Goal: Task Accomplishment & Management: Manage account settings

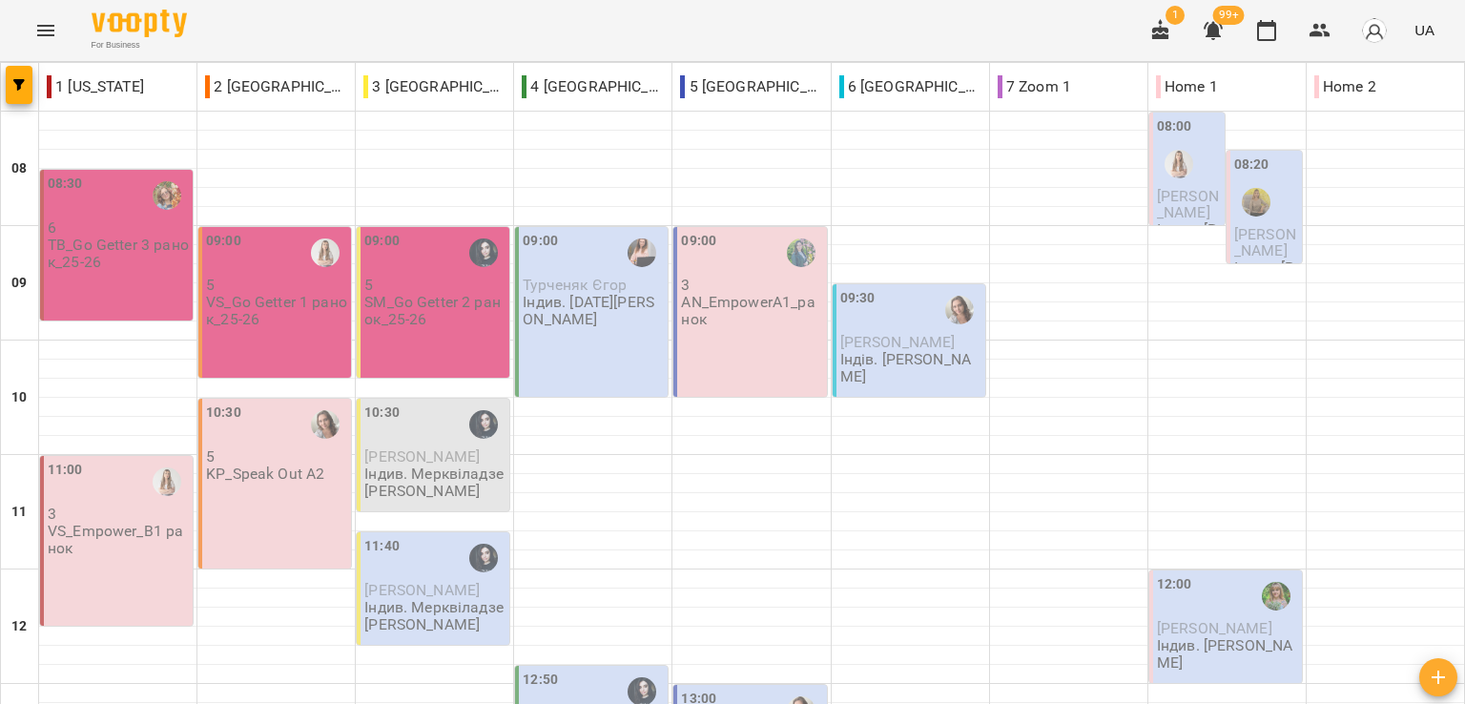
click at [383, 478] on p "Індив. Мерквіладзе [PERSON_NAME]" at bounding box center [434, 481] width 141 height 33
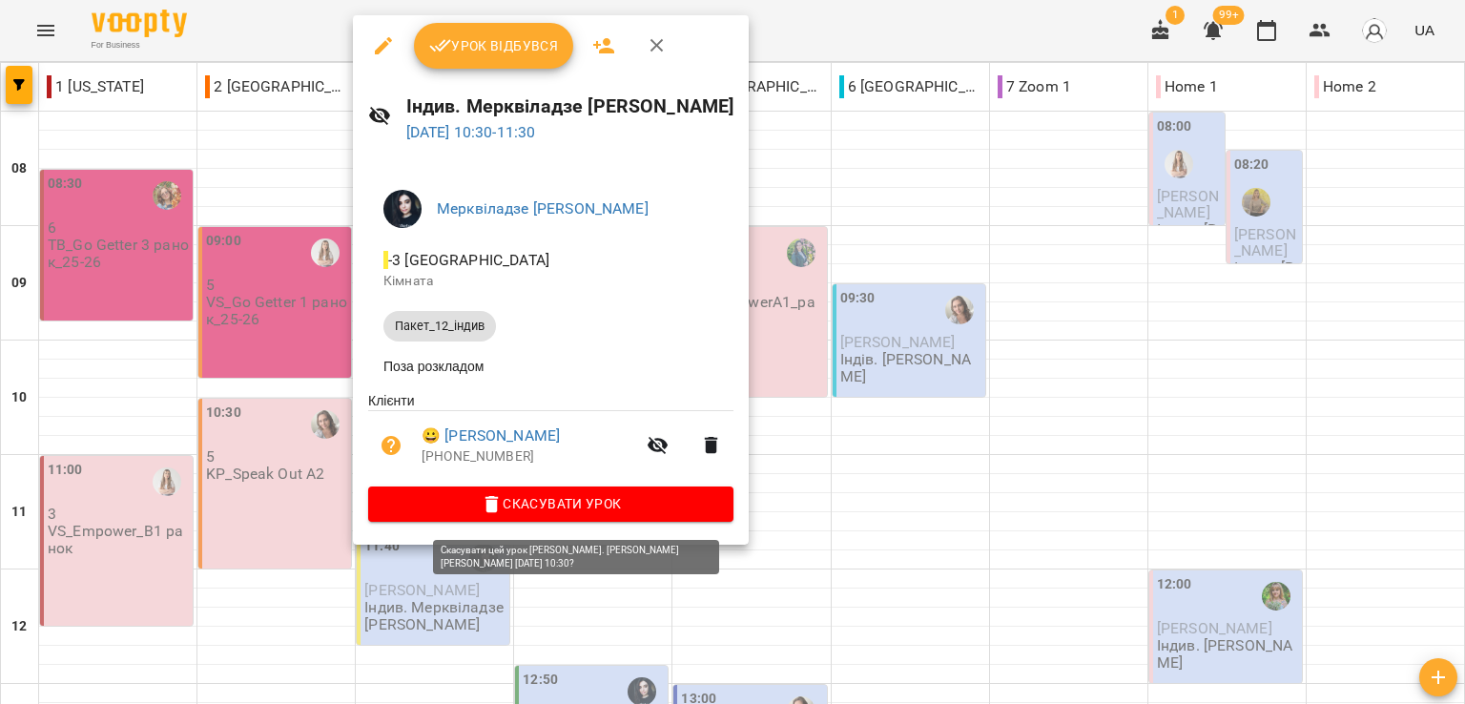
click at [462, 508] on span "Скасувати Урок" at bounding box center [550, 503] width 335 height 23
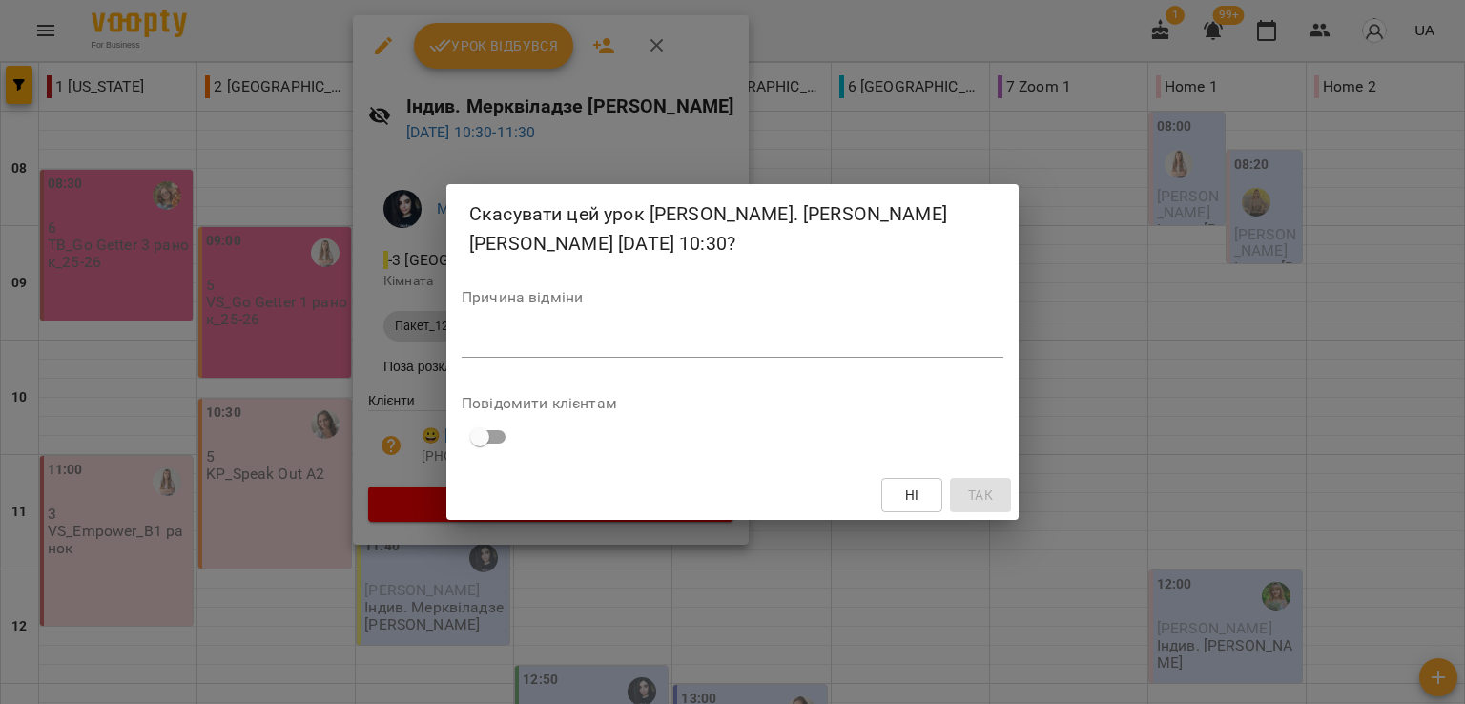
click at [540, 344] on textarea at bounding box center [733, 342] width 542 height 18
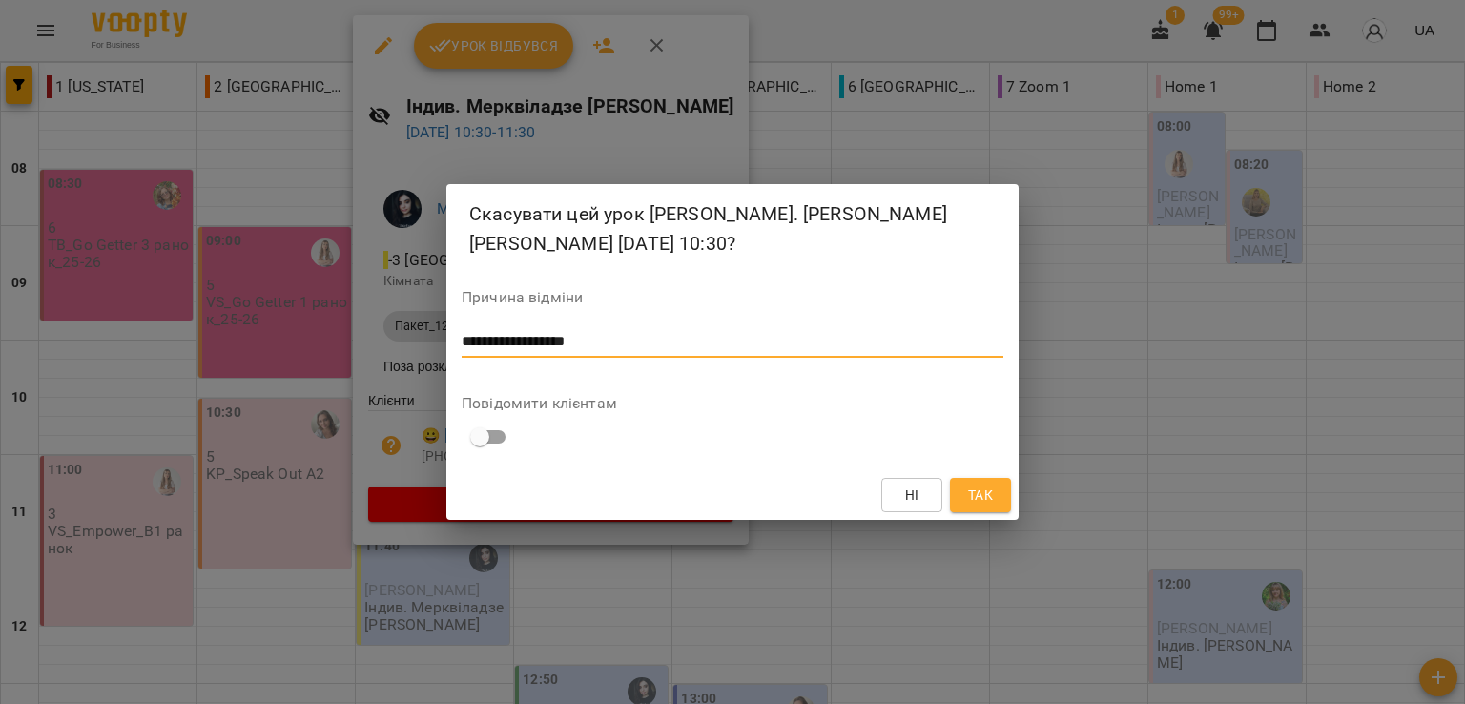
type textarea "**********"
click at [989, 491] on span "Так" at bounding box center [980, 495] width 25 height 23
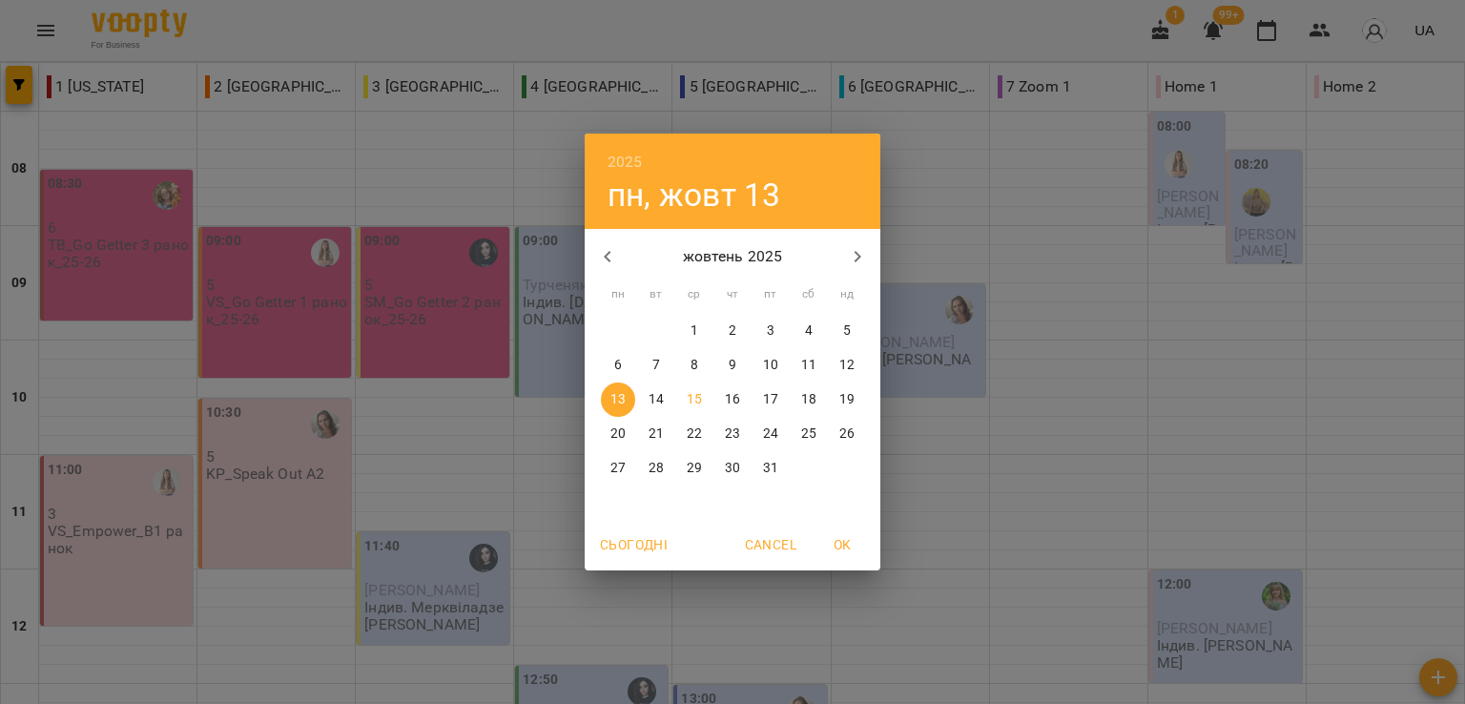
click at [659, 428] on p "21" at bounding box center [656, 433] width 15 height 19
type input "**********"
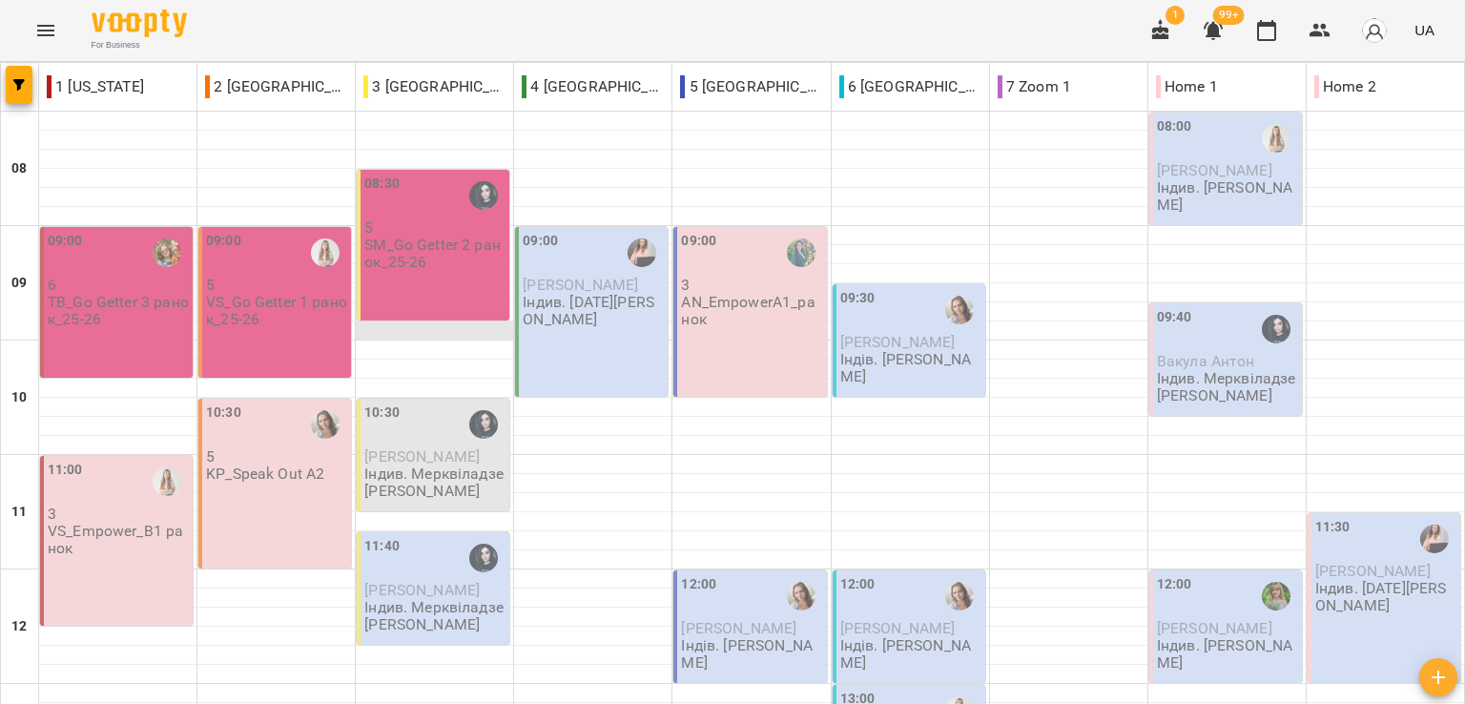
scroll to position [95, 0]
click at [390, 465] on p "Індив. Мерквіладзе Саломе Таймуразівна" at bounding box center [434, 481] width 141 height 33
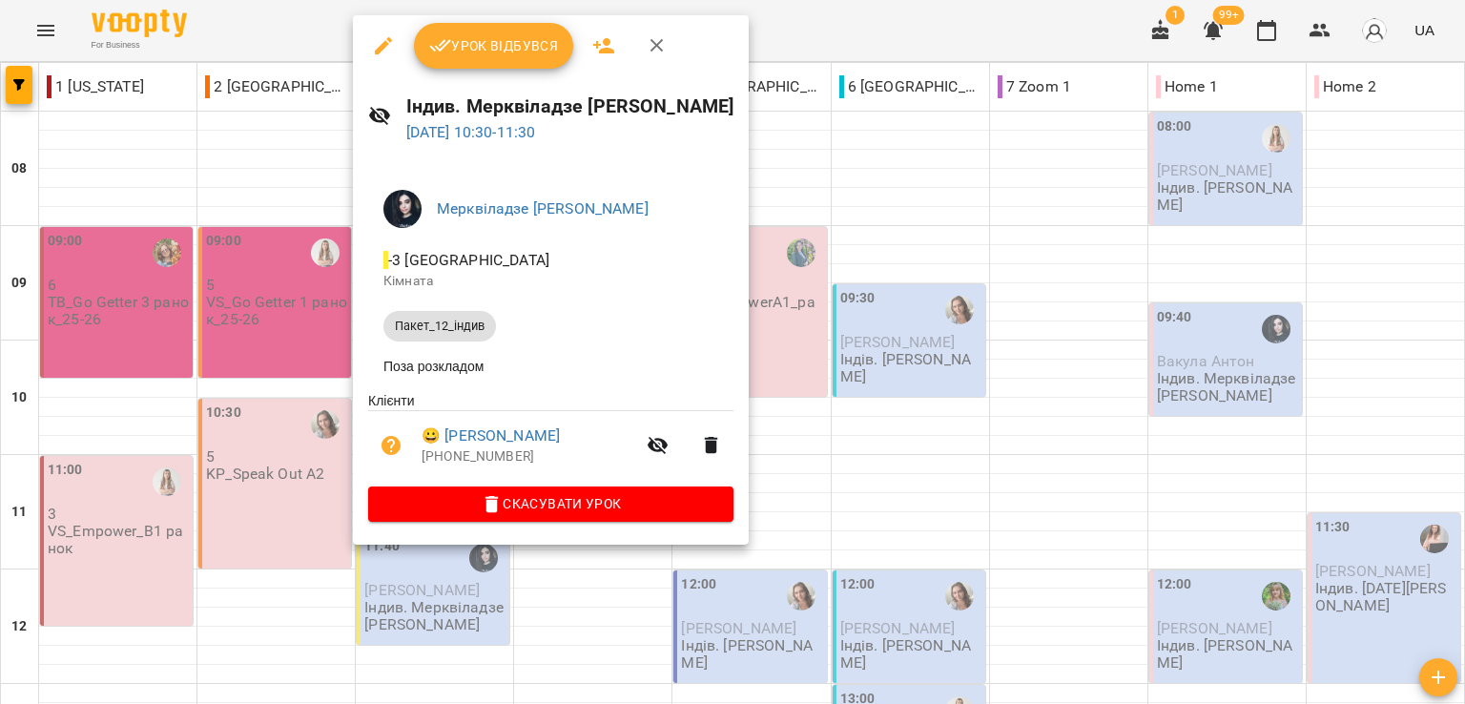
click at [499, 512] on icon "button" at bounding box center [492, 504] width 13 height 17
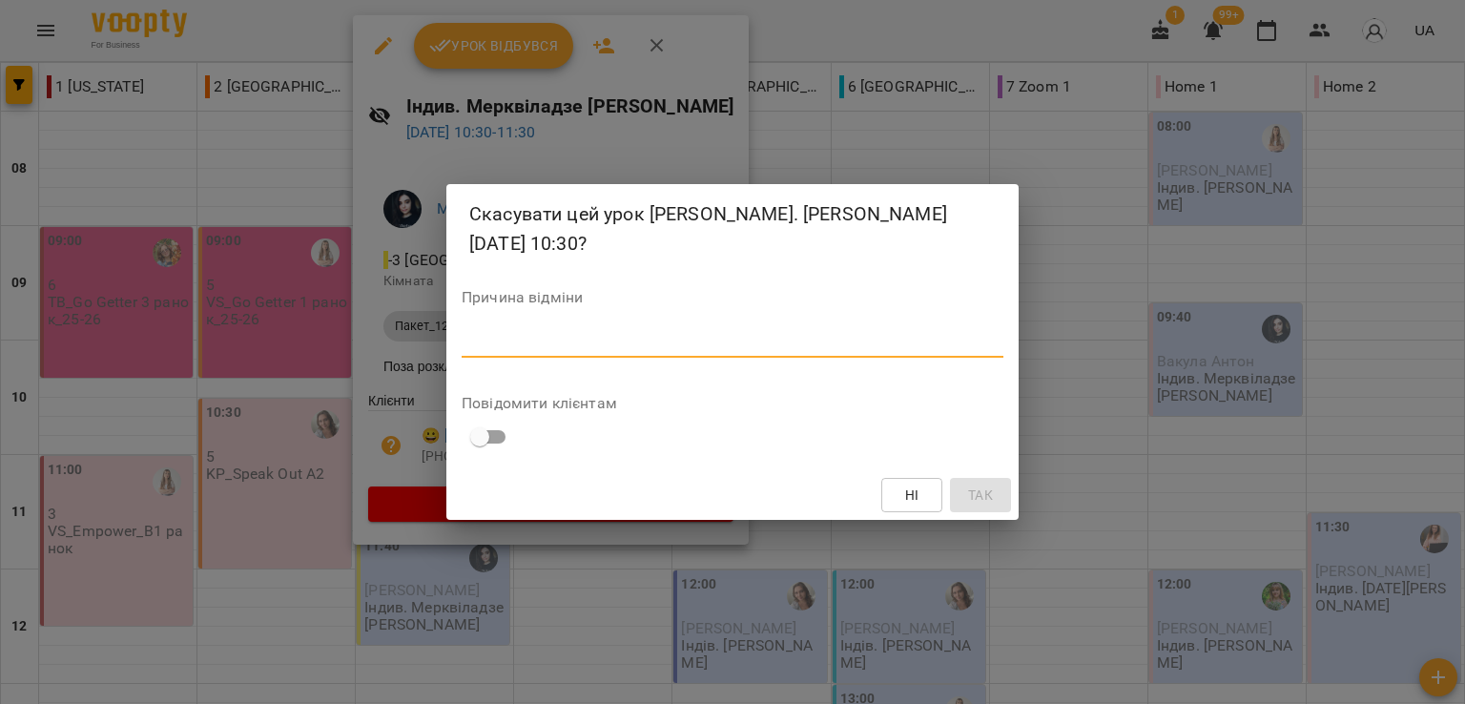
click at [531, 340] on textarea at bounding box center [733, 342] width 542 height 18
type textarea "**********"
click at [990, 487] on span "Так" at bounding box center [980, 495] width 25 height 23
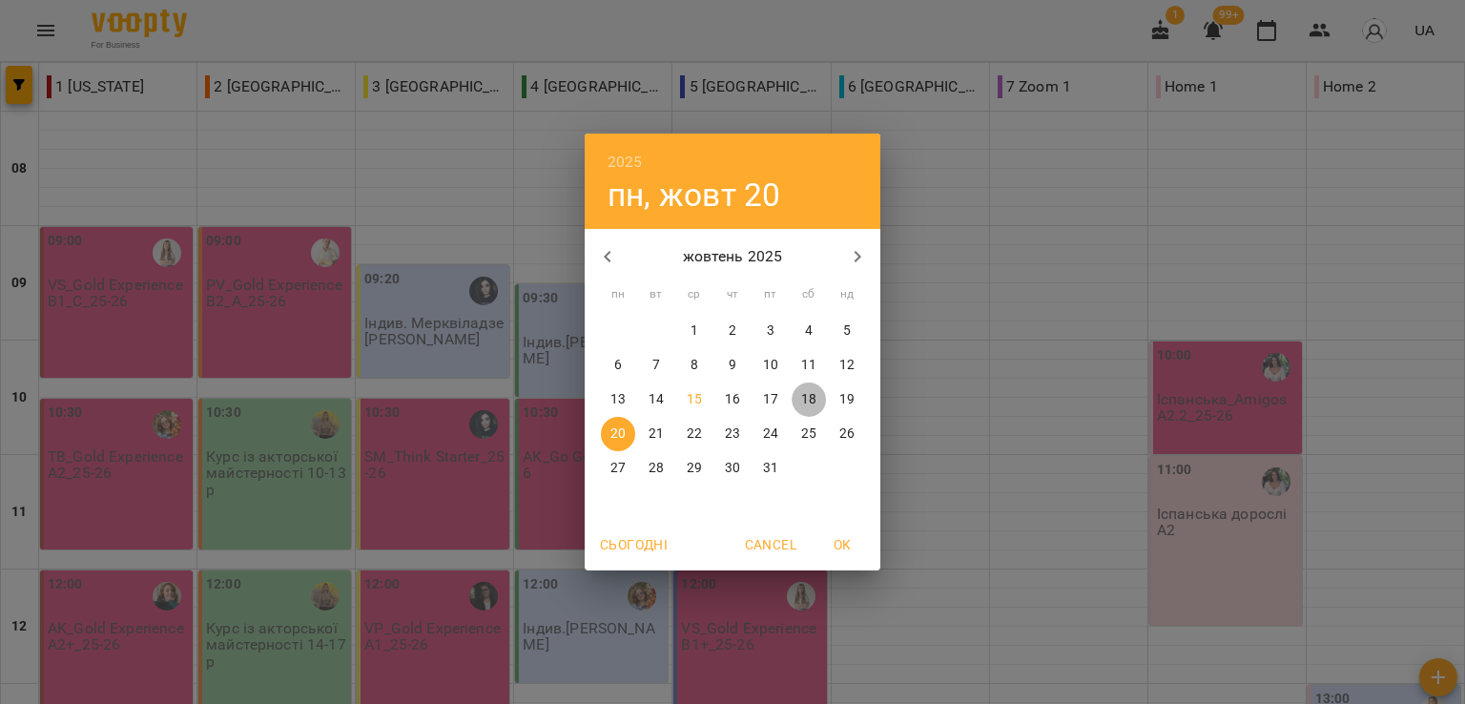
click at [810, 398] on p "18" at bounding box center [808, 399] width 15 height 19
type input "**********"
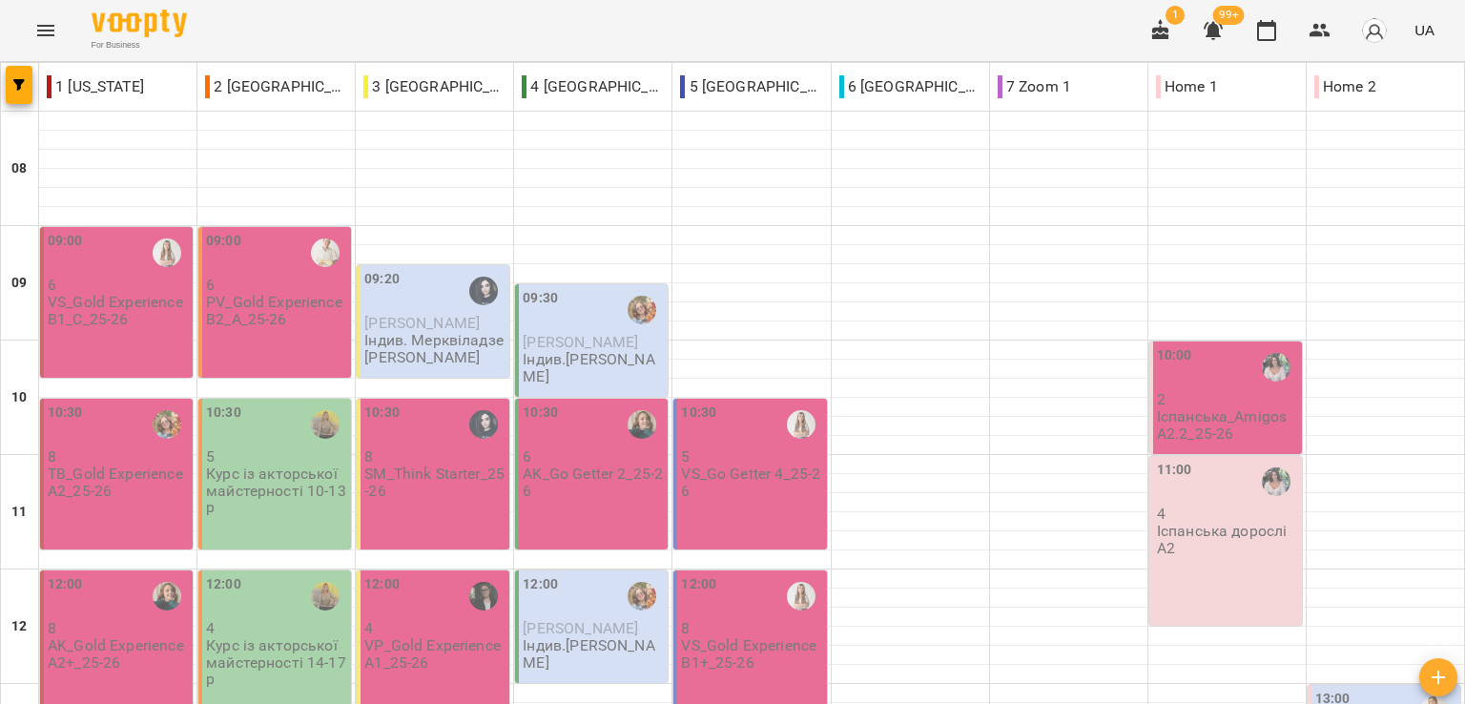
scroll to position [382, 0]
click at [161, 570] on div "12:00 8 AK_Gold Experience A2+_25-26" at bounding box center [116, 645] width 153 height 151
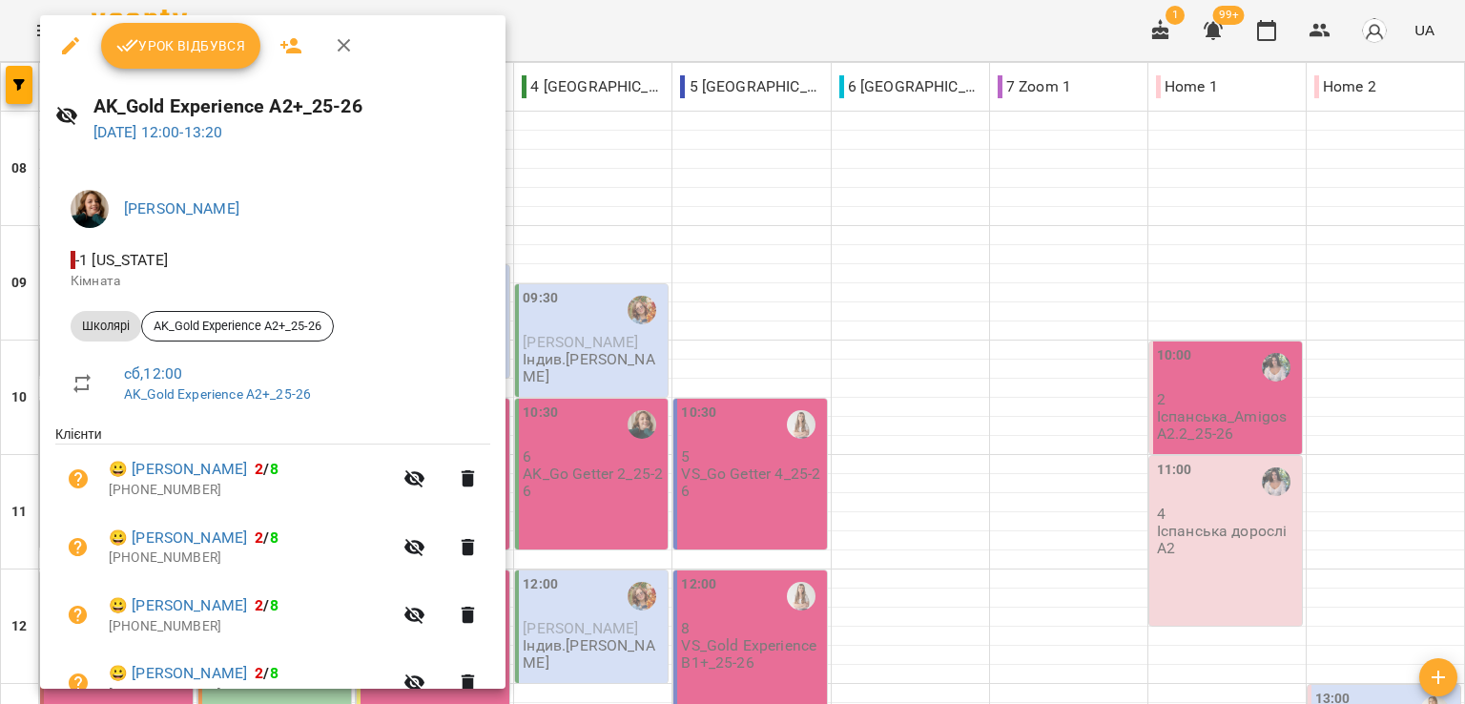
click at [595, 39] on div at bounding box center [732, 352] width 1465 height 704
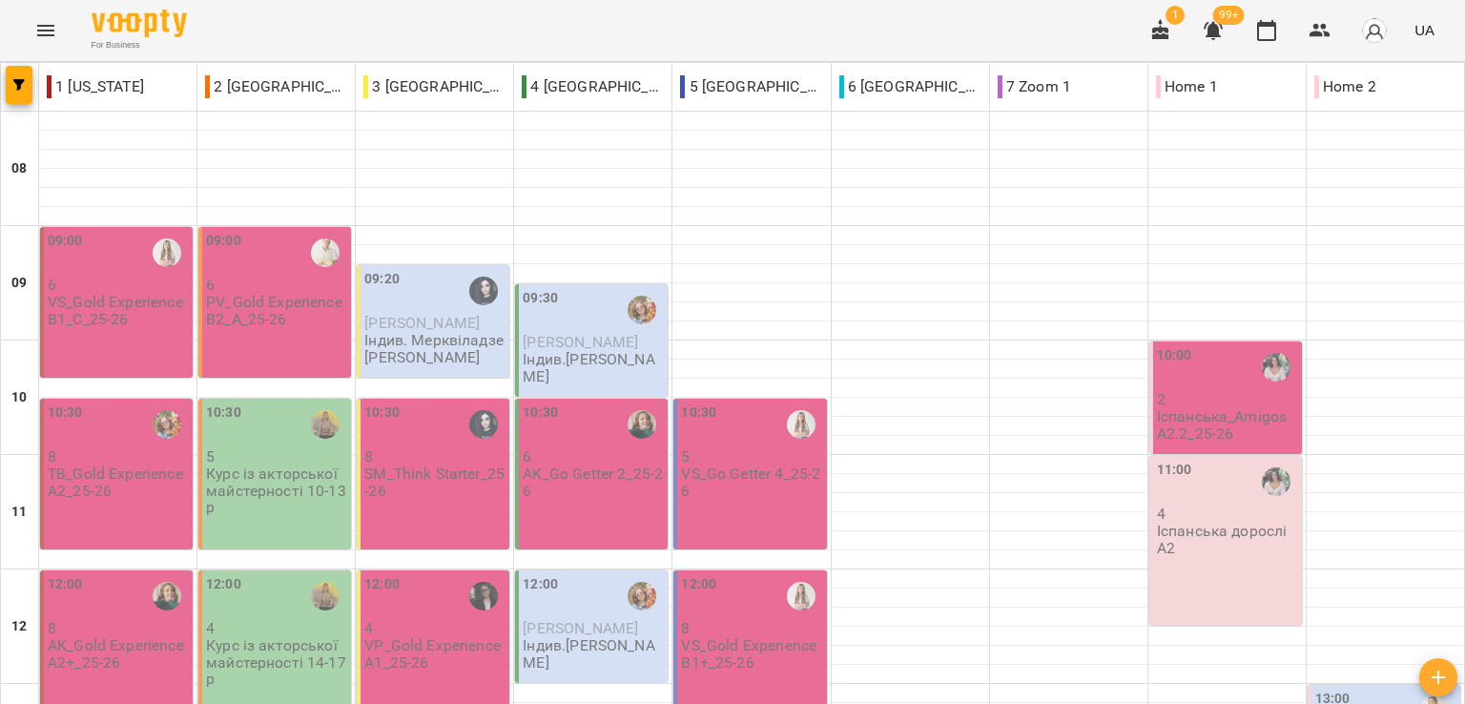
click at [235, 31] on div "For Business 1 99+ UA" at bounding box center [732, 30] width 1465 height 61
click at [222, 30] on div "For Business 1 99+ UA" at bounding box center [732, 30] width 1465 height 61
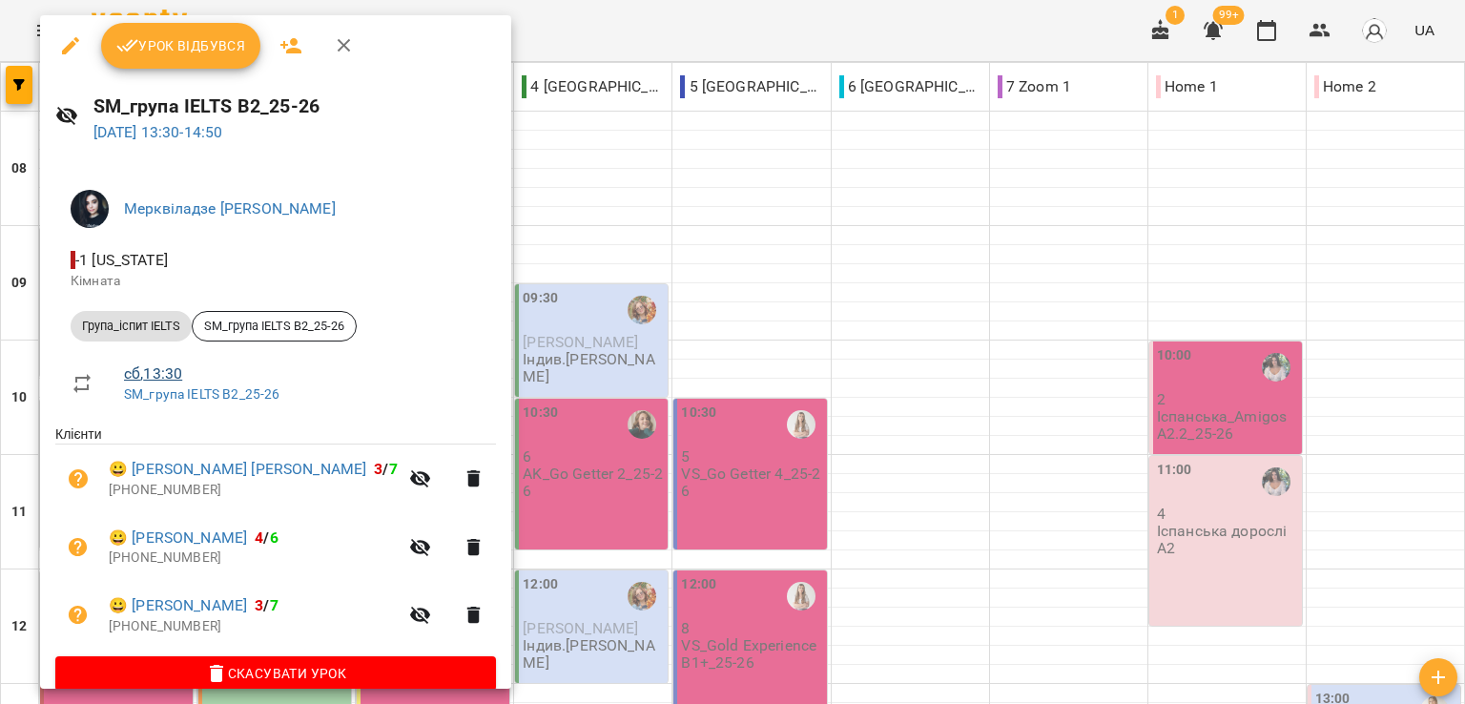
click at [164, 372] on link "сб , 13:30" at bounding box center [153, 373] width 58 height 18
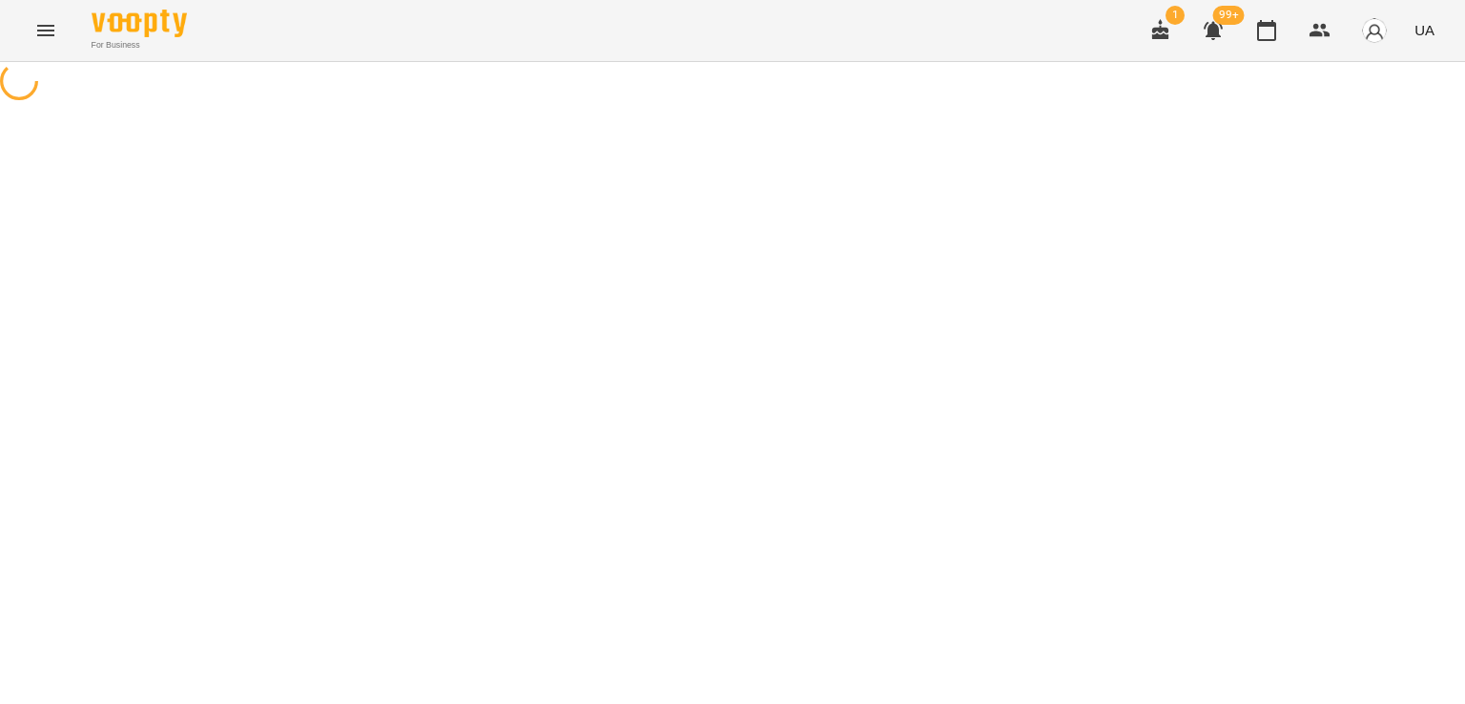
select select "*"
select select "**********"
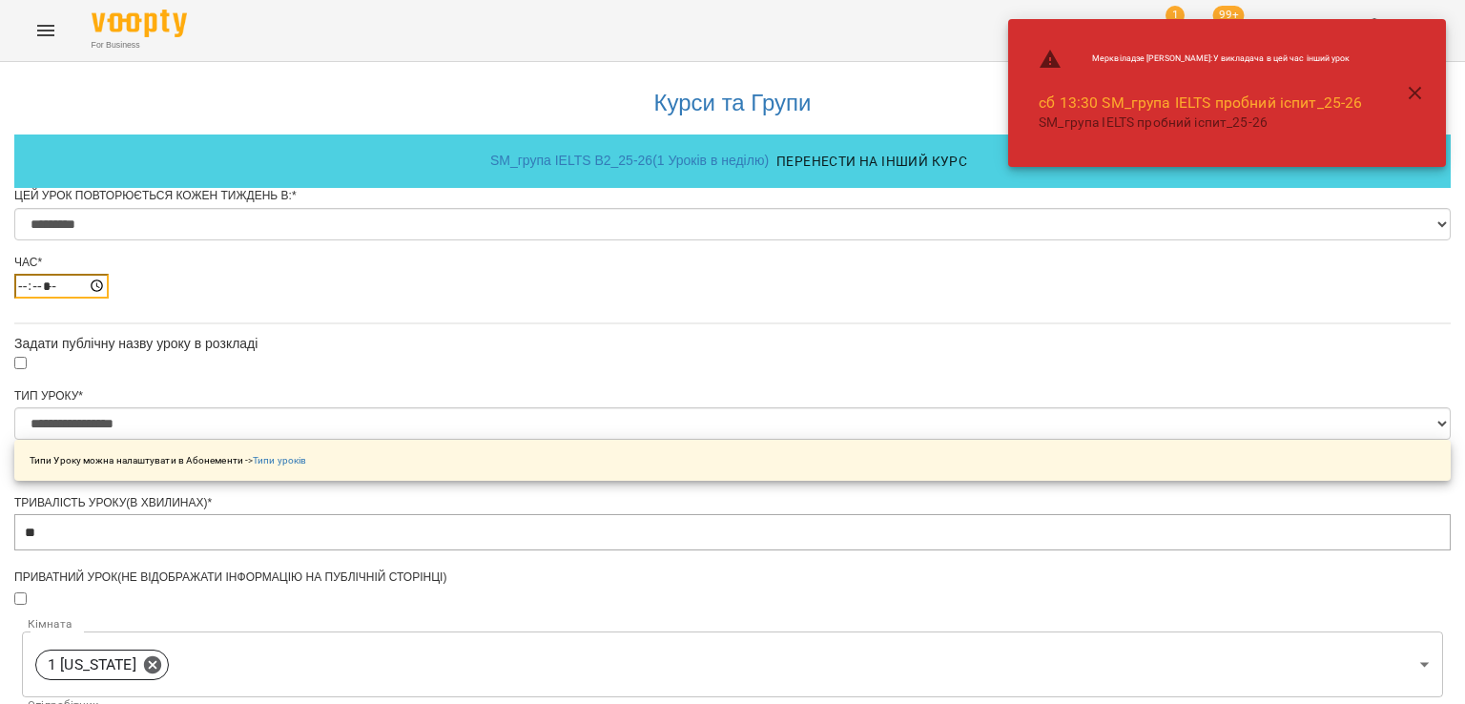
click at [109, 299] on input "*****" at bounding box center [61, 286] width 94 height 25
type input "*****"
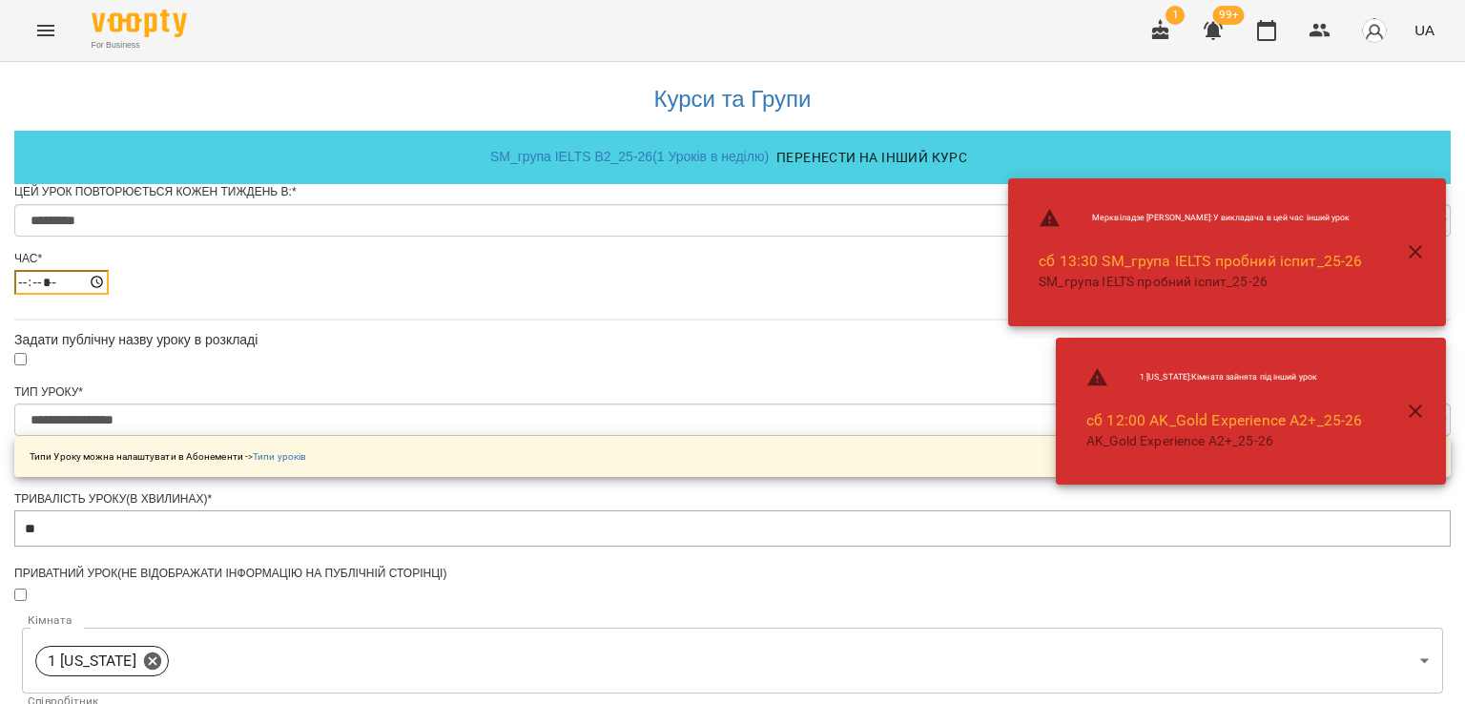
scroll to position [382, 0]
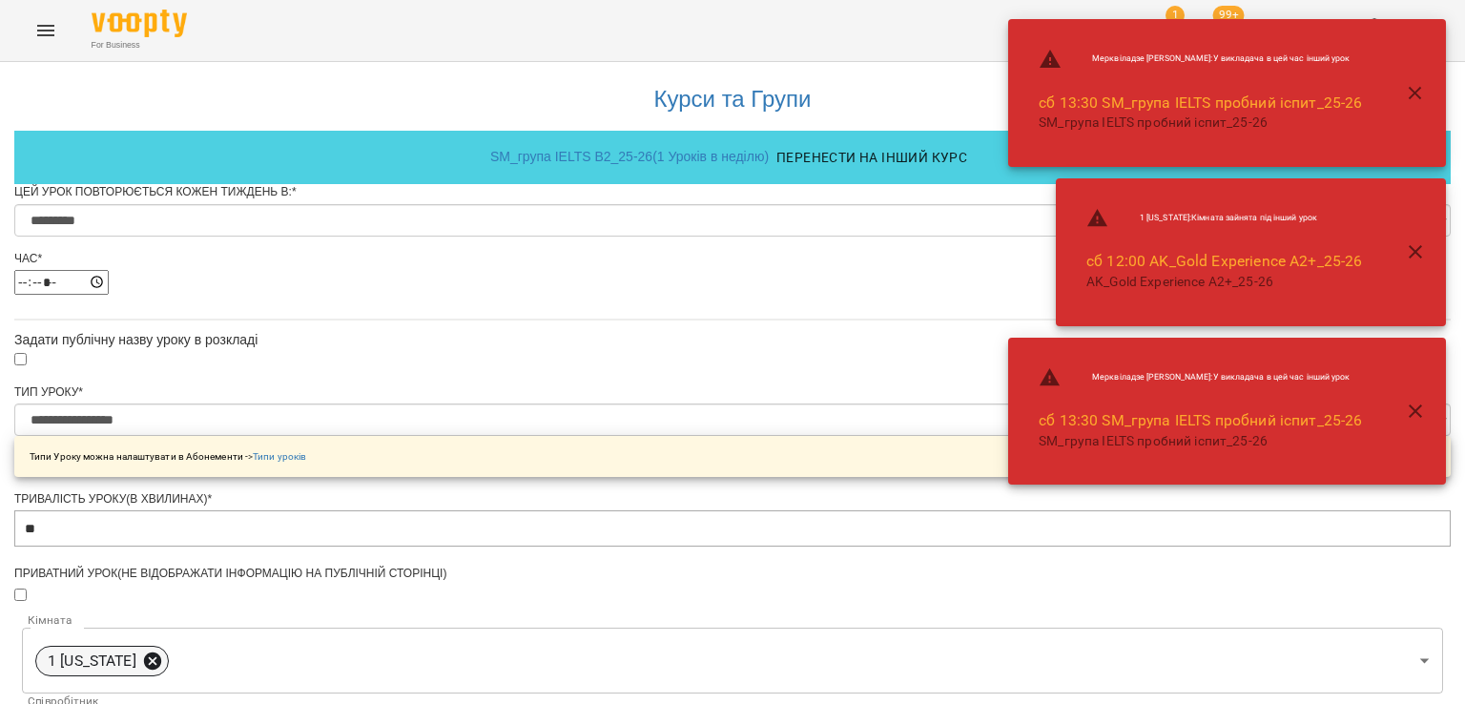
click at [161, 651] on icon at bounding box center [152, 659] width 17 height 17
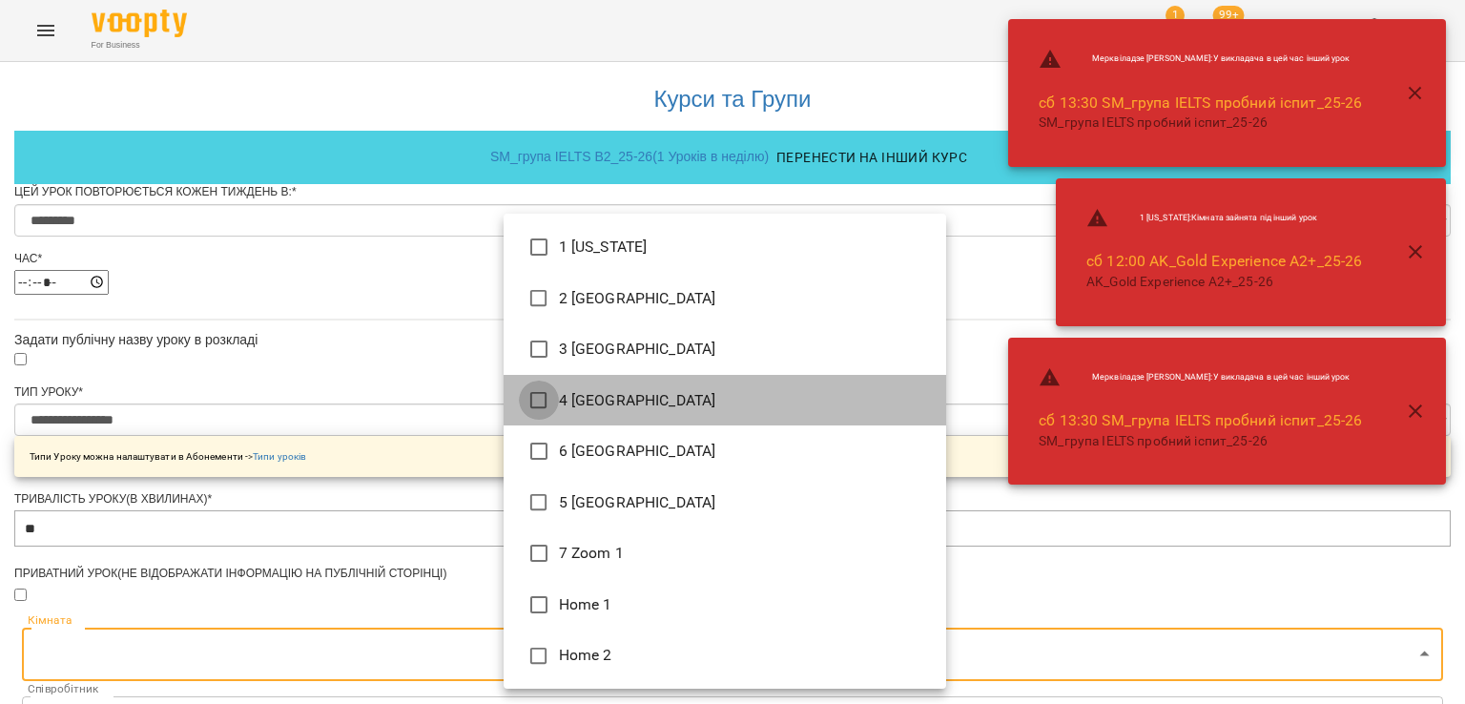
type input "**********"
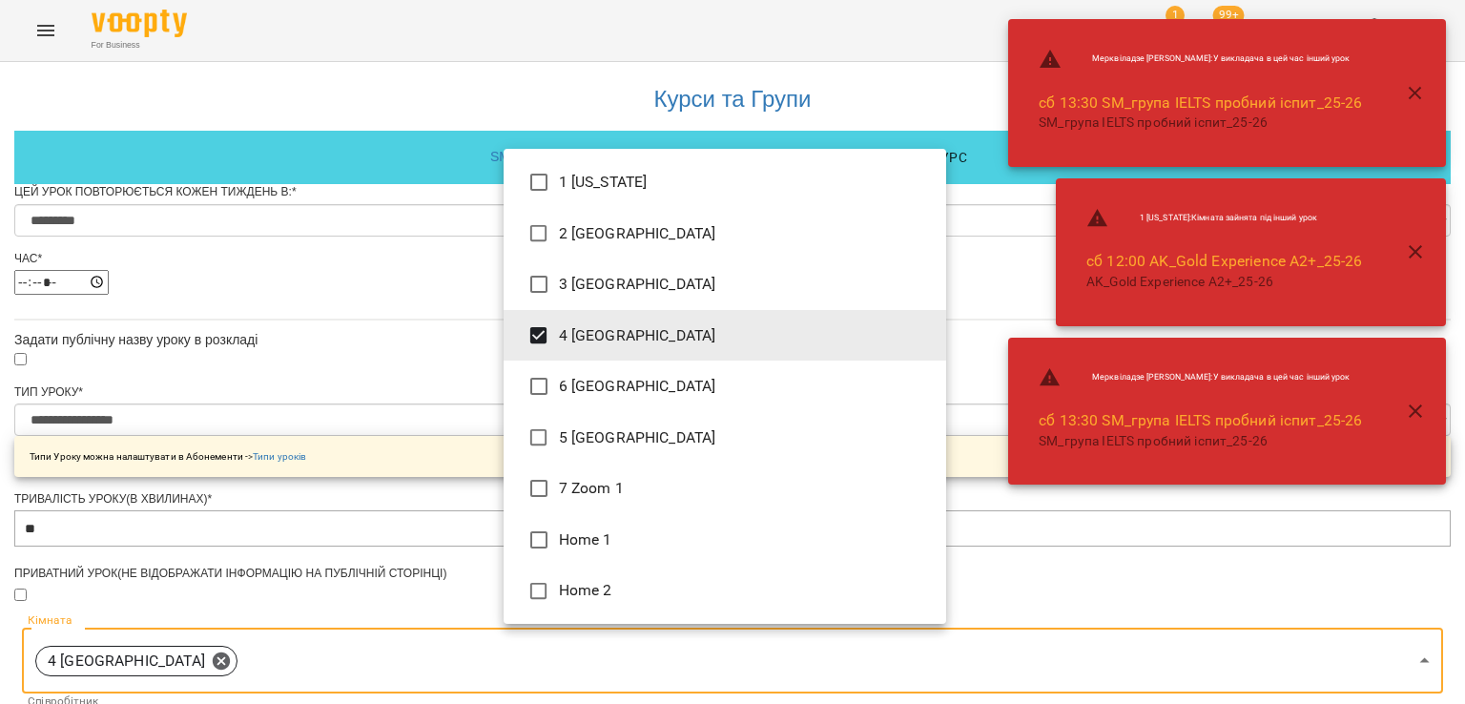
click at [350, 417] on div at bounding box center [732, 352] width 1465 height 704
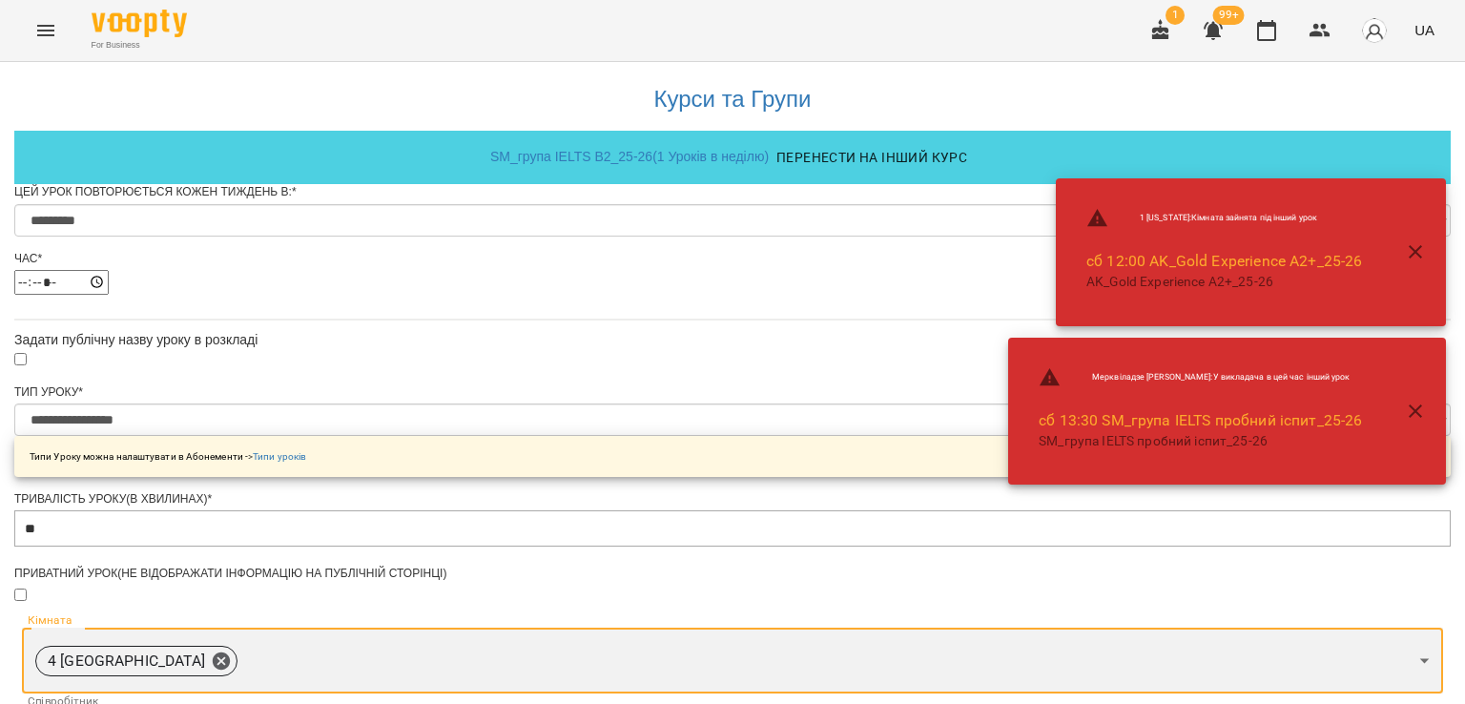
scroll to position [940, 0]
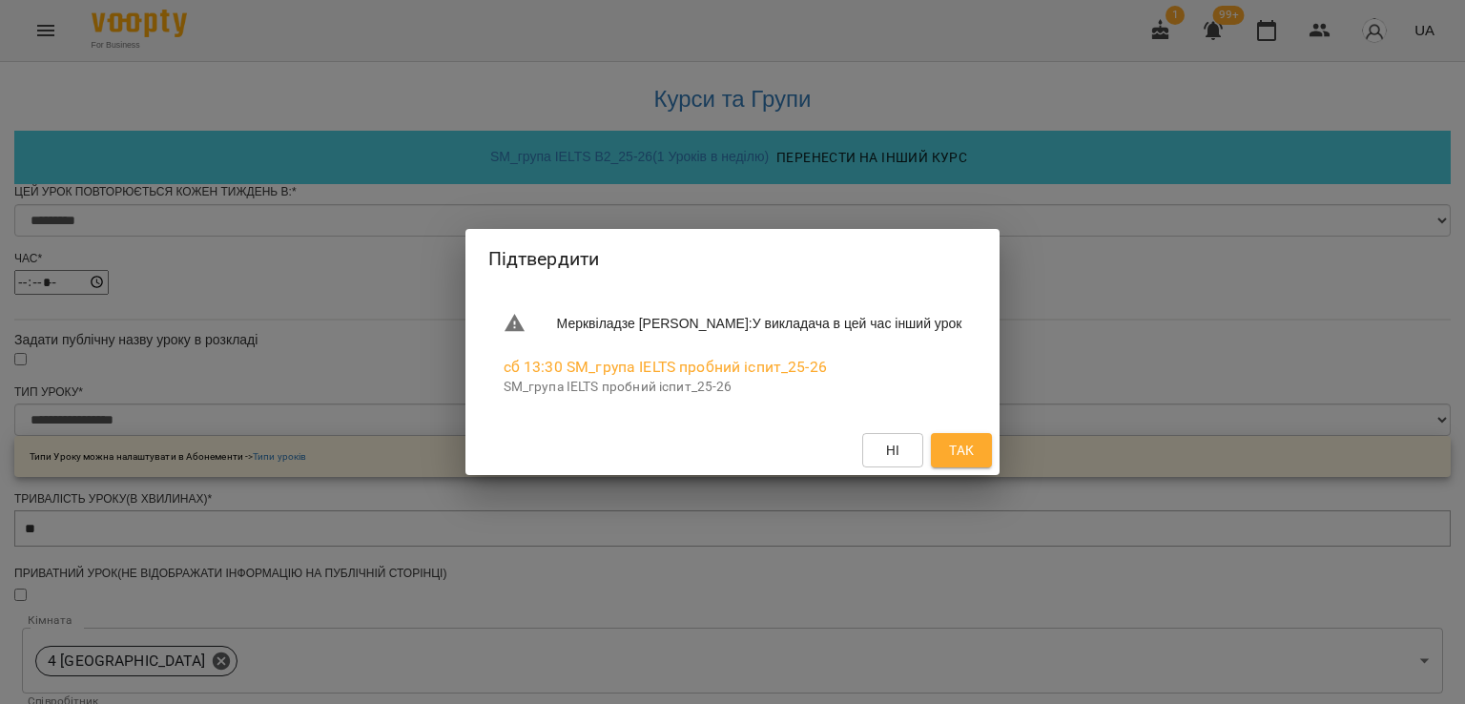
click at [1129, 301] on div "Підтвердити Мерквіладзе Саломе Теймуразівна : У викладача в цей час інший урок …" at bounding box center [732, 352] width 1465 height 704
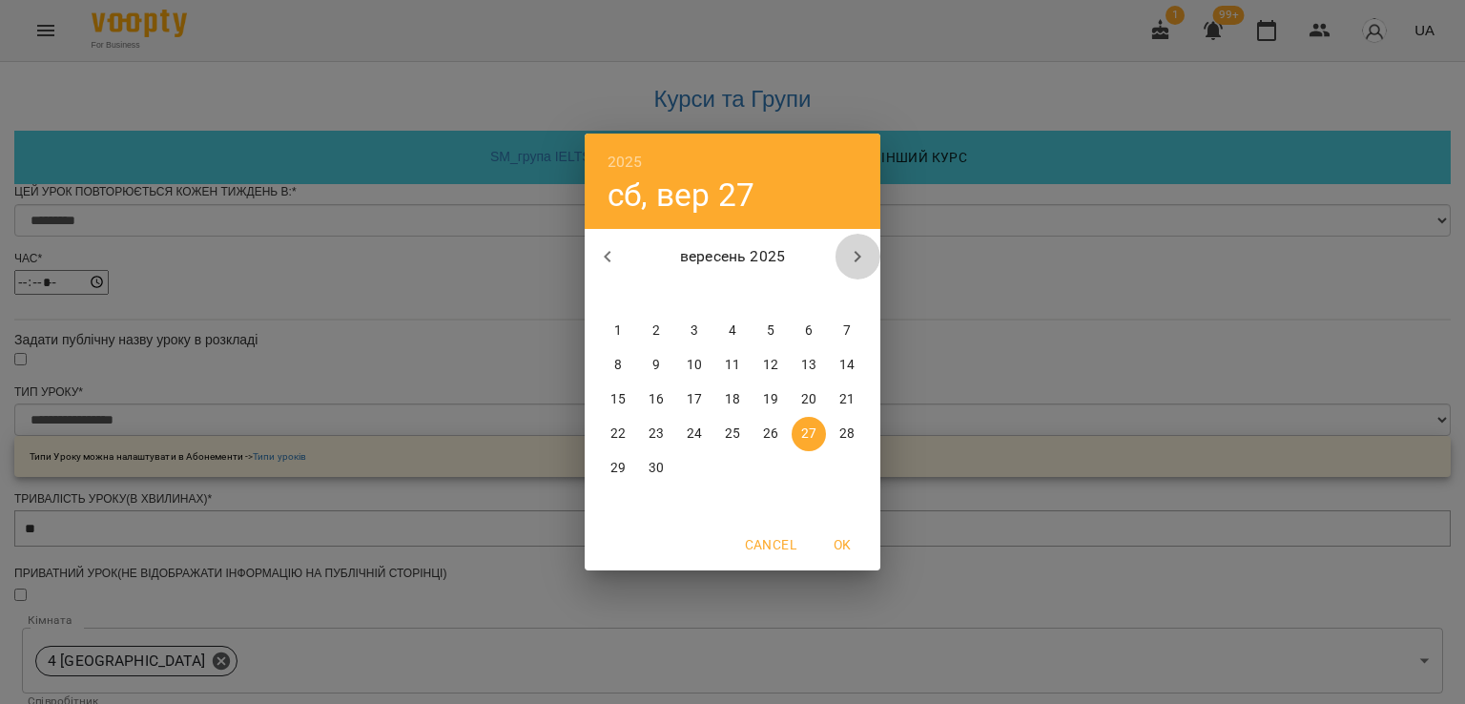
click at [862, 255] on icon "button" at bounding box center [857, 256] width 23 height 23
click at [610, 257] on icon "button" at bounding box center [607, 256] width 23 height 23
click at [1094, 346] on div "2025 сб, вер 27 вересень 2025 пн вт ср чт пт сб нд 1 2 3 4 5 6 7 8 9 10 11 12 1…" at bounding box center [732, 352] width 1465 height 704
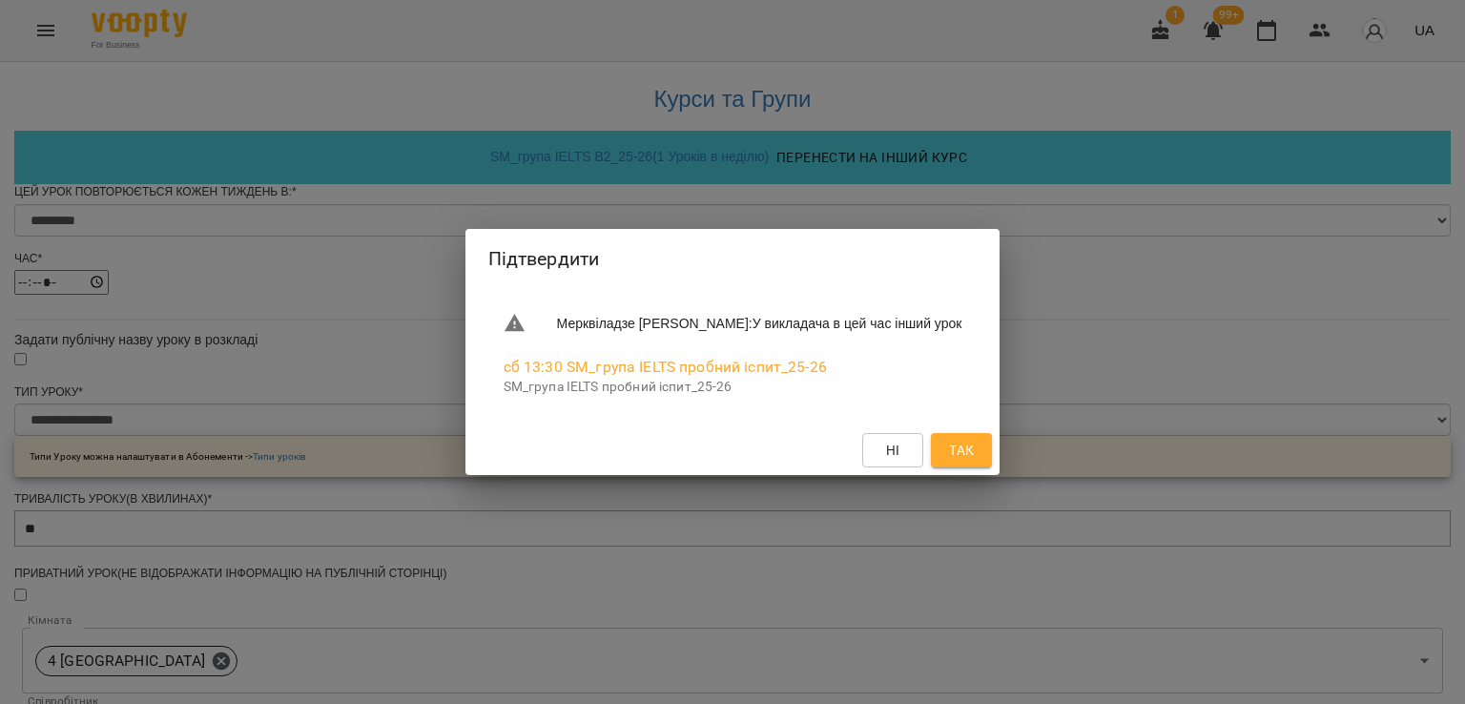
click at [974, 459] on span "Так" at bounding box center [961, 450] width 25 height 23
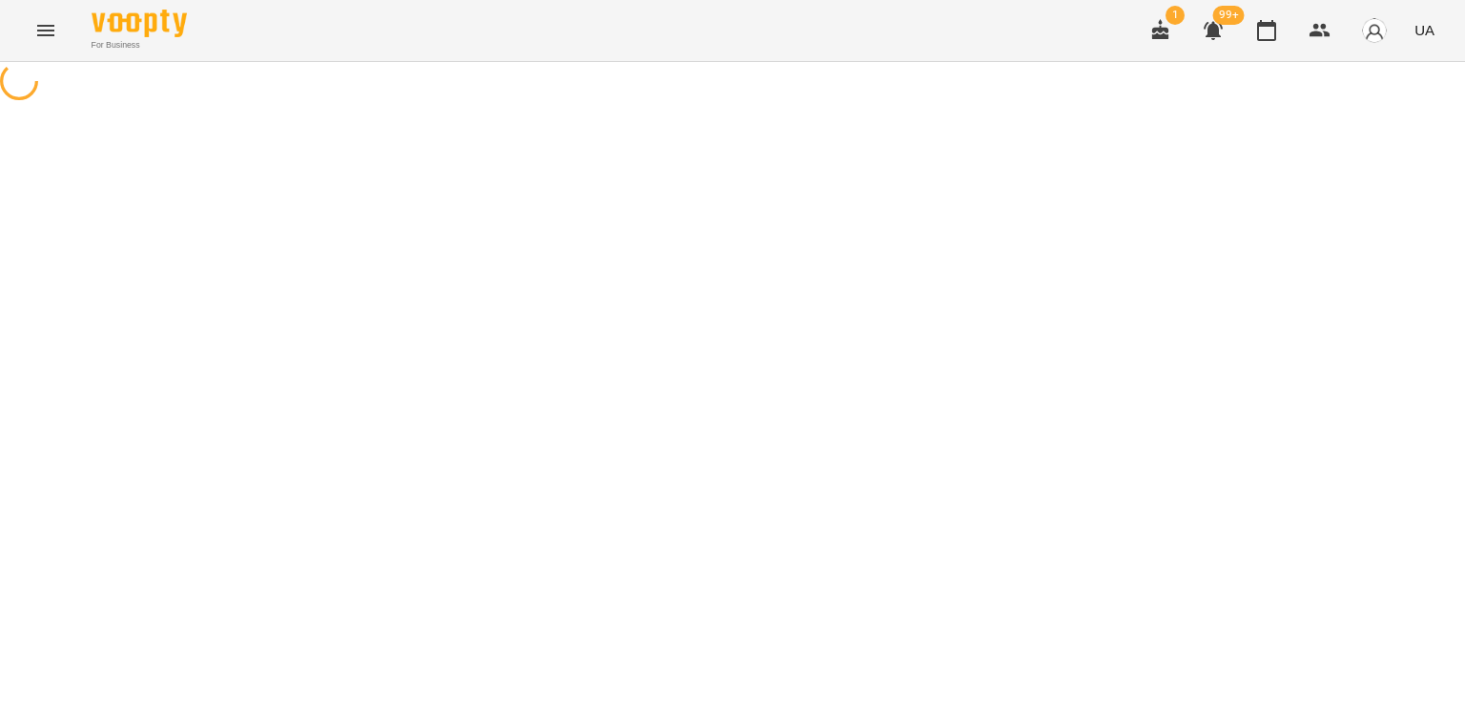
select select "*"
select select "**********"
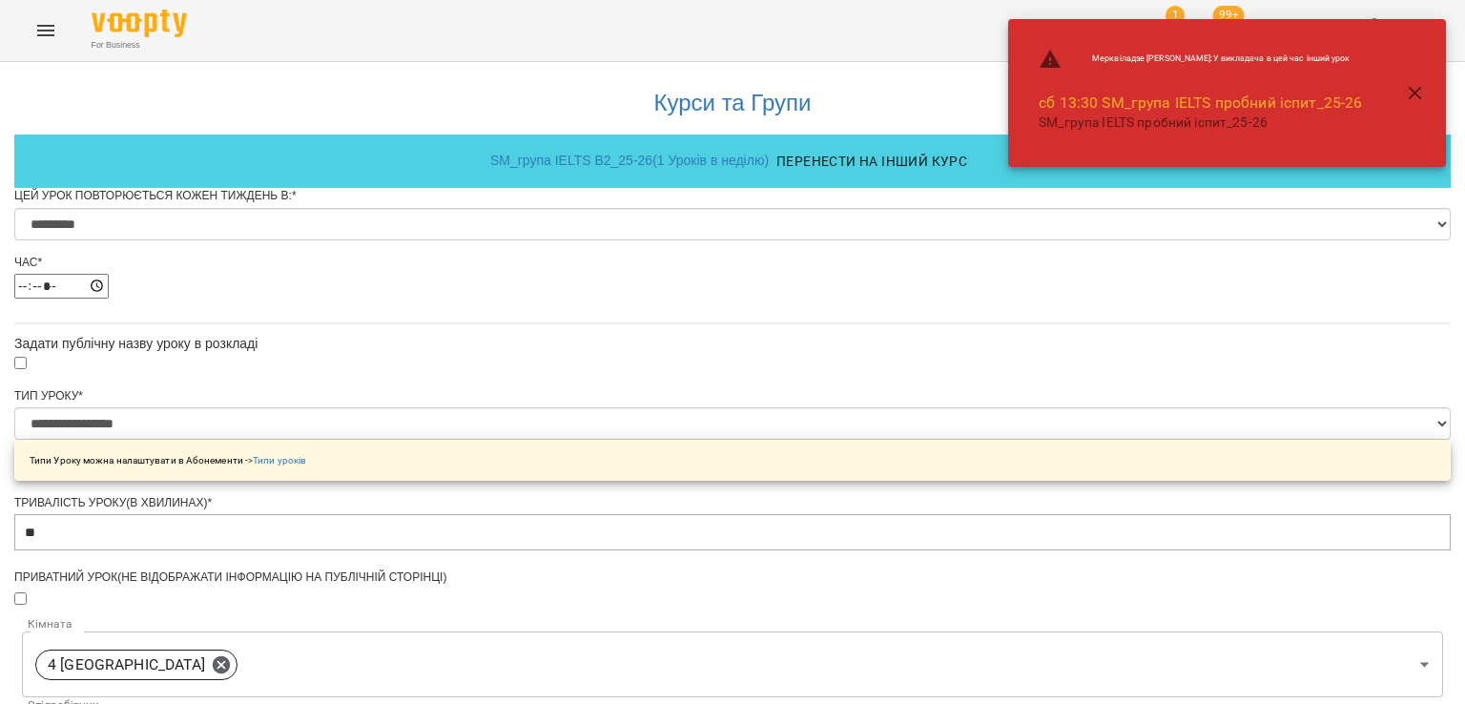
click at [1415, 94] on icon "button" at bounding box center [1415, 93] width 23 height 23
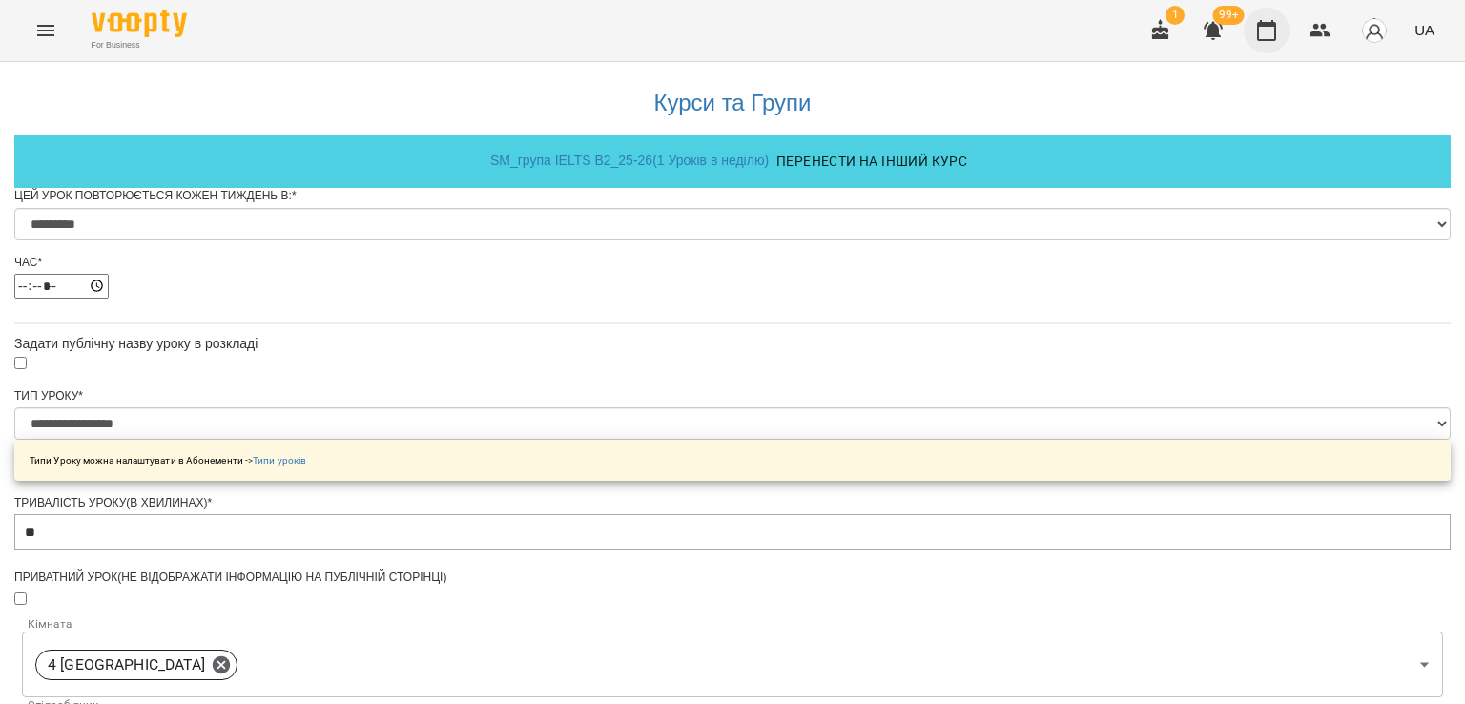
click at [1274, 36] on icon "button" at bounding box center [1266, 30] width 23 height 23
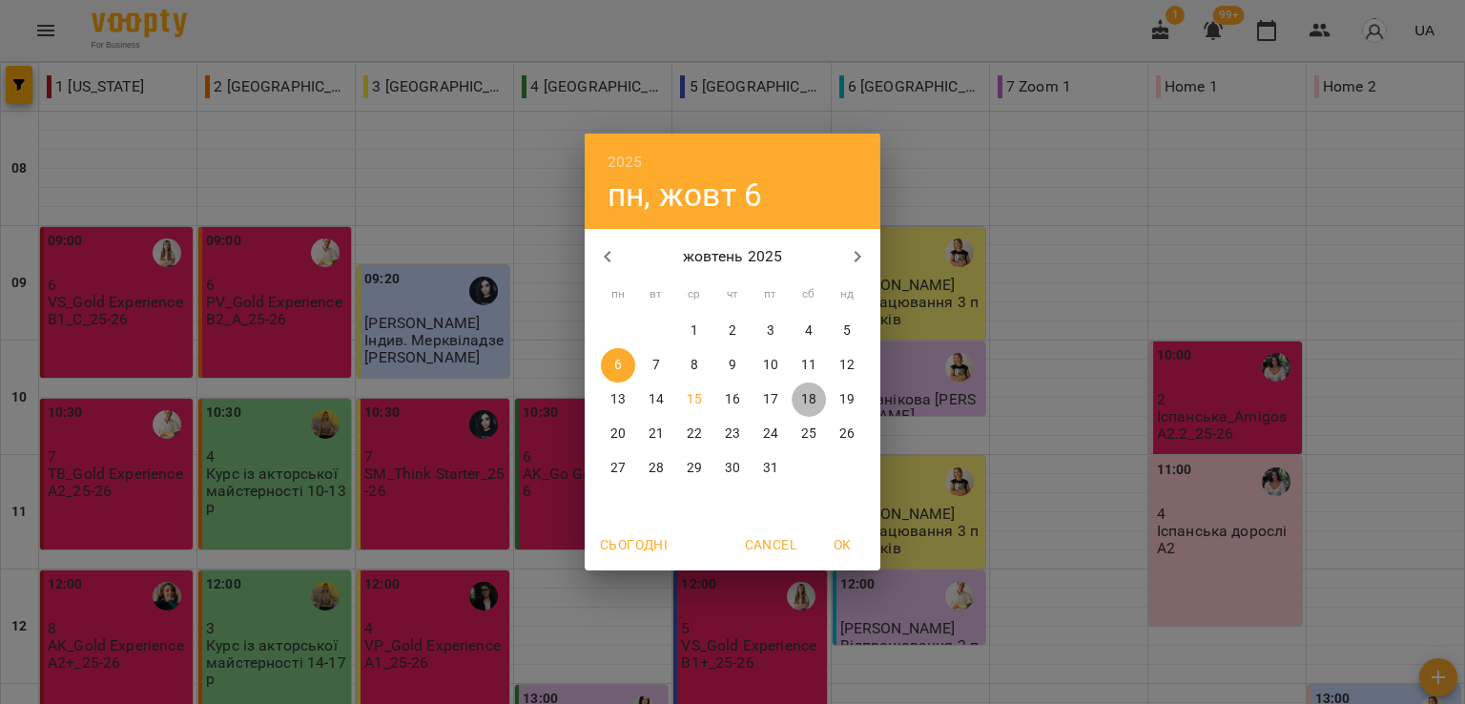
click at [809, 390] on p "18" at bounding box center [808, 399] width 15 height 19
type input "**********"
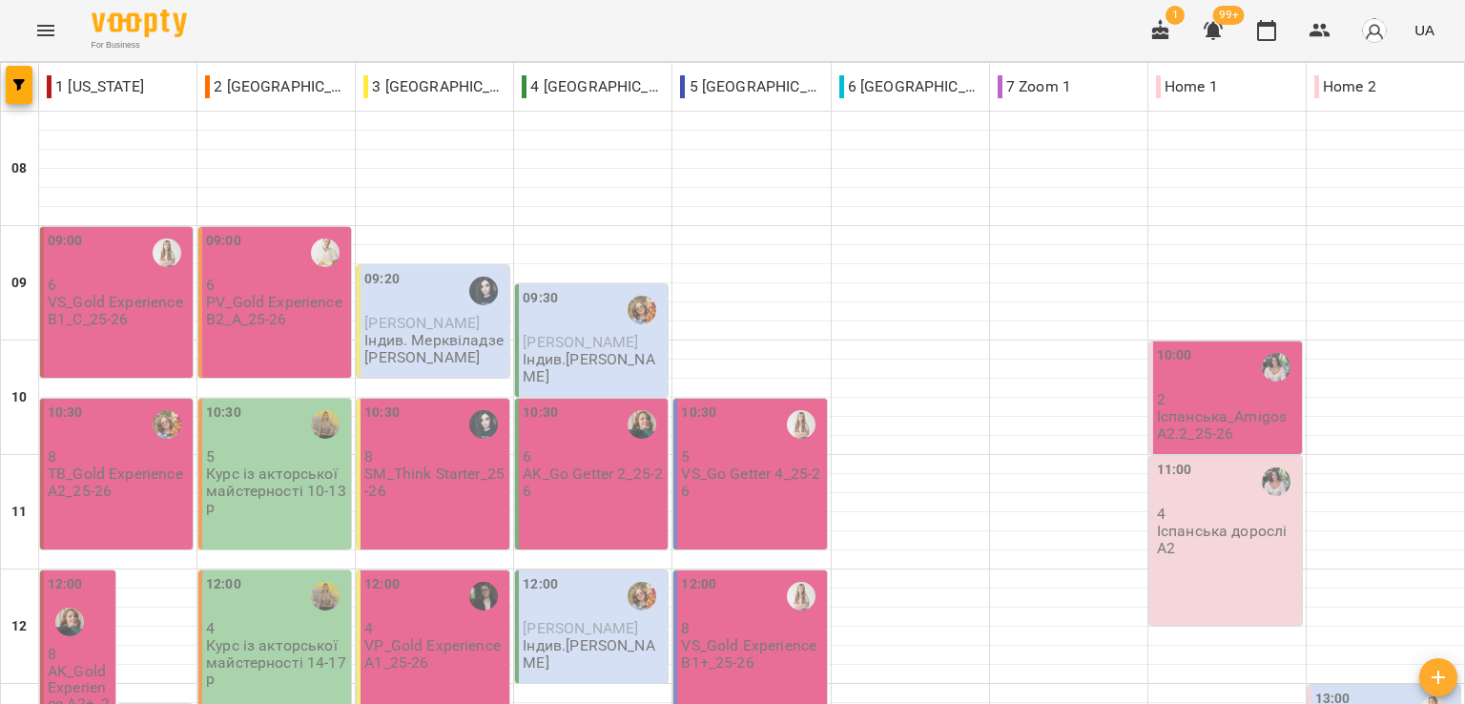
scroll to position [477, 0]
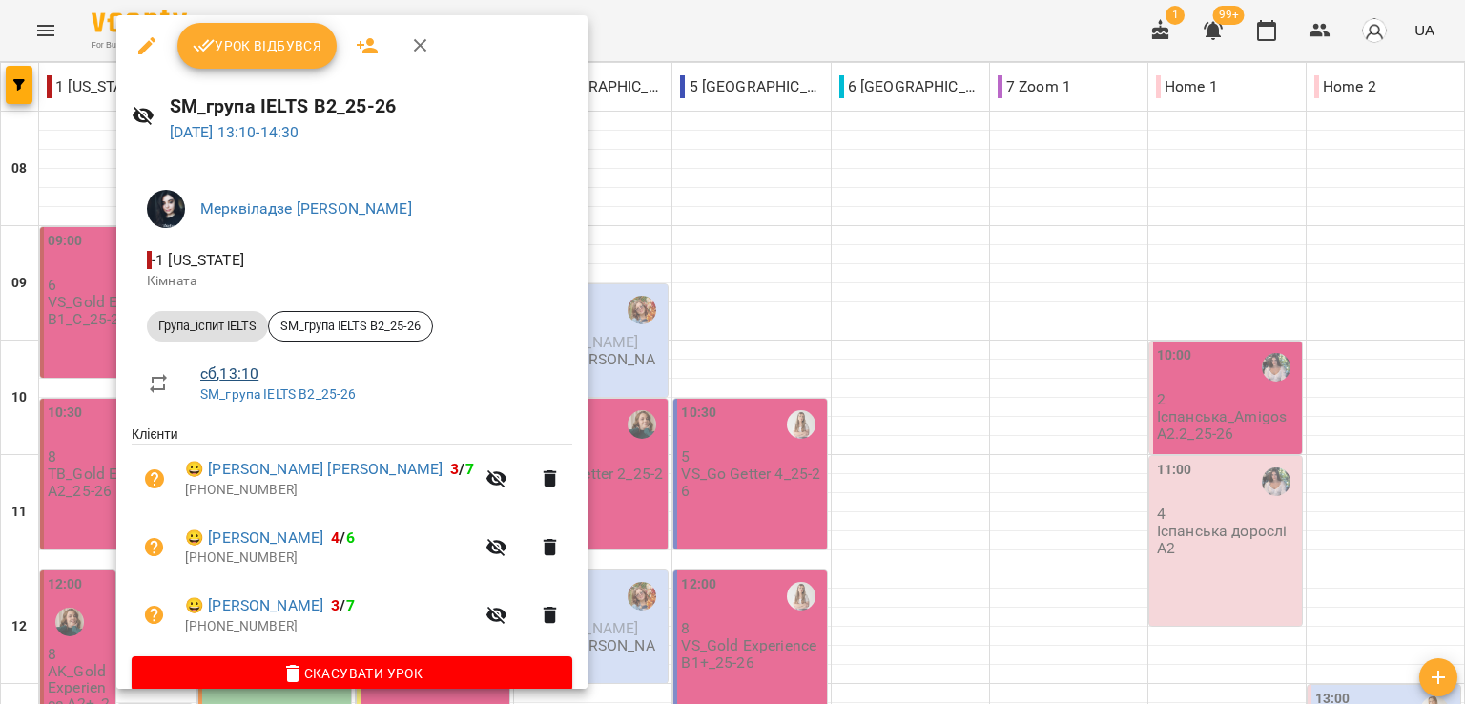
click at [253, 374] on link "сб , 13:10" at bounding box center [229, 373] width 58 height 18
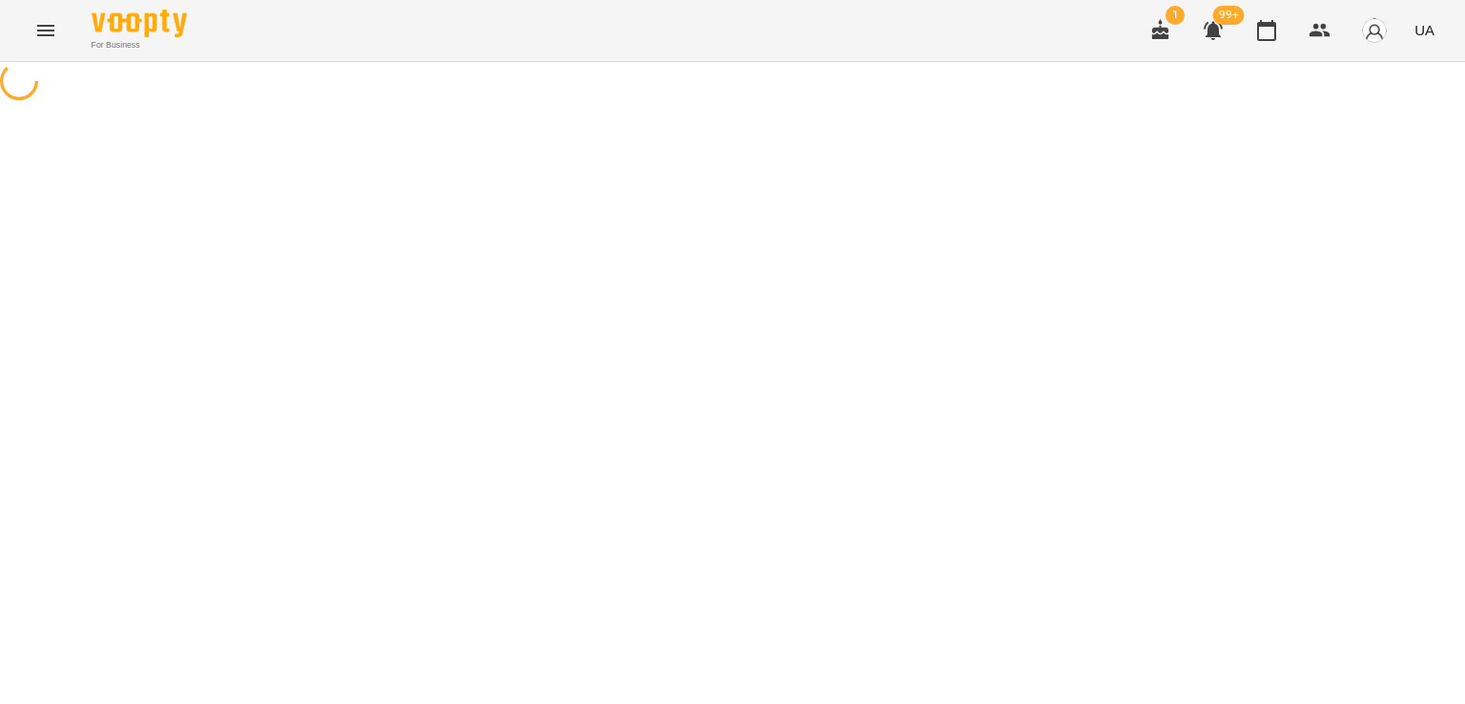
select select "*"
select select "**********"
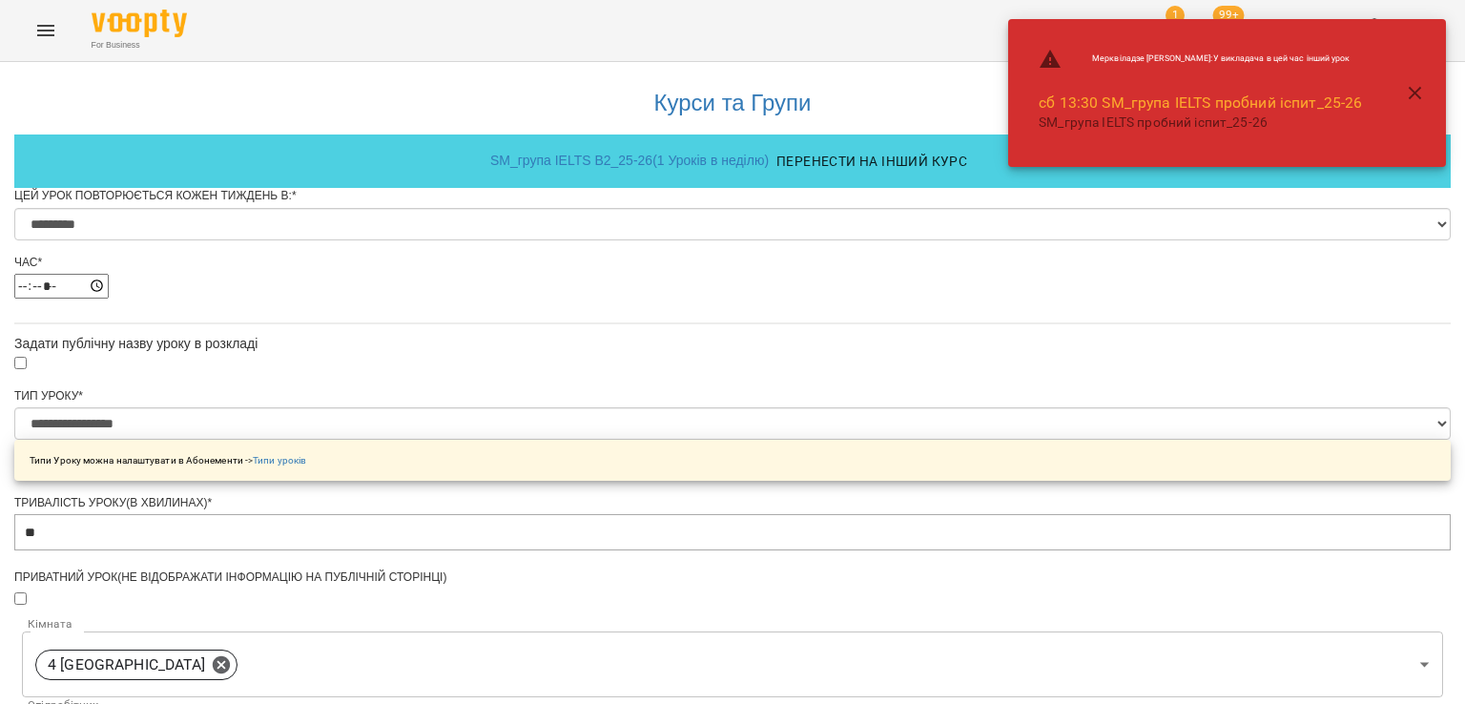
click at [1417, 95] on icon "button" at bounding box center [1415, 93] width 13 height 13
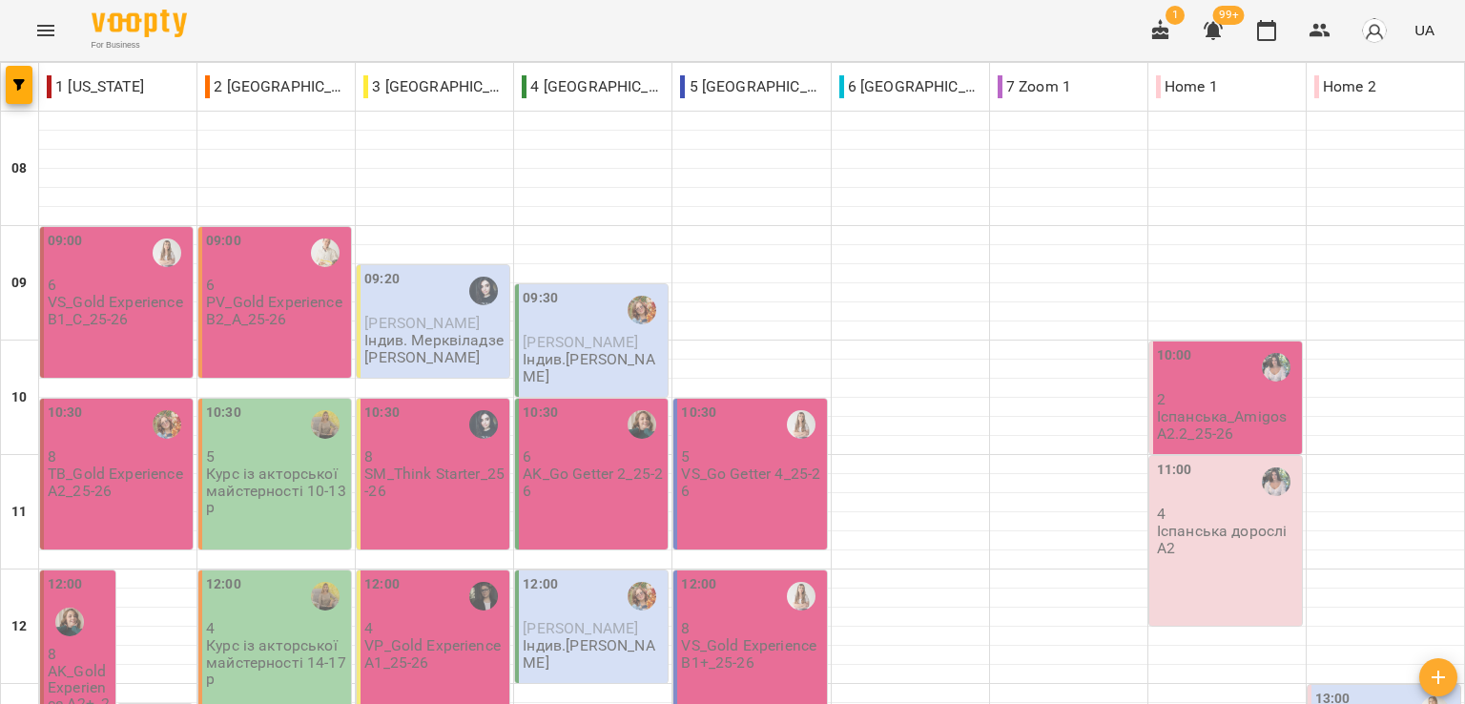
scroll to position [572, 0]
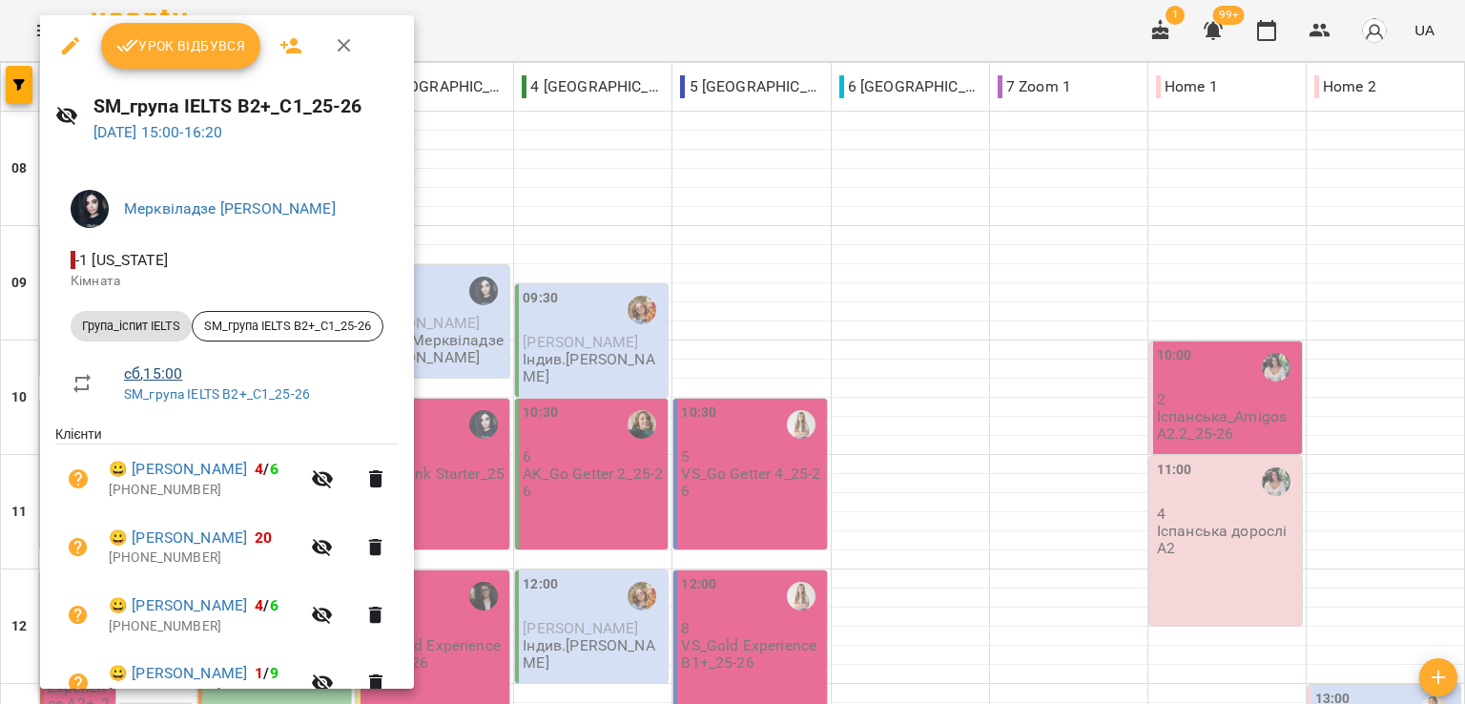
click at [163, 375] on link "сб , 15:00" at bounding box center [153, 373] width 58 height 18
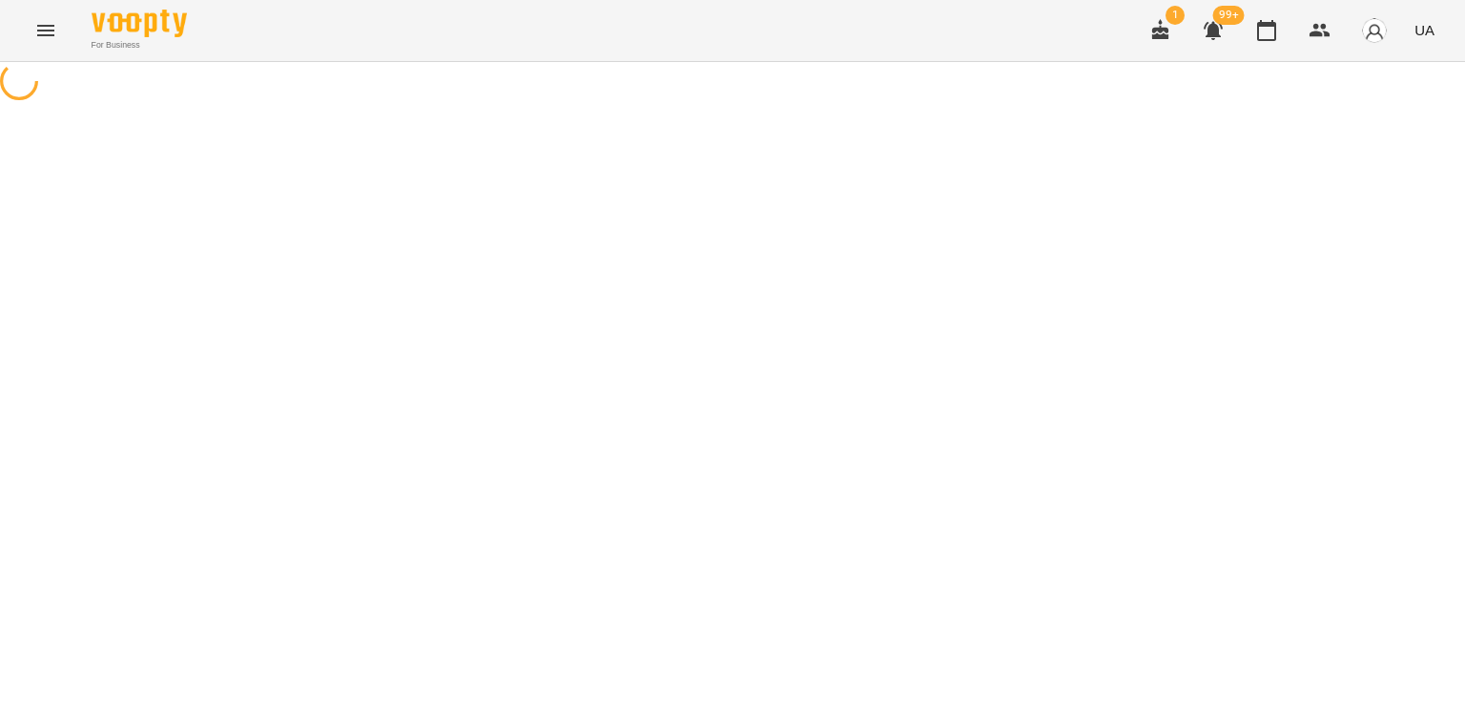
select select "*"
select select "**********"
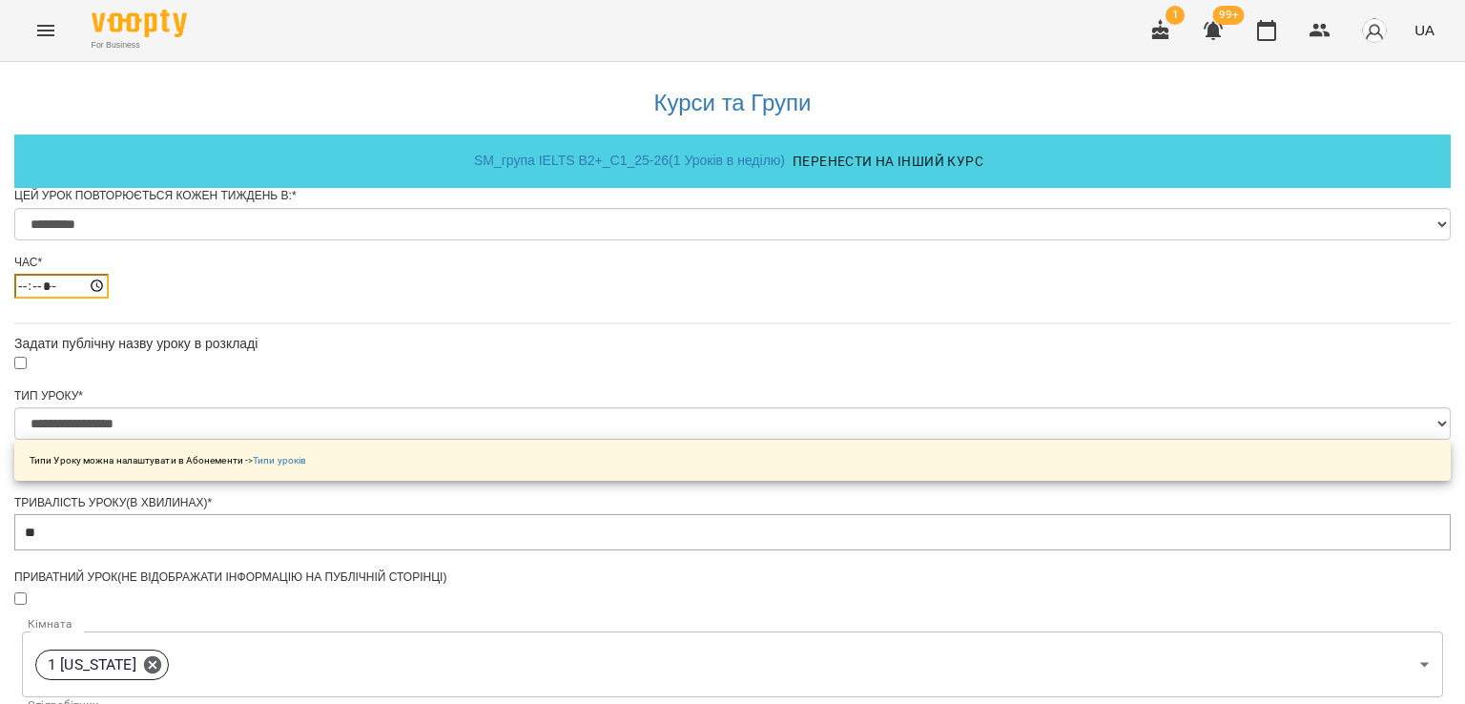
click at [109, 299] on input "*****" at bounding box center [61, 286] width 94 height 25
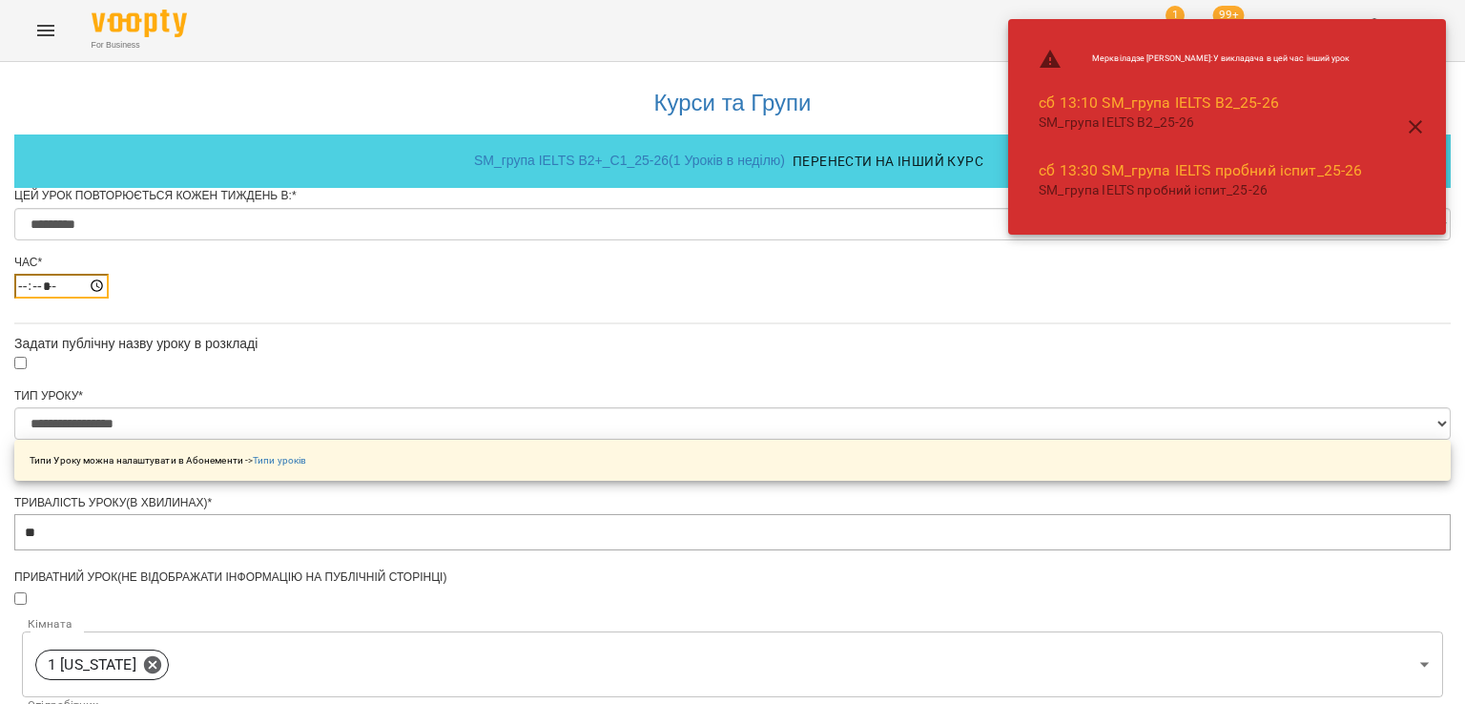
type input "*****"
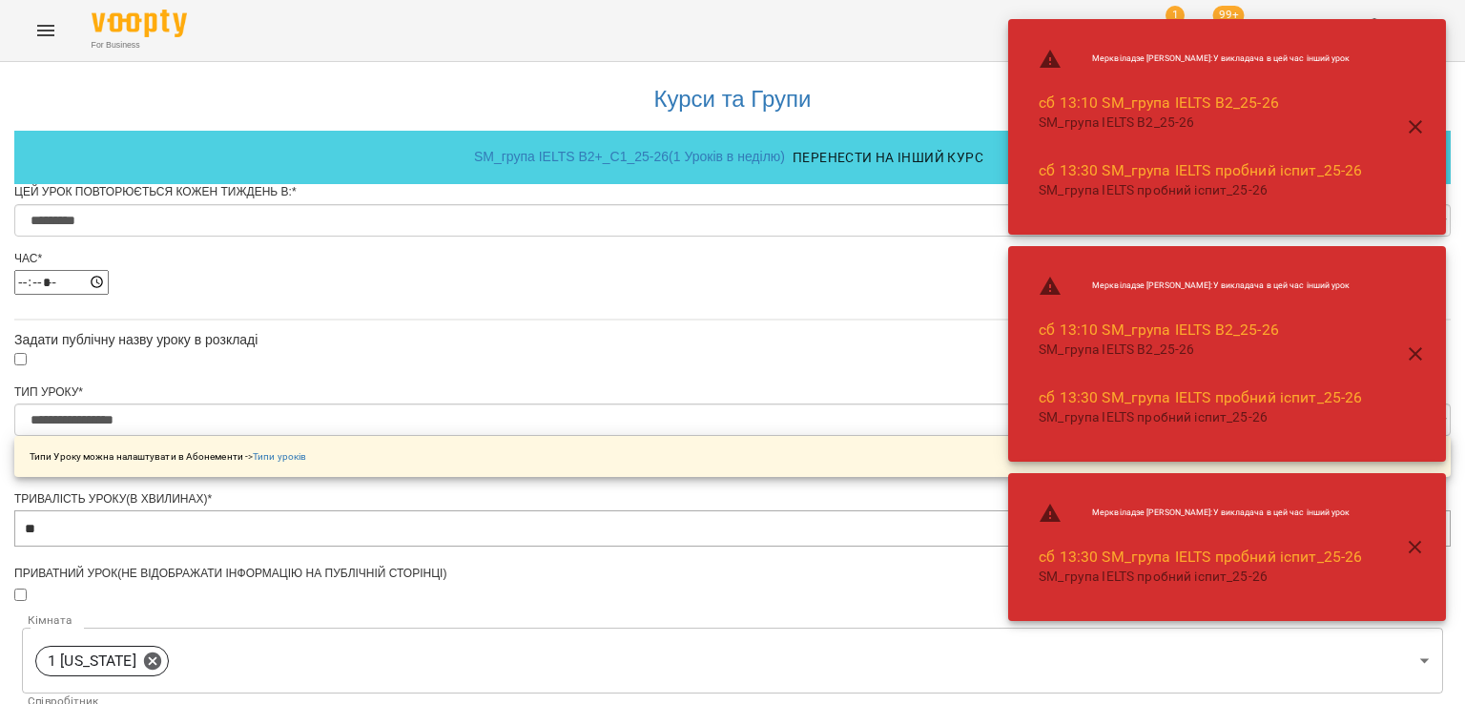
scroll to position [976, 0]
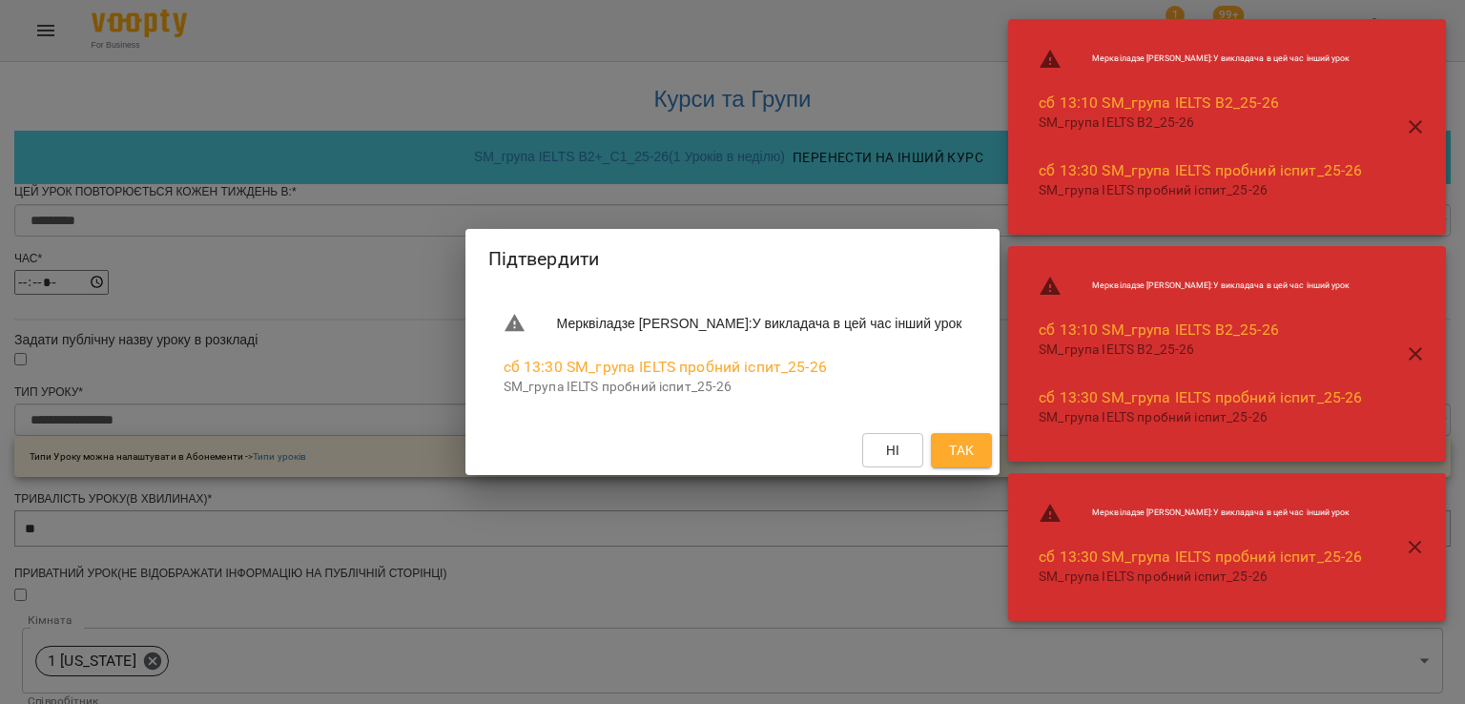
click at [966, 462] on span "Так" at bounding box center [961, 450] width 31 height 23
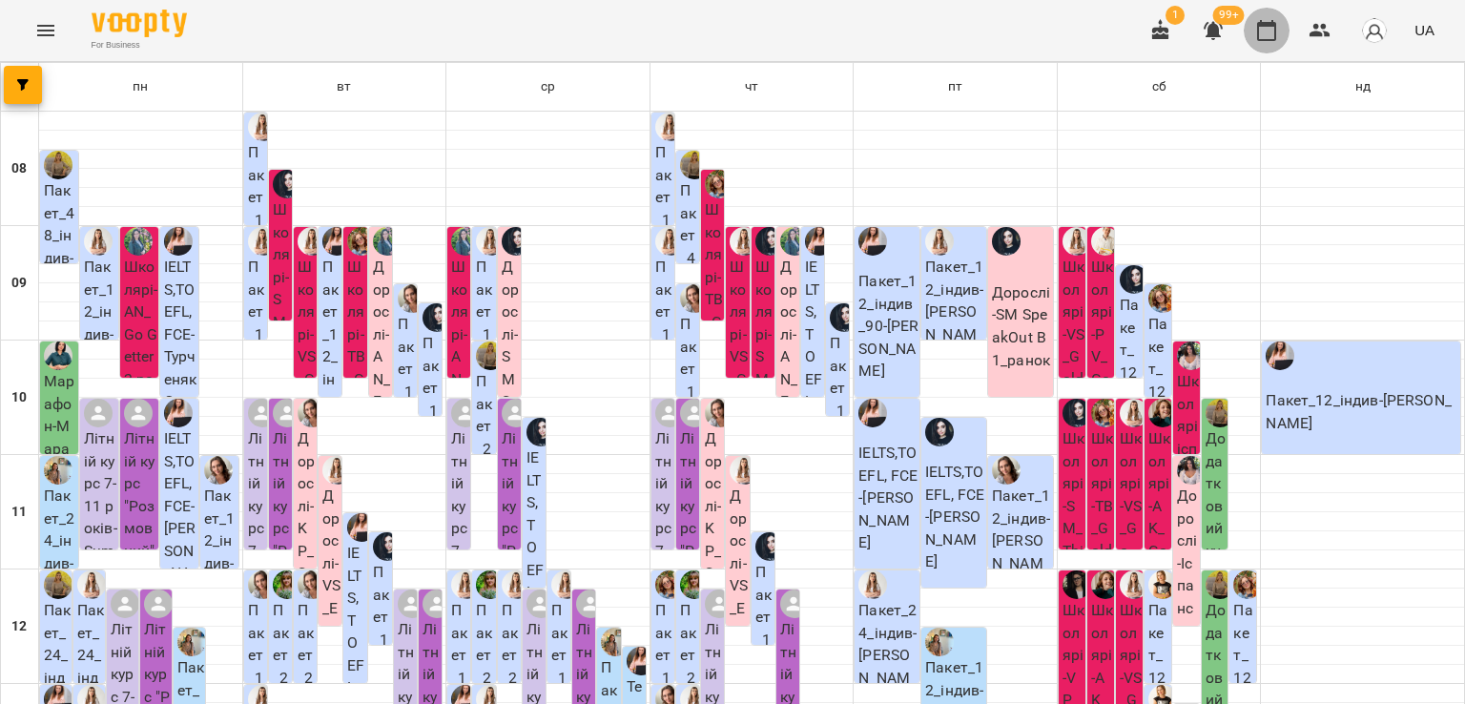
click at [1283, 33] on button "button" at bounding box center [1267, 31] width 46 height 46
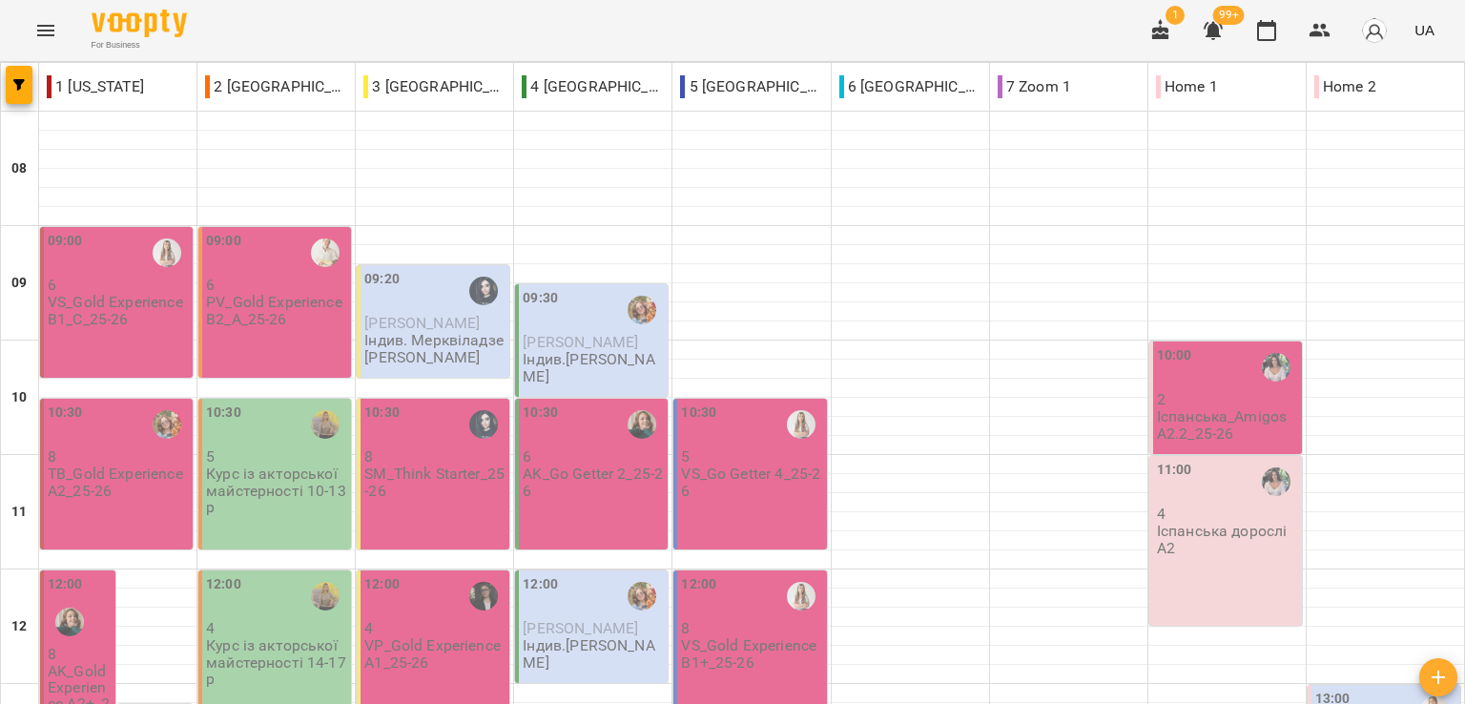
scroll to position [477, 0]
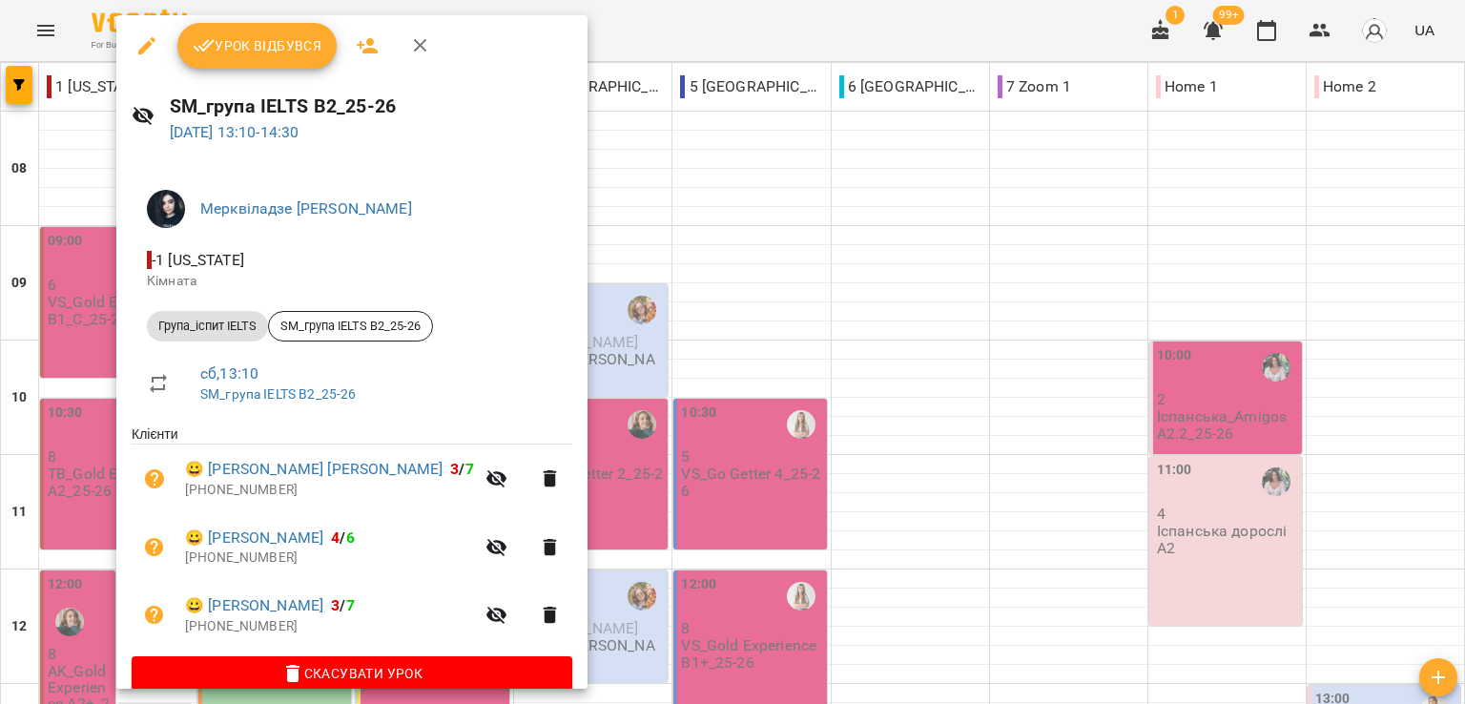
click at [149, 52] on icon "button" at bounding box center [146, 45] width 23 height 23
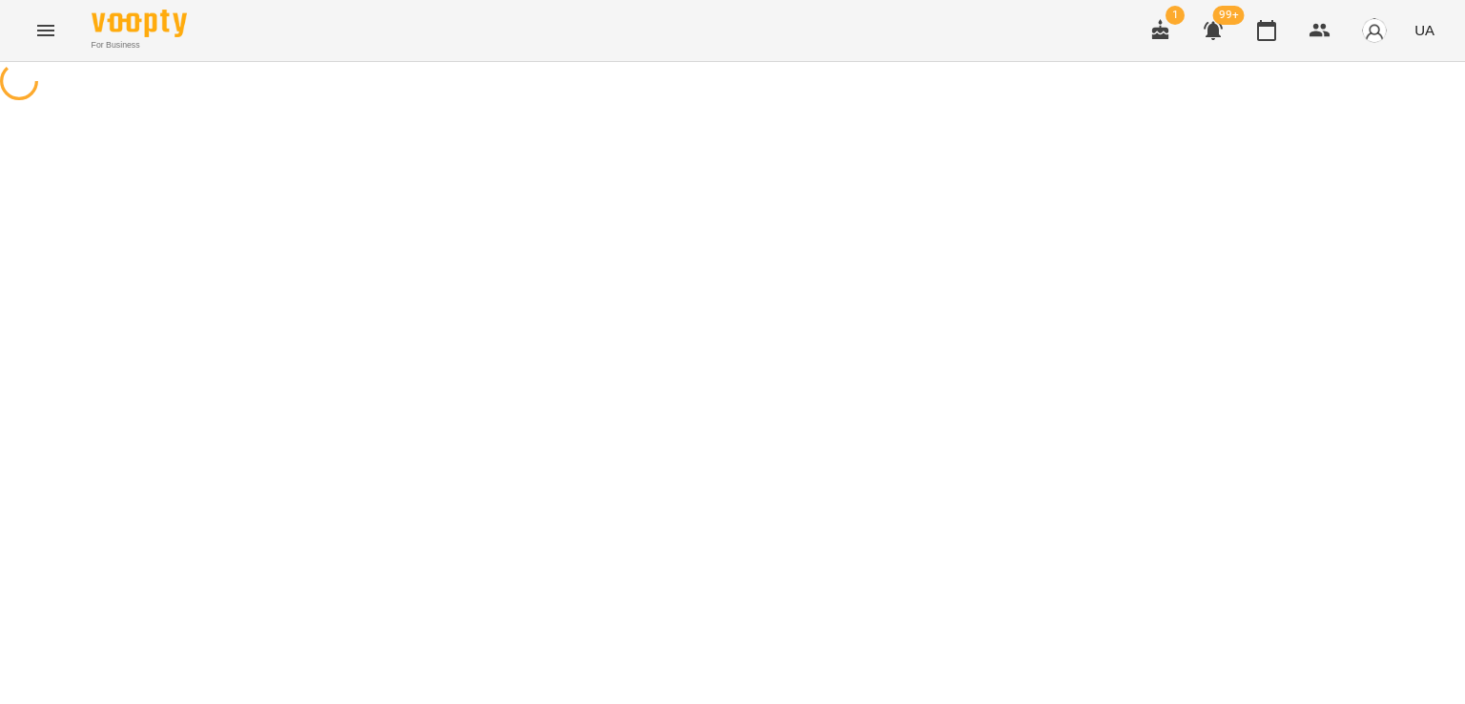
select select "**********"
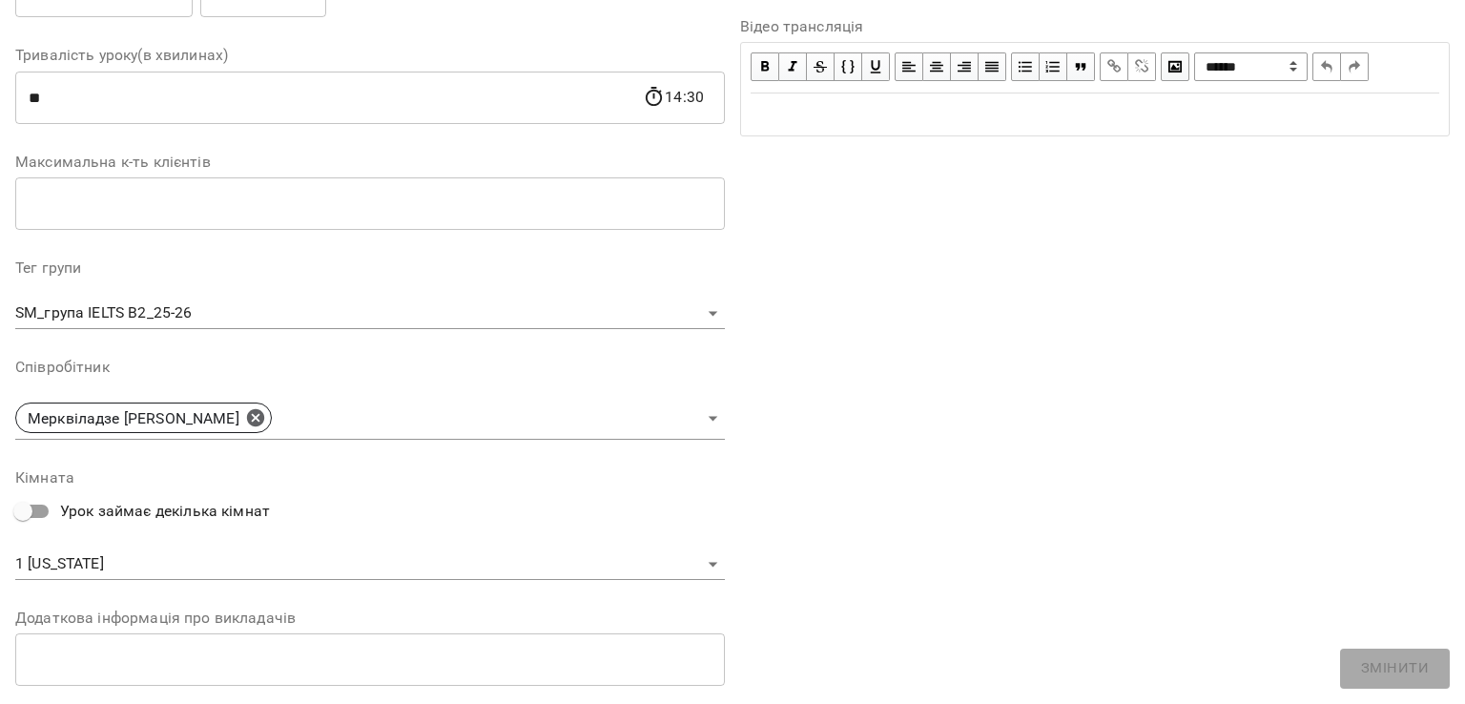
scroll to position [542, 0]
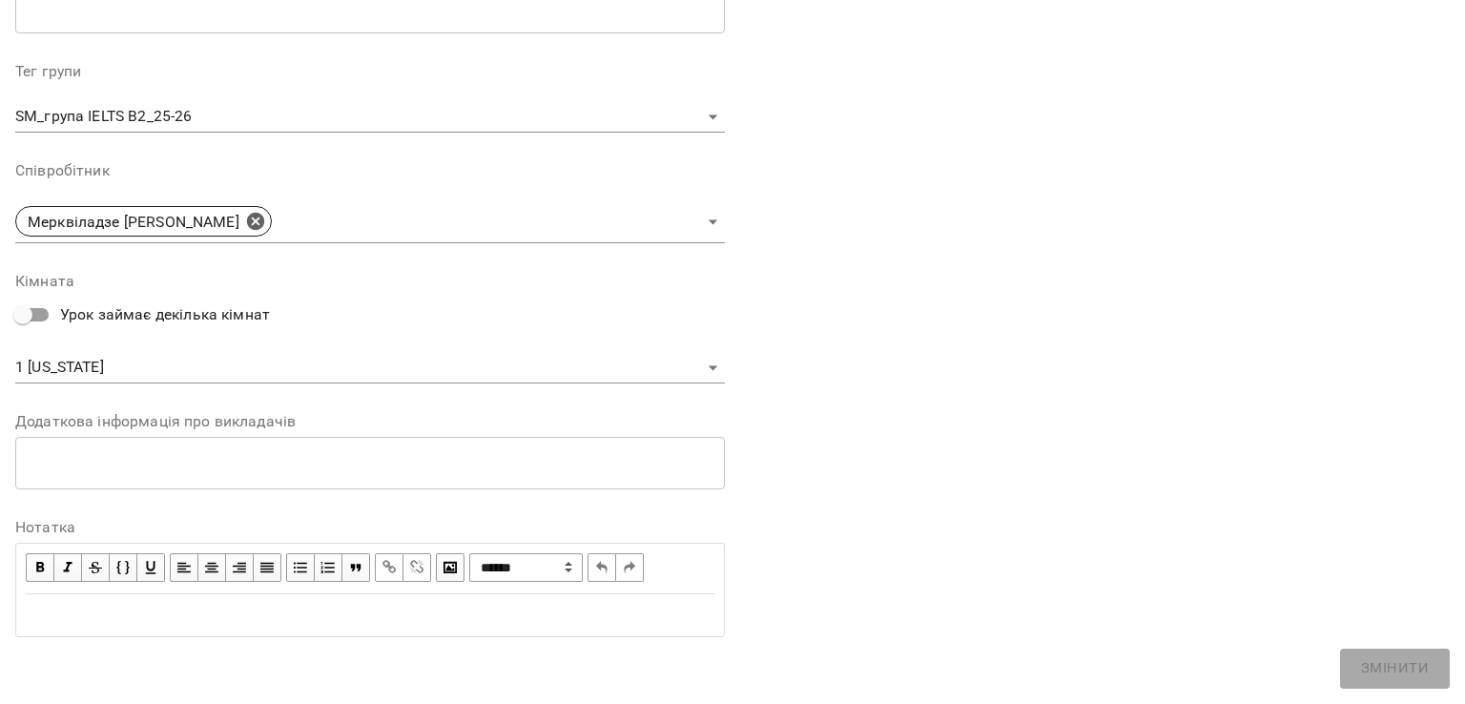
click at [46, 372] on body "For Business 1 99+ UA Журнал відвідувань / SM_група IELTS В2_25-26 сб, 18 жовт …" at bounding box center [732, 502] width 1465 height 1005
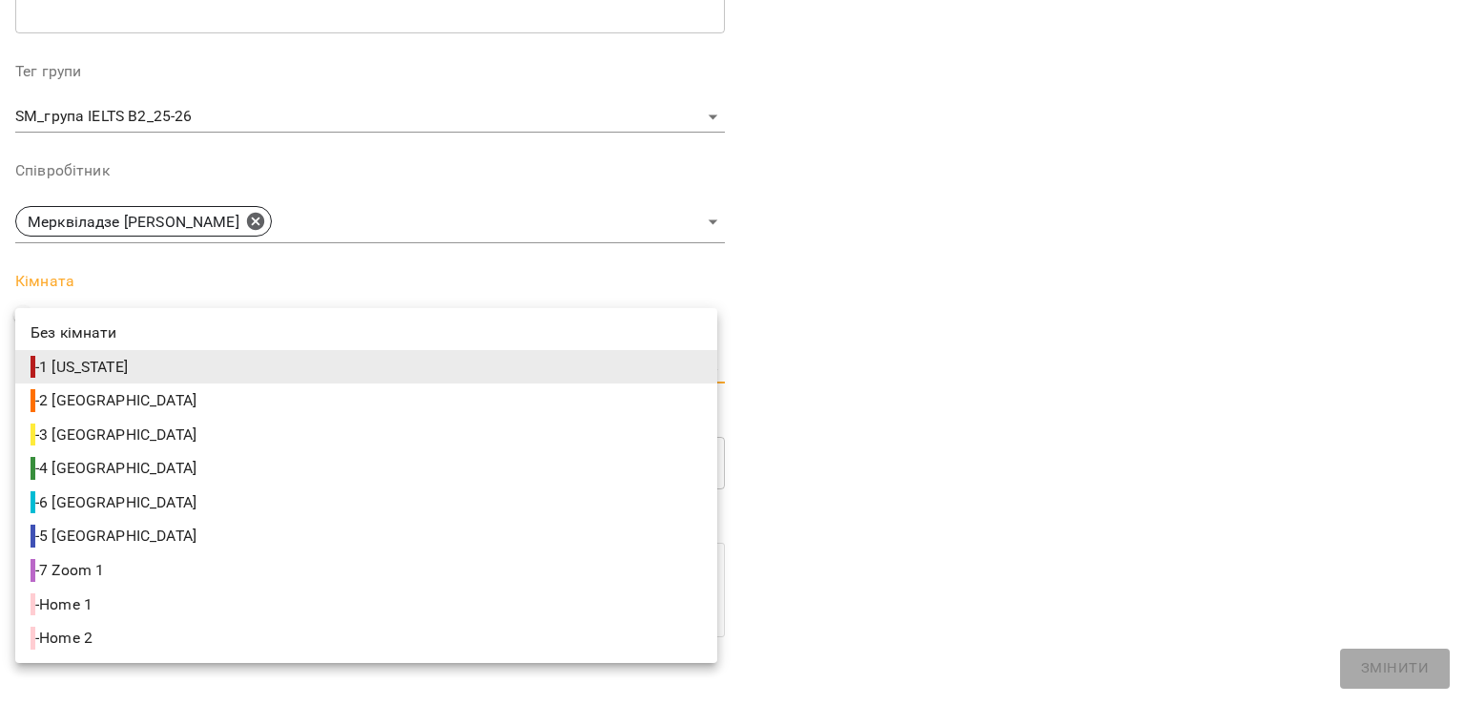
click at [80, 464] on span "- 4 Berlin" at bounding box center [116, 468] width 170 height 23
type input "**********"
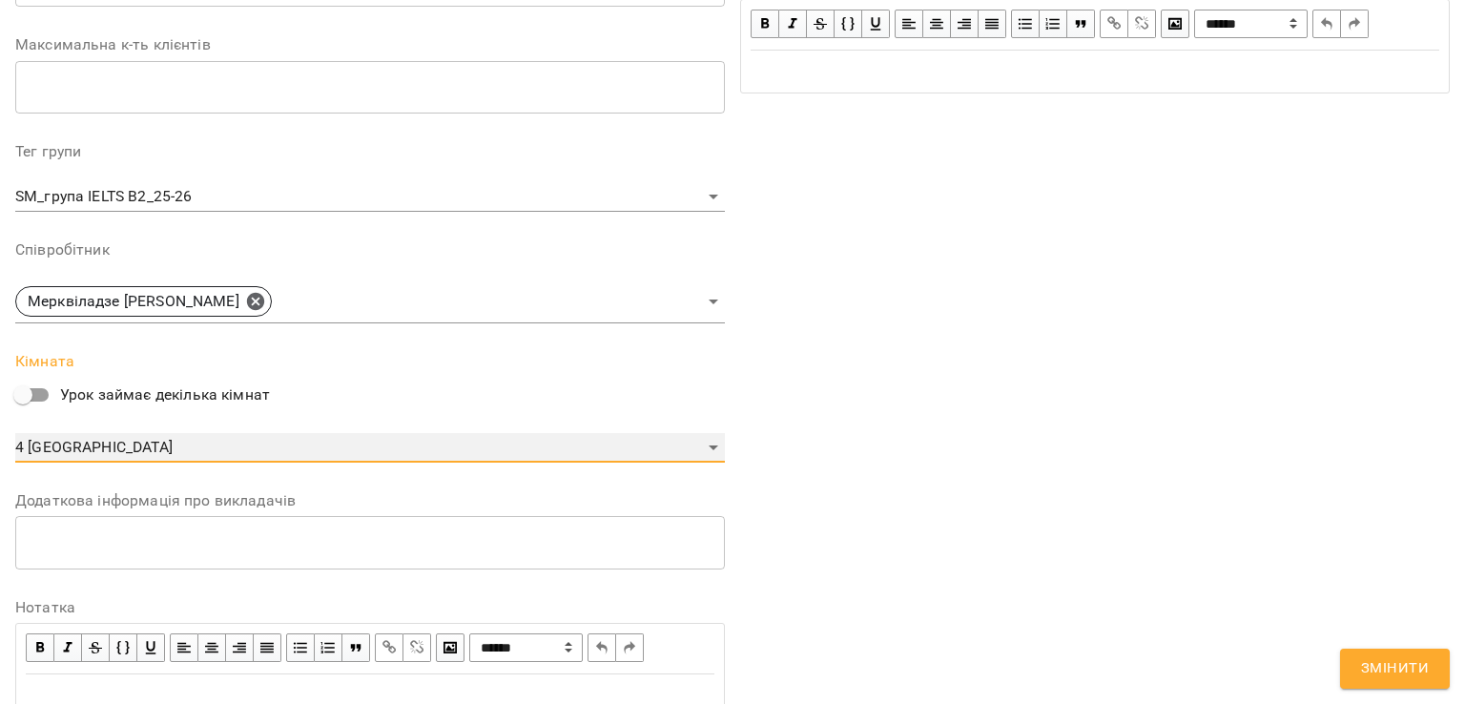
scroll to position [622, 0]
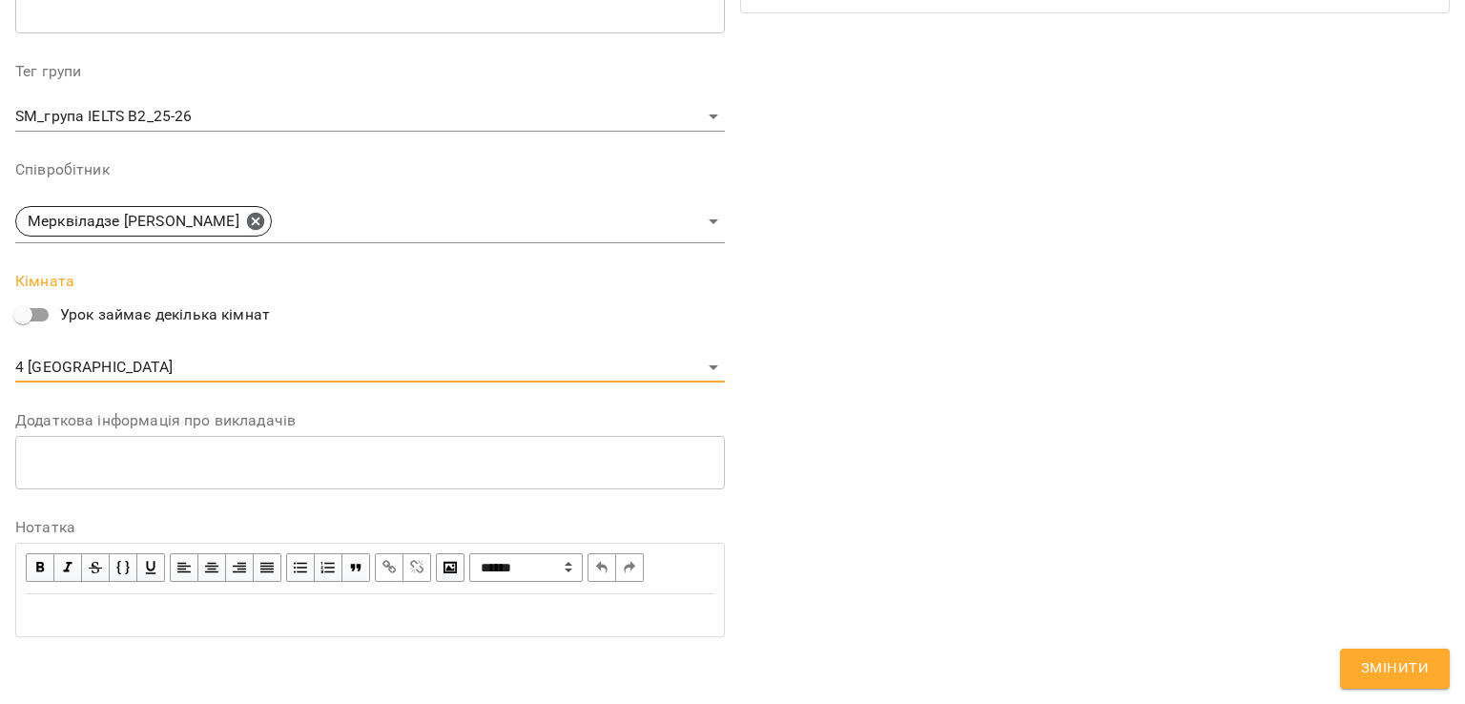
click at [1376, 672] on span "Змінити" at bounding box center [1395, 668] width 68 height 25
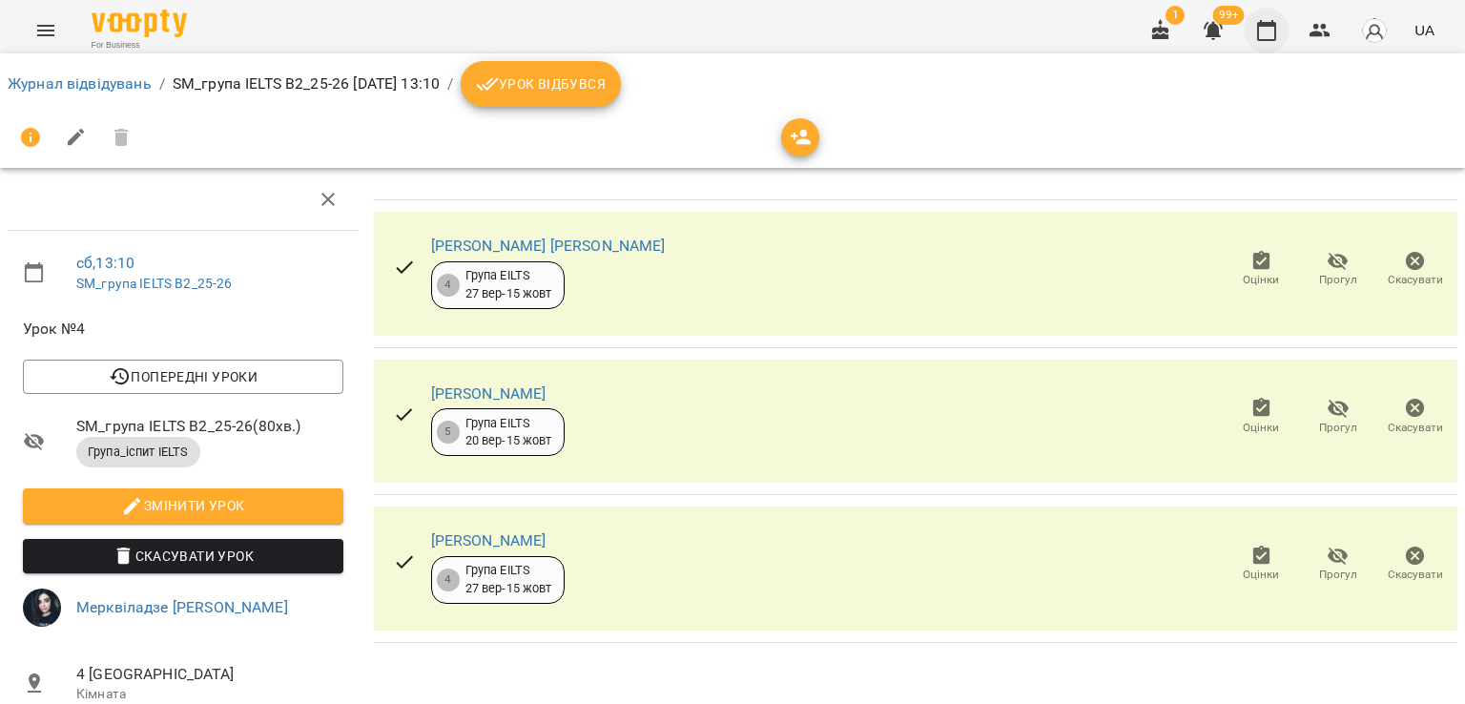
click at [1268, 31] on icon "button" at bounding box center [1266, 30] width 23 height 23
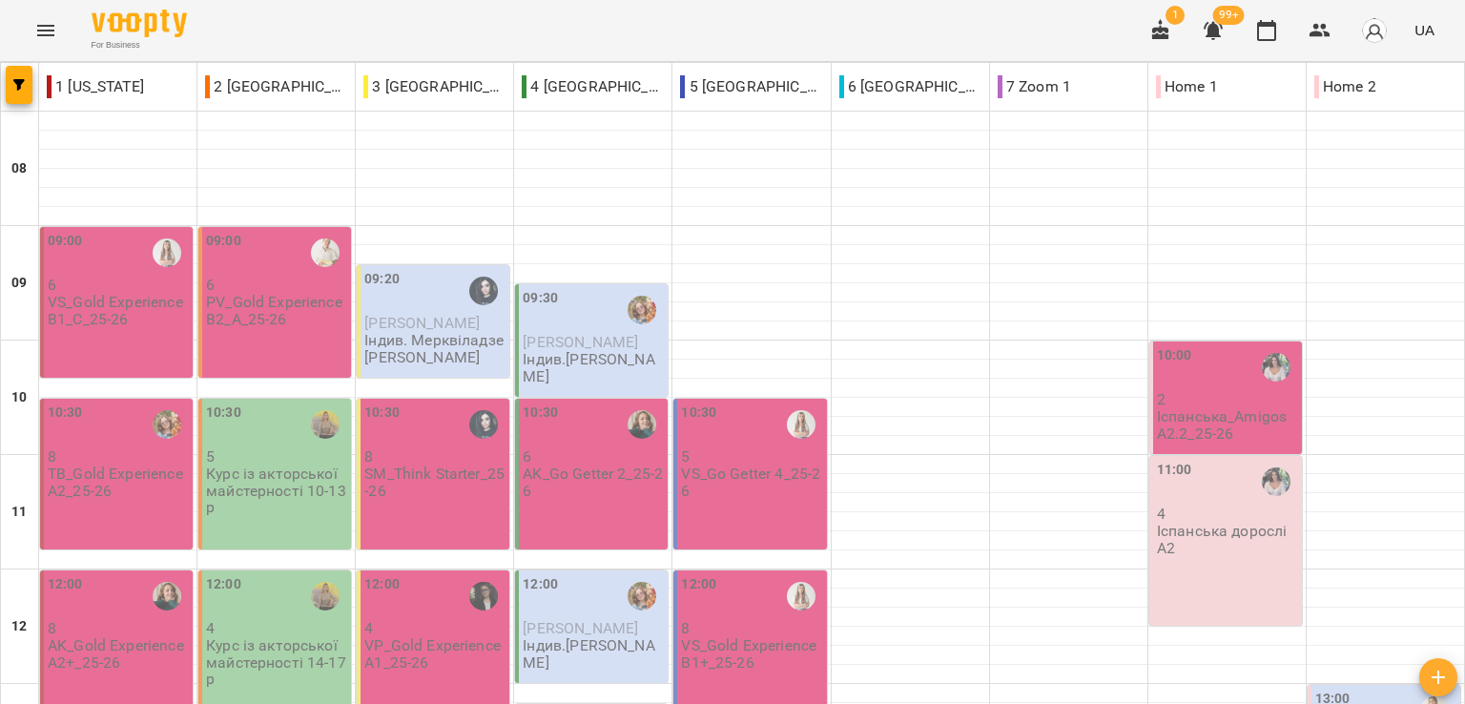
scroll to position [477, 0]
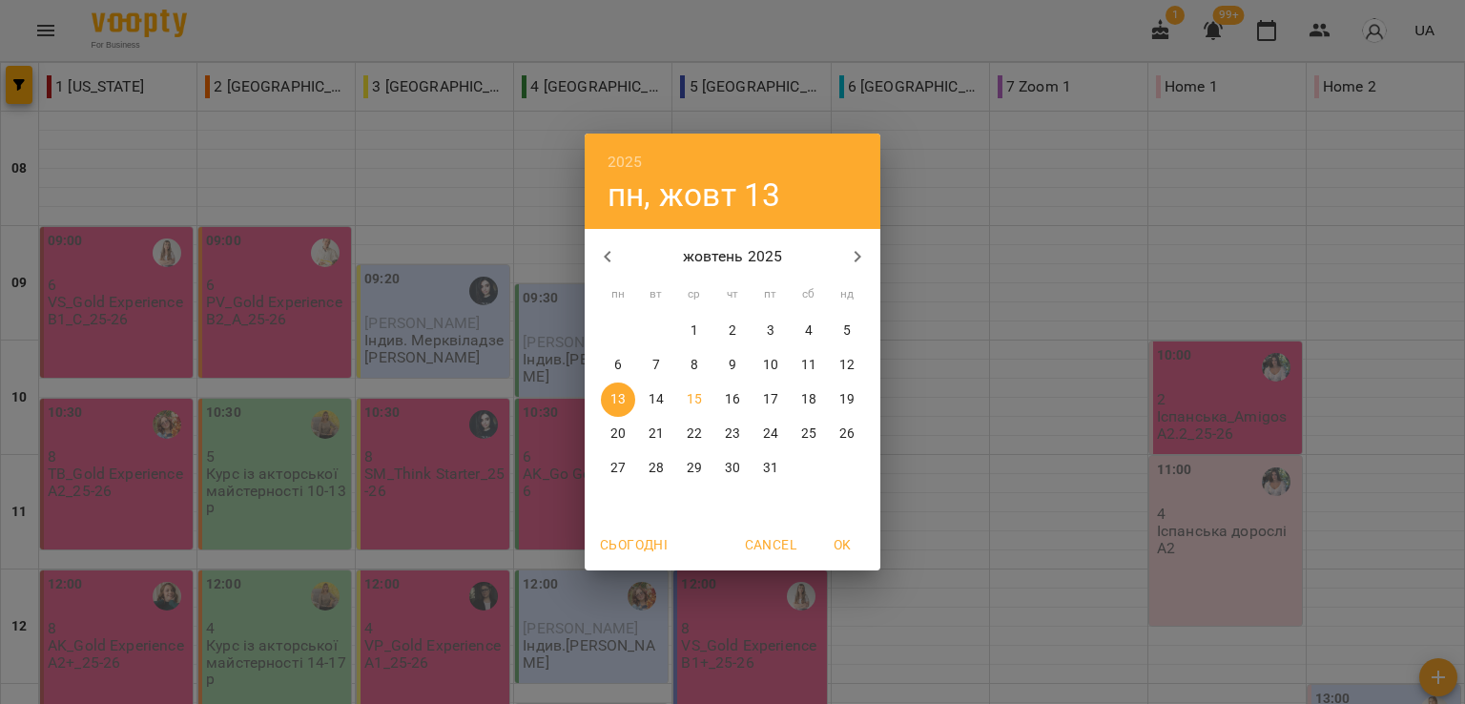
click at [808, 427] on p "25" at bounding box center [808, 433] width 15 height 19
type input "**********"
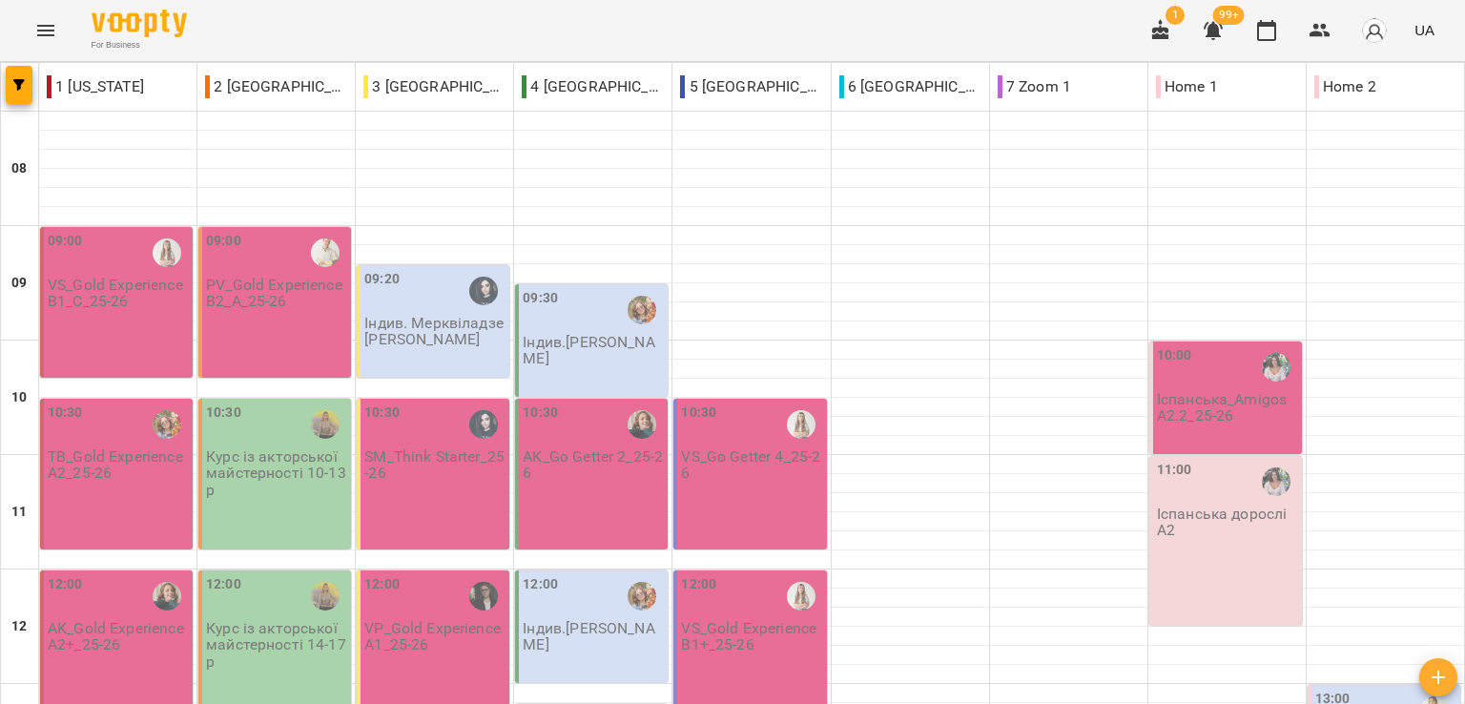
scroll to position [286, 0]
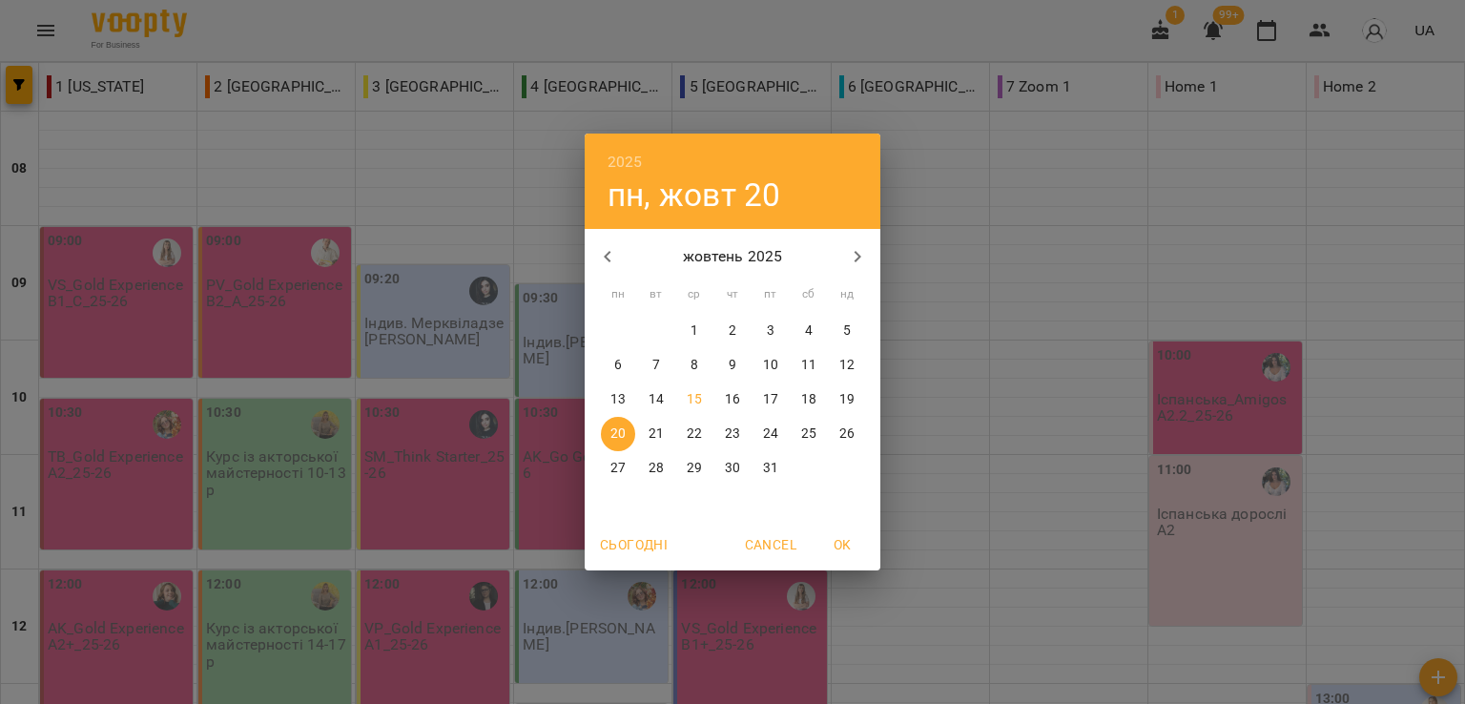
click at [813, 361] on p "11" at bounding box center [808, 365] width 15 height 19
type input "**********"
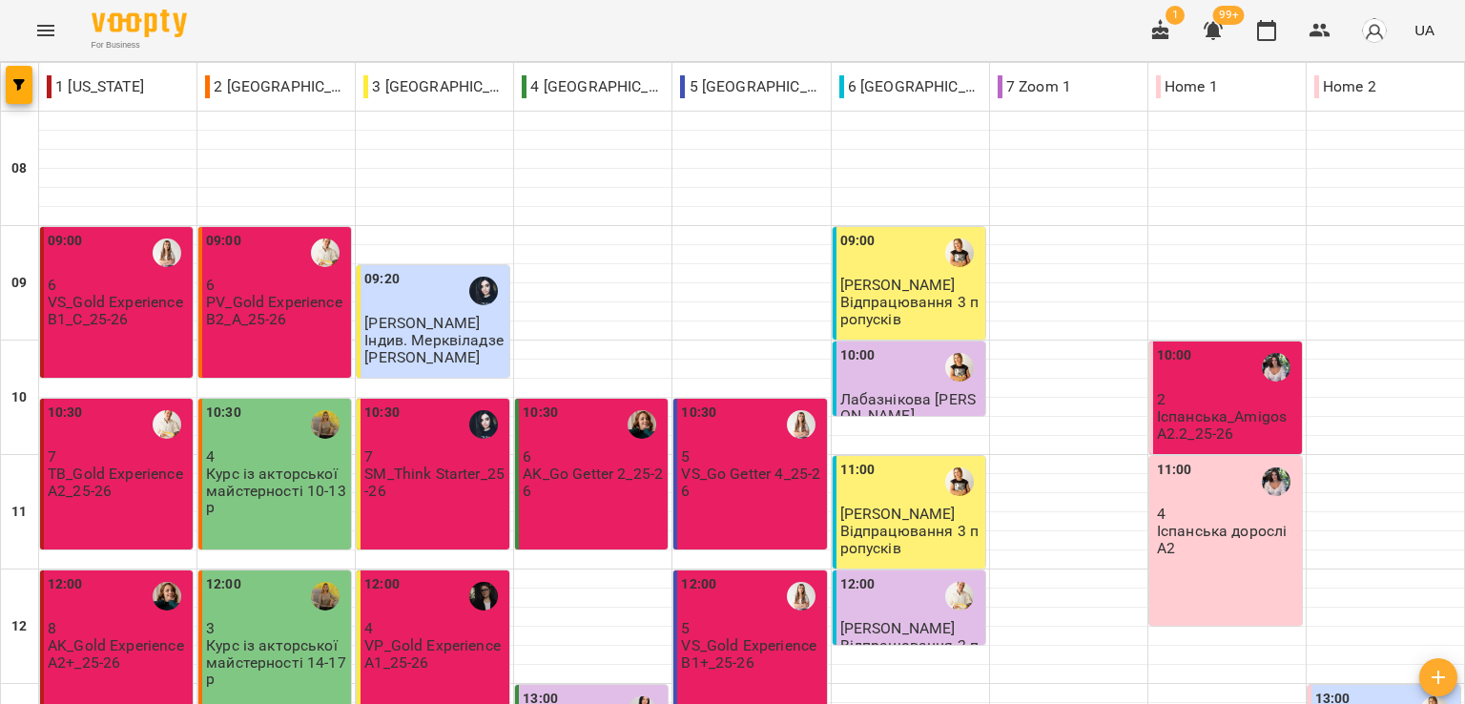
scroll to position [477, 0]
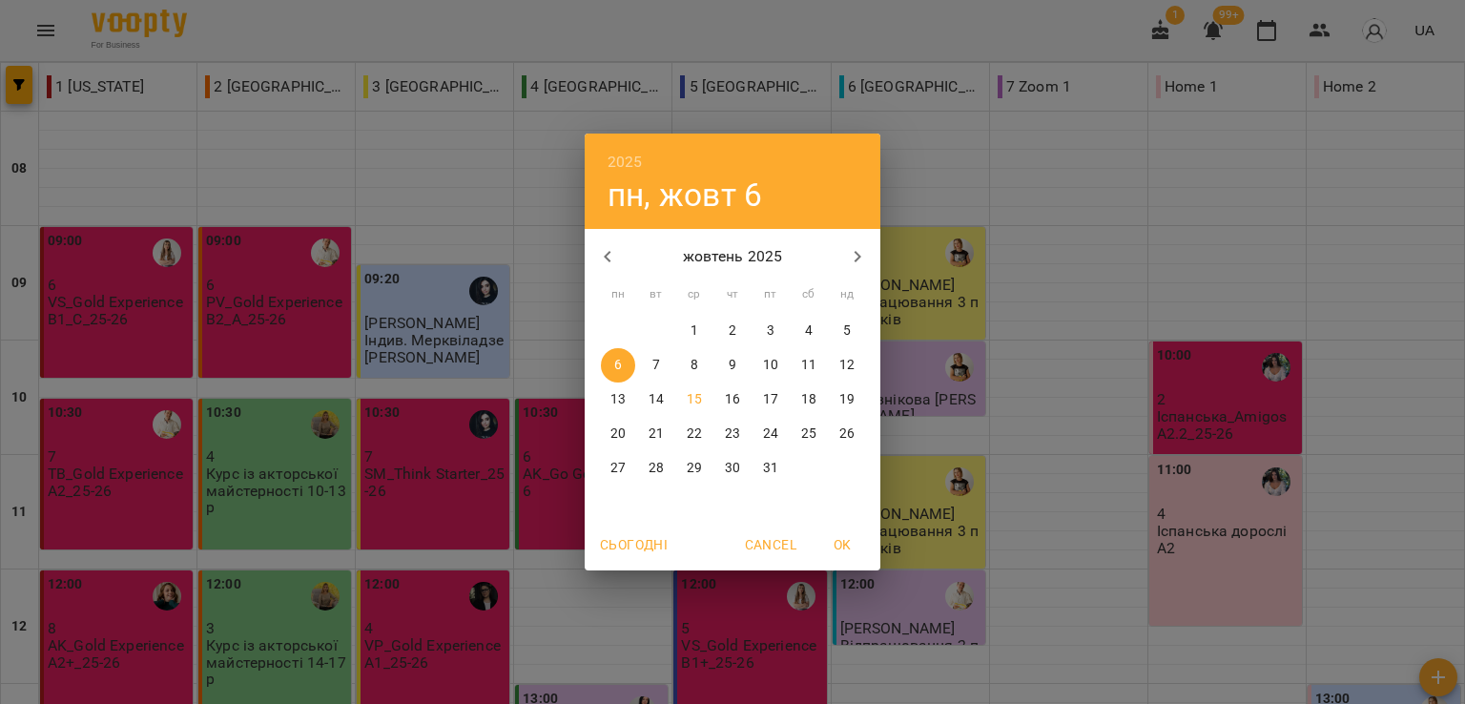
click at [815, 332] on span "4" at bounding box center [809, 330] width 34 height 19
type input "**********"
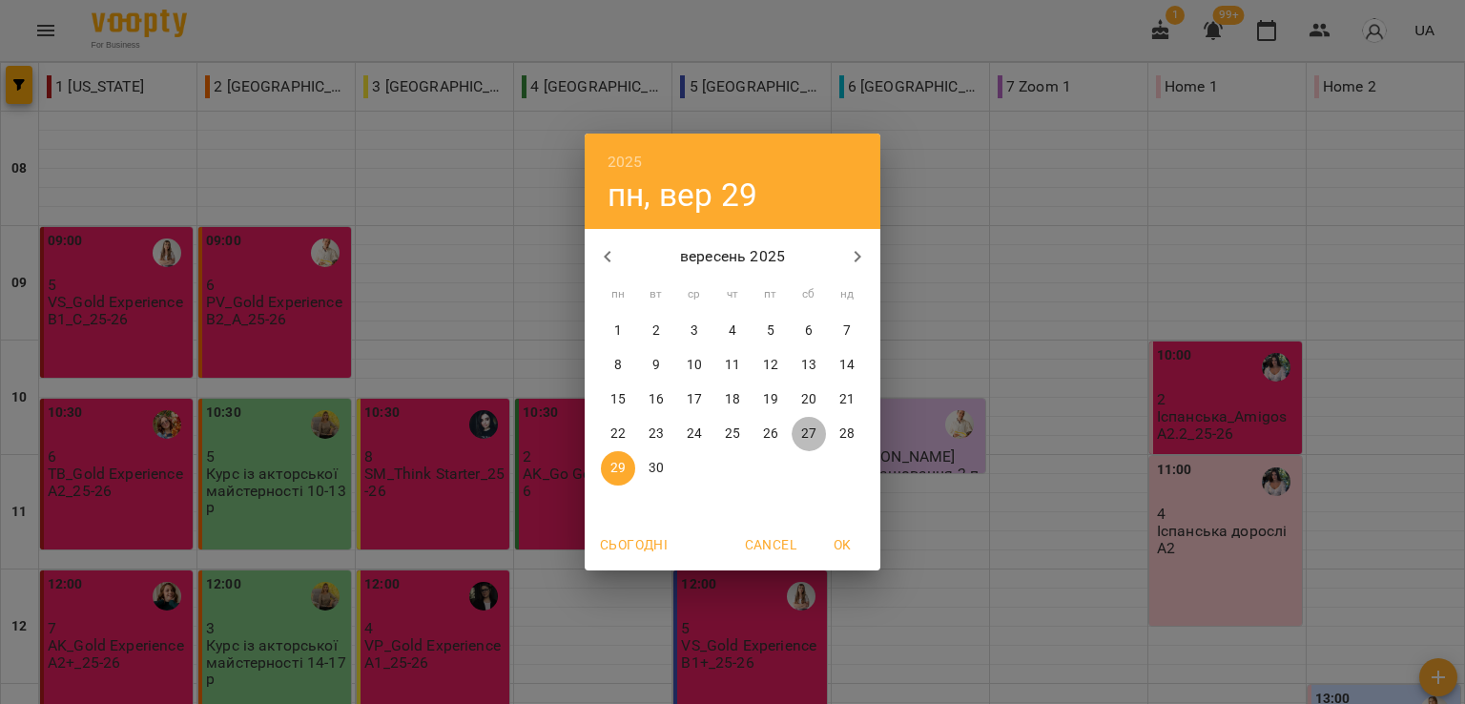
click at [809, 430] on p "27" at bounding box center [808, 433] width 15 height 19
type input "**********"
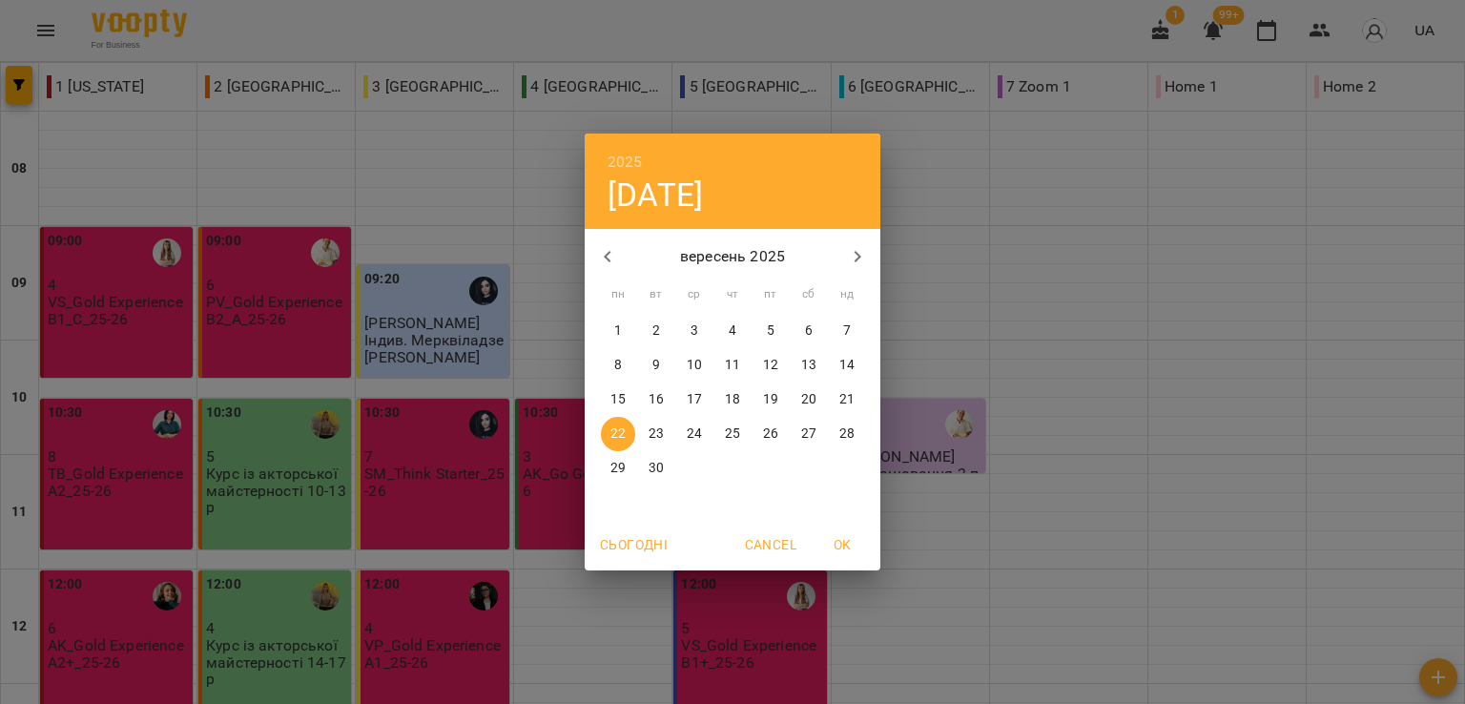
click at [855, 256] on icon "button" at bounding box center [857, 256] width 23 height 23
click at [692, 388] on button "15" at bounding box center [694, 399] width 34 height 34
type input "**********"
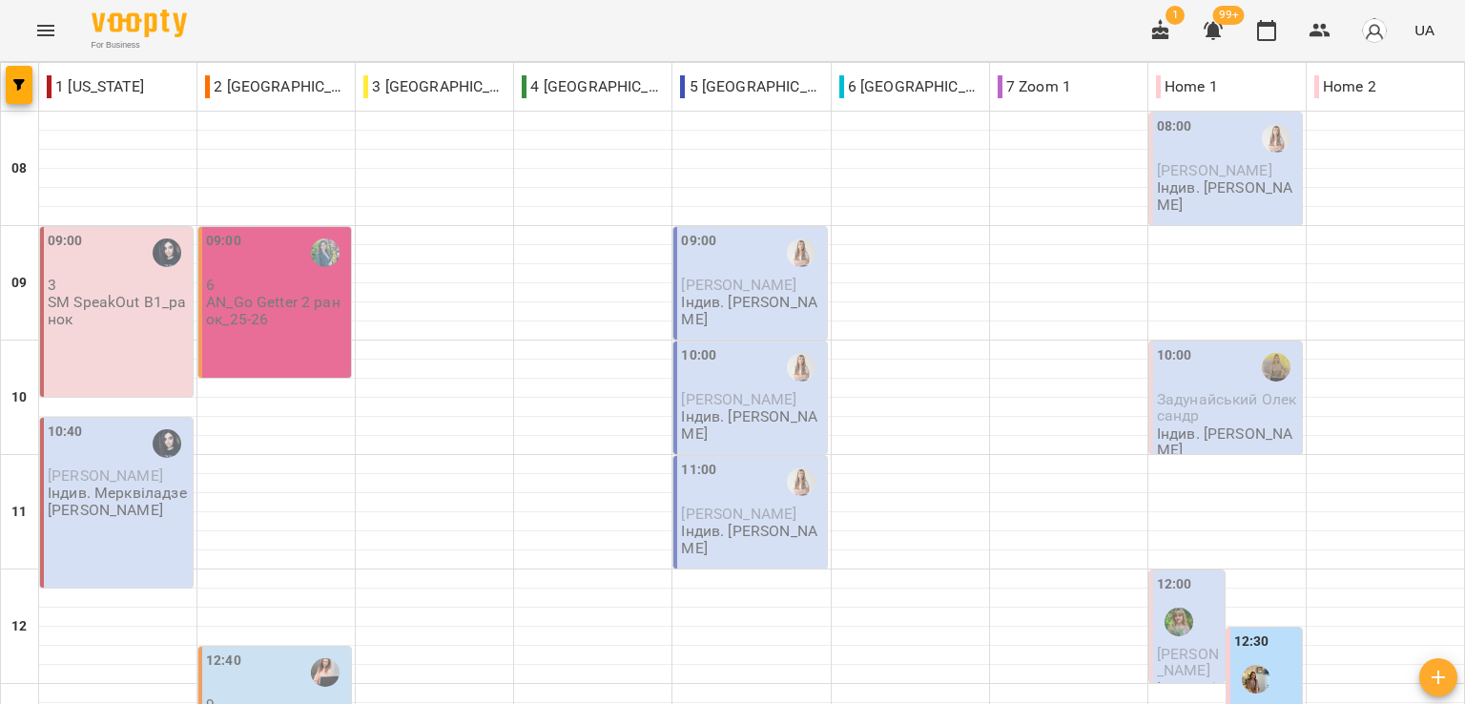
click at [225, 36] on div "For Business 1 99+ UA" at bounding box center [732, 30] width 1465 height 61
drag, startPoint x: 258, startPoint y: 620, endPoint x: 281, endPoint y: 609, distance: 26.5
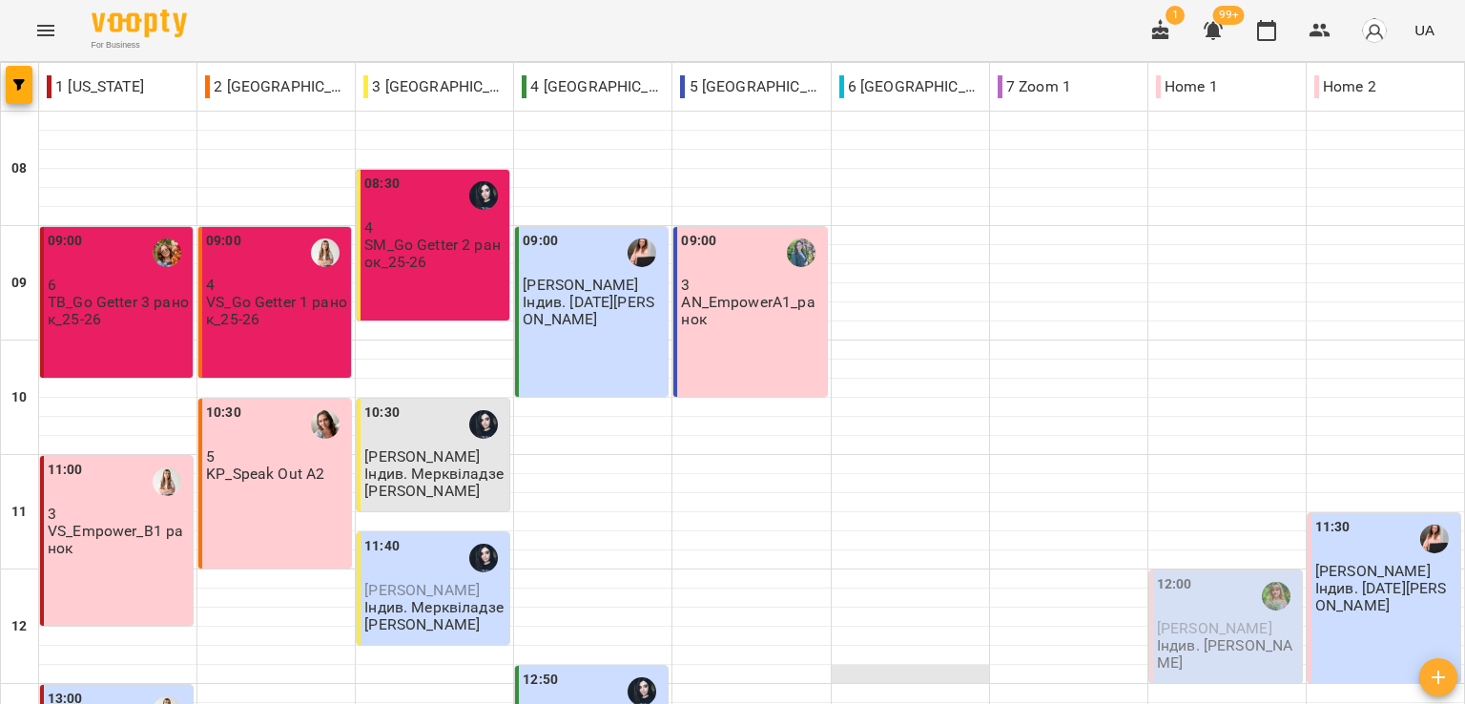
scroll to position [382, 0]
click at [1245, 637] on p "Індив. [PERSON_NAME]" at bounding box center [1227, 653] width 141 height 33
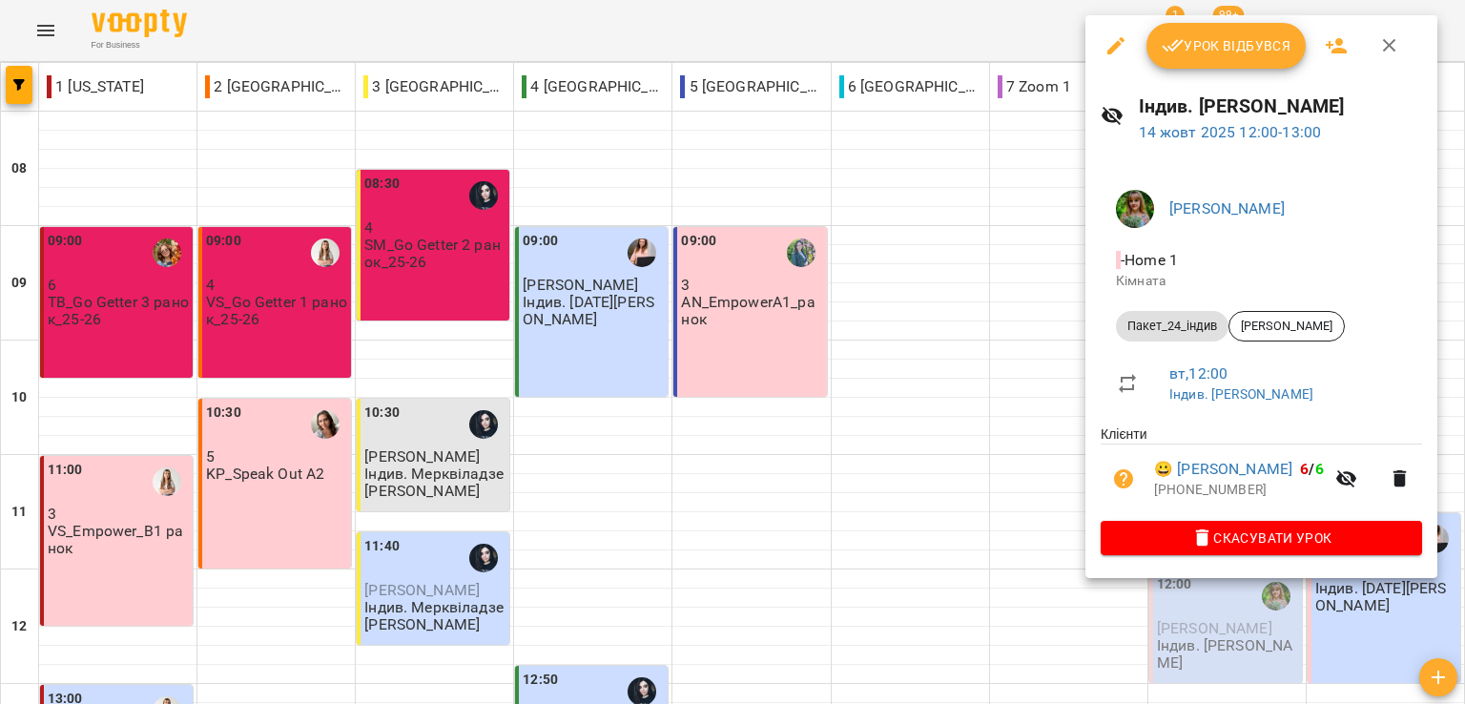
click at [1213, 49] on span "Урок відбувся" at bounding box center [1227, 45] width 130 height 23
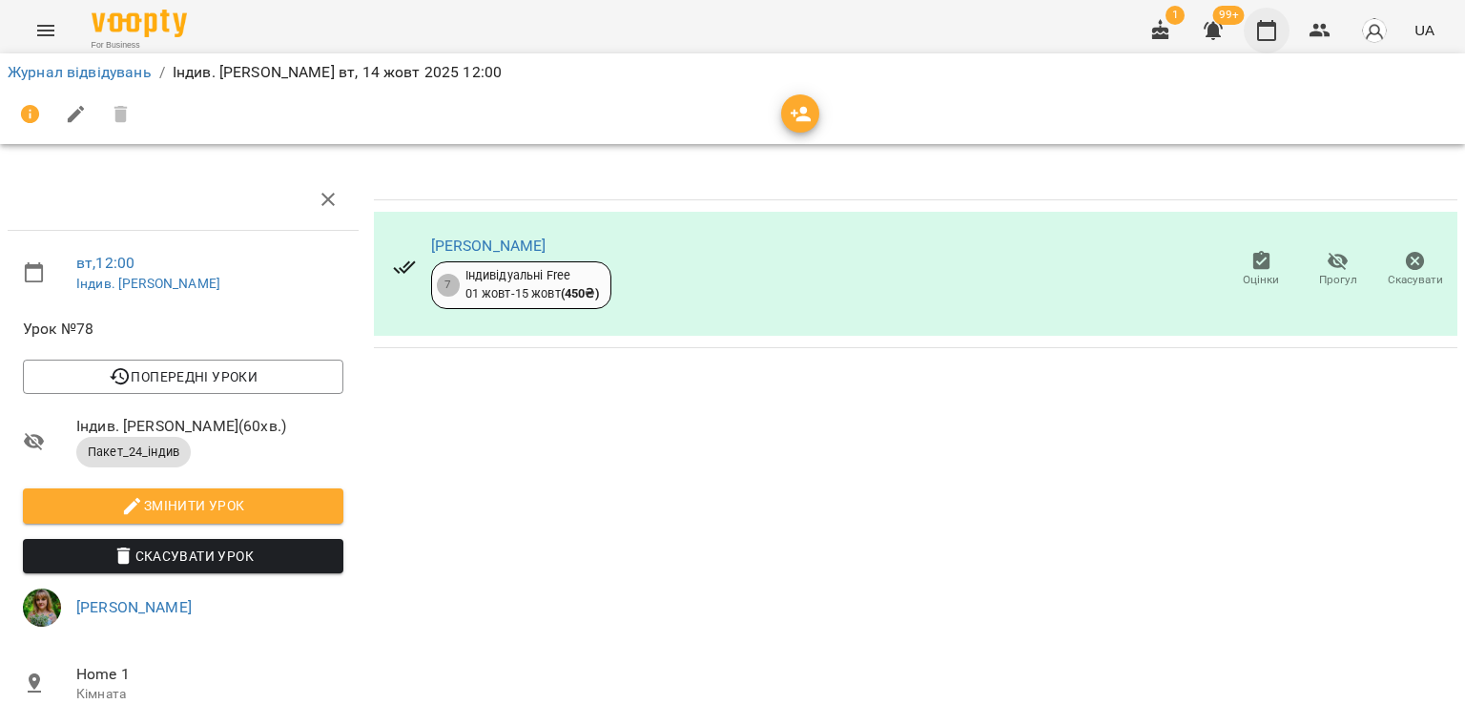
click at [1283, 28] on button "button" at bounding box center [1267, 31] width 46 height 46
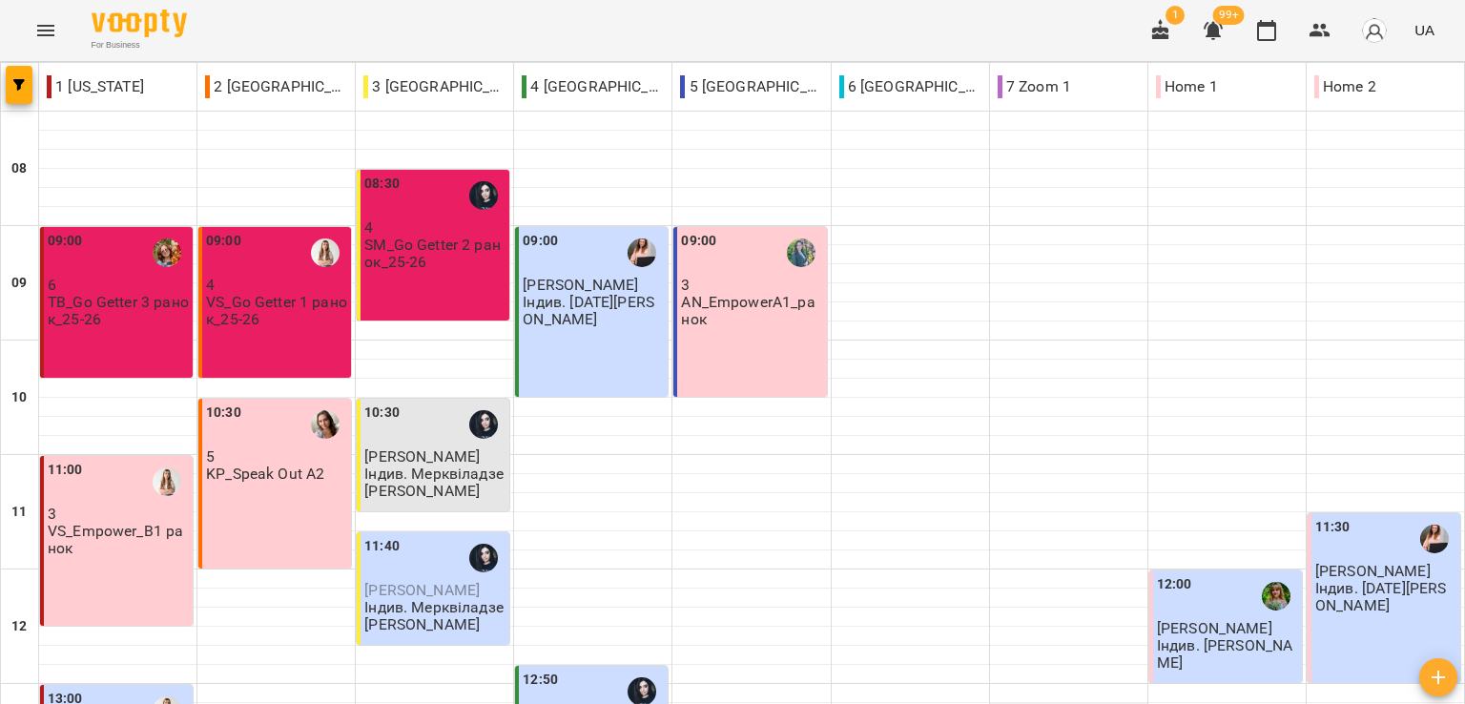
scroll to position [355, 0]
click at [1251, 684] on div at bounding box center [1226, 693] width 157 height 19
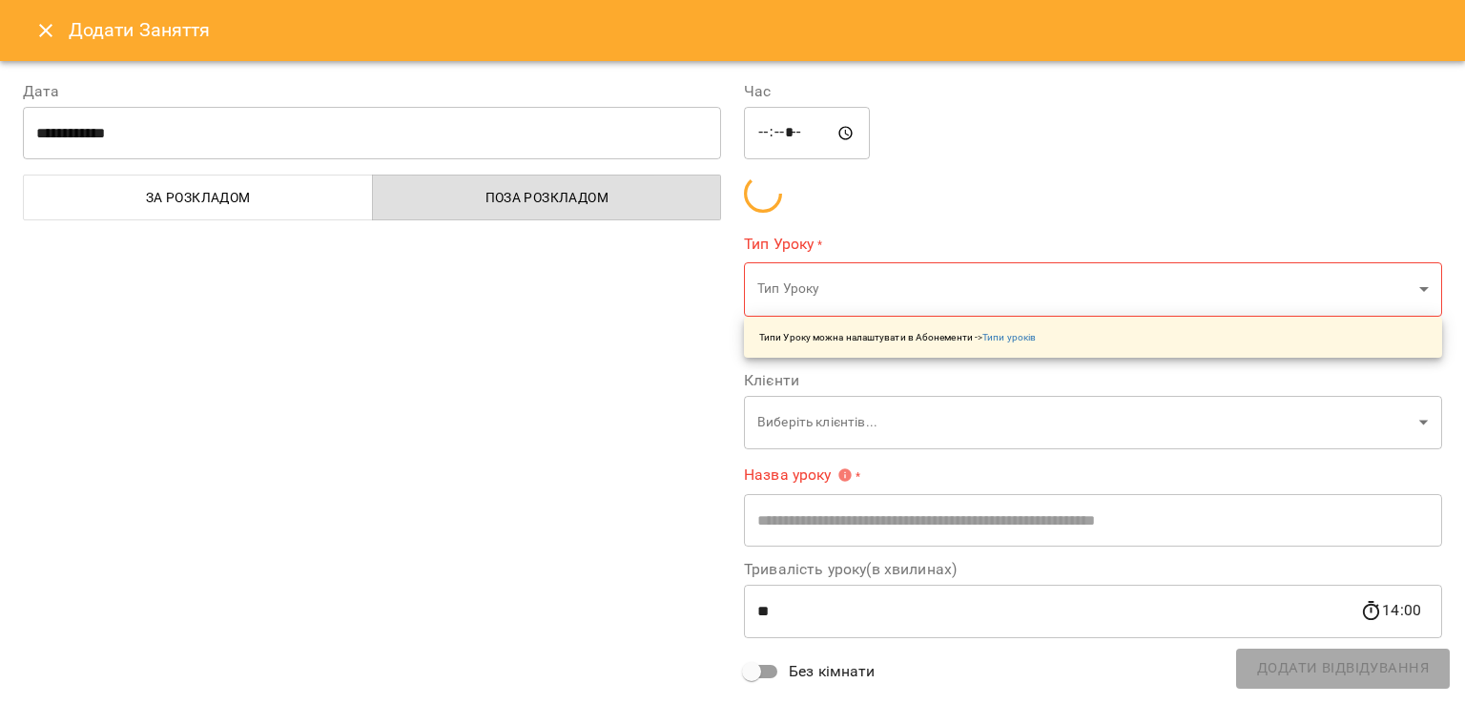
type input "**********"
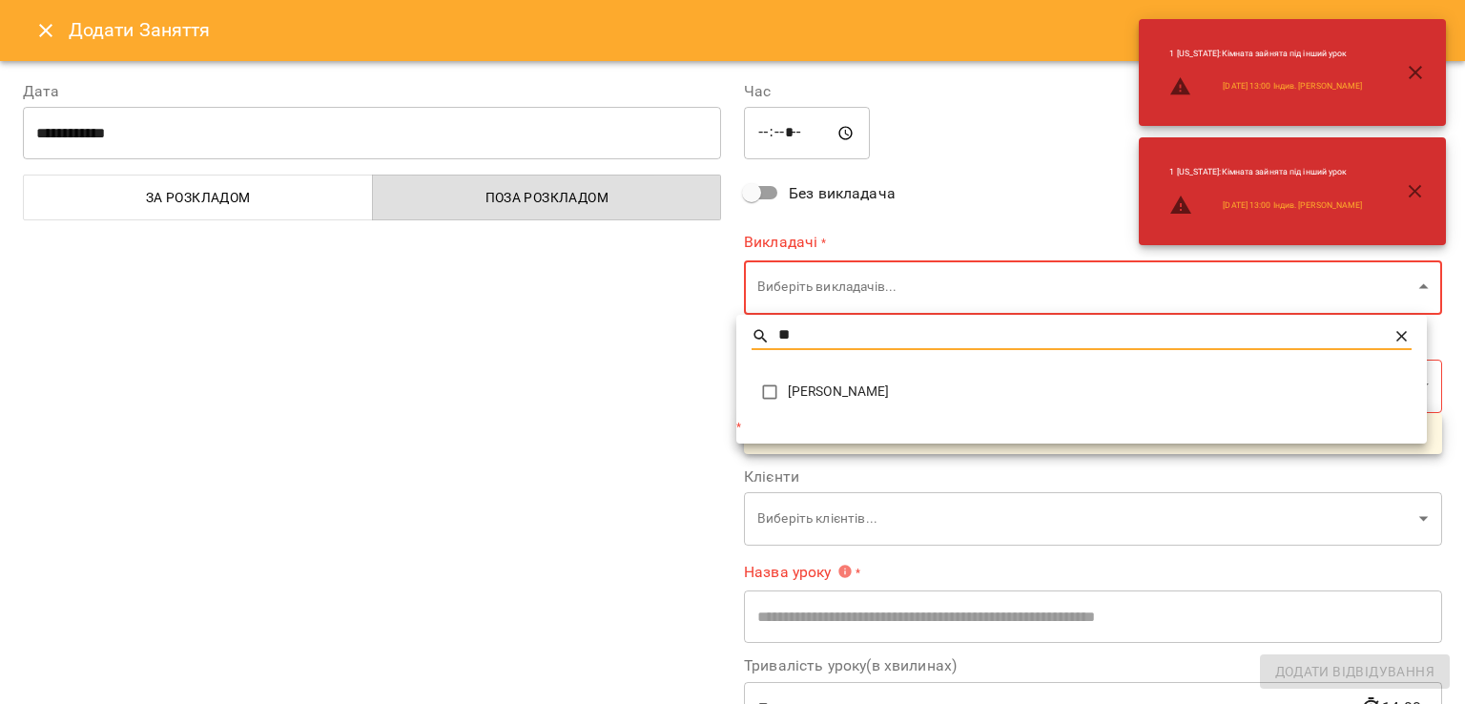
scroll to position [0, 0]
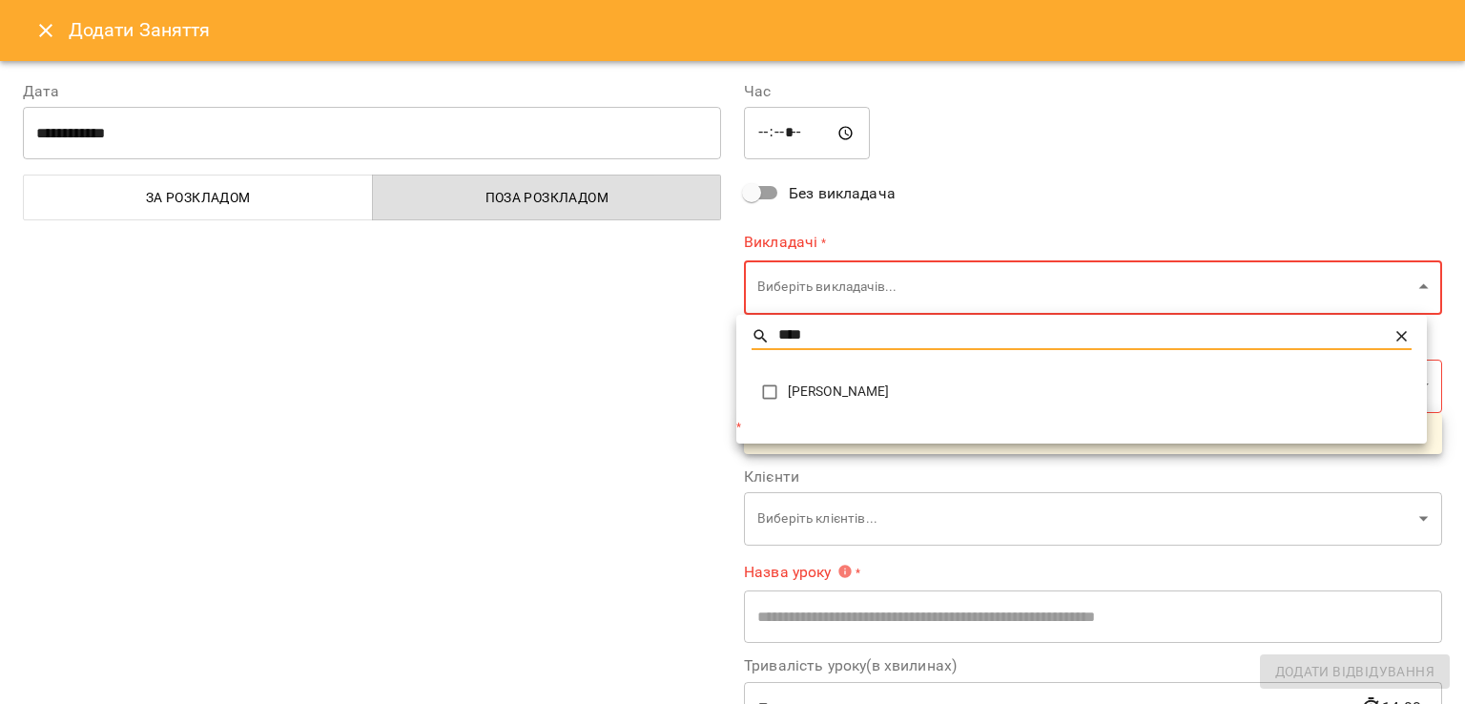
type input "****"
type input "**********"
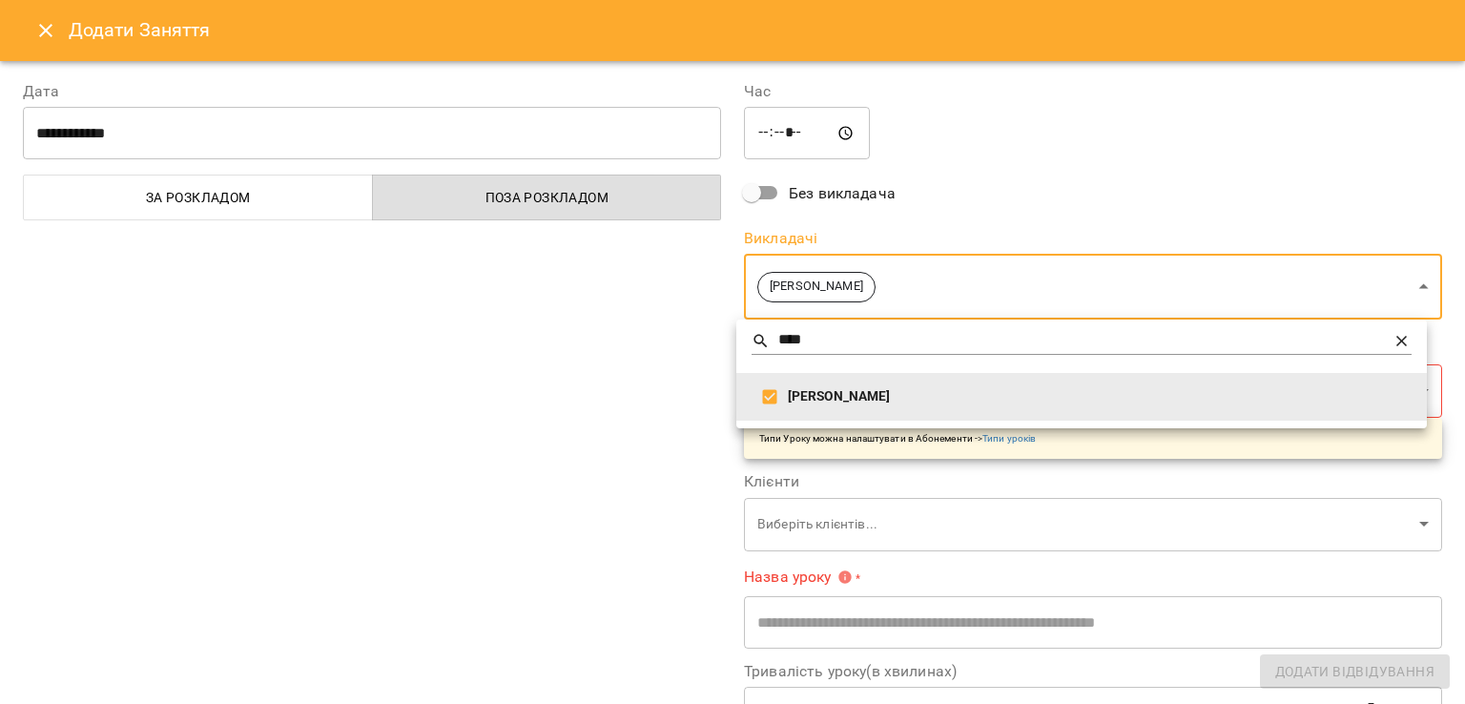
click at [760, 517] on div at bounding box center [732, 352] width 1465 height 704
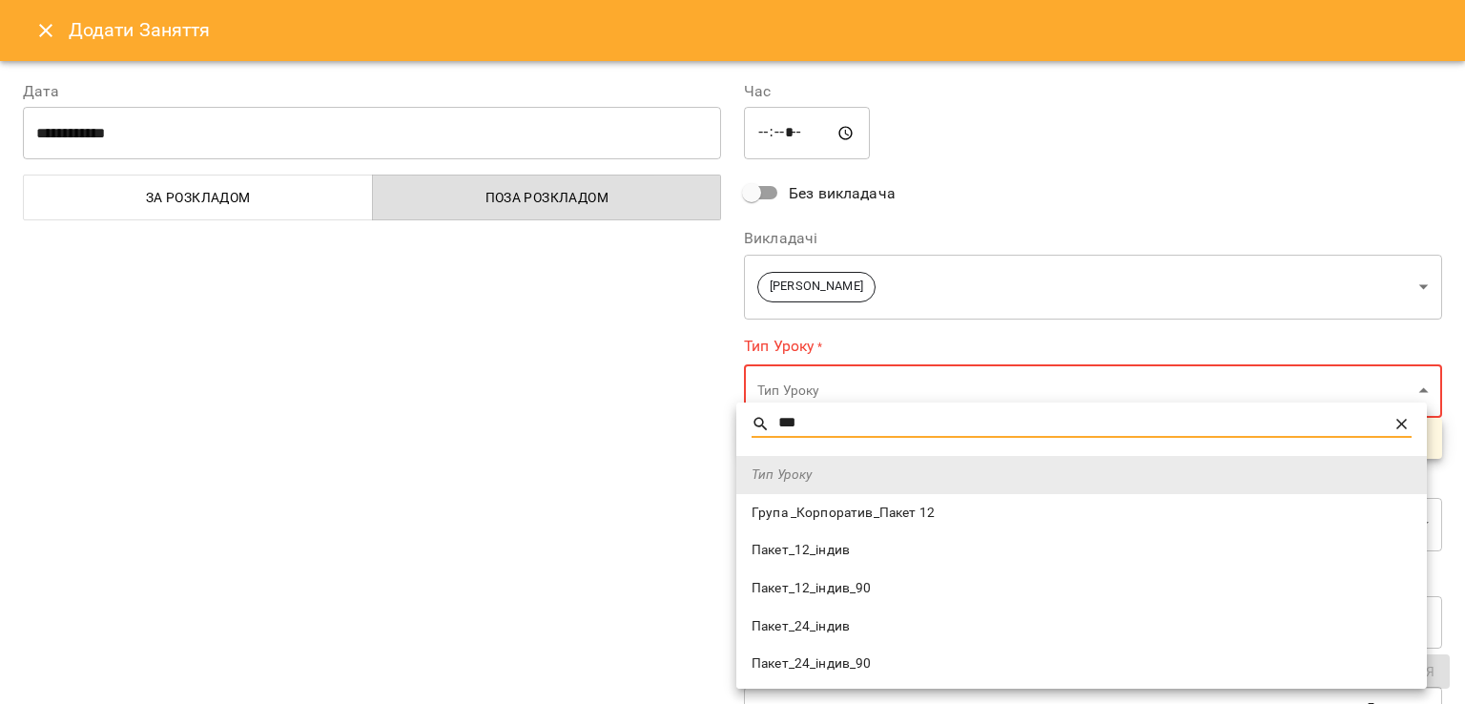
type input "***"
click at [794, 541] on span "Пакет_12_індив" at bounding box center [1082, 550] width 660 height 19
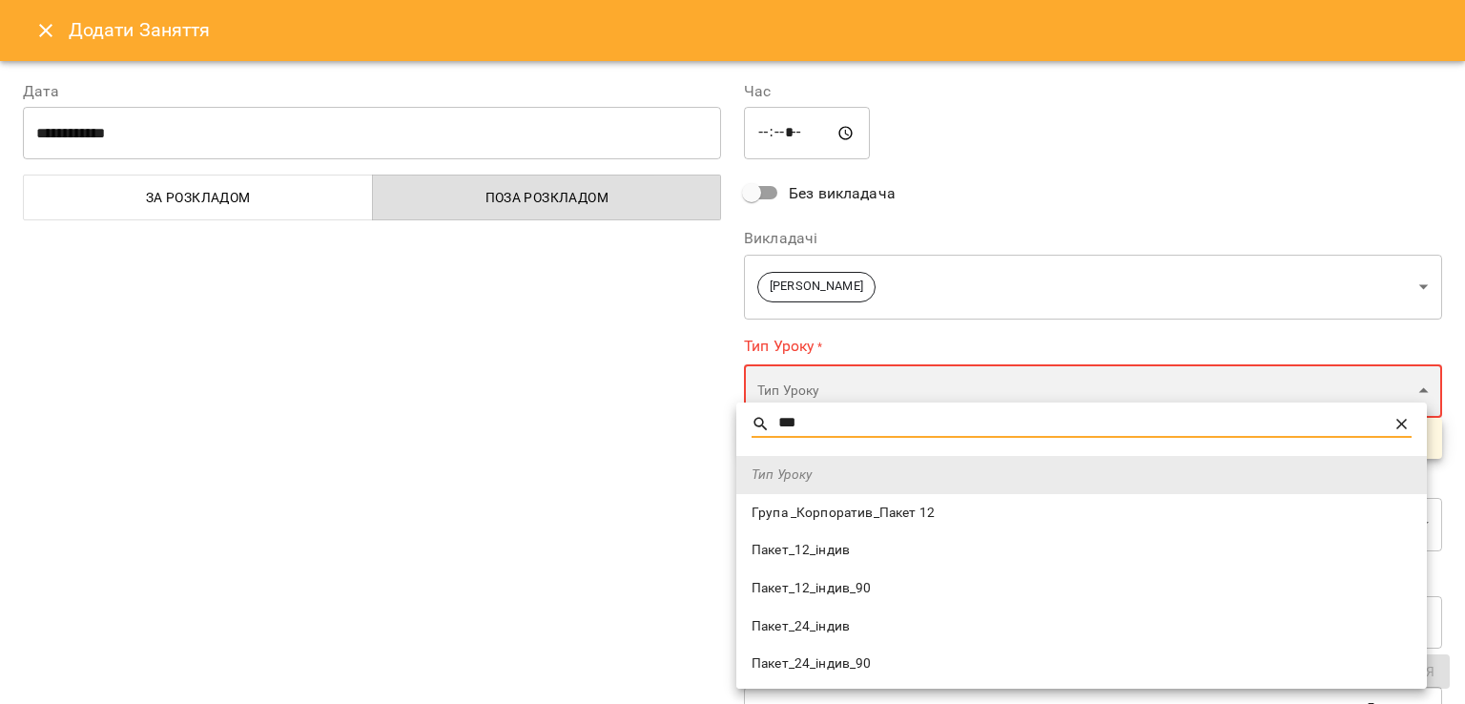
type input "**********"
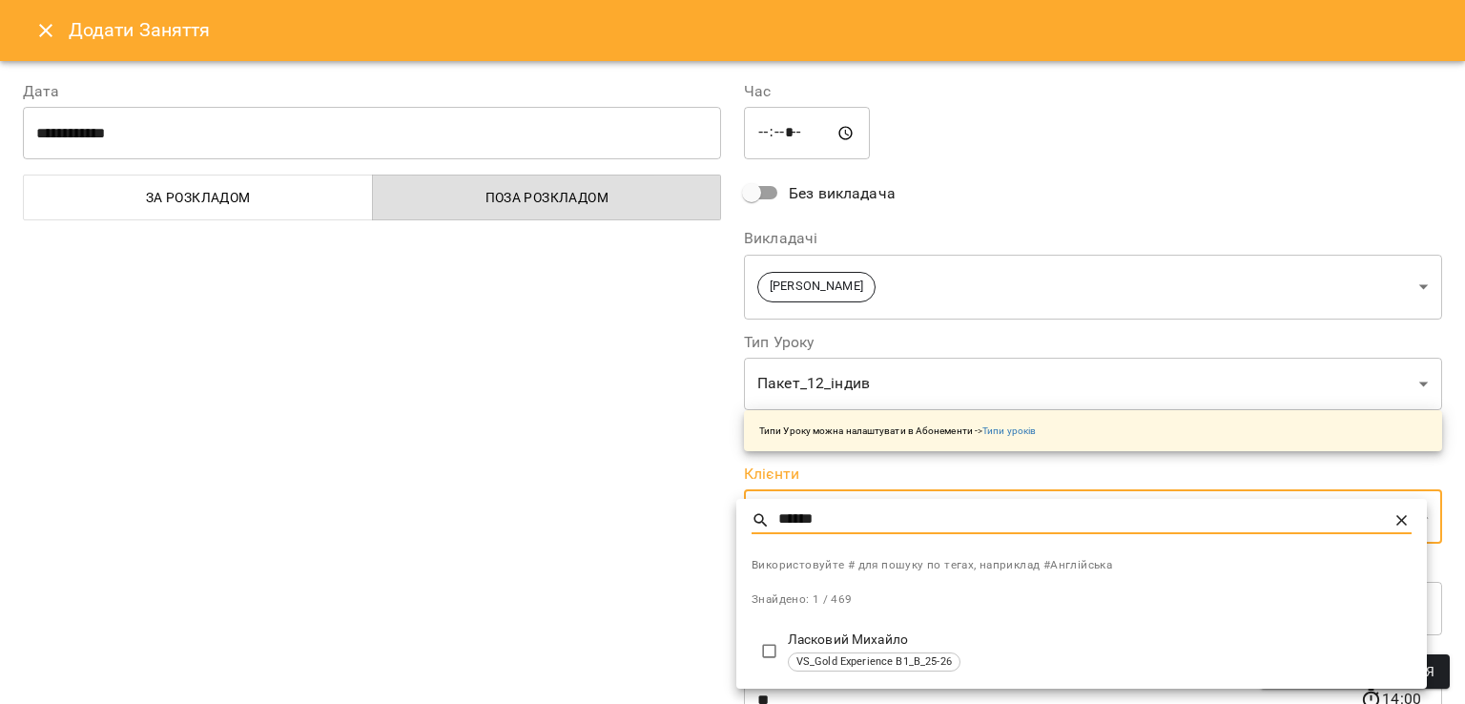
type input "******"
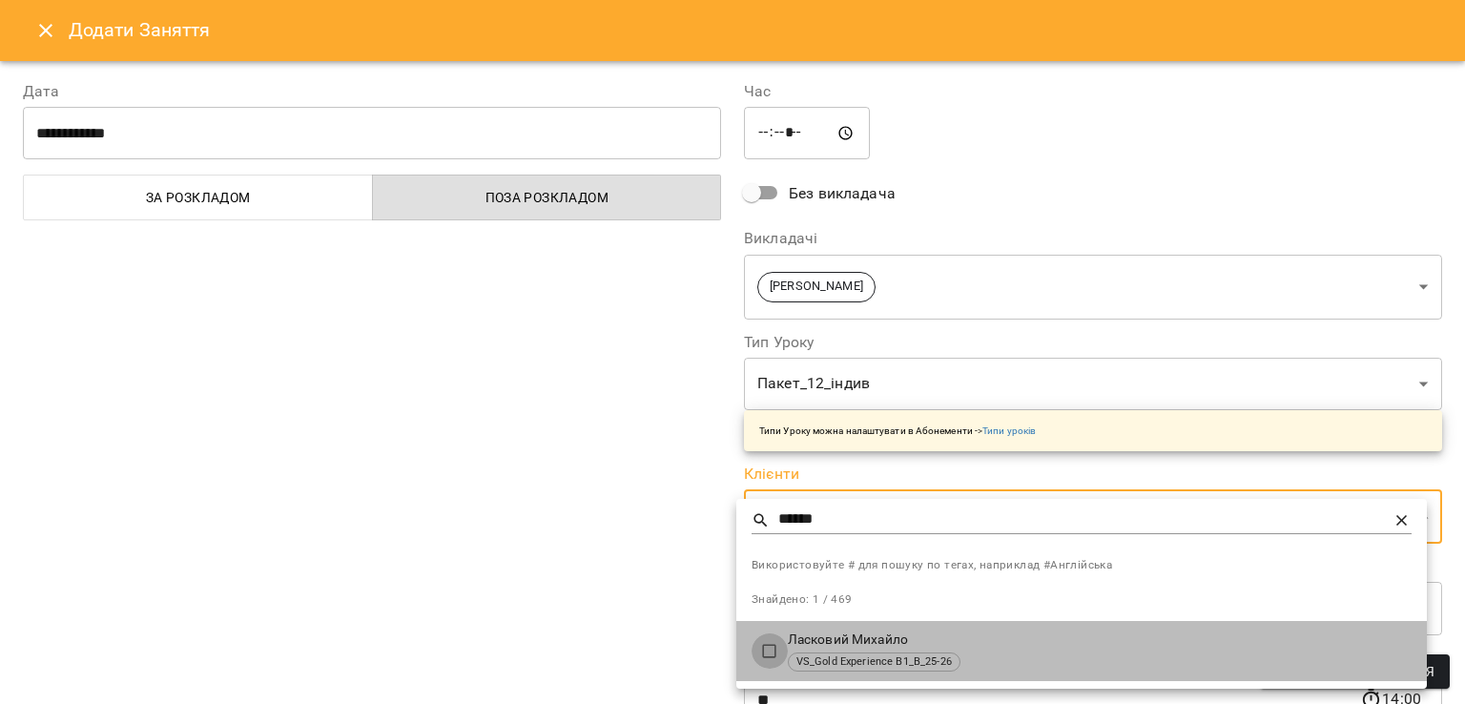
type input "**********"
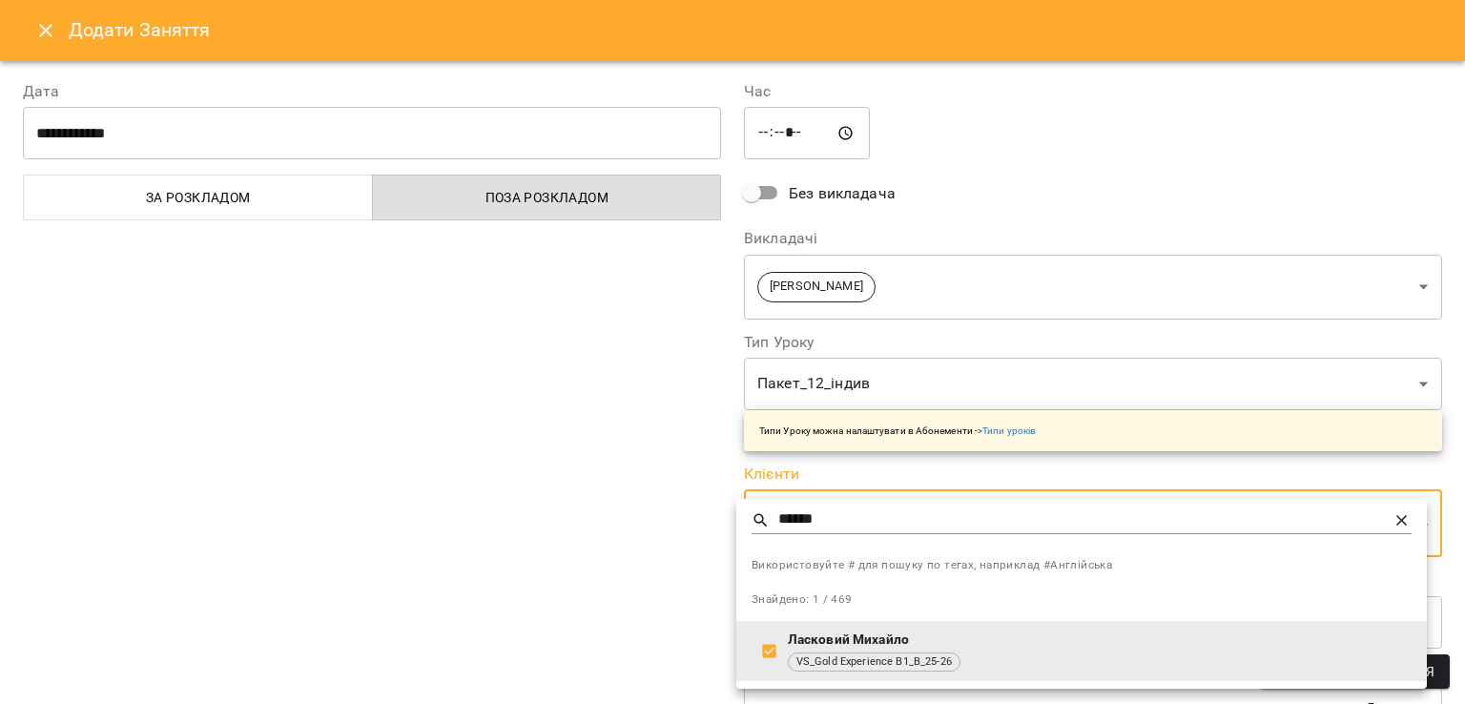
click at [605, 589] on div at bounding box center [732, 352] width 1465 height 704
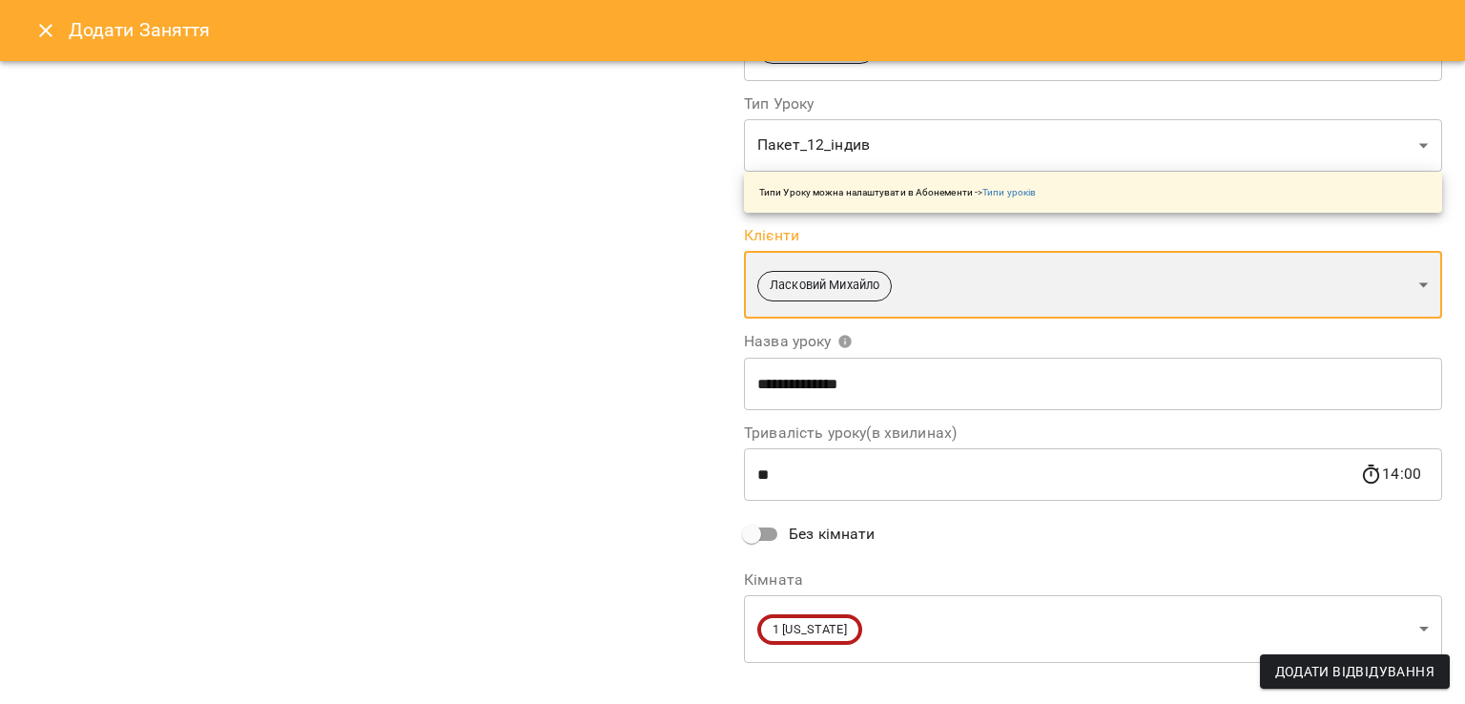
scroll to position [262, 0]
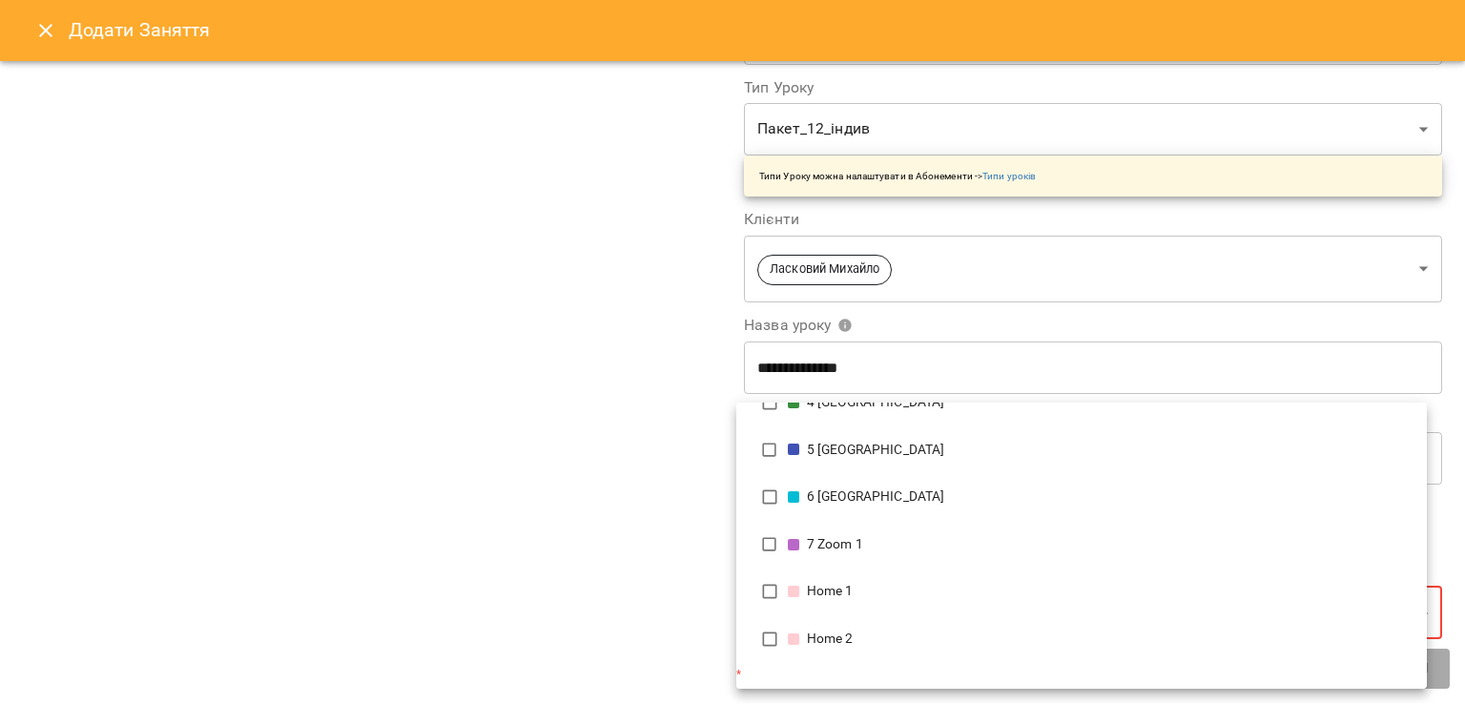
scroll to position [221, 0]
type input "**********"
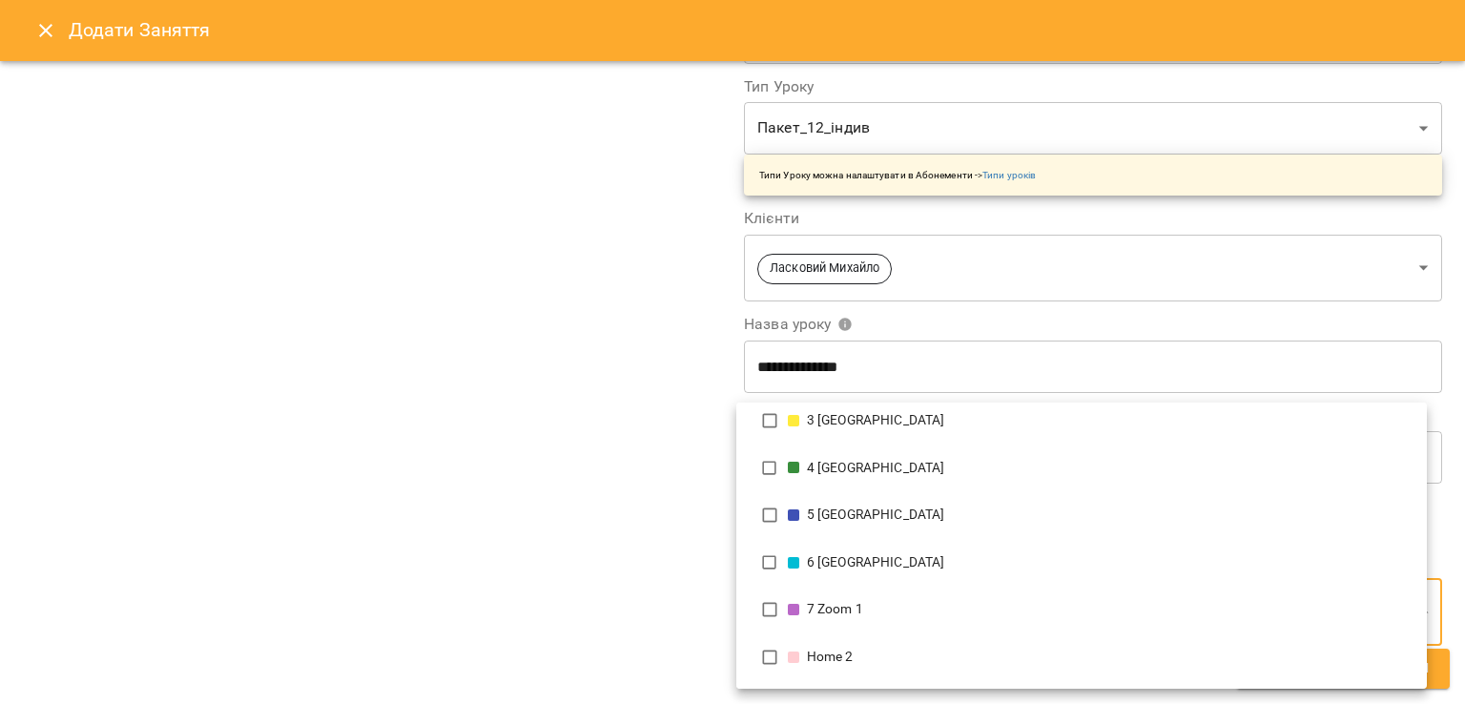
scroll to position [0, 0]
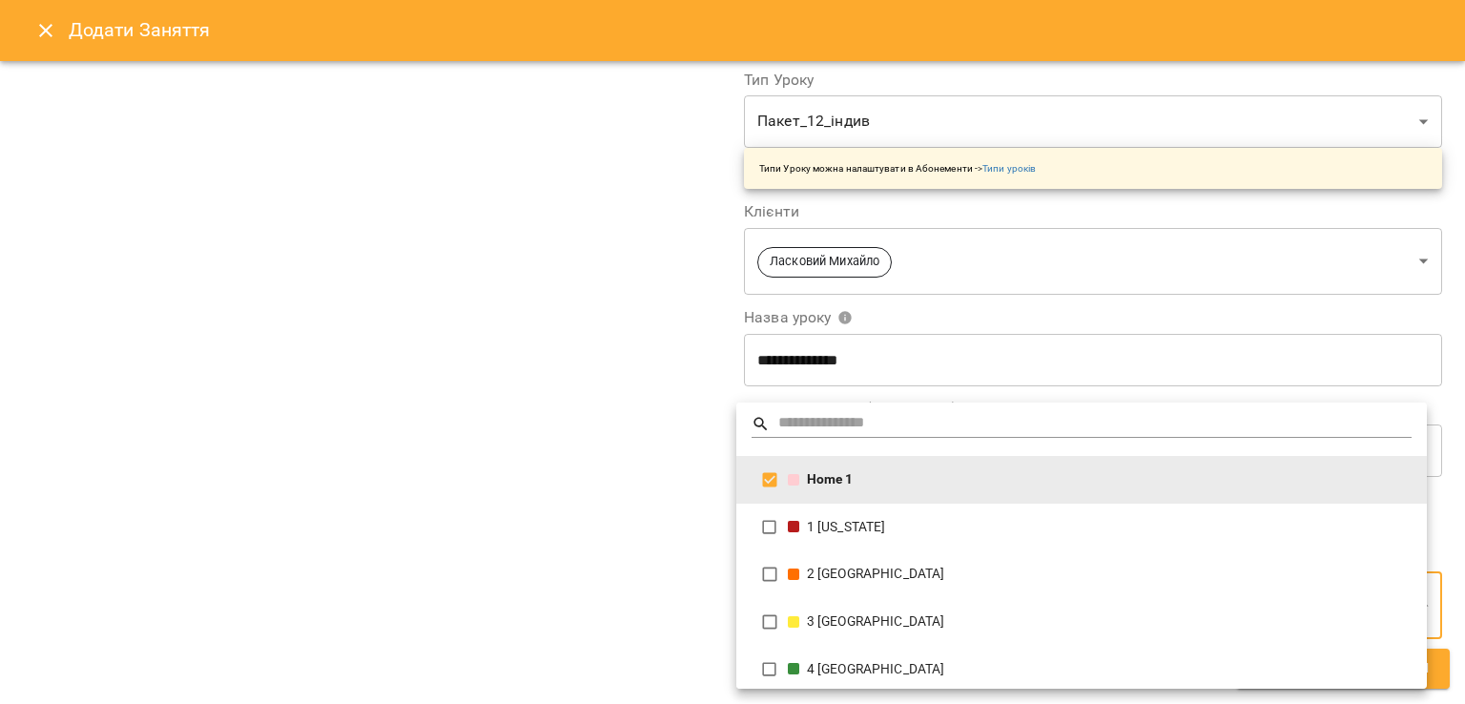
click at [599, 595] on div at bounding box center [732, 352] width 1465 height 704
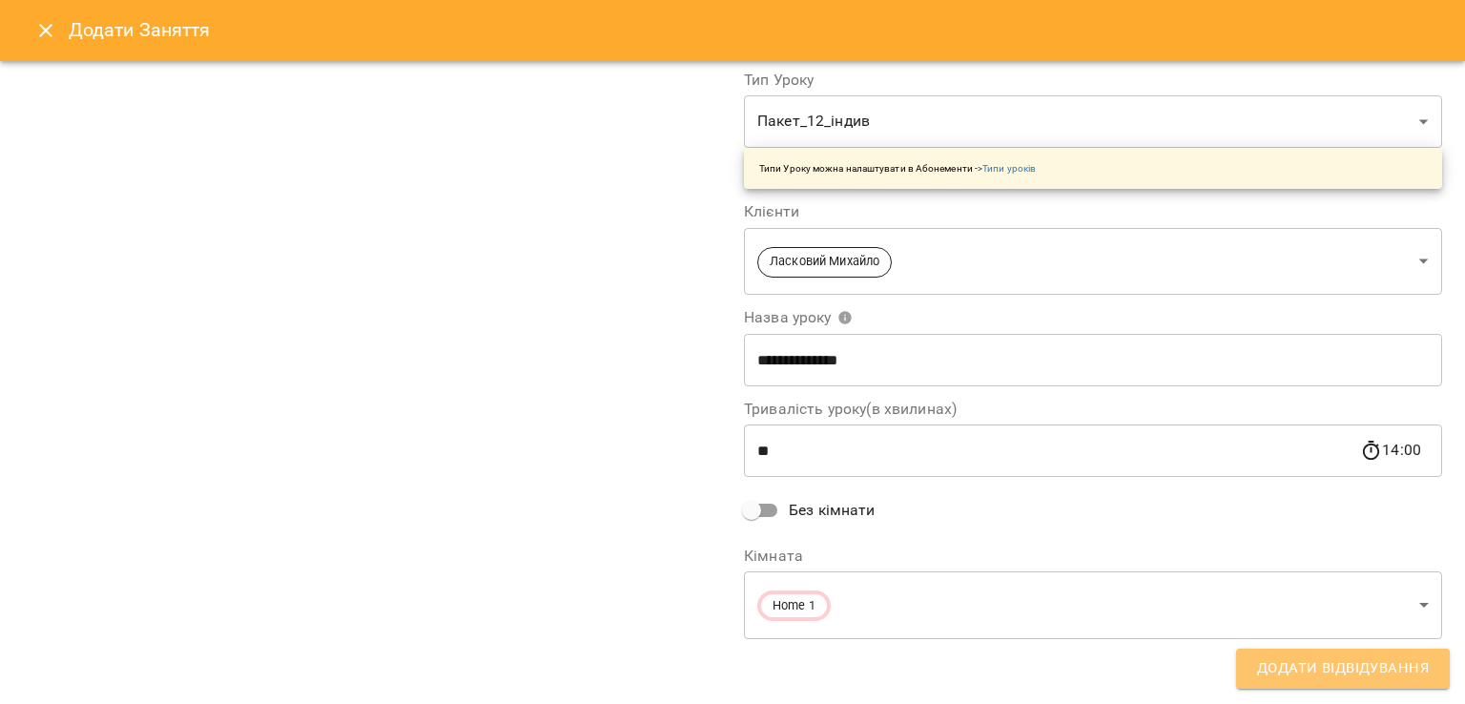
click at [1353, 674] on span "Додати Відвідування" at bounding box center [1343, 668] width 172 height 25
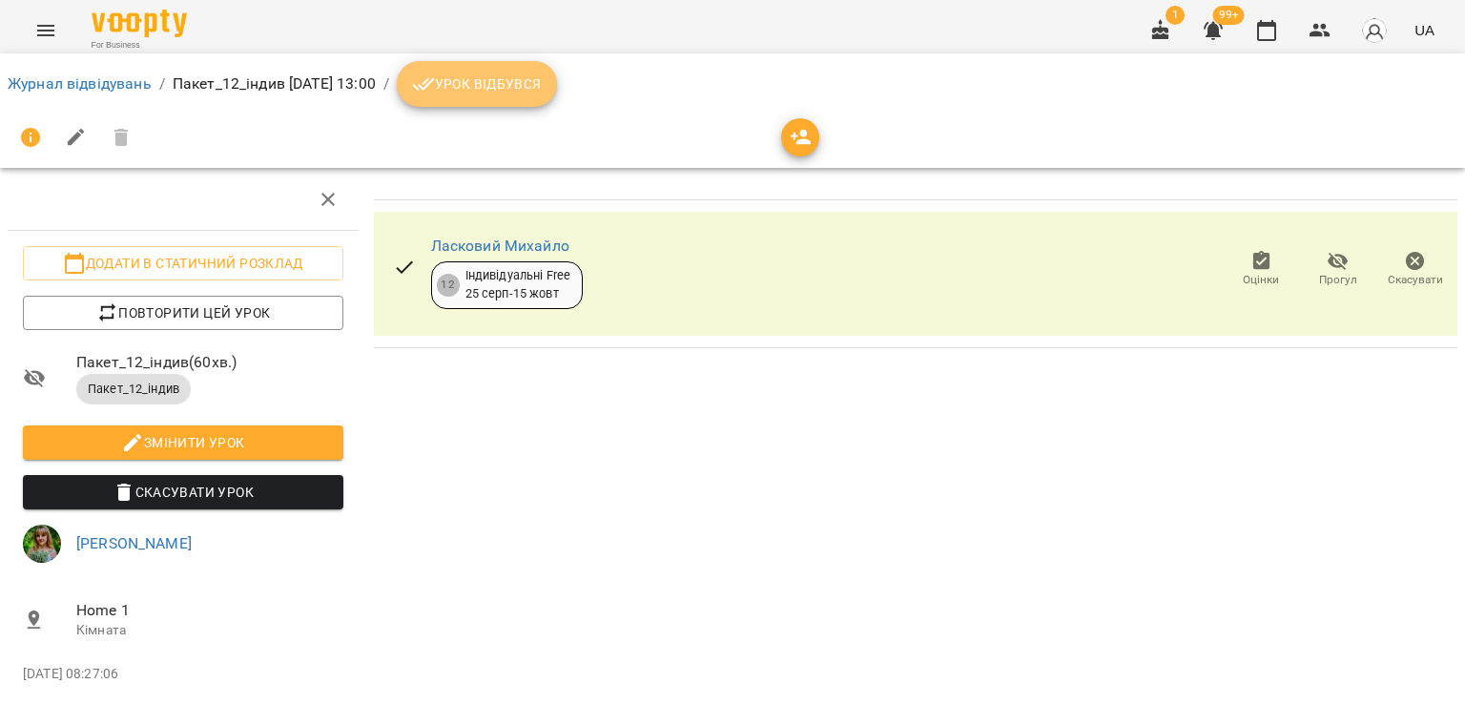
click at [542, 74] on span "Урок відбувся" at bounding box center [477, 83] width 130 height 23
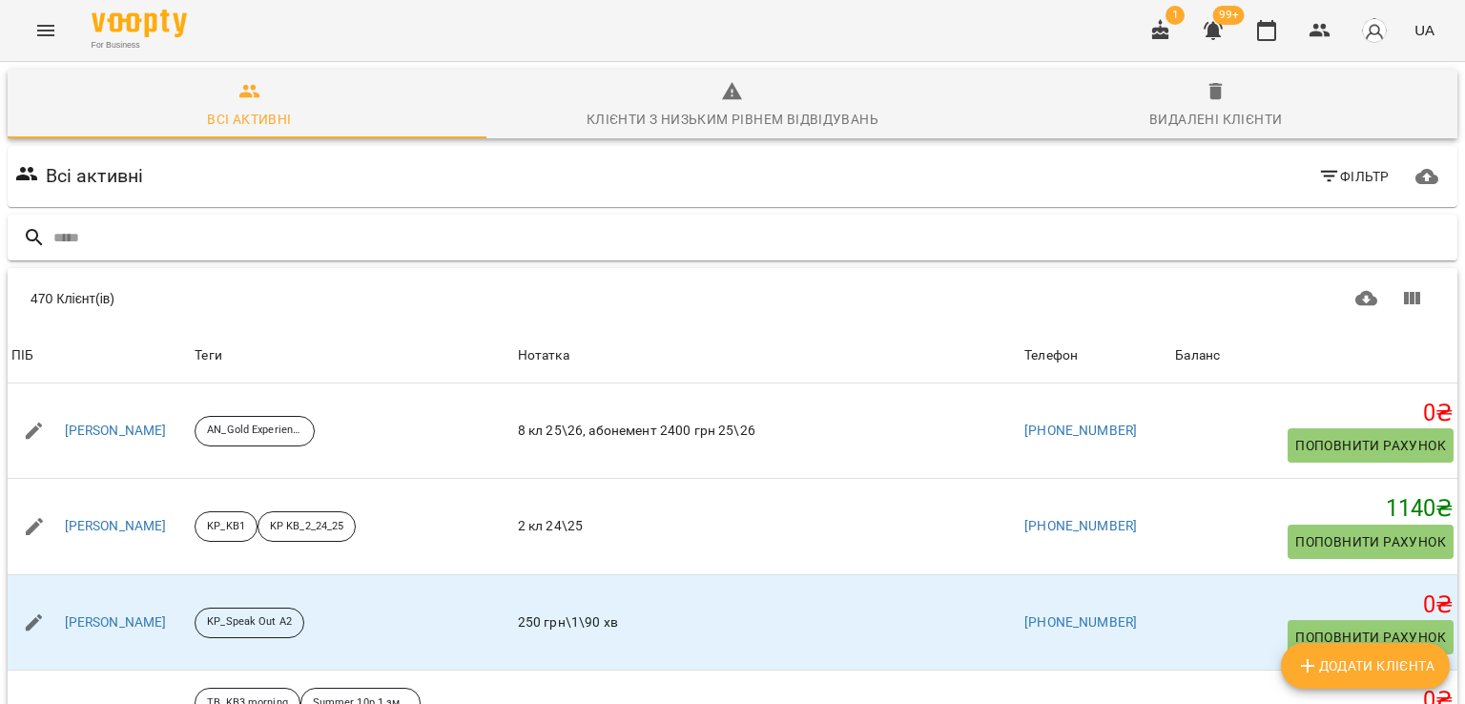
drag, startPoint x: 381, startPoint y: 252, endPoint x: 374, endPoint y: 236, distance: 17.5
click at [379, 249] on input "text" at bounding box center [751, 237] width 1396 height 31
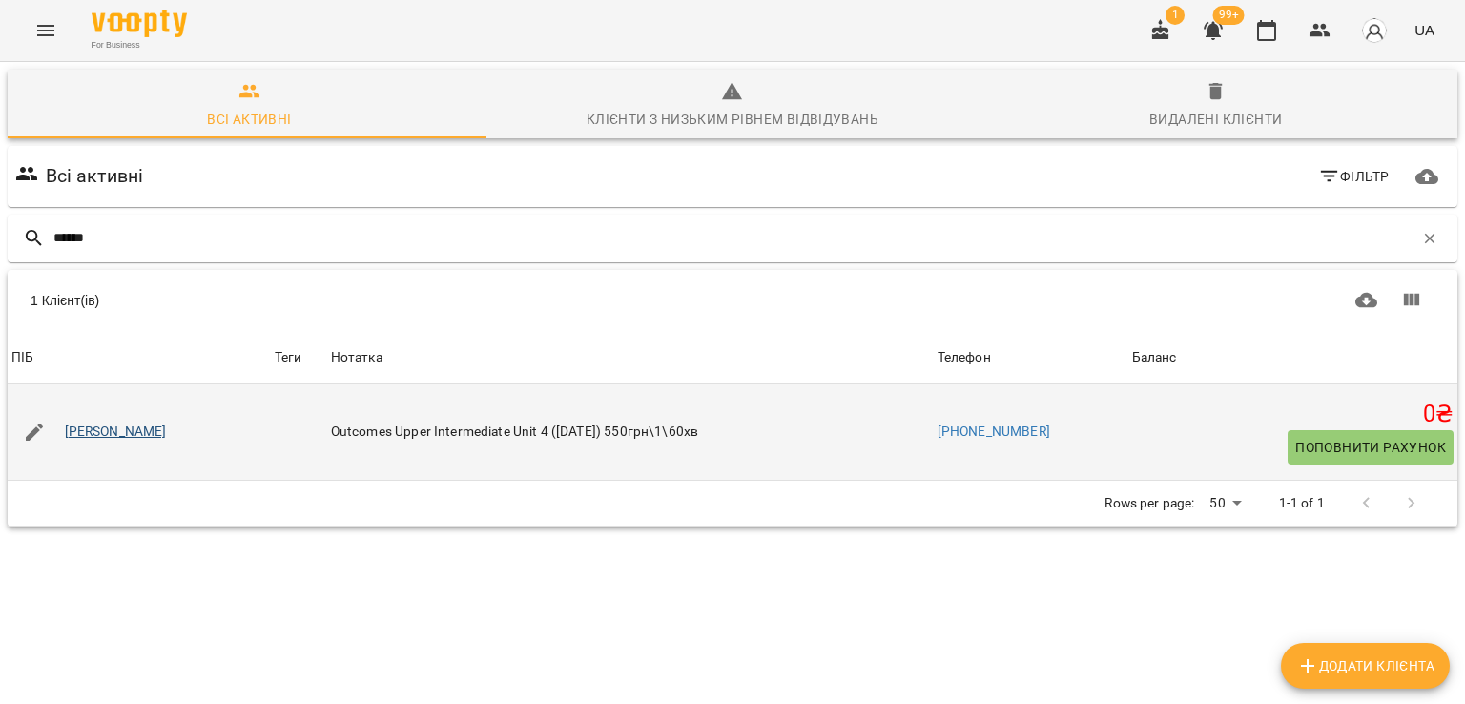
type input "******"
click at [121, 435] on link "[PERSON_NAME]" at bounding box center [116, 432] width 102 height 19
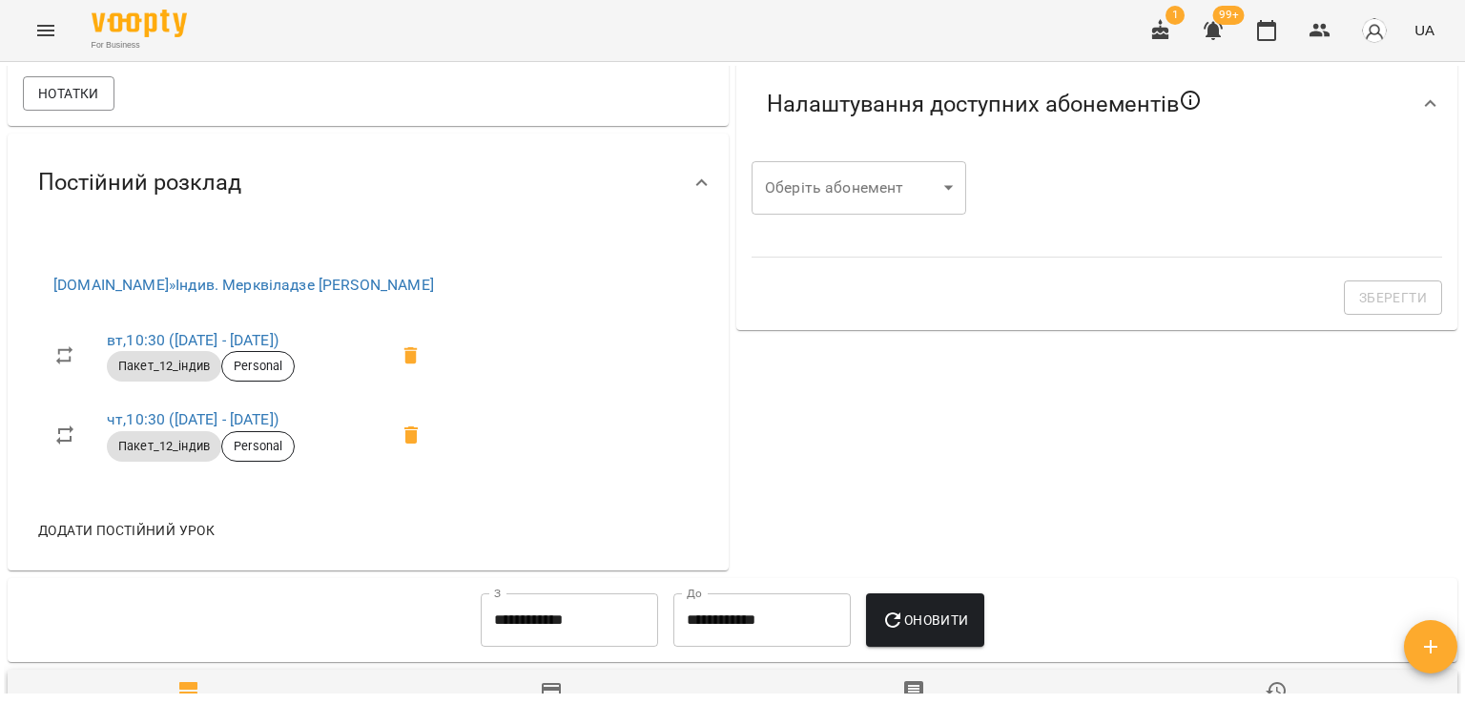
scroll to position [477, 0]
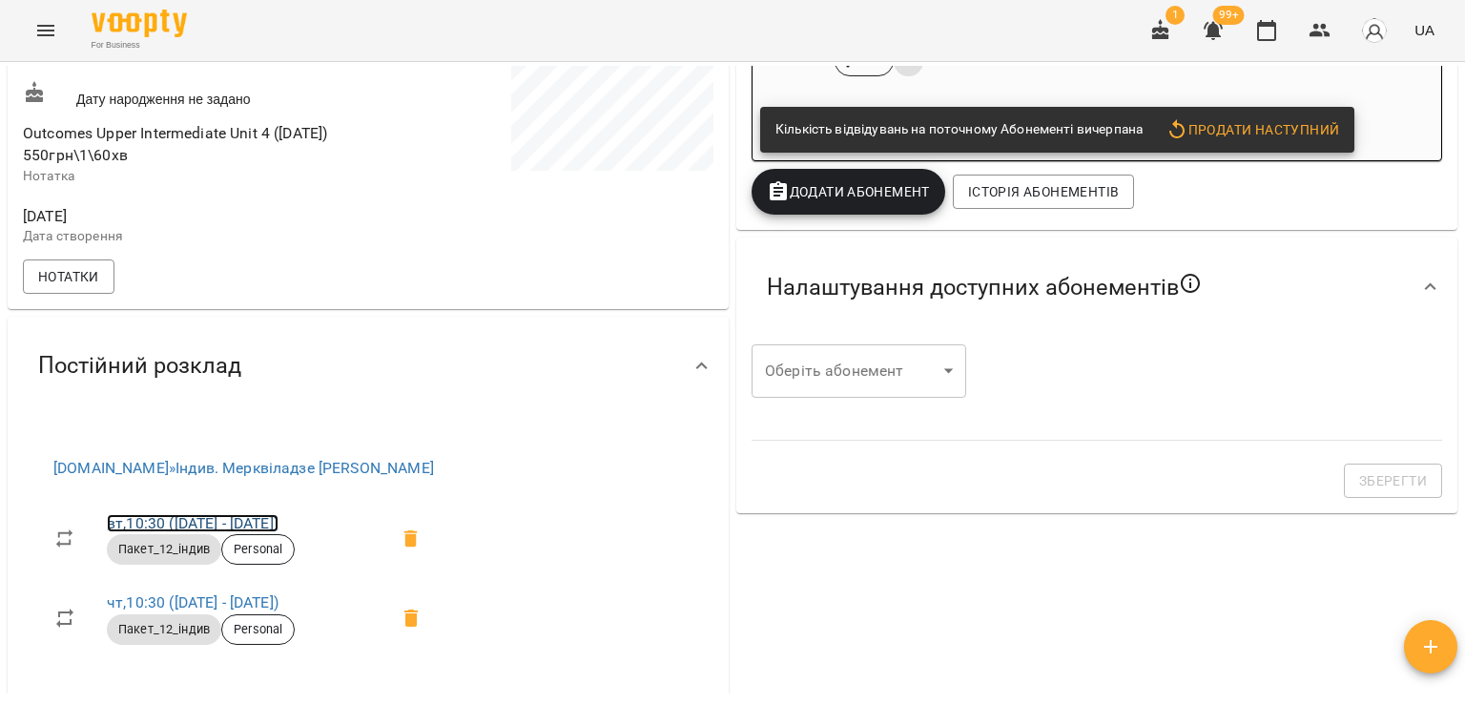
click at [275, 532] on link "вт , 10:30 (01 вер - 31 груд)" at bounding box center [193, 523] width 172 height 18
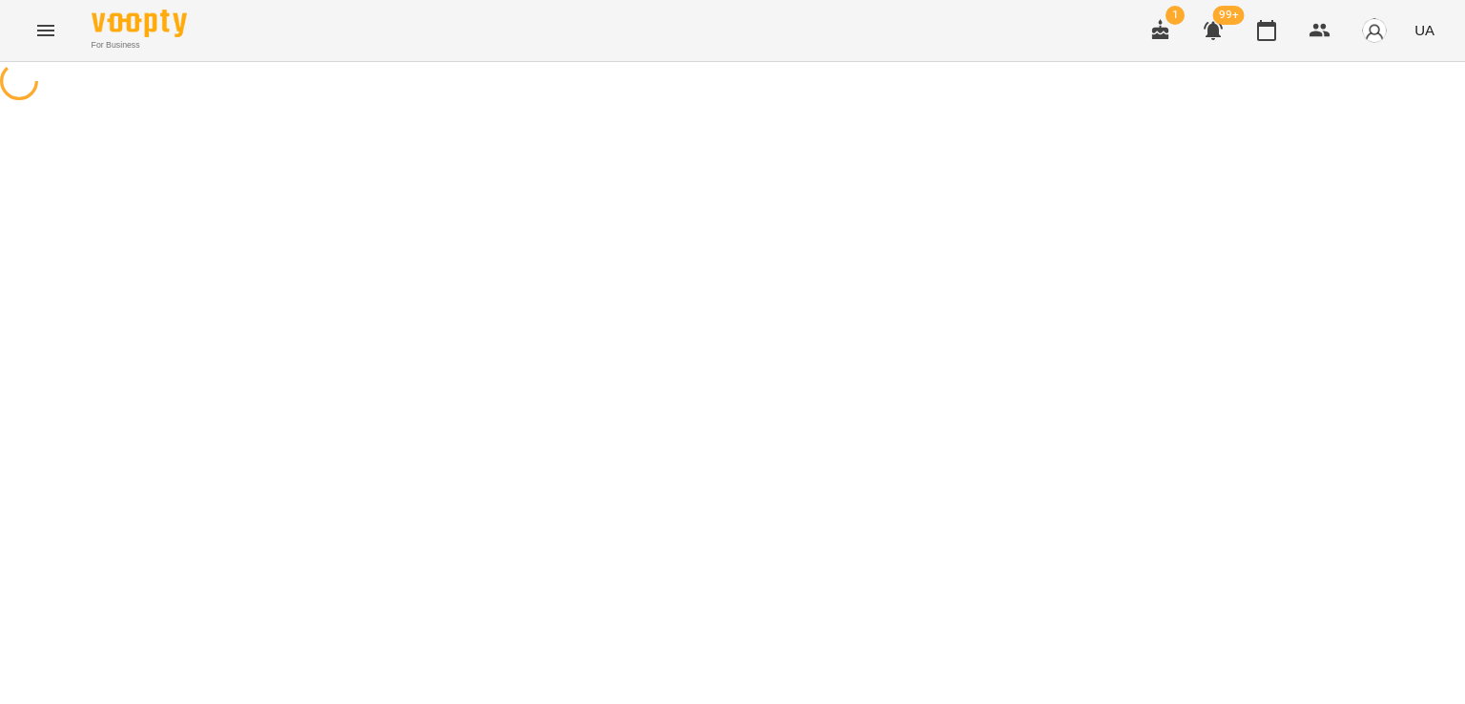
select select "*"
select select "**********"
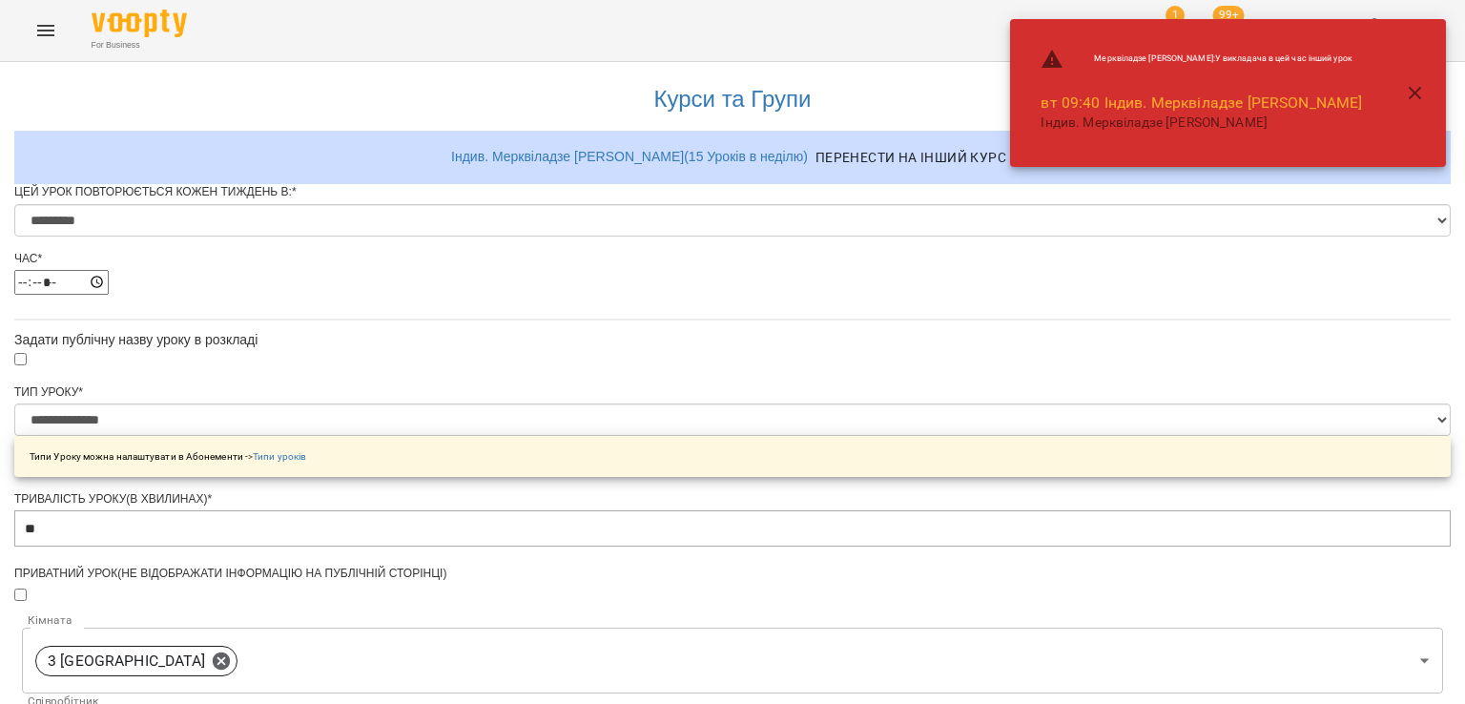
scroll to position [910, 0]
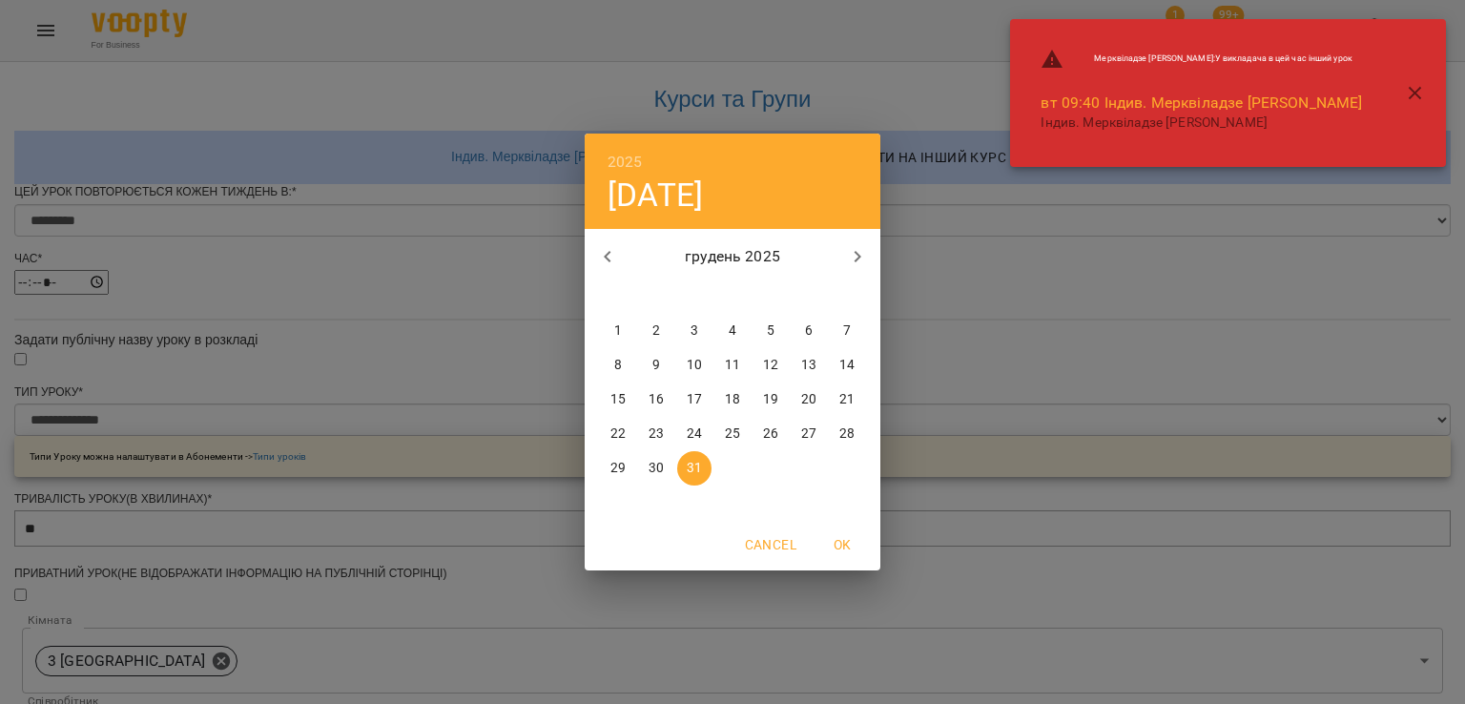
click at [625, 255] on button "button" at bounding box center [608, 257] width 46 height 46
click at [614, 260] on icon "button" at bounding box center [607, 256] width 23 height 23
click at [656, 399] on p "14" at bounding box center [656, 399] width 15 height 19
type input "**********"
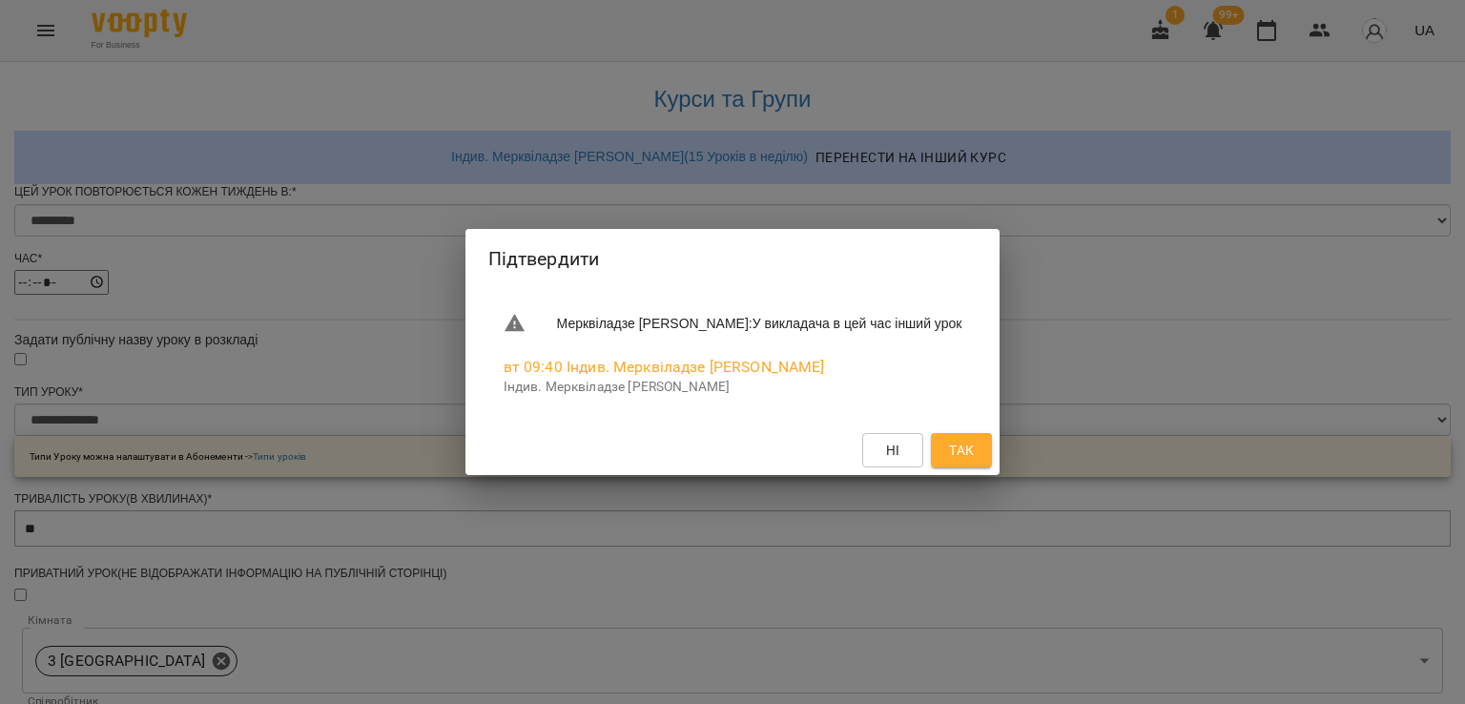
click at [969, 451] on span "Так" at bounding box center [961, 450] width 25 height 23
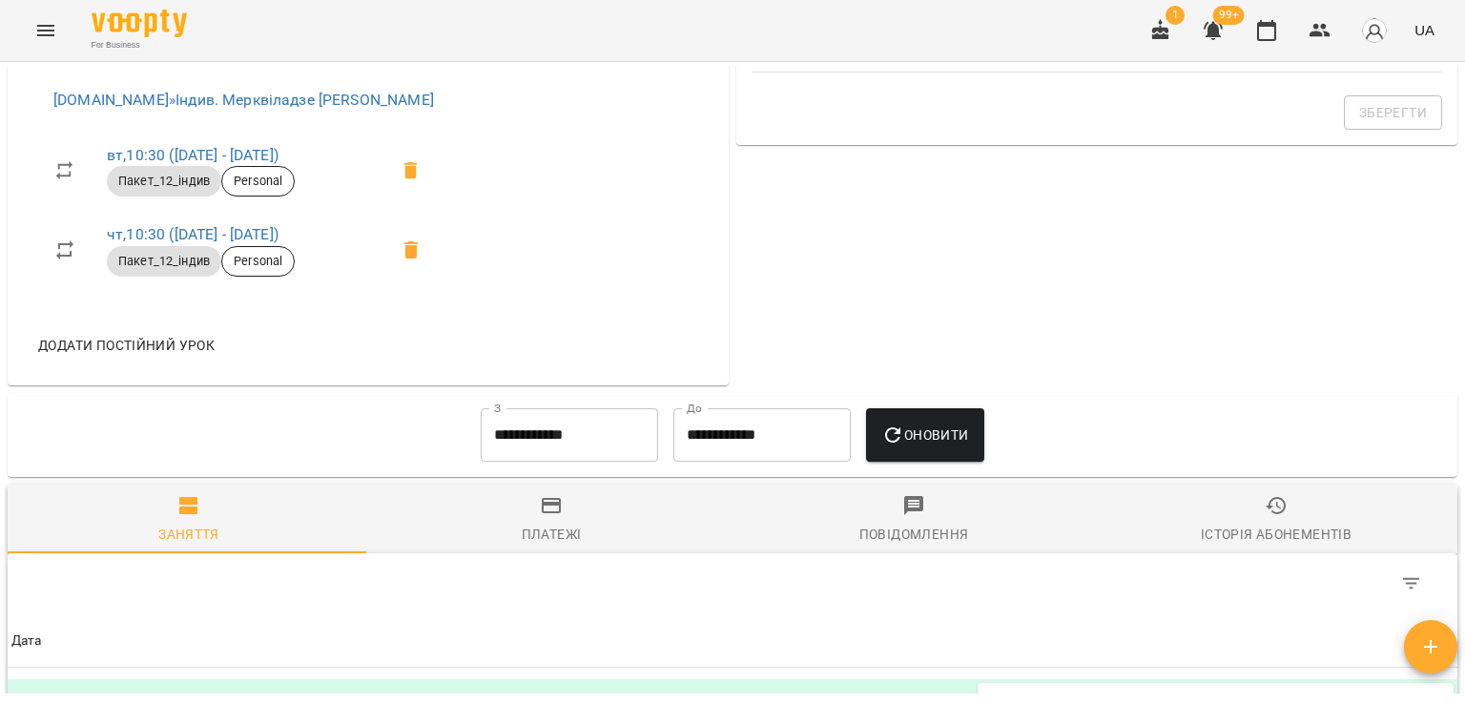
scroll to position [858, 0]
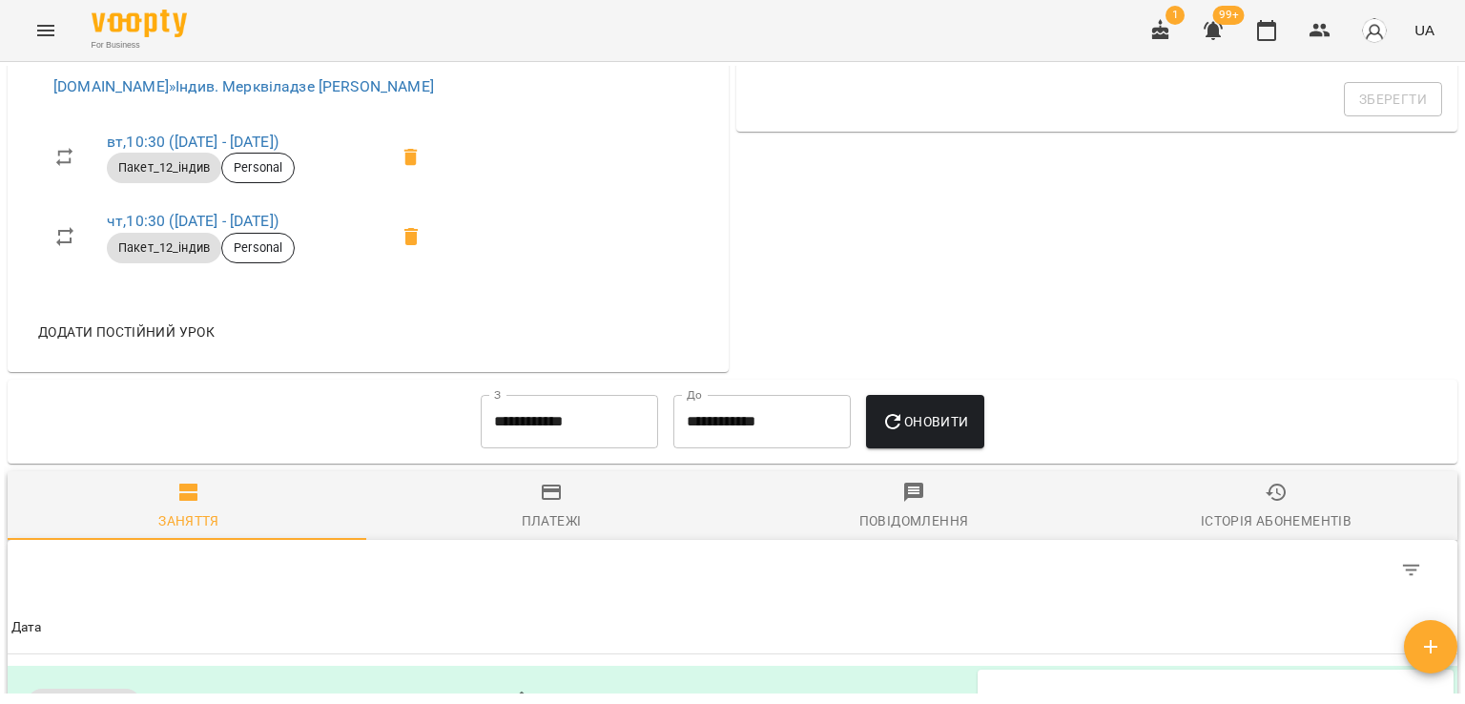
click at [237, 245] on div "Пакет_12_індив Personal" at bounding box center [247, 248] width 289 height 38
click at [245, 230] on link "чт , 10:30 (01 вер - 31 груд)" at bounding box center [193, 221] width 172 height 18
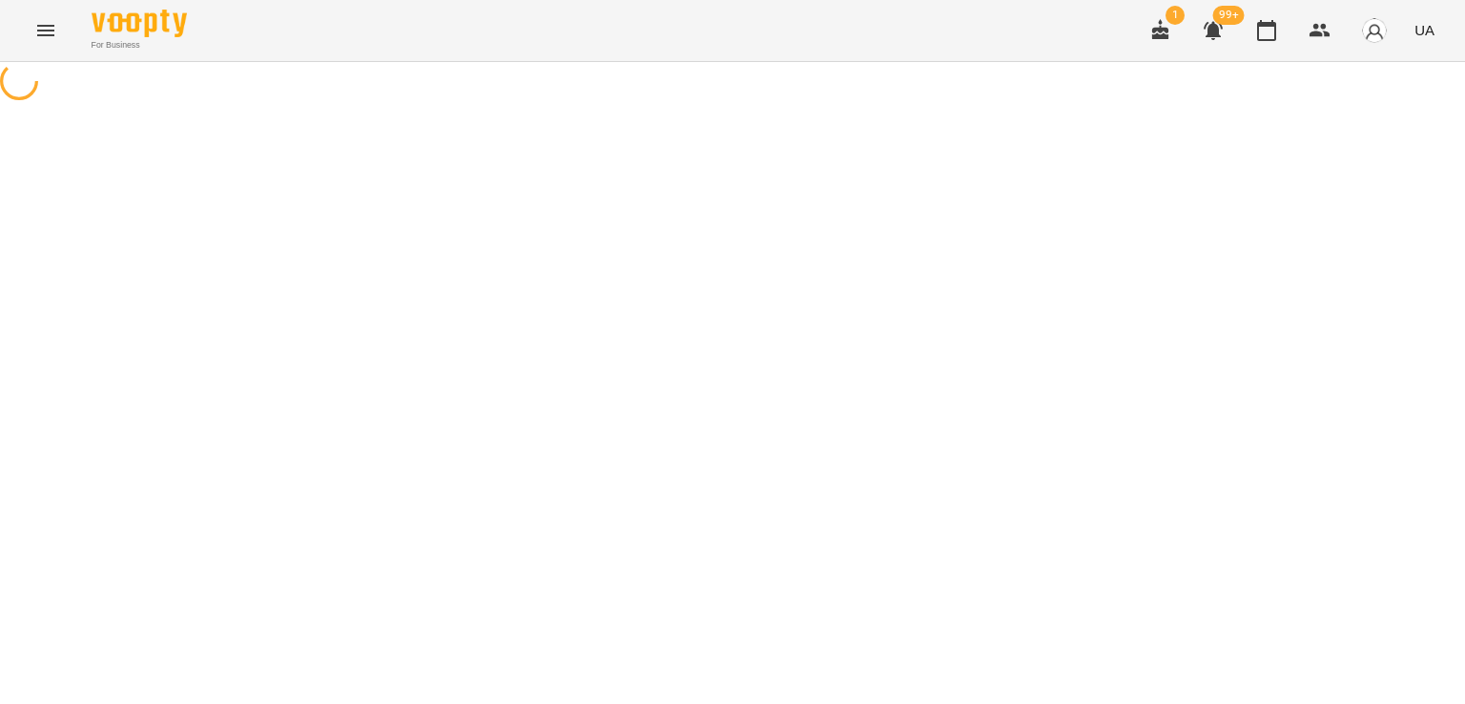
select select "*"
select select "**********"
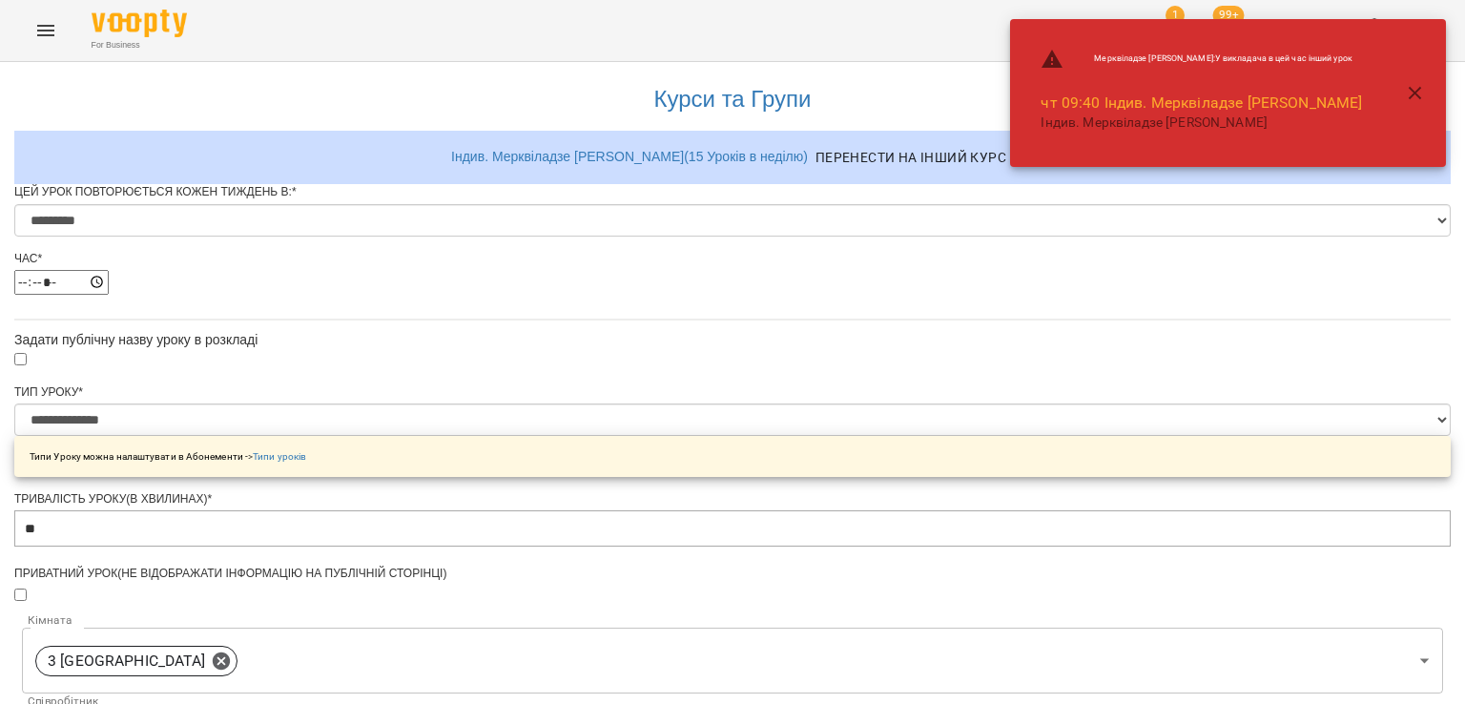
scroll to position [910, 0]
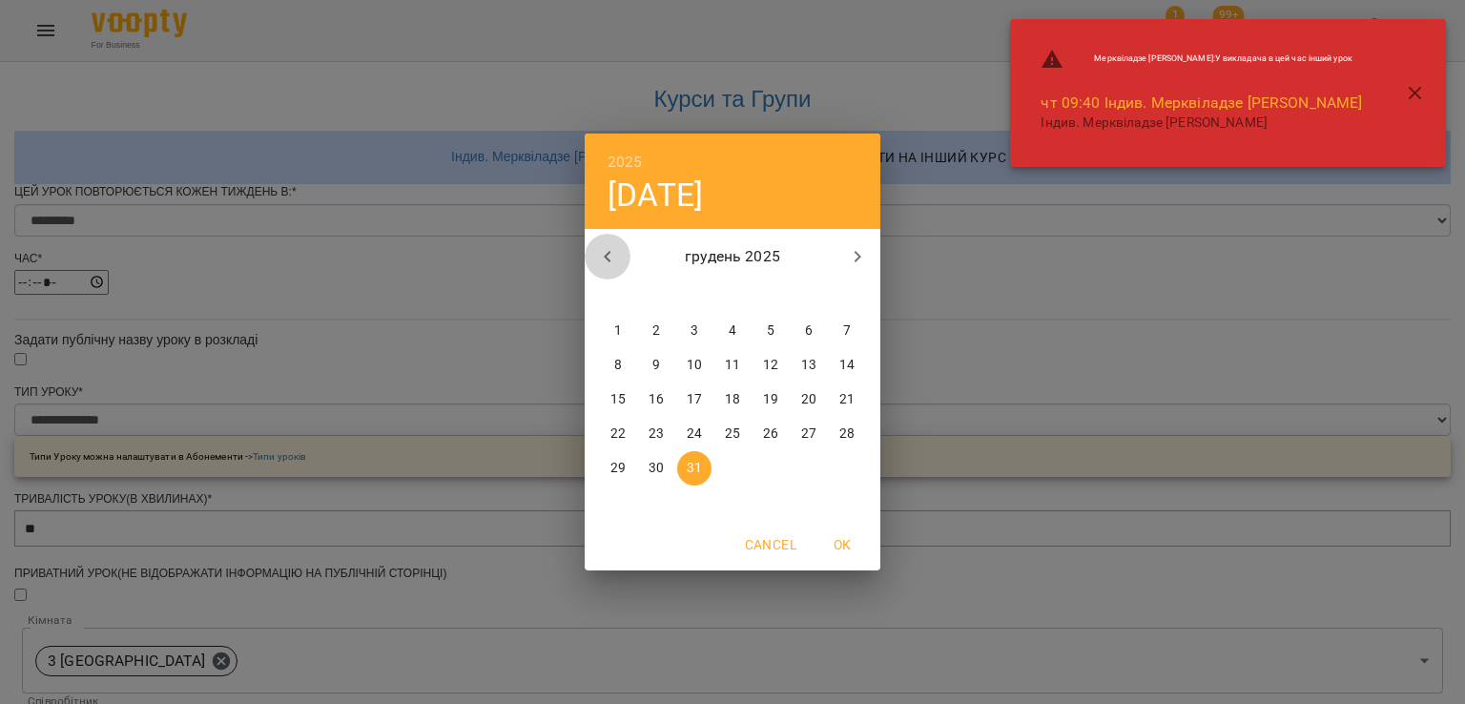
click at [610, 249] on icon "button" at bounding box center [607, 256] width 23 height 23
click at [649, 407] on p "14" at bounding box center [656, 399] width 15 height 19
type input "**********"
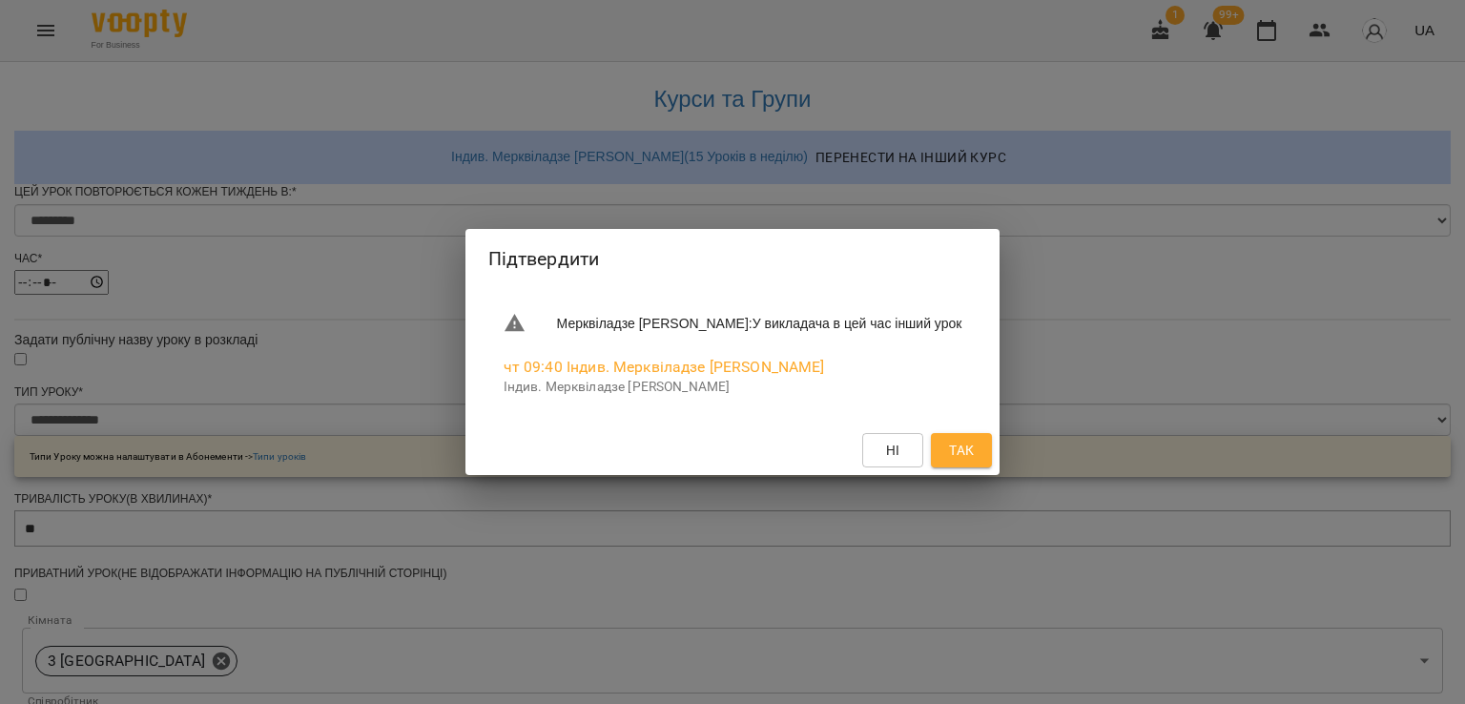
click at [974, 451] on span "Так" at bounding box center [961, 450] width 25 height 23
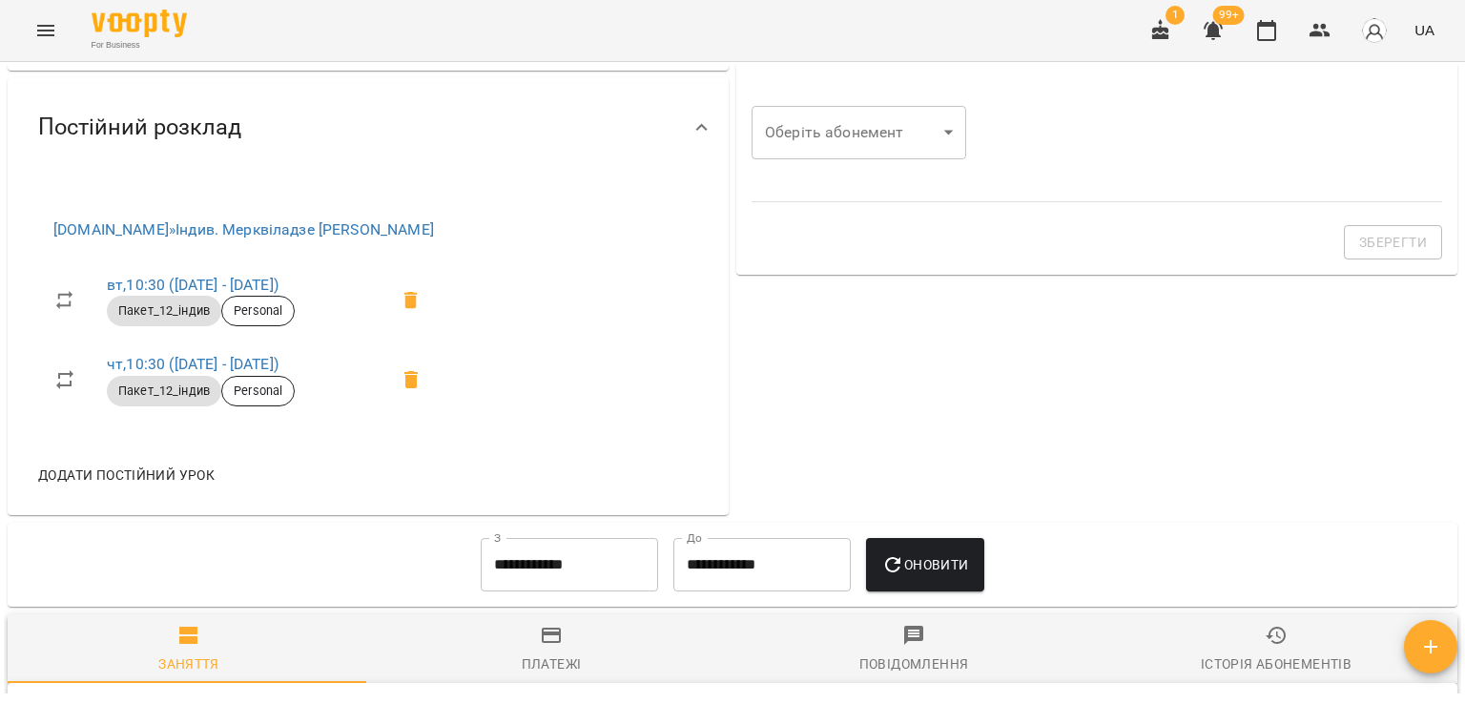
scroll to position [572, 0]
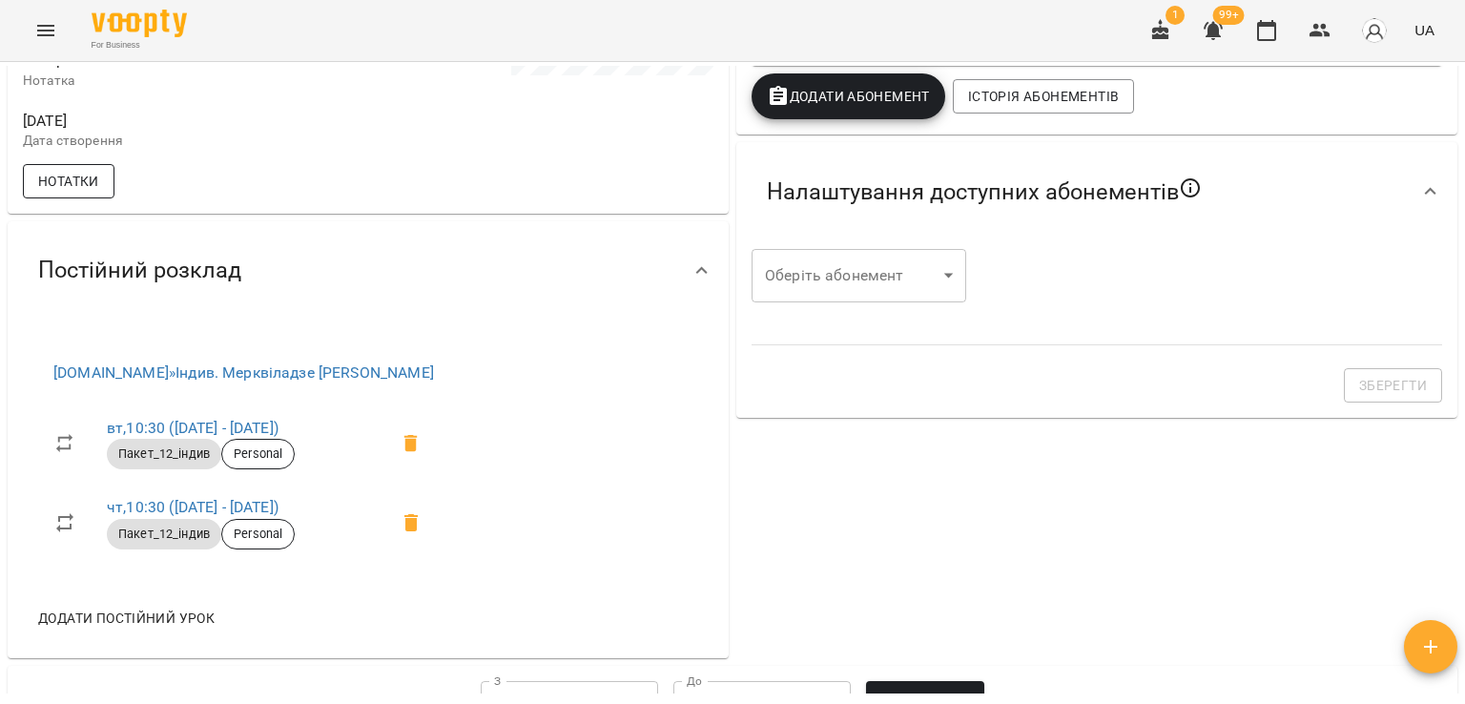
click at [84, 193] on span "Нотатки" at bounding box center [68, 181] width 61 height 23
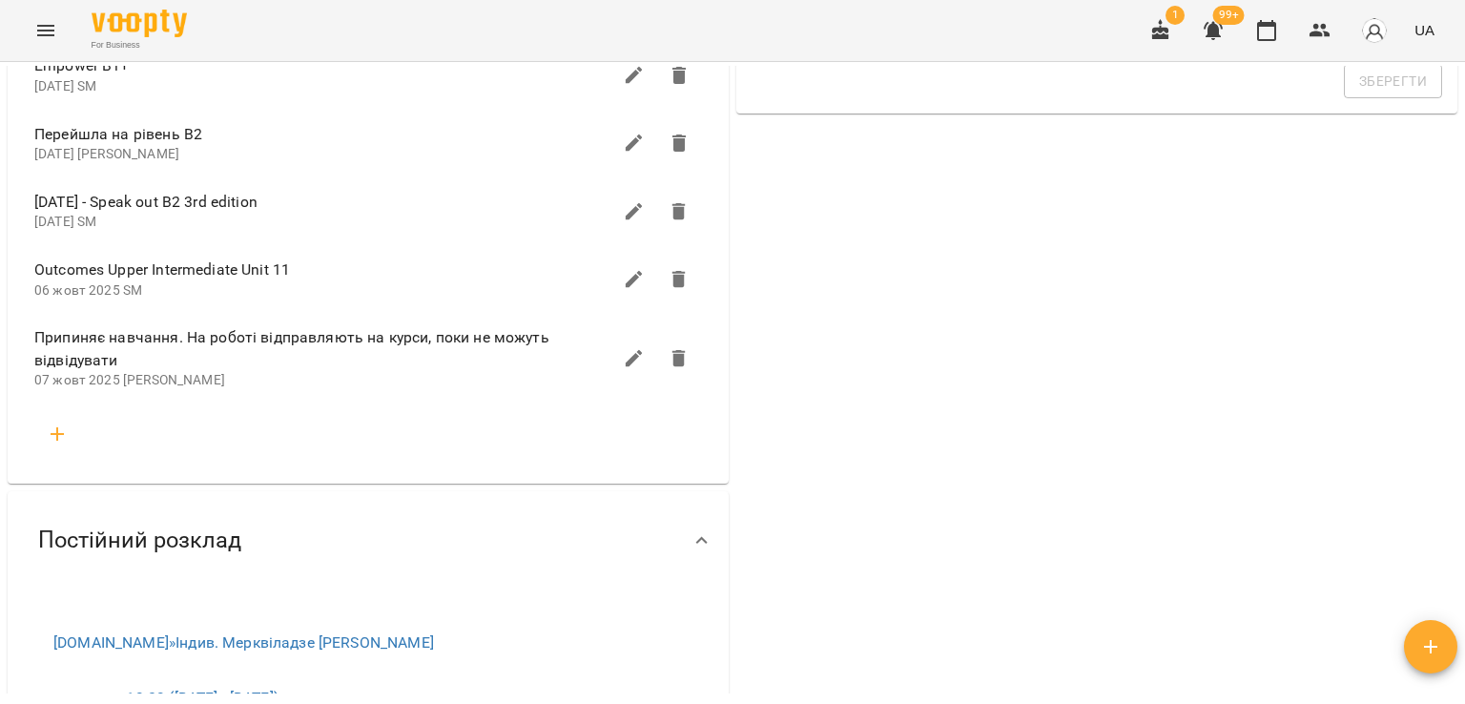
scroll to position [1049, 0]
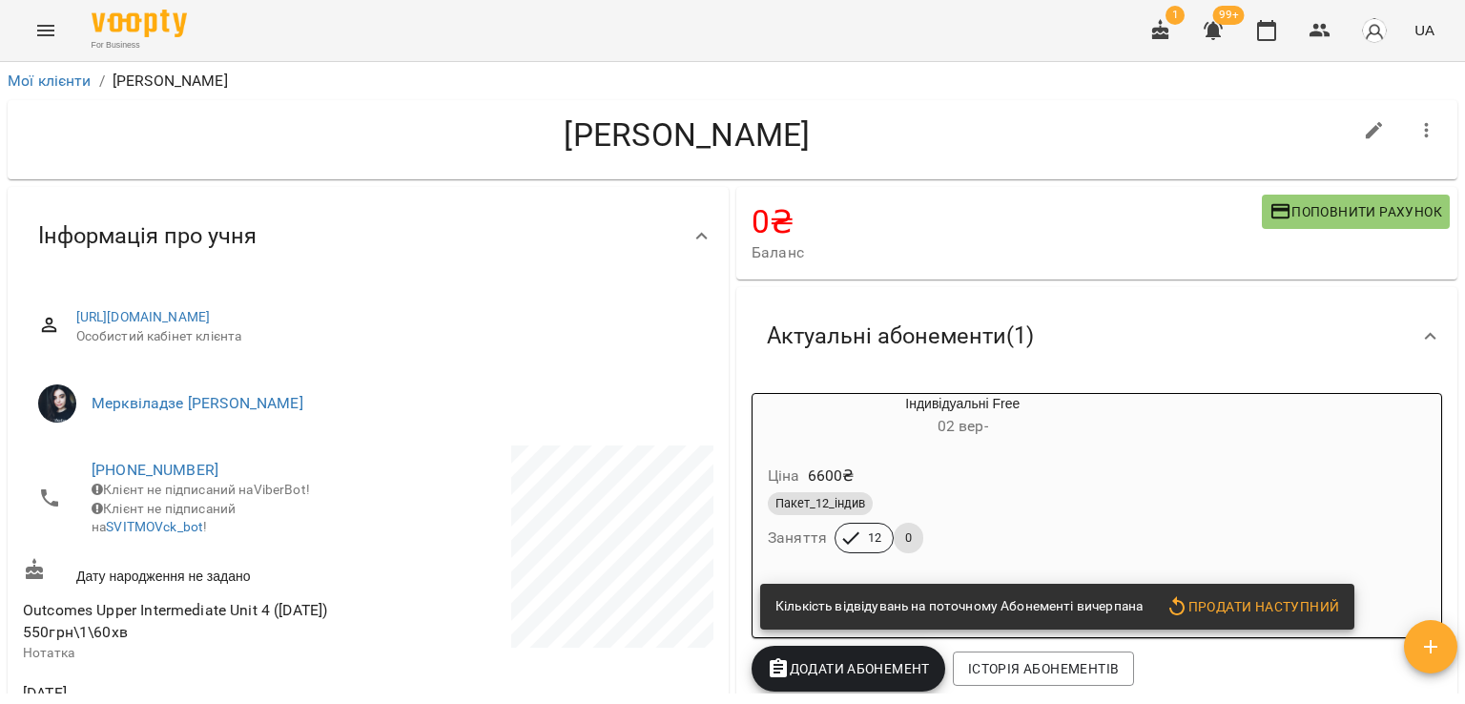
click at [998, 519] on div "Пакет_12_індив" at bounding box center [963, 503] width 398 height 31
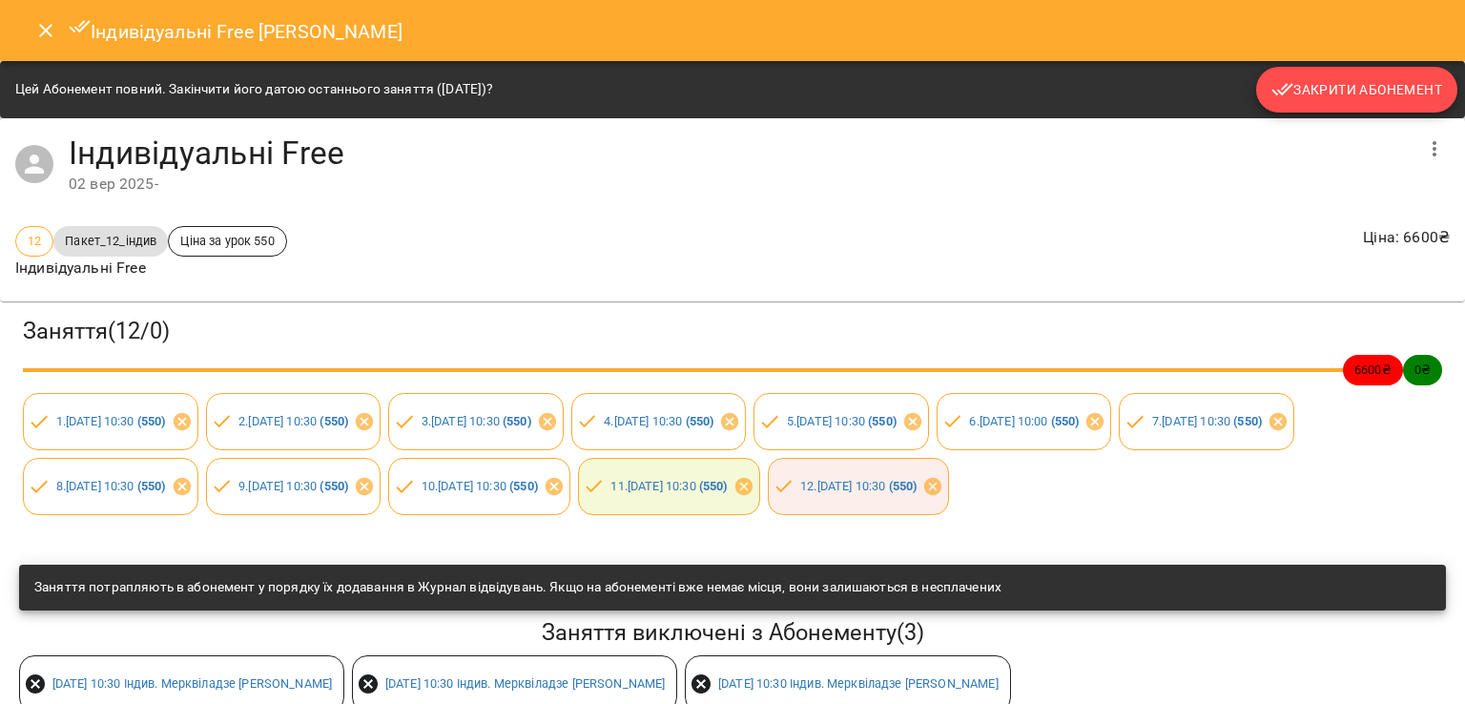
click at [1337, 94] on span "Закрити Абонемент" at bounding box center [1356, 89] width 171 height 23
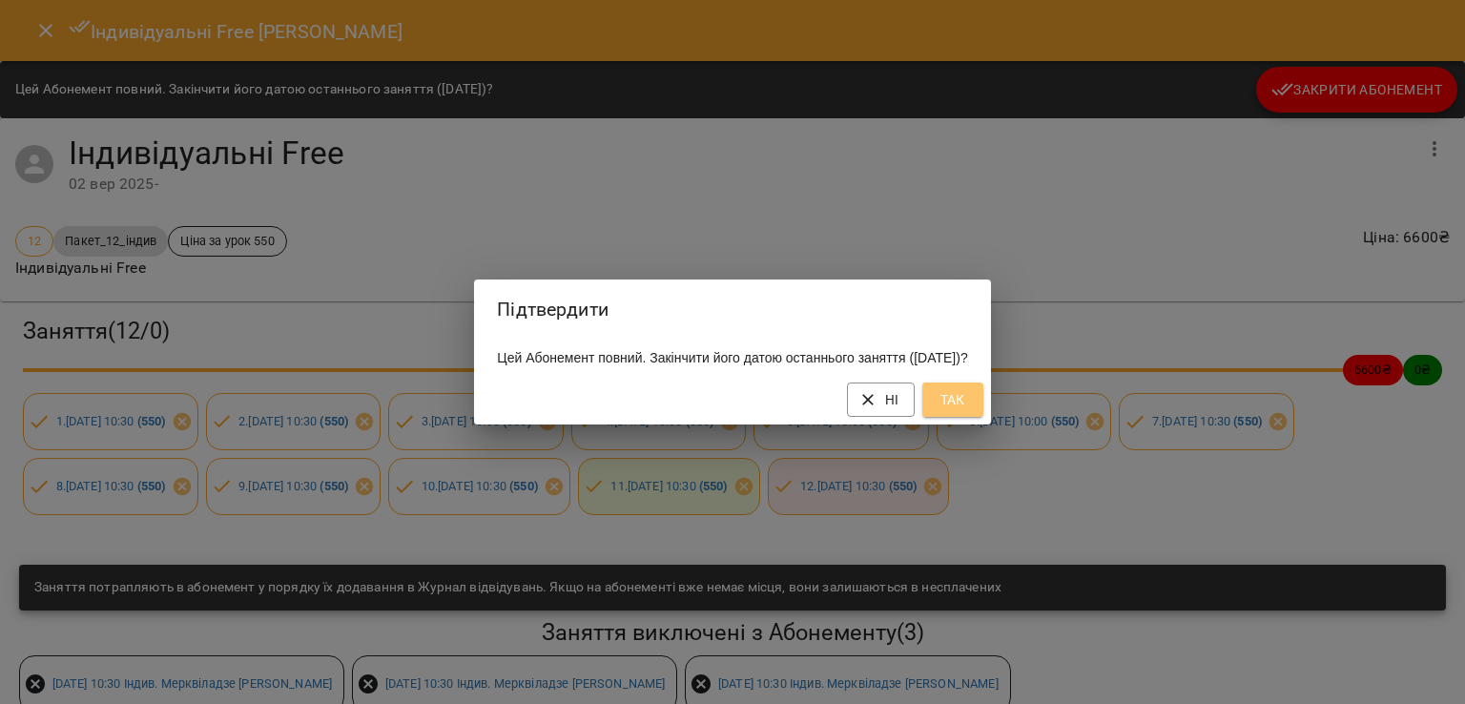
click at [968, 405] on span "Так" at bounding box center [953, 399] width 31 height 23
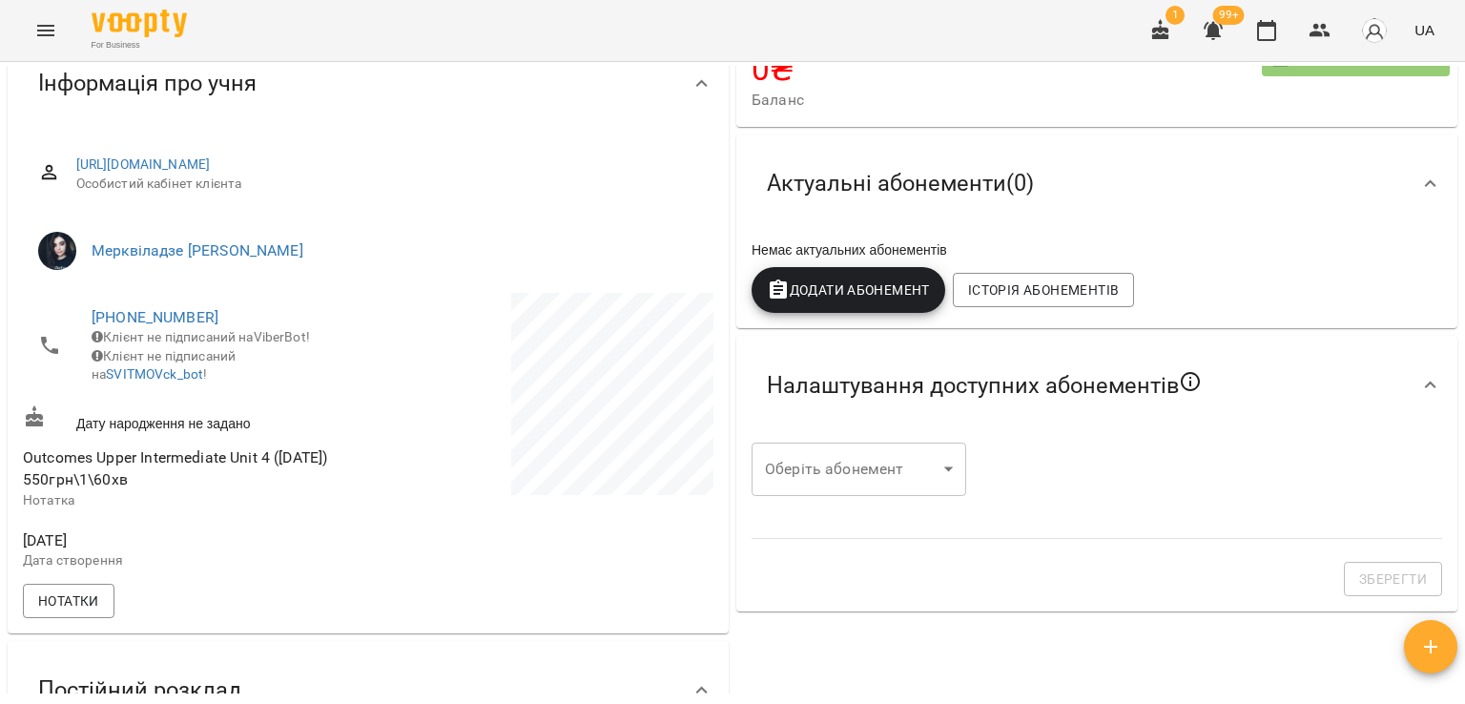
scroll to position [382, 0]
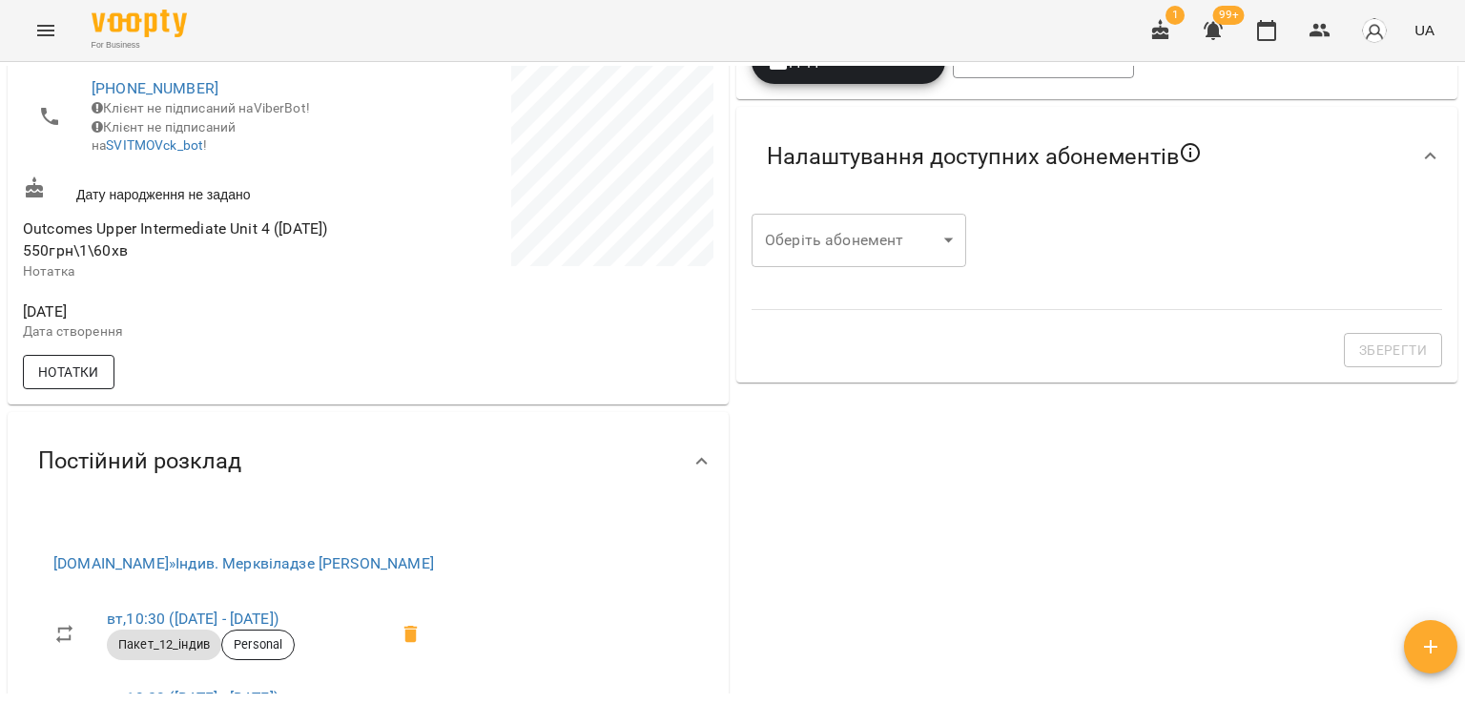
click at [70, 383] on span "Нотатки" at bounding box center [68, 372] width 61 height 23
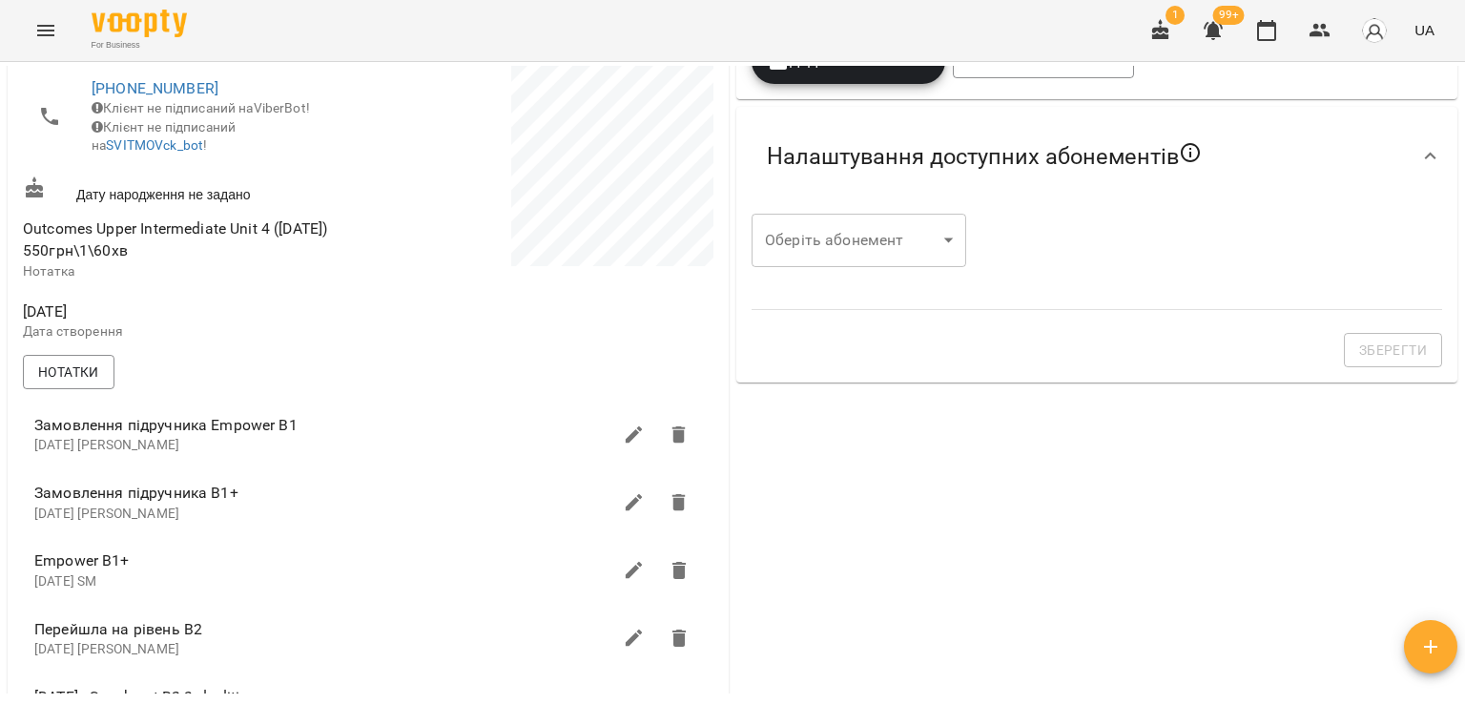
scroll to position [858, 0]
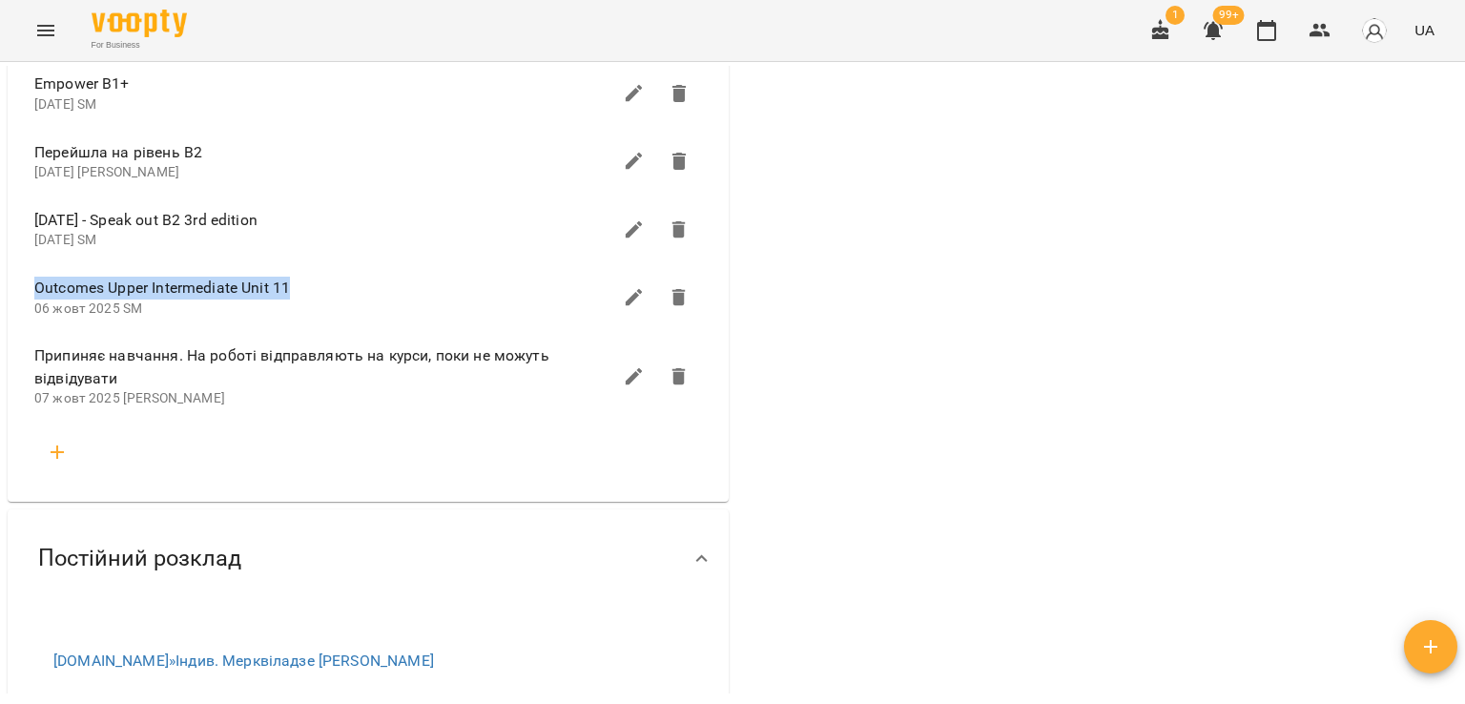
drag, startPoint x: 295, startPoint y: 299, endPoint x: 24, endPoint y: 302, distance: 270.9
click at [24, 302] on li "Outcomes Upper Intermediate Unit 11 06 жовт 2025 SM" at bounding box center [368, 297] width 698 height 68
copy span "Outcomes Upper Intermediate Unit 11"
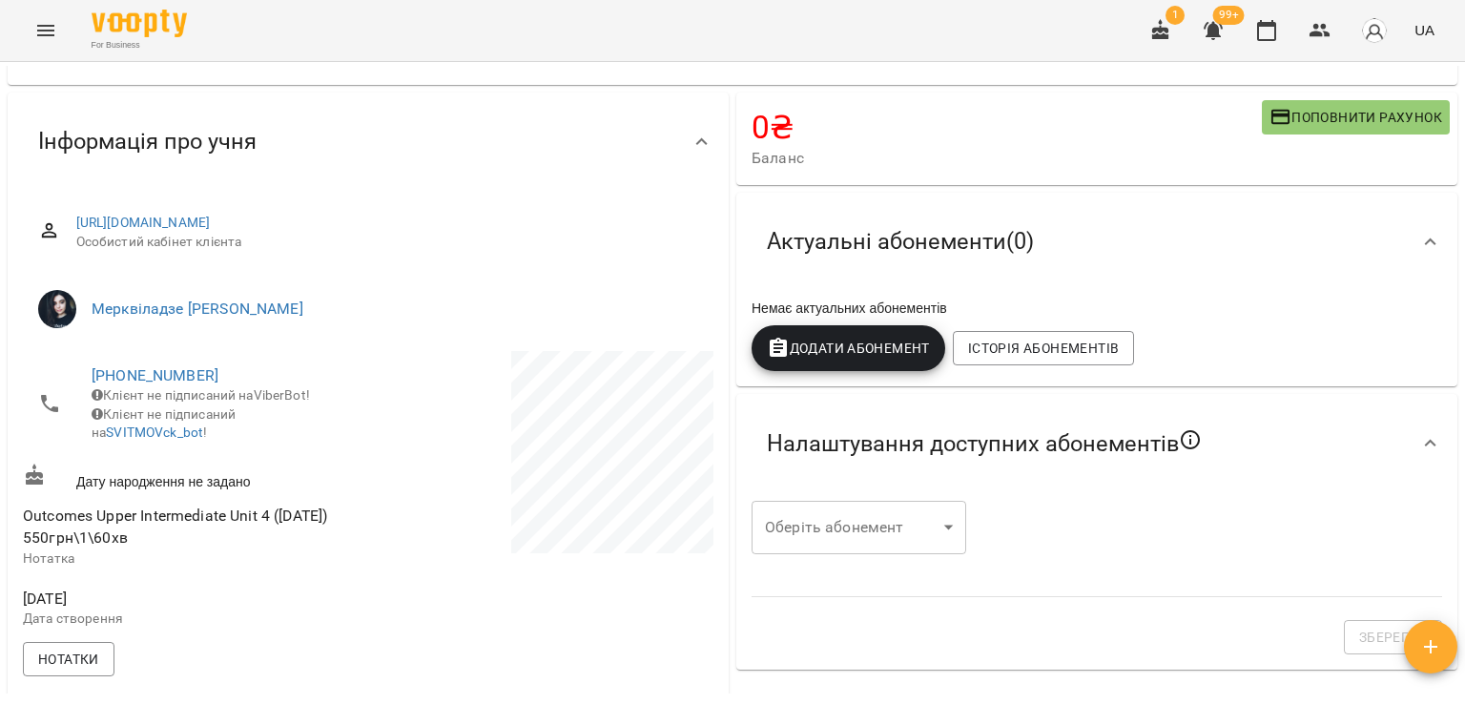
scroll to position [0, 0]
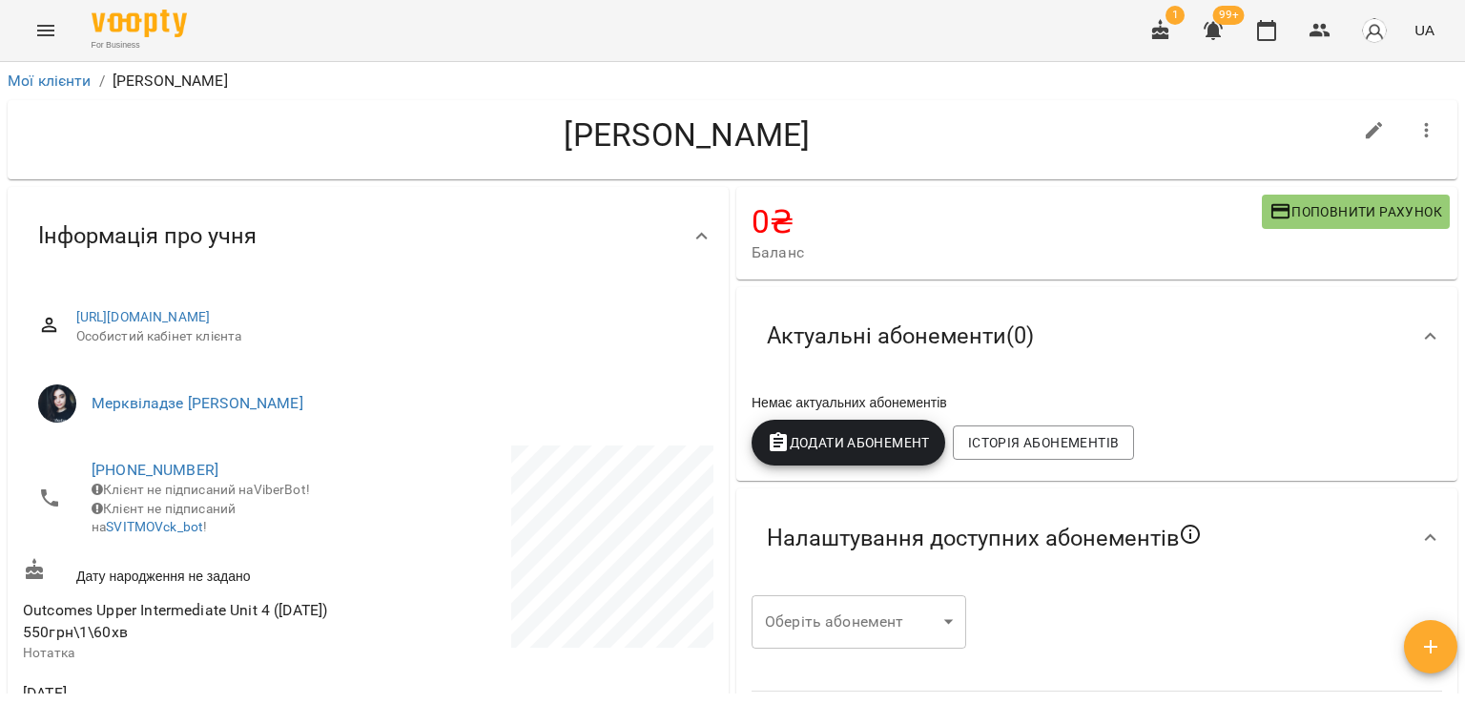
click at [1366, 130] on icon "button" at bounding box center [1374, 130] width 17 height 17
select select "**"
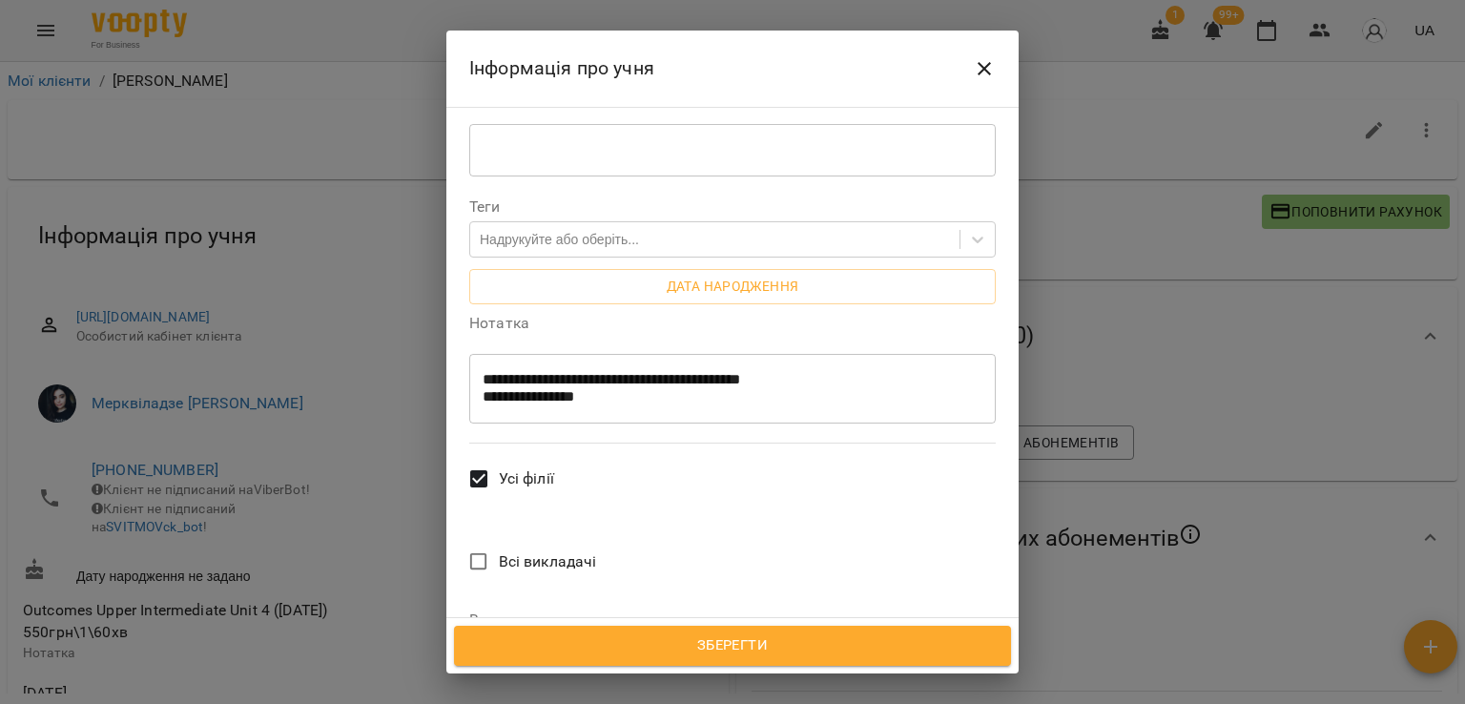
scroll to position [477, 0]
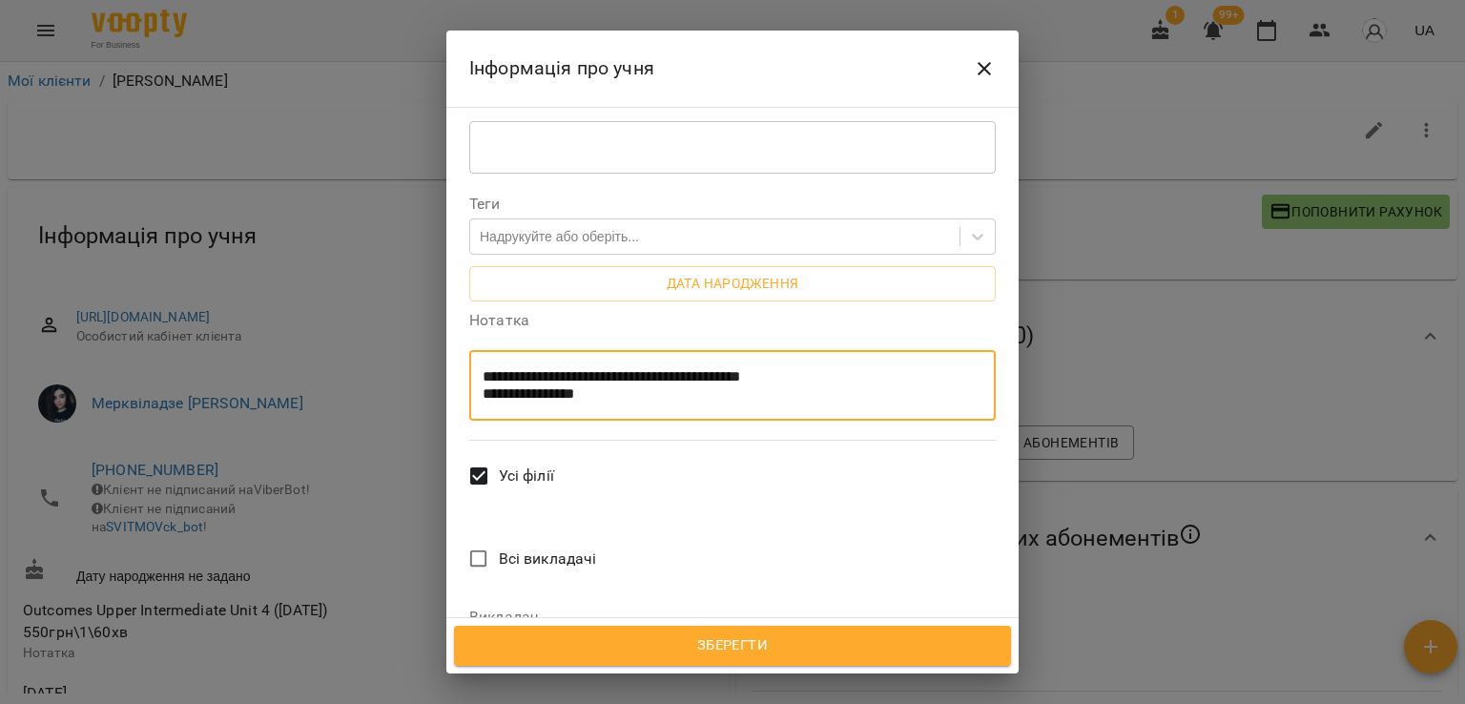
drag, startPoint x: 733, startPoint y: 216, endPoint x: 483, endPoint y: 216, distance: 249.9
click at [483, 368] on textarea "**********" at bounding box center [726, 385] width 486 height 35
paste textarea
click at [760, 368] on textarea "**********" at bounding box center [726, 385] width 486 height 35
drag, startPoint x: 618, startPoint y: 232, endPoint x: 477, endPoint y: 238, distance: 141.3
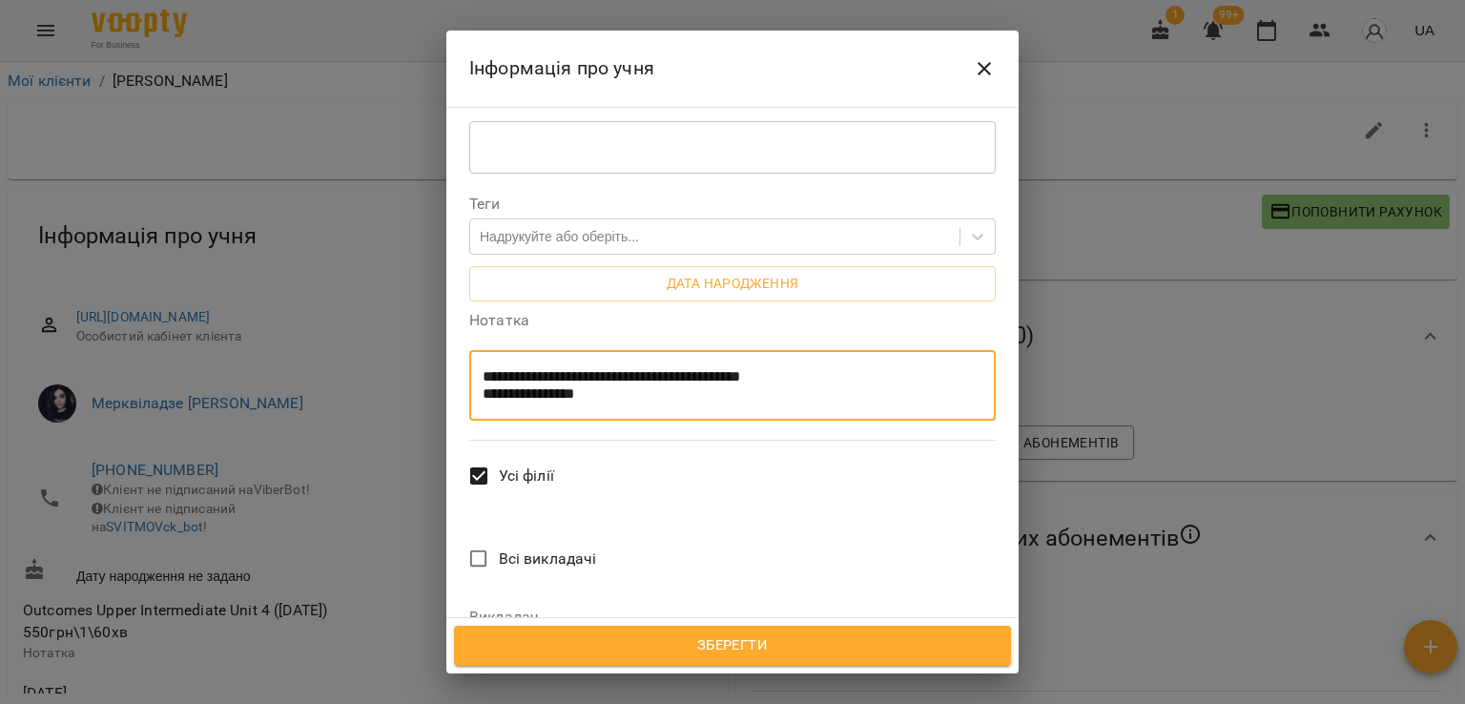
click at [477, 350] on div "**********" at bounding box center [732, 385] width 527 height 71
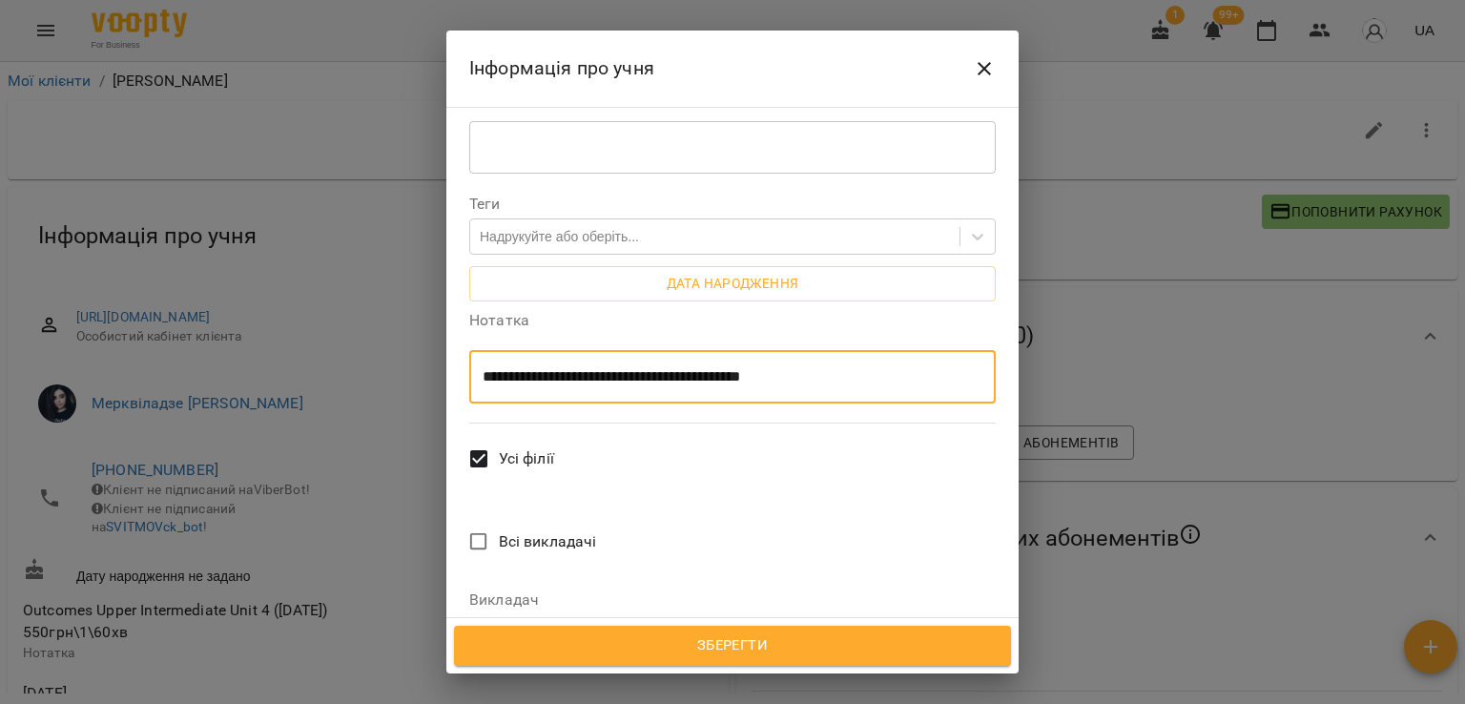
scroll to position [0, 0]
type textarea "**********"
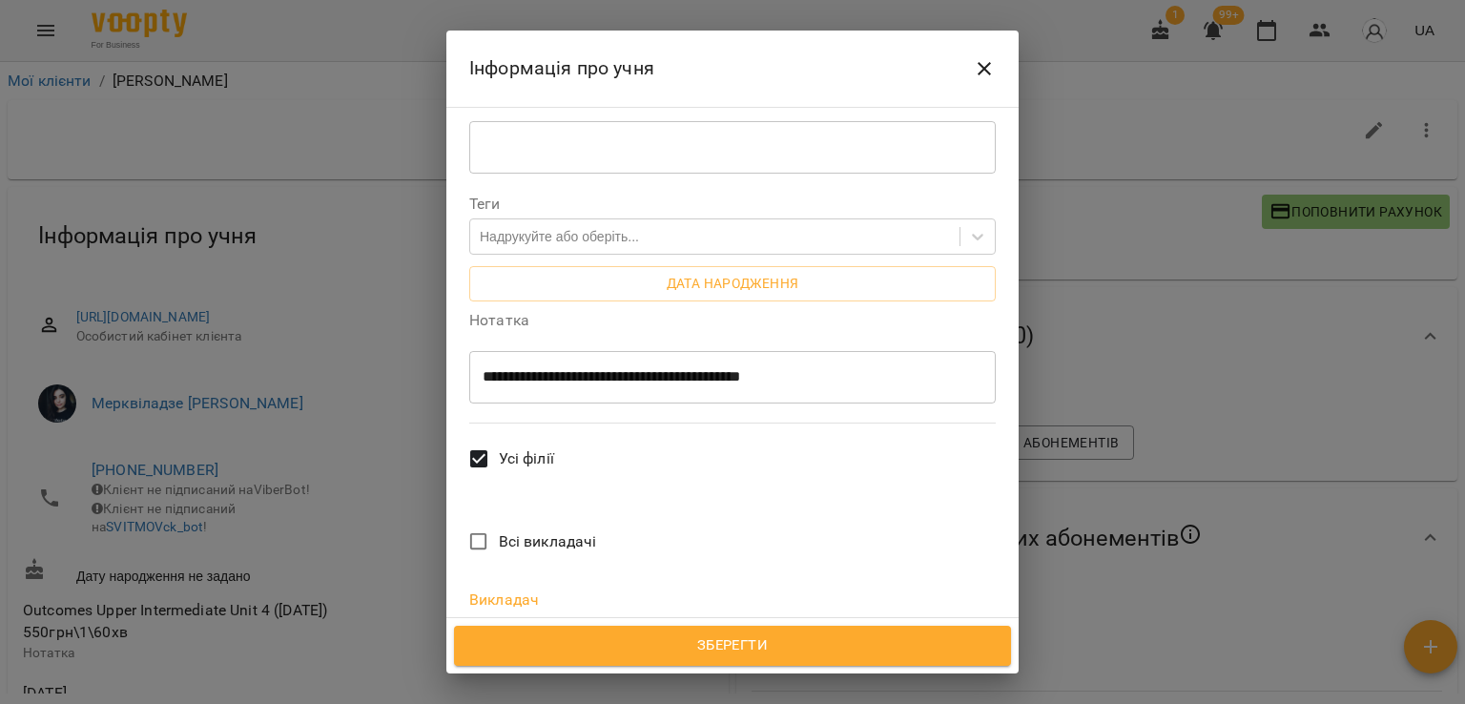
click at [637, 640] on span "Зберегти" at bounding box center [732, 645] width 515 height 25
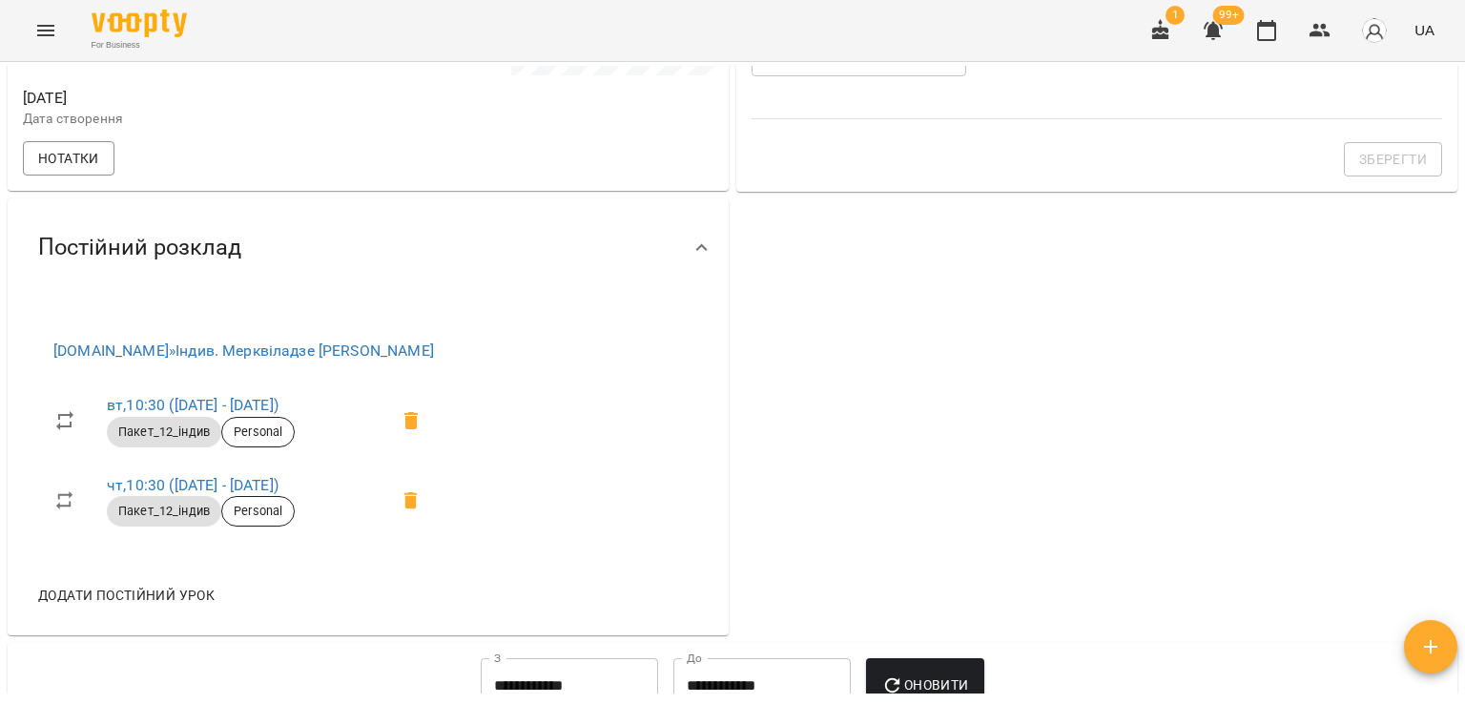
scroll to position [572, 0]
click at [82, 176] on button "Нотатки" at bounding box center [69, 158] width 92 height 34
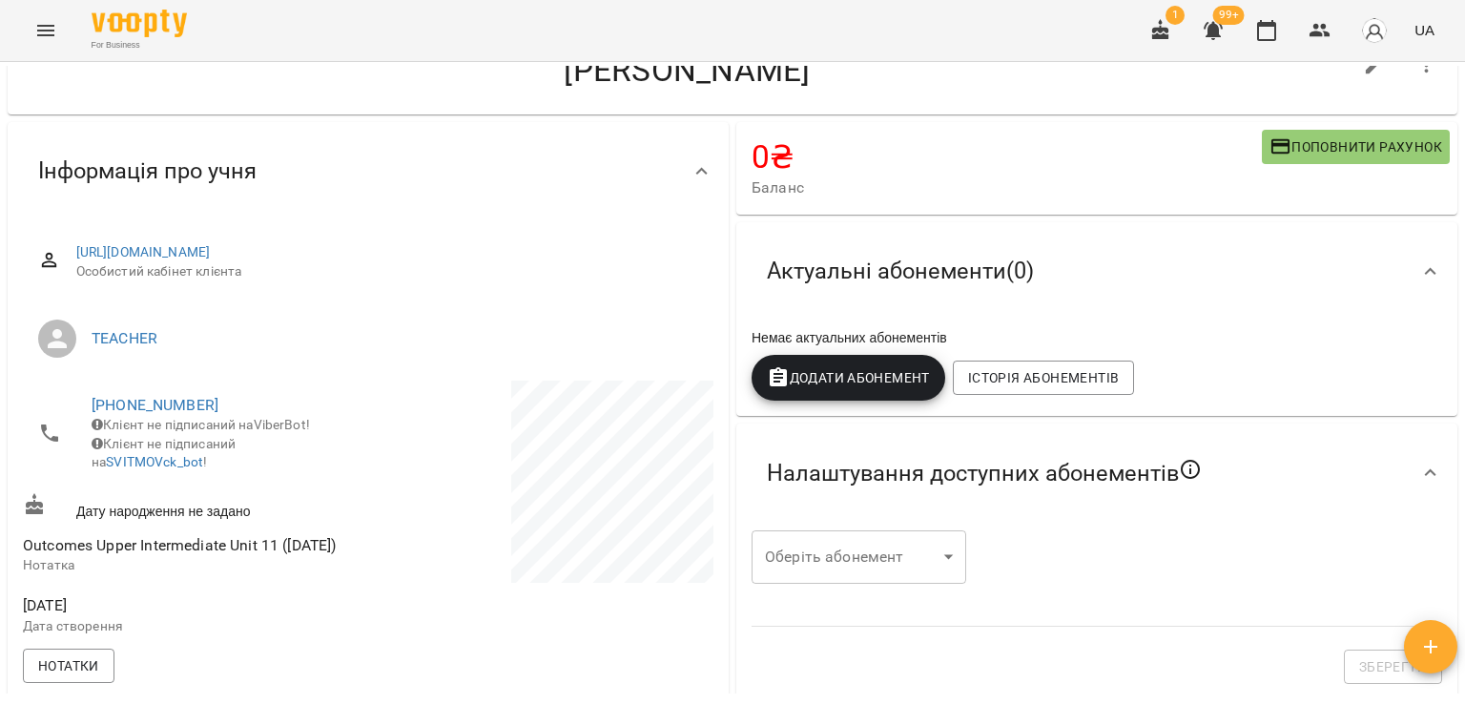
scroll to position [0, 0]
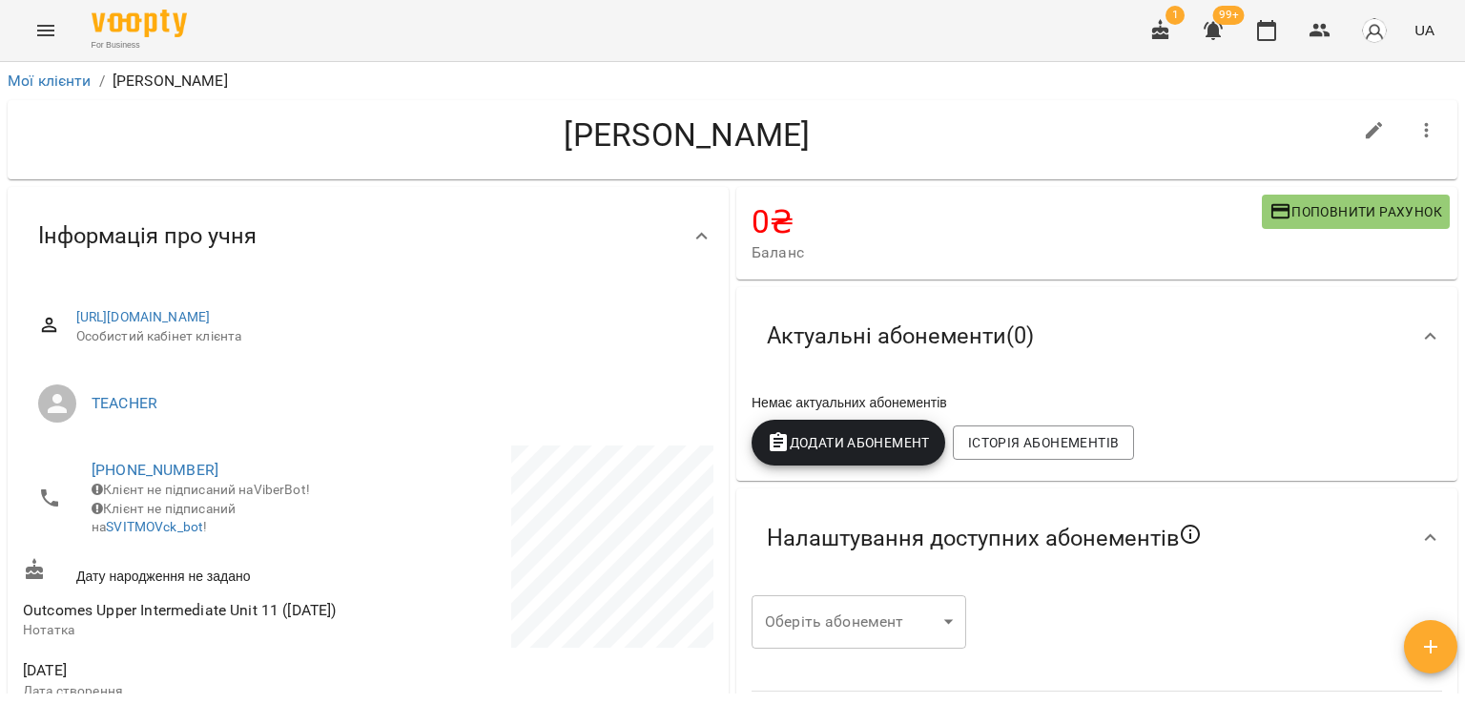
click at [1431, 123] on button "button" at bounding box center [1427, 131] width 46 height 46
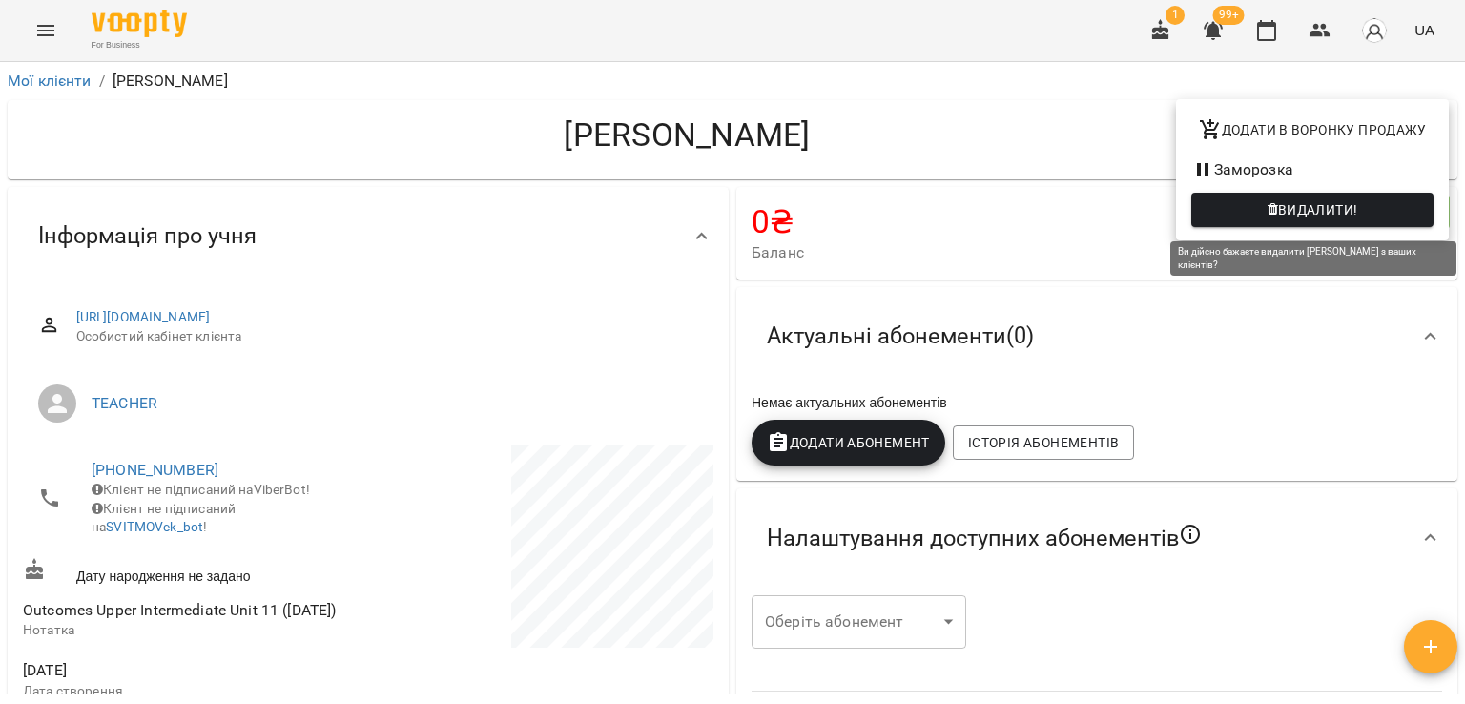
click at [1260, 212] on span "Видалити!" at bounding box center [1313, 209] width 212 height 23
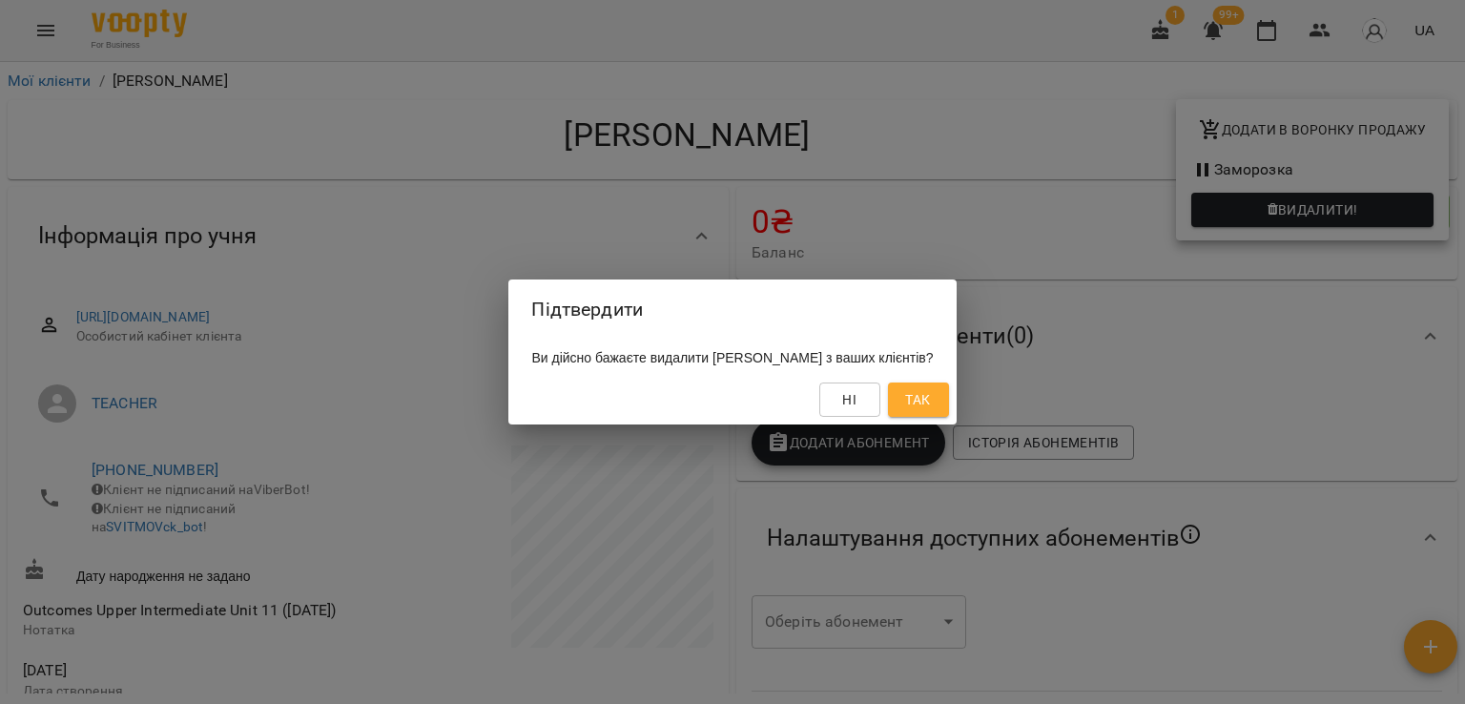
drag, startPoint x: 938, startPoint y: 409, endPoint x: 939, endPoint y: 398, distance: 11.5
click at [930, 407] on span "Так" at bounding box center [917, 399] width 25 height 23
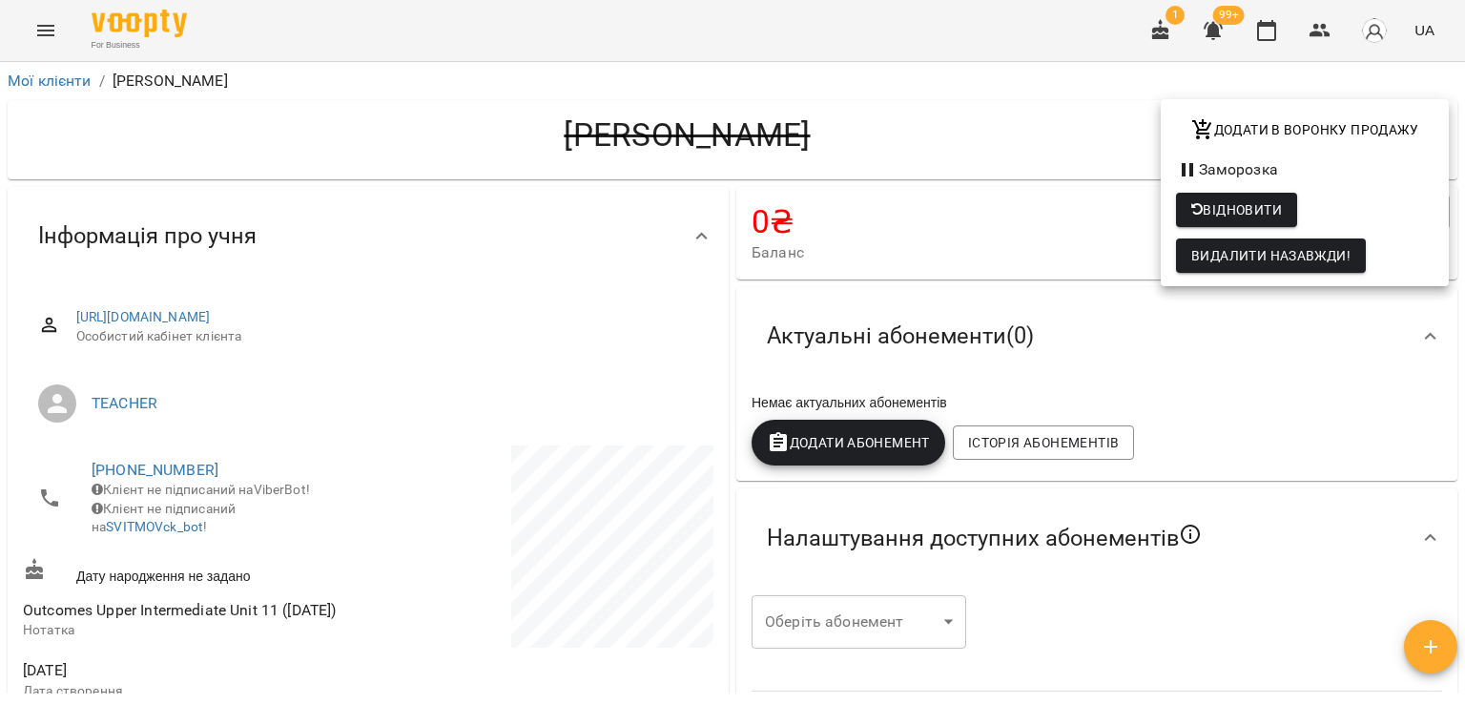
click at [1318, 27] on div at bounding box center [732, 352] width 1465 height 704
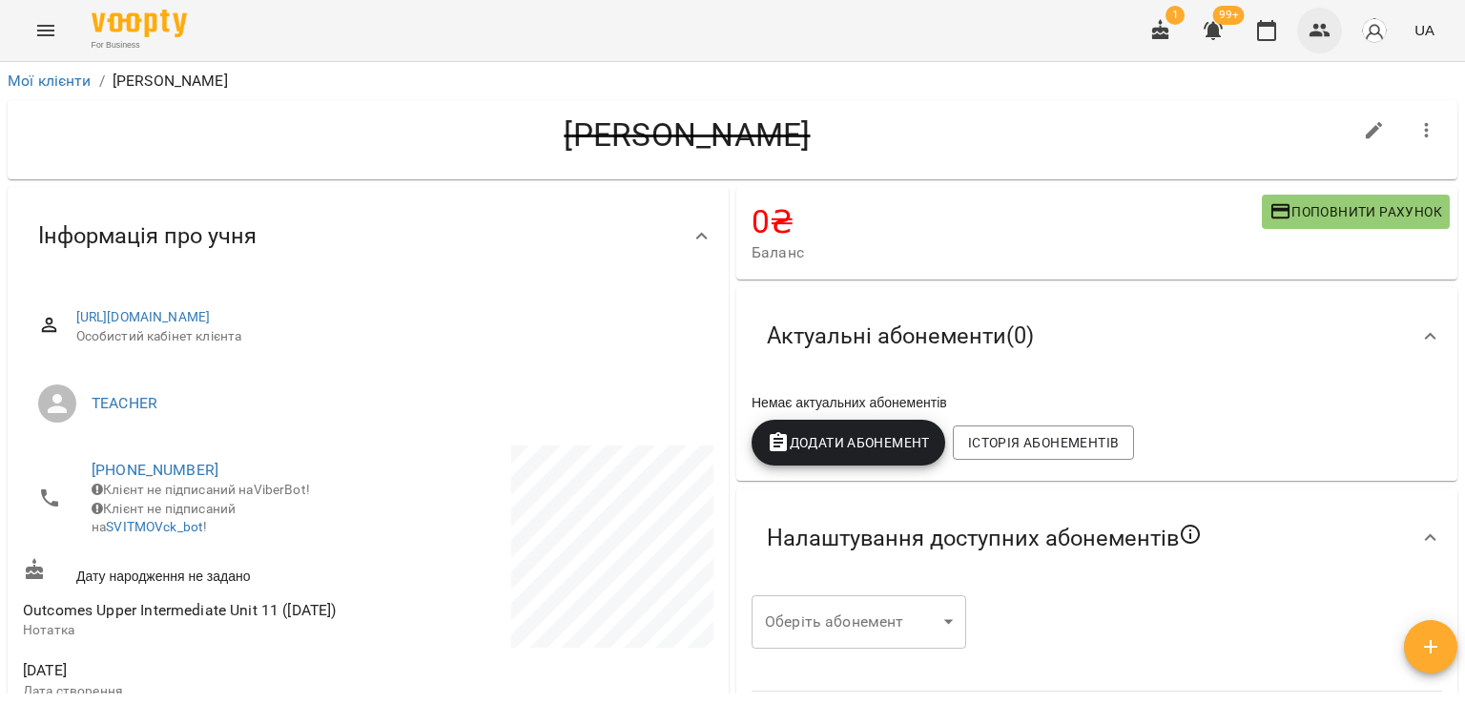
click at [1324, 25] on icon "button" at bounding box center [1320, 30] width 21 height 13
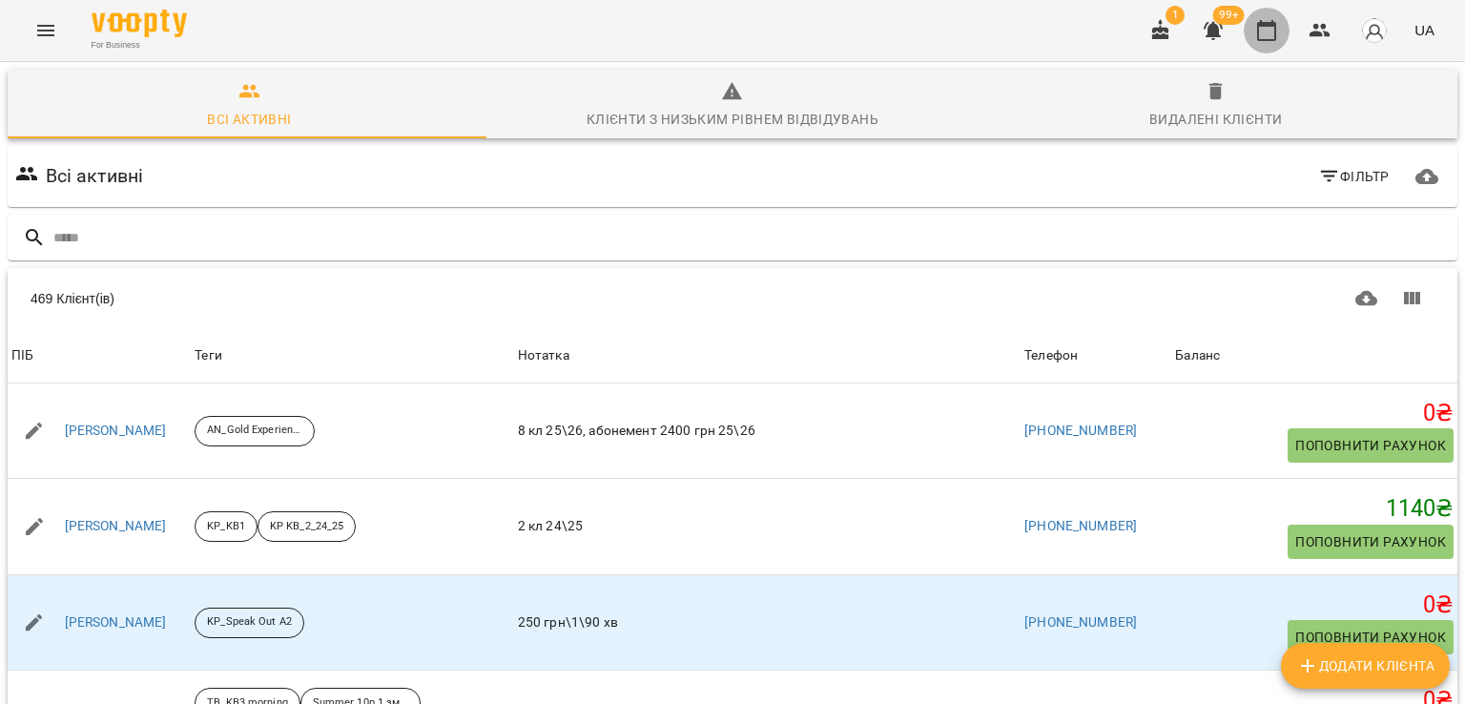
drag, startPoint x: 1248, startPoint y: 38, endPoint x: 1262, endPoint y: 33, distance: 15.1
click at [1249, 38] on button "button" at bounding box center [1267, 31] width 46 height 46
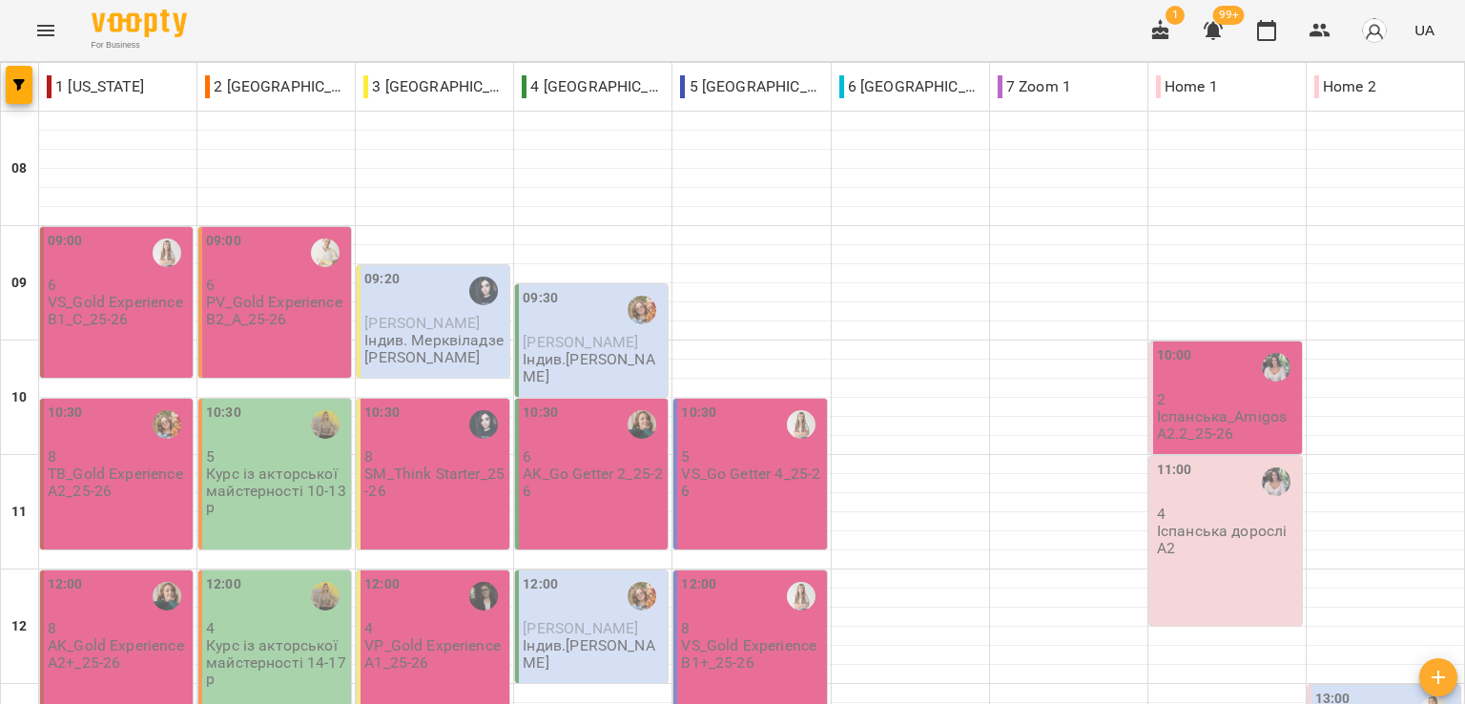
scroll to position [286, 0]
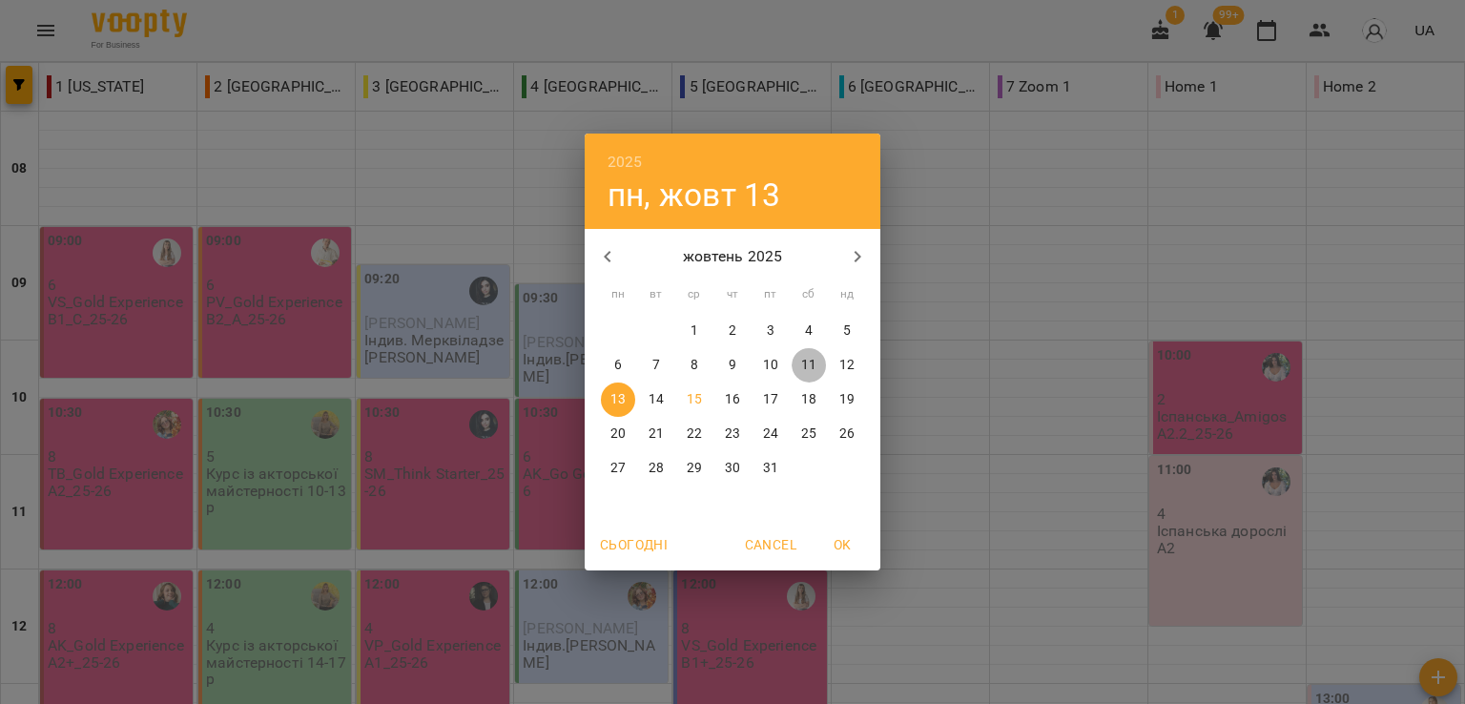
click at [813, 362] on p "11" at bounding box center [808, 365] width 15 height 19
type input "**********"
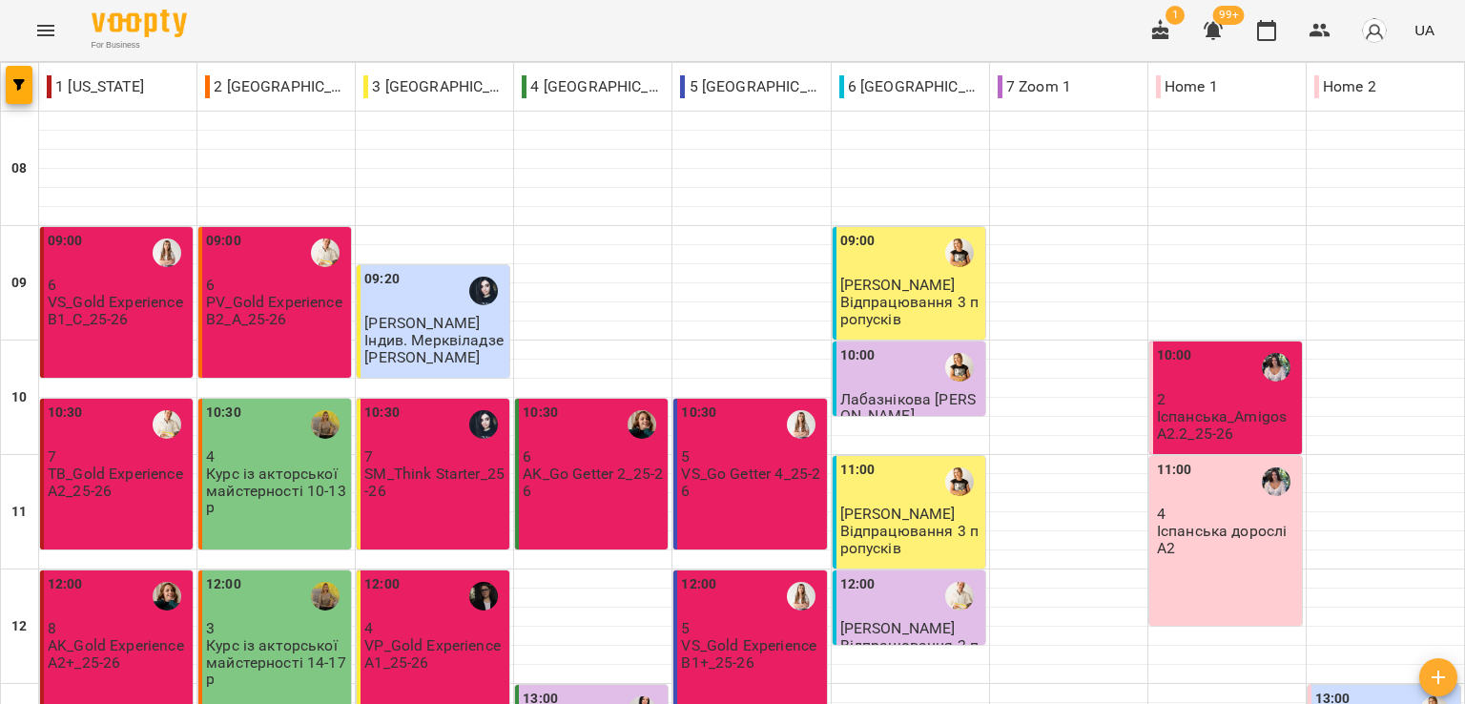
scroll to position [191, 0]
click at [1322, 24] on icon "button" at bounding box center [1320, 30] width 23 height 23
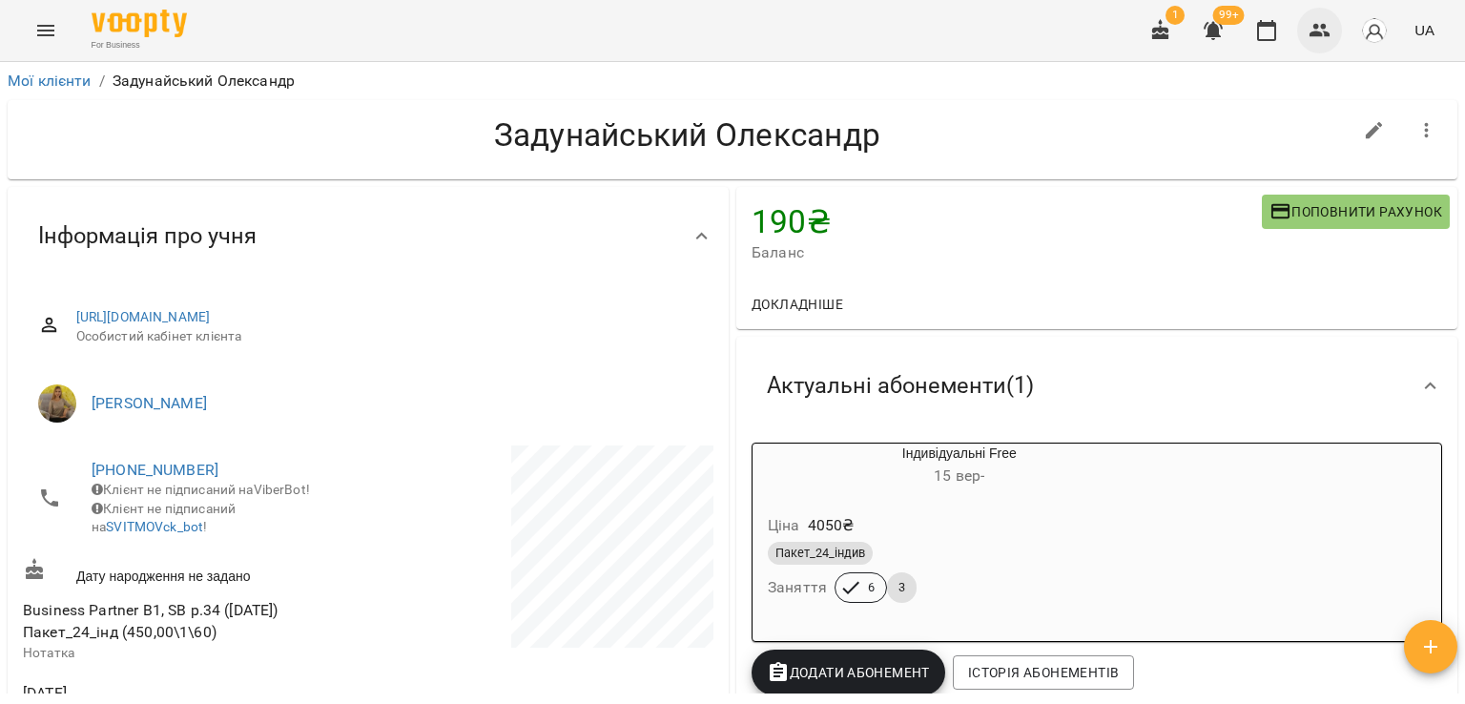
click at [1306, 31] on button "button" at bounding box center [1320, 31] width 46 height 46
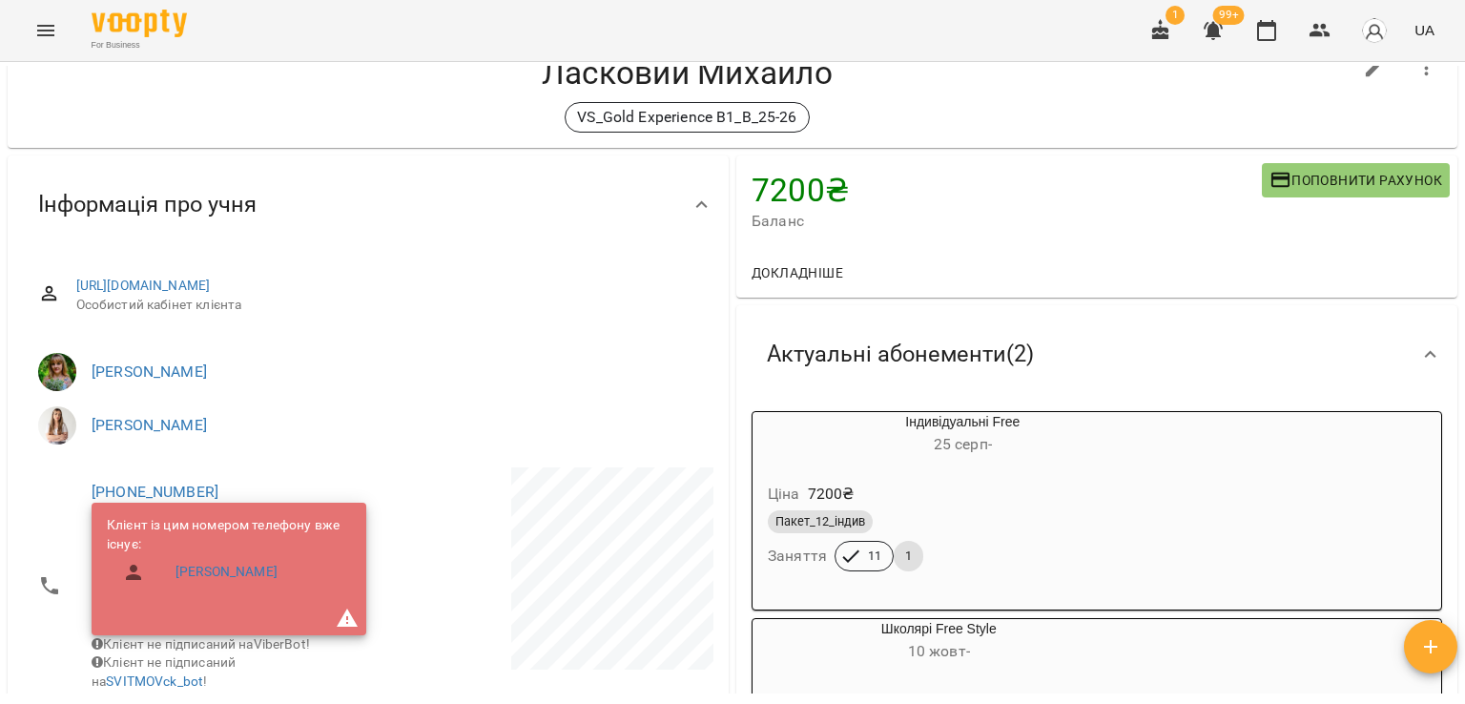
scroll to position [95, 0]
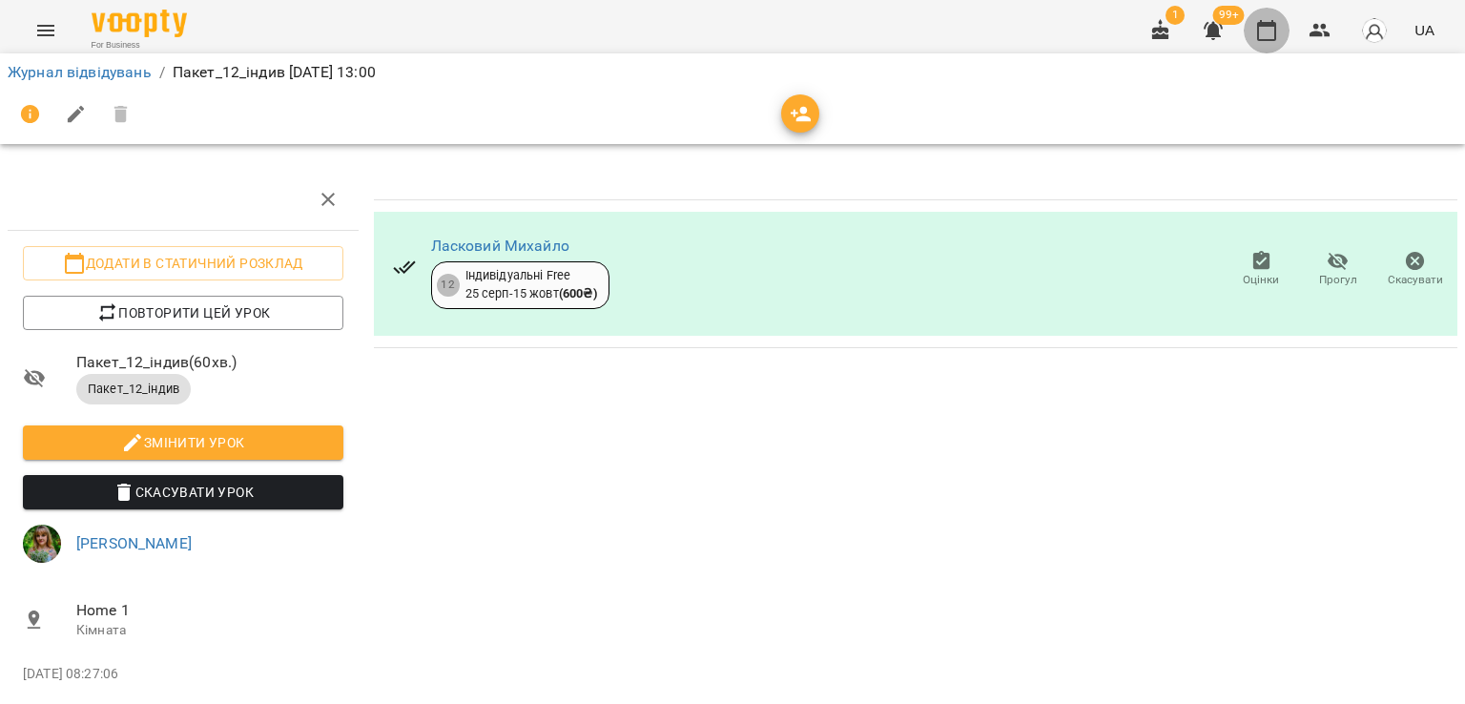
click at [1273, 19] on icon "button" at bounding box center [1266, 30] width 23 height 23
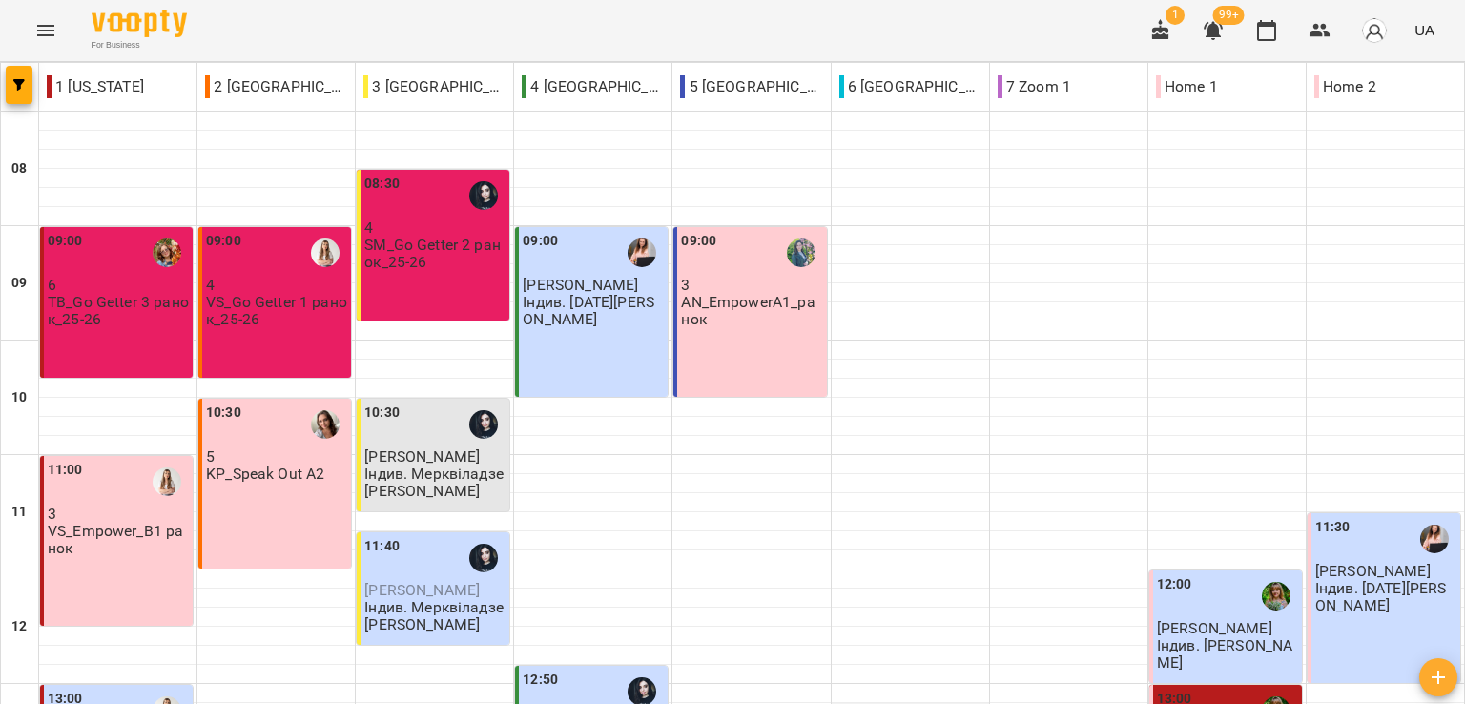
scroll to position [382, 0]
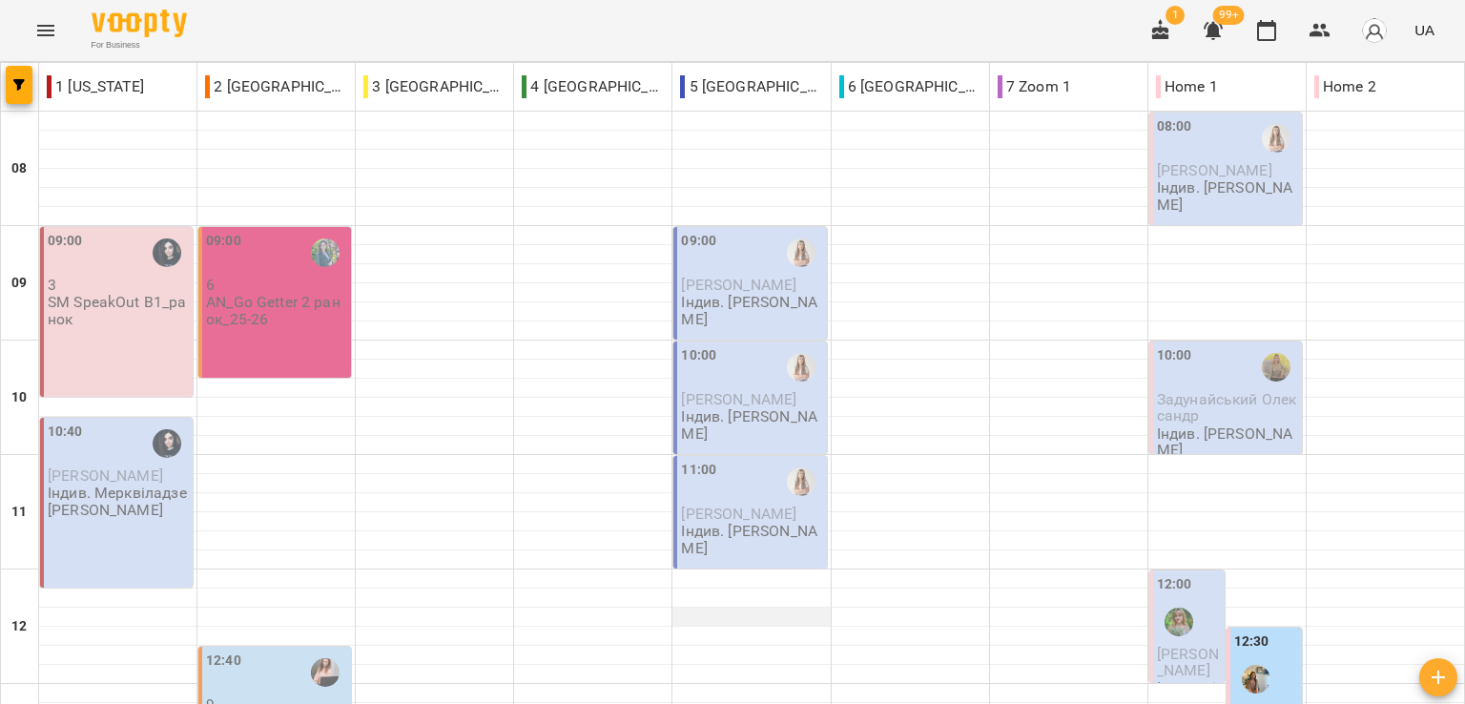
scroll to position [95, 0]
click at [248, 20] on div "For Business 1 99+ UA" at bounding box center [732, 30] width 1465 height 61
click at [228, 31] on div "For Business 1 99+ UA" at bounding box center [732, 30] width 1465 height 61
click at [258, 38] on div "For Business 1 99+ UA" at bounding box center [732, 30] width 1465 height 61
click at [998, 226] on div at bounding box center [1068, 283] width 157 height 114
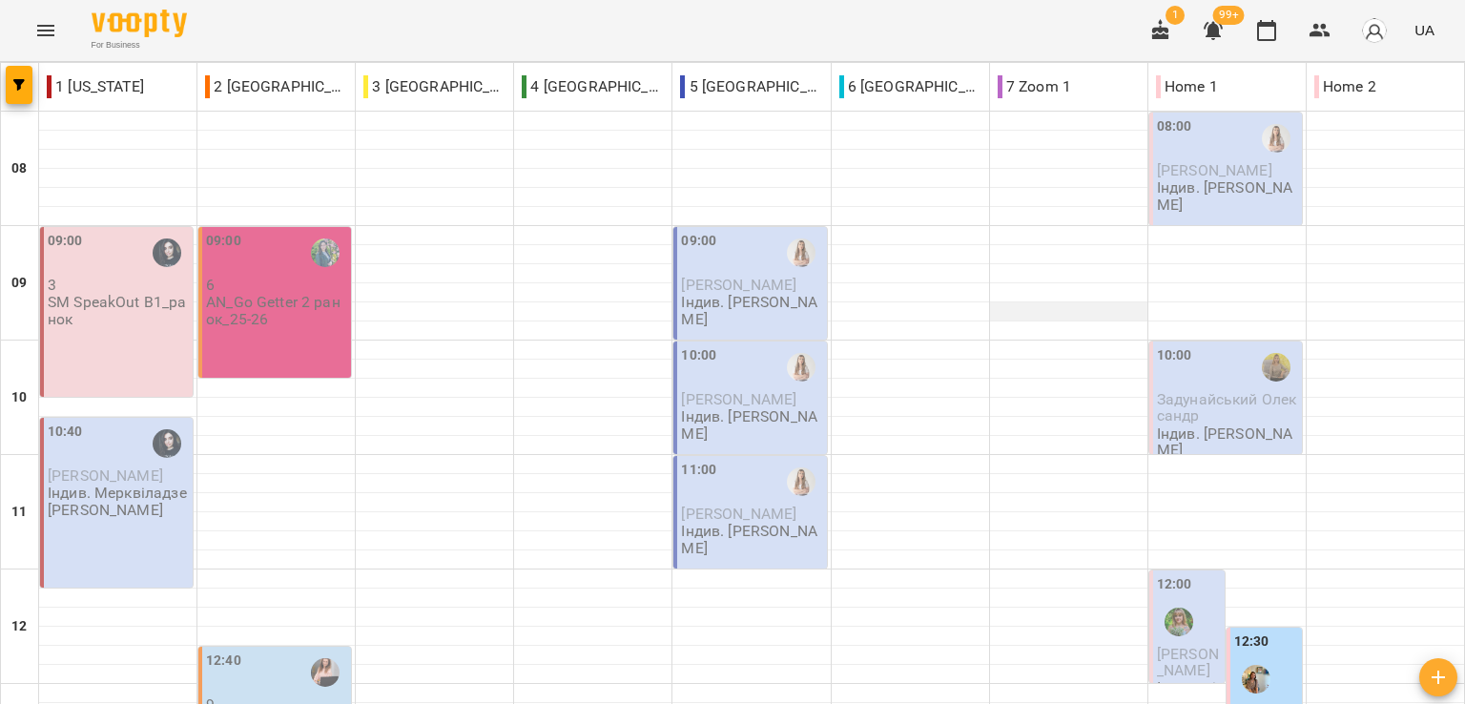
scroll to position [0, 0]
click at [213, 17] on div "For Business 1 99+ UA" at bounding box center [732, 30] width 1465 height 61
drag, startPoint x: 238, startPoint y: 18, endPoint x: 286, endPoint y: 81, distance: 79.6
click at [238, 18] on div "For Business 1 99+ UA" at bounding box center [732, 30] width 1465 height 61
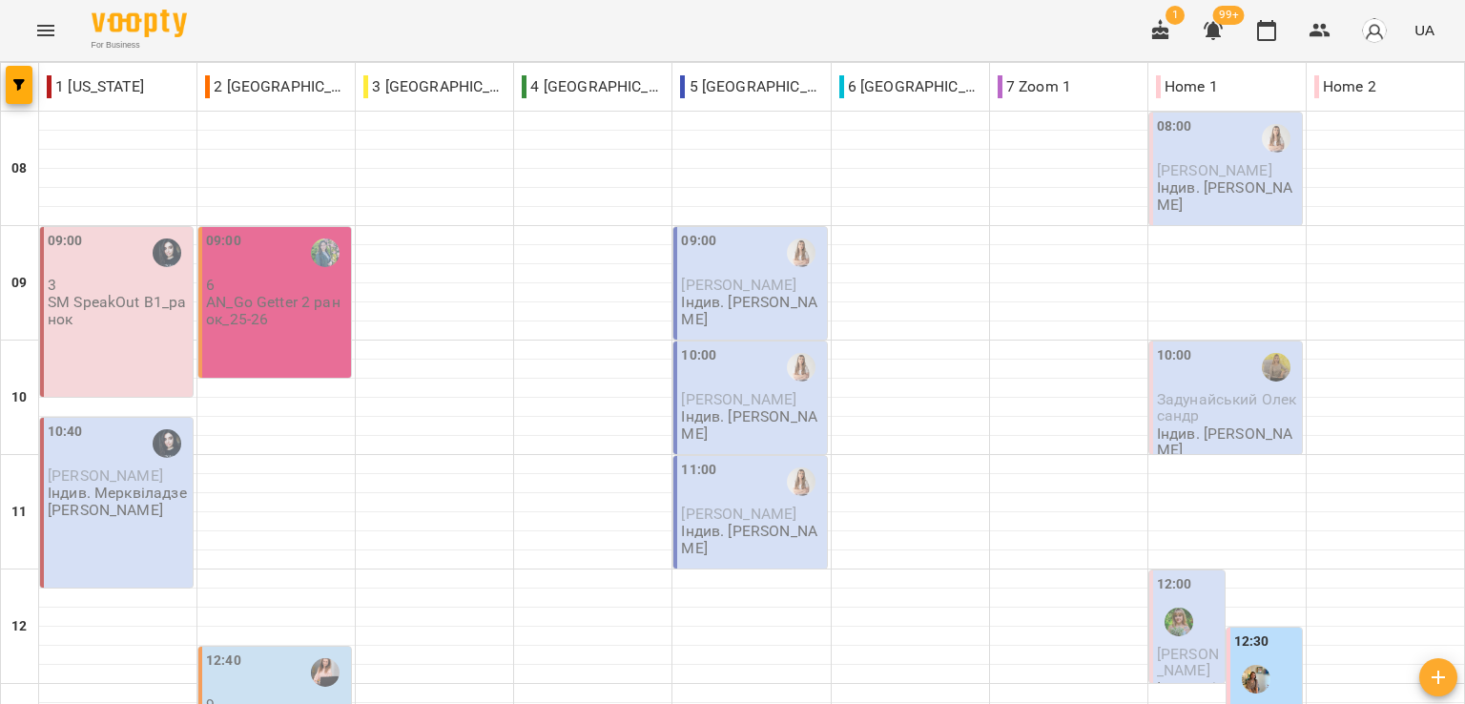
scroll to position [736, 0]
drag, startPoint x: 252, startPoint y: 20, endPoint x: 270, endPoint y: 30, distance: 20.5
click at [252, 20] on div "For Business 1 99+ UA" at bounding box center [732, 30] width 1465 height 61
click at [961, 38] on div "For Business 1 99+ UA" at bounding box center [732, 30] width 1465 height 61
click at [238, 14] on div "For Business 1 99+ UA" at bounding box center [732, 30] width 1465 height 61
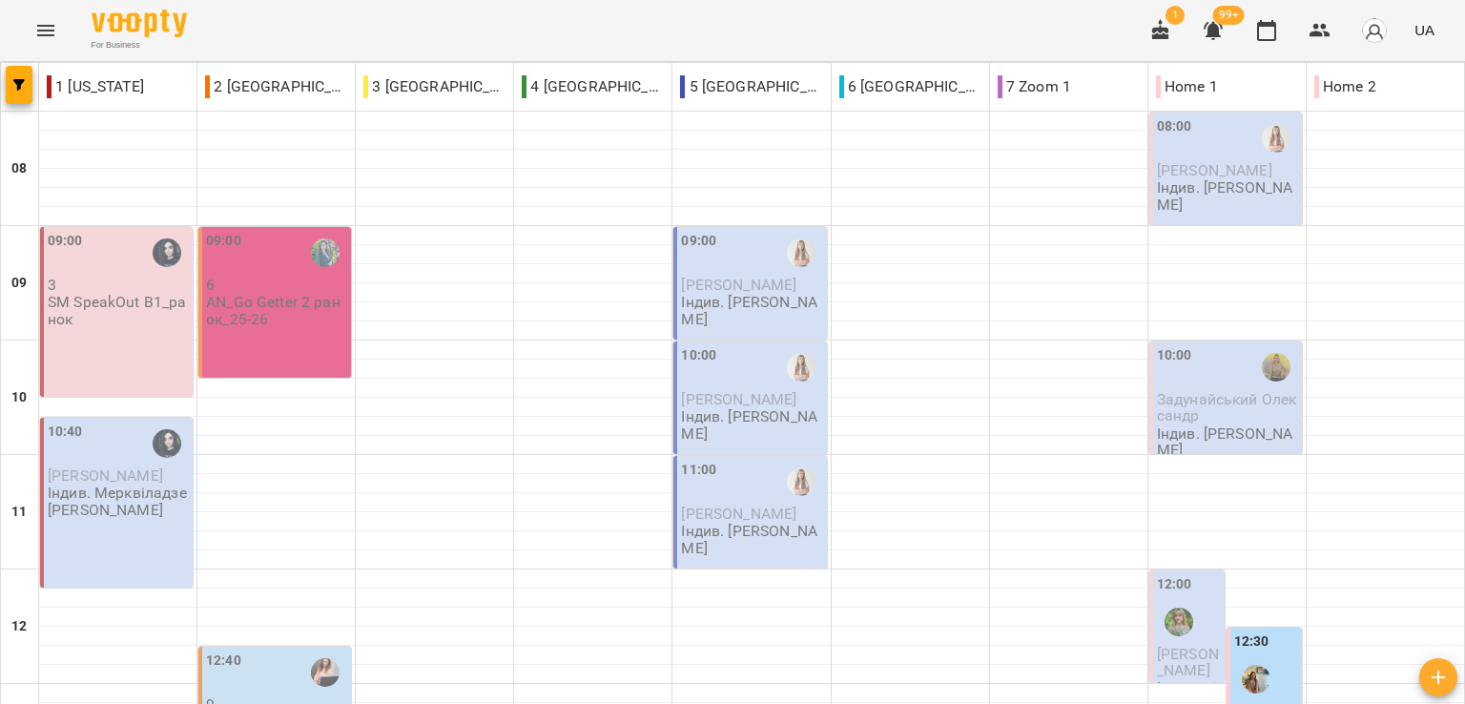
scroll to position [641, 0]
drag, startPoint x: 517, startPoint y: 669, endPoint x: 535, endPoint y: 667, distance: 18.2
click at [246, 28] on div "For Business 1 99+ UA" at bounding box center [732, 30] width 1465 height 61
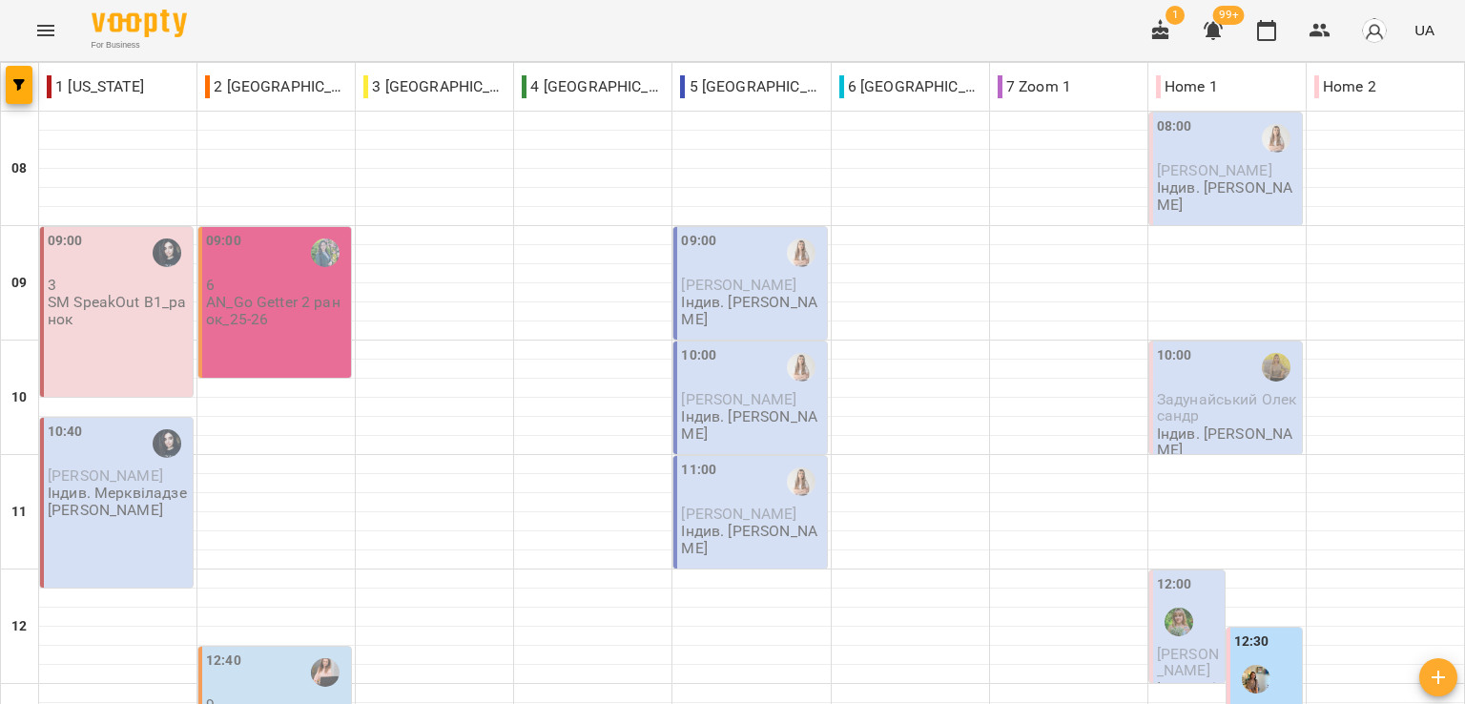
drag, startPoint x: 238, startPoint y: 23, endPoint x: 351, endPoint y: 138, distance: 161.2
click at [238, 23] on div "For Business 1 99+ UA" at bounding box center [732, 30] width 1465 height 61
click at [236, 28] on div "For Business 1 99+ UA" at bounding box center [732, 30] width 1465 height 61
click at [267, 35] on div "For Business 1 99+ UA" at bounding box center [732, 30] width 1465 height 61
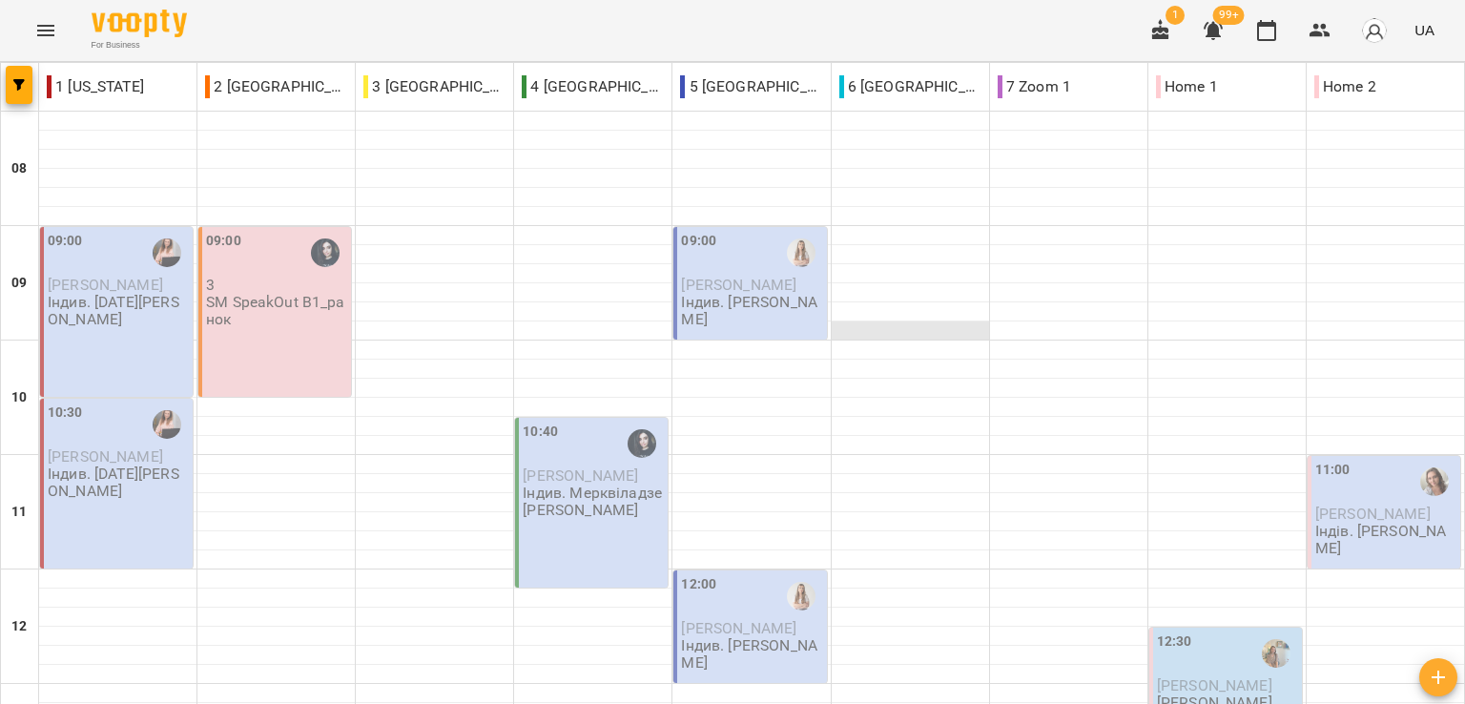
scroll to position [0, 0]
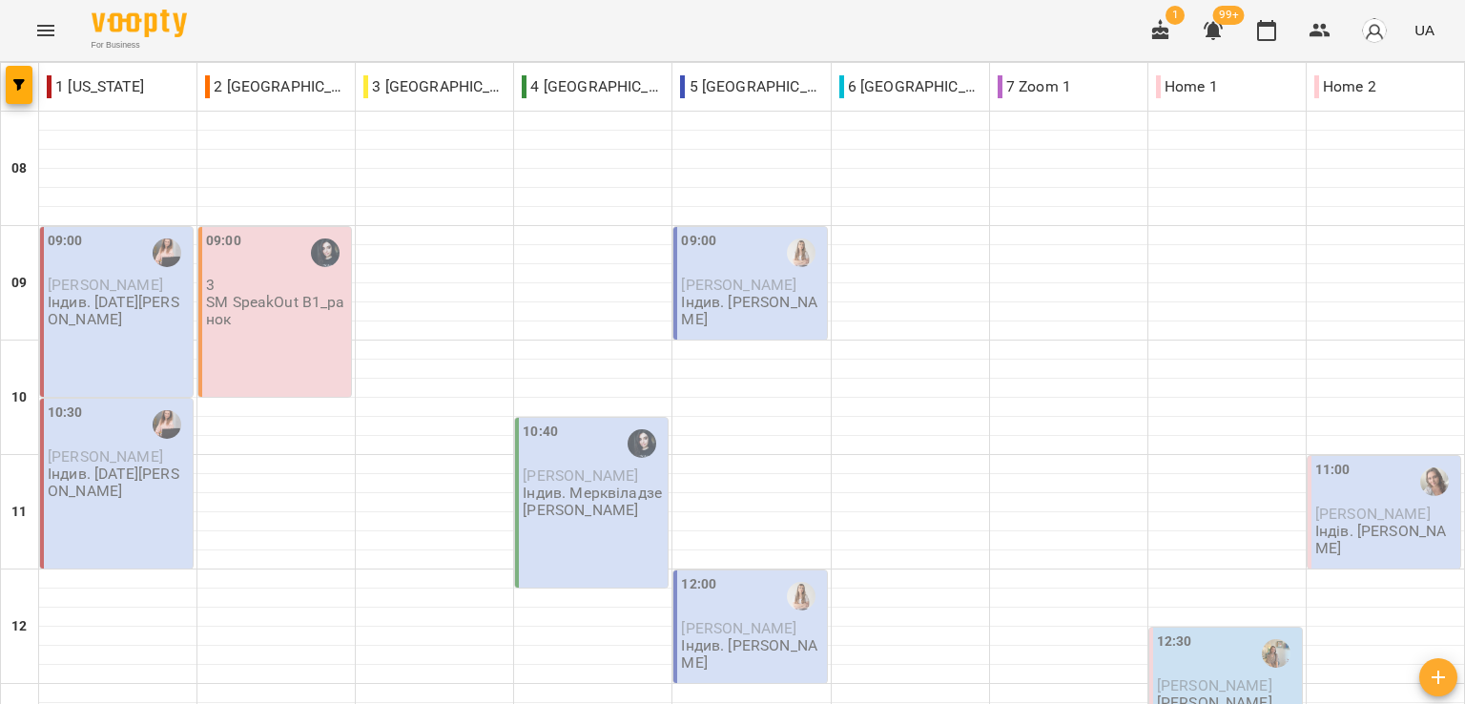
click at [249, 35] on div "For Business 1 99+ UA" at bounding box center [732, 30] width 1465 height 61
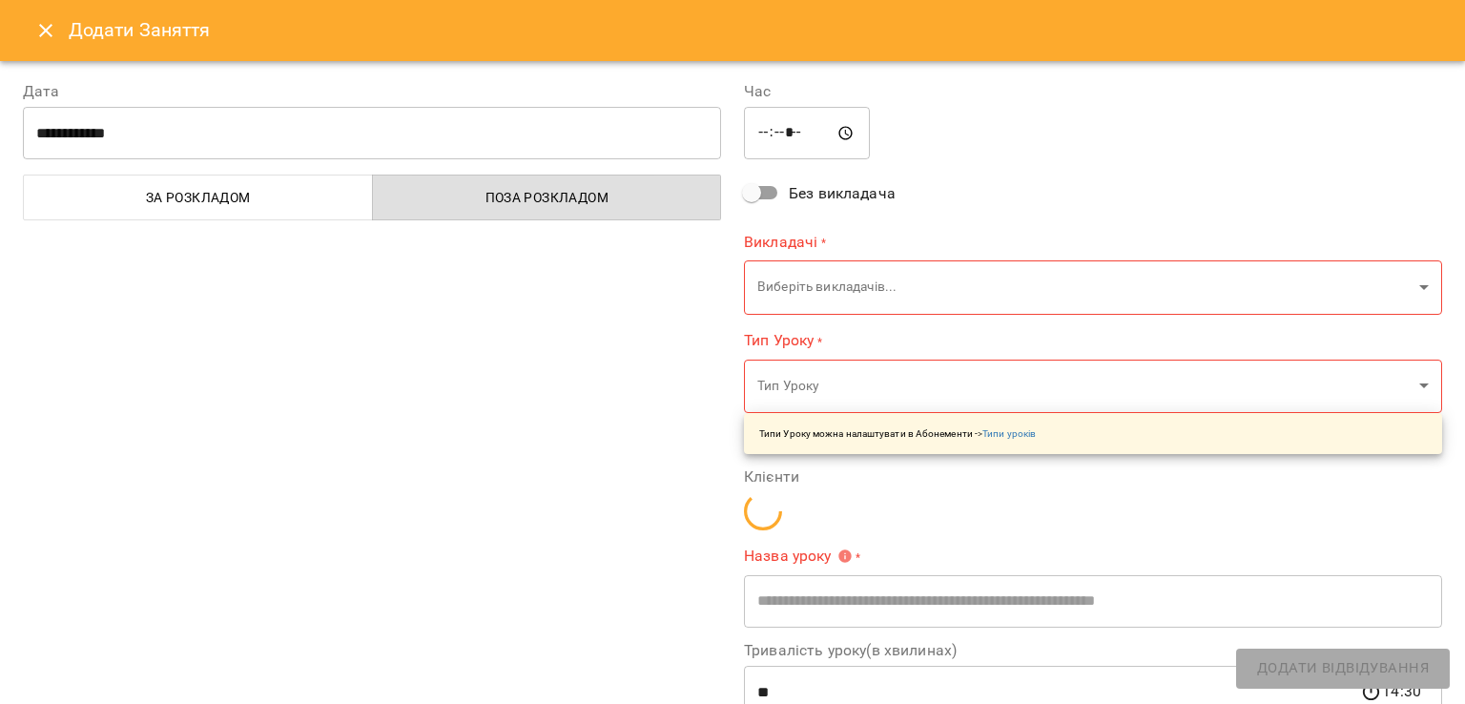
type input "**********"
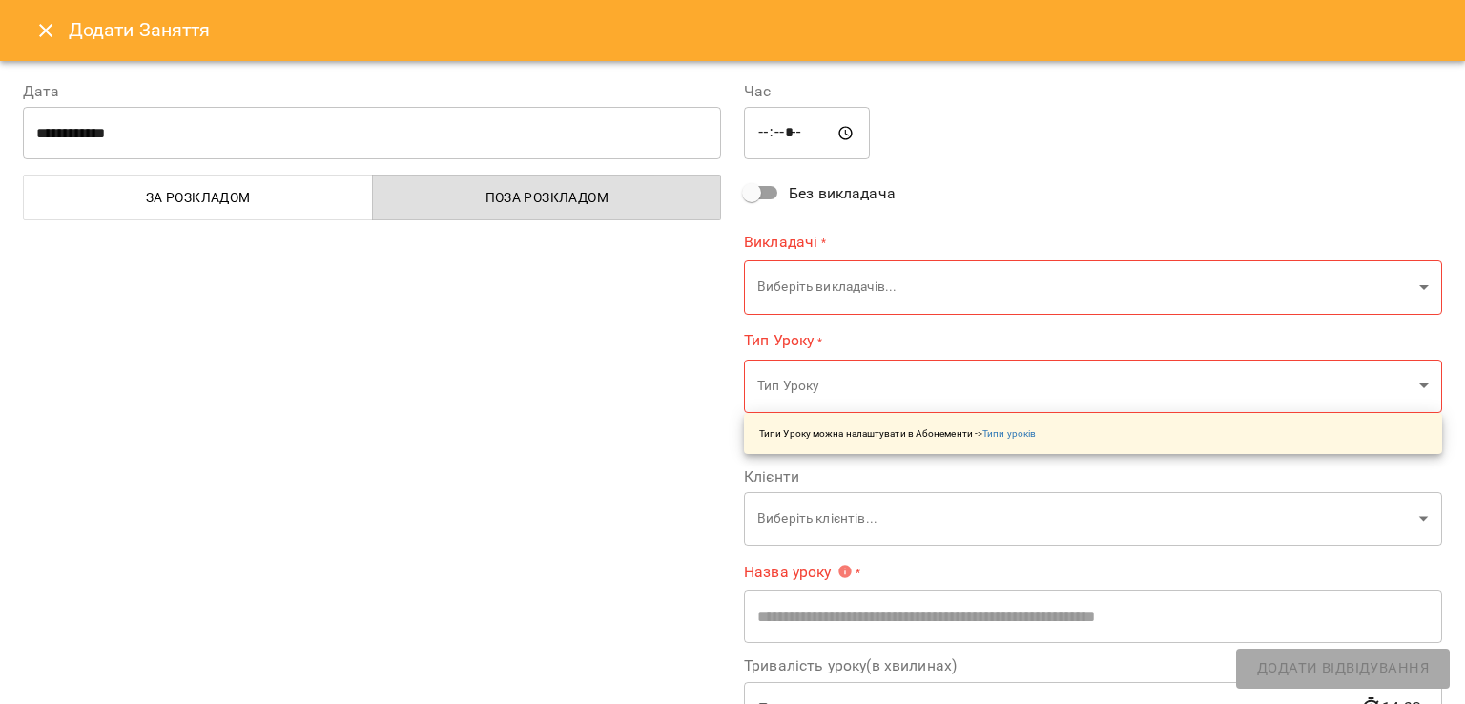
click at [788, 133] on input "*****" at bounding box center [807, 133] width 126 height 53
type input "*****"
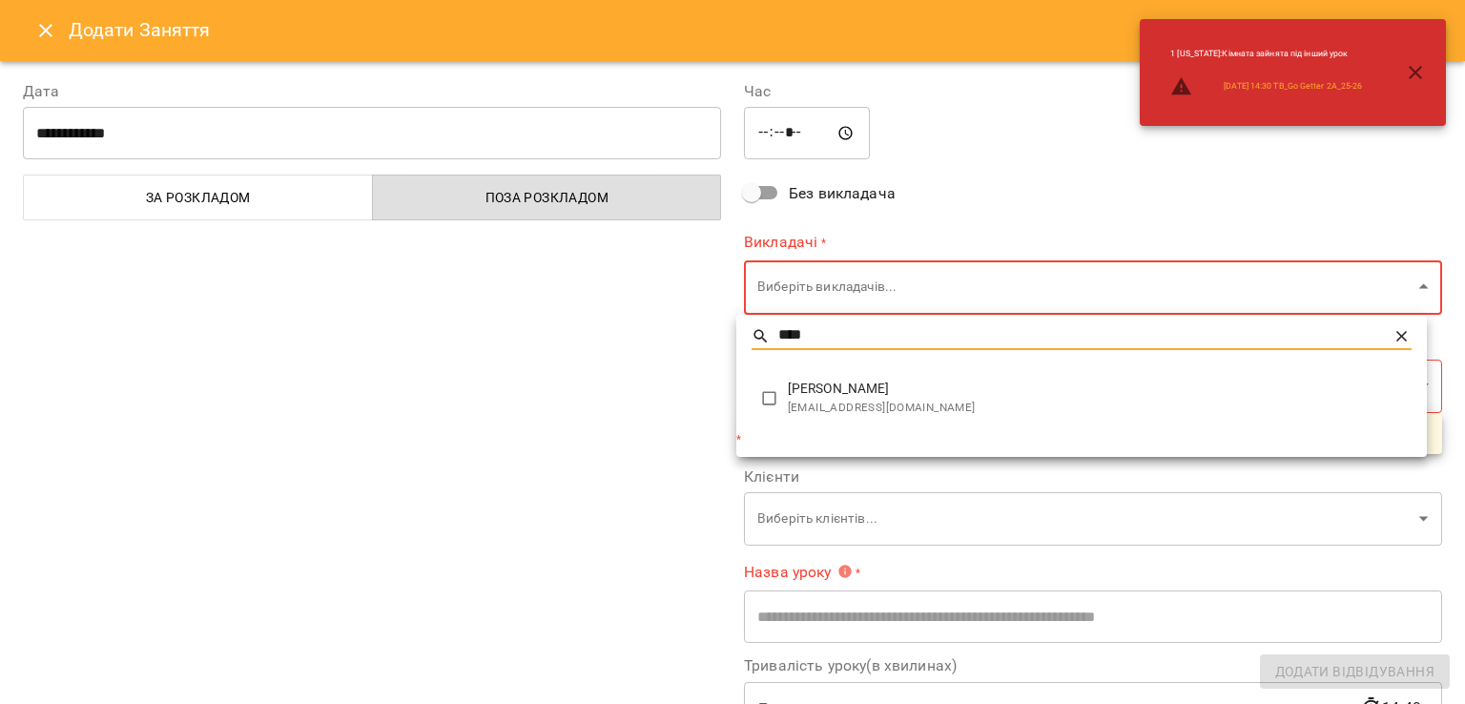
type input "****"
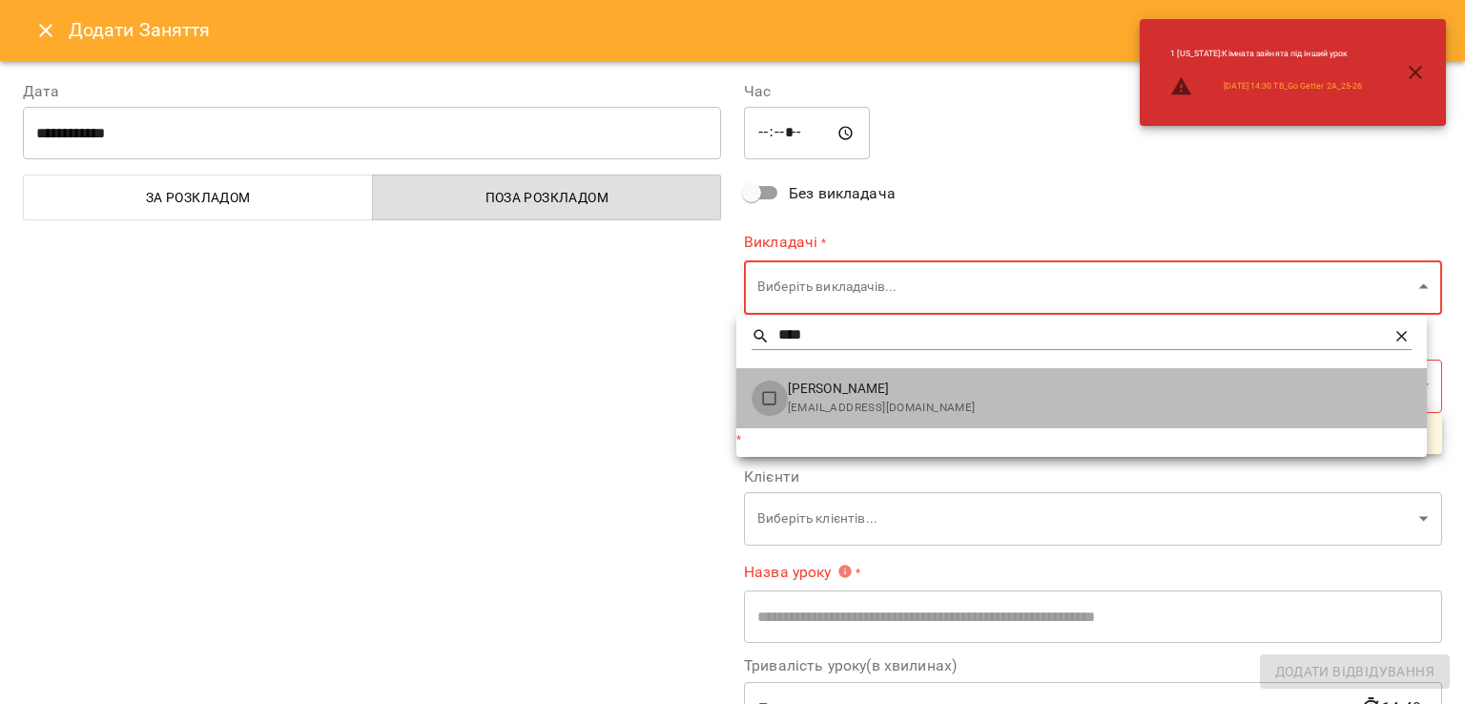
type input "*******"
type input "**"
type input "**********"
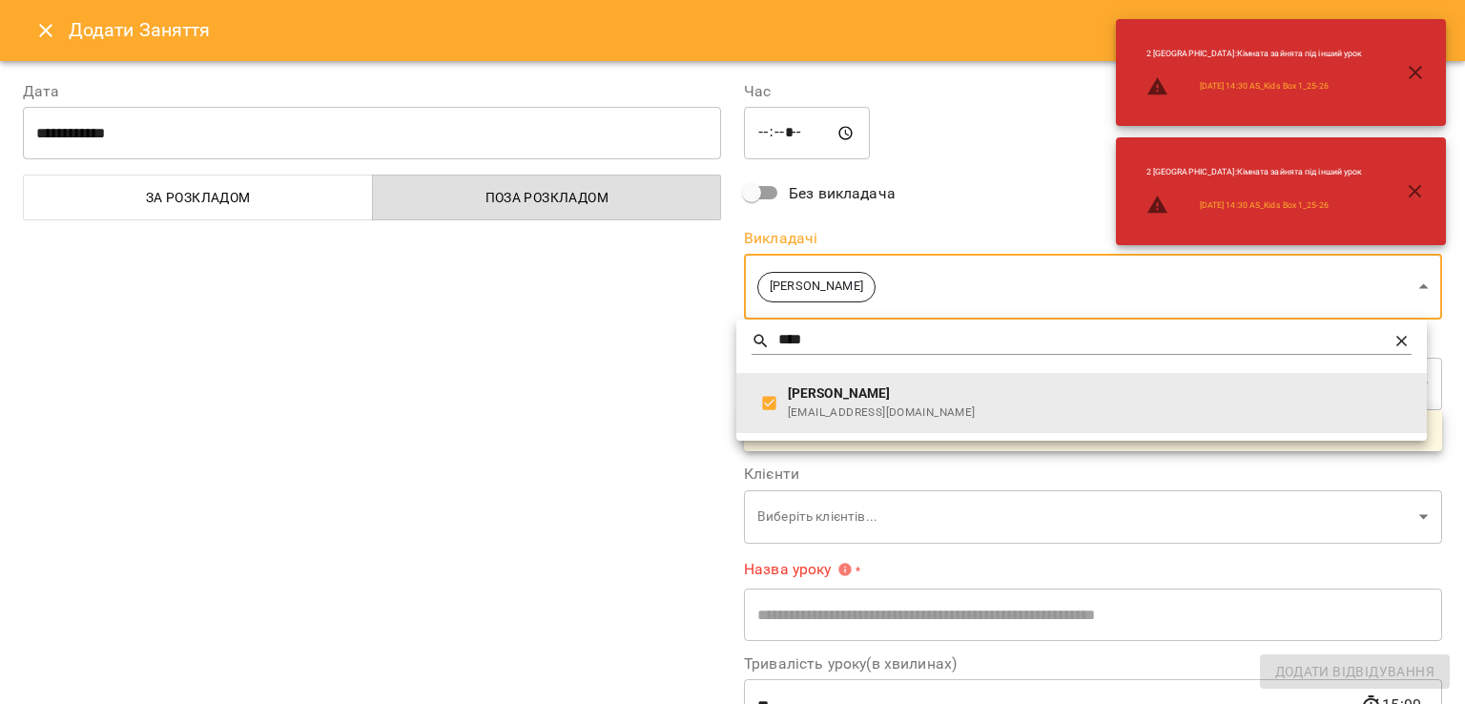
click at [630, 398] on div at bounding box center [732, 352] width 1465 height 704
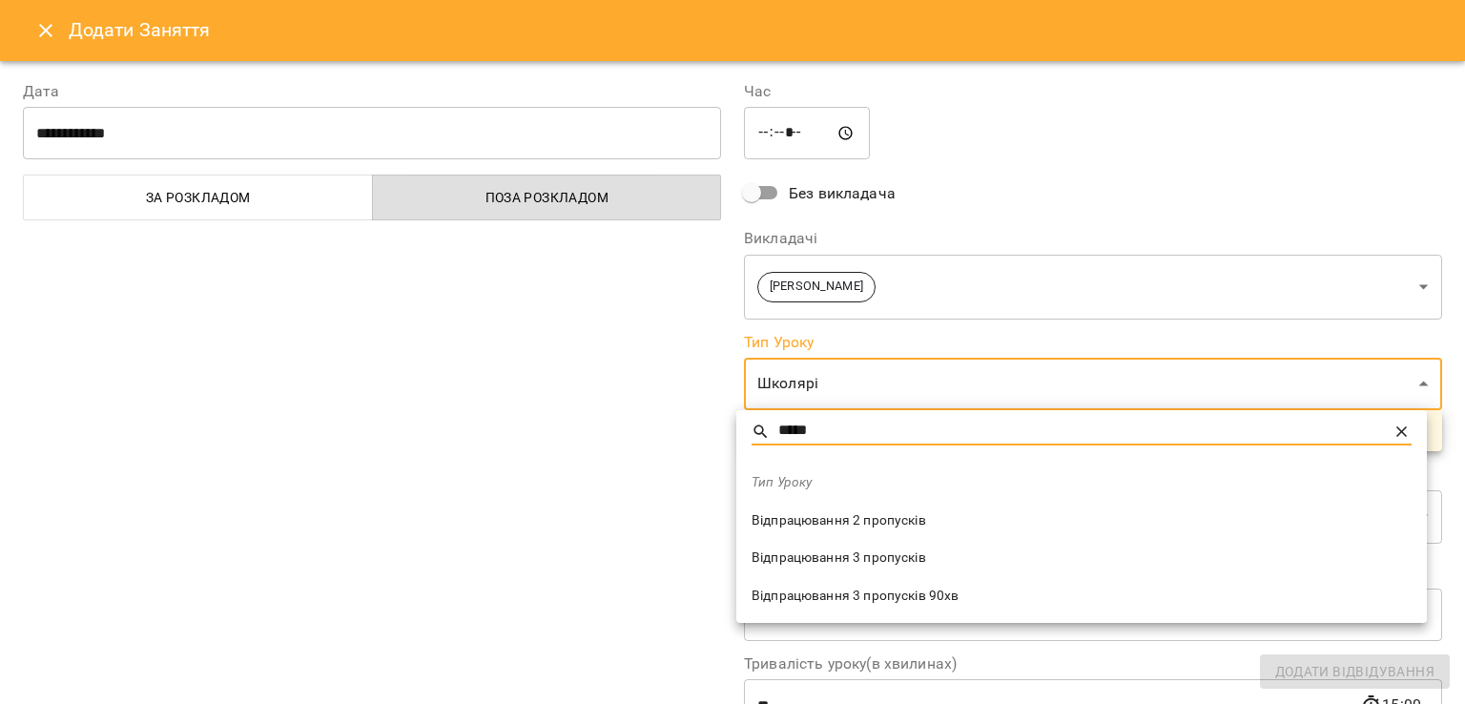
type input "*****"
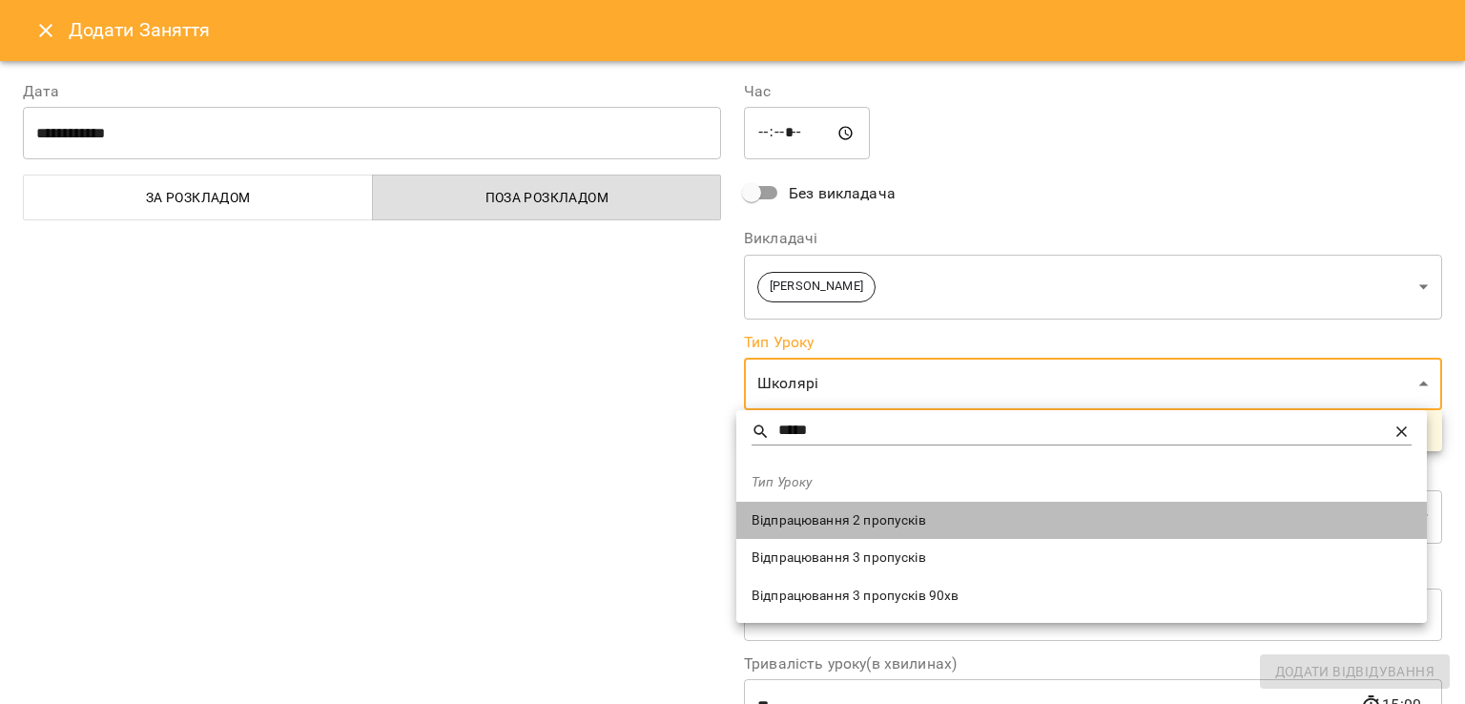
click at [784, 516] on span "Відпрацювання 2 пропусків" at bounding box center [1082, 520] width 660 height 19
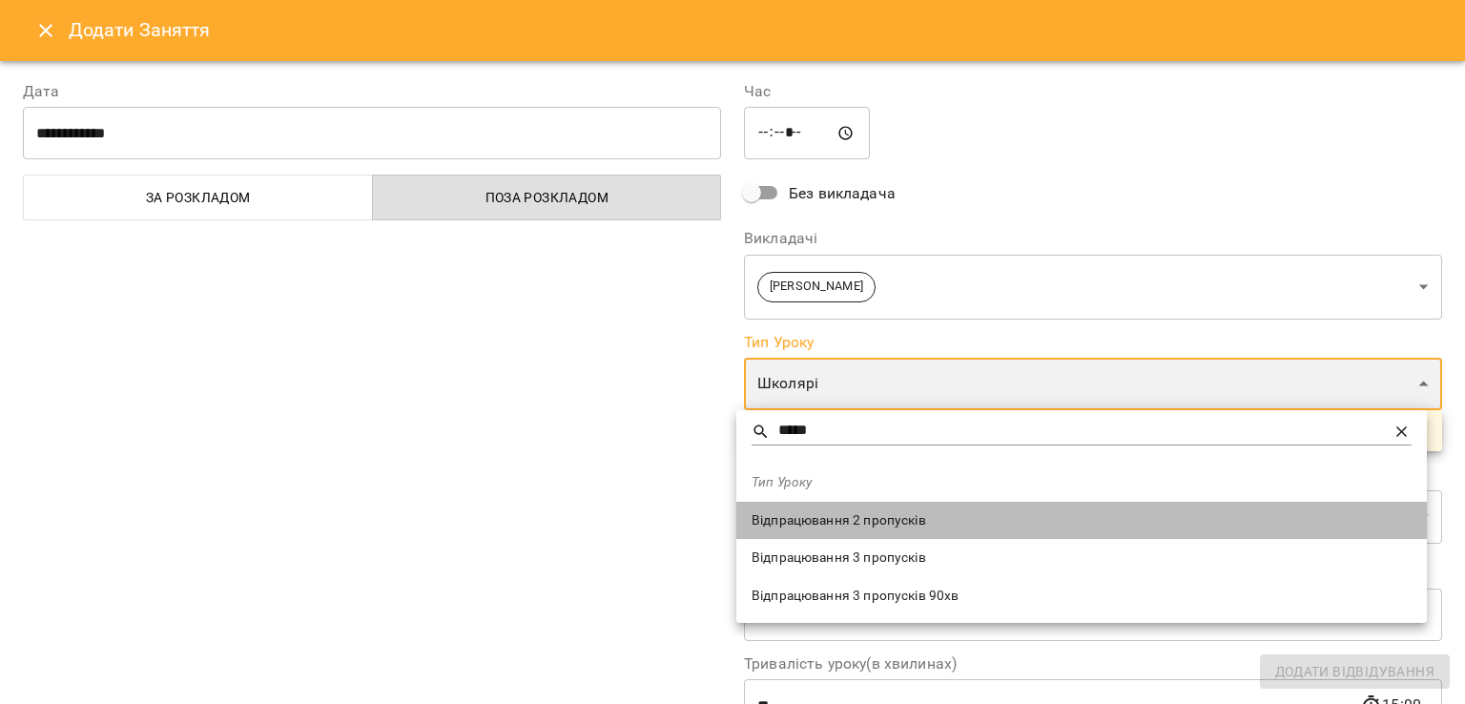
type input "**********"
type input "**"
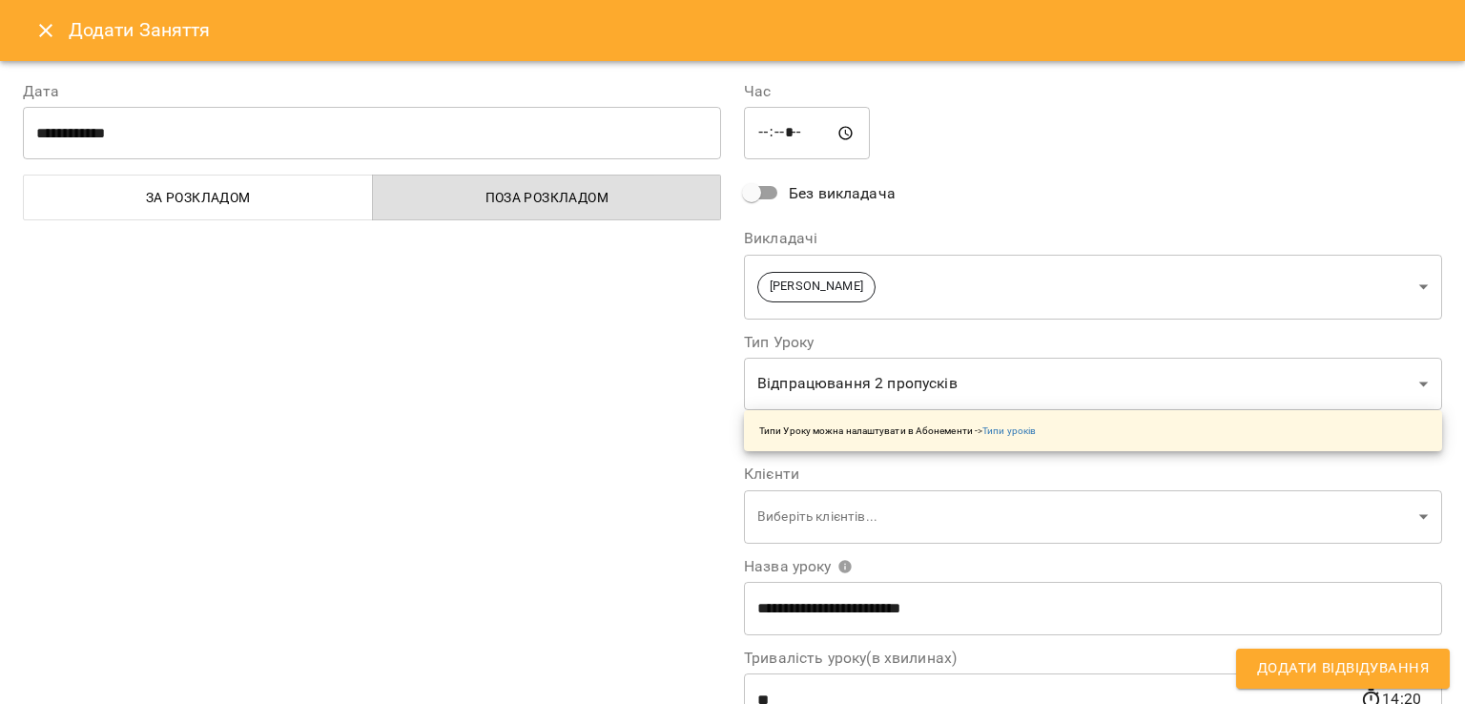
click at [559, 496] on div "**********" at bounding box center [371, 485] width 721 height 857
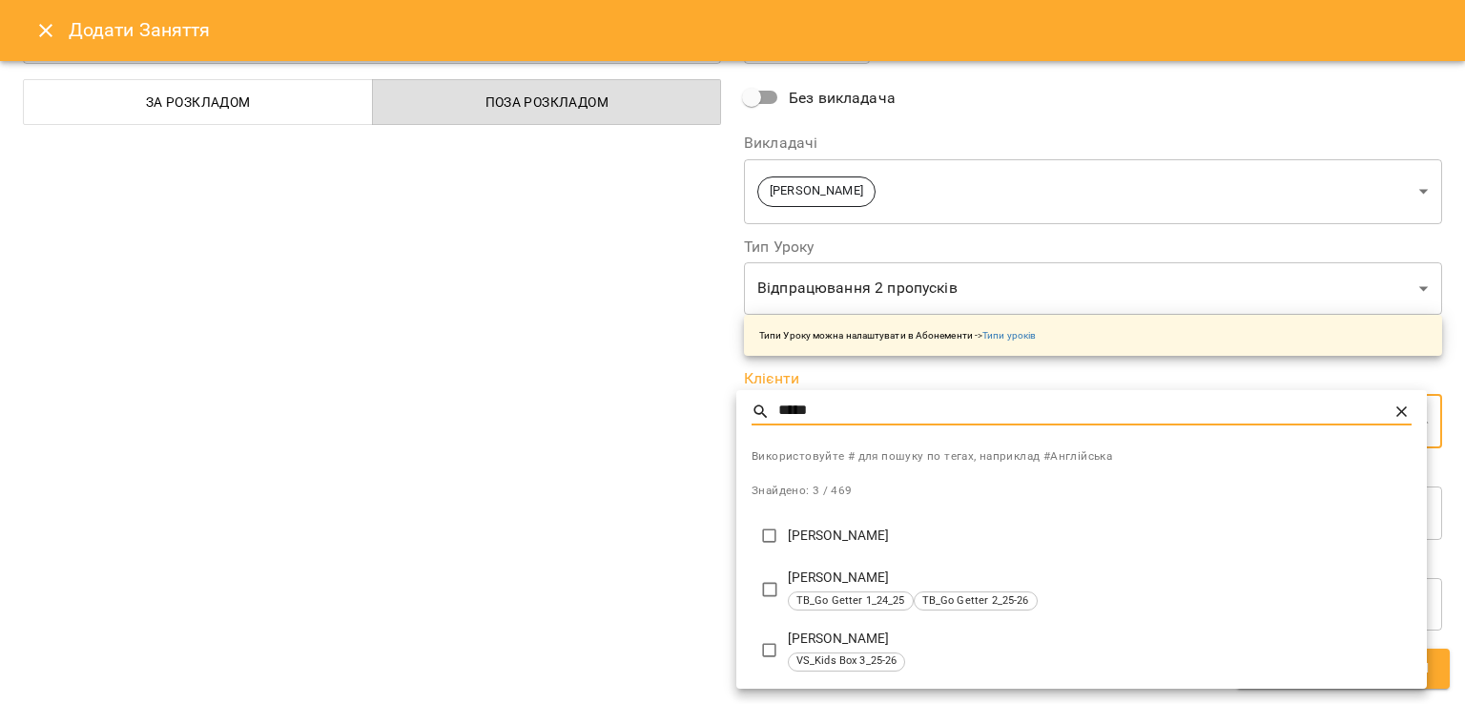
type input "*****"
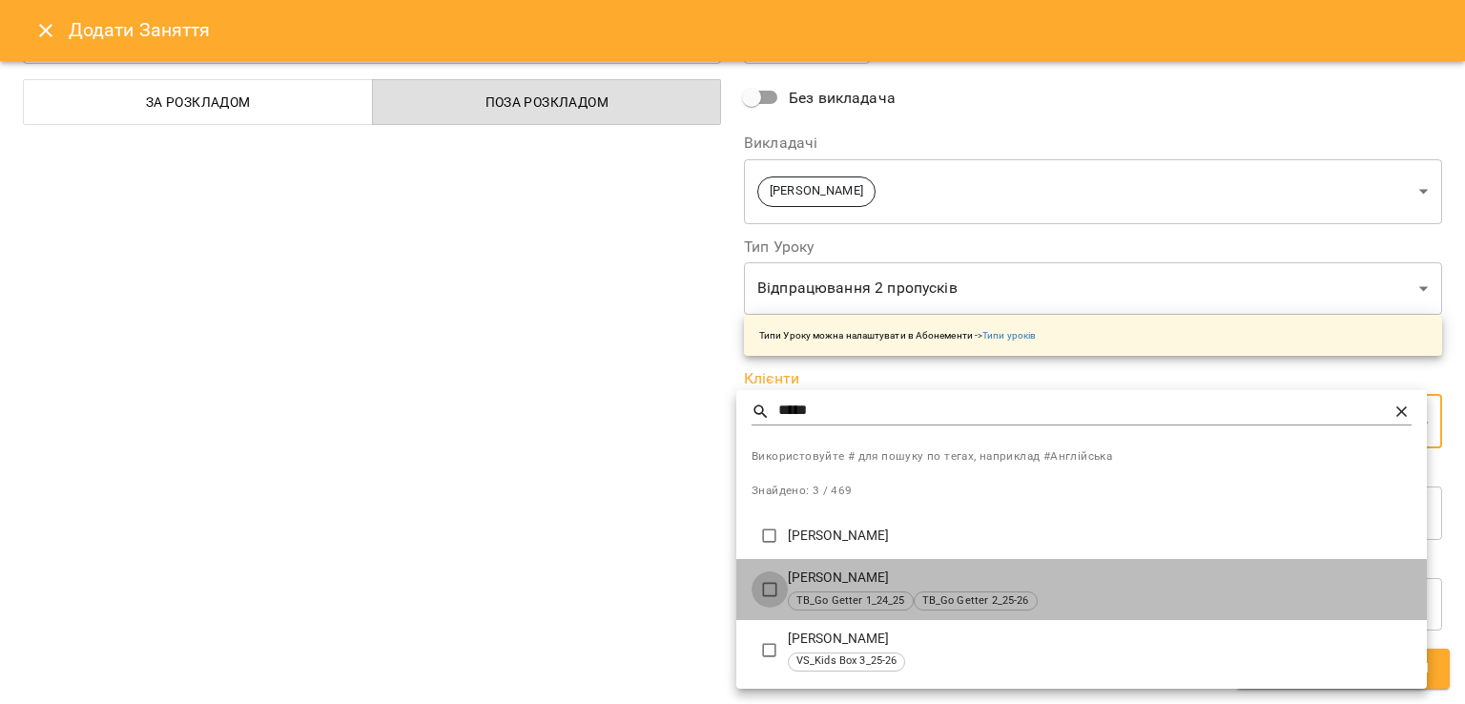
type input "**********"
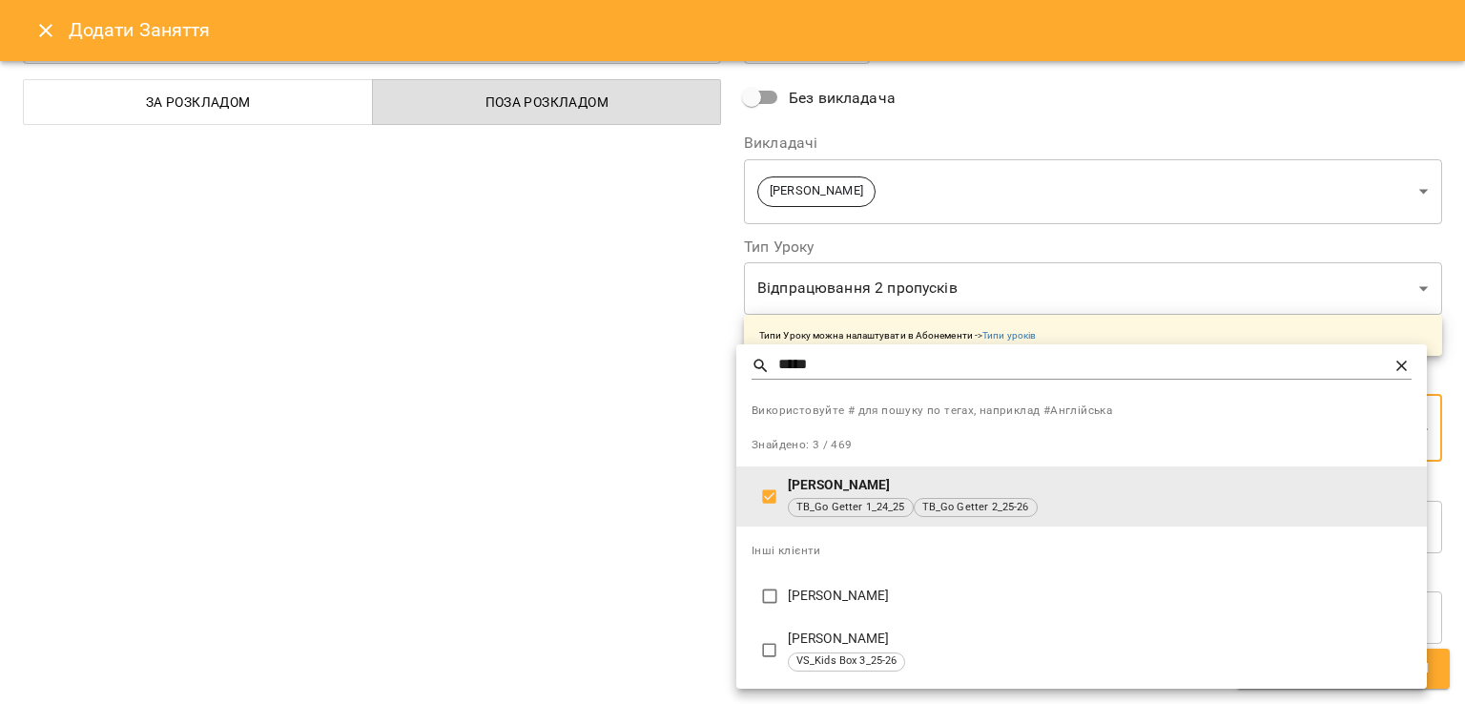
click at [528, 523] on div at bounding box center [732, 352] width 1465 height 704
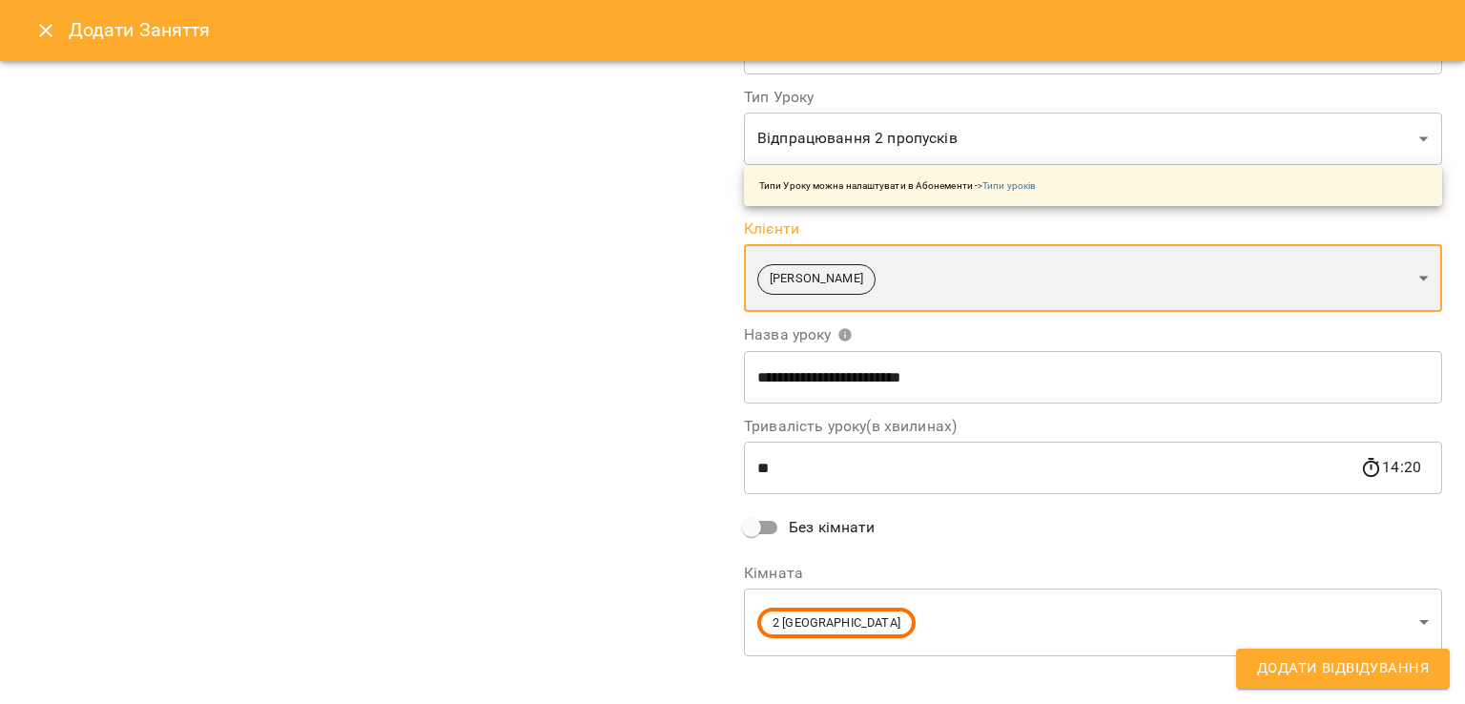
scroll to position [262, 0]
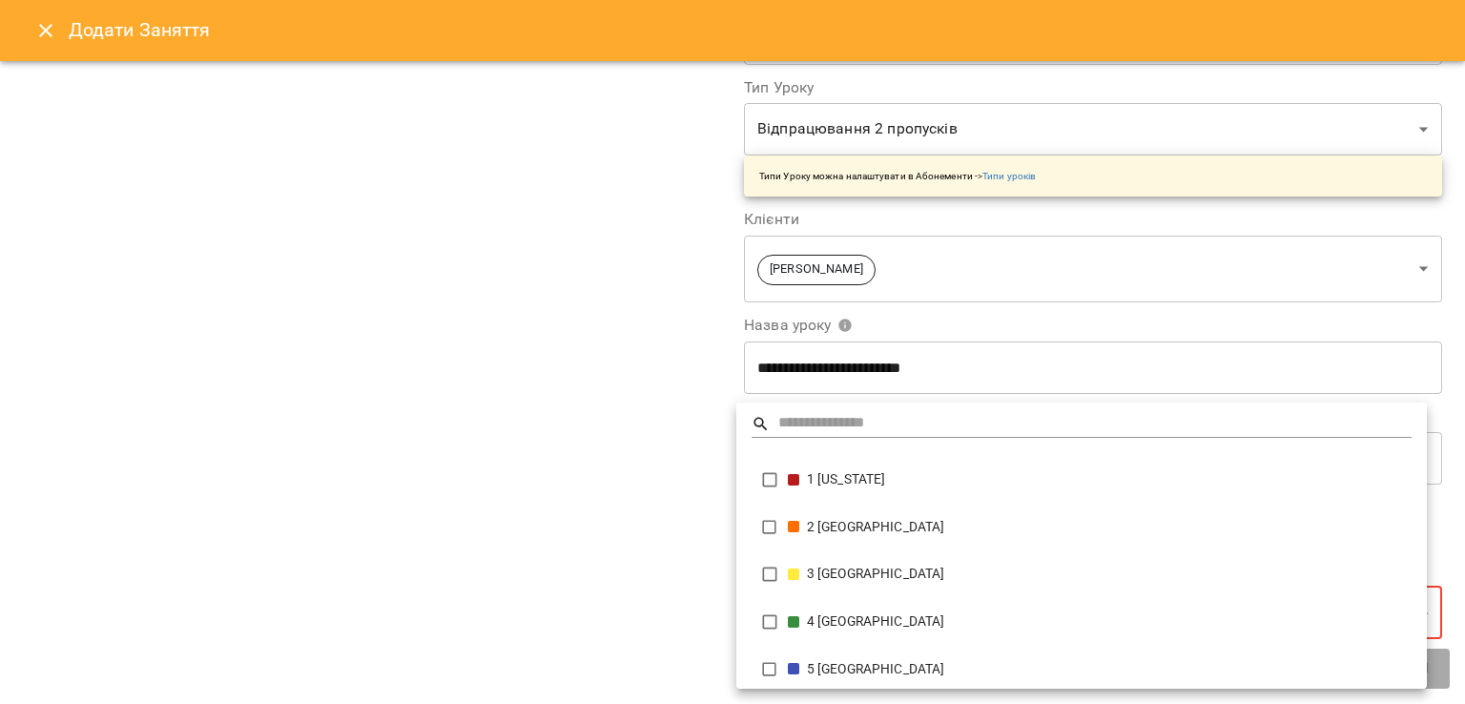
scroll to position [256, 0]
type input "**********"
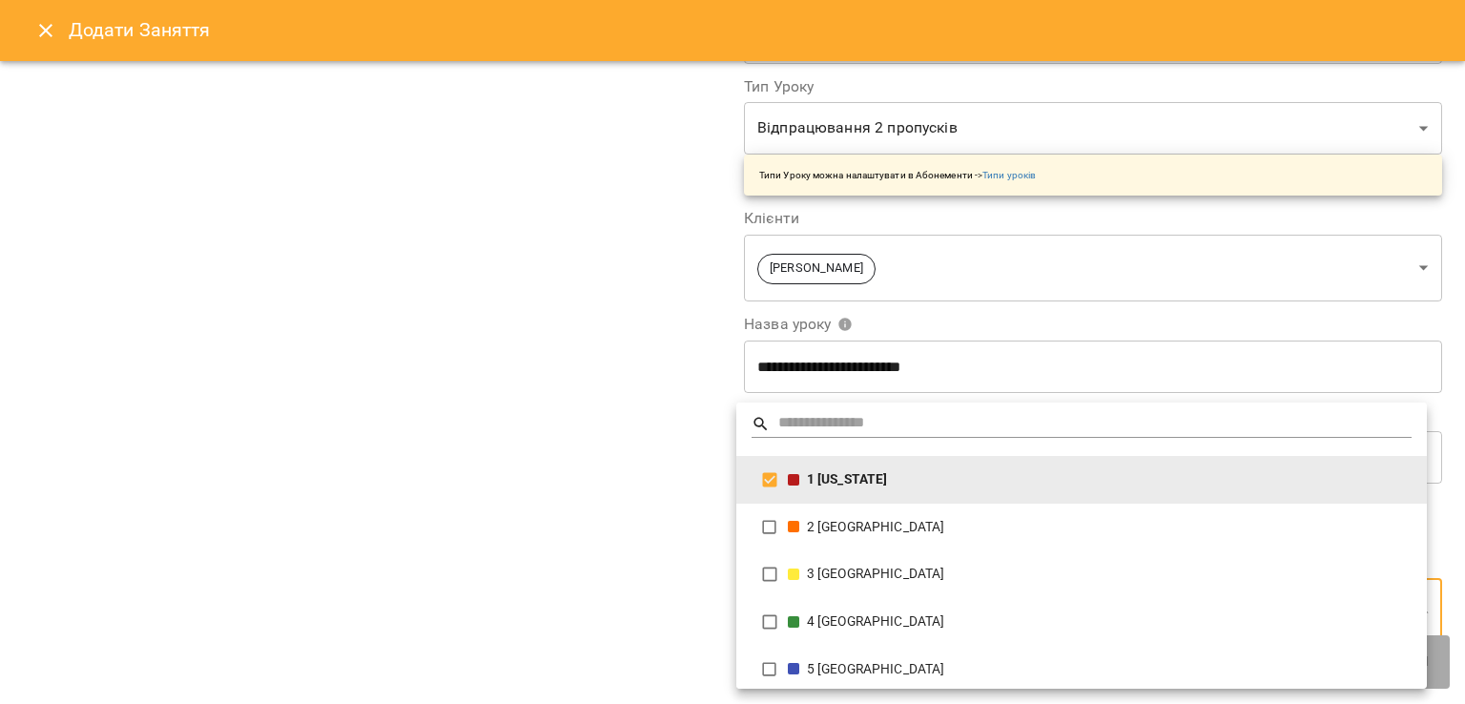
scroll to position [262, 0]
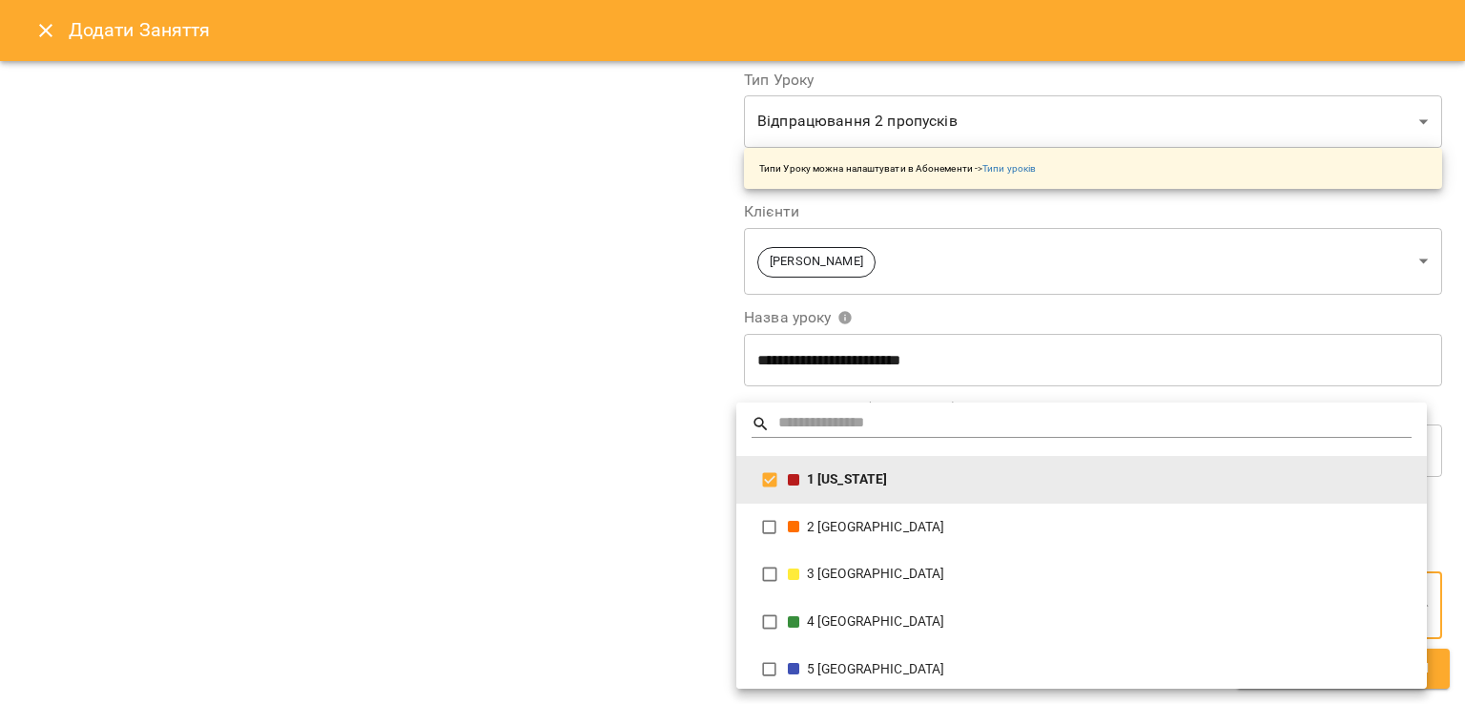
click at [515, 508] on div at bounding box center [732, 352] width 1465 height 704
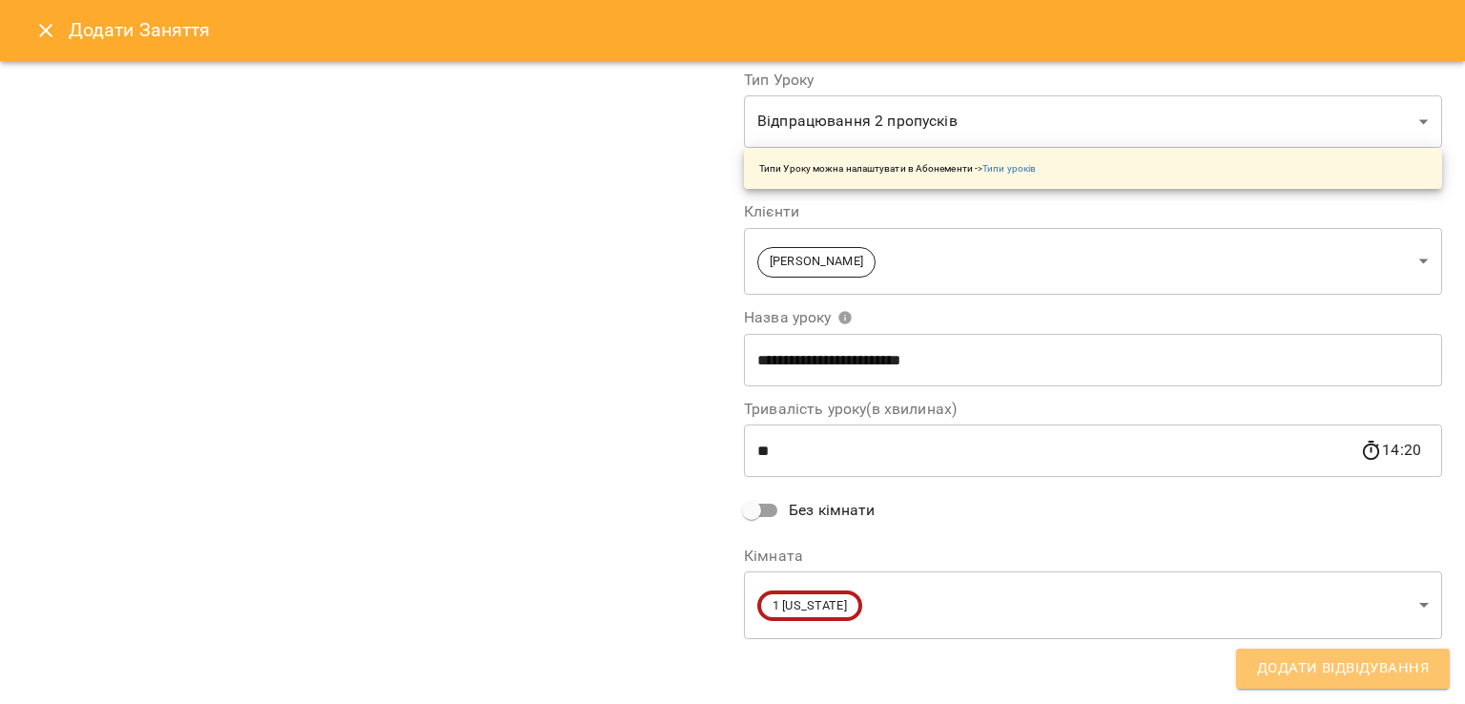
click at [1310, 667] on span "Додати Відвідування" at bounding box center [1343, 668] width 172 height 25
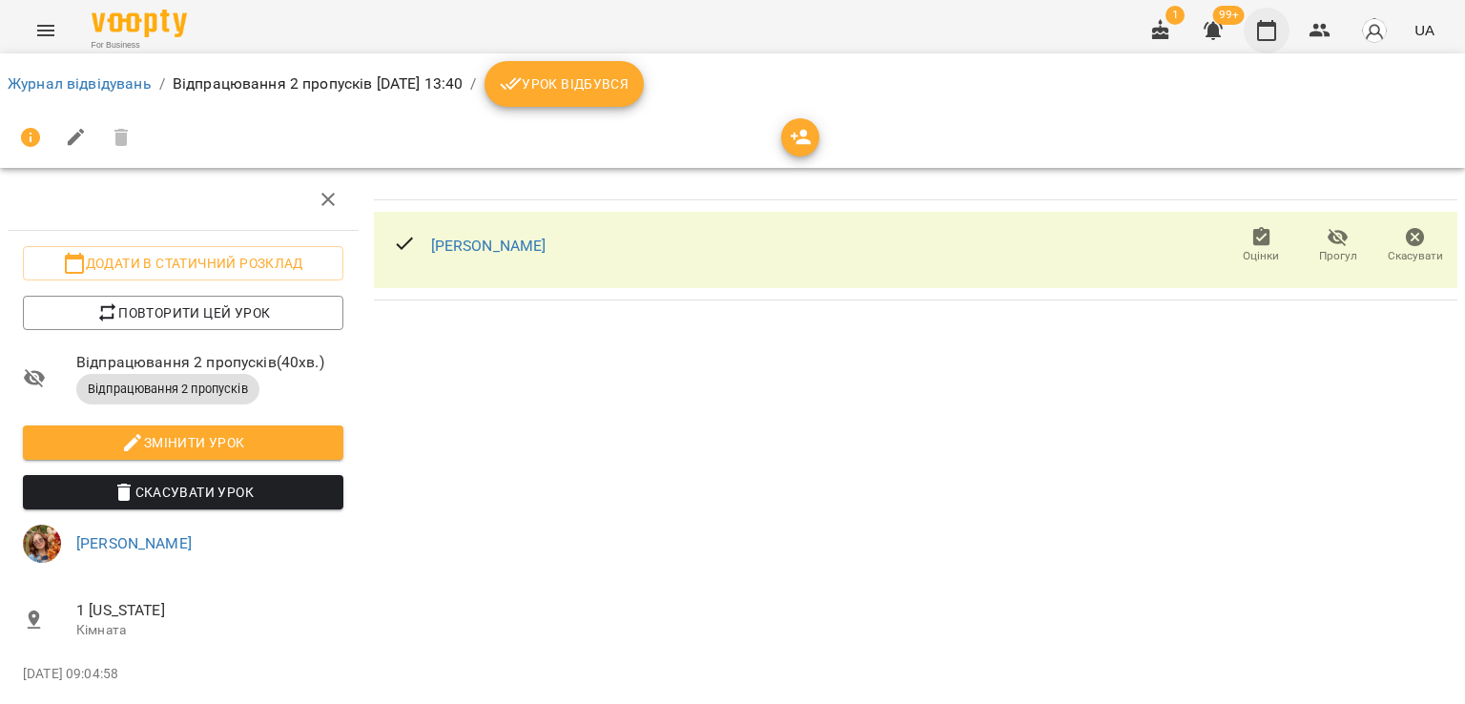
click at [1268, 34] on icon "button" at bounding box center [1266, 30] width 23 height 23
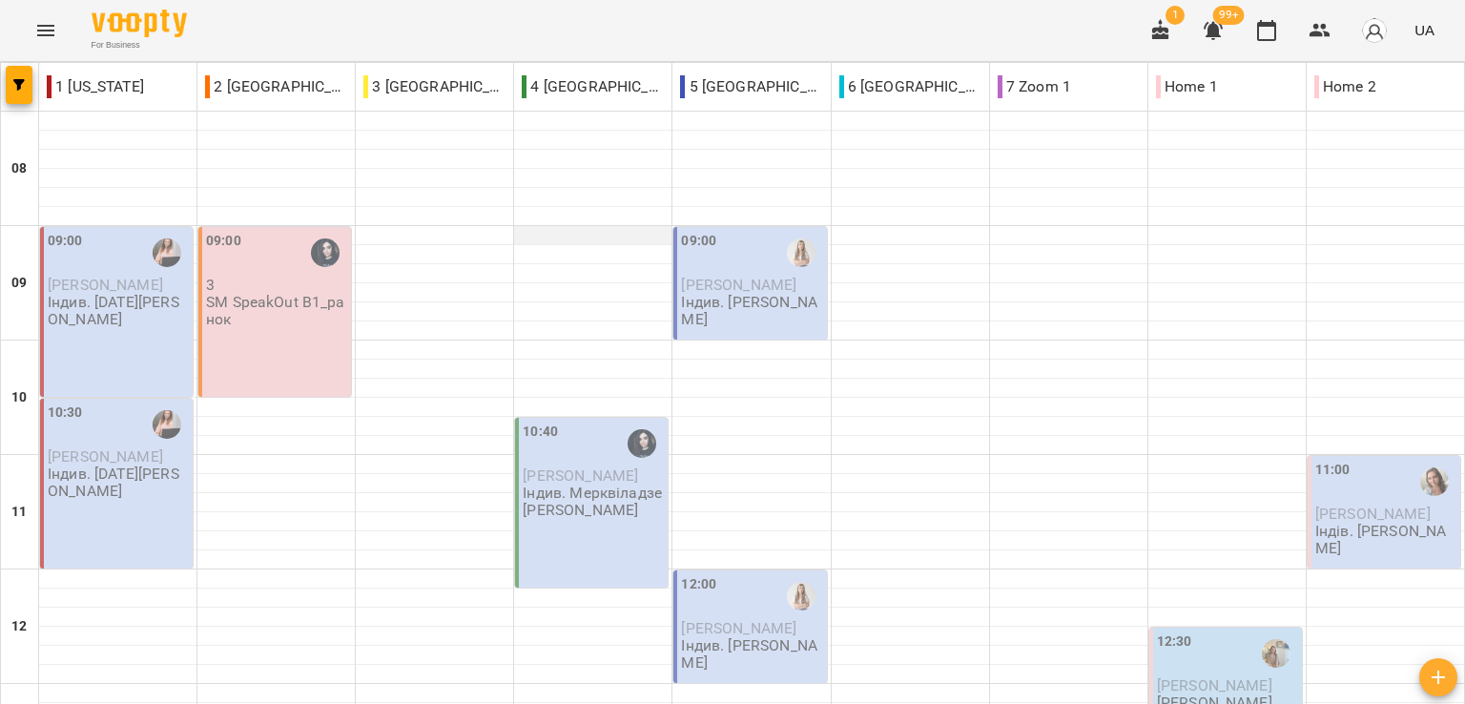
scroll to position [572, 0]
click at [252, 34] on div "For Business 1 99+ UA" at bounding box center [732, 30] width 1465 height 61
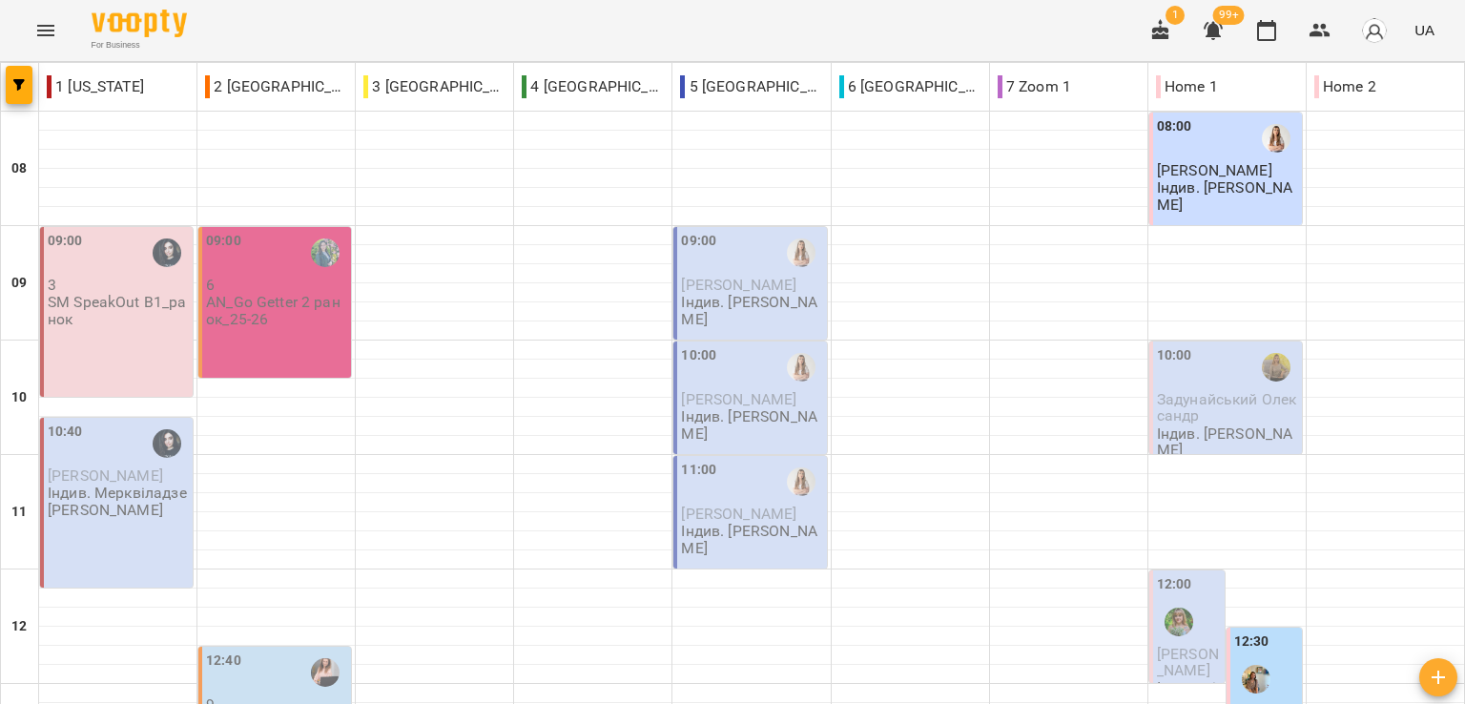
scroll to position [546, 0]
click at [221, 30] on div "For Business 1 99+ UA" at bounding box center [732, 30] width 1465 height 61
click at [221, 43] on div "For Business 1 99+ UA" at bounding box center [732, 30] width 1465 height 61
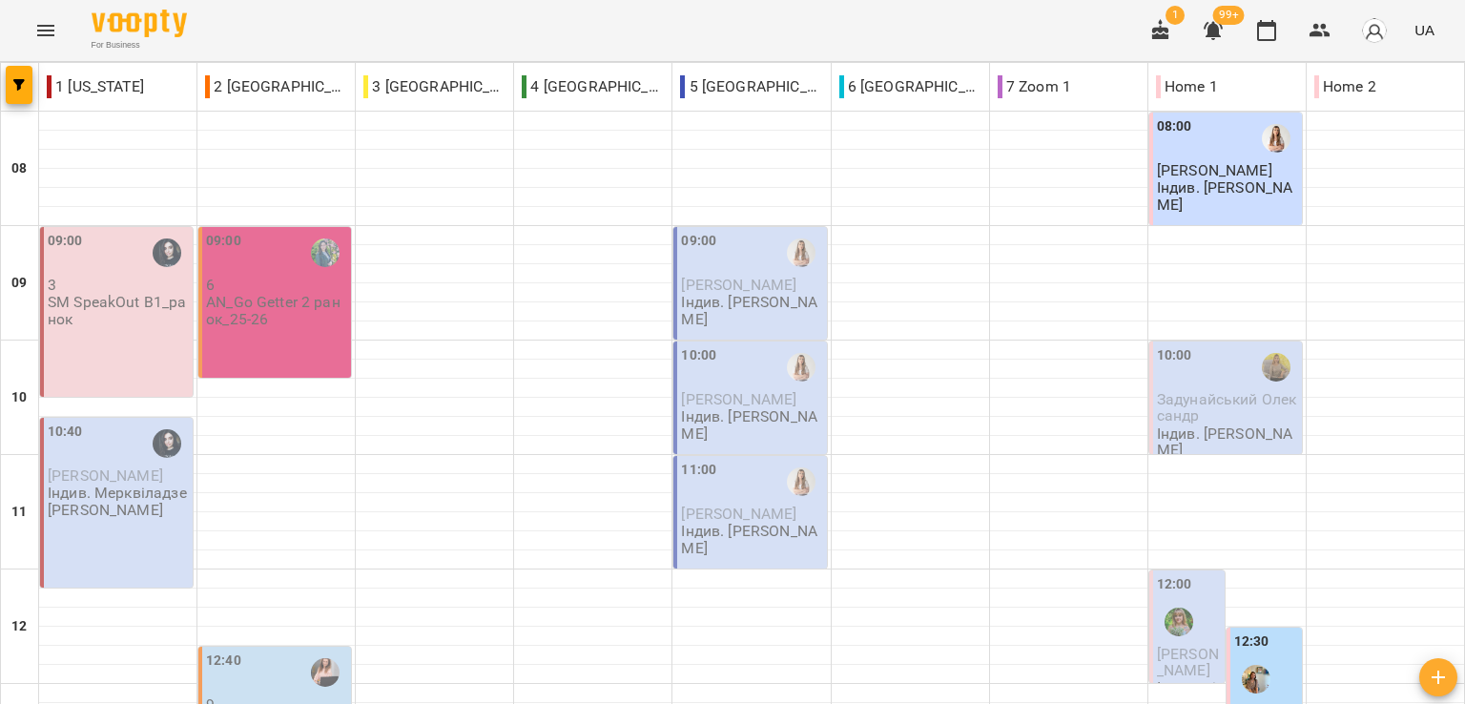
click at [256, 25] on div "For Business 1 99+ UA" at bounding box center [732, 30] width 1465 height 61
click at [240, 18] on div "For Business 1 99+ UA" at bounding box center [732, 30] width 1465 height 61
click at [244, 30] on div "For Business 1 99+ UA" at bounding box center [732, 30] width 1465 height 61
drag, startPoint x: 254, startPoint y: 15, endPoint x: 281, endPoint y: 72, distance: 63.6
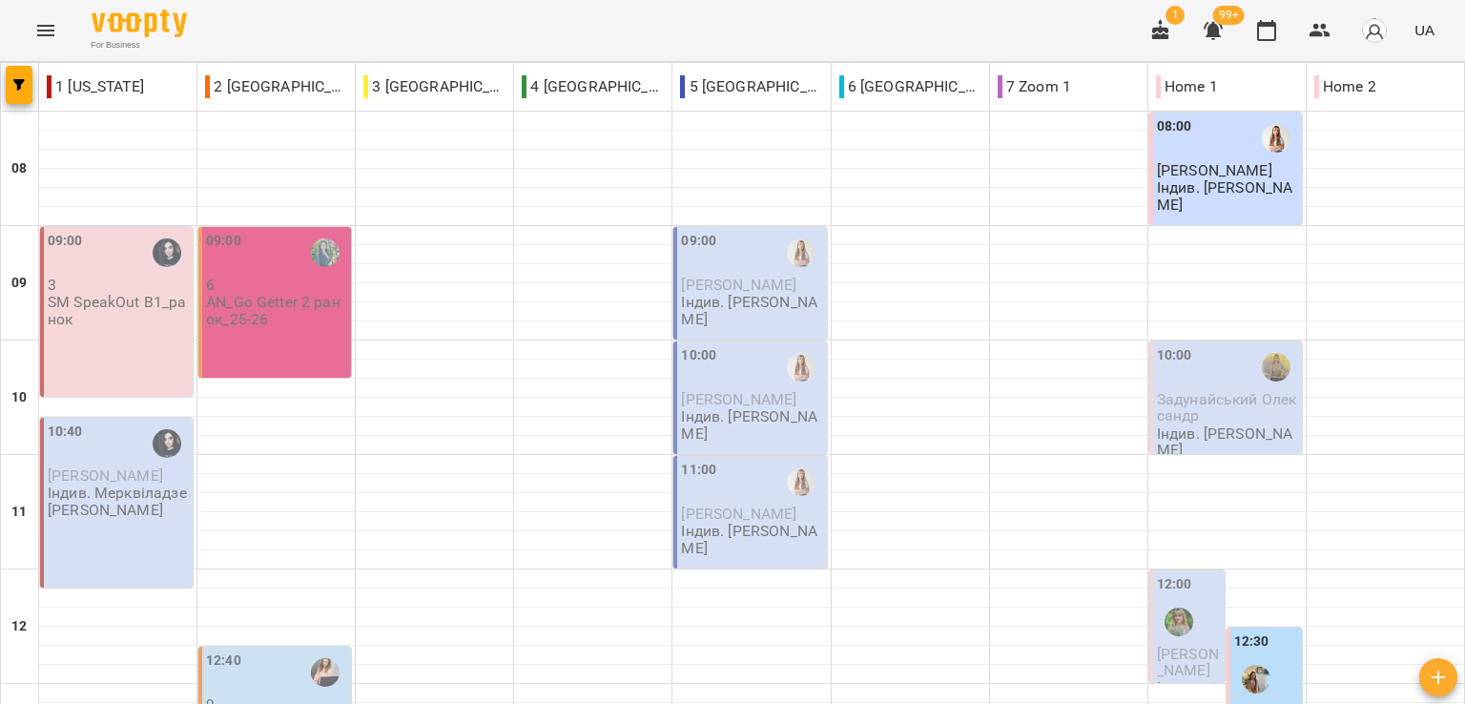
click at [254, 15] on div "For Business 1 99+ UA" at bounding box center [732, 30] width 1465 height 61
click at [287, 35] on div "For Business 1 99+ UA" at bounding box center [732, 30] width 1465 height 61
click at [732, 31] on div "For Business 1 99+ UA" at bounding box center [732, 30] width 1465 height 61
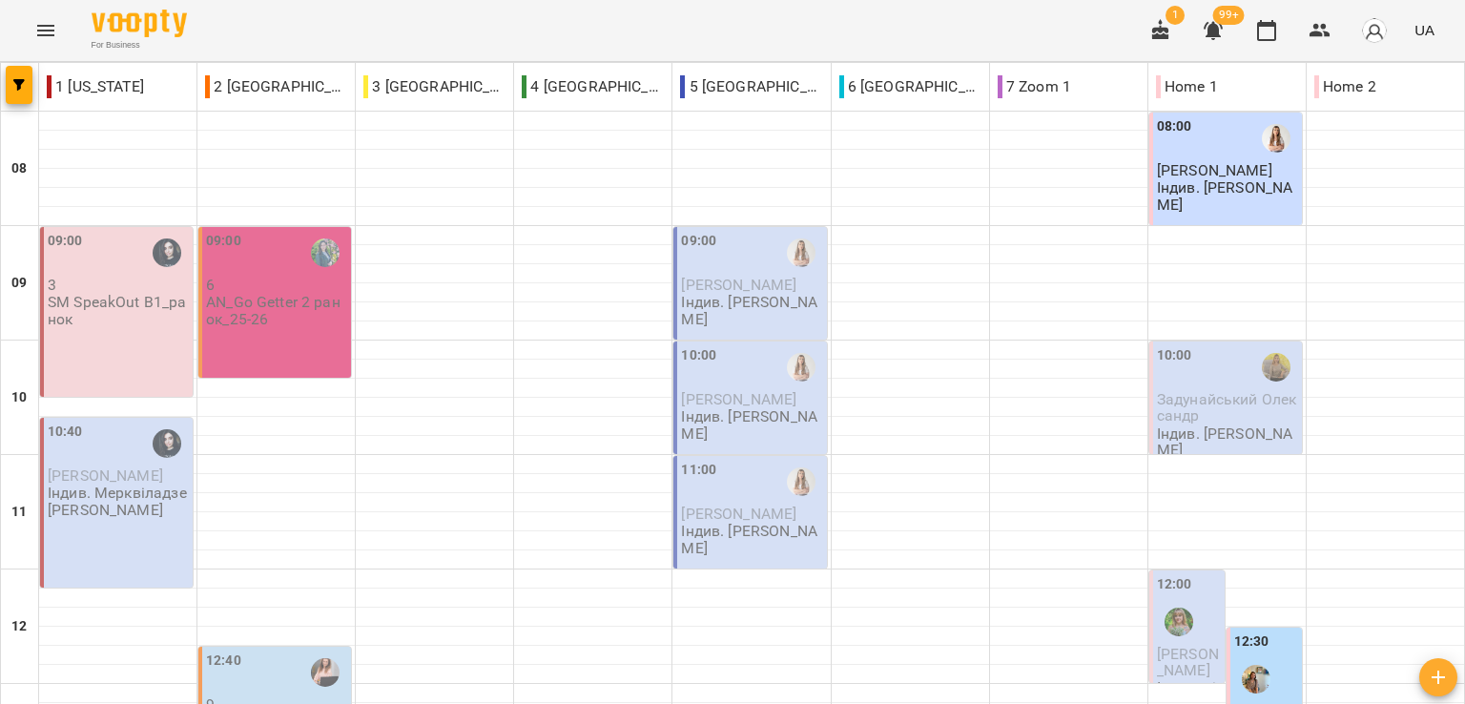
click at [206, 28] on div "For Business 1 99+ UA" at bounding box center [732, 30] width 1465 height 61
click at [253, 41] on div "For Business 1 99+ UA" at bounding box center [732, 30] width 1465 height 61
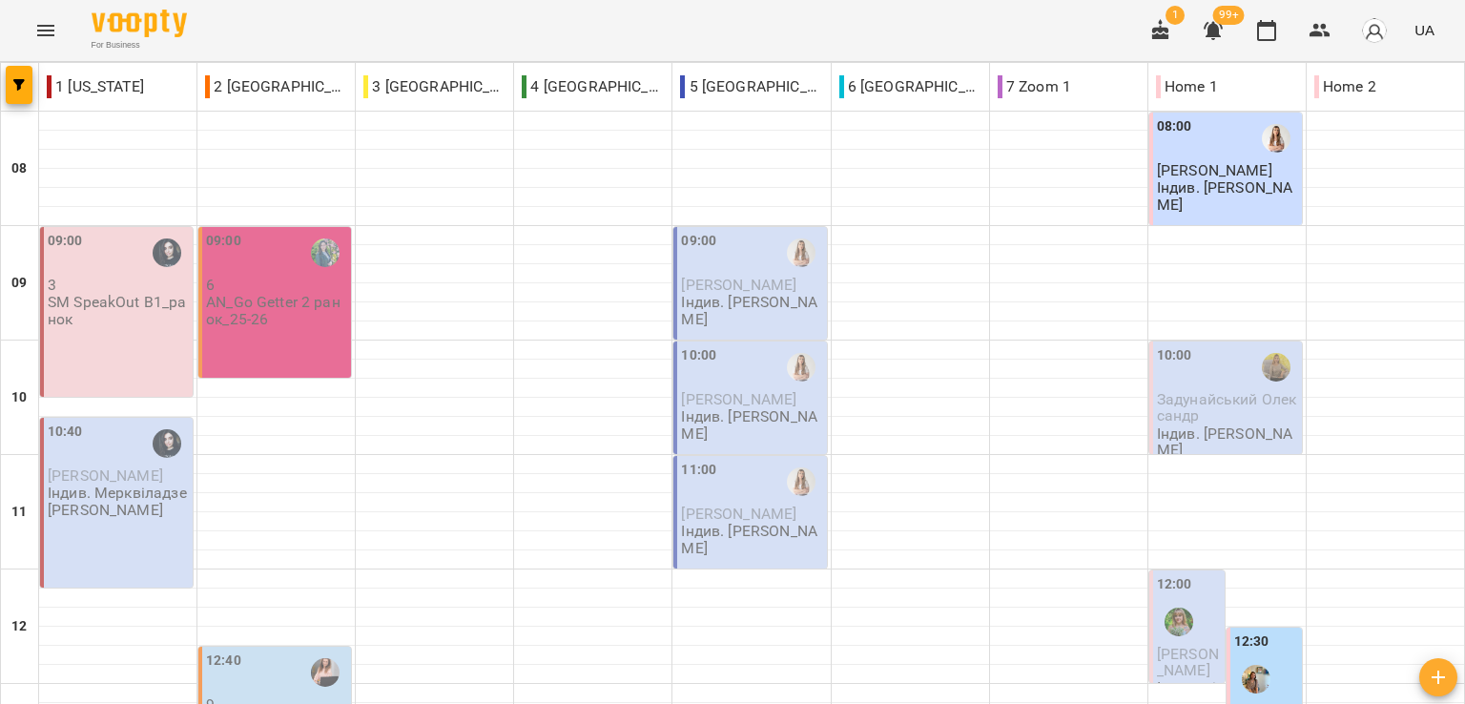
click at [217, 12] on div "For Business 1 99+ UA" at bounding box center [732, 30] width 1465 height 61
click at [255, 27] on div "For Business 1 99+ UA" at bounding box center [732, 30] width 1465 height 61
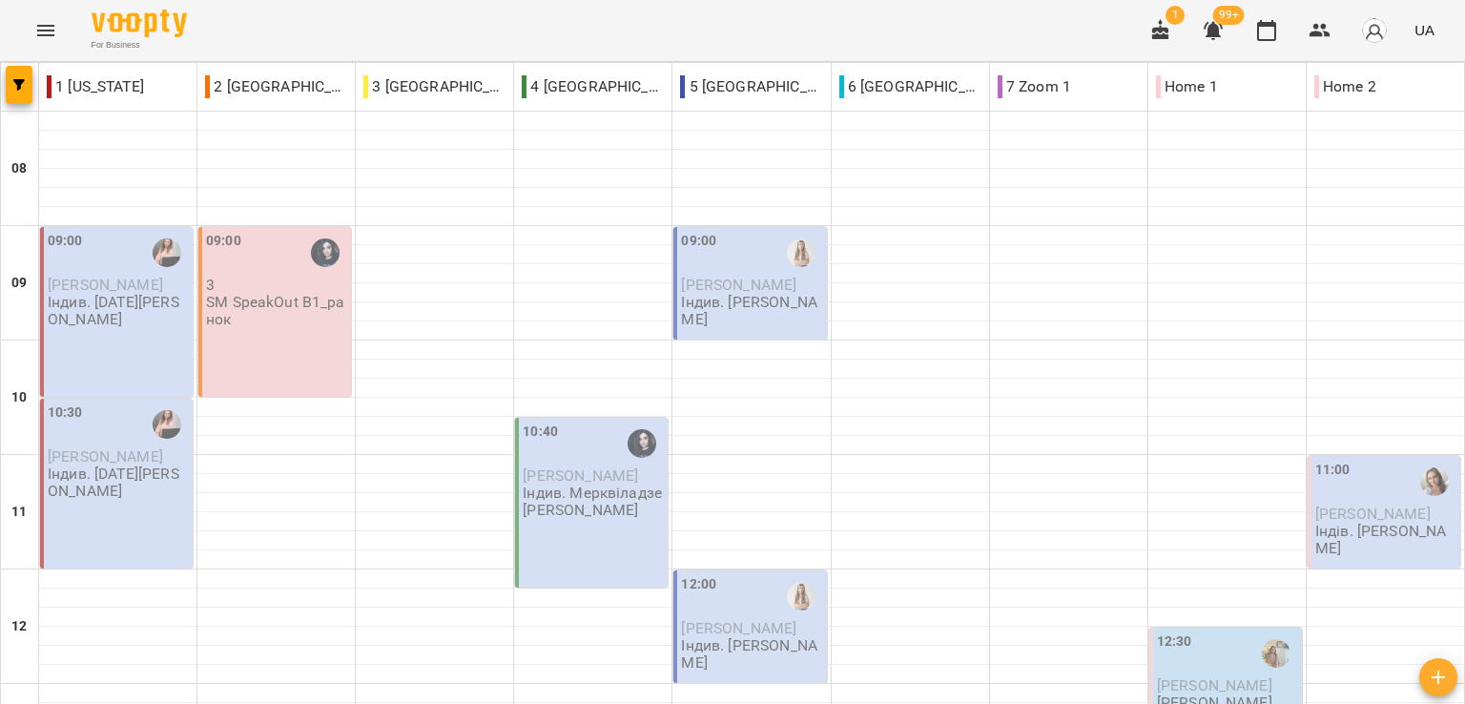
scroll to position [736, 0]
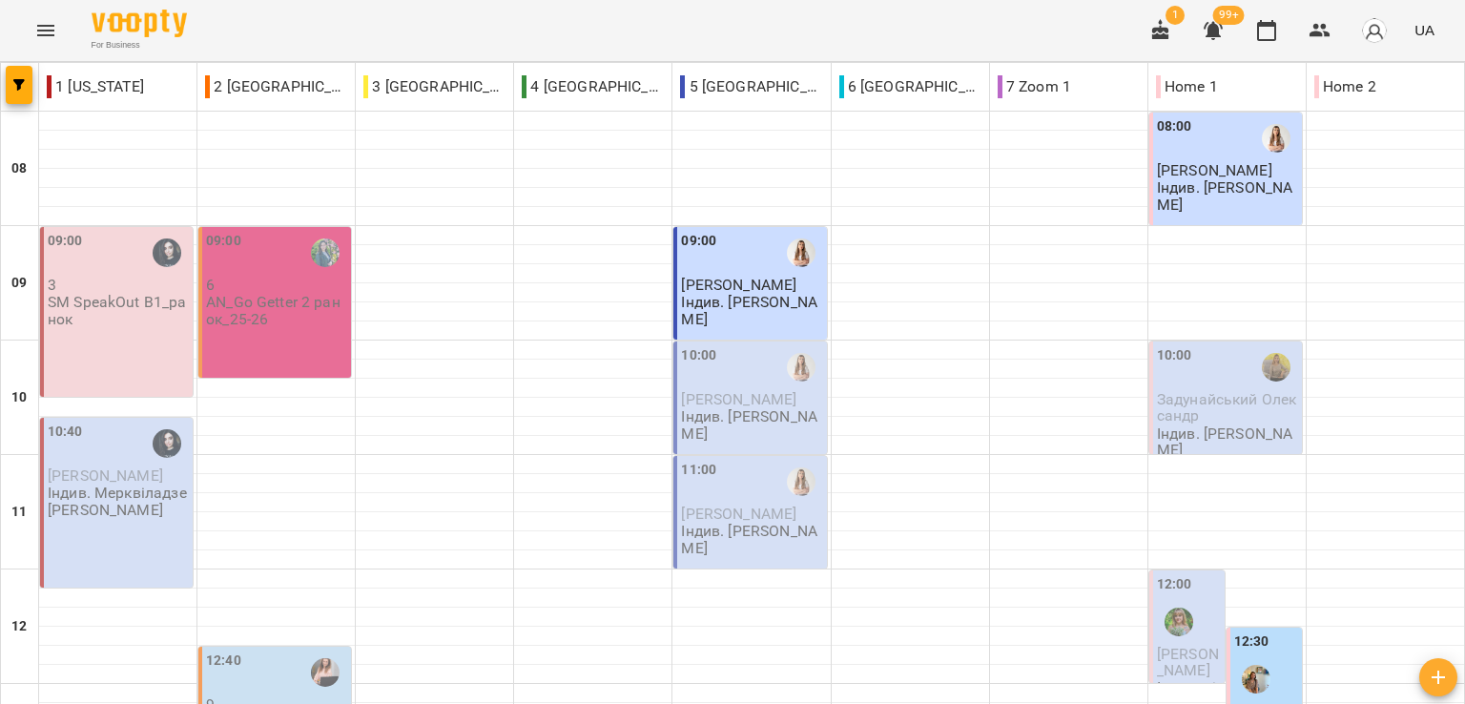
drag, startPoint x: 324, startPoint y: 676, endPoint x: 330, endPoint y: 664, distance: 13.7
drag, startPoint x: 214, startPoint y: 24, endPoint x: 297, endPoint y: 100, distance: 112.7
click at [214, 24] on div "For Business 1 99+ UA" at bounding box center [732, 30] width 1465 height 61
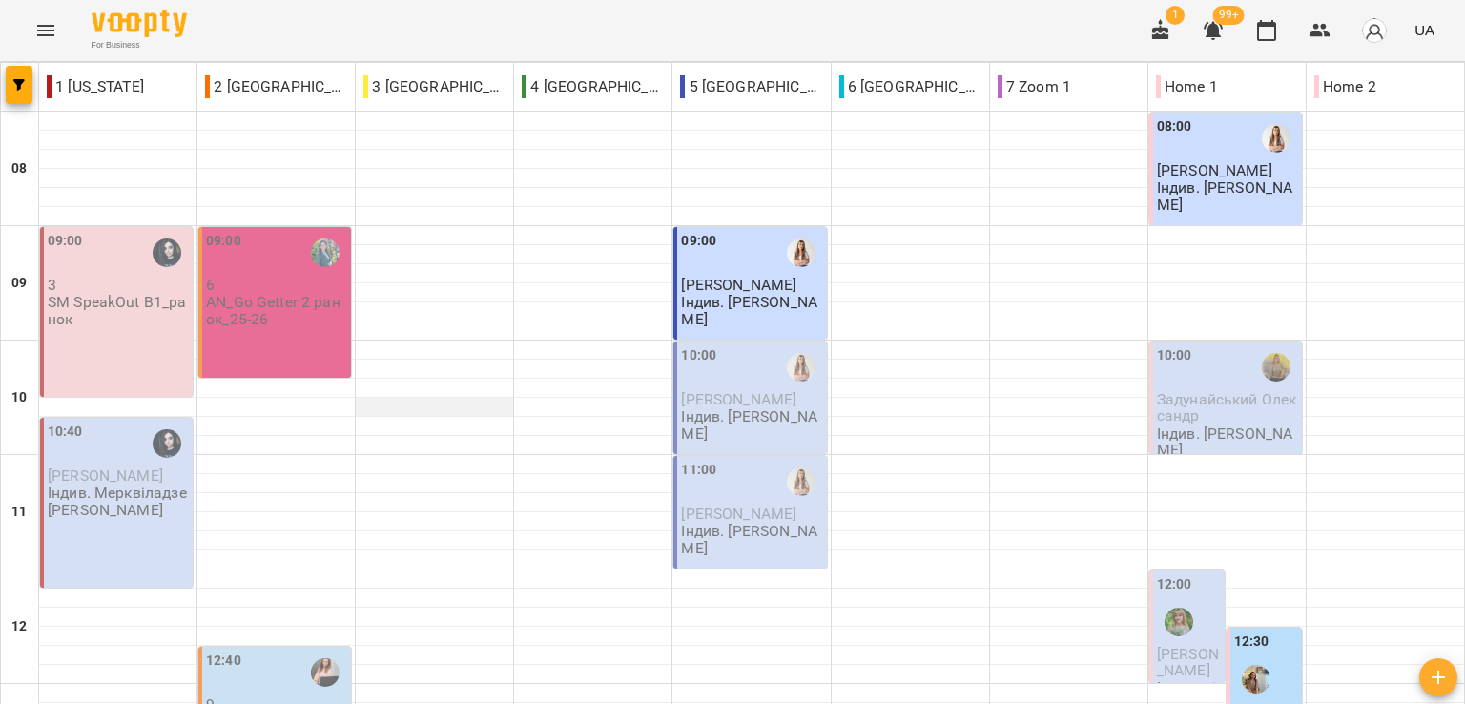
scroll to position [0, 0]
click at [141, 341] on div "09:00 3 SM SpeakOut B1_ранок" at bounding box center [116, 312] width 153 height 170
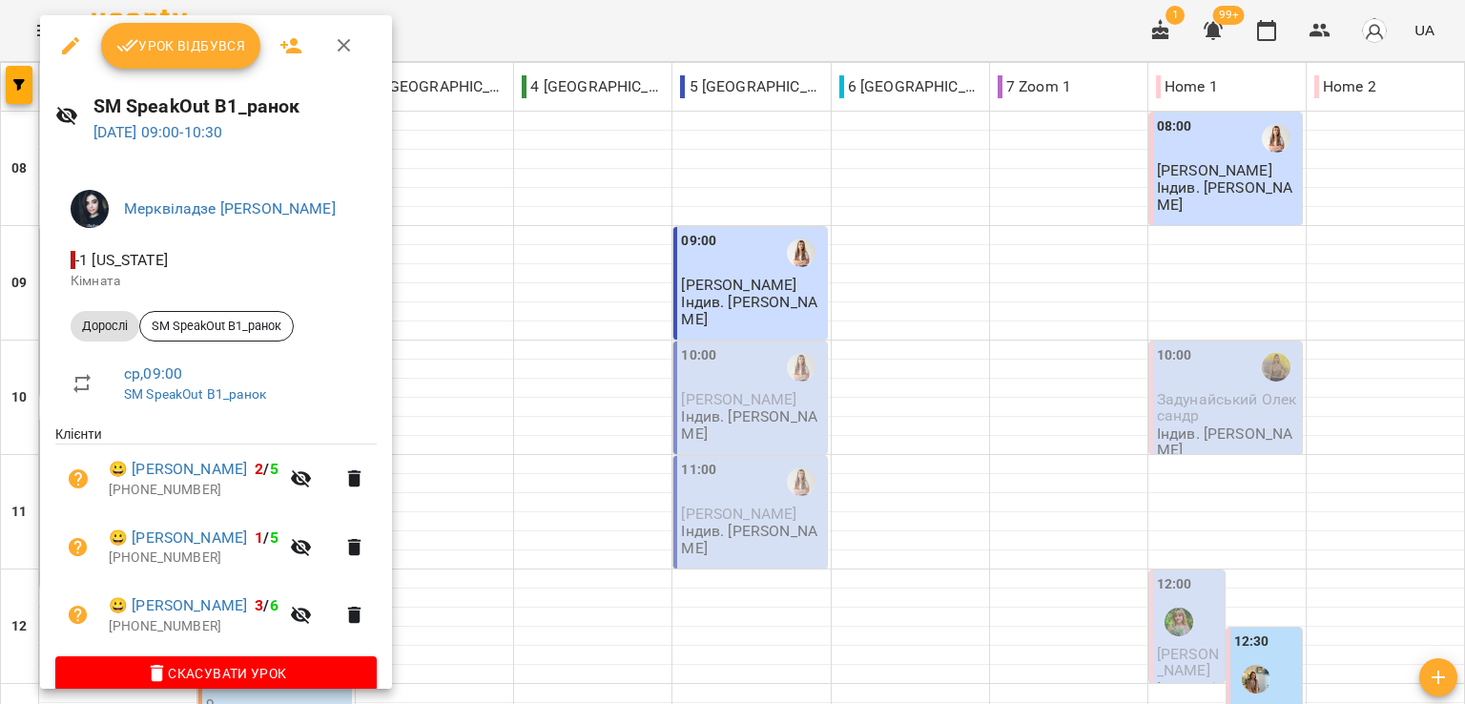
click at [619, 20] on div at bounding box center [732, 352] width 1465 height 704
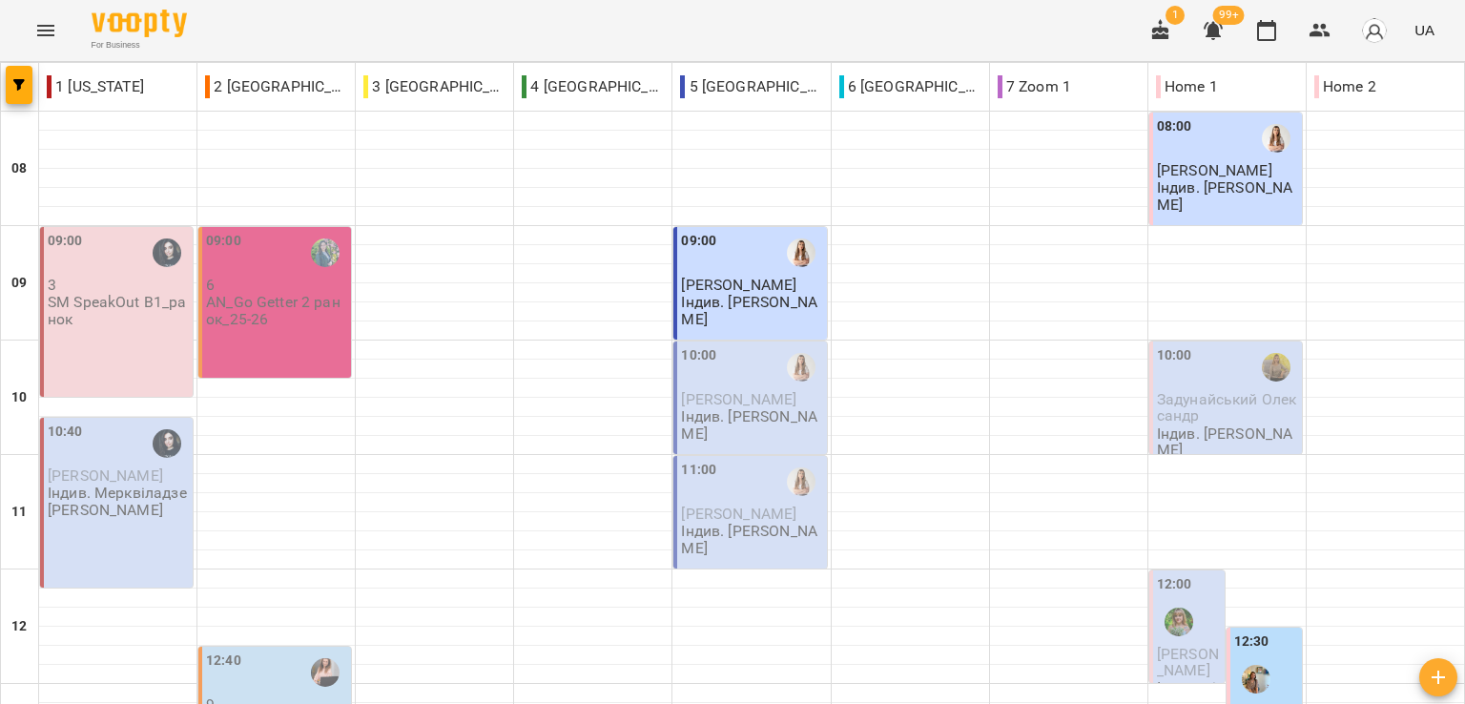
click at [235, 41] on div "For Business 1 99+ UA" at bounding box center [732, 30] width 1465 height 61
click at [243, 24] on div "For Business 1 99+ UA" at bounding box center [732, 30] width 1465 height 61
click at [249, 43] on div "For Business 1 99+ UA" at bounding box center [732, 30] width 1465 height 61
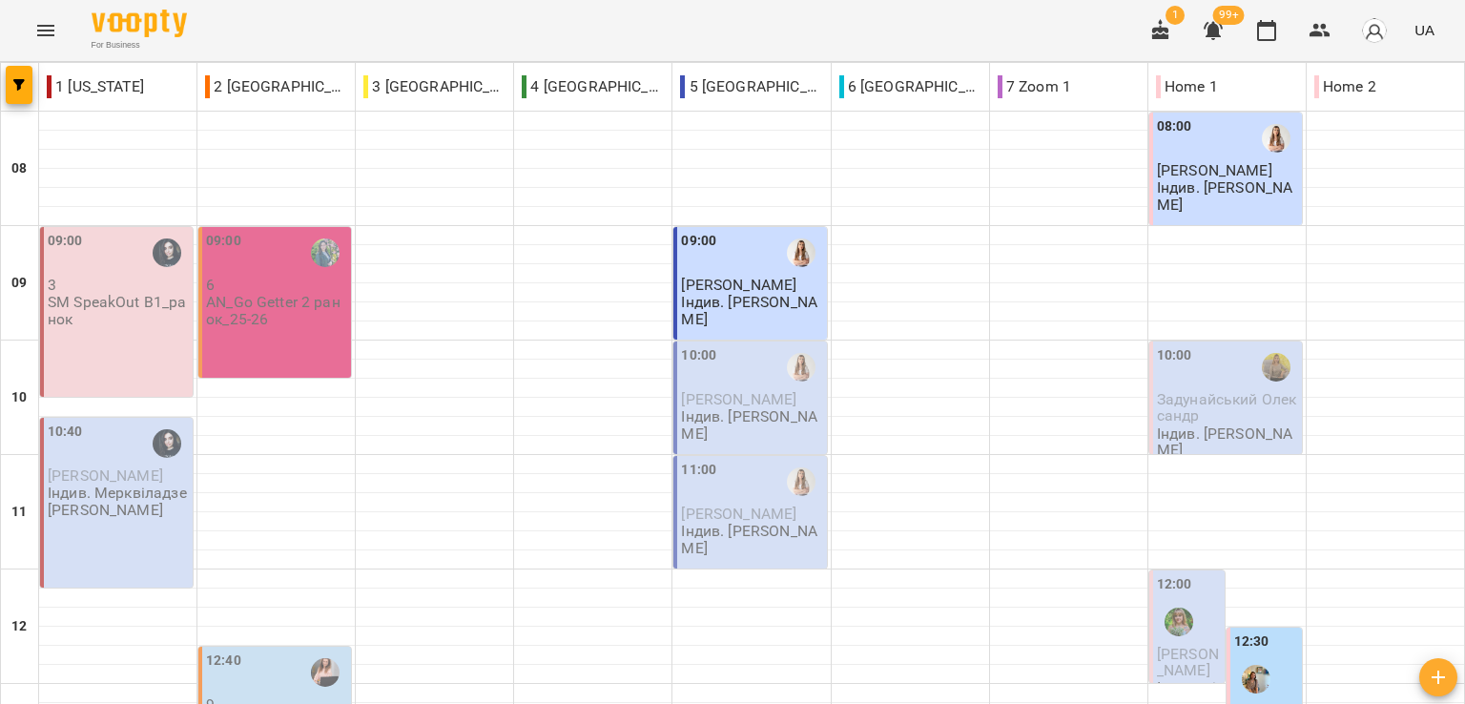
click at [217, 19] on div "For Business 1 99+ UA" at bounding box center [732, 30] width 1465 height 61
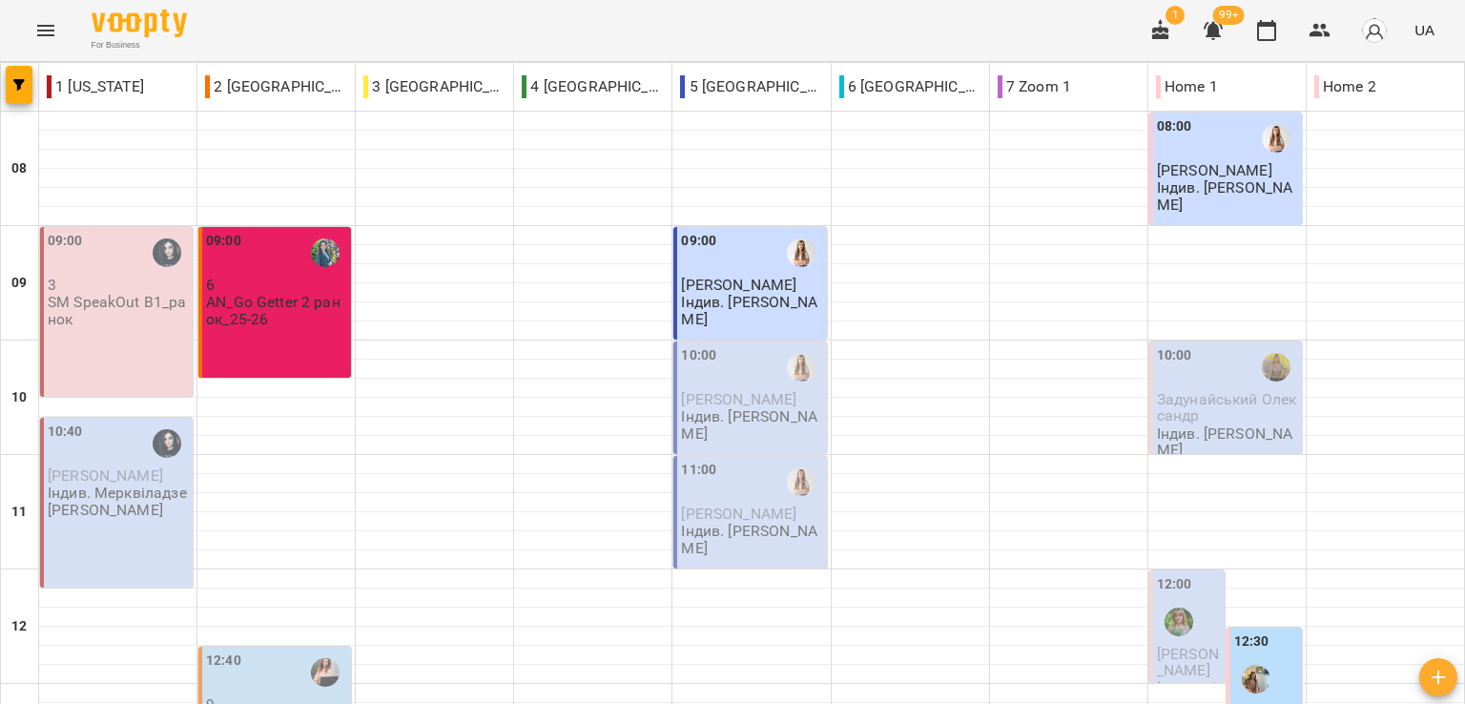
click at [256, 31] on div "For Business 1 99+ UA" at bounding box center [732, 30] width 1465 height 61
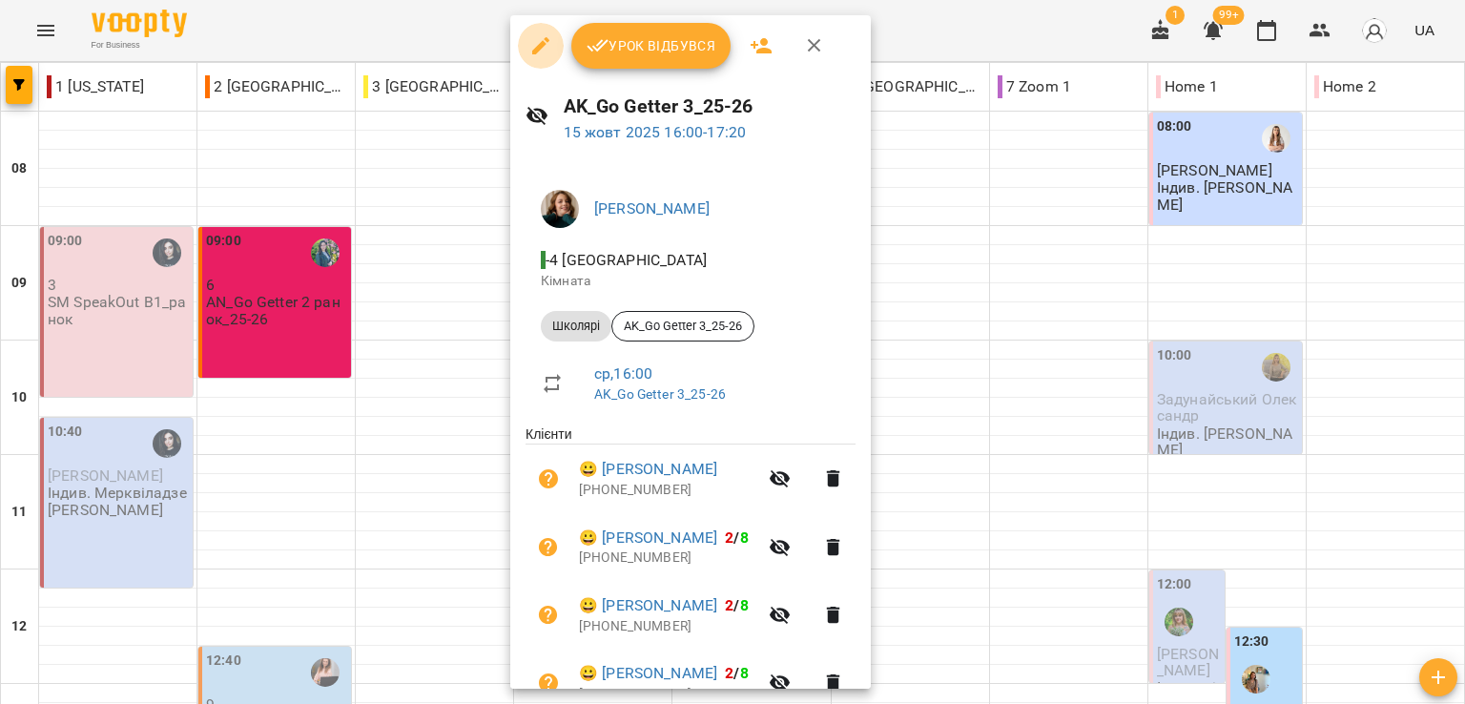
click at [543, 45] on icon "button" at bounding box center [540, 45] width 17 height 17
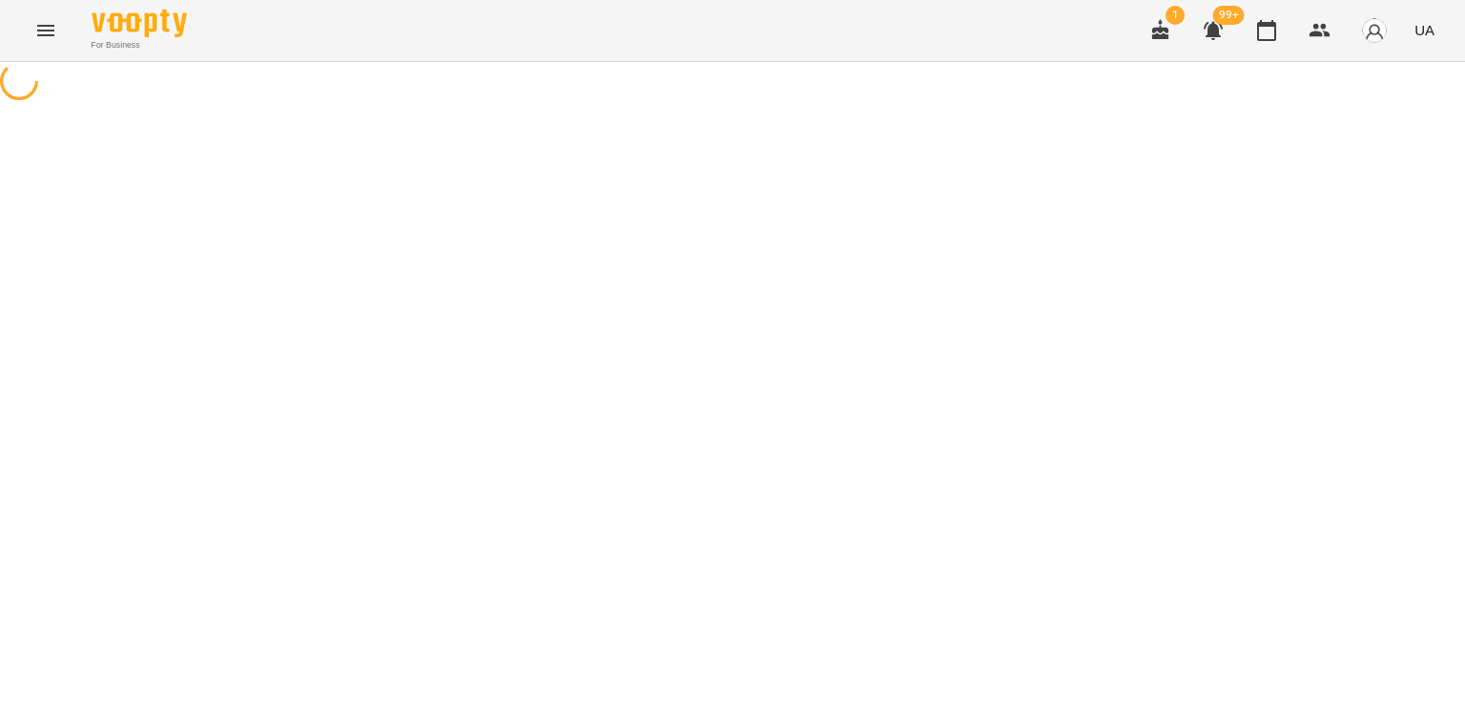
select select "*******"
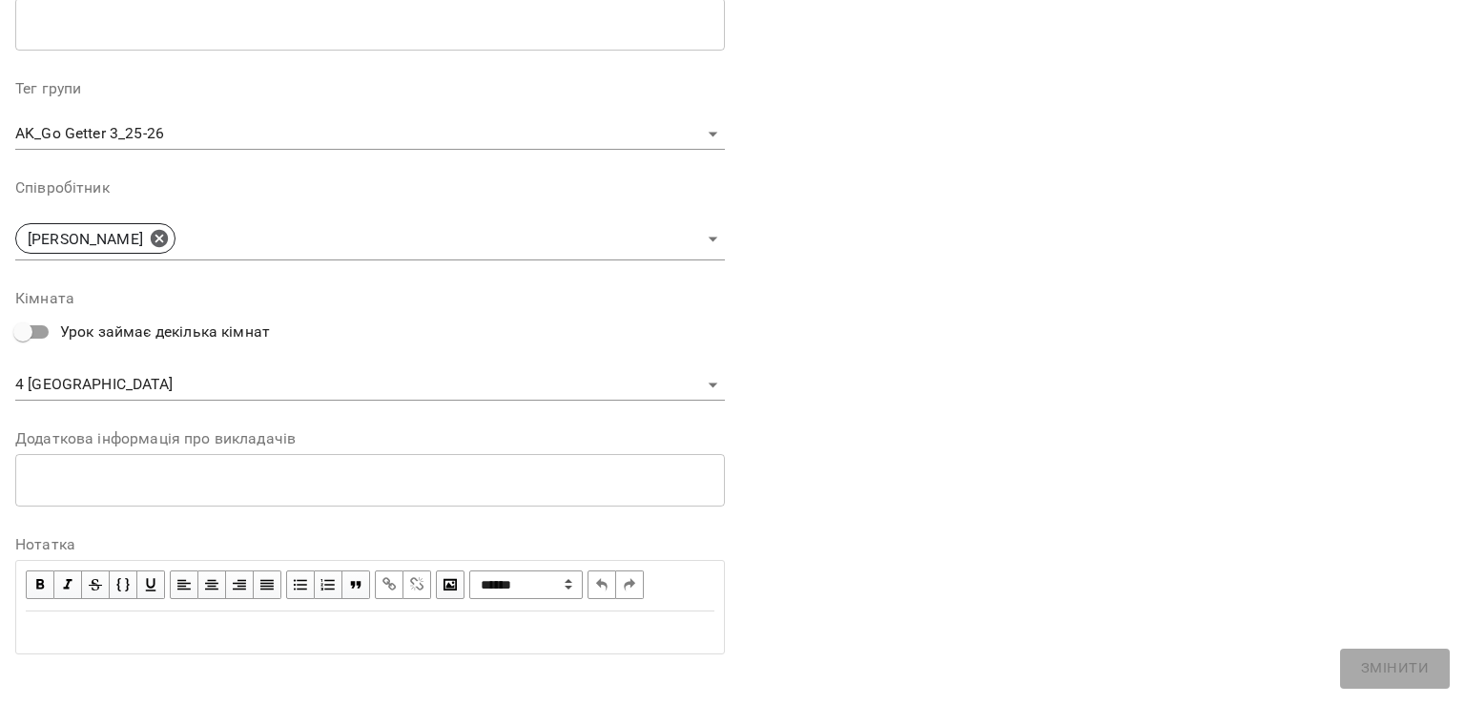
scroll to position [542, 0]
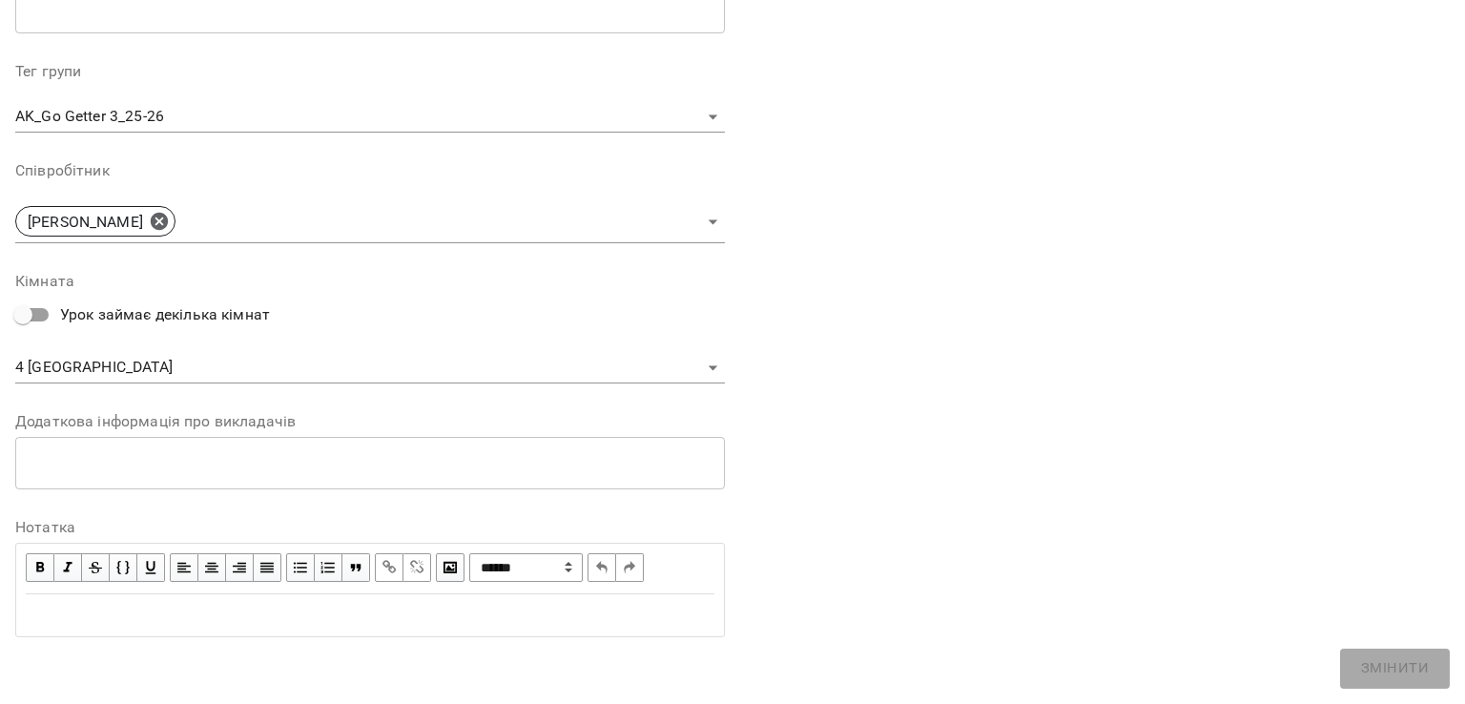
click at [42, 368] on body "For Business 1 99+ UA Журнал відвідувань / AK_Go Getter 3_25-26 ср, 15 жовт 202…" at bounding box center [732, 596] width 1465 height 1192
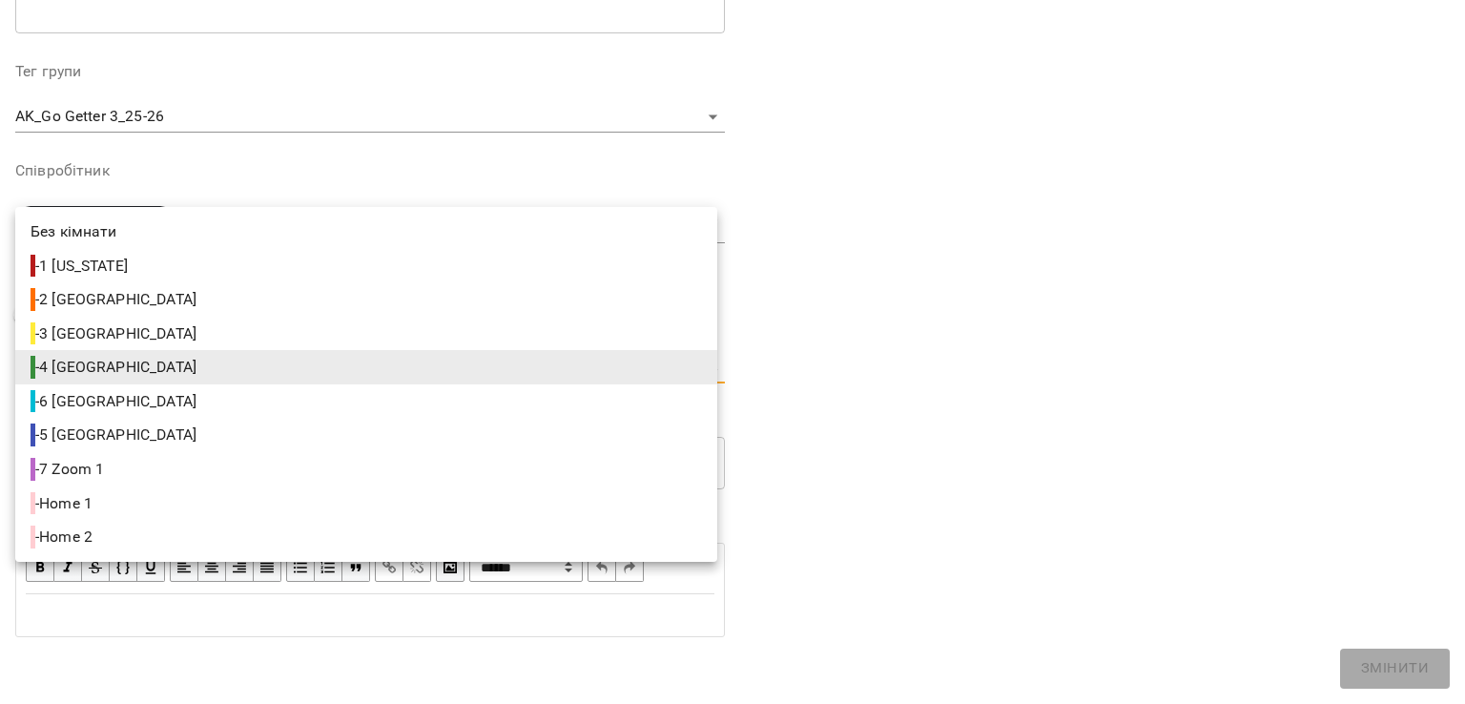
click at [927, 279] on div at bounding box center [732, 352] width 1465 height 704
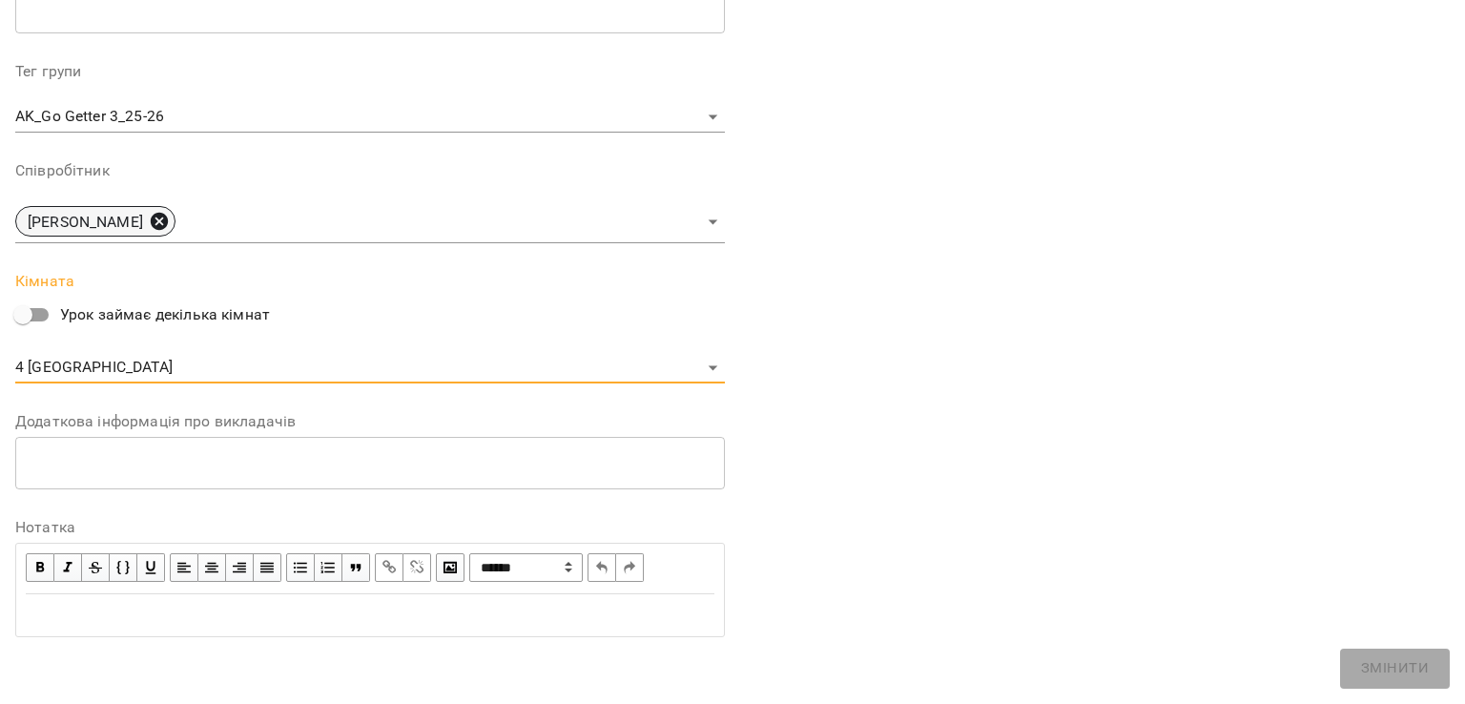
click at [168, 222] on icon at bounding box center [159, 221] width 17 height 17
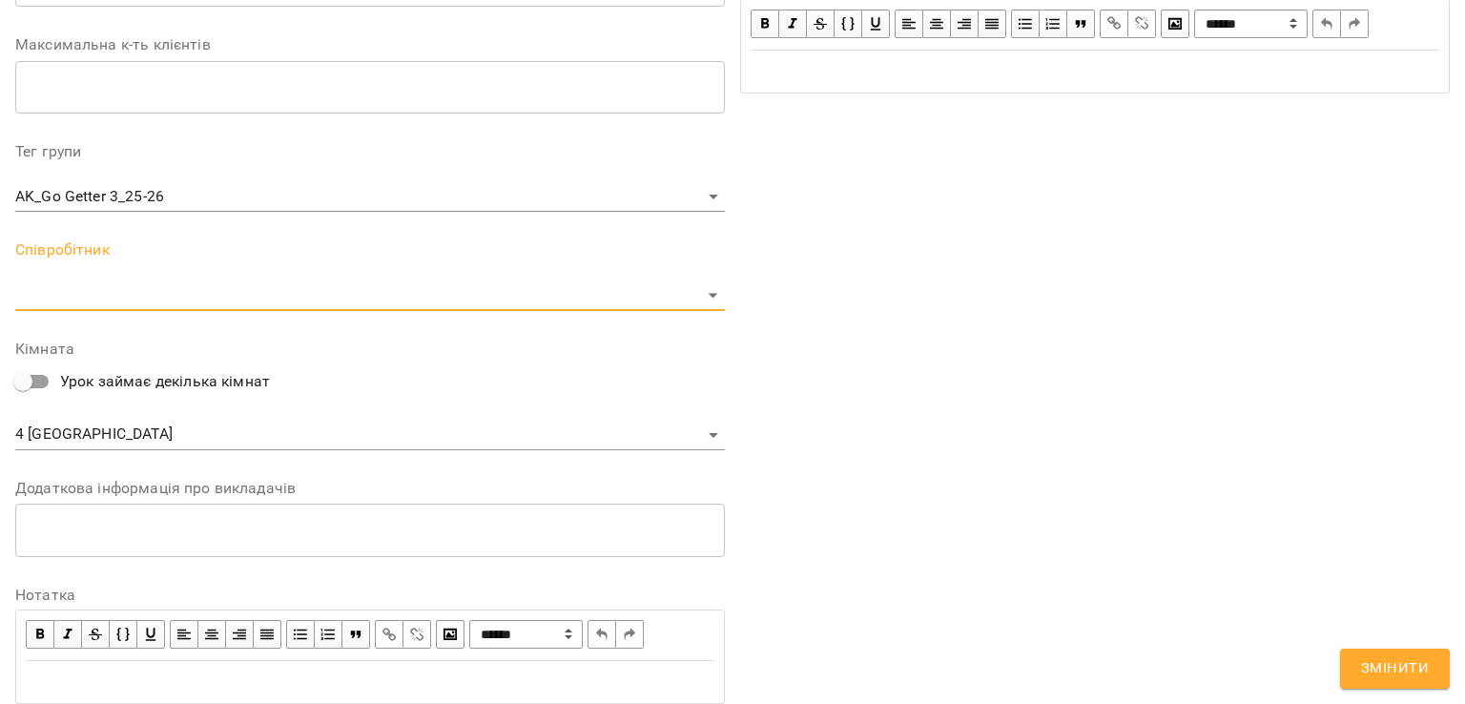
scroll to position [609, 0]
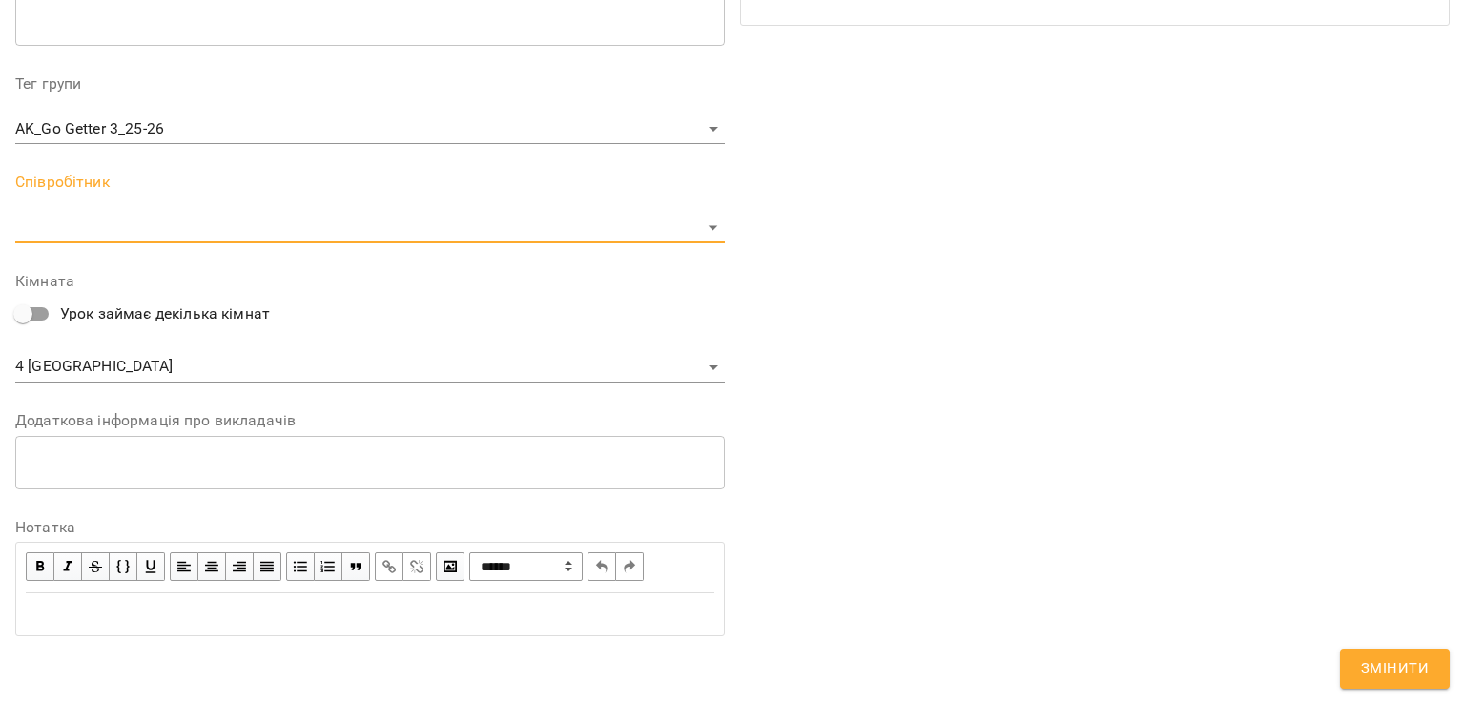
click at [243, 222] on body "For Business 1 99+ UA Журнал відвідувань / AK_Go Getter 3_25-26 ср, 15 жовт 202…" at bounding box center [732, 596] width 1465 height 1192
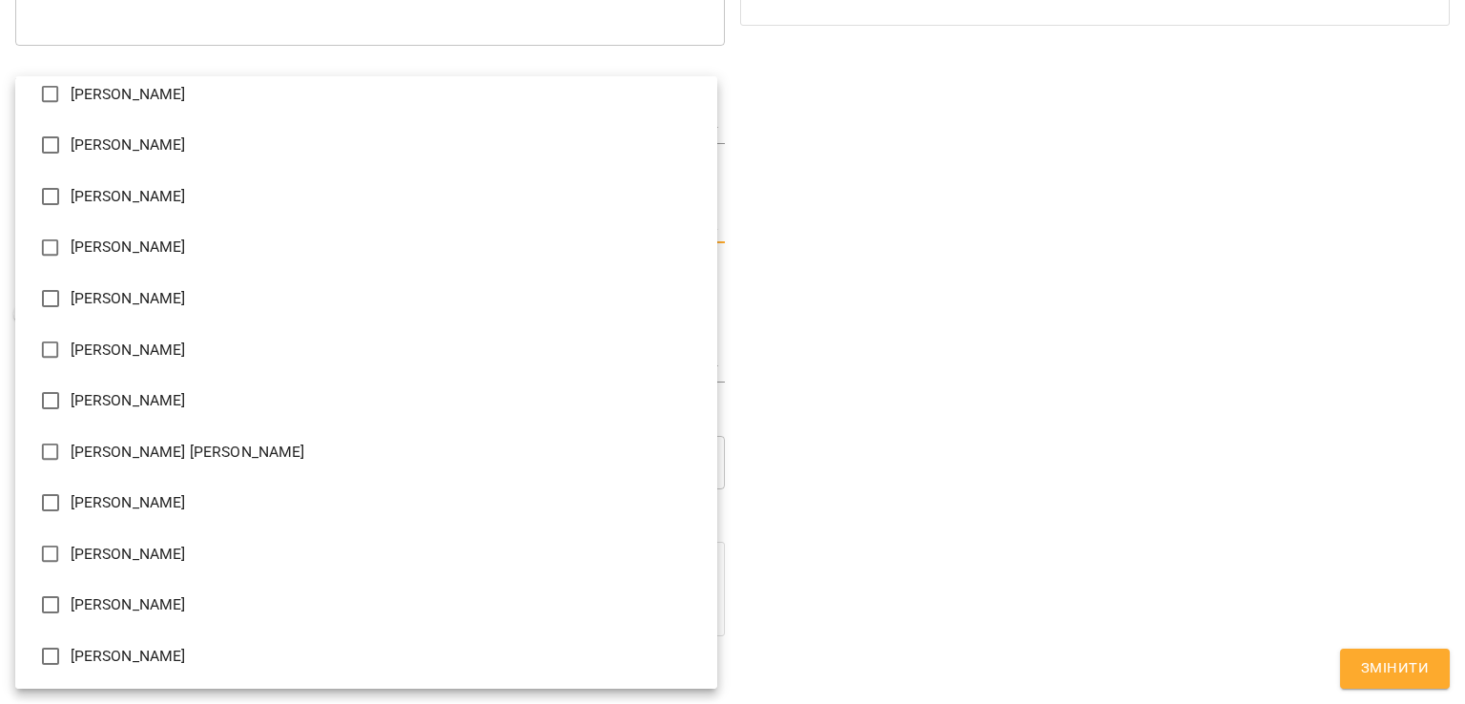
scroll to position [271, 0]
type input "**********"
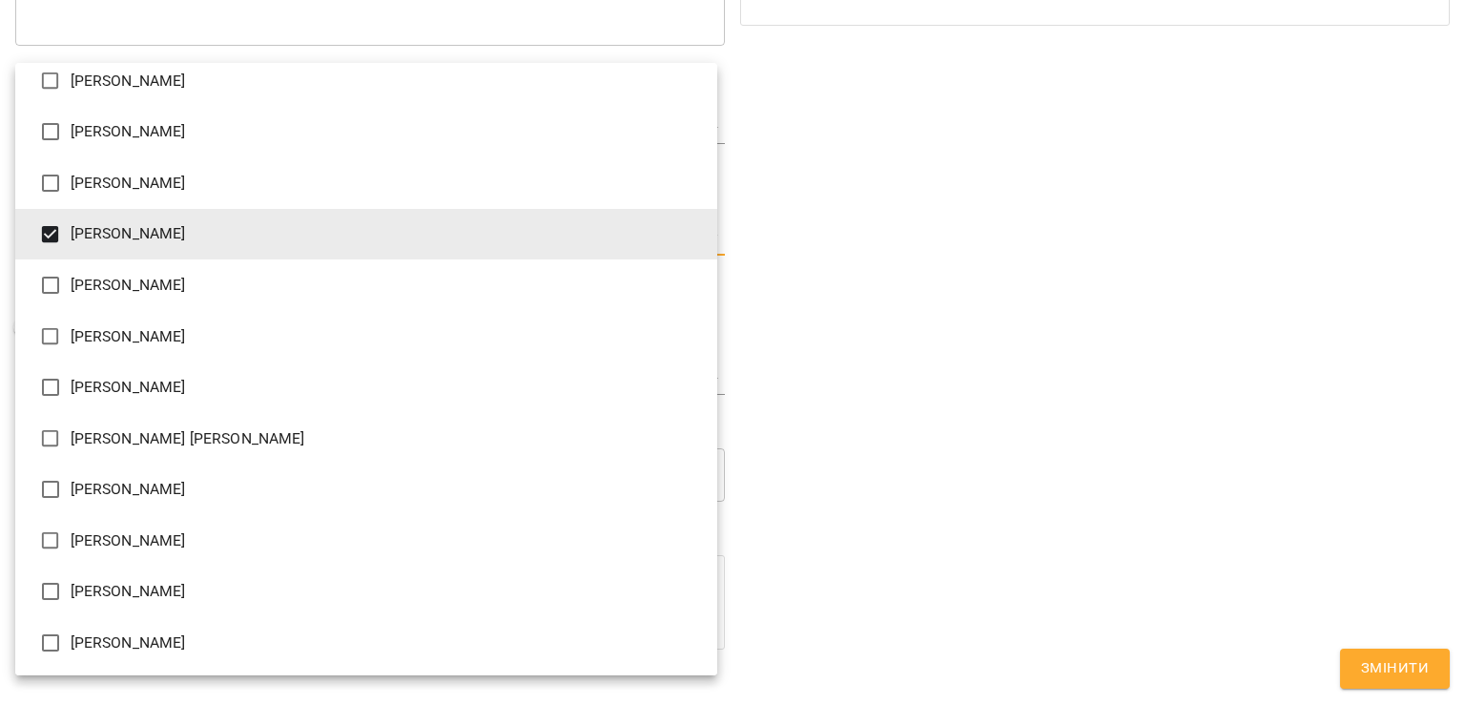
click at [900, 344] on div at bounding box center [732, 352] width 1465 height 704
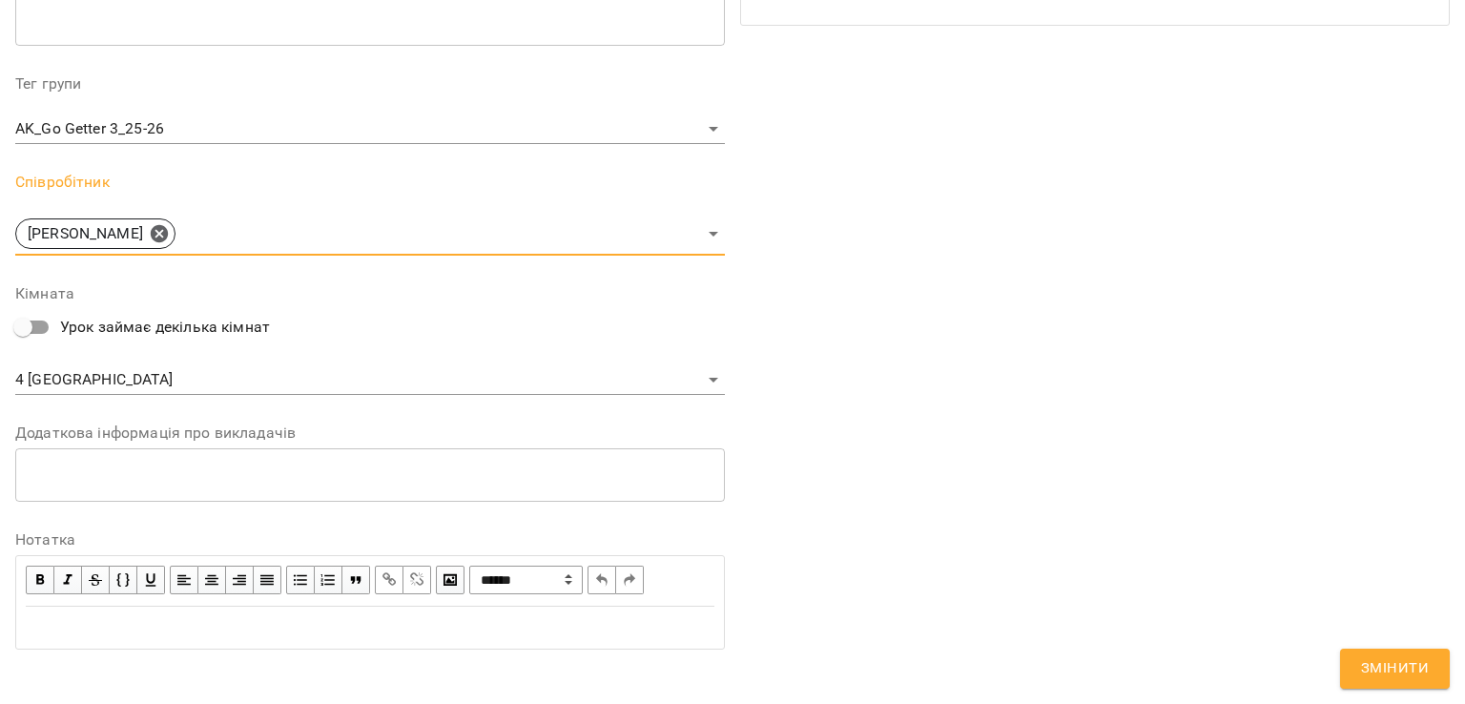
click at [1353, 669] on button "Змінити" at bounding box center [1395, 669] width 110 height 40
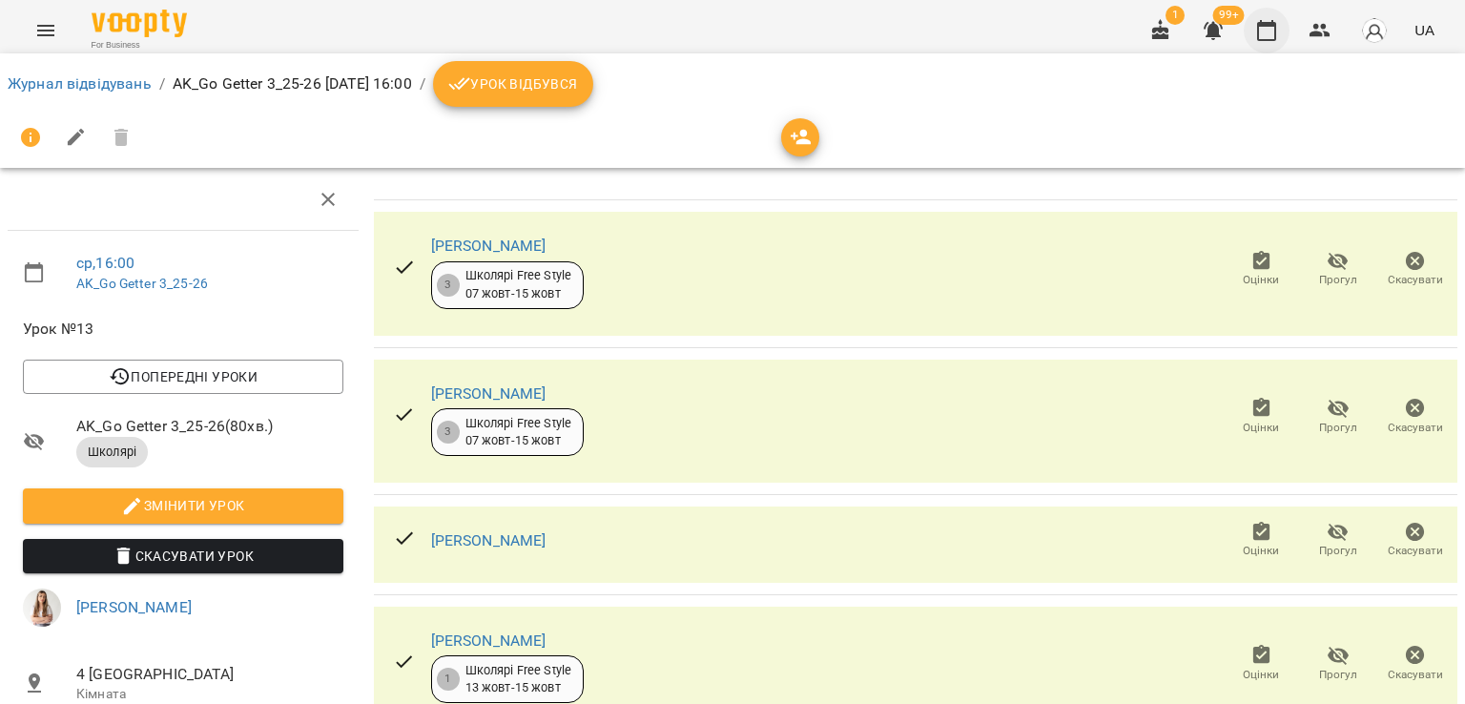
click at [1282, 28] on button "button" at bounding box center [1267, 31] width 46 height 46
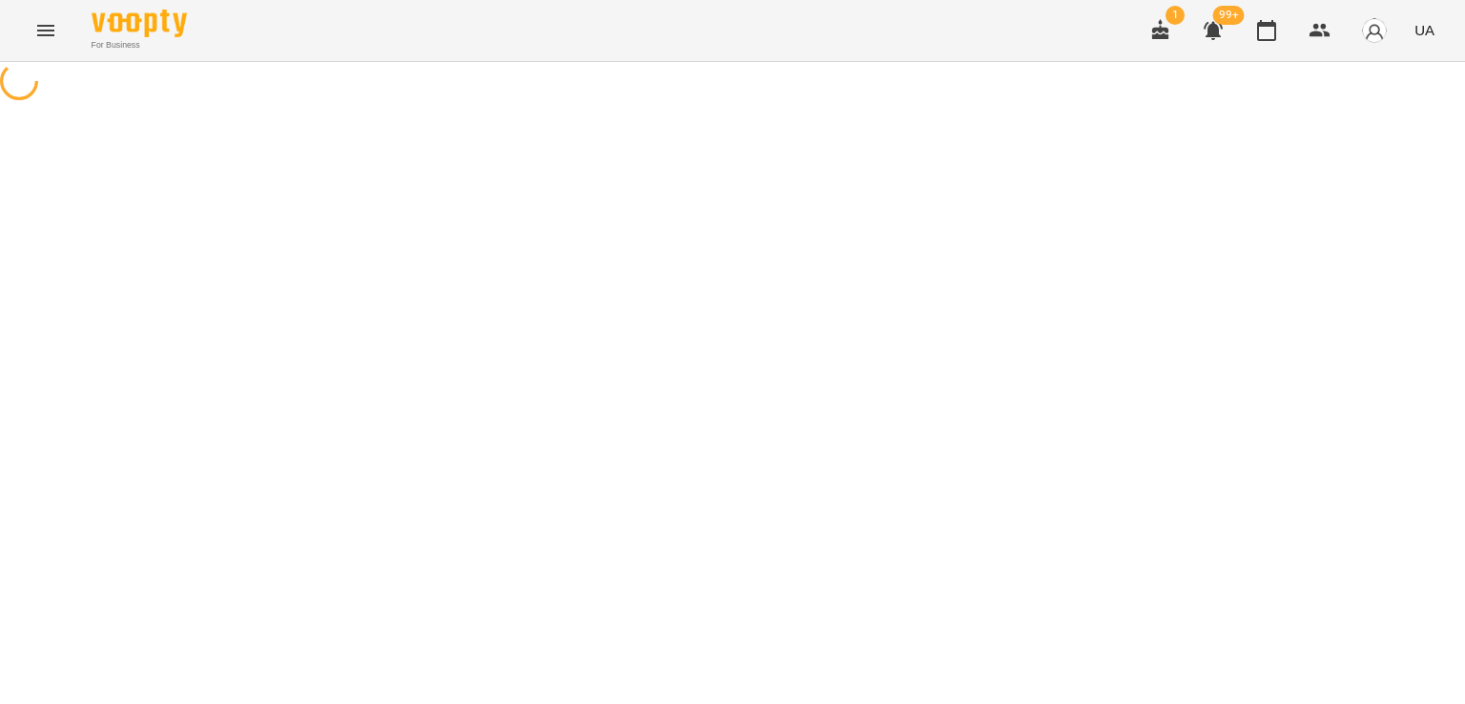
click at [942, 30] on div "For Business 1 99+ UA" at bounding box center [732, 30] width 1465 height 61
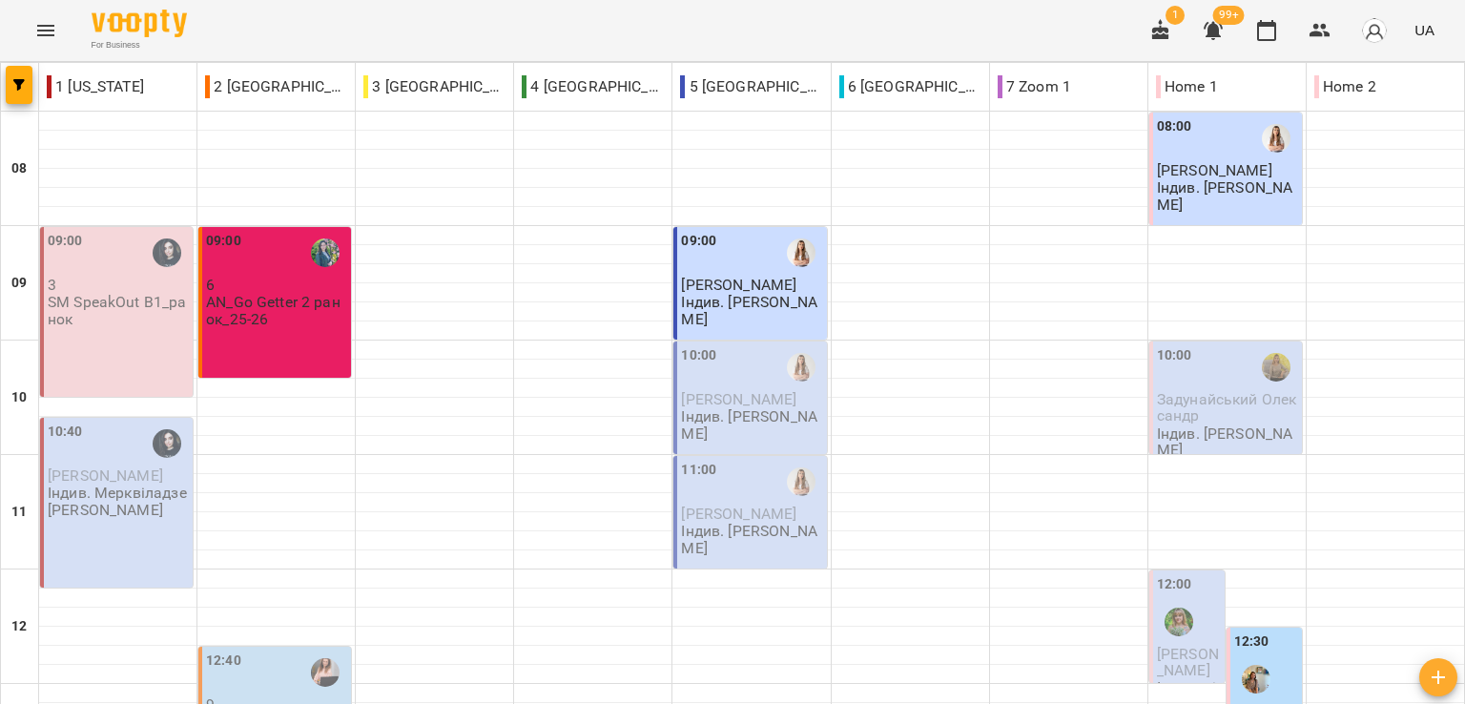
scroll to position [668, 0]
drag, startPoint x: 241, startPoint y: 24, endPoint x: 230, endPoint y: 38, distance: 18.3
click at [241, 24] on div "For Business 1 99+ UA" at bounding box center [732, 30] width 1465 height 61
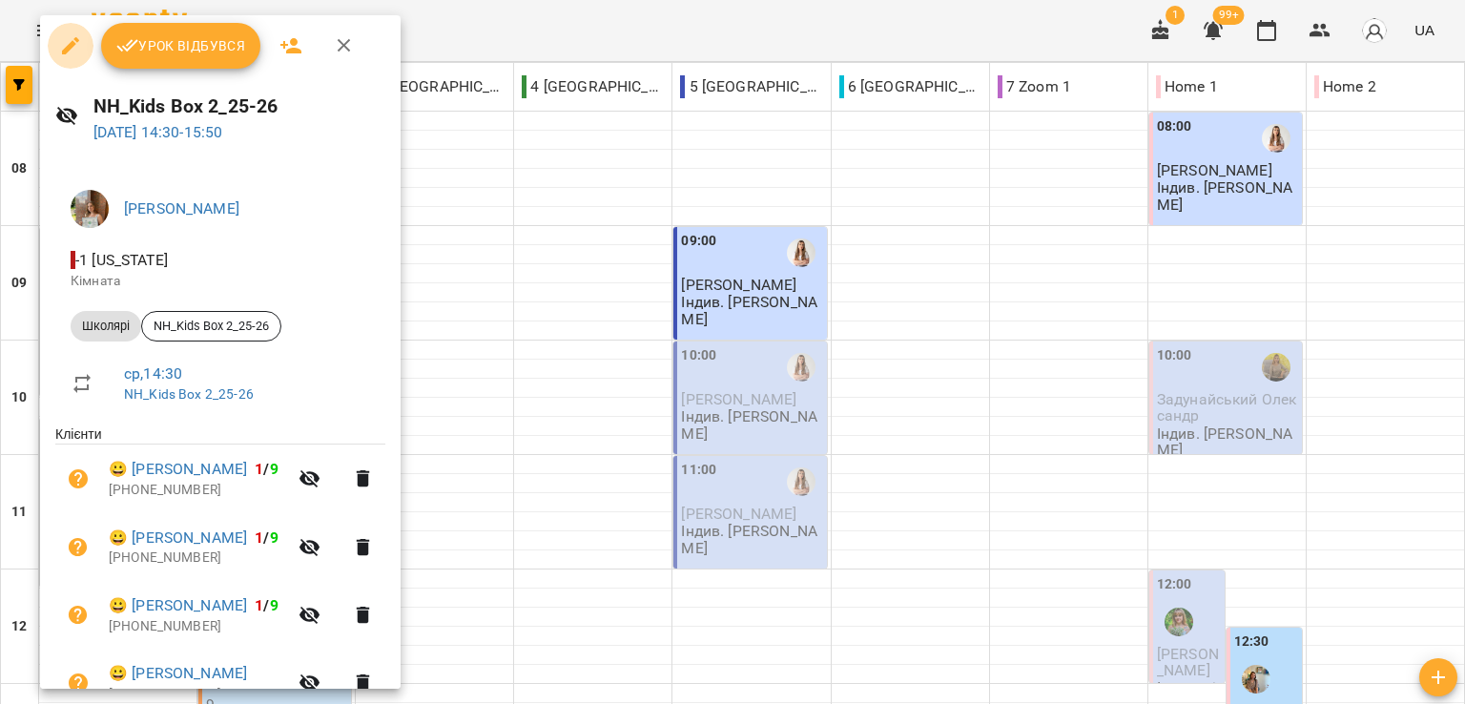
click at [59, 48] on icon "button" at bounding box center [70, 45] width 23 height 23
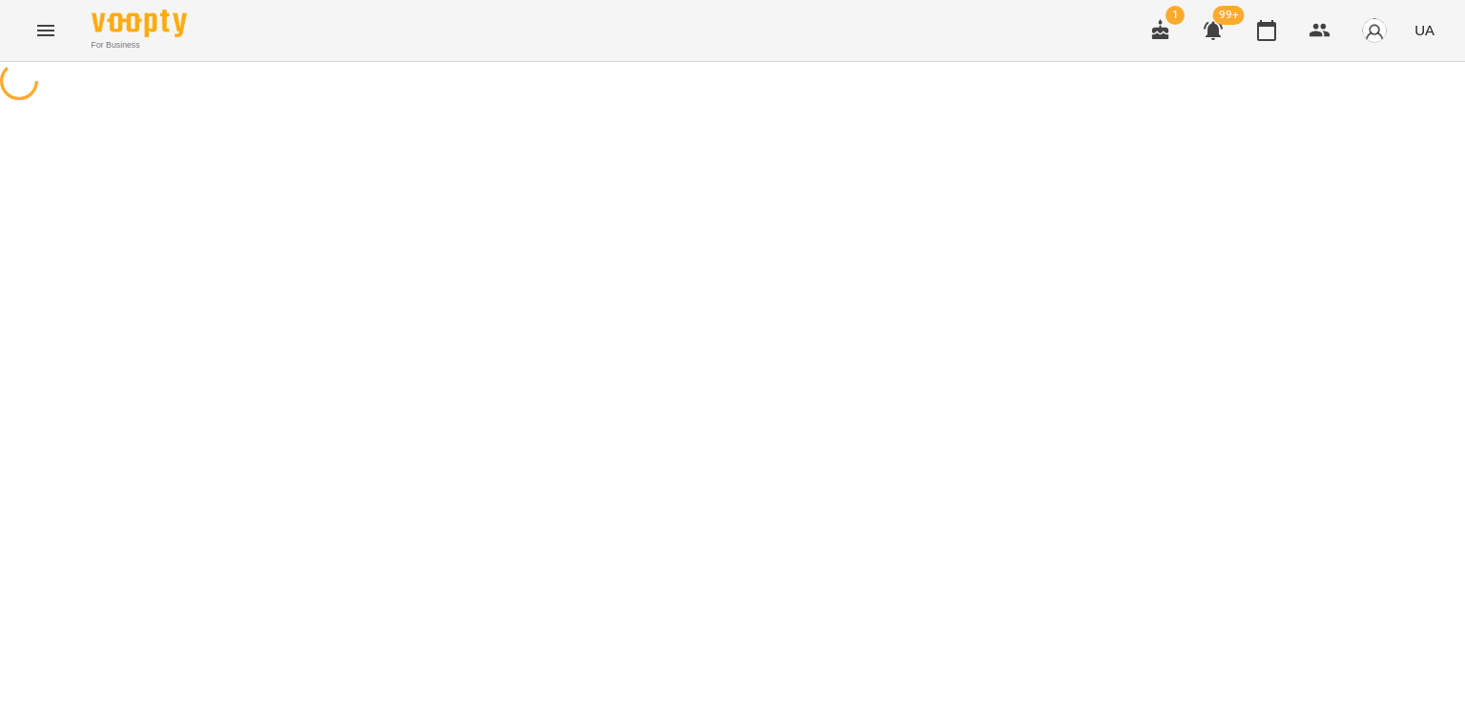
select select "*******"
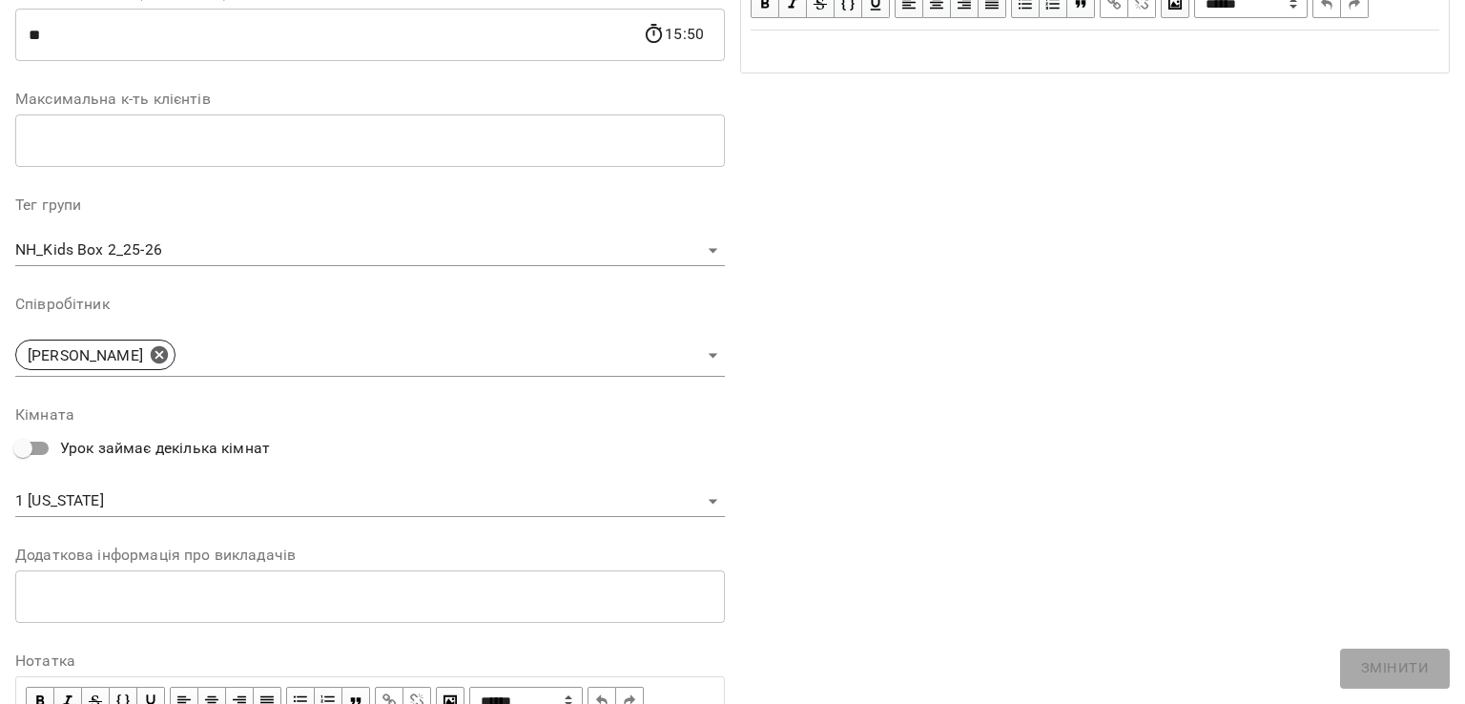
scroll to position [256, 0]
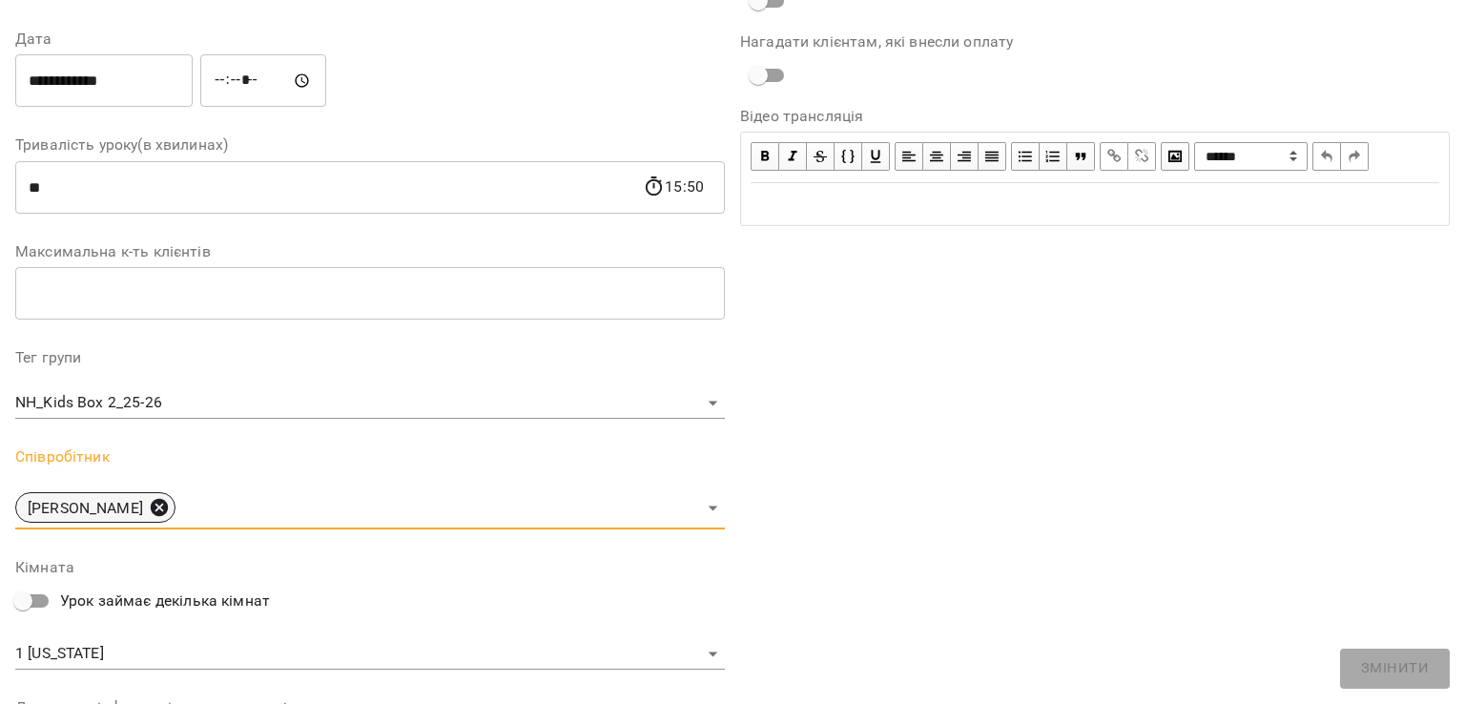
click at [170, 504] on icon at bounding box center [159, 507] width 21 height 21
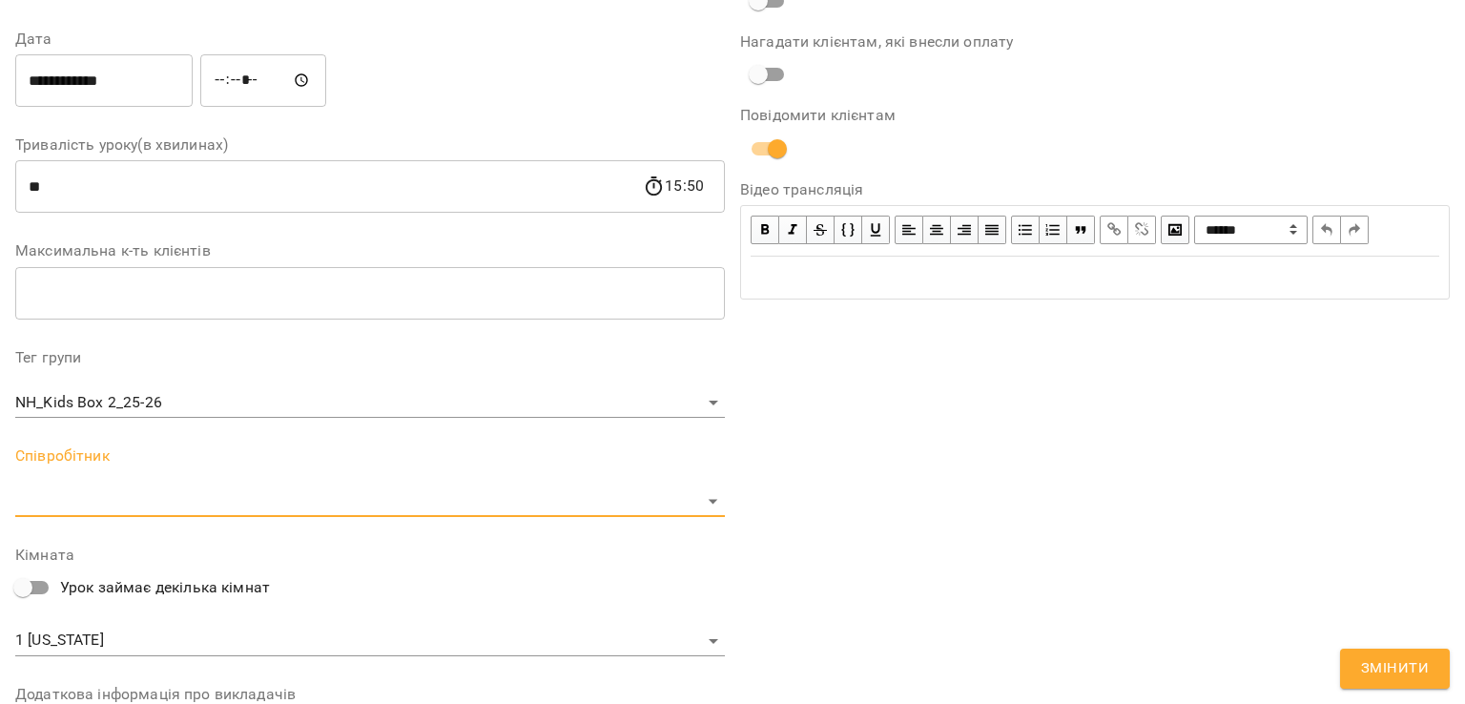
click at [246, 505] on body "For Business 1 99+ UA Журнал відвідувань / NH_Kids Box 2_25-26 ср, 15 жовт 2025…" at bounding box center [732, 670] width 1465 height 1340
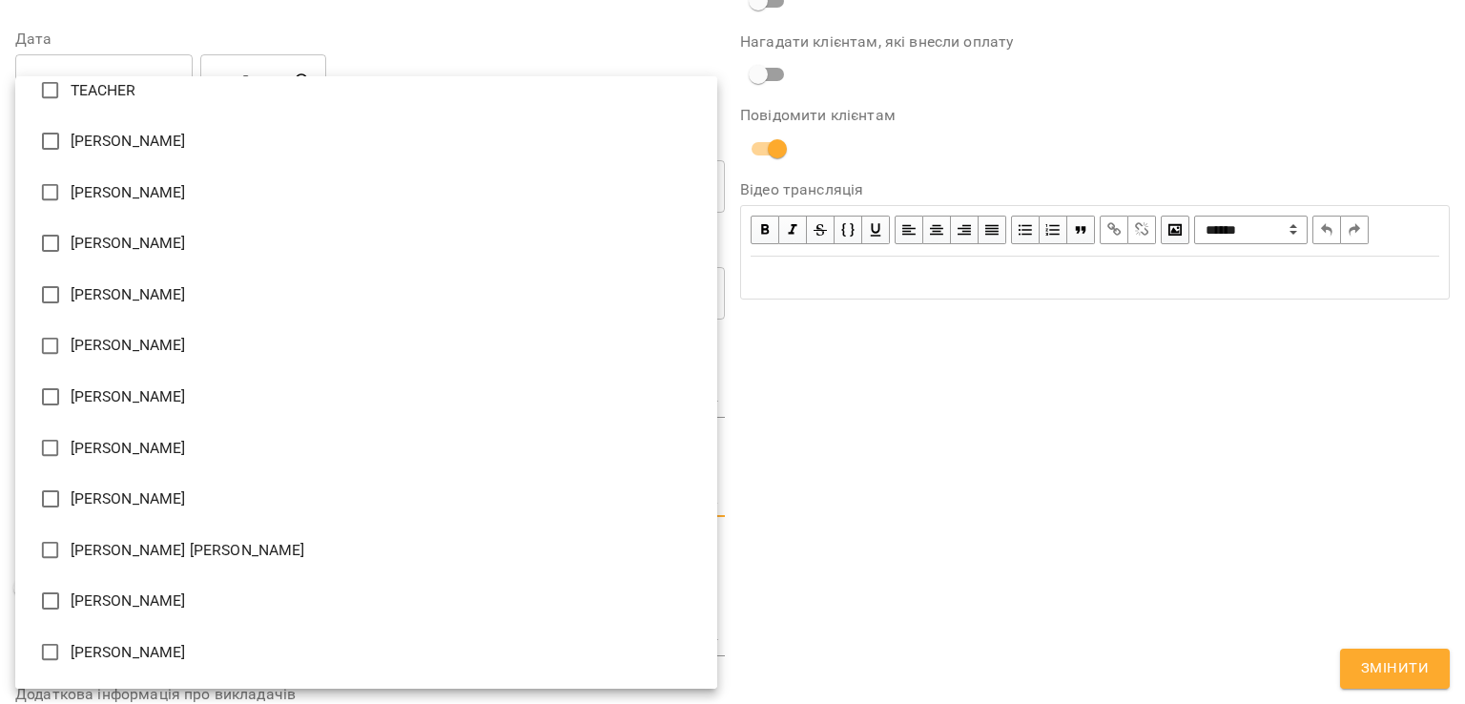
scroll to position [271, 0]
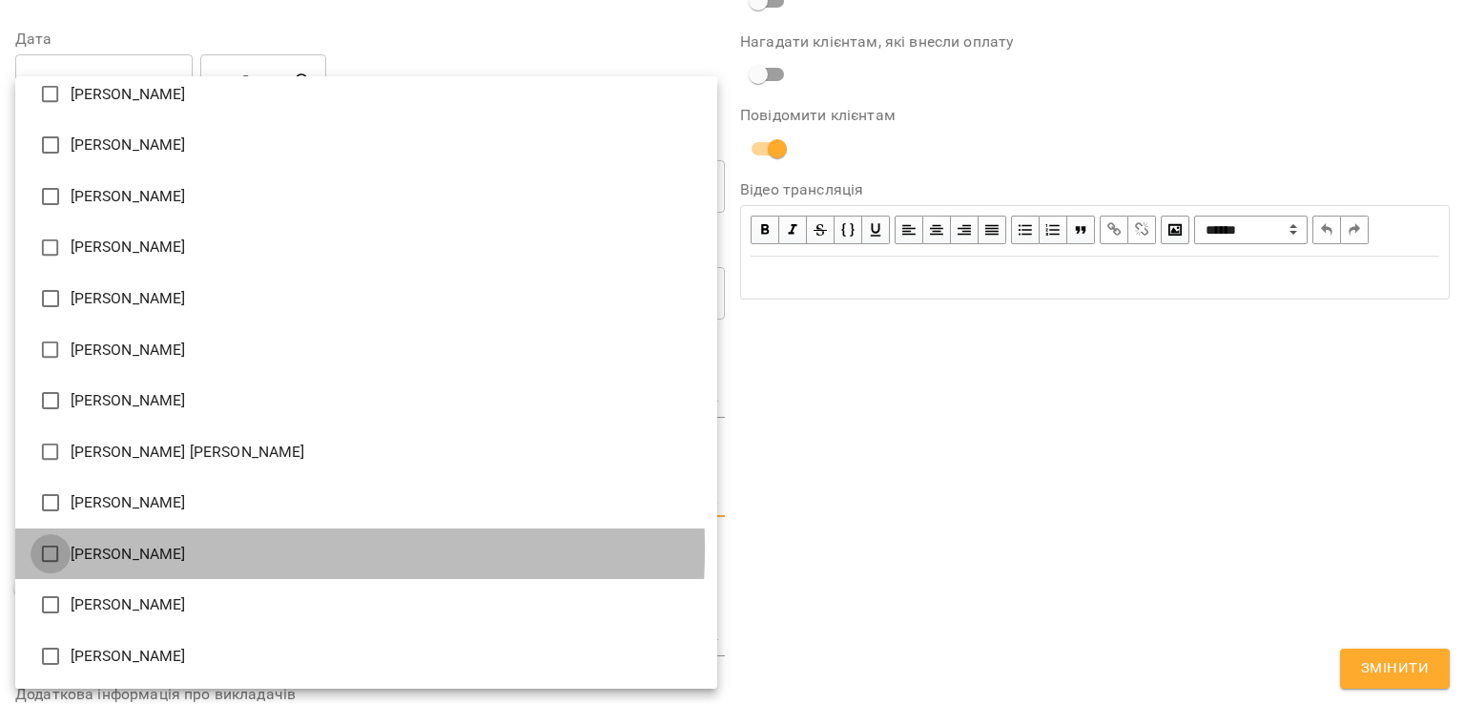
type input "**********"
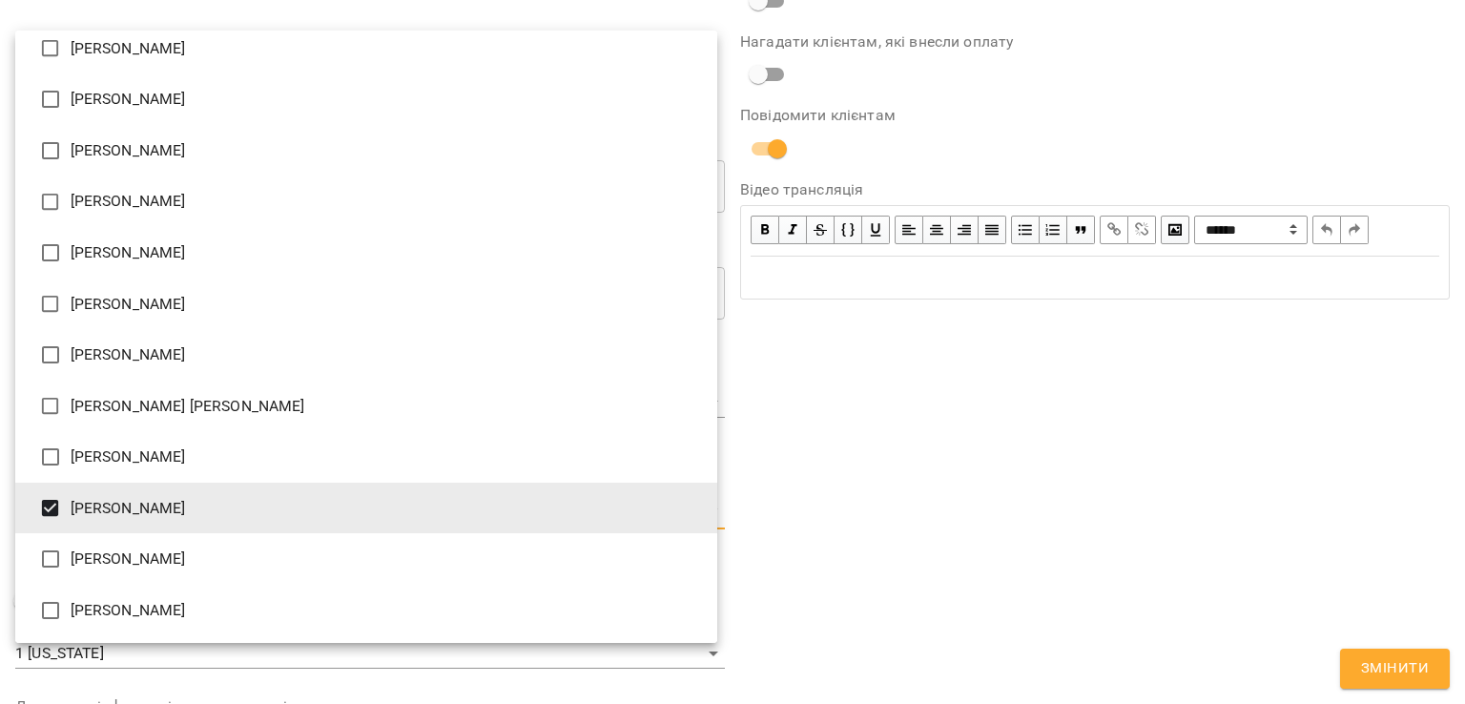
click at [857, 504] on div at bounding box center [732, 352] width 1465 height 704
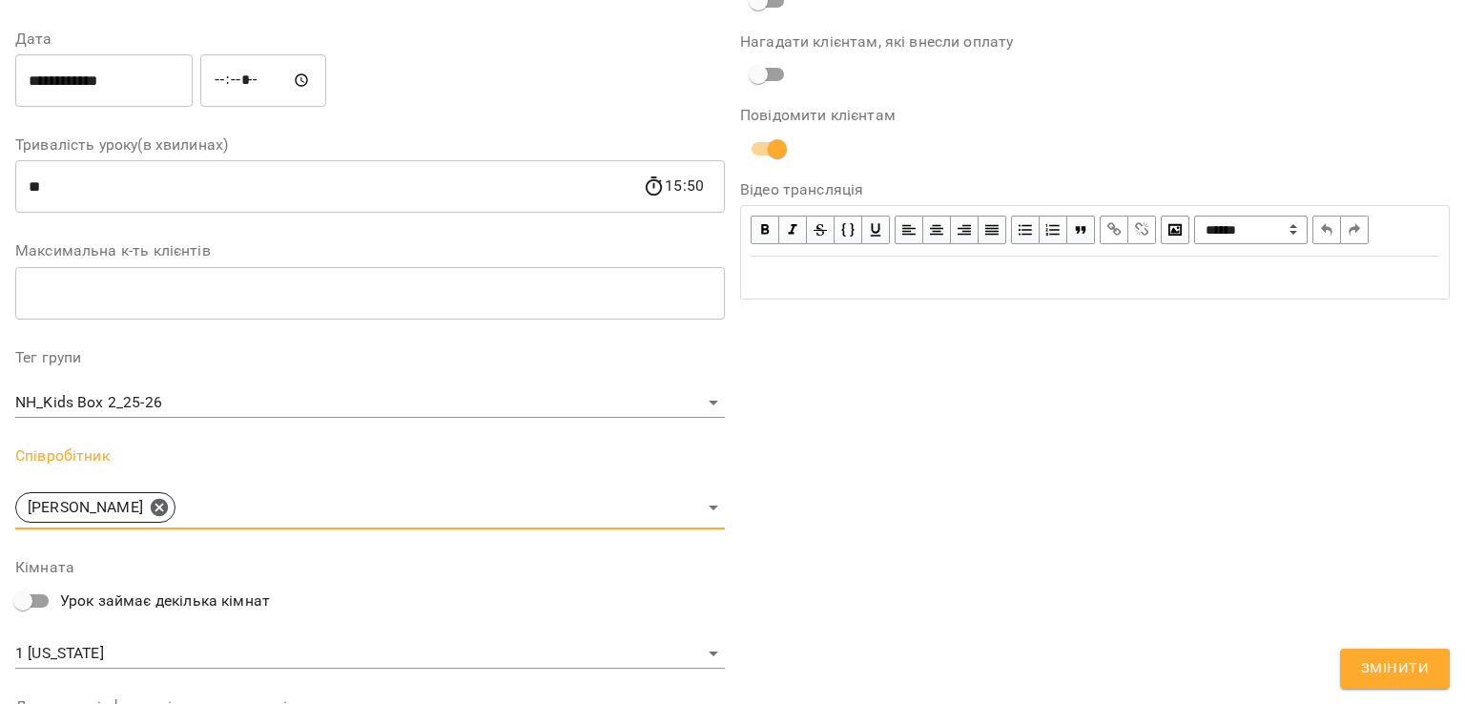
drag, startPoint x: 1407, startPoint y: 663, endPoint x: 1385, endPoint y: 641, distance: 31.0
click at [1406, 663] on span "Змінити" at bounding box center [1395, 668] width 68 height 25
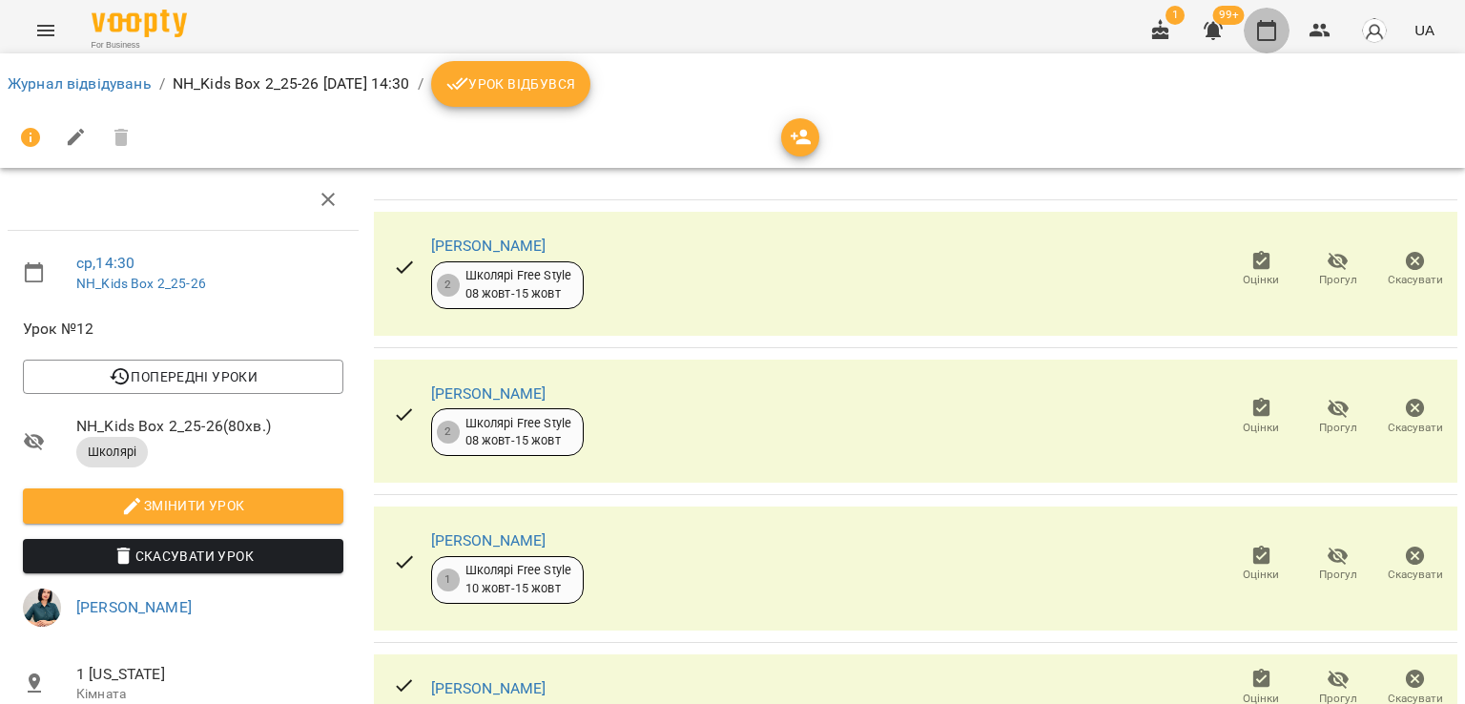
drag, startPoint x: 1276, startPoint y: 41, endPoint x: 1251, endPoint y: 53, distance: 27.7
click at [1274, 42] on button "button" at bounding box center [1267, 31] width 46 height 46
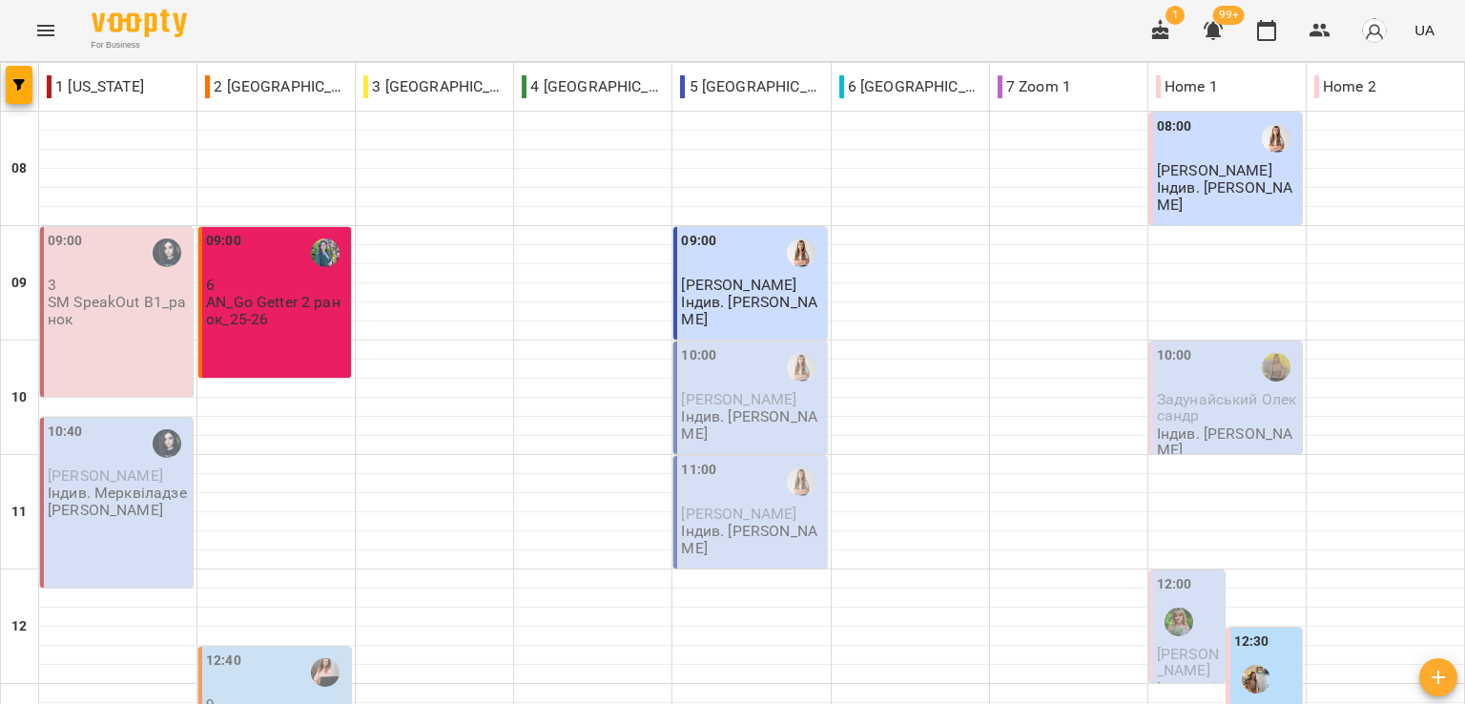
scroll to position [668, 0]
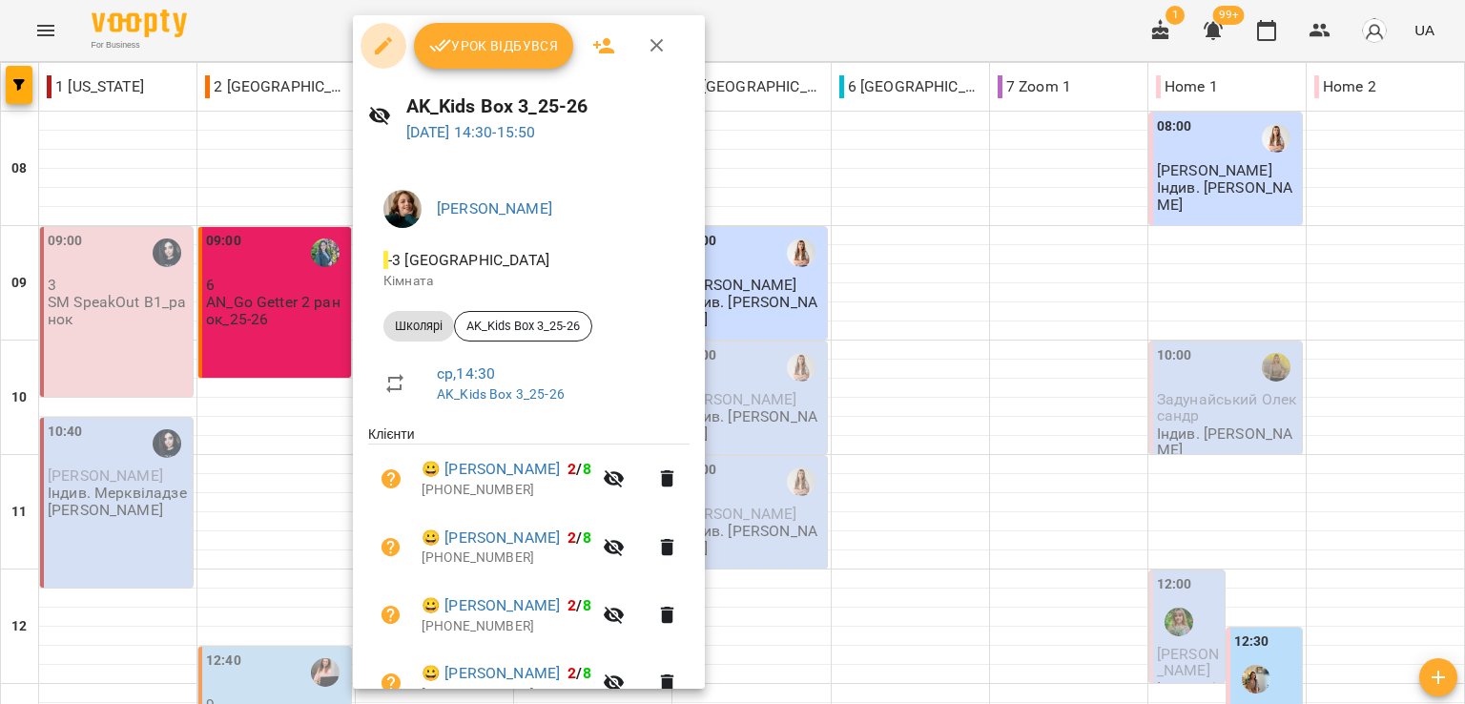
click at [384, 47] on icon "button" at bounding box center [383, 45] width 17 height 17
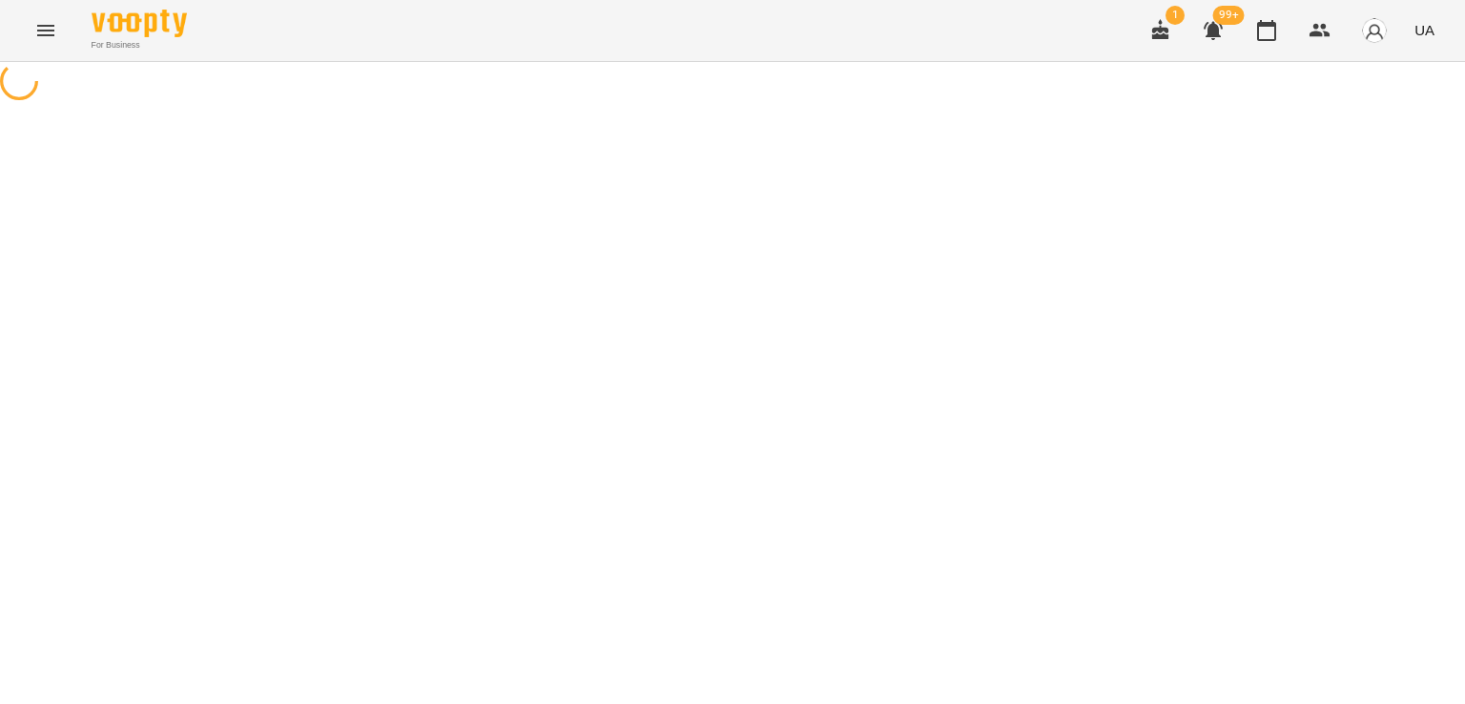
select select "*******"
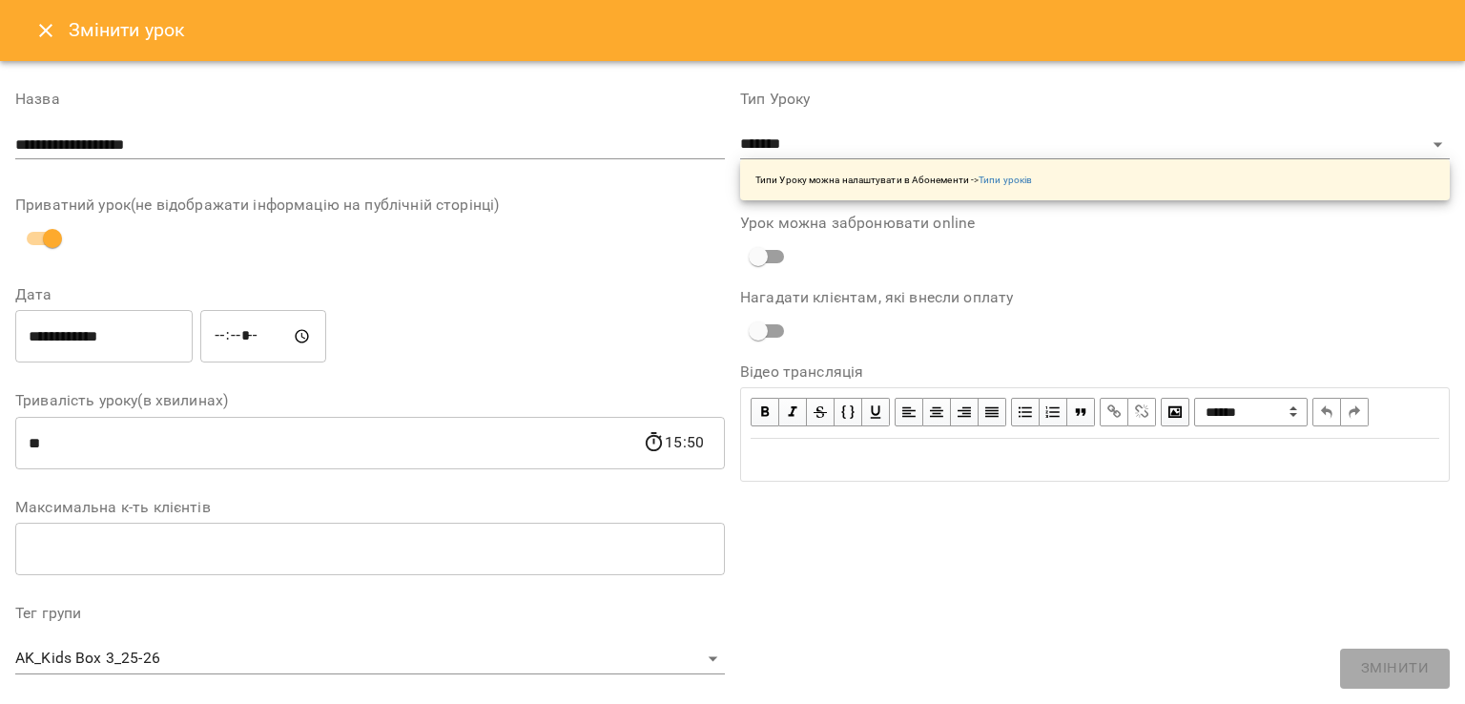
scroll to position [444, 0]
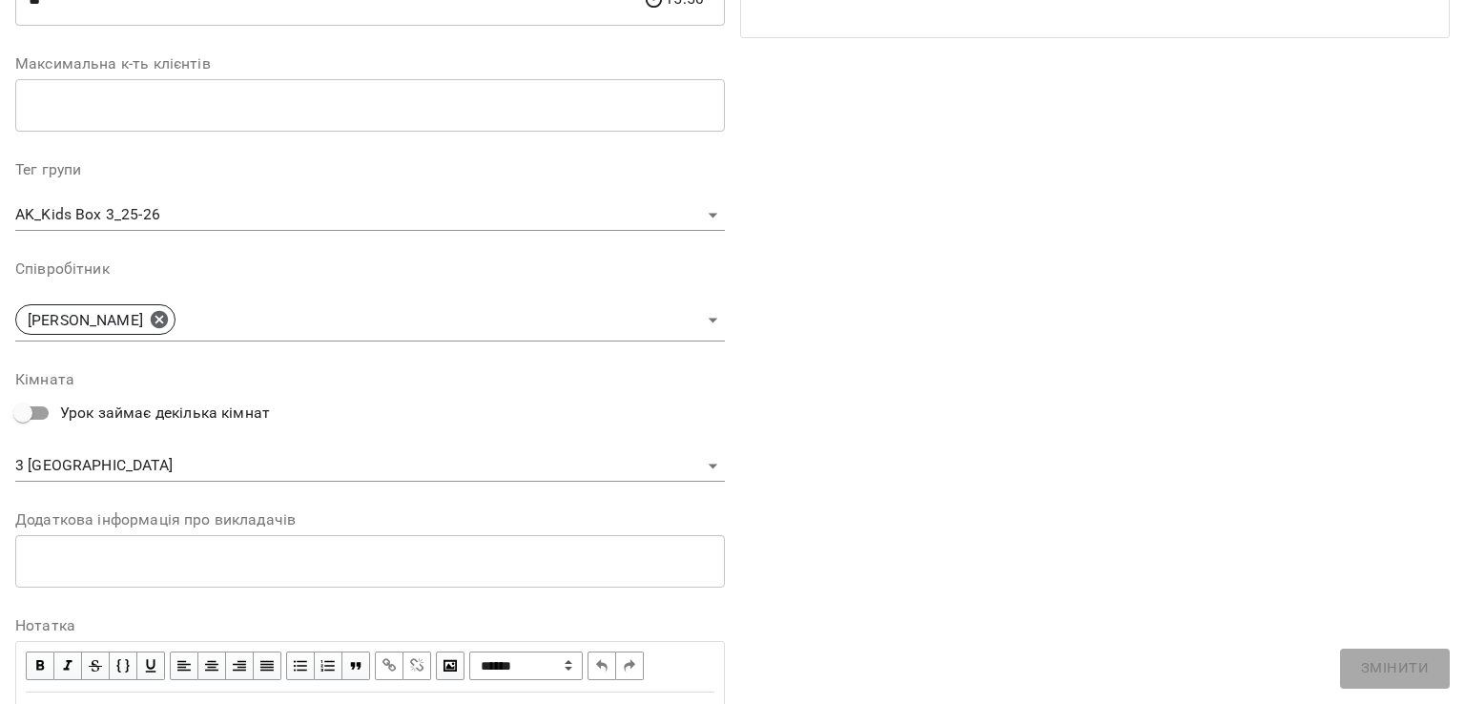
click at [99, 472] on body "For Business 1 99+ UA Журнал відвідувань / AK_Kids Box 3_25-26 ср, 15 жовт 2025…" at bounding box center [732, 694] width 1465 height 1388
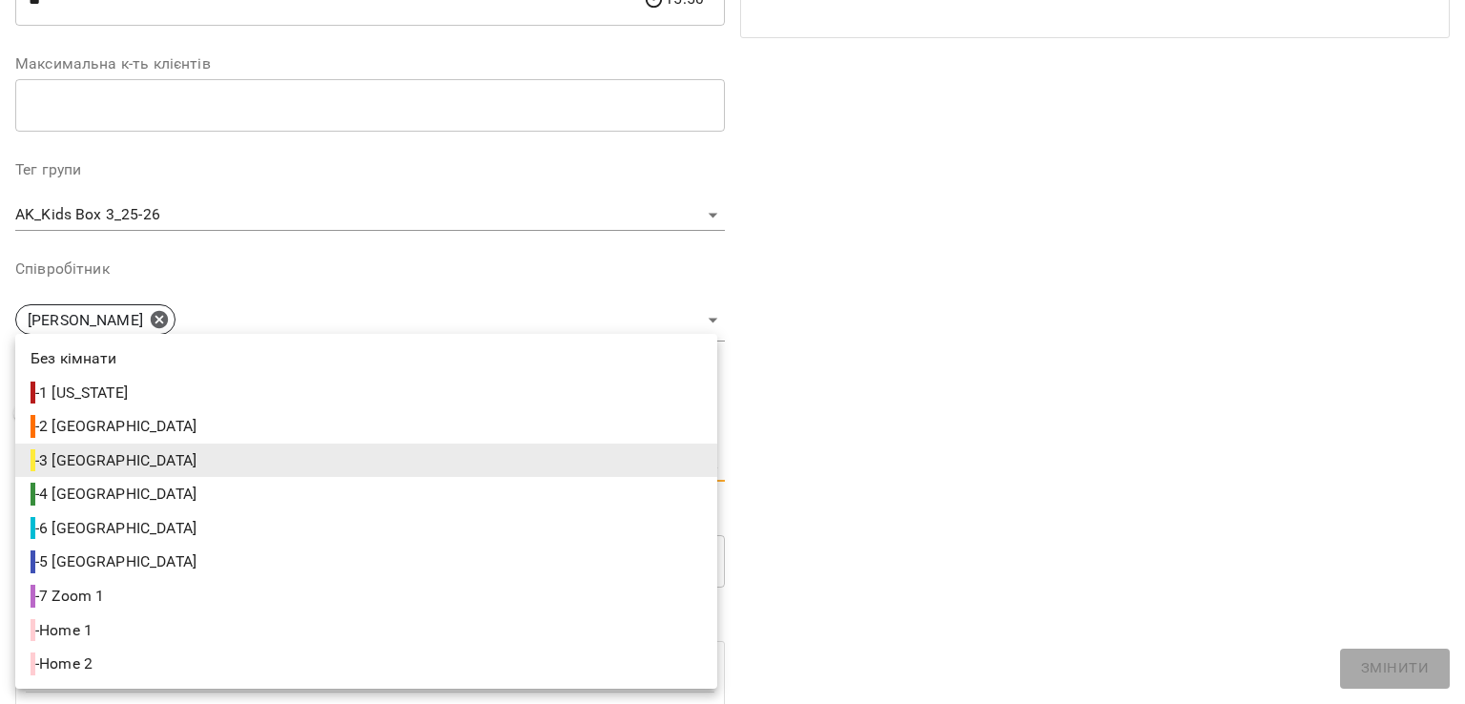
click at [306, 315] on div at bounding box center [732, 352] width 1465 height 704
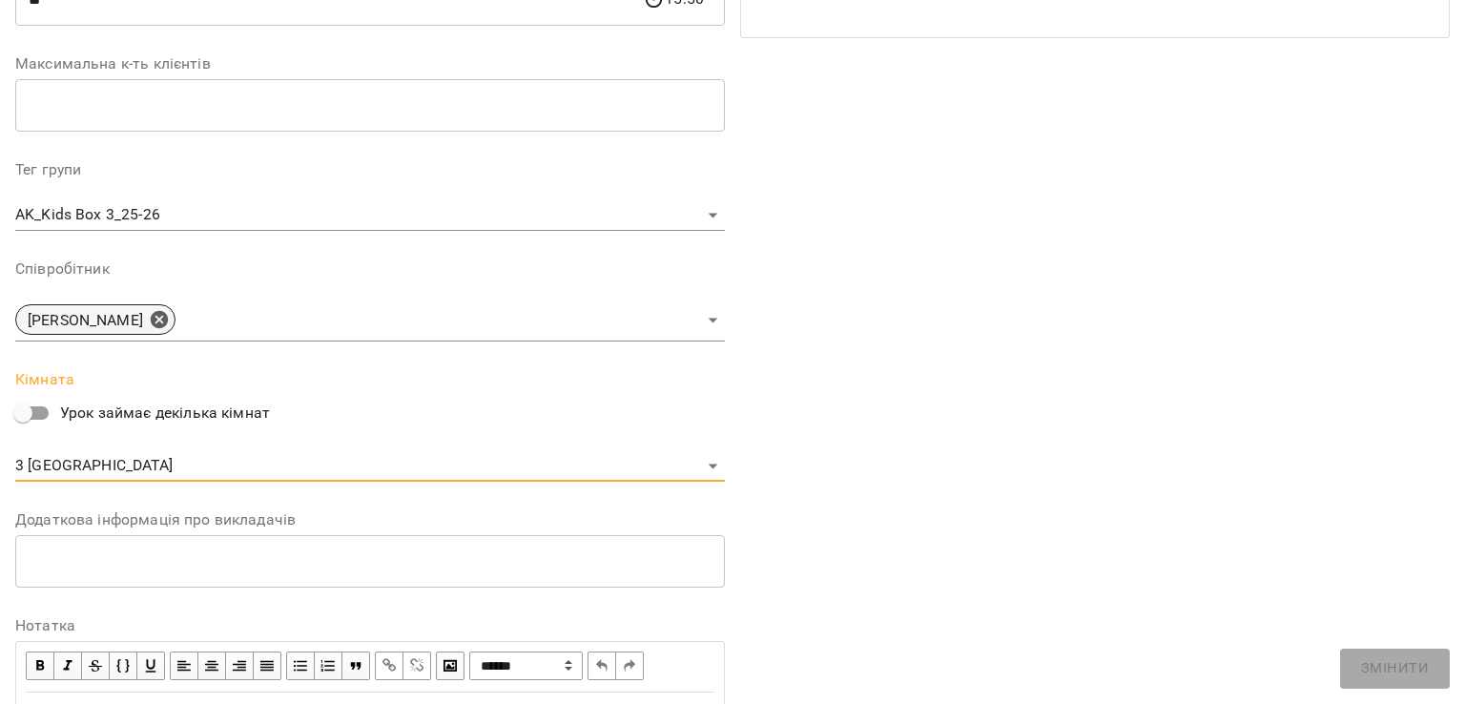
click at [170, 318] on icon at bounding box center [159, 319] width 21 height 21
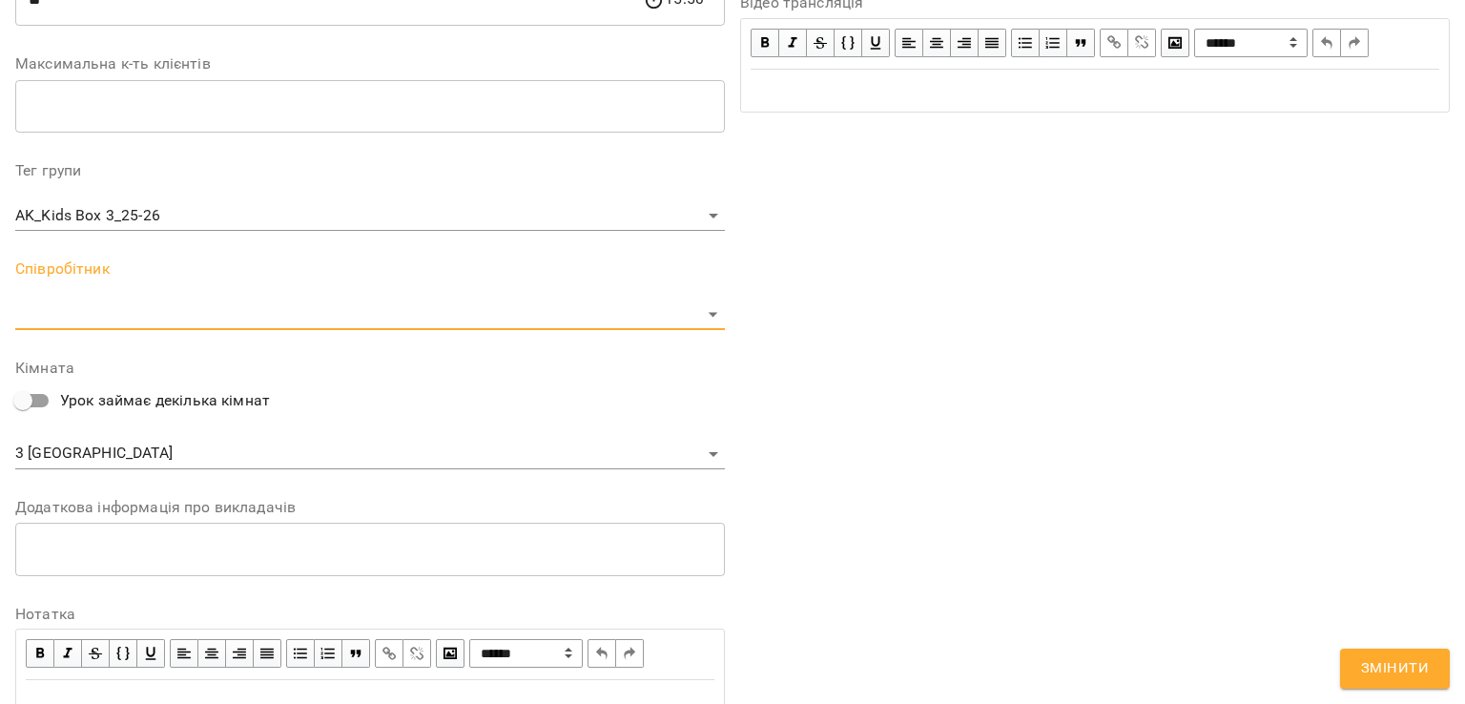
click at [252, 317] on body "For Business 1 99+ UA Журнал відвідувань / AK_Kids Box 3_25-26 ср, 15 жовт 2025…" at bounding box center [732, 694] width 1465 height 1388
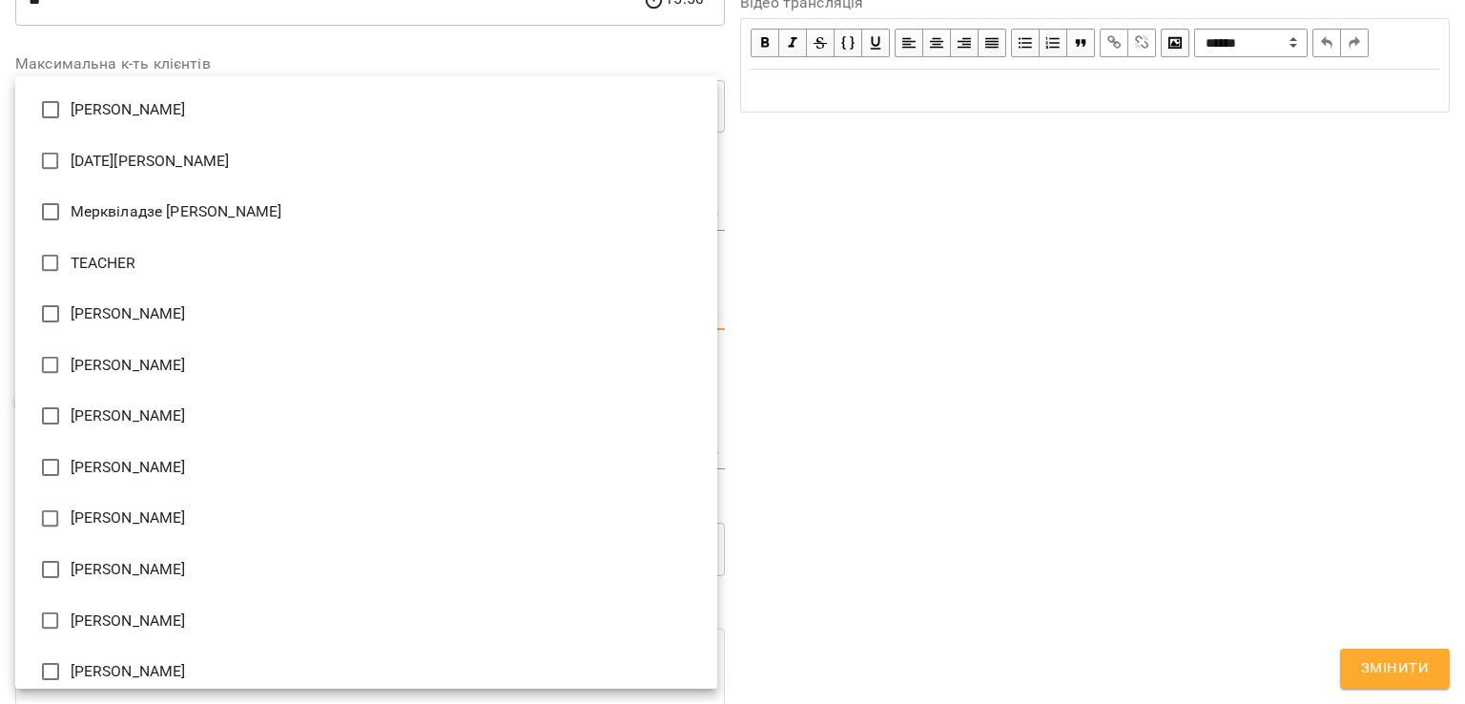
type input "**********"
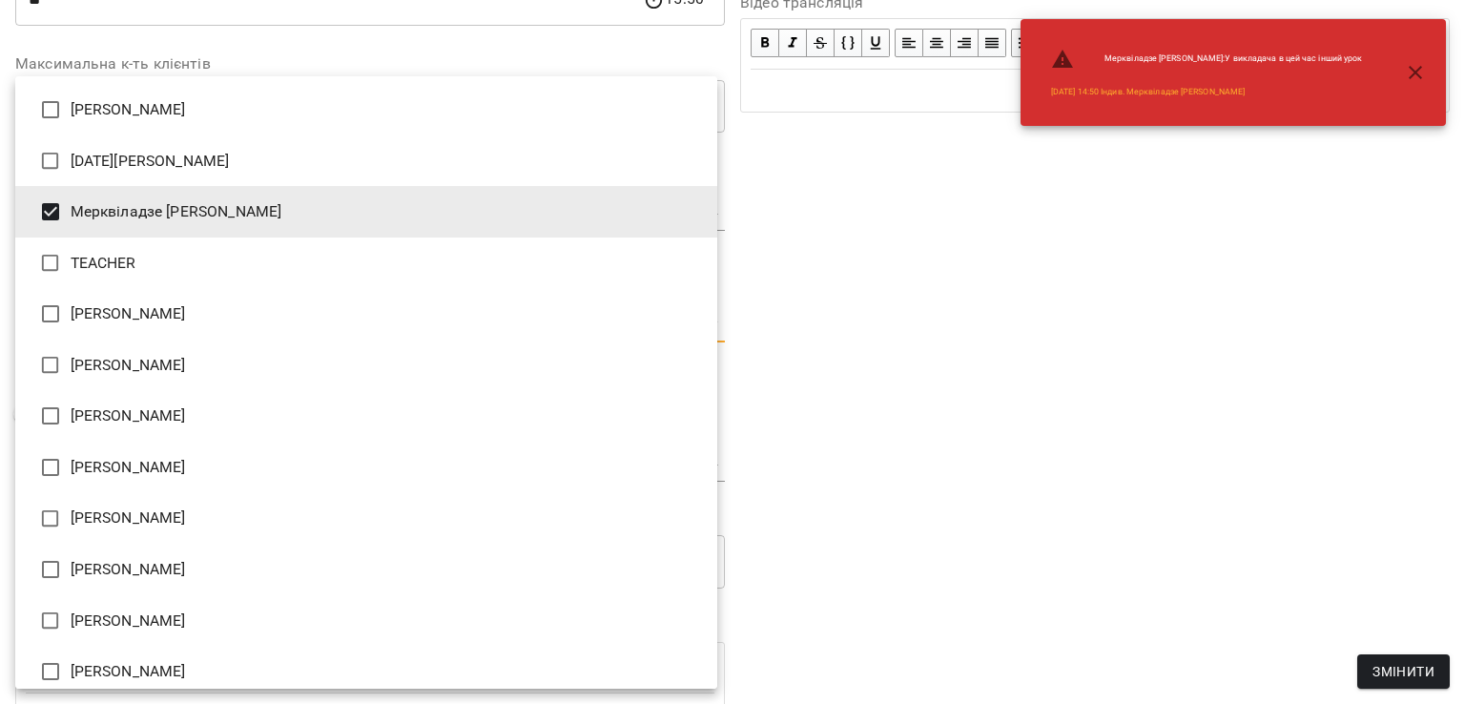
click at [857, 312] on div at bounding box center [732, 352] width 1465 height 704
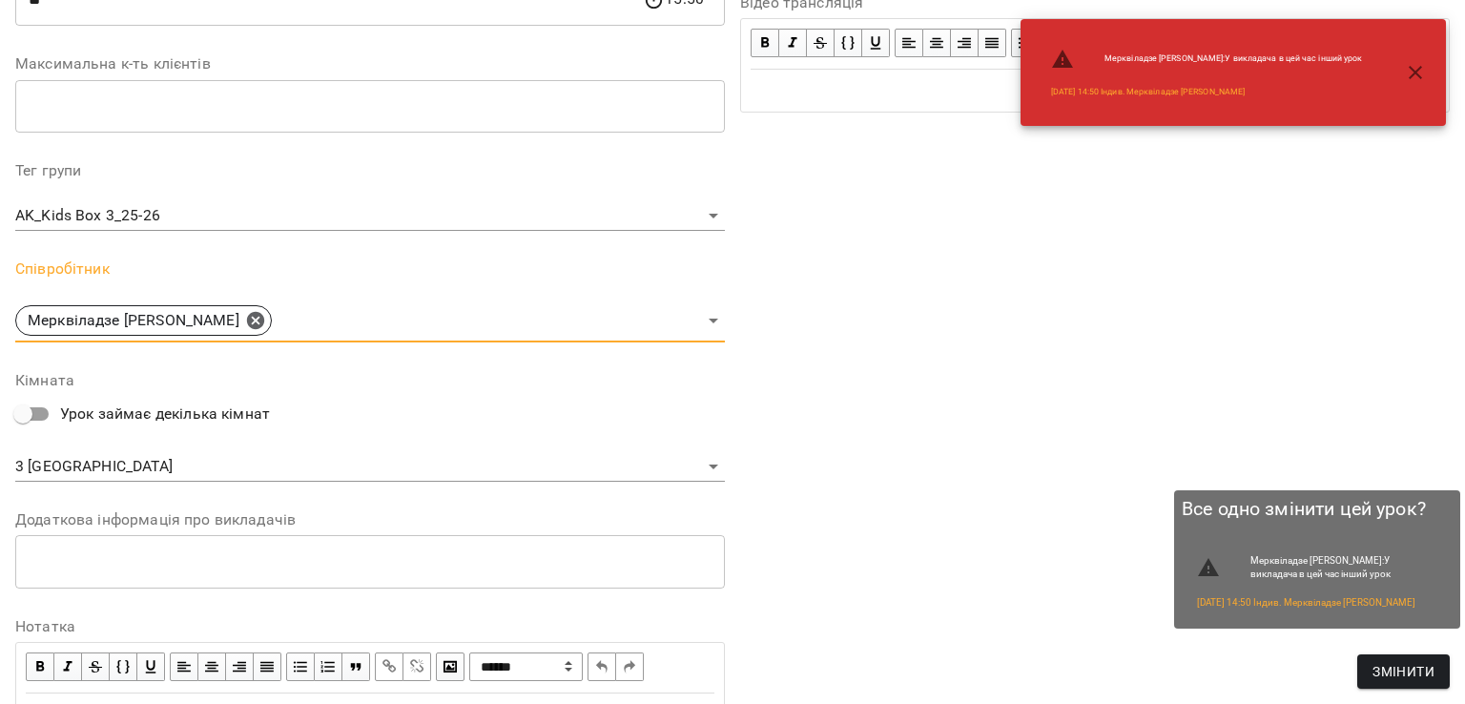
click at [1426, 671] on span "Змінити" at bounding box center [1404, 671] width 62 height 23
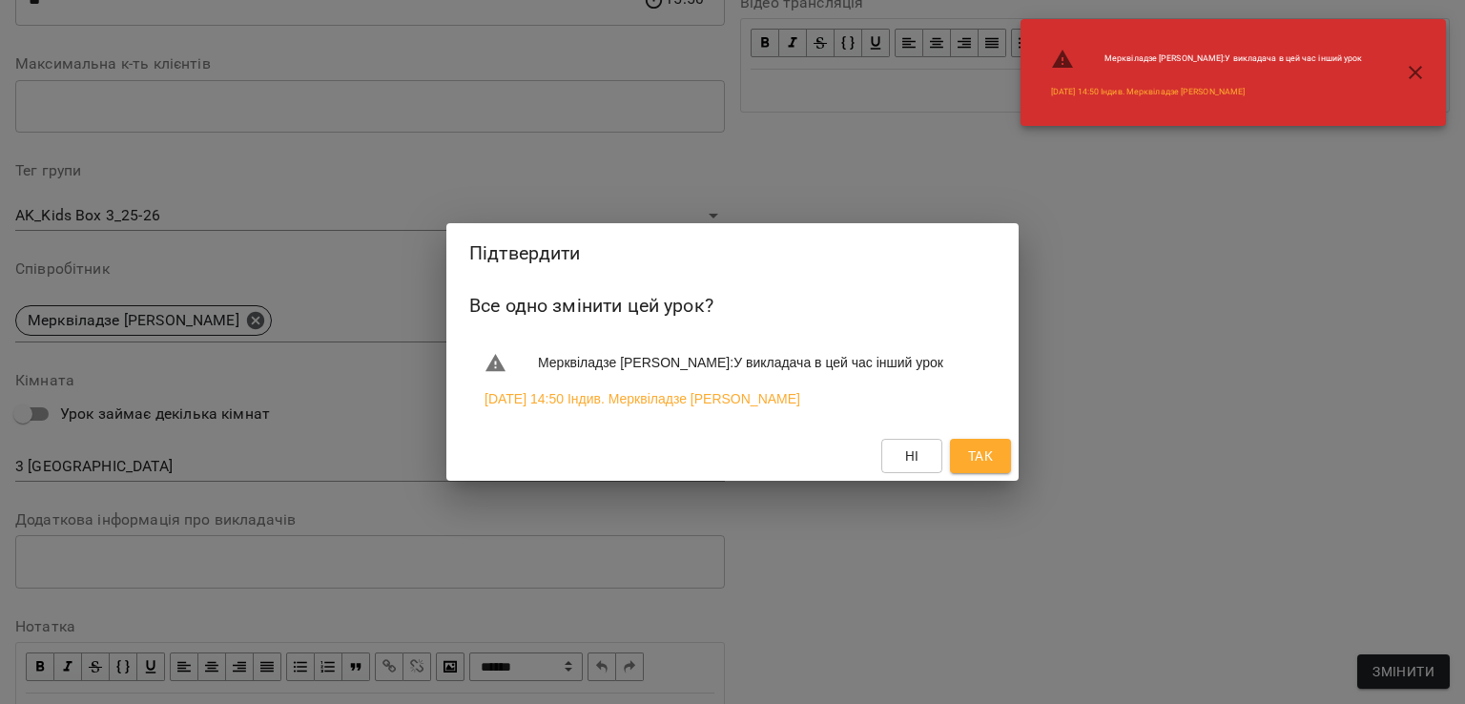
click at [970, 460] on span "Так" at bounding box center [980, 455] width 25 height 23
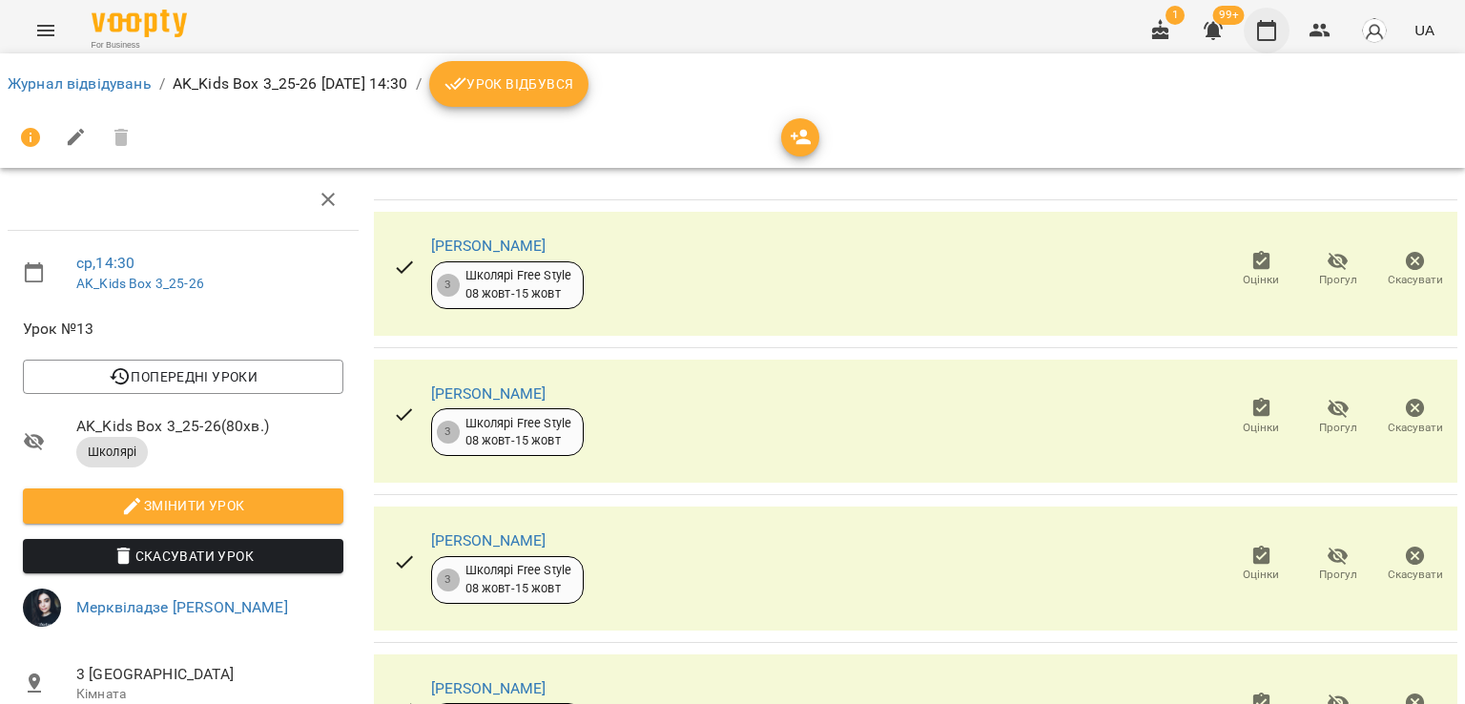
click at [1273, 35] on icon "button" at bounding box center [1266, 30] width 23 height 23
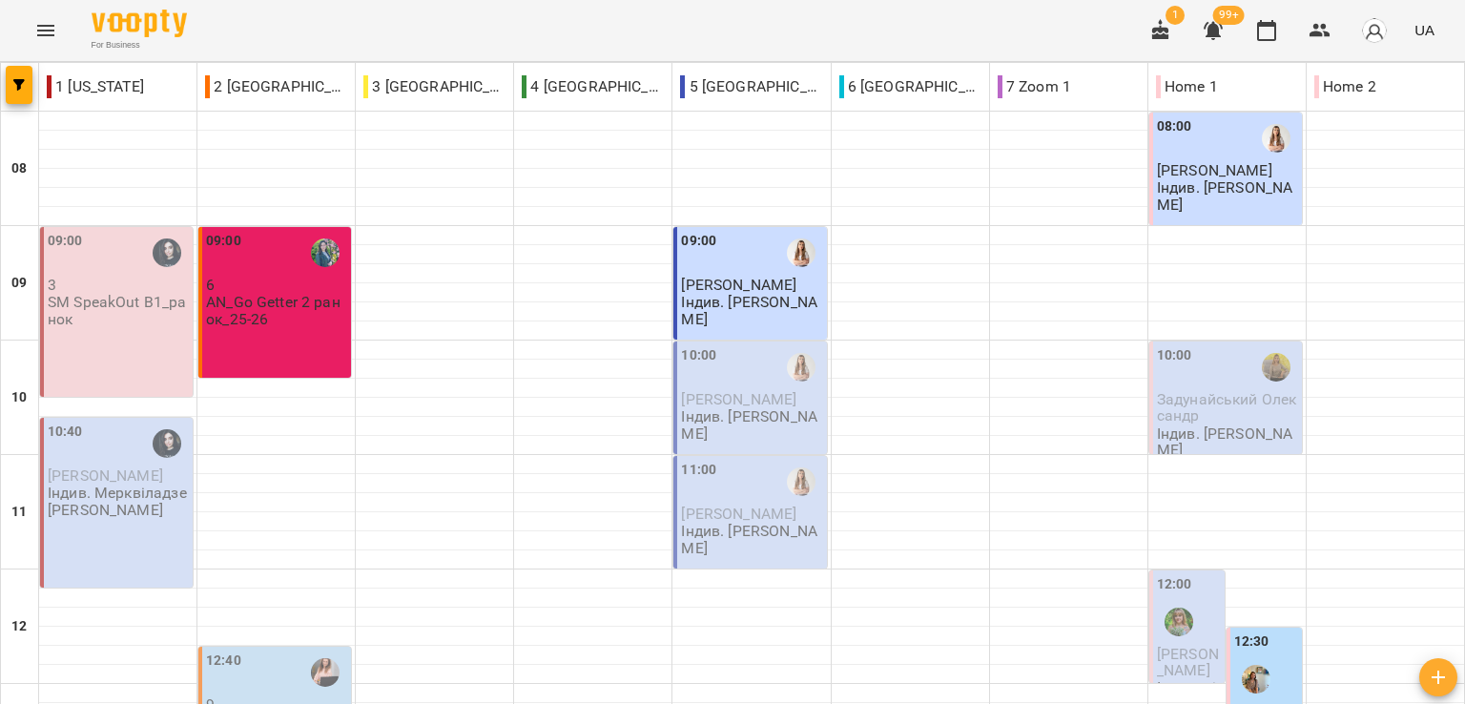
scroll to position [832, 0]
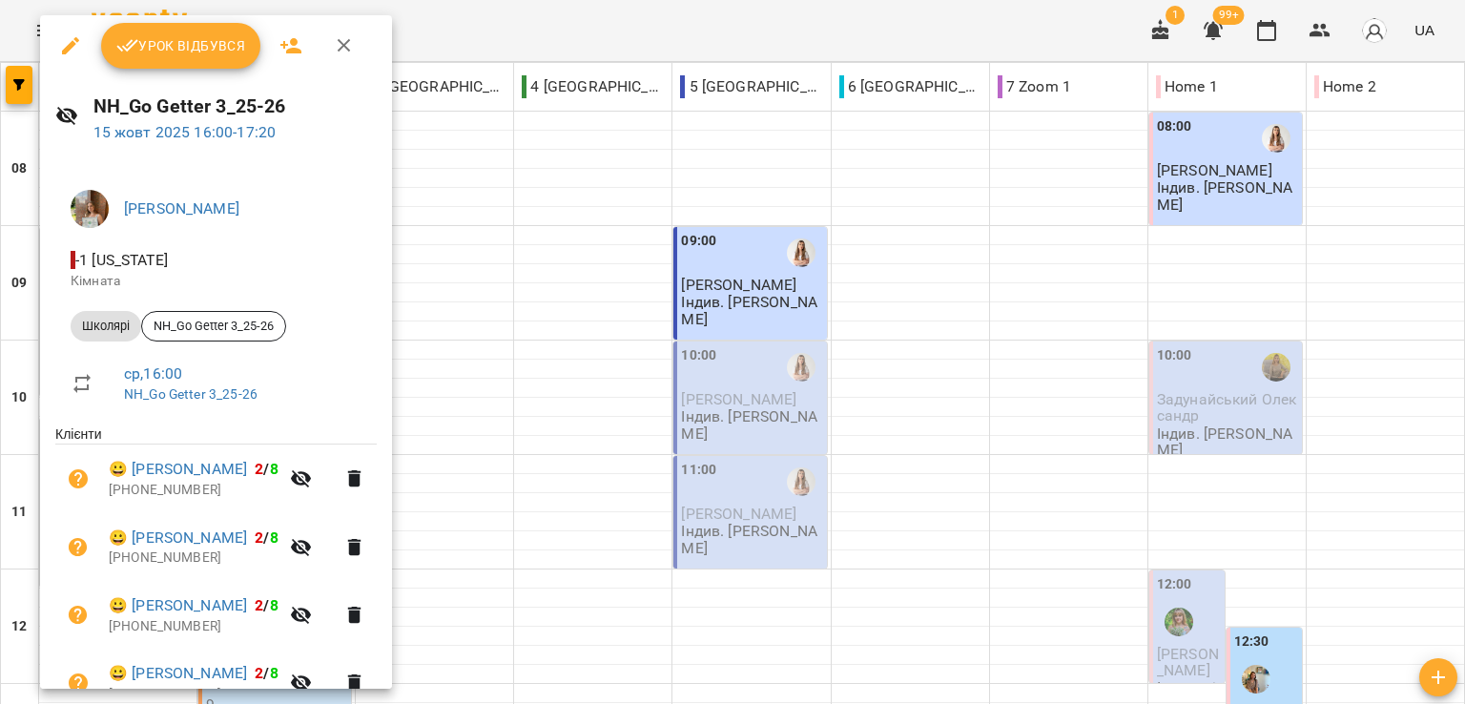
click at [72, 32] on button "button" at bounding box center [71, 46] width 46 height 46
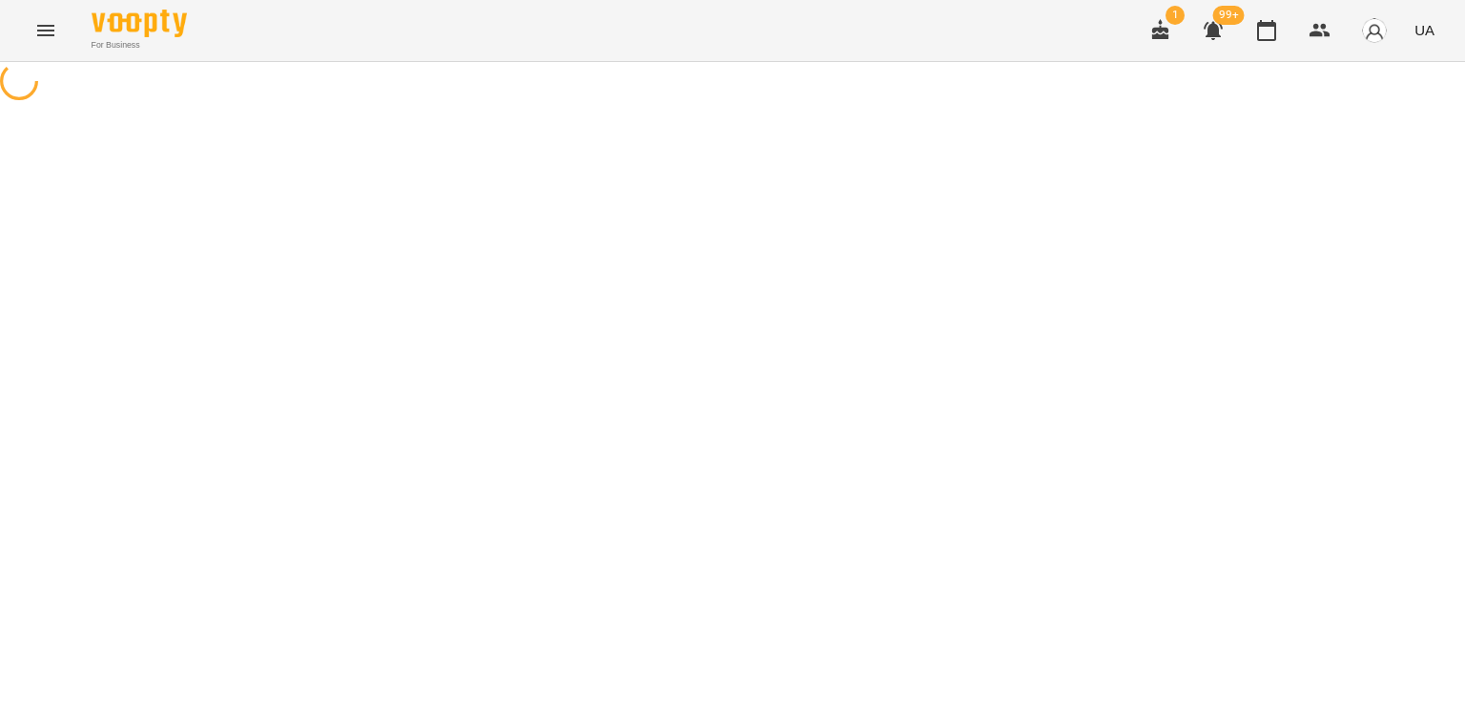
select select "*******"
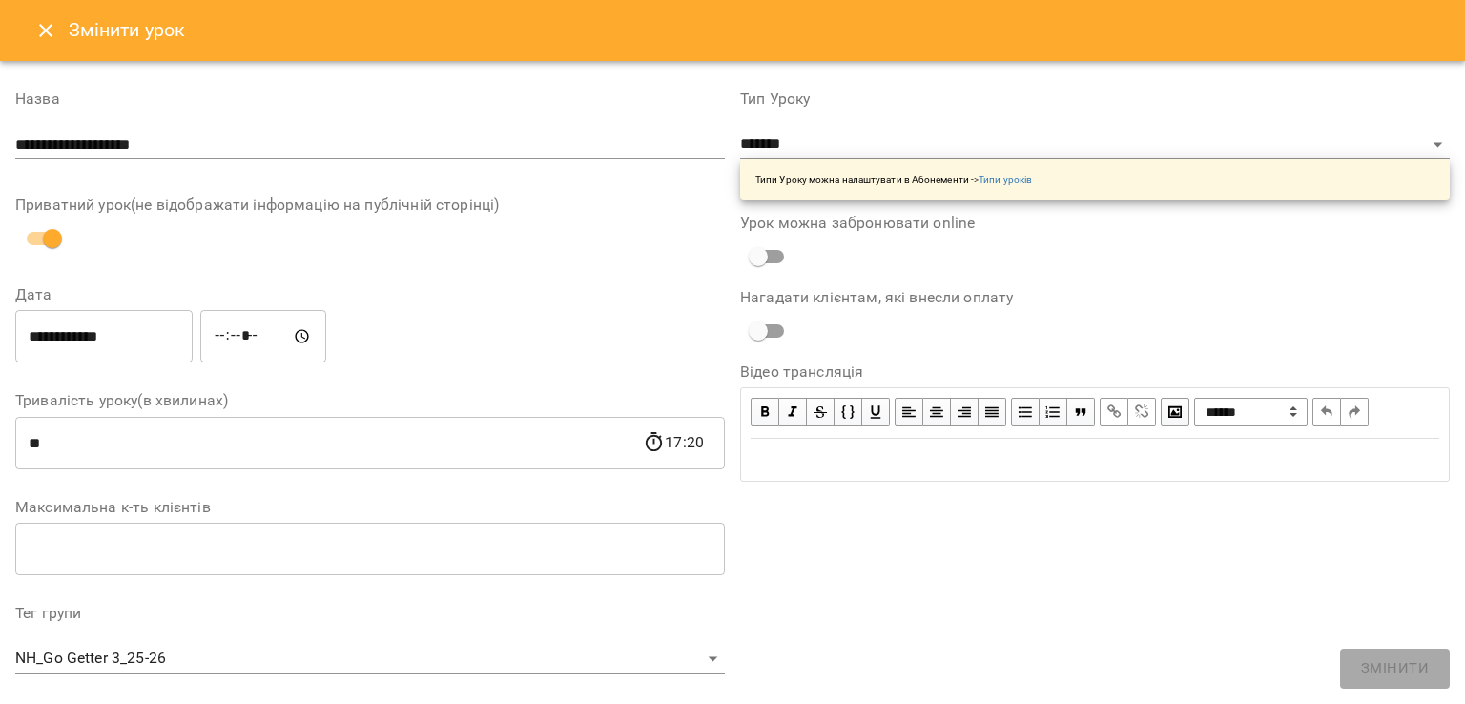
scroll to position [542, 0]
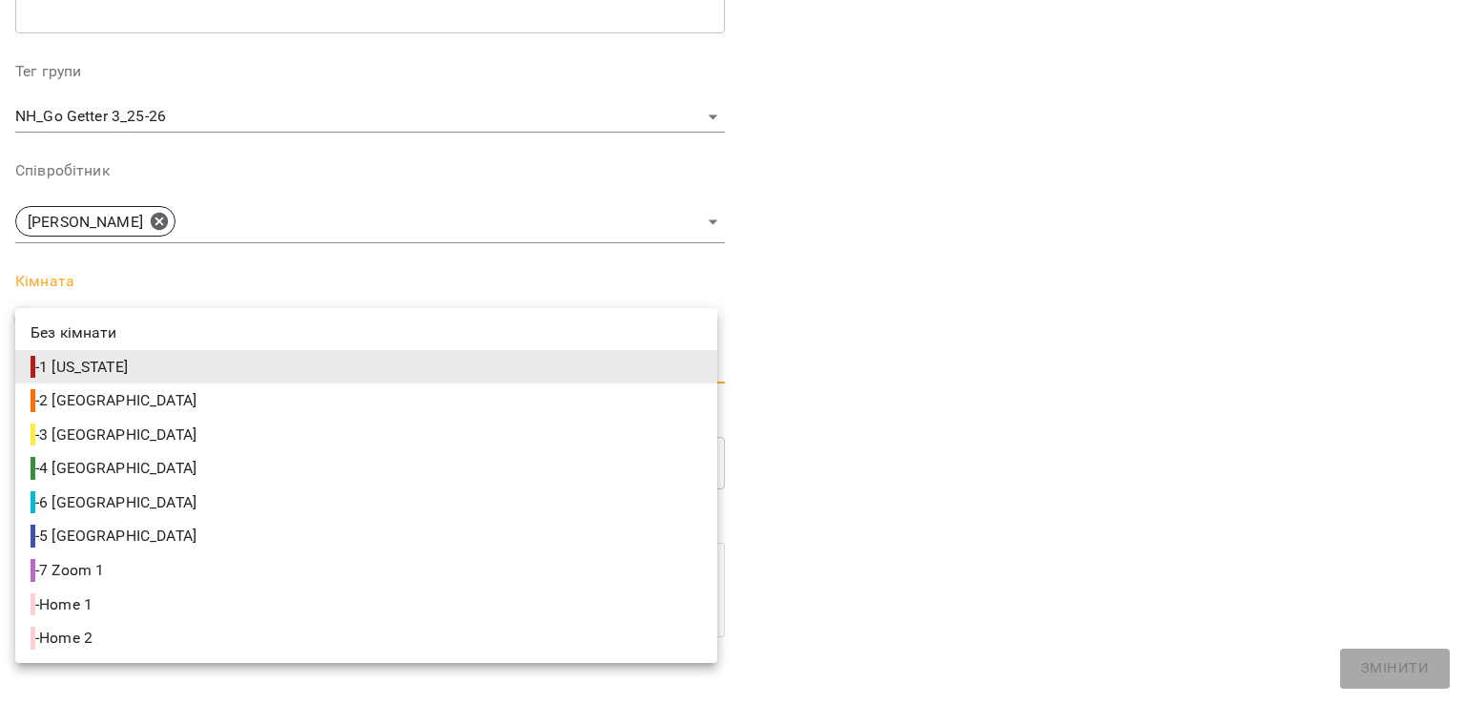
click at [99, 365] on body "For Business 1 99+ UA Журнал відвідувань / NH_Go Getter 3_25-26 ср, 15 жовт 202…" at bounding box center [732, 678] width 1465 height 1356
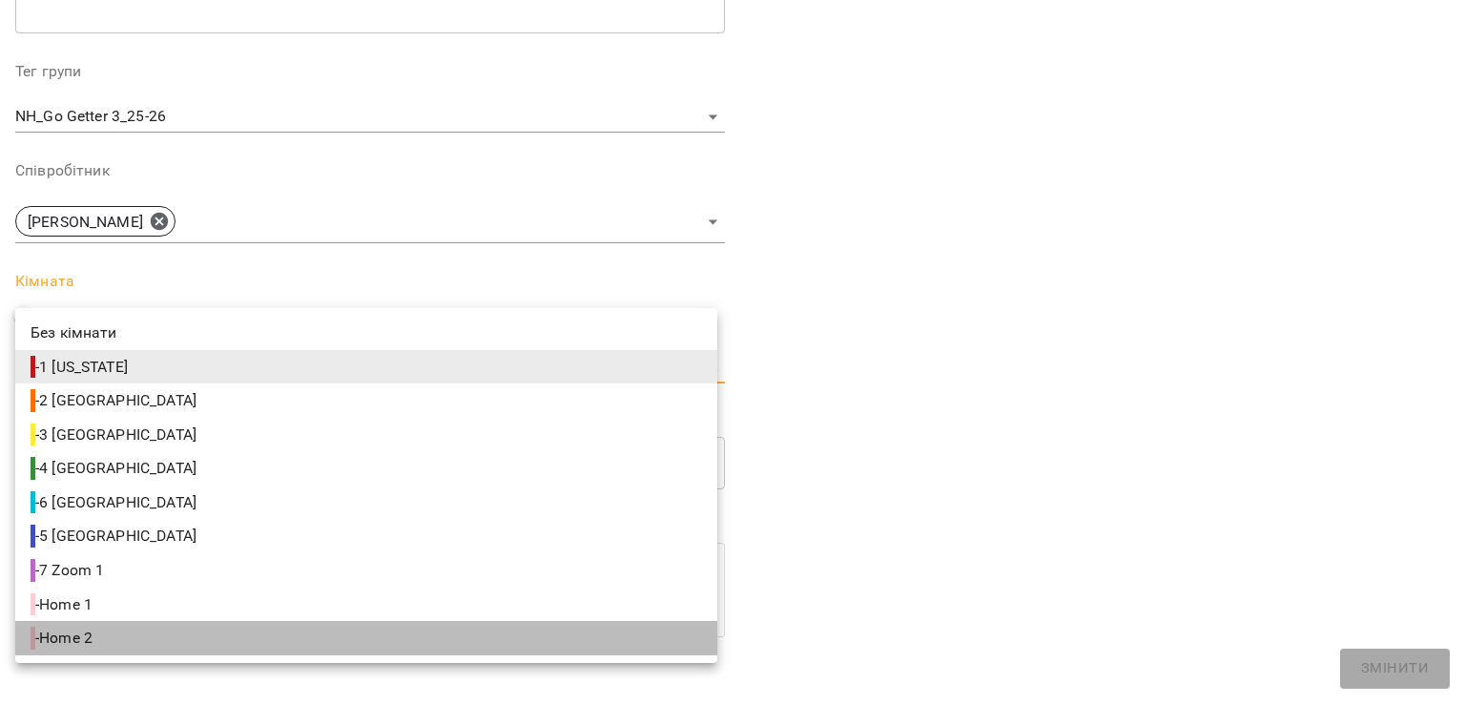
click at [77, 630] on span "- Home 2" at bounding box center [64, 638] width 66 height 23
type input "**********"
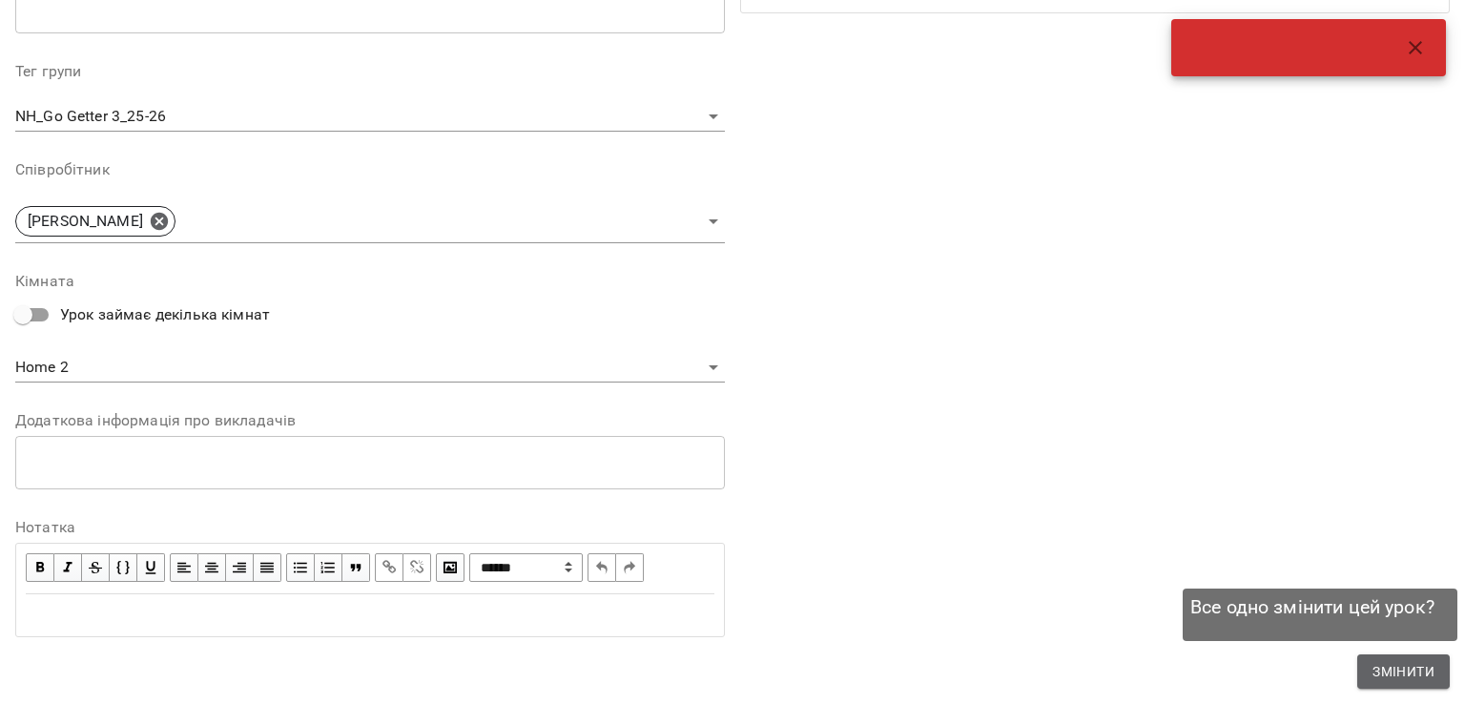
click at [1435, 664] on button "Змінити" at bounding box center [1403, 671] width 93 height 34
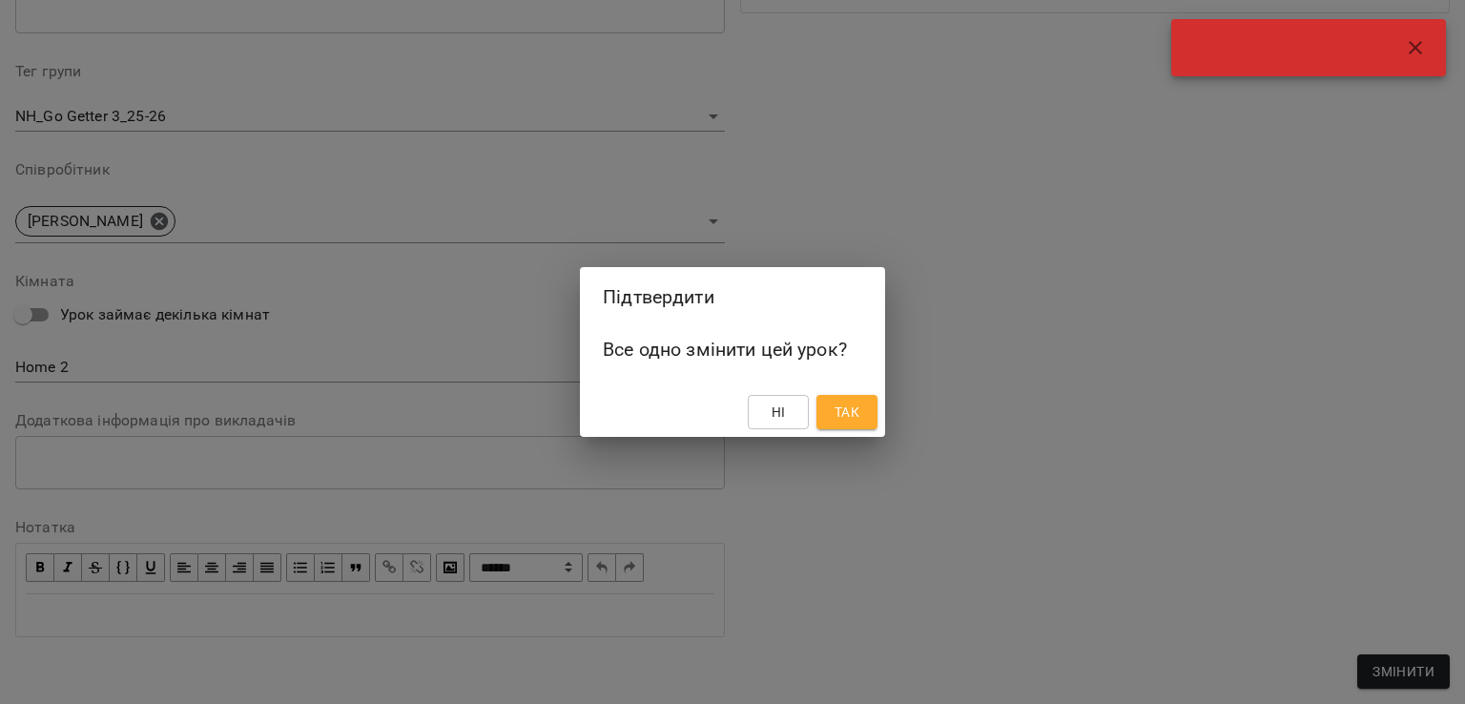
click at [862, 405] on span "Так" at bounding box center [847, 412] width 31 height 23
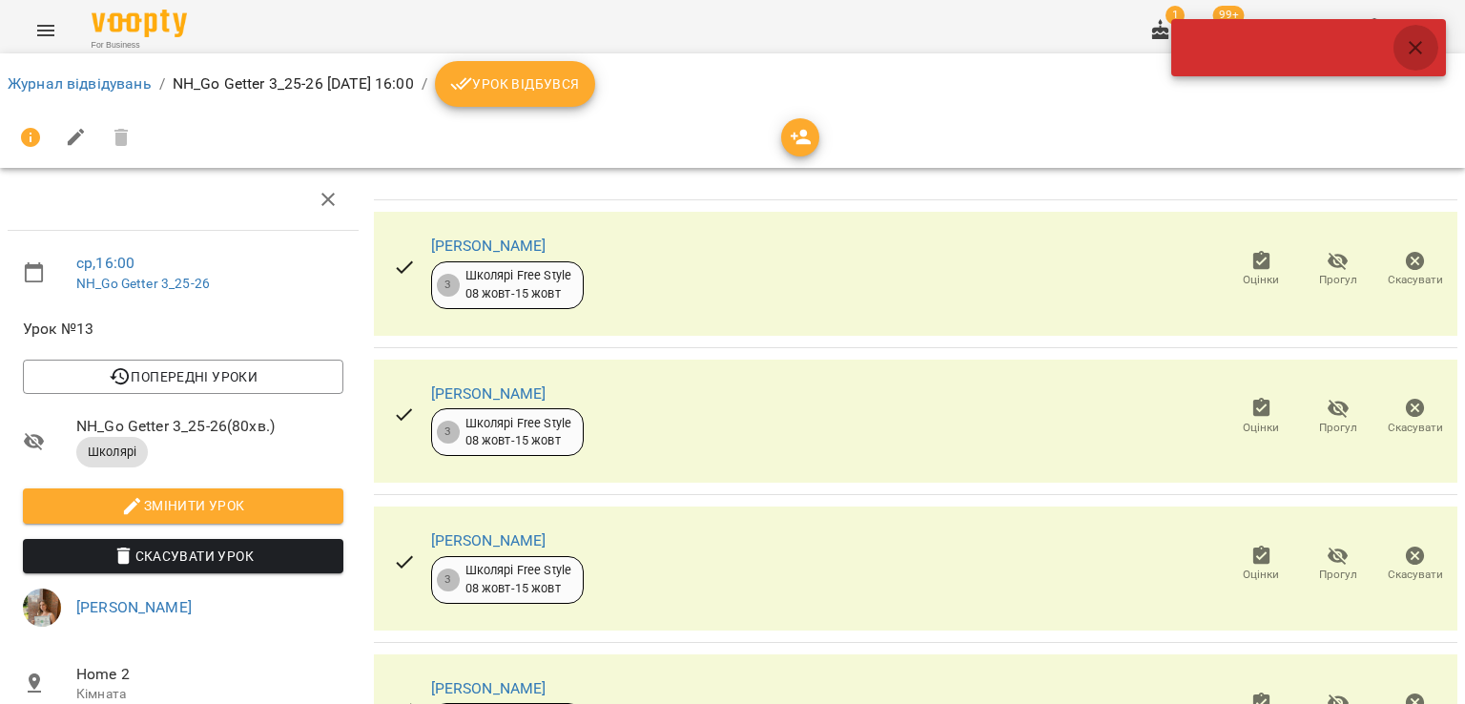
click at [1416, 51] on icon "button" at bounding box center [1415, 47] width 23 height 23
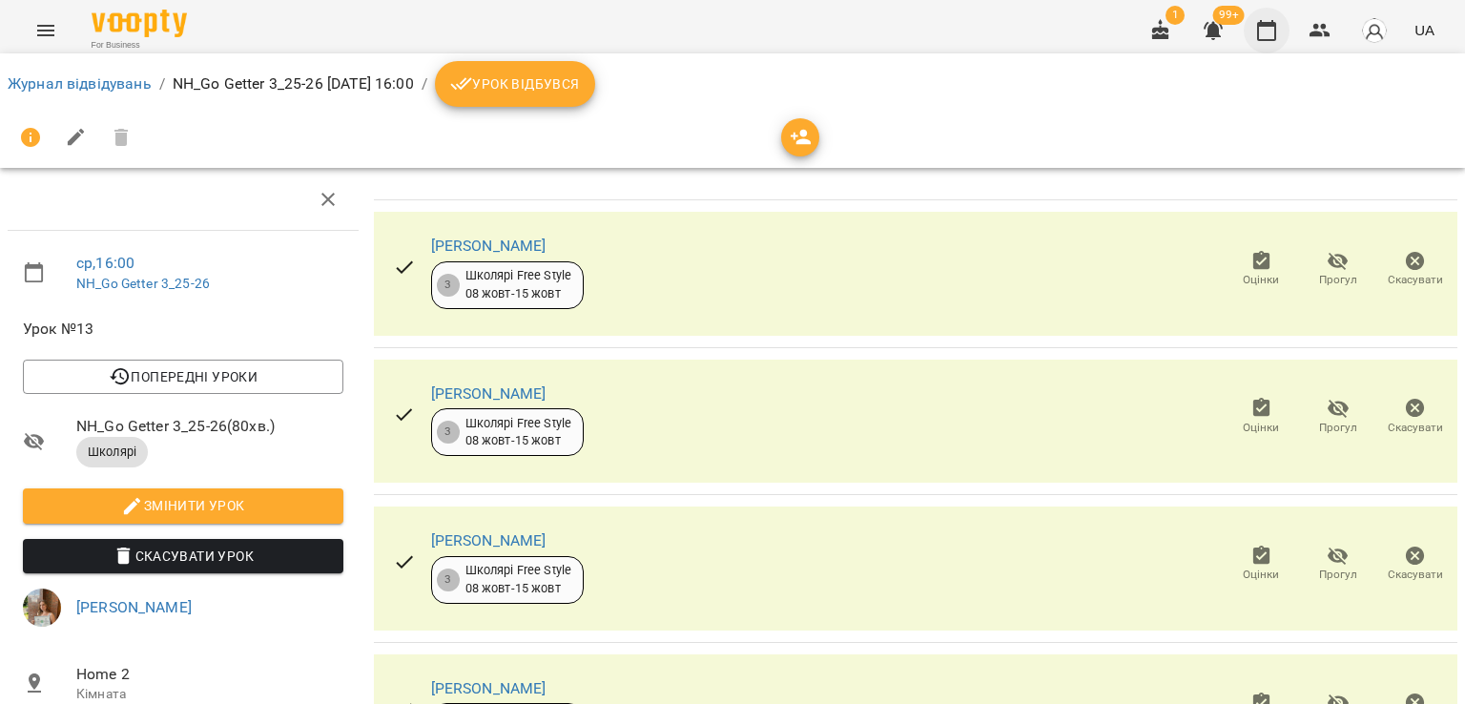
click at [1258, 28] on icon "button" at bounding box center [1266, 30] width 23 height 23
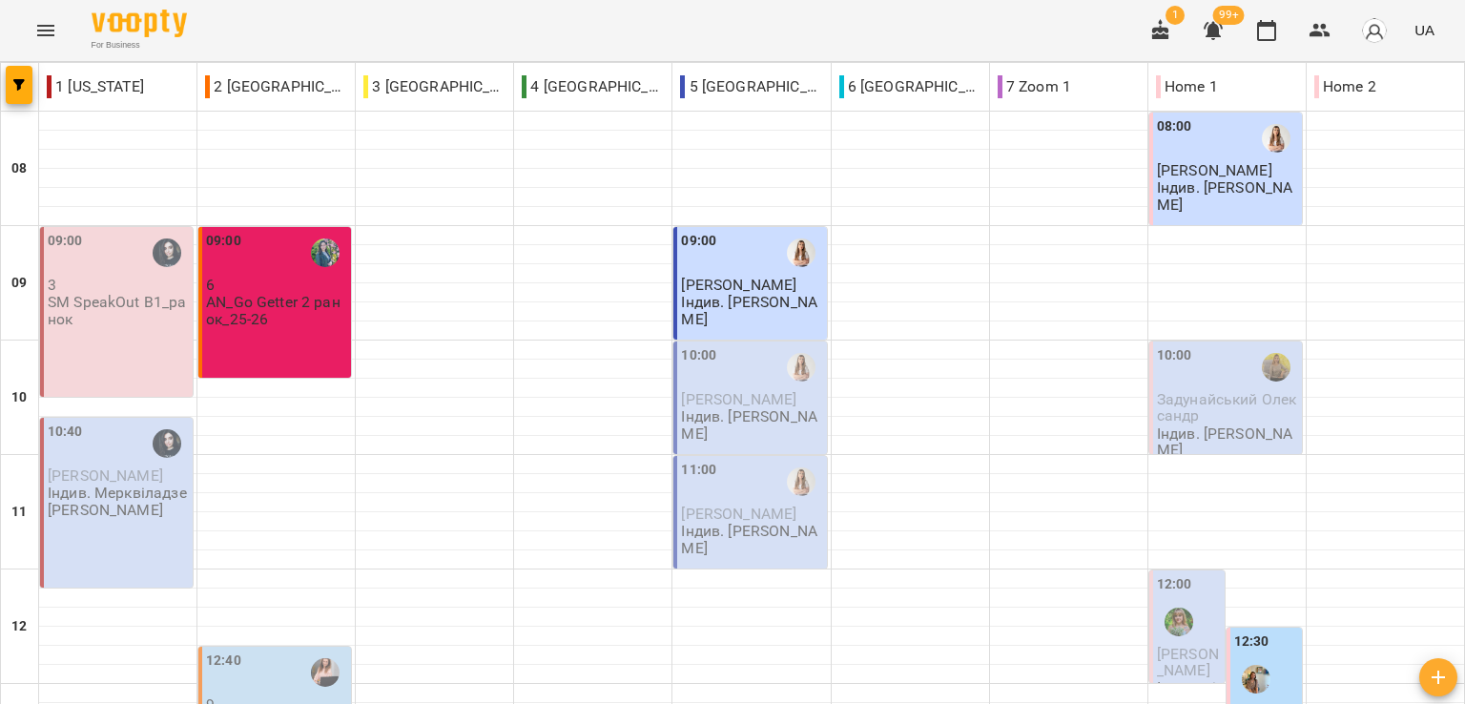
scroll to position [763, 0]
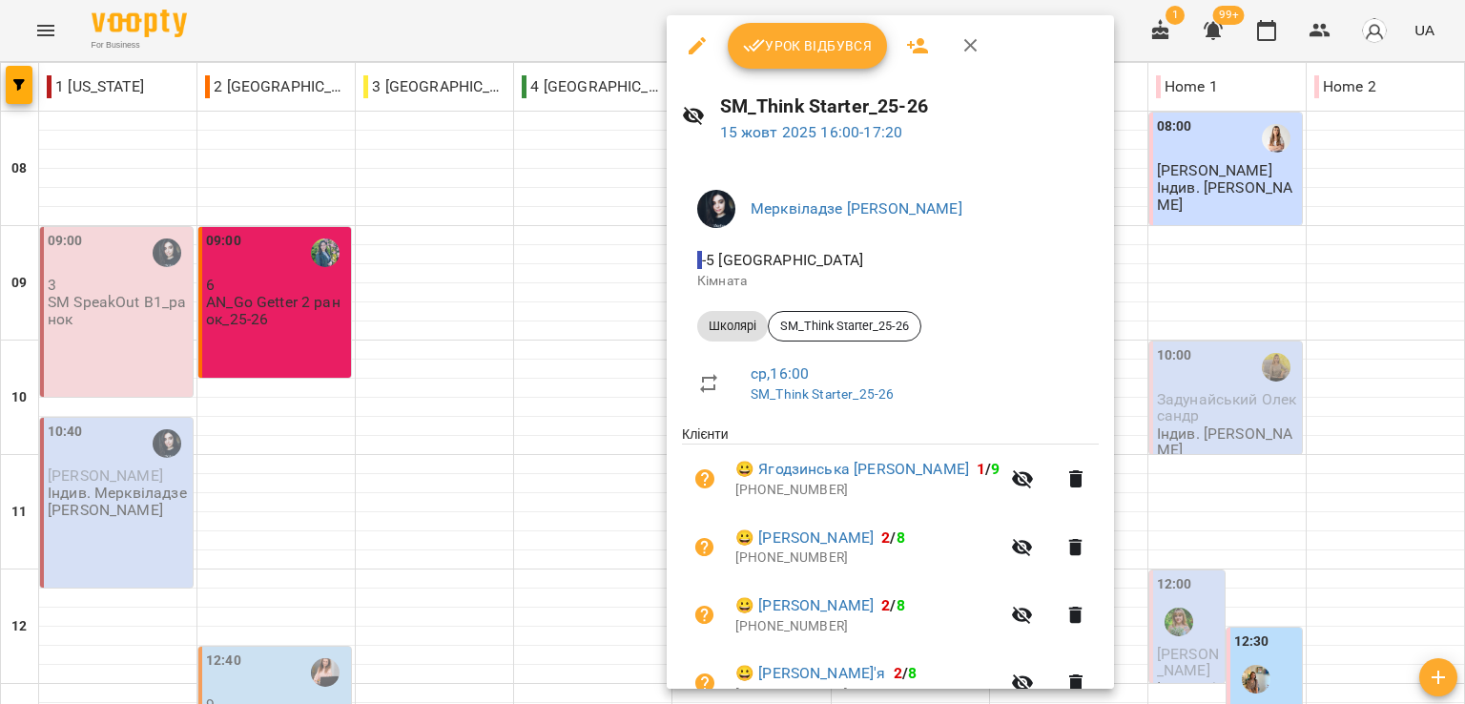
click at [594, 374] on div at bounding box center [732, 352] width 1465 height 704
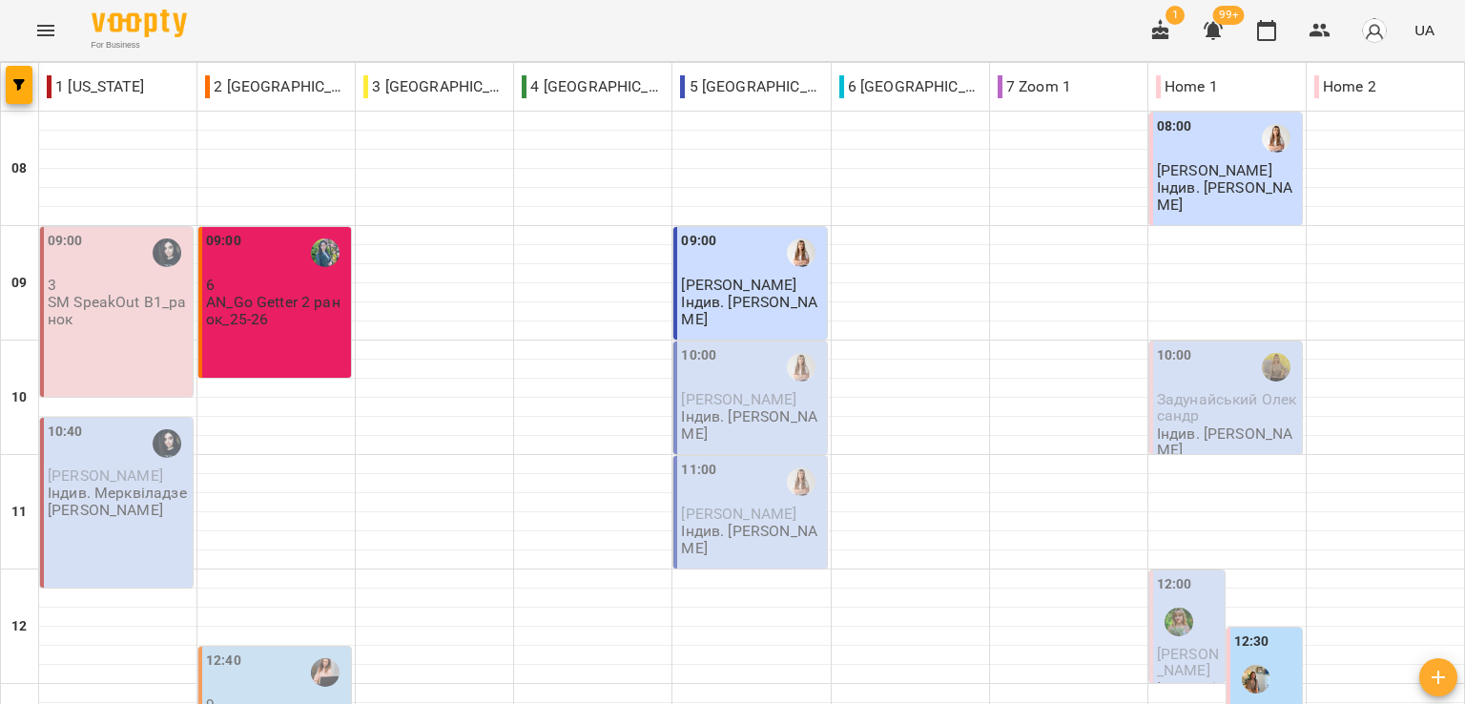
click at [484, 24] on div "For Business 1 99+ UA" at bounding box center [732, 30] width 1465 height 61
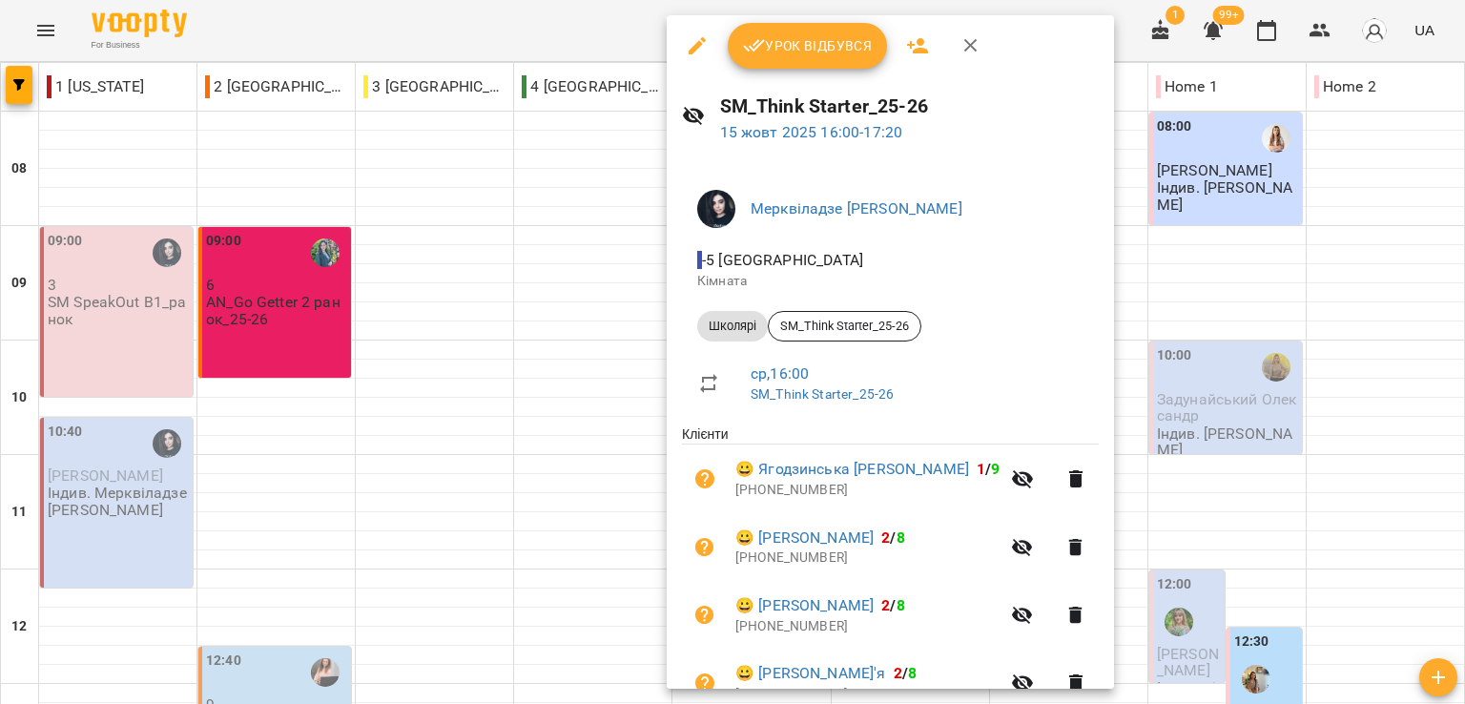
click at [688, 41] on icon "button" at bounding box center [697, 45] width 23 height 23
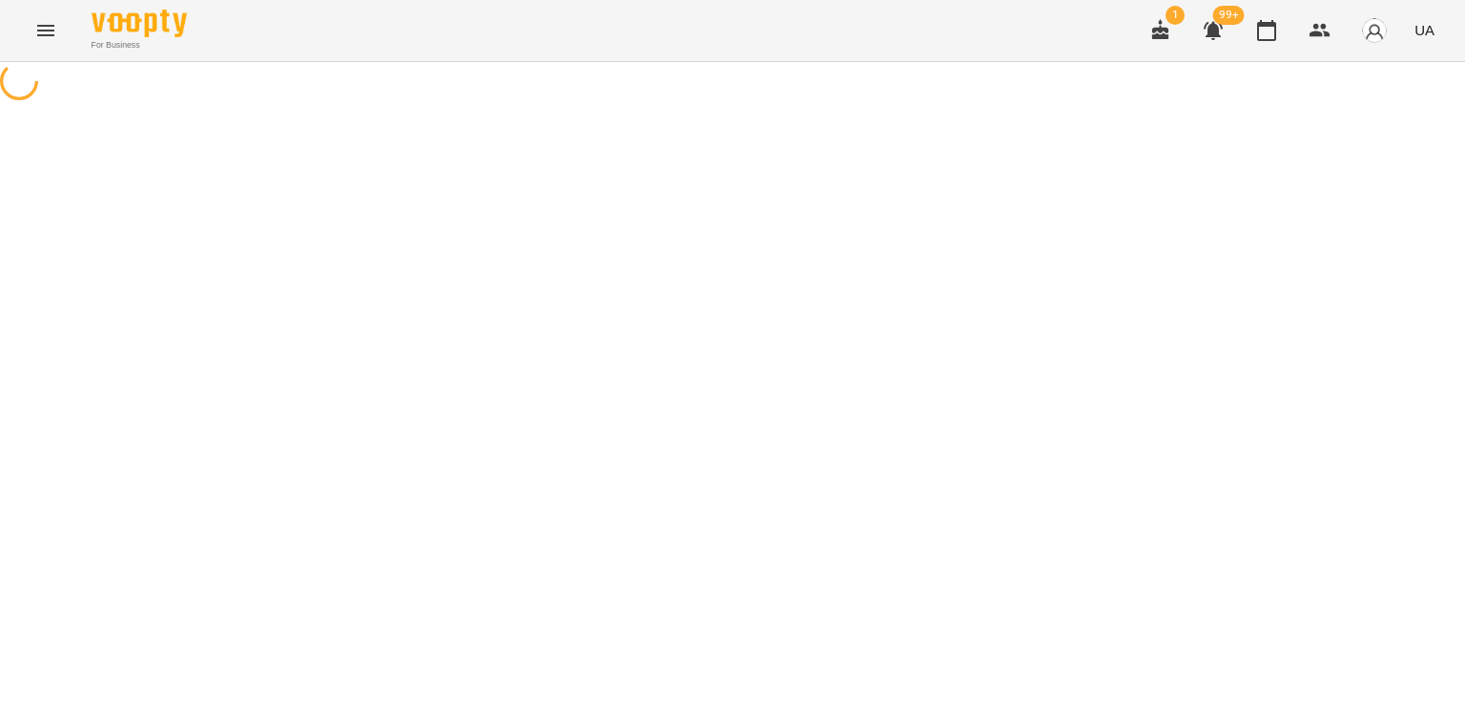
select select "*******"
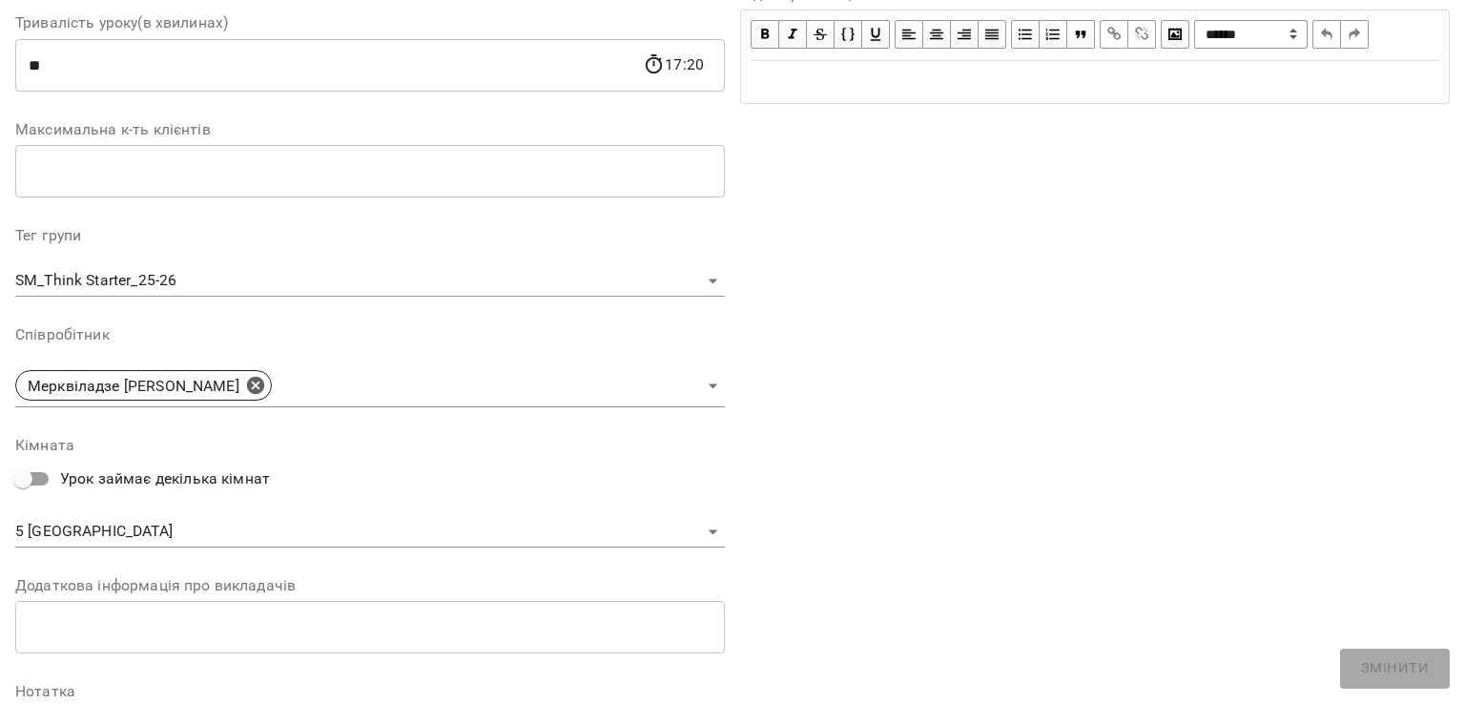
scroll to position [382, 0]
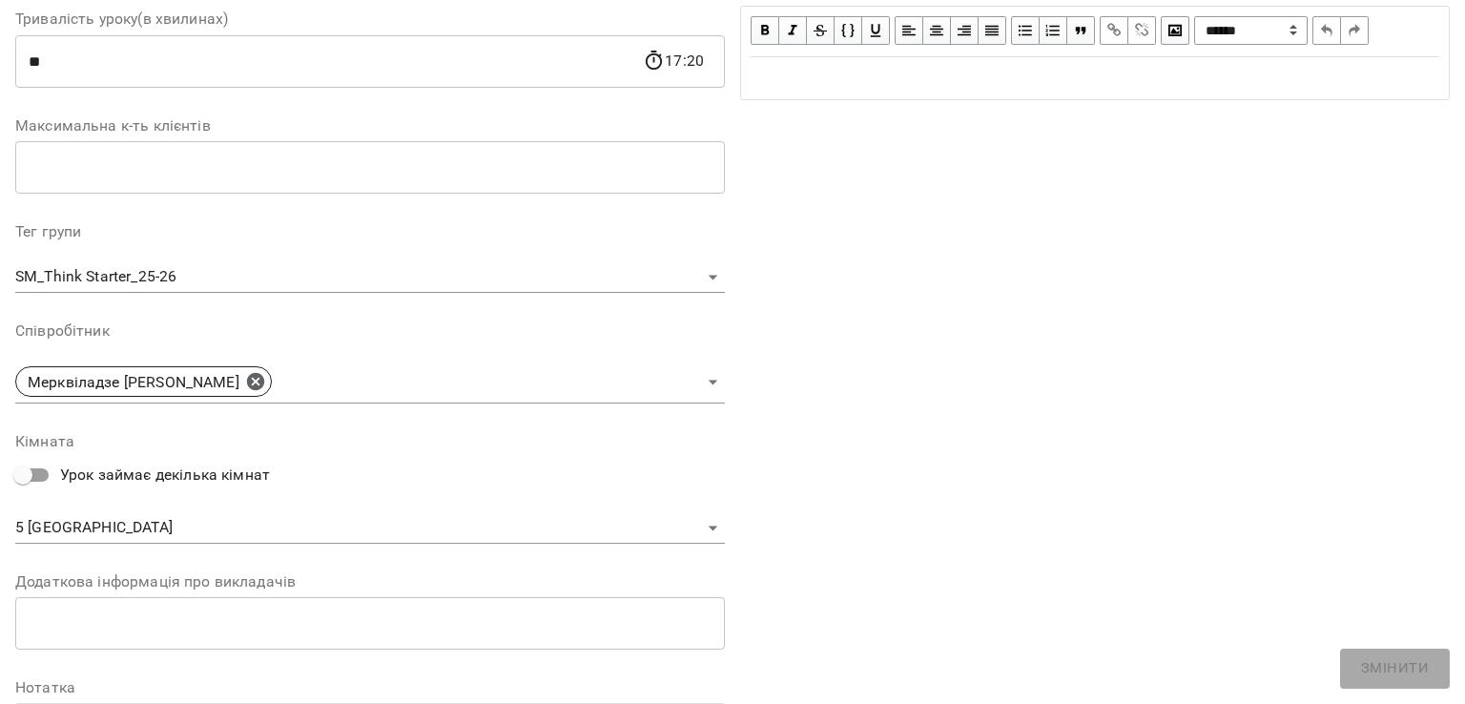
click at [62, 533] on body "For Business 1 99+ UA Журнал відвідувань / SM_Think Starter_25-26 ср, 15 жовт 2…" at bounding box center [732, 694] width 1465 height 1388
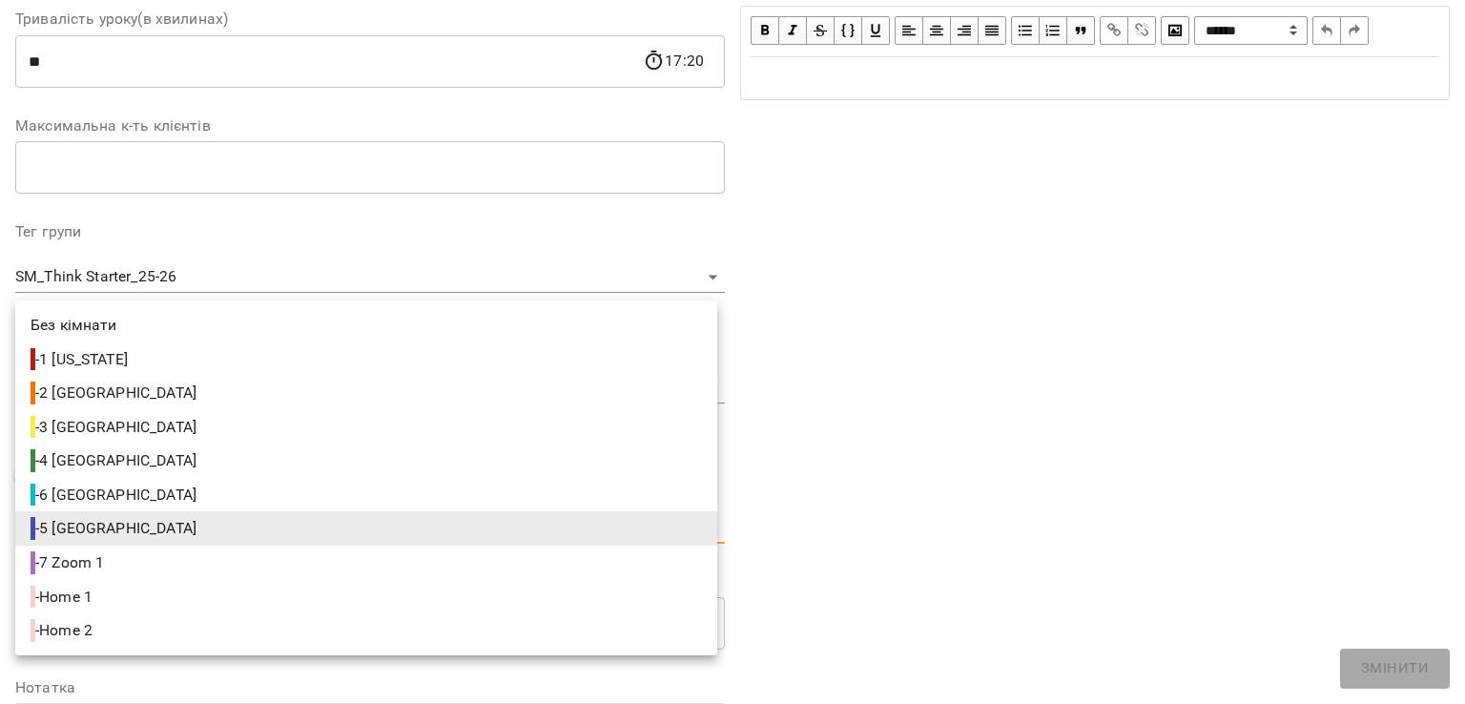
click at [99, 355] on span "- 1 New York" at bounding box center [81, 359] width 101 height 23
type input "**********"
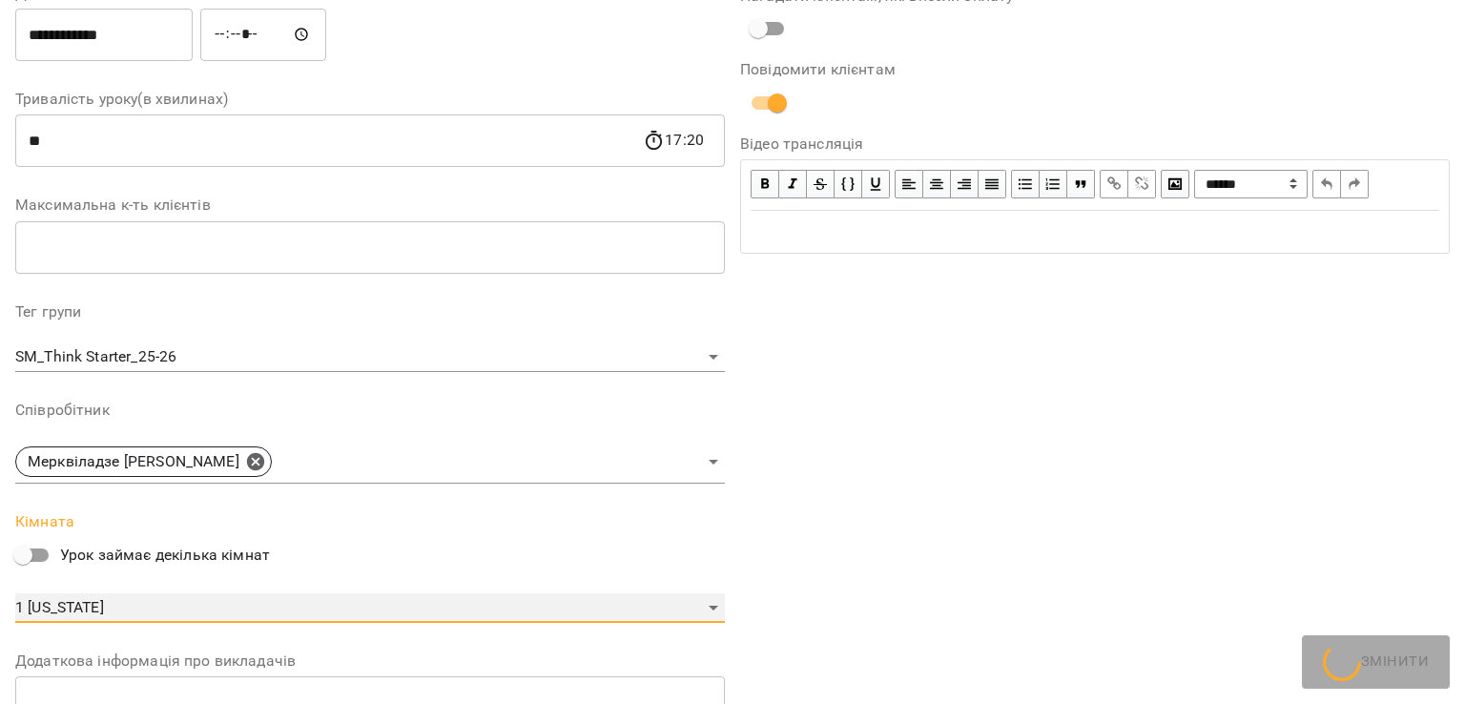
scroll to position [461, 0]
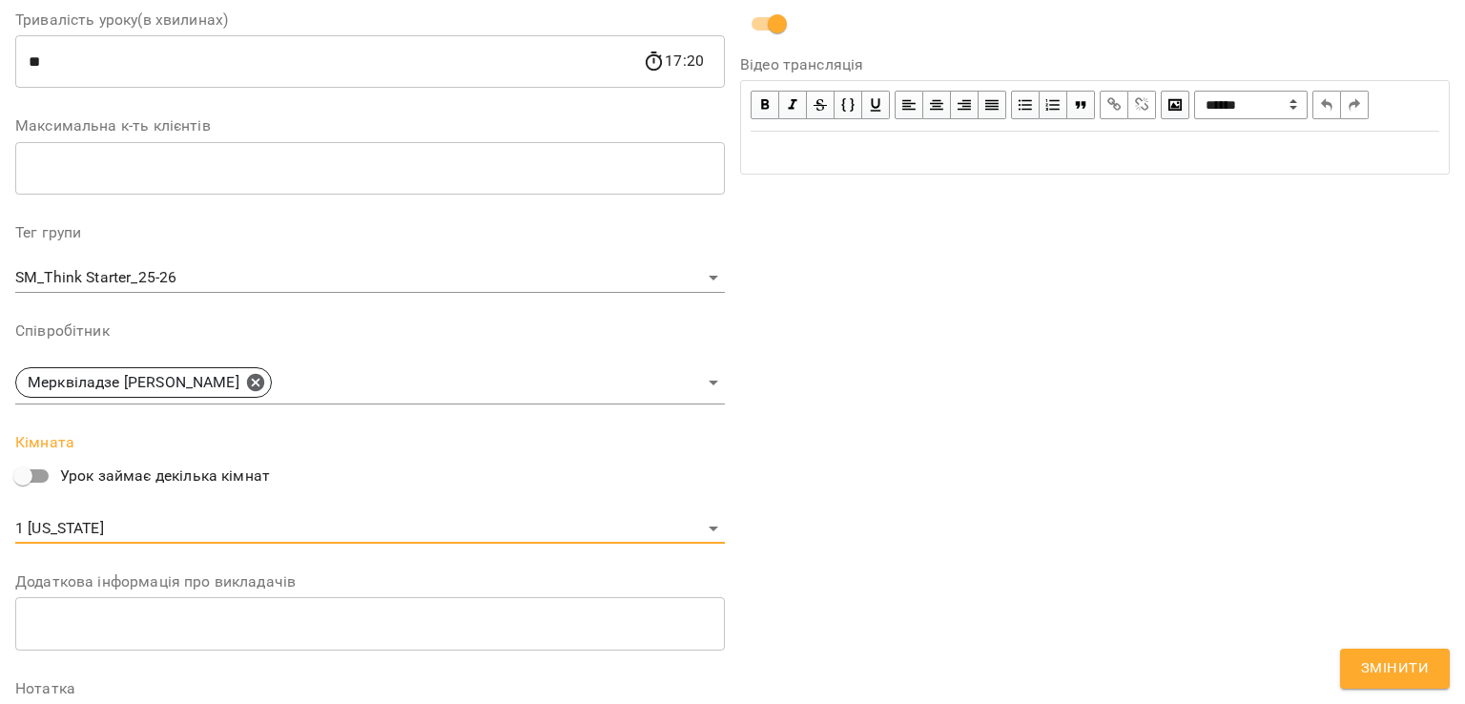
click at [1388, 669] on span "Змінити" at bounding box center [1395, 668] width 68 height 25
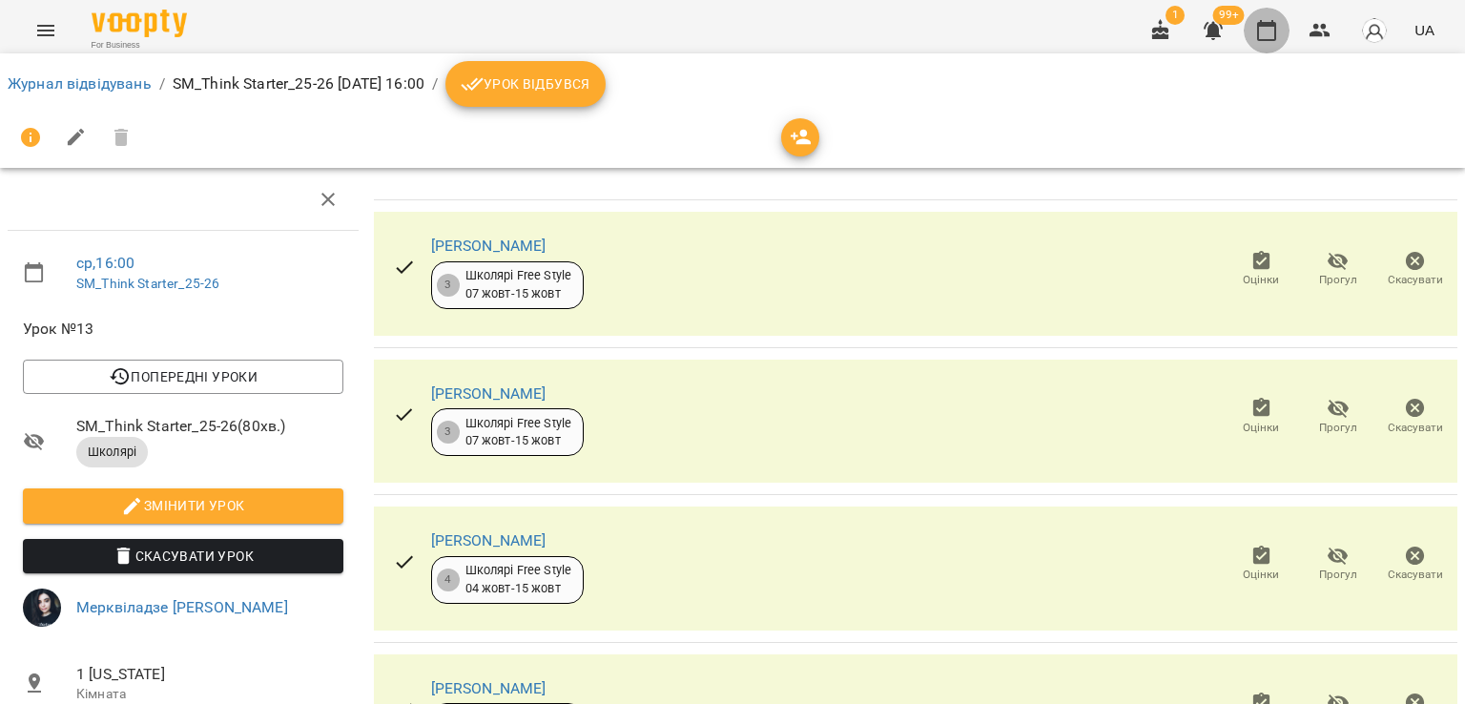
click at [1278, 30] on icon "button" at bounding box center [1266, 30] width 23 height 23
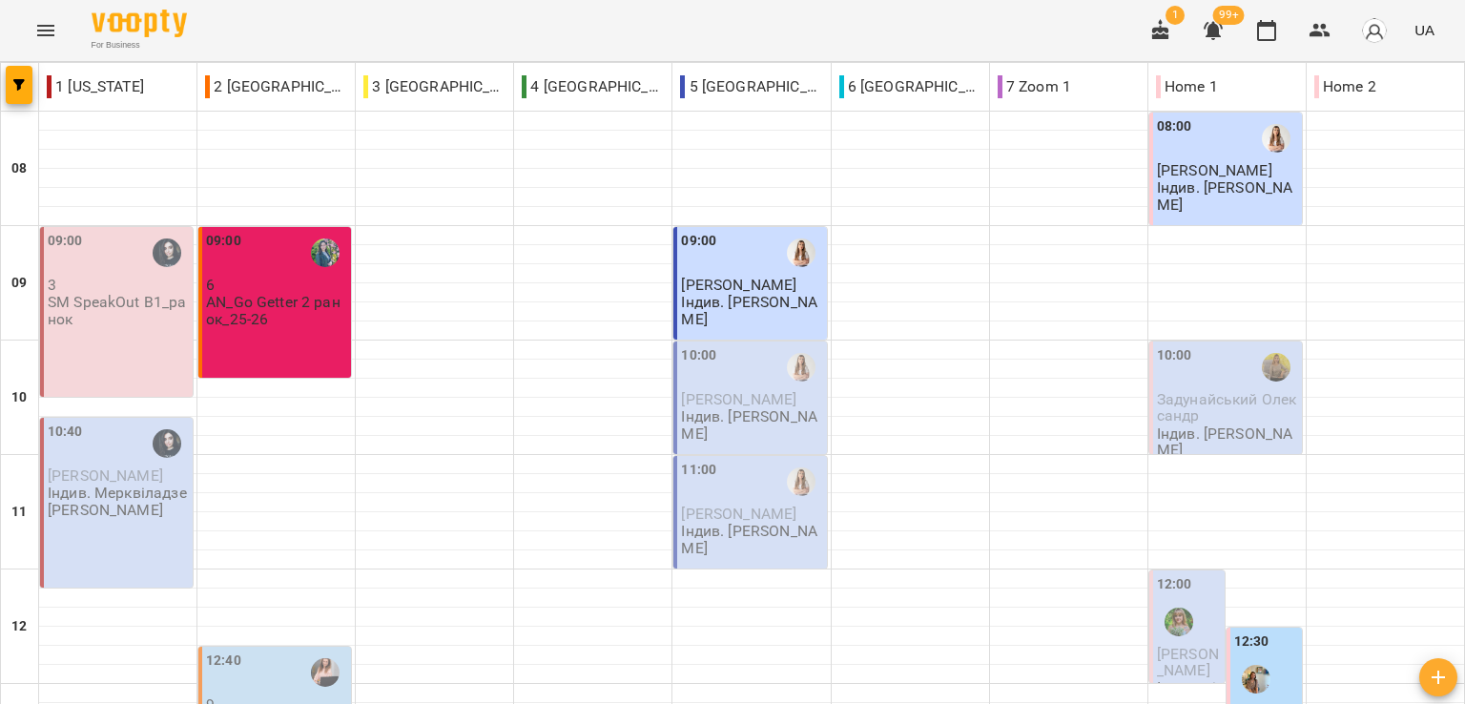
scroll to position [763, 0]
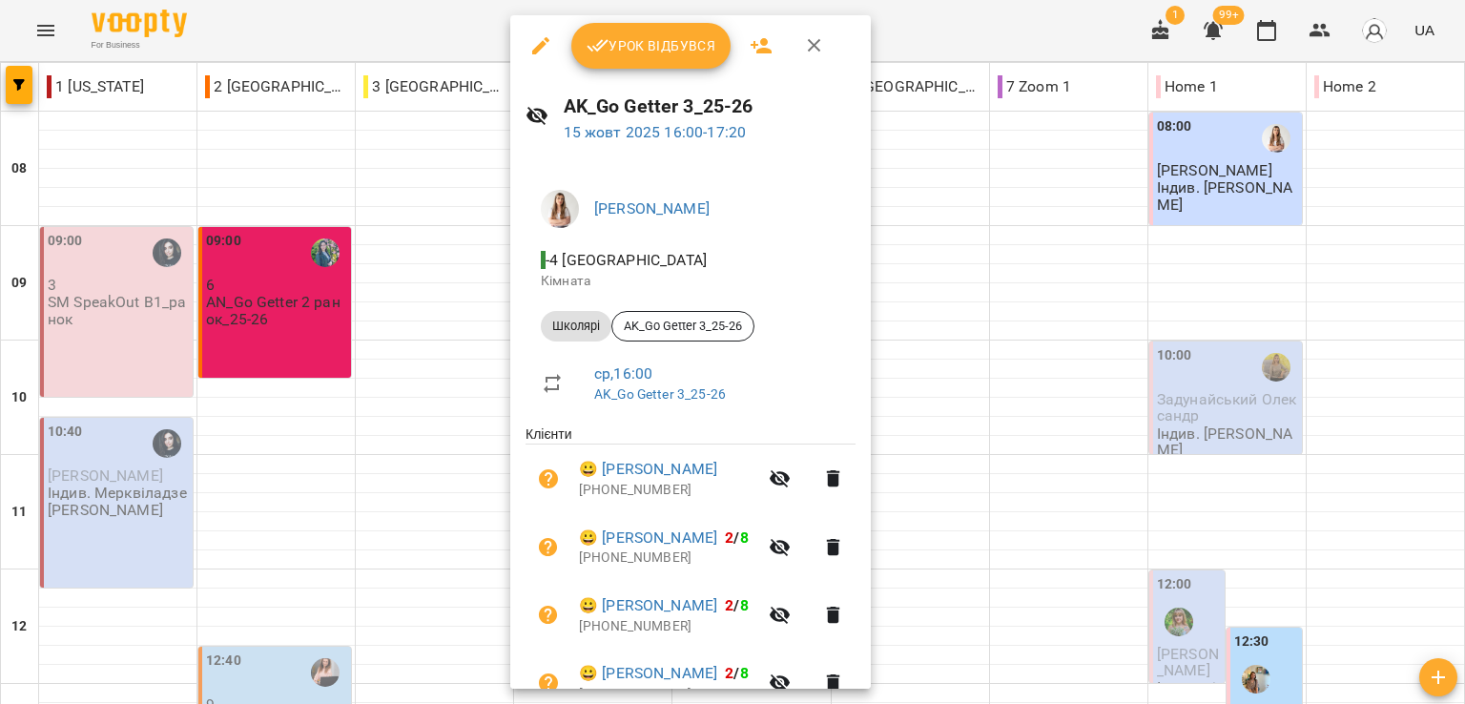
click at [543, 40] on icon "button" at bounding box center [540, 45] width 23 height 23
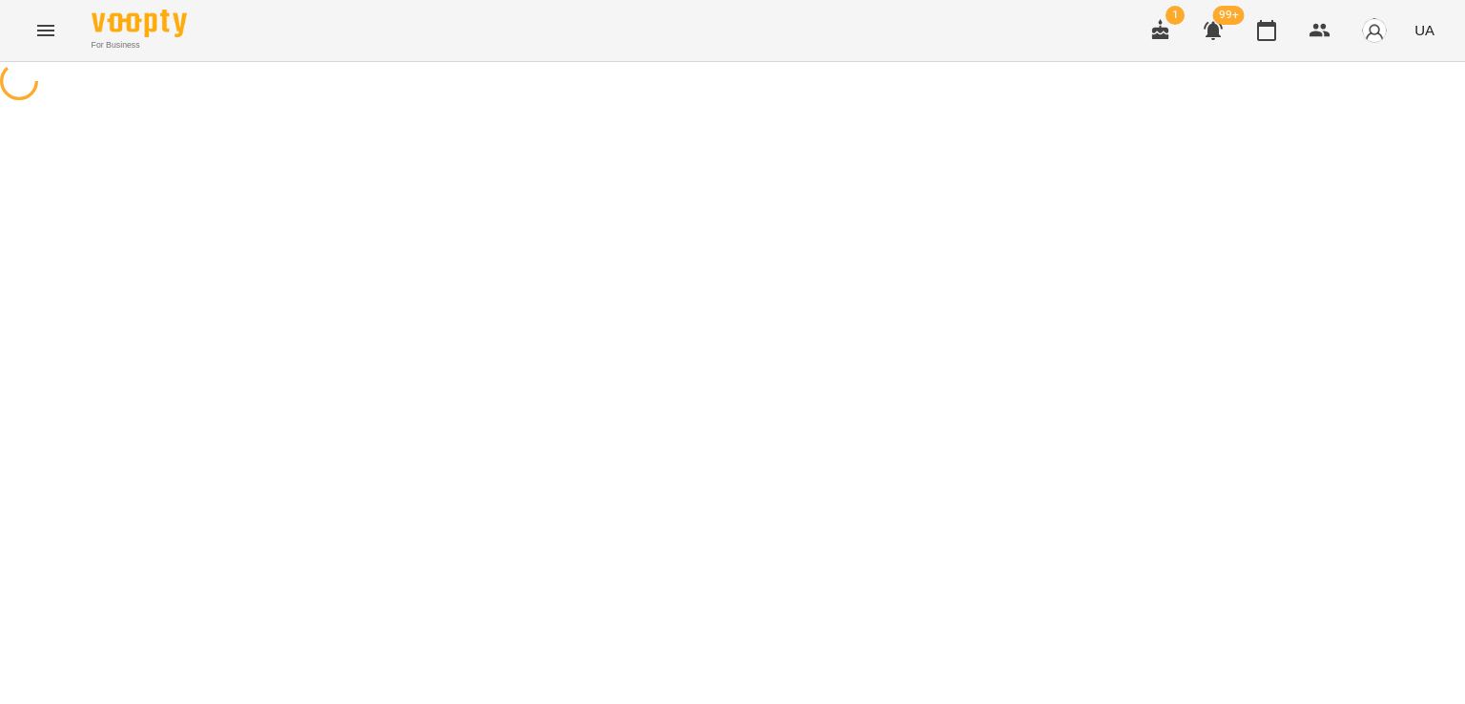
select select "*******"
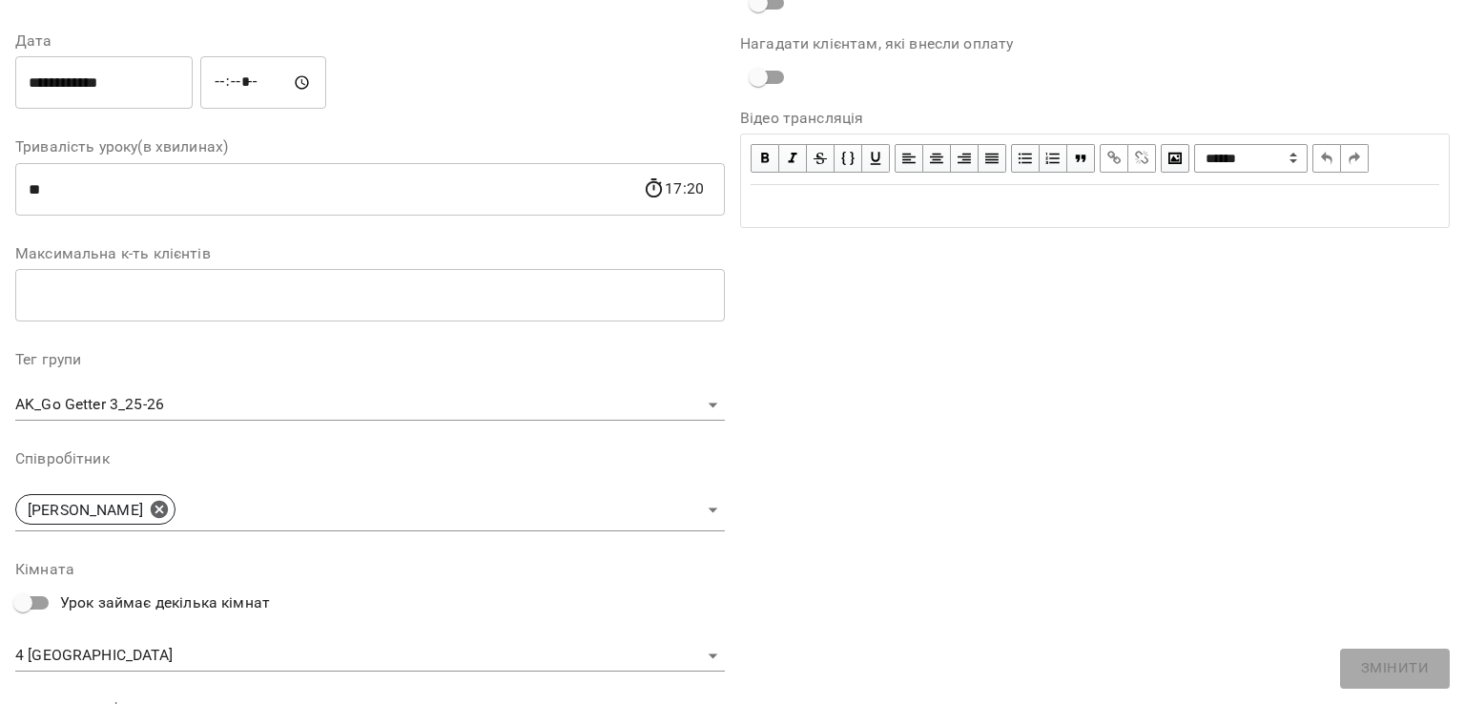
scroll to position [382, 0]
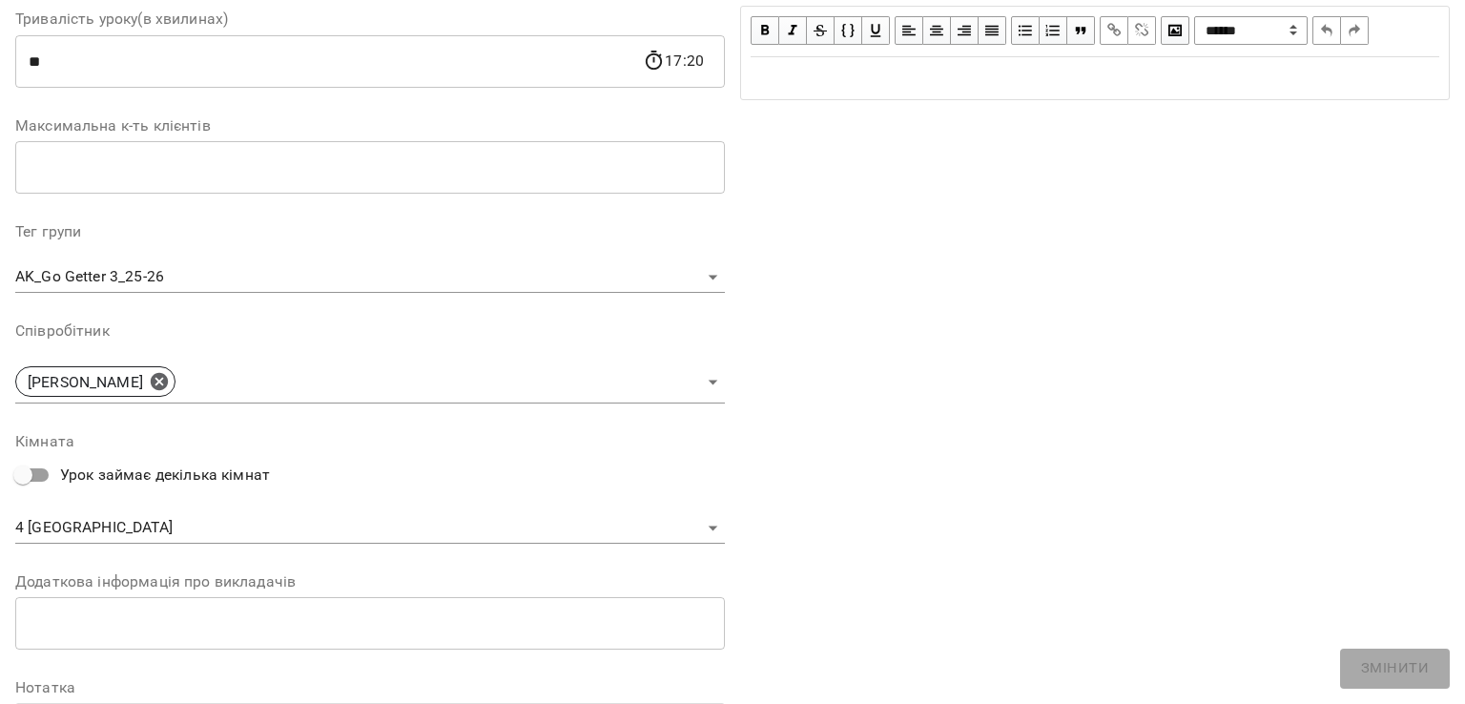
click at [84, 530] on body "For Business 1 99+ UA Журнал відвідувань / AK_Go Getter 3_25-26 ср, 15 жовт 202…" at bounding box center [732, 596] width 1465 height 1192
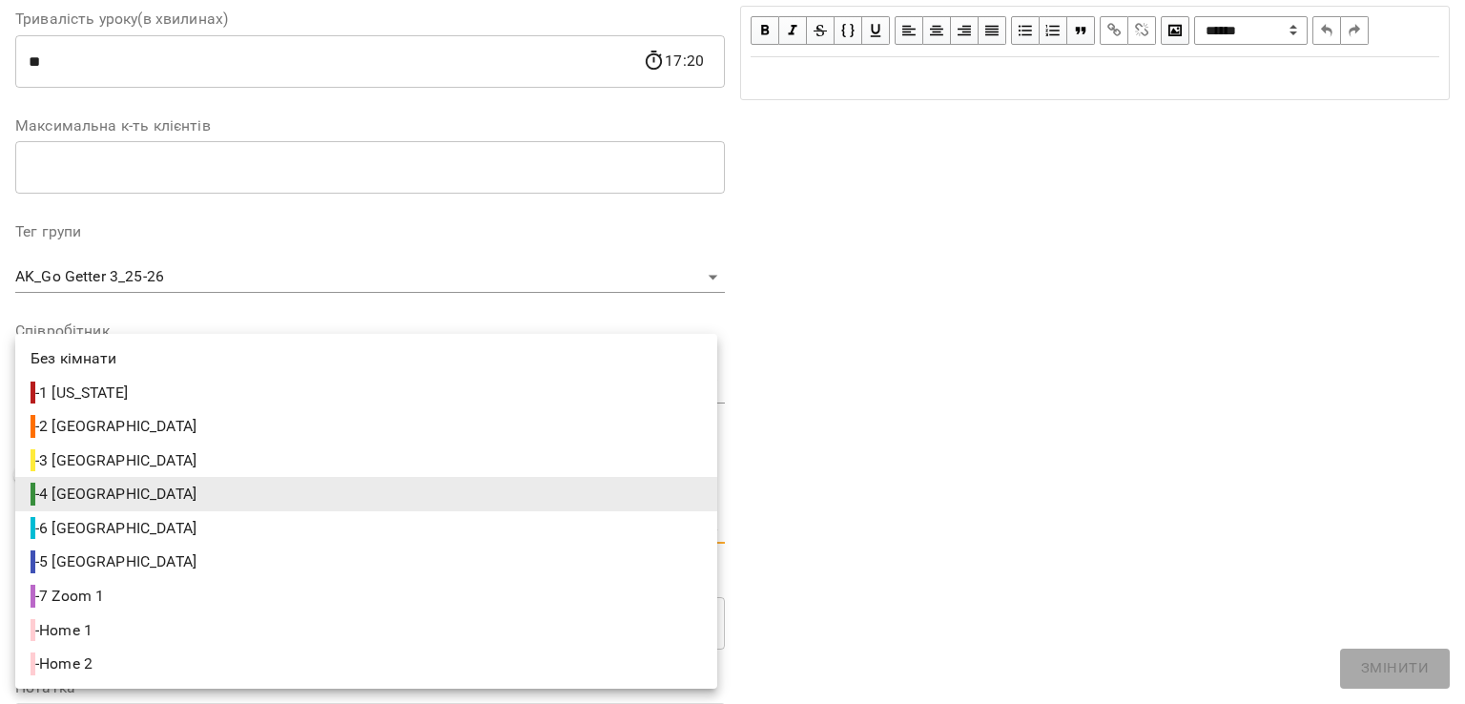
click at [70, 562] on span "- 5 Paris" at bounding box center [116, 561] width 170 height 23
type input "**********"
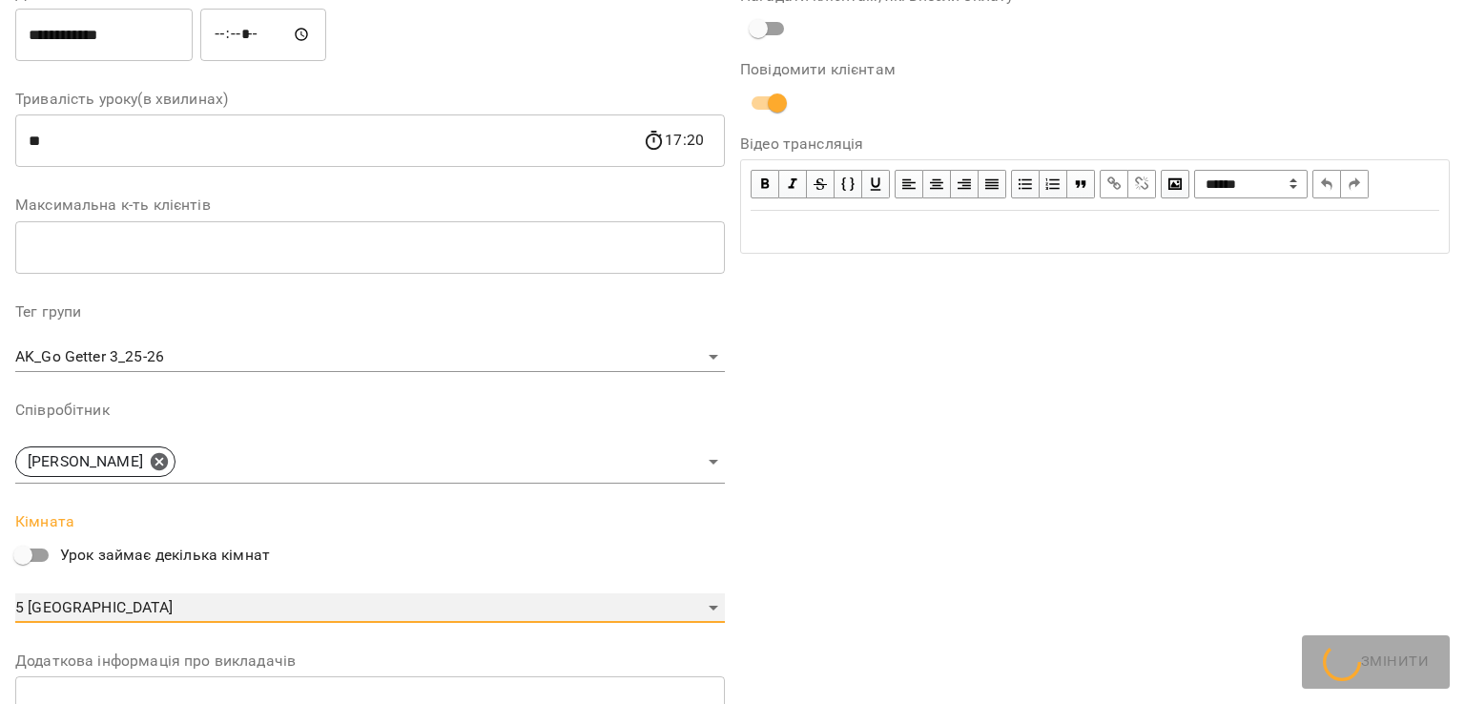
scroll to position [461, 0]
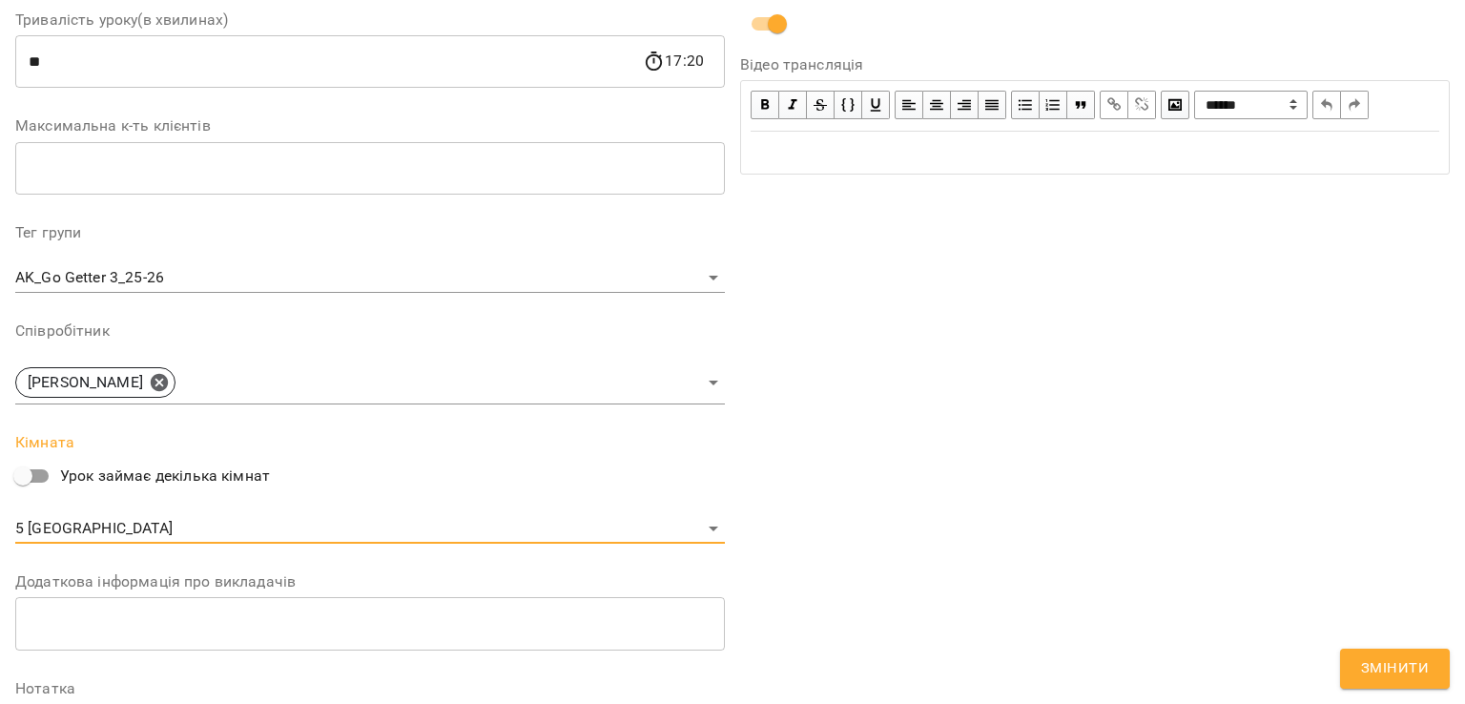
drag, startPoint x: 1396, startPoint y: 665, endPoint x: 1389, endPoint y: 648, distance: 18.8
click at [1396, 662] on span "Змінити" at bounding box center [1395, 668] width 68 height 25
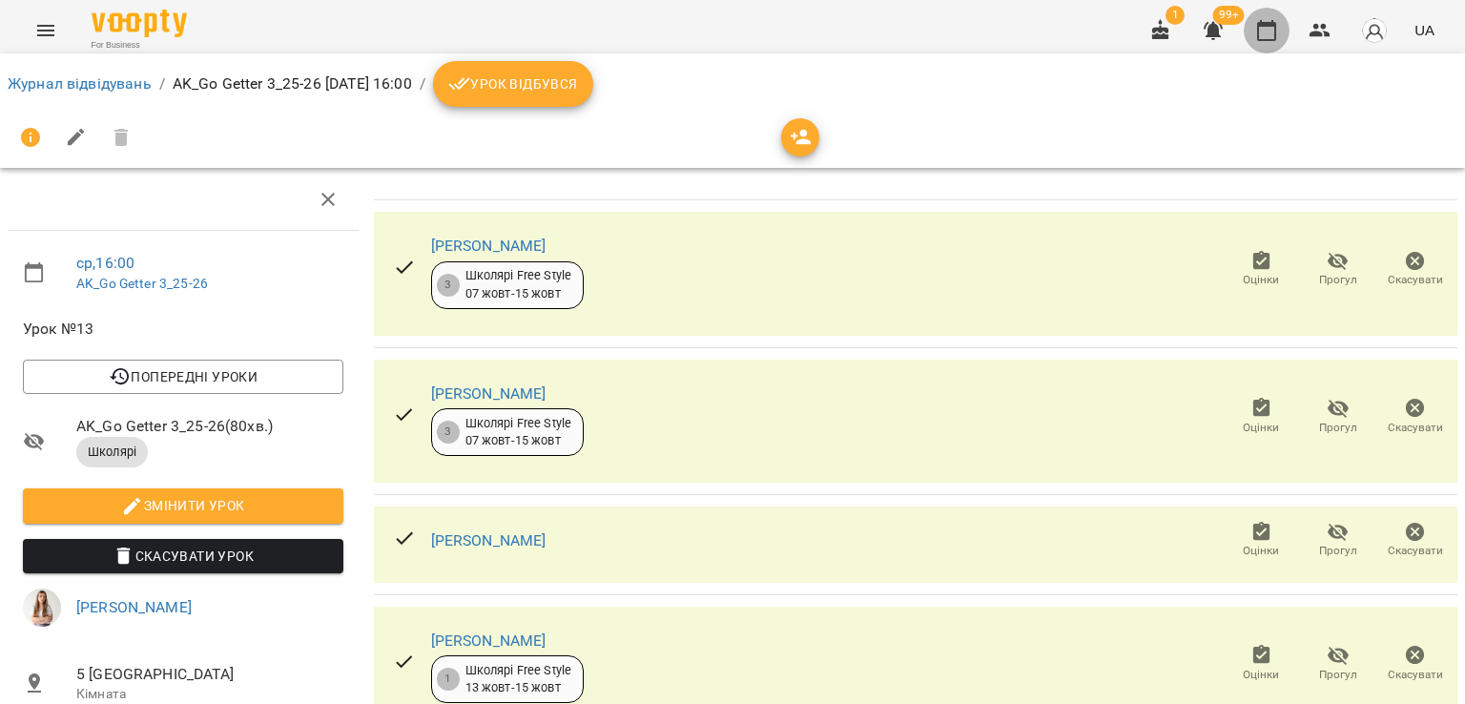
click at [1268, 28] on icon "button" at bounding box center [1266, 30] width 23 height 23
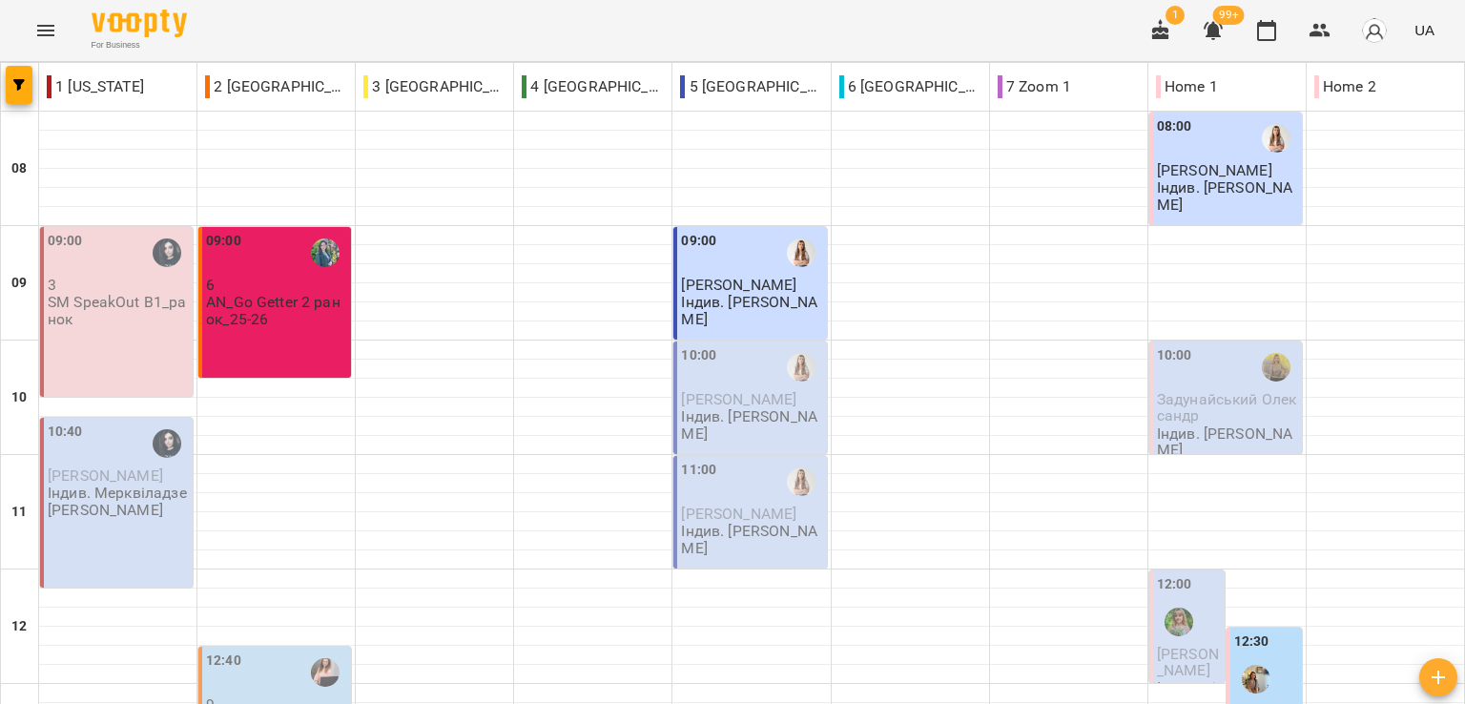
scroll to position [858, 0]
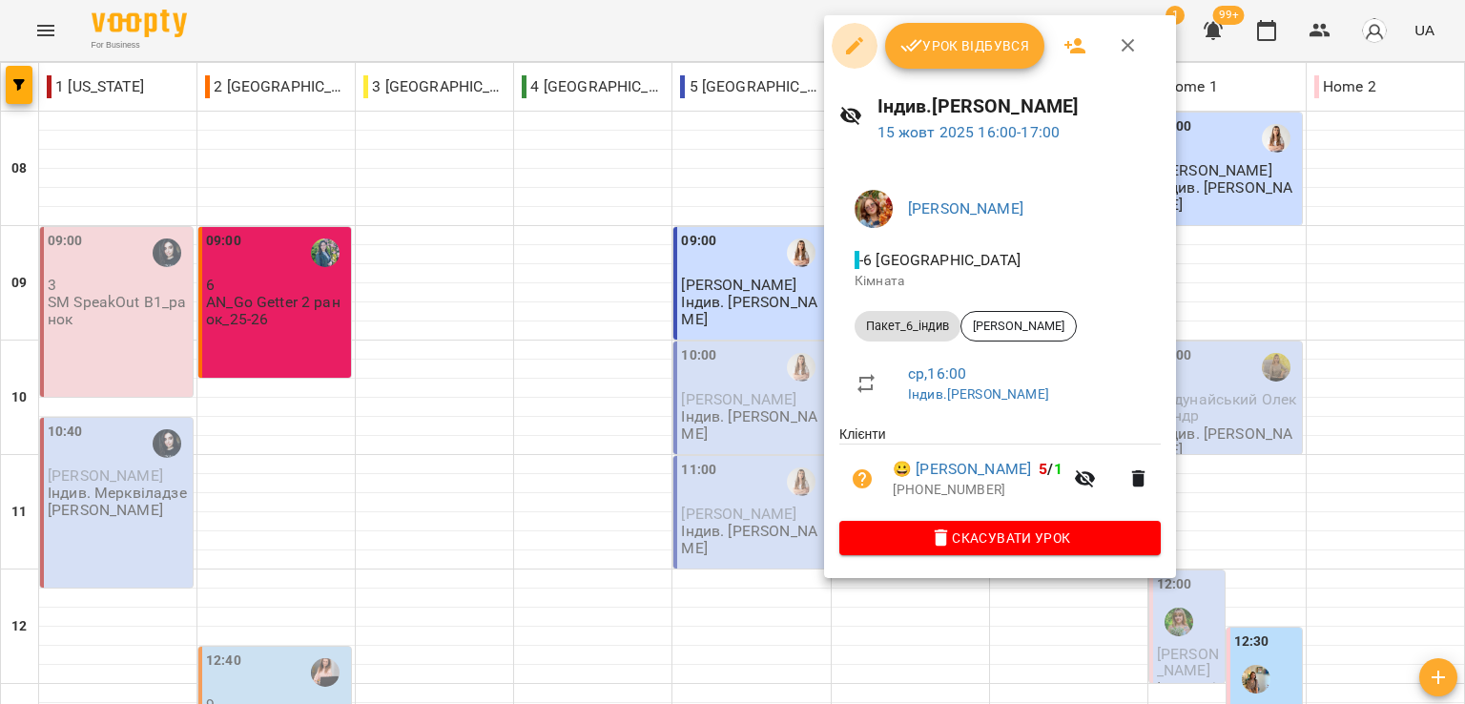
click at [853, 41] on icon "button" at bounding box center [854, 45] width 23 height 23
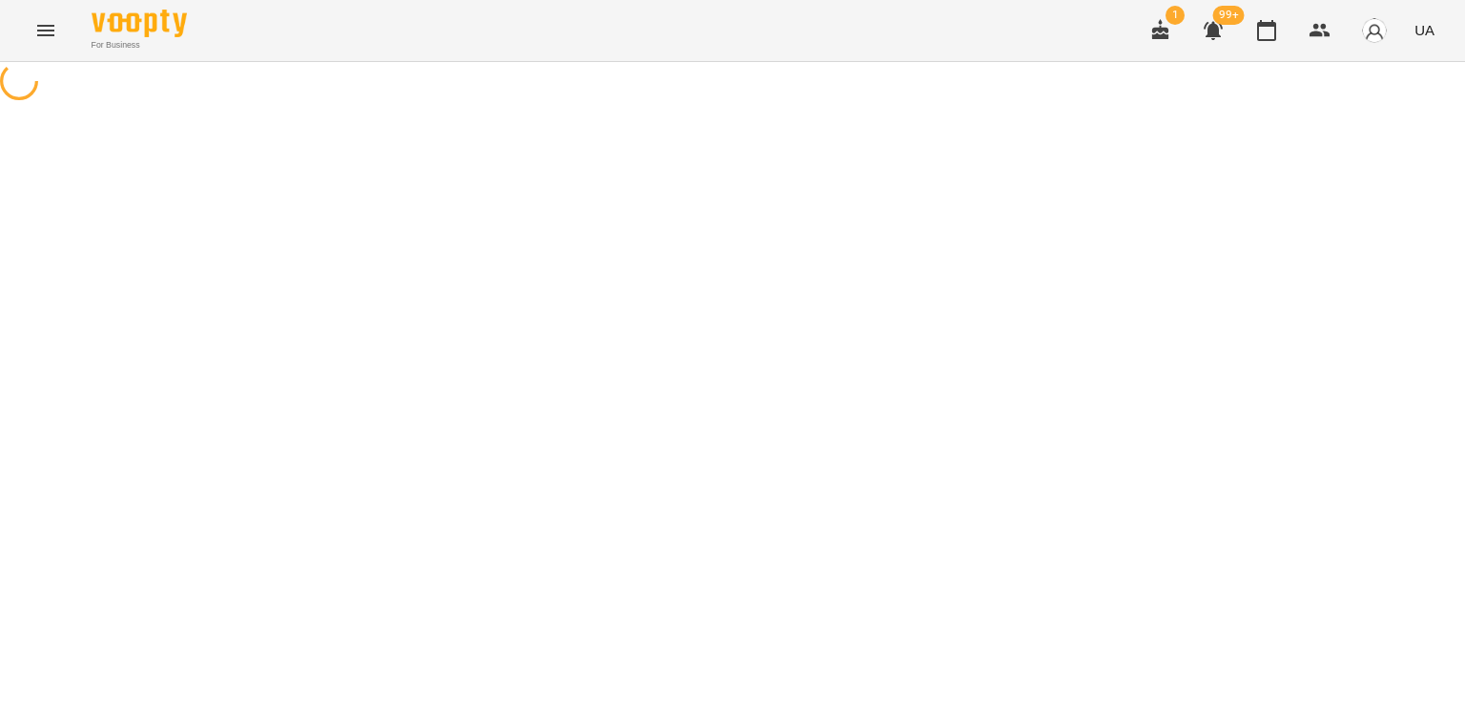
select select "**********"
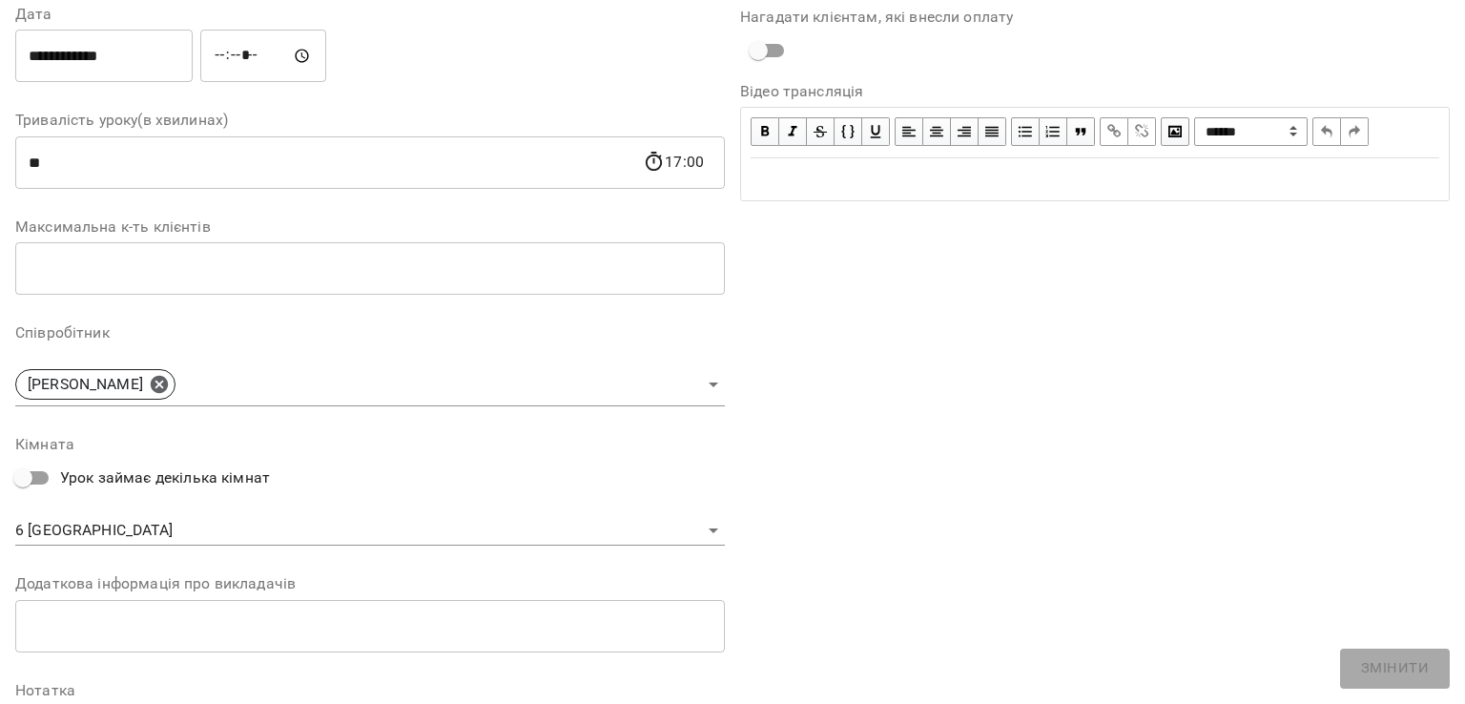
scroll to position [286, 0]
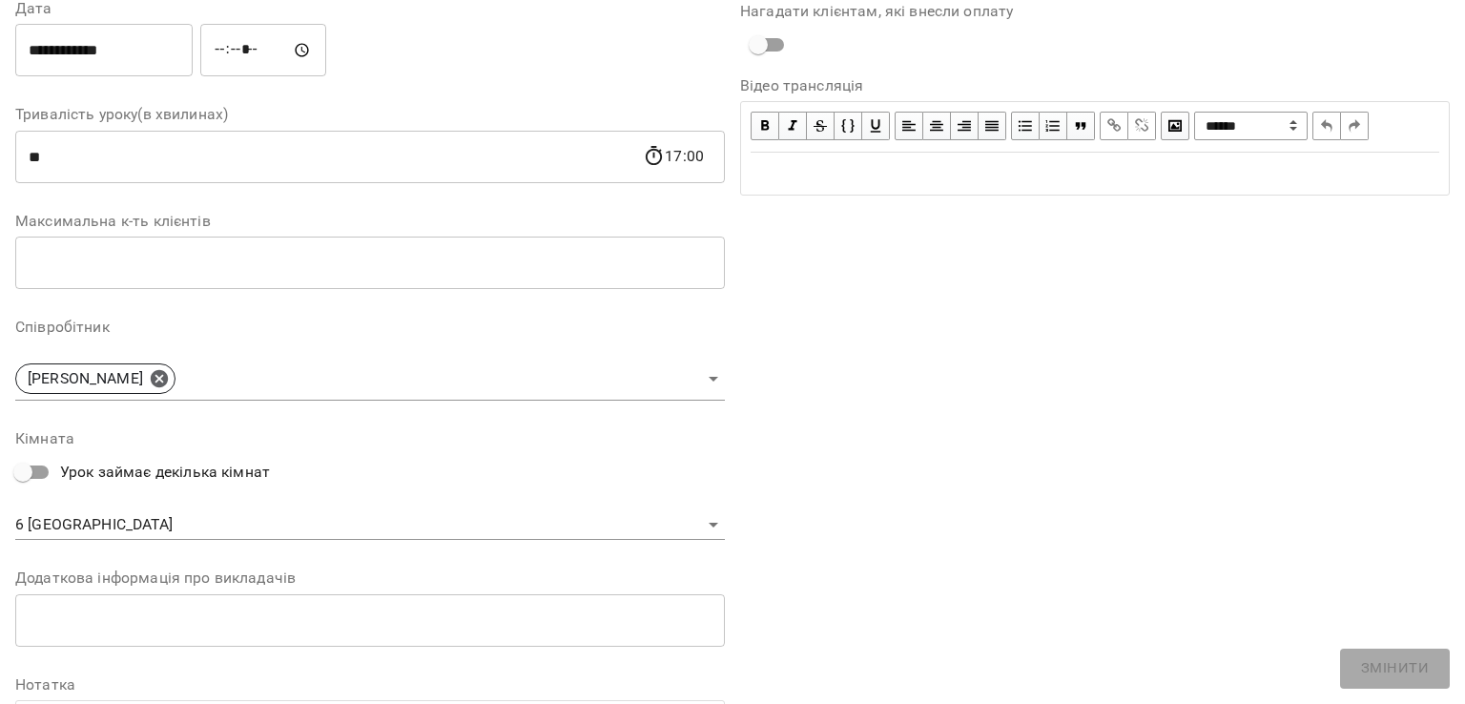
click at [45, 529] on body "For Business 1 99+ UA Журнал відвідувань / Індив.Тетяна Божко Олексіївна ср, 15…" at bounding box center [732, 435] width 1465 height 870
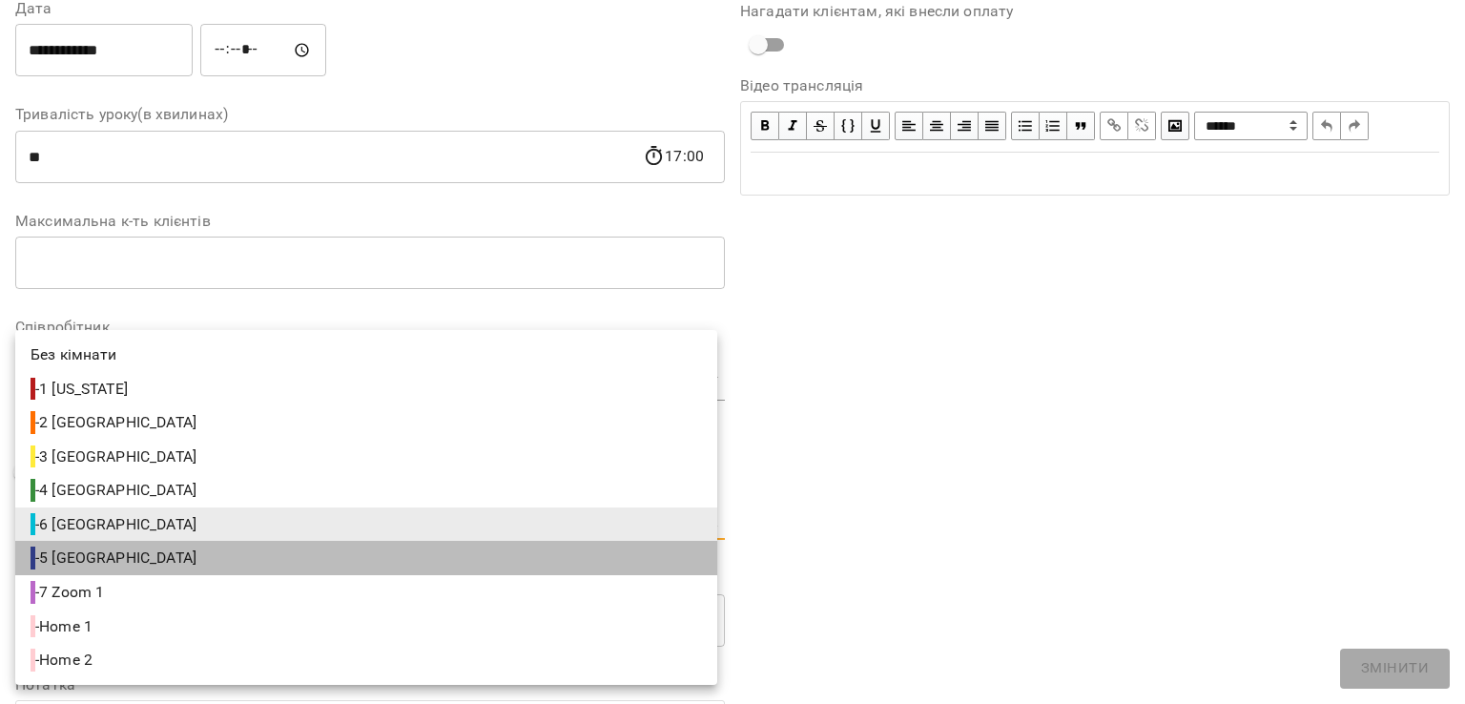
click at [72, 563] on span "- 5 Paris" at bounding box center [116, 558] width 170 height 23
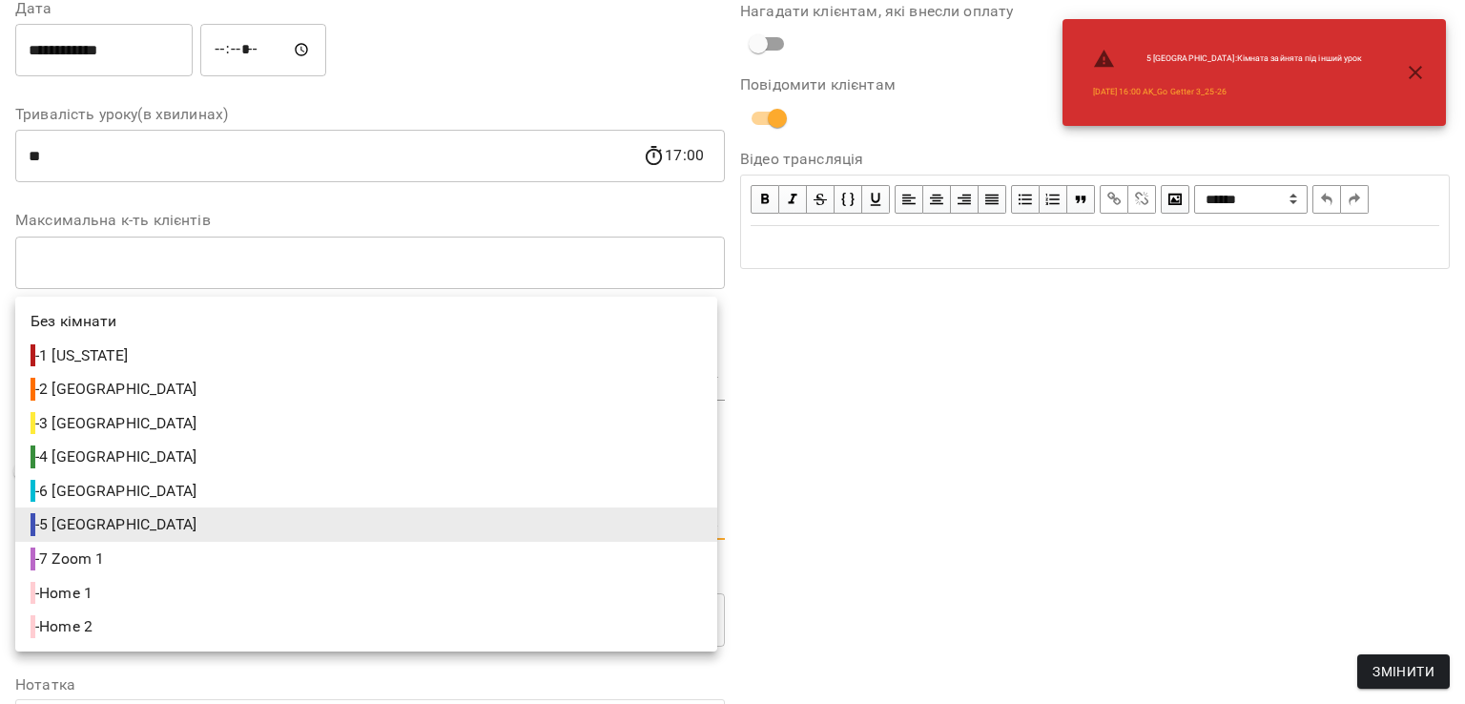
click at [65, 527] on body "For Business 1 99+ UA Журнал відвідувань / Індив.Тетяна Божко Олексіївна ср, 15…" at bounding box center [732, 435] width 1465 height 870
click at [91, 454] on span "- 4 Berlin" at bounding box center [116, 456] width 170 height 23
type input "**********"
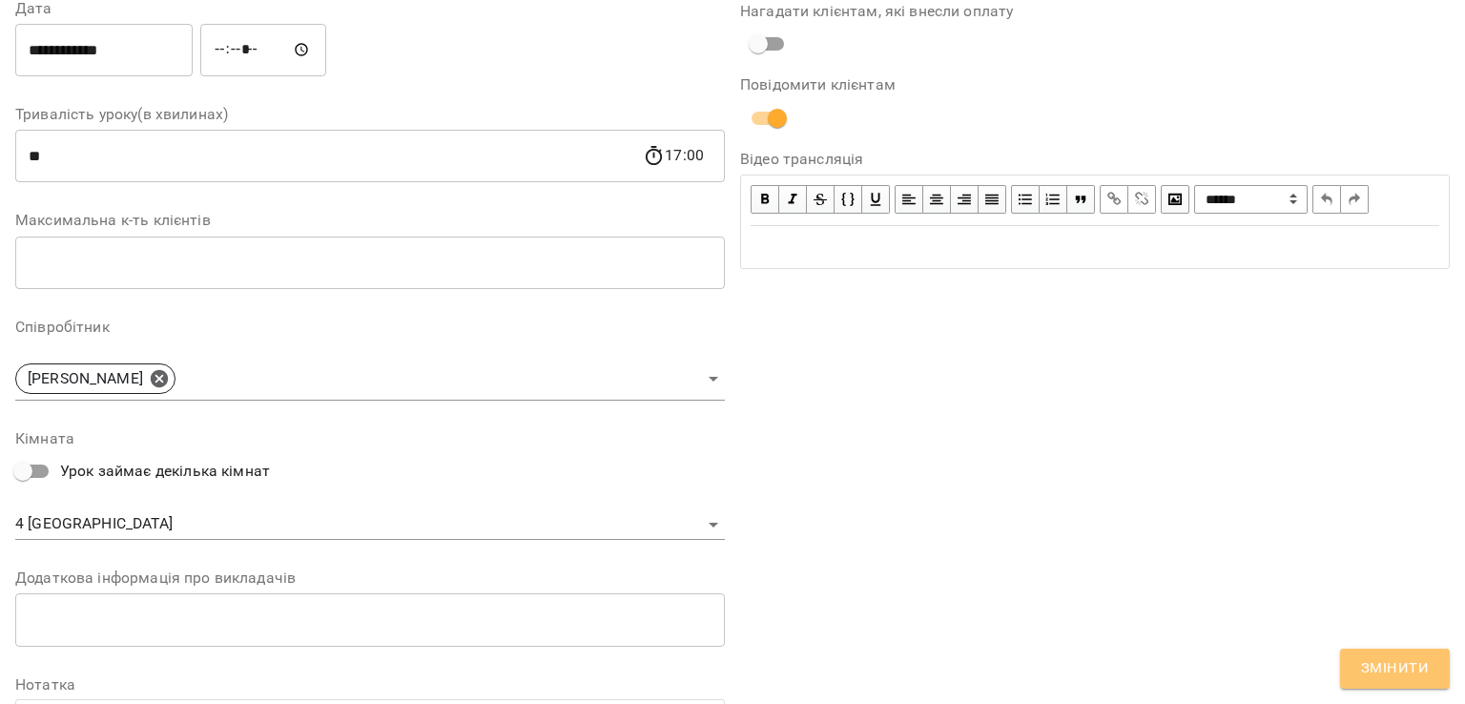
drag, startPoint x: 1399, startPoint y: 656, endPoint x: 1393, endPoint y: 648, distance: 10.9
click at [1398, 656] on span "Змінити" at bounding box center [1395, 668] width 68 height 25
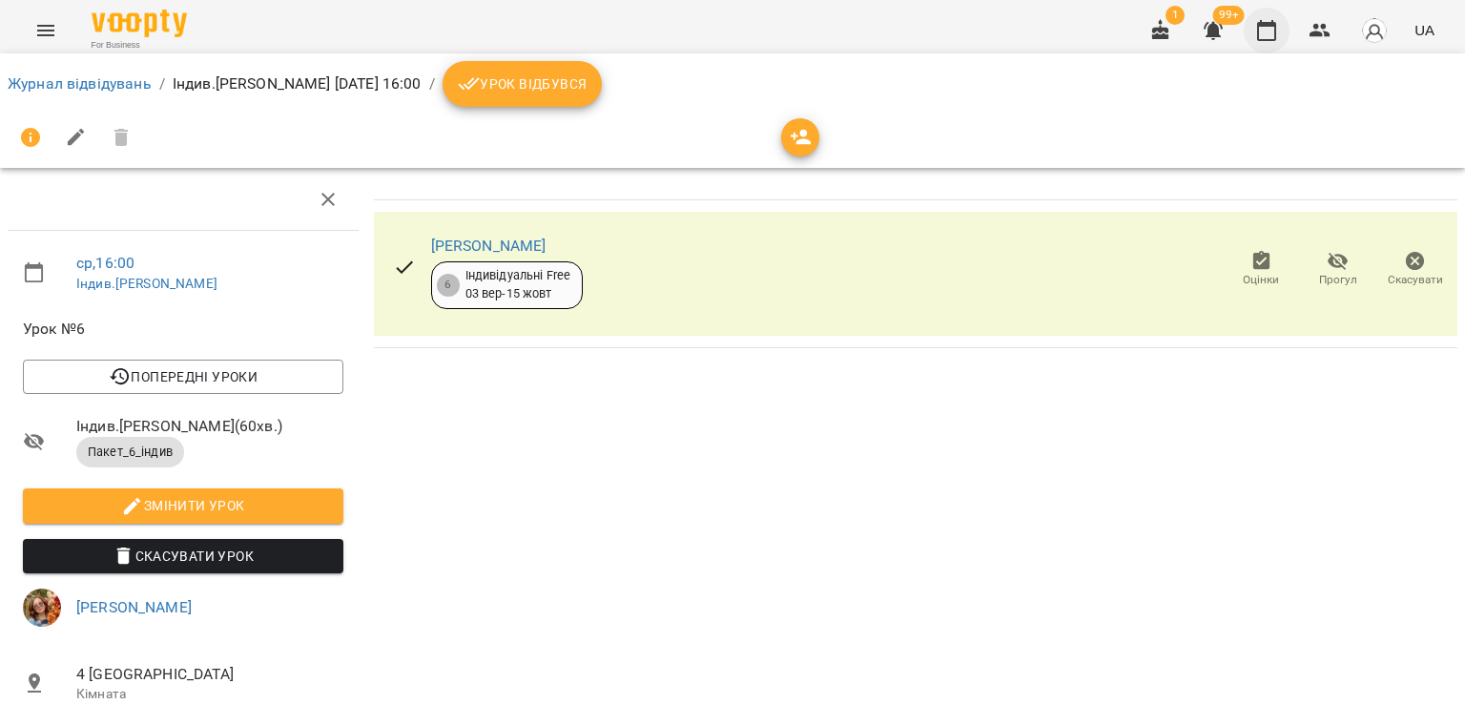
click at [1266, 46] on button "button" at bounding box center [1267, 31] width 46 height 46
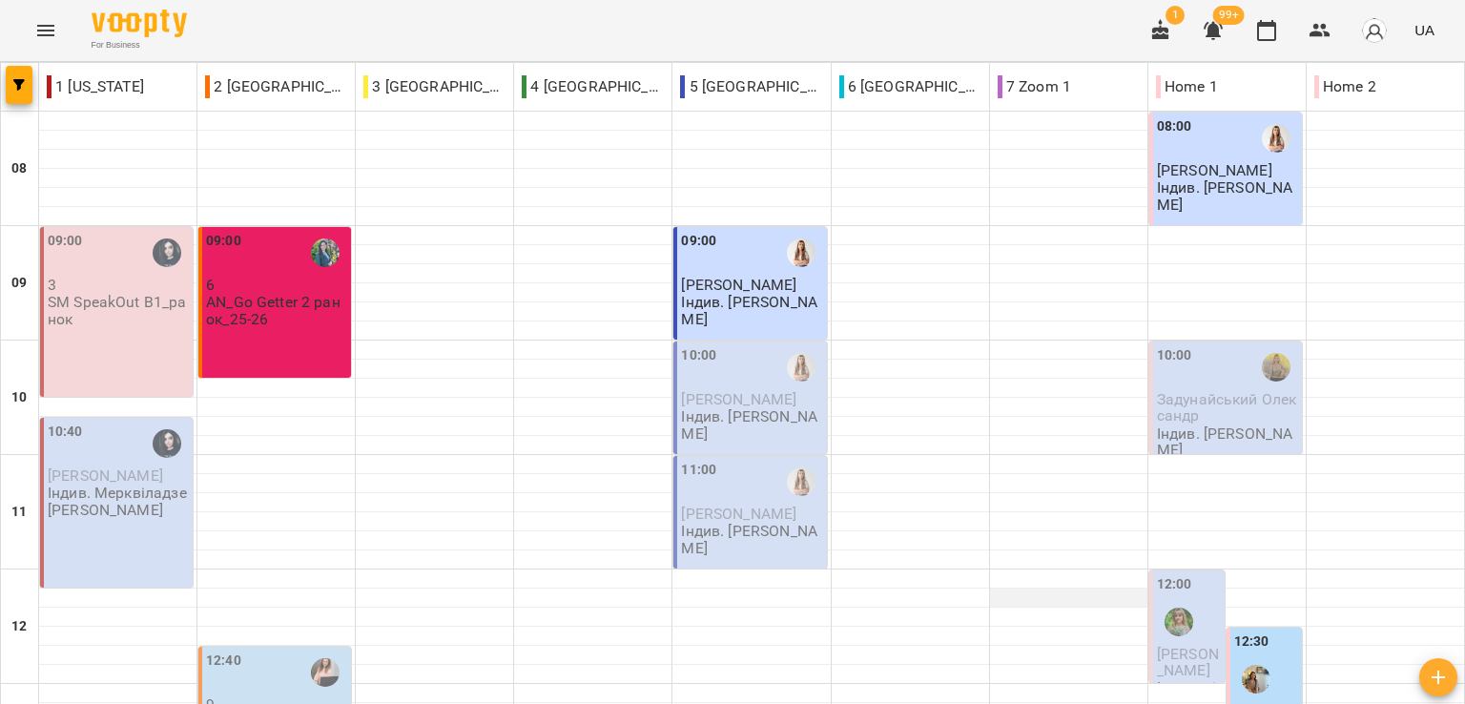
scroll to position [477, 0]
drag, startPoint x: 255, startPoint y: 10, endPoint x: 264, endPoint y: 22, distance: 14.9
click at [255, 10] on div "For Business 1 99+ UA" at bounding box center [732, 30] width 1465 height 61
drag, startPoint x: 637, startPoint y: 34, endPoint x: 652, endPoint y: 20, distance: 20.9
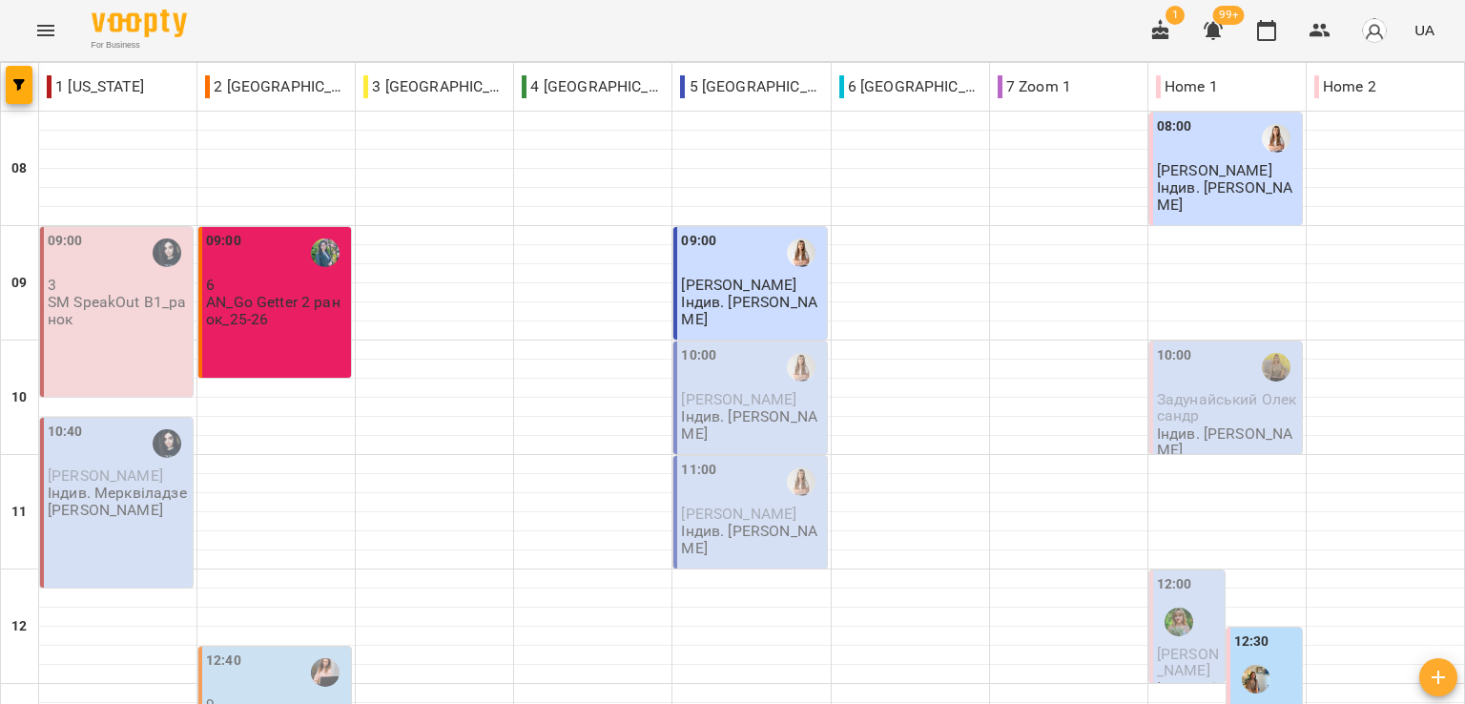
click at [639, 32] on div "For Business 1 99+ UA" at bounding box center [732, 30] width 1465 height 61
click at [237, 27] on div "For Business 1 99+ UA" at bounding box center [732, 30] width 1465 height 61
drag, startPoint x: 262, startPoint y: 30, endPoint x: 413, endPoint y: 164, distance: 202.0
click at [262, 30] on div "For Business 1 99+ UA" at bounding box center [732, 30] width 1465 height 61
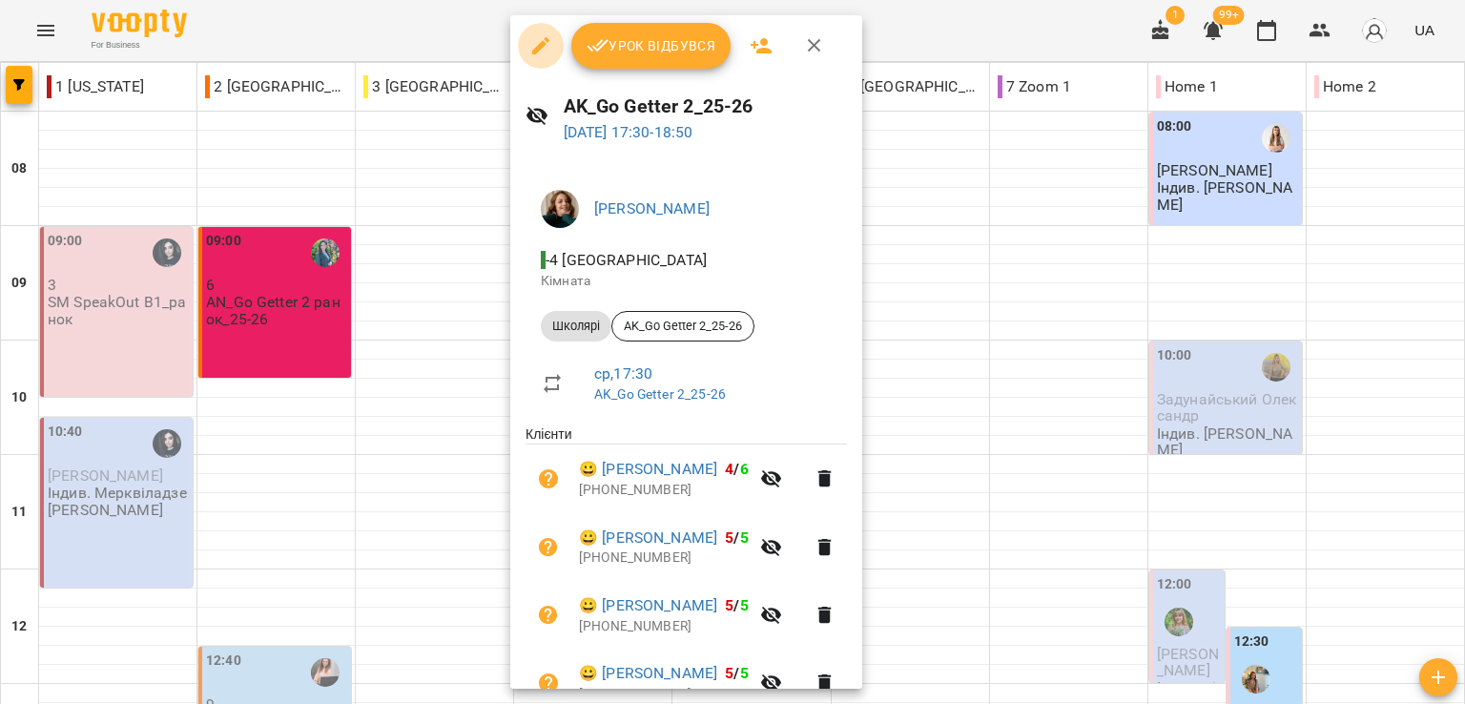
click at [542, 46] on icon "button" at bounding box center [540, 45] width 17 height 17
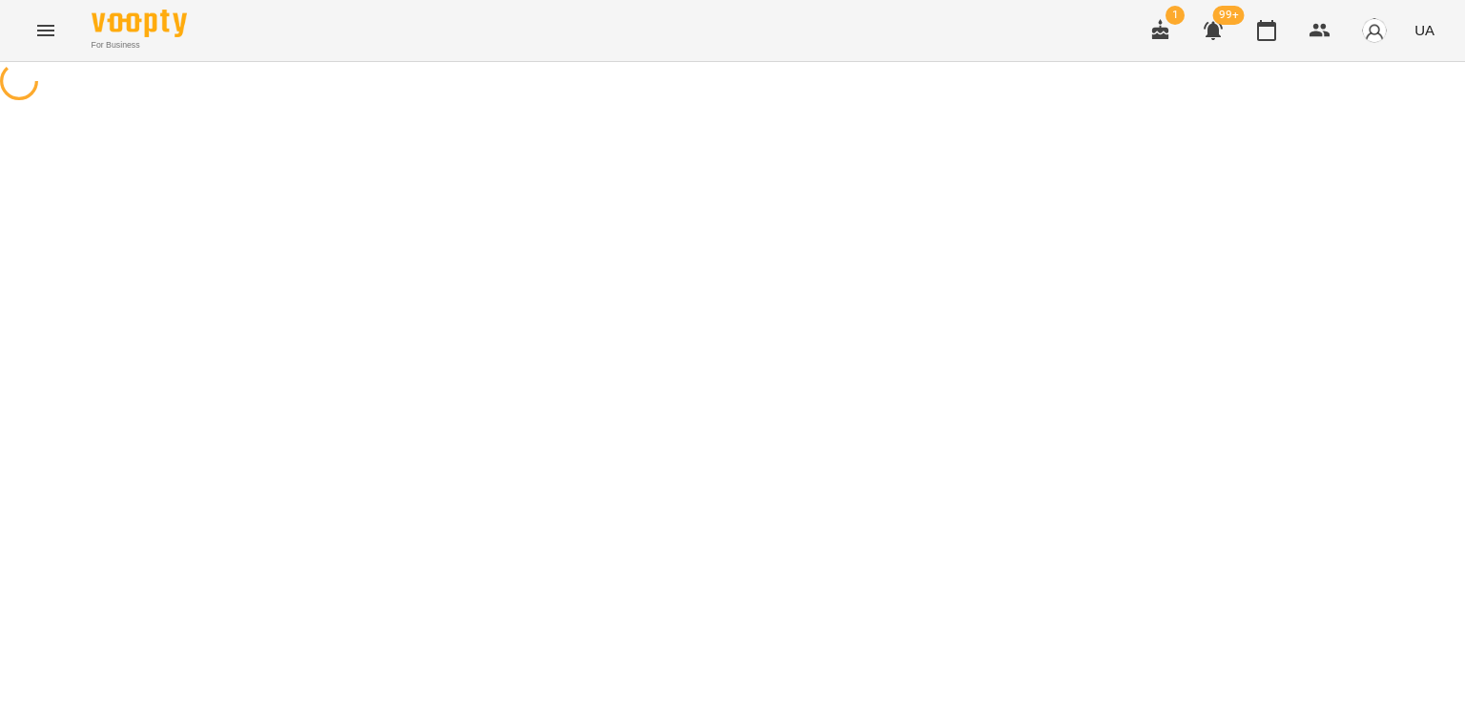
select select "*******"
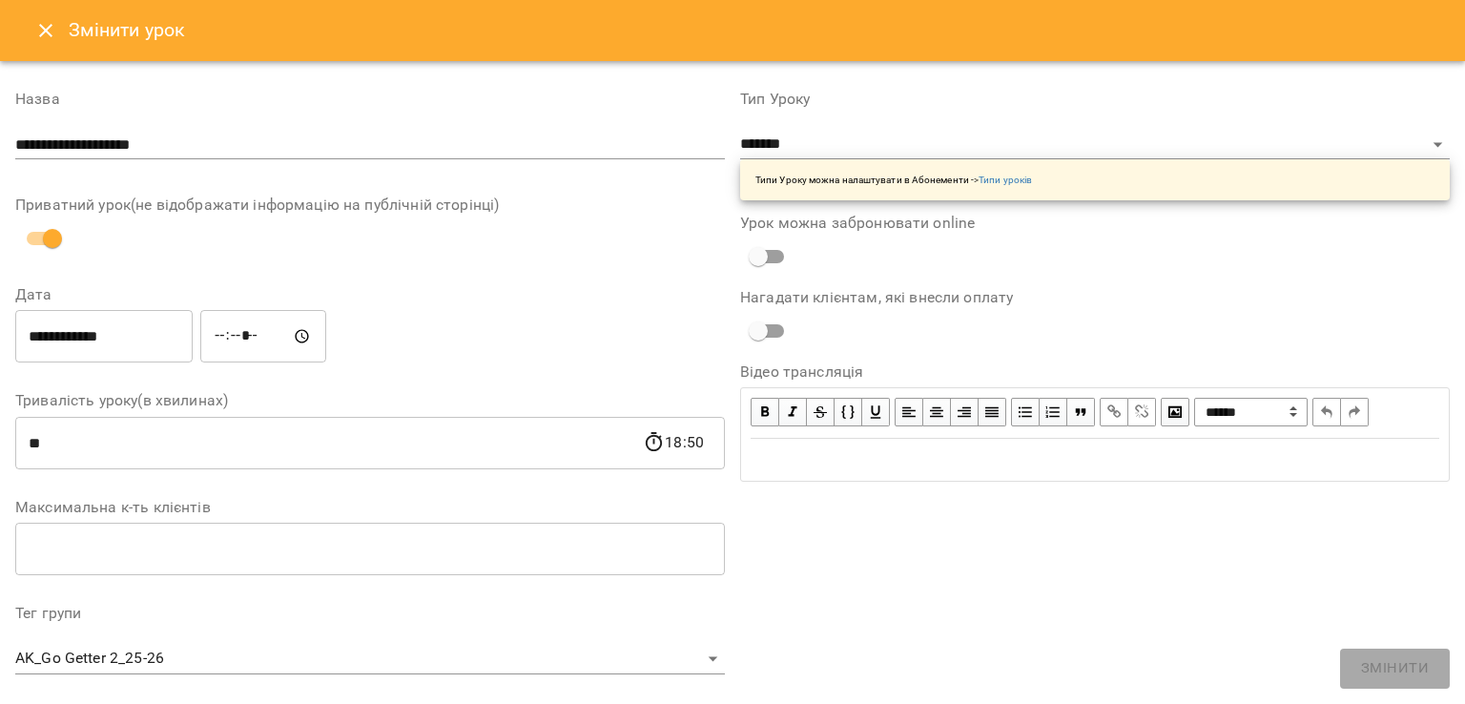
scroll to position [542, 0]
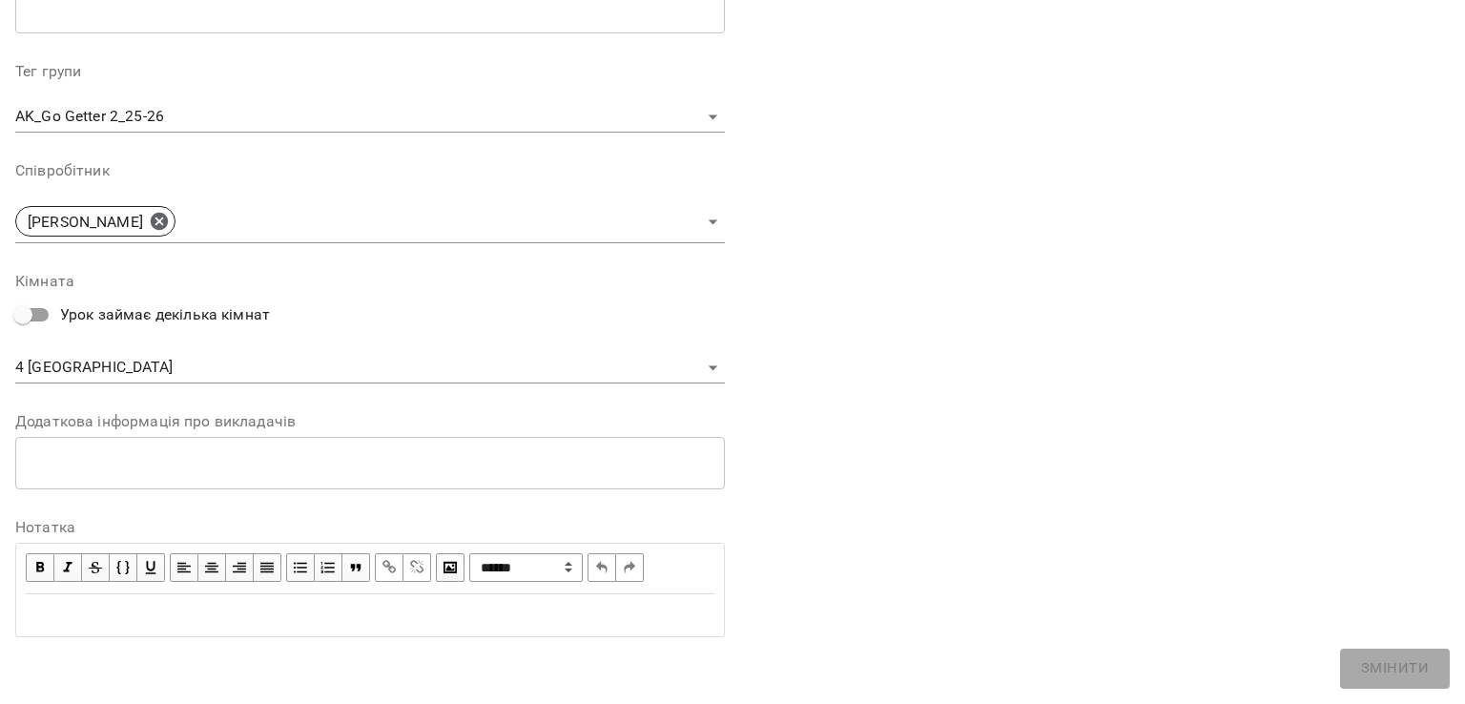
click at [43, 368] on body "For Business 1 99+ UA Журнал відвідувань / AK_Go Getter 2_25-26 ср, 15 жовт 202…" at bounding box center [732, 522] width 1465 height 1044
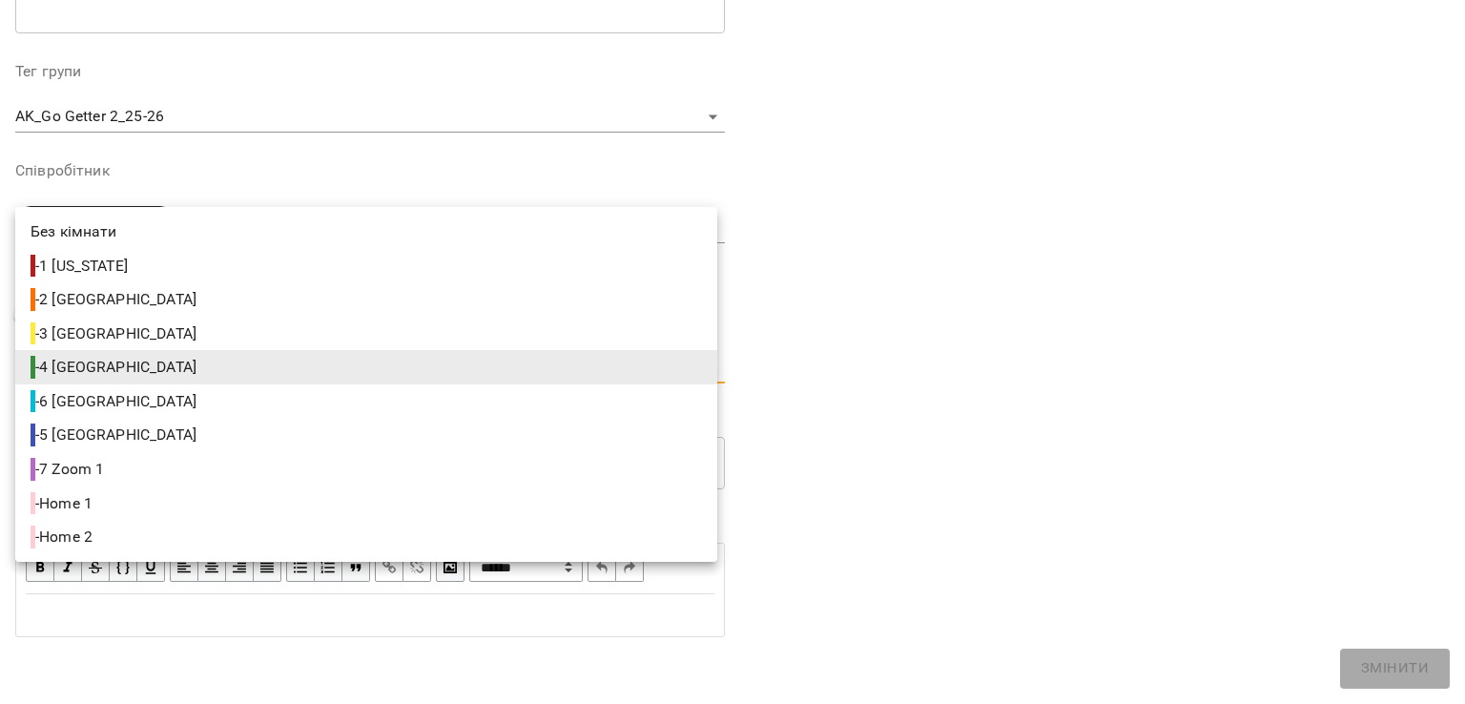
drag, startPoint x: 72, startPoint y: 534, endPoint x: 95, endPoint y: 529, distance: 23.4
click at [72, 535] on span "- Home 2" at bounding box center [64, 537] width 66 height 23
type input "**********"
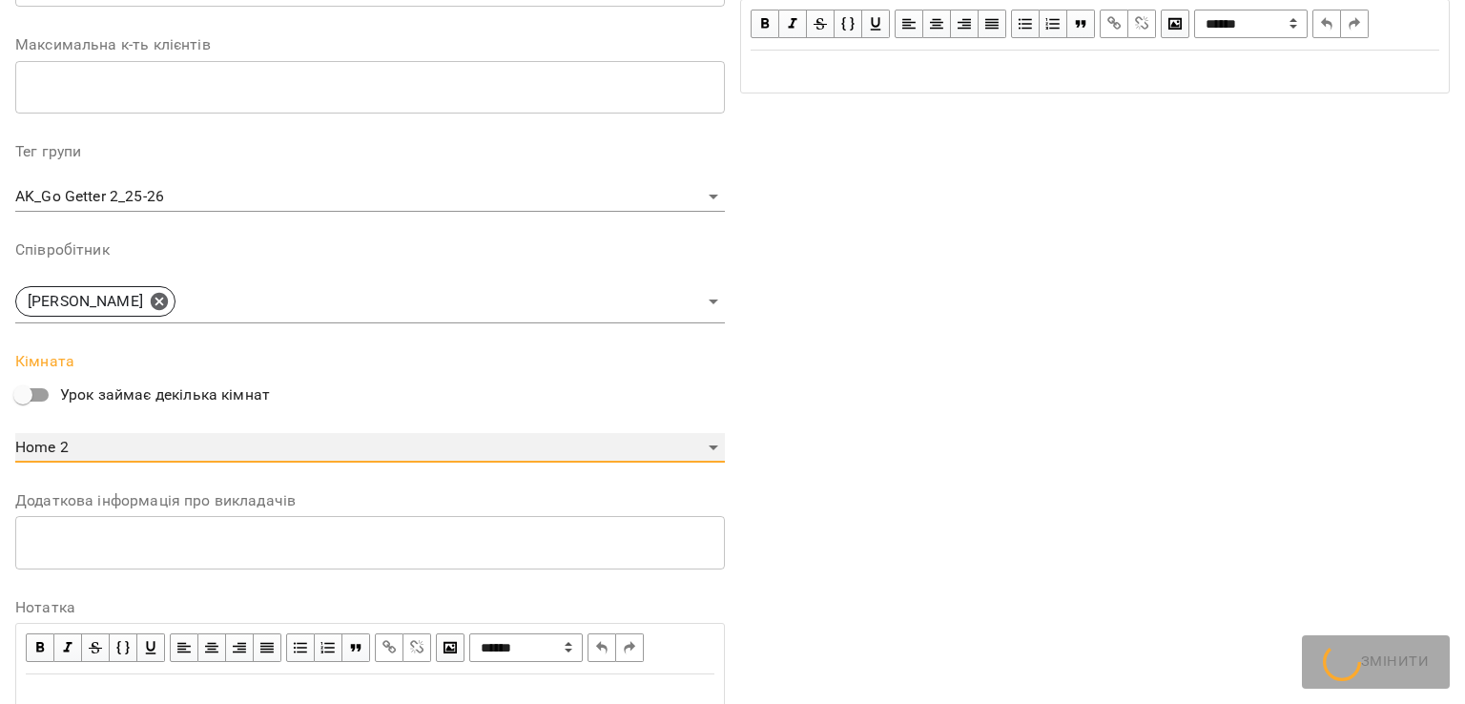
scroll to position [622, 0]
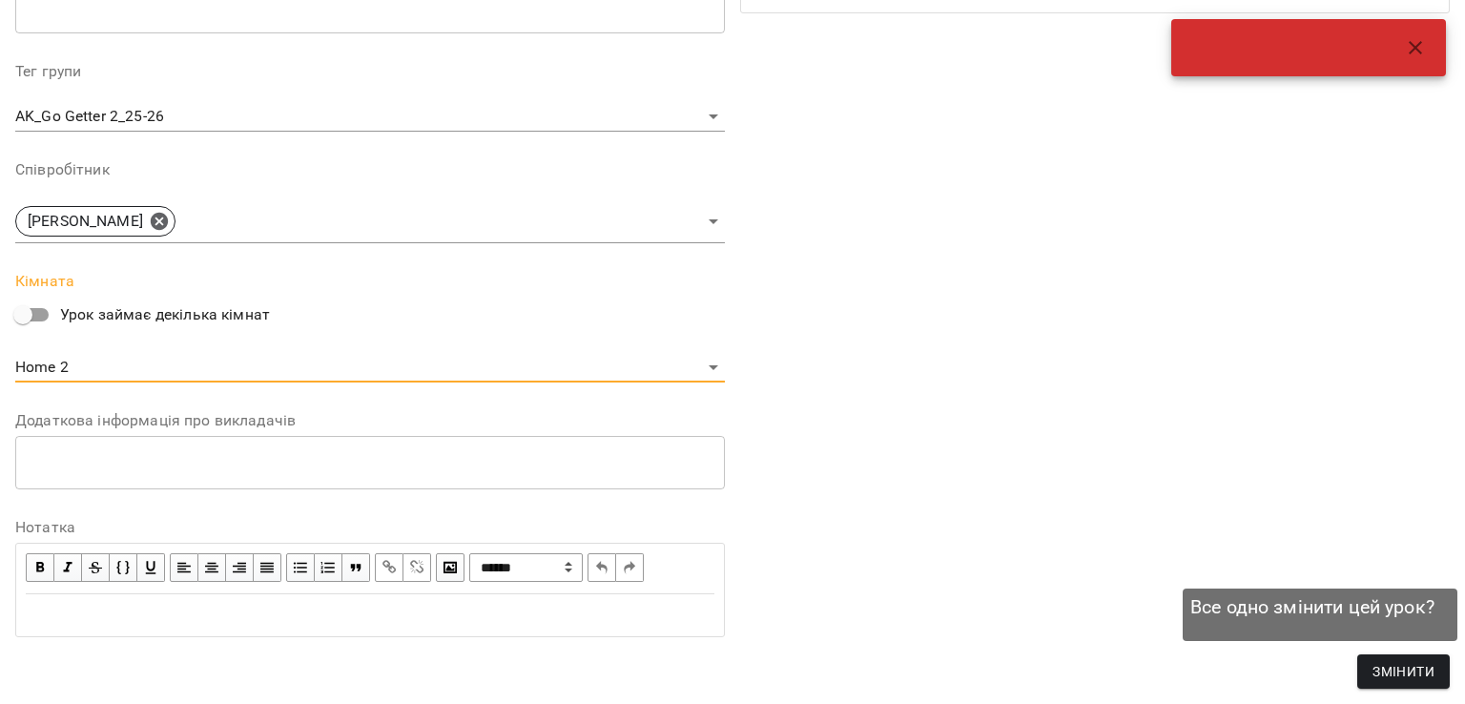
click at [1417, 672] on span "Змінити" at bounding box center [1404, 671] width 62 height 23
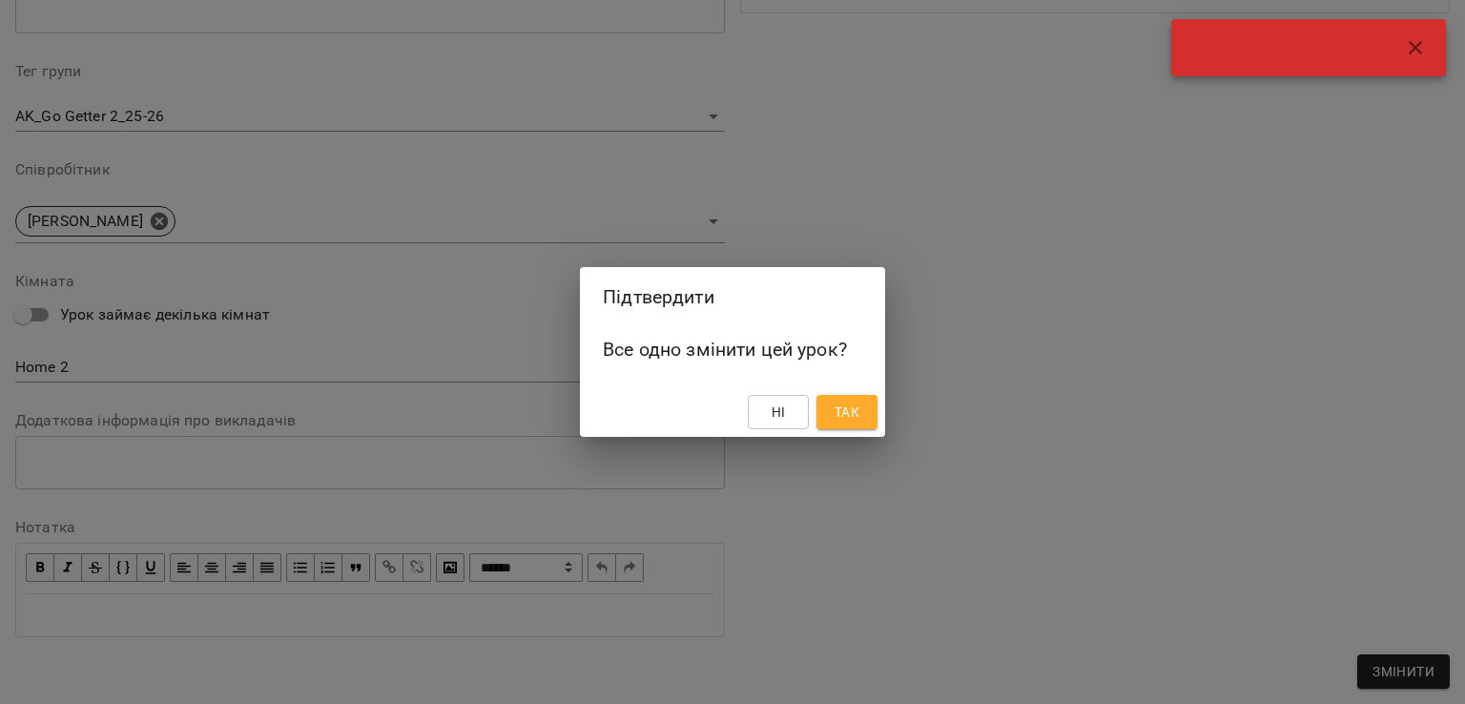
click at [859, 398] on button "Так" at bounding box center [846, 412] width 61 height 34
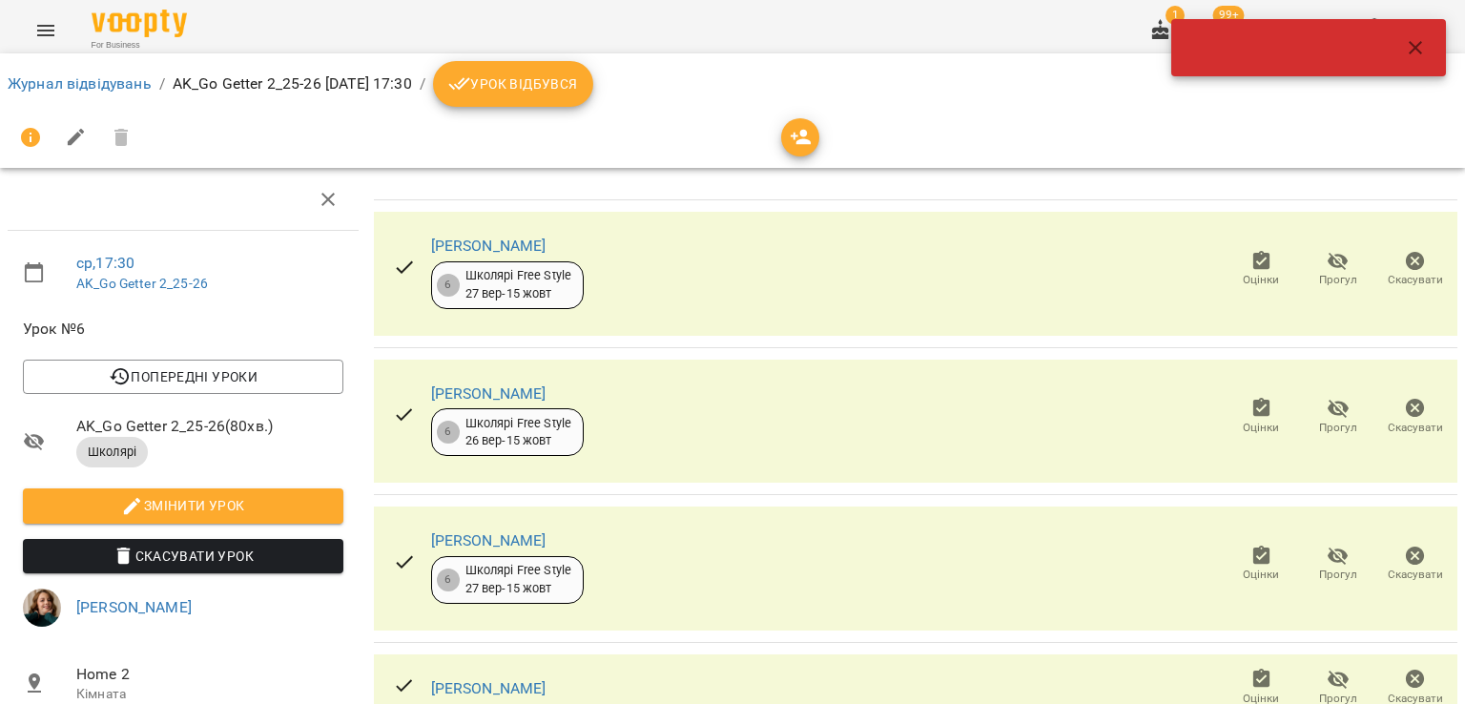
click at [1418, 40] on icon "button" at bounding box center [1415, 47] width 23 height 23
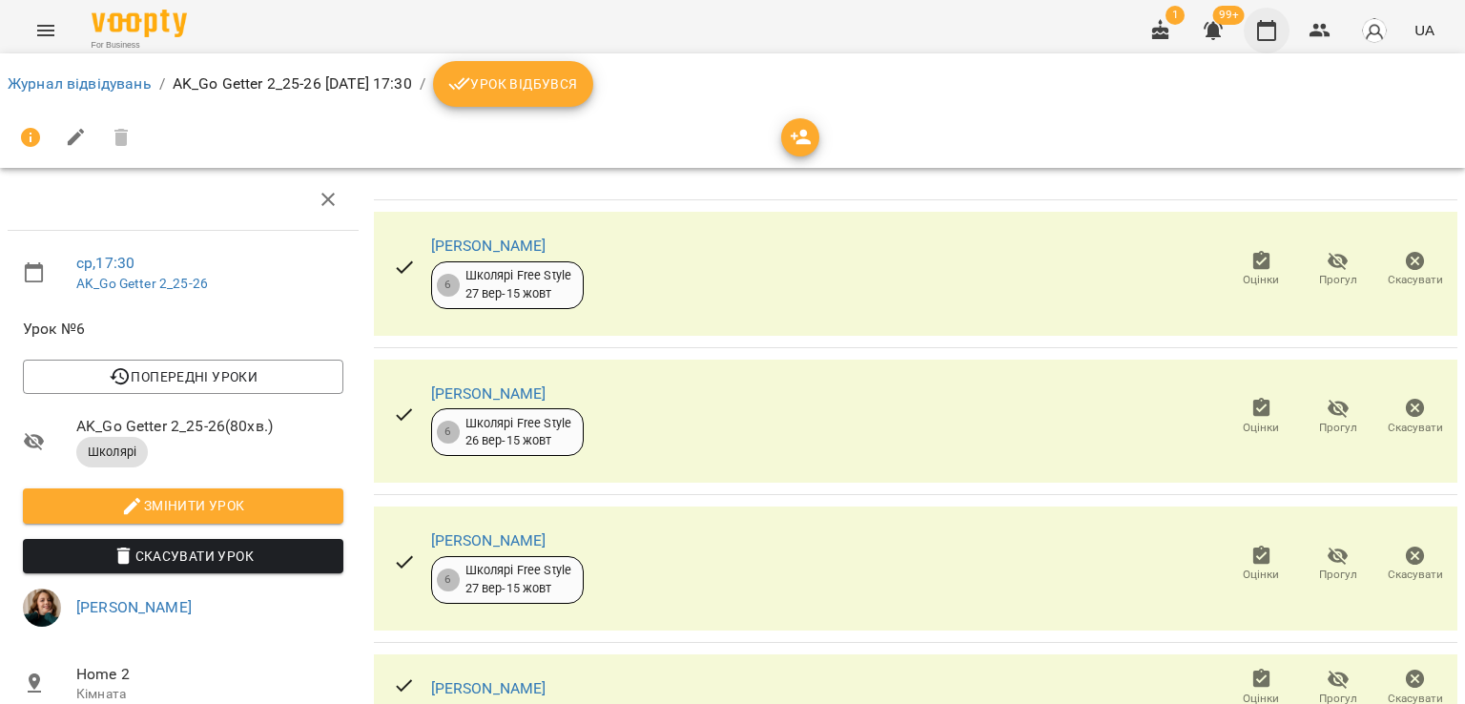
click at [1269, 35] on icon "button" at bounding box center [1266, 30] width 23 height 23
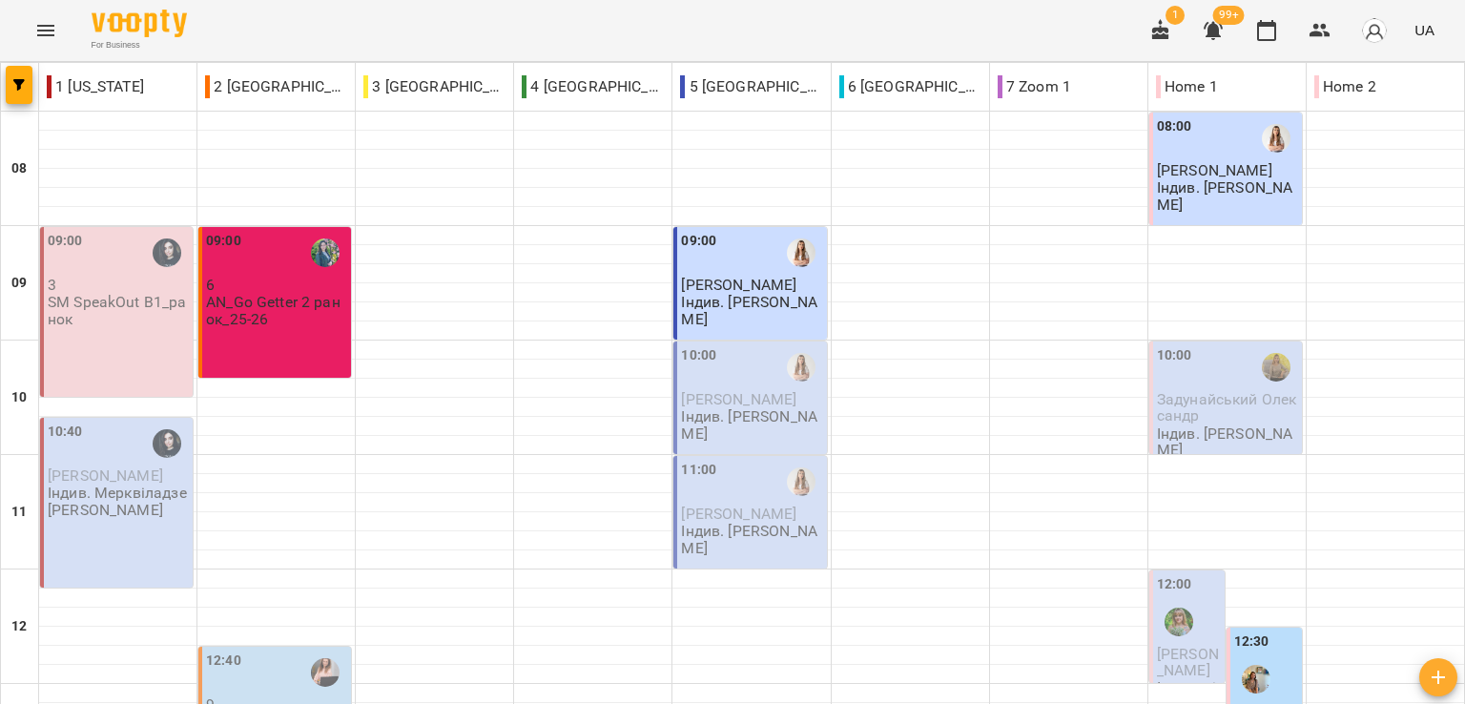
scroll to position [832, 0]
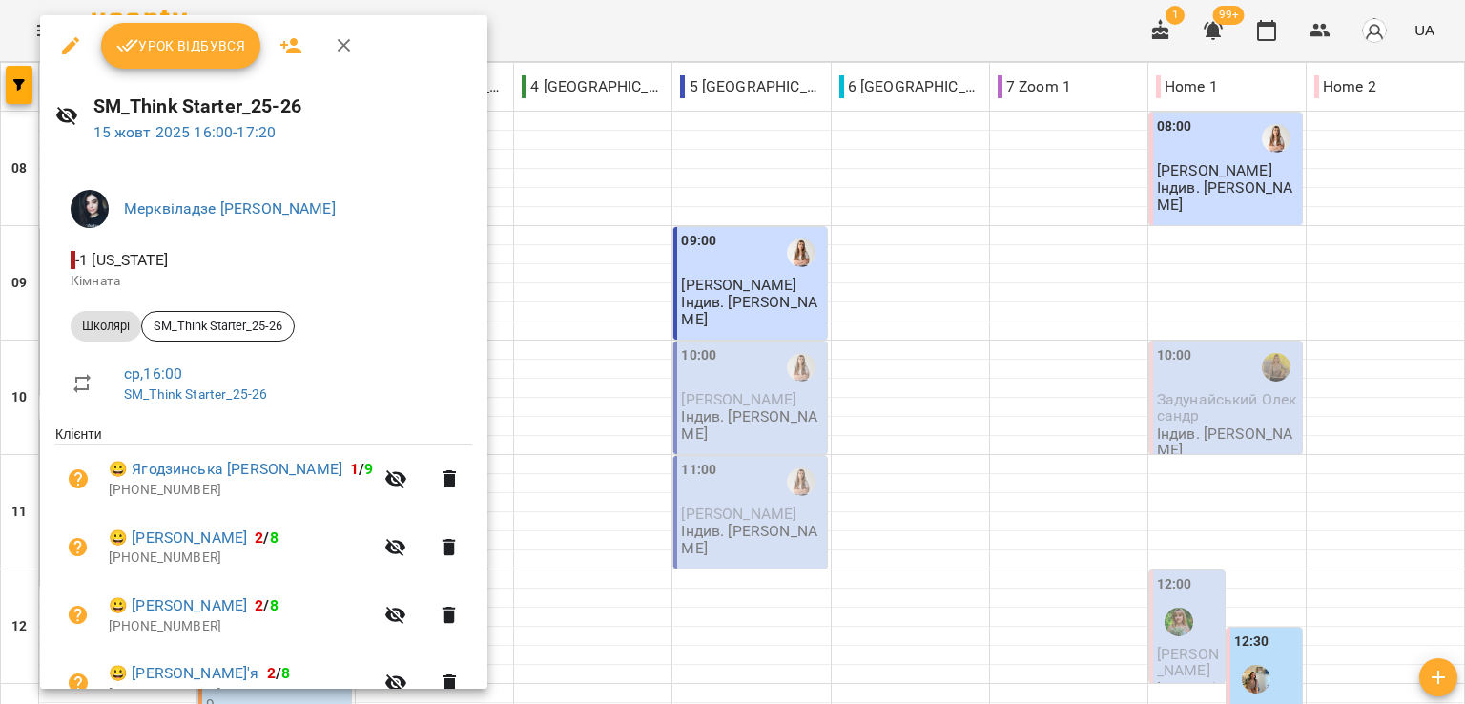
click at [72, 44] on icon "button" at bounding box center [70, 45] width 17 height 17
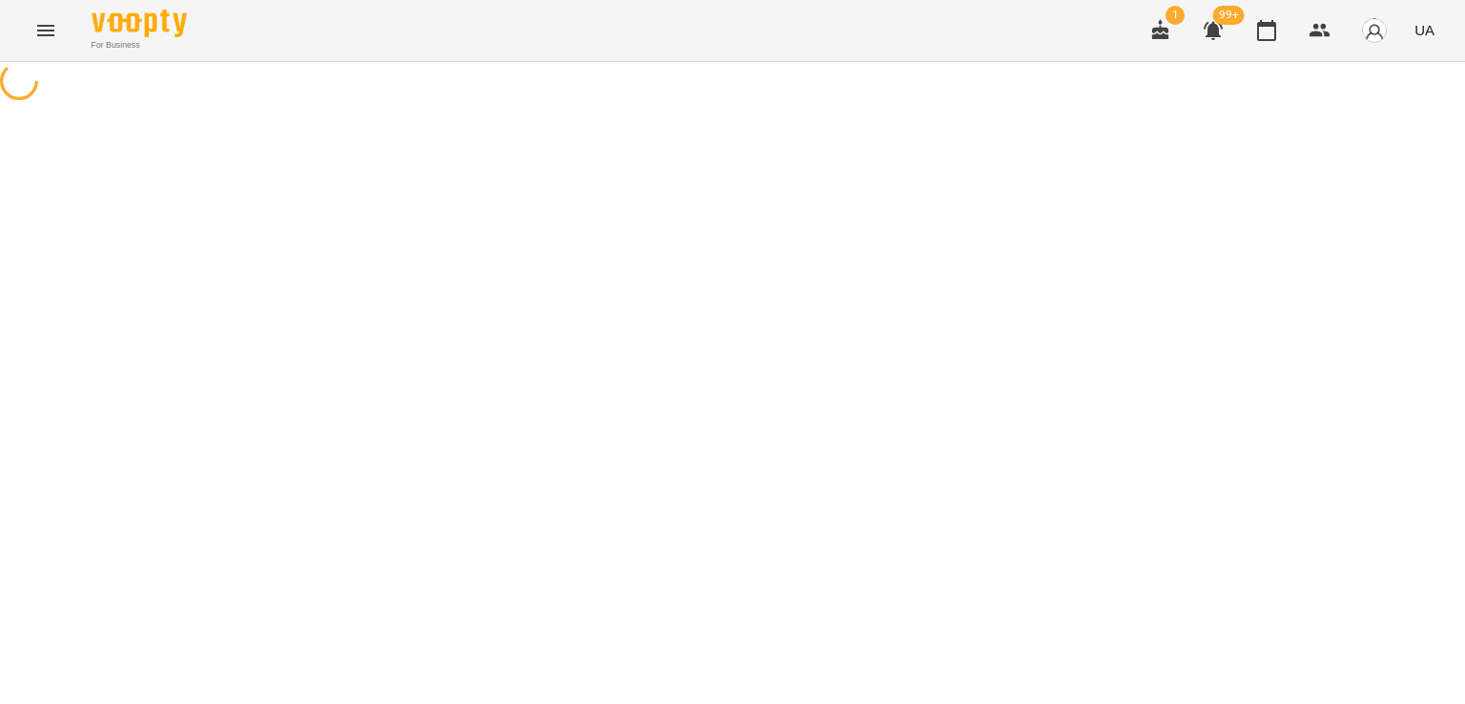
select select "*******"
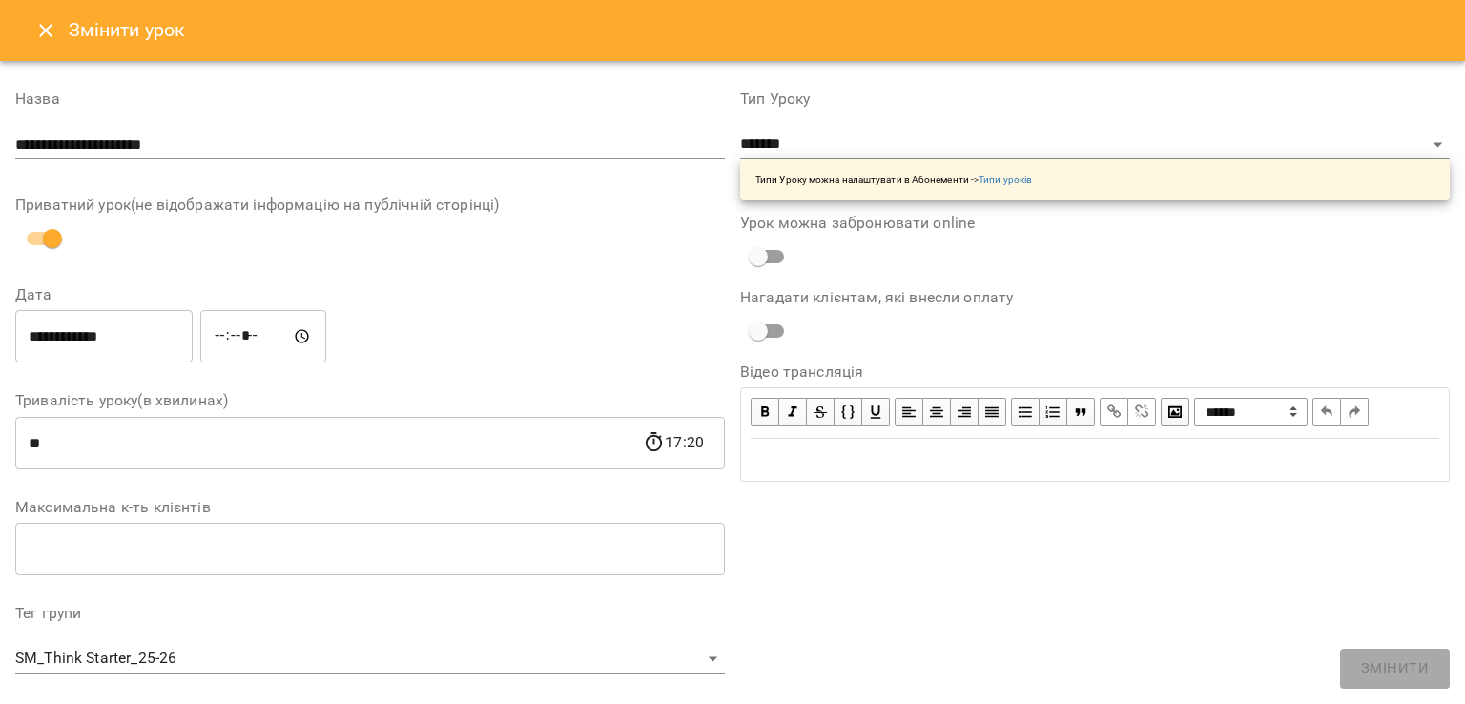
scroll to position [542, 0]
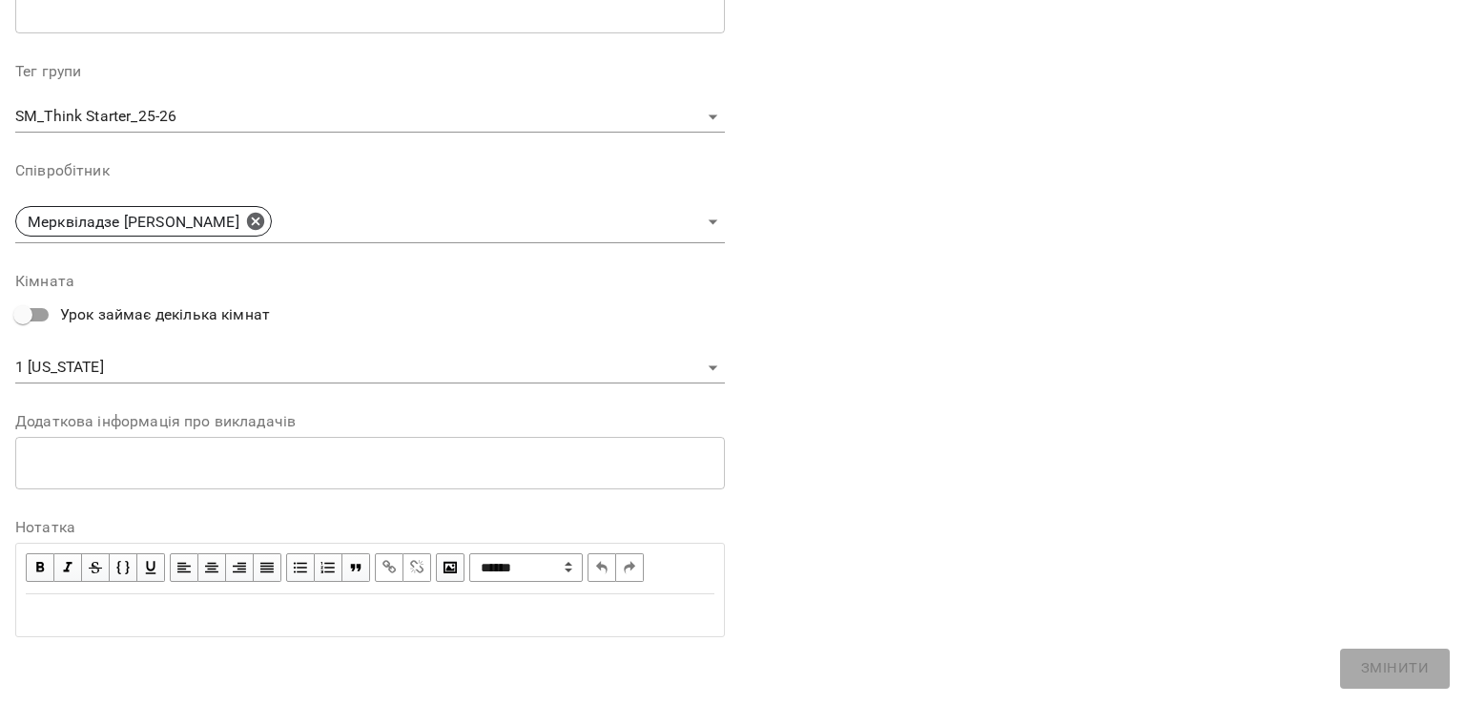
click at [50, 356] on body "For Business 1 99+ UA Журнал відвідувань / SM_Think Starter_25-26 ср, 15 жовт 2…" at bounding box center [732, 694] width 1465 height 1388
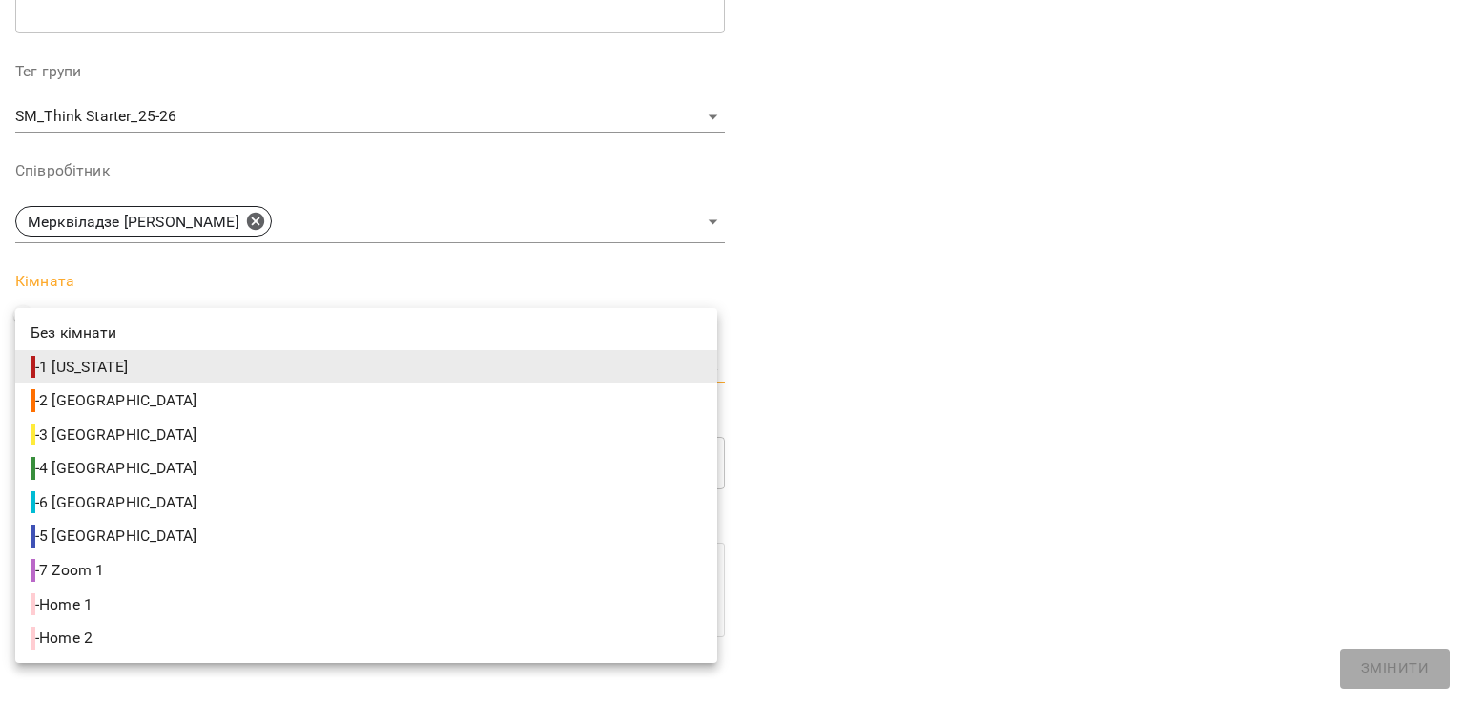
click at [1072, 287] on div at bounding box center [732, 352] width 1465 height 704
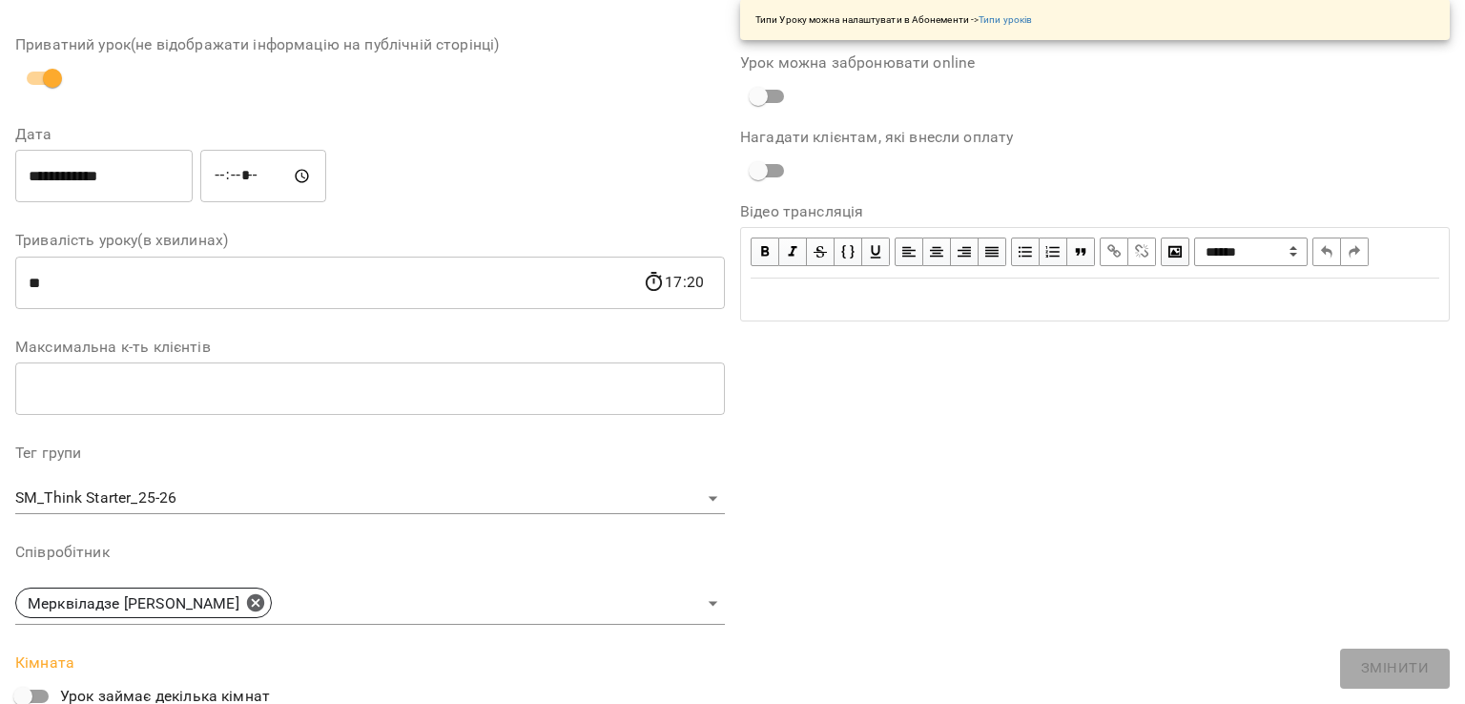
scroll to position [0, 0]
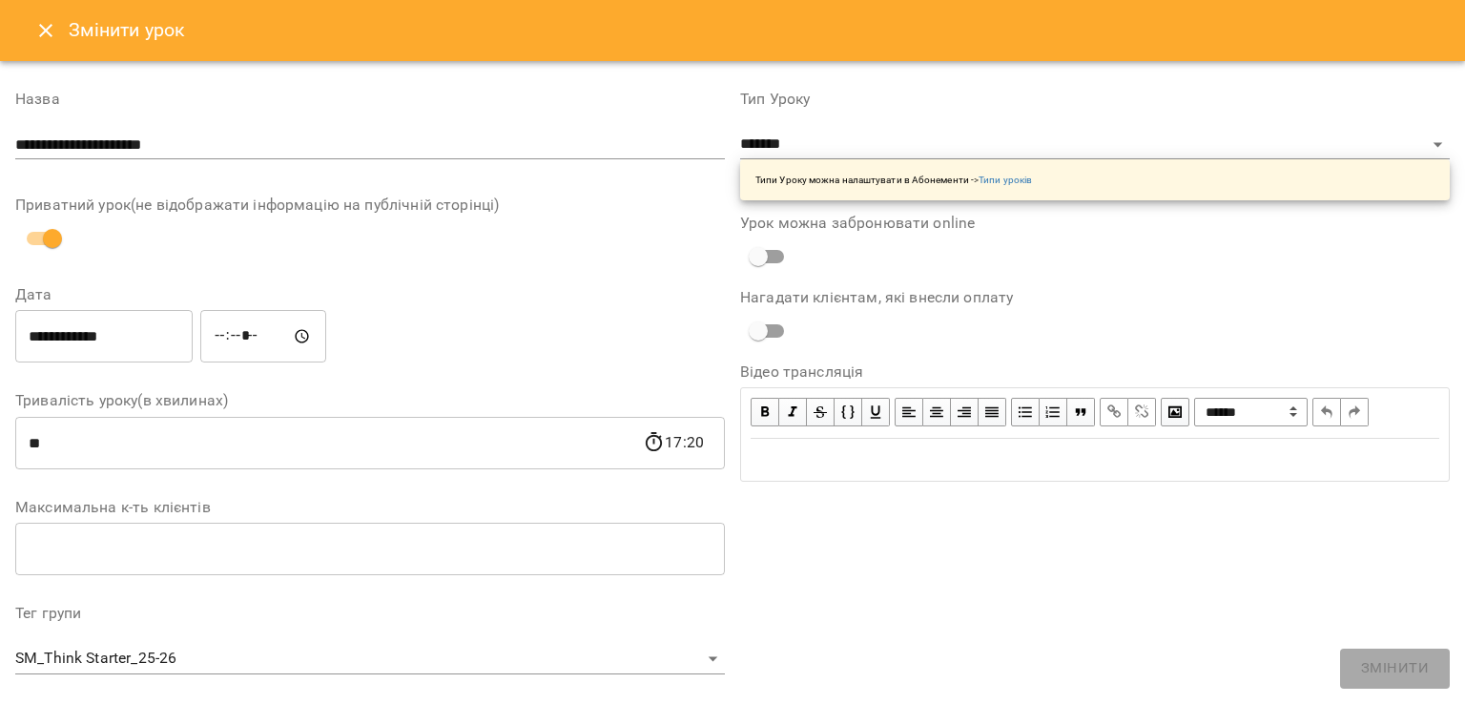
click at [27, 16] on button "Close" at bounding box center [46, 31] width 46 height 46
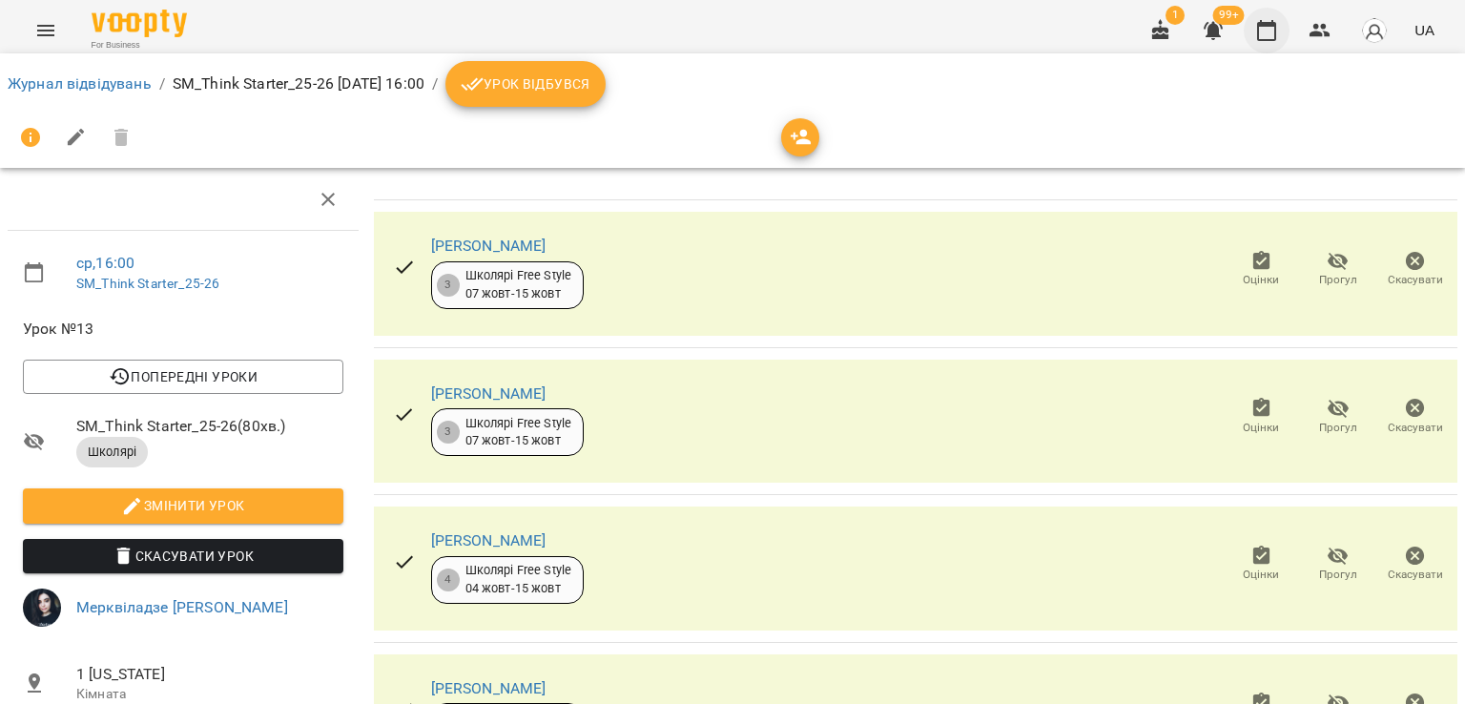
click at [1270, 23] on icon "button" at bounding box center [1266, 30] width 19 height 21
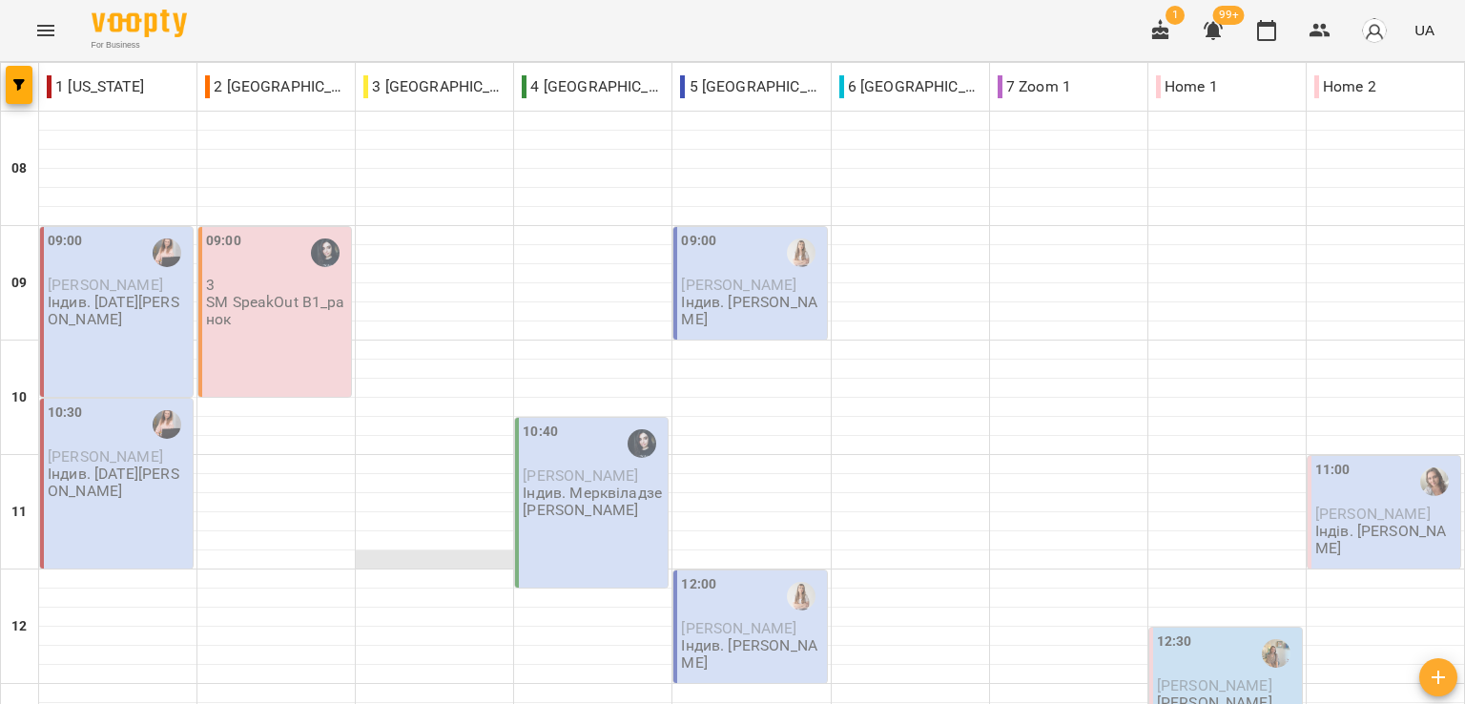
drag, startPoint x: 382, startPoint y: 684, endPoint x: 500, endPoint y: 554, distance: 174.9
click at [249, 20] on div "For Business 1 99+ UA" at bounding box center [732, 30] width 1465 height 61
click at [229, 42] on div "For Business 1 99+ UA" at bounding box center [732, 30] width 1465 height 61
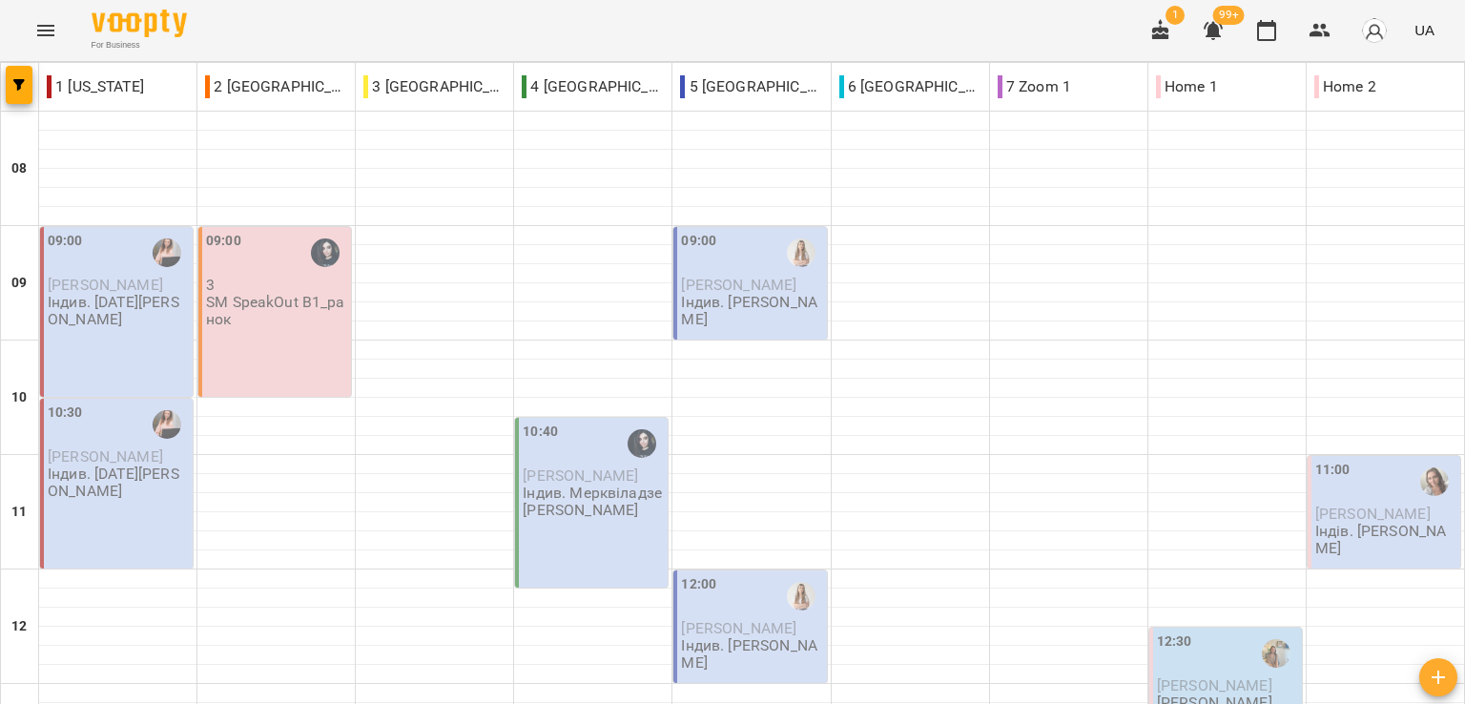
click at [316, 45] on div "For Business 1 99+ UA" at bounding box center [732, 30] width 1465 height 61
drag, startPoint x: 465, startPoint y: 603, endPoint x: 469, endPoint y: 592, distance: 11.2
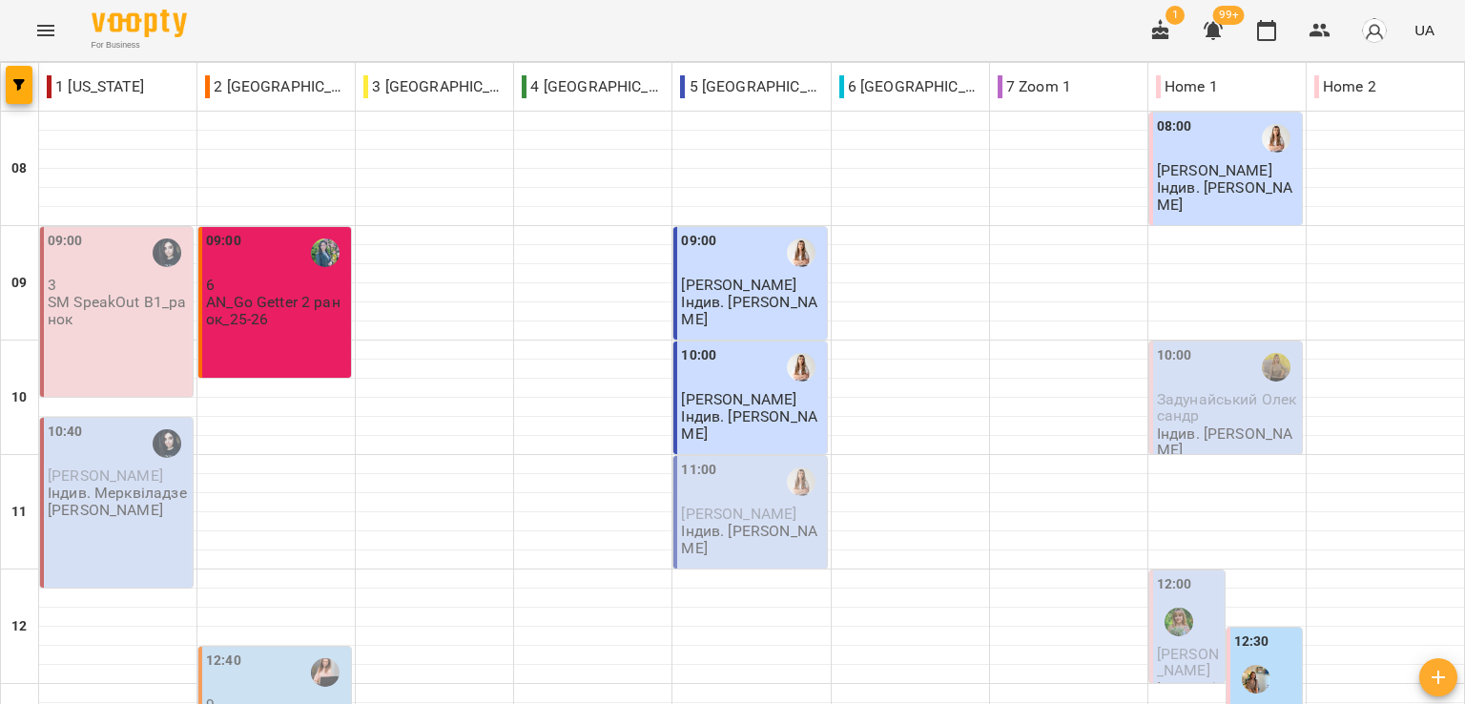
scroll to position [95, 0]
click at [235, 12] on div "For Business 1 99+ UA" at bounding box center [732, 30] width 1465 height 61
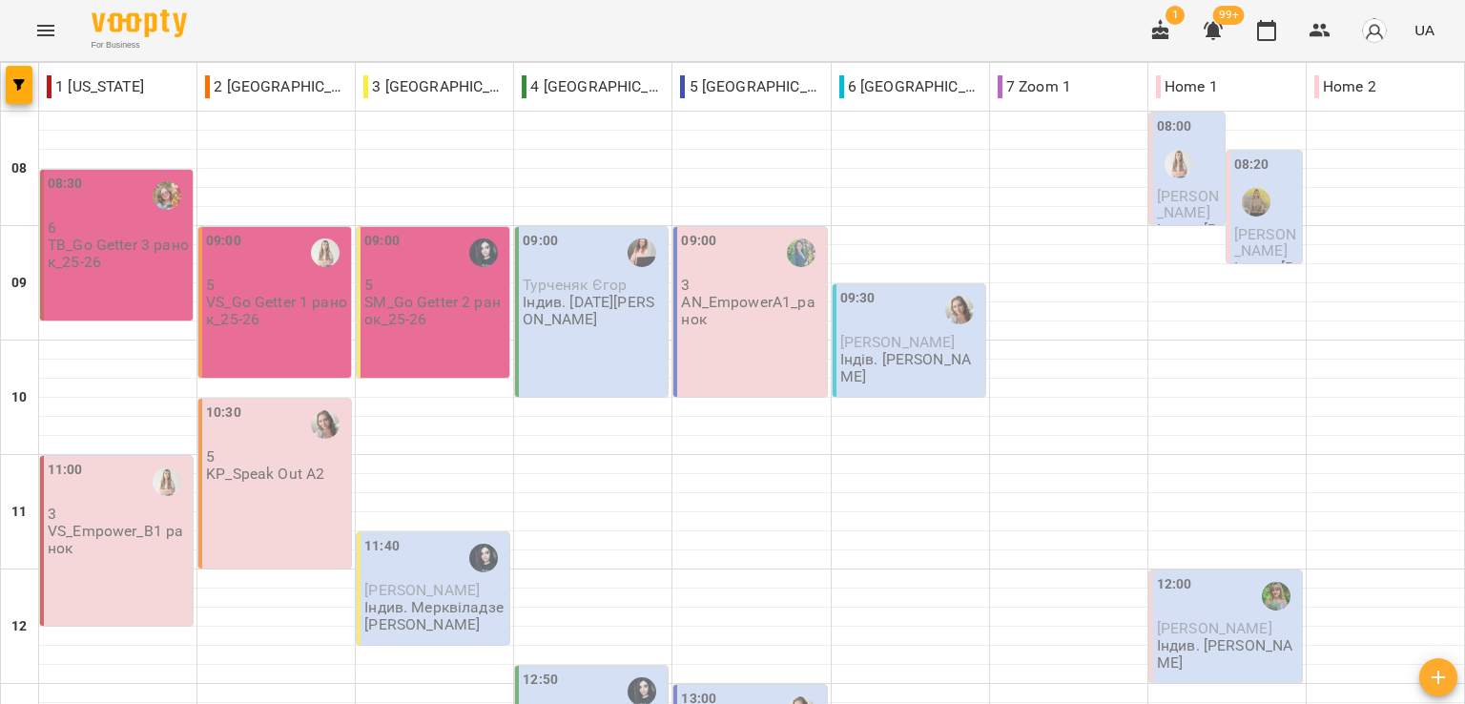
drag, startPoint x: 222, startPoint y: 14, endPoint x: 407, endPoint y: 276, distance: 320.2
click at [222, 14] on div "For Business 1 99+ UA" at bounding box center [732, 30] width 1465 height 61
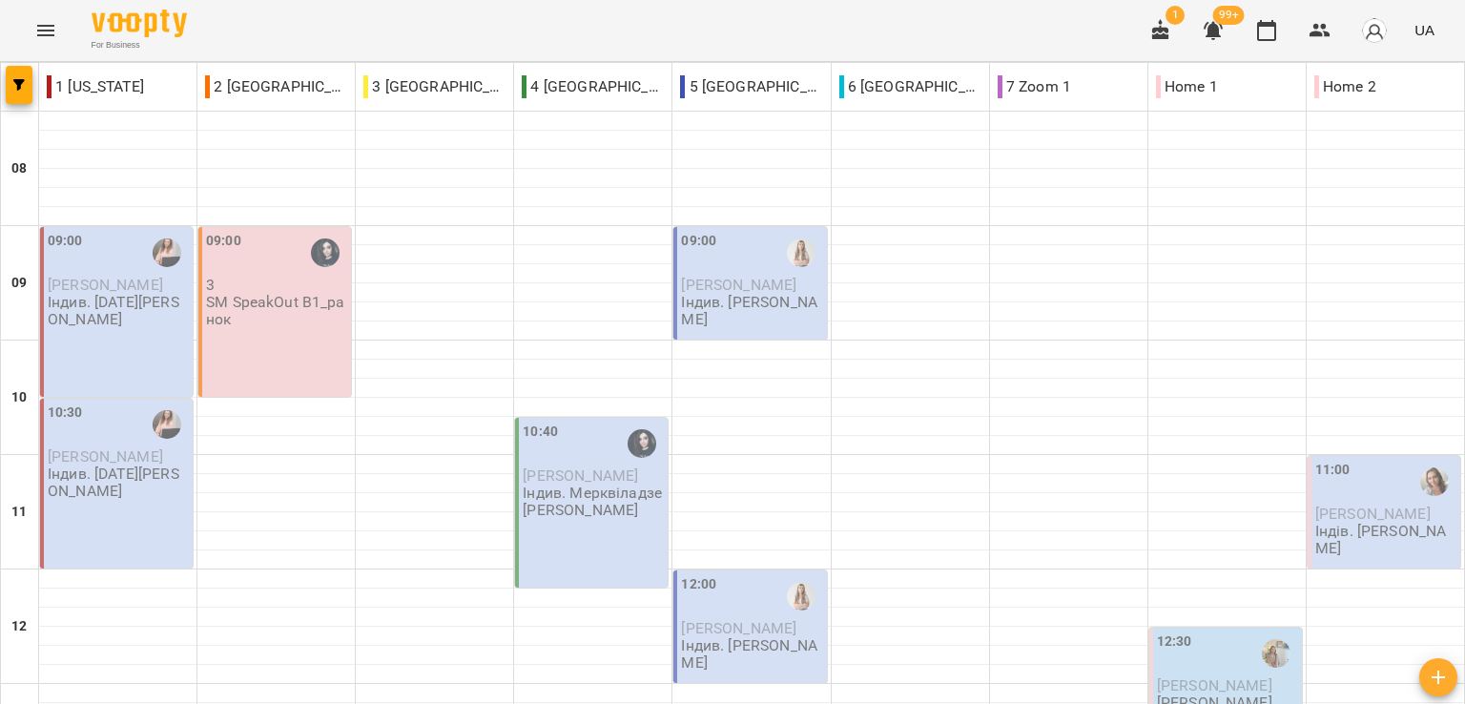
scroll to position [763, 0]
click at [52, 29] on icon "Menu" at bounding box center [45, 30] width 23 height 23
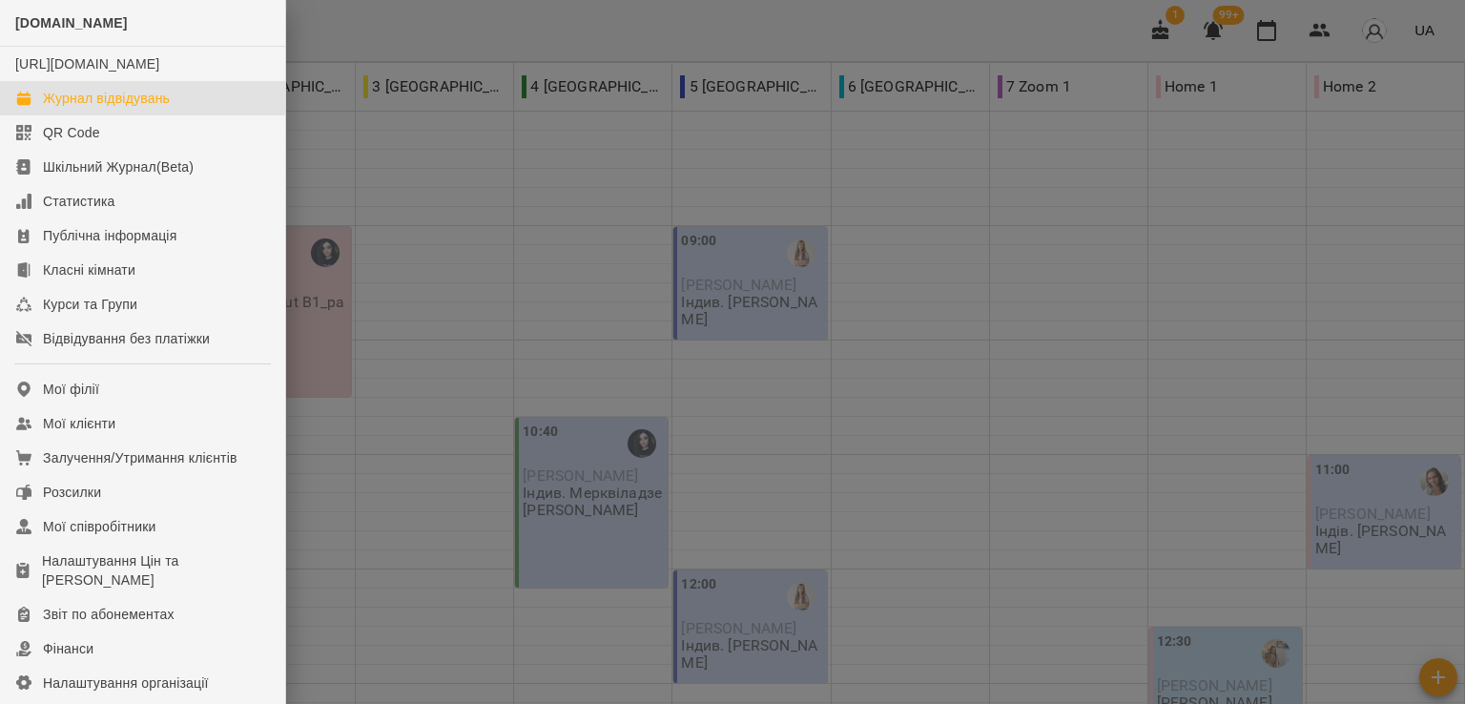
click at [519, 35] on div at bounding box center [732, 352] width 1465 height 704
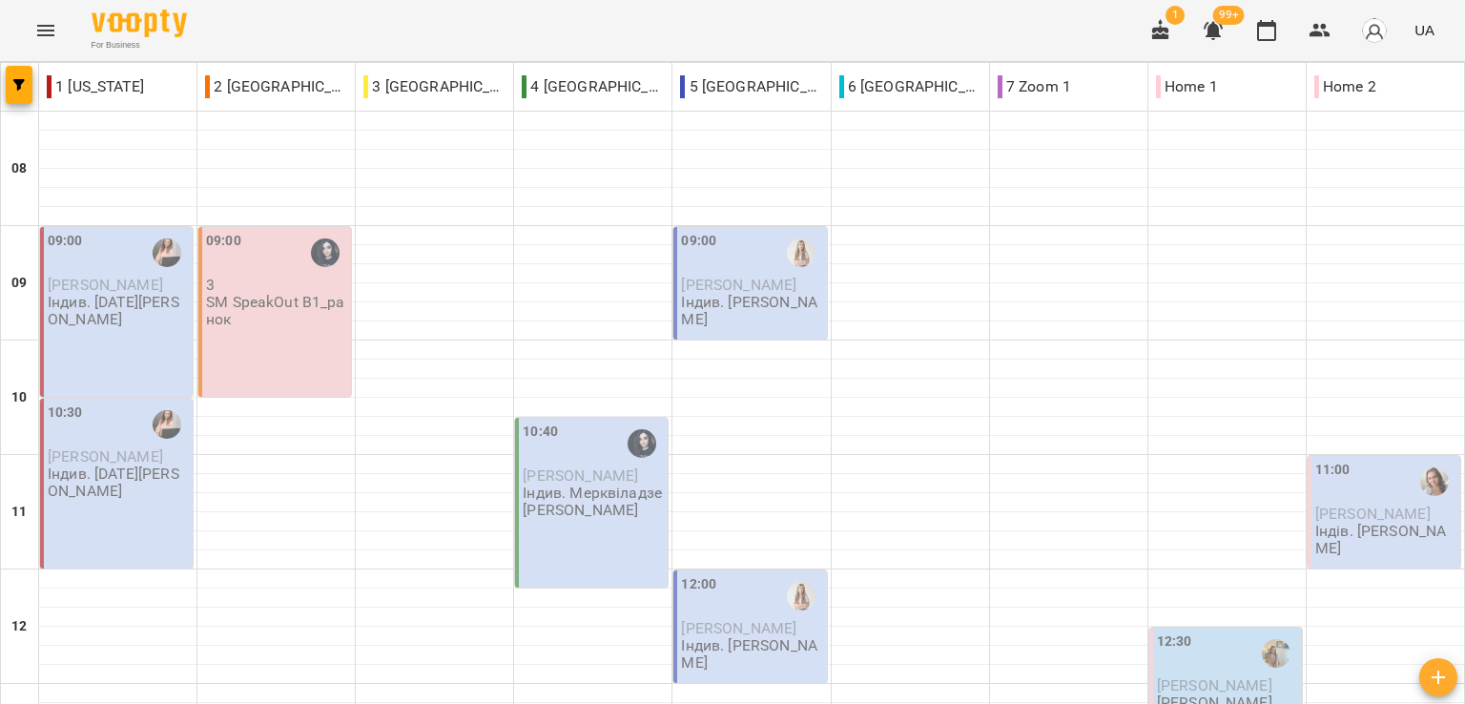
drag, startPoint x: 263, startPoint y: 24, endPoint x: 282, endPoint y: 73, distance: 53.1
click at [263, 24] on div "For Business 1 99+ UA" at bounding box center [732, 30] width 1465 height 61
click at [252, 54] on div "For Business 1 99+ UA" at bounding box center [732, 30] width 1465 height 61
click at [38, 35] on icon "Menu" at bounding box center [45, 30] width 17 height 11
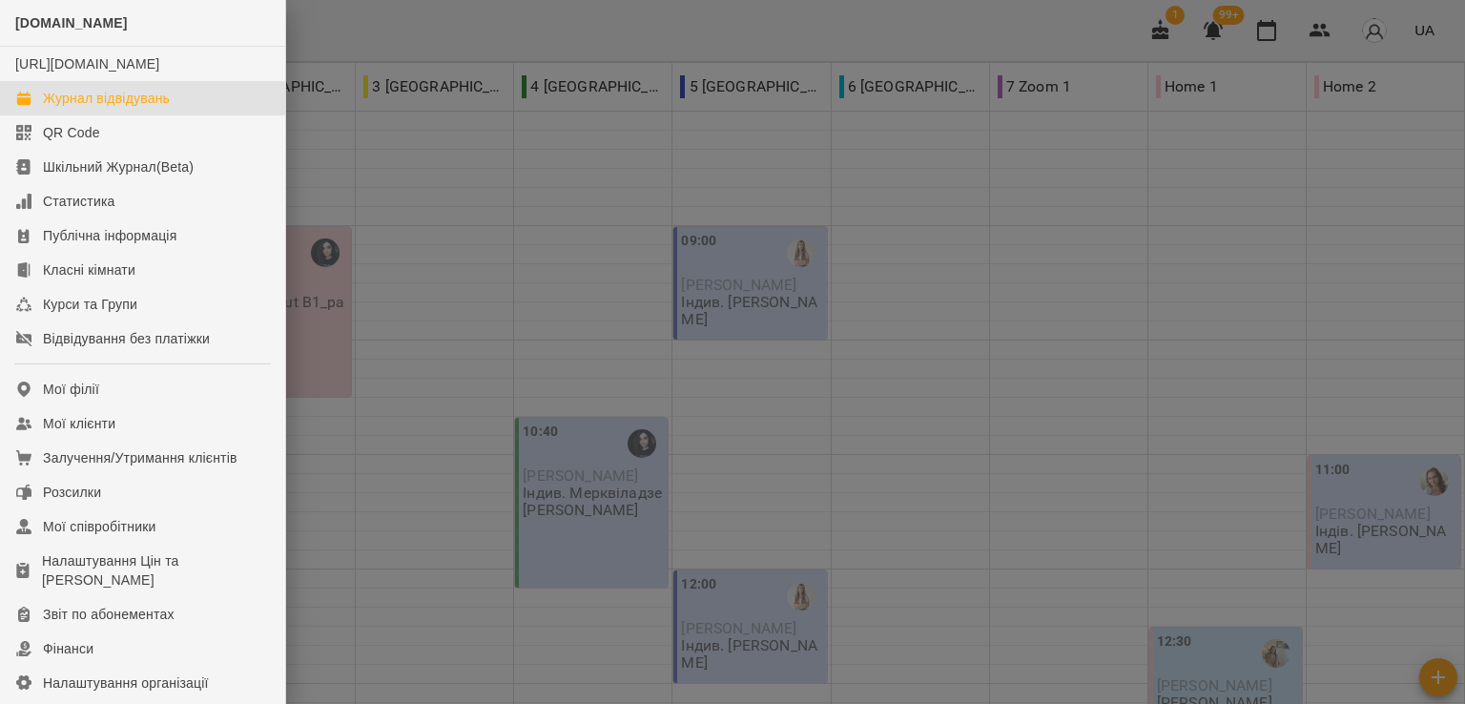
click at [367, 27] on div at bounding box center [732, 352] width 1465 height 704
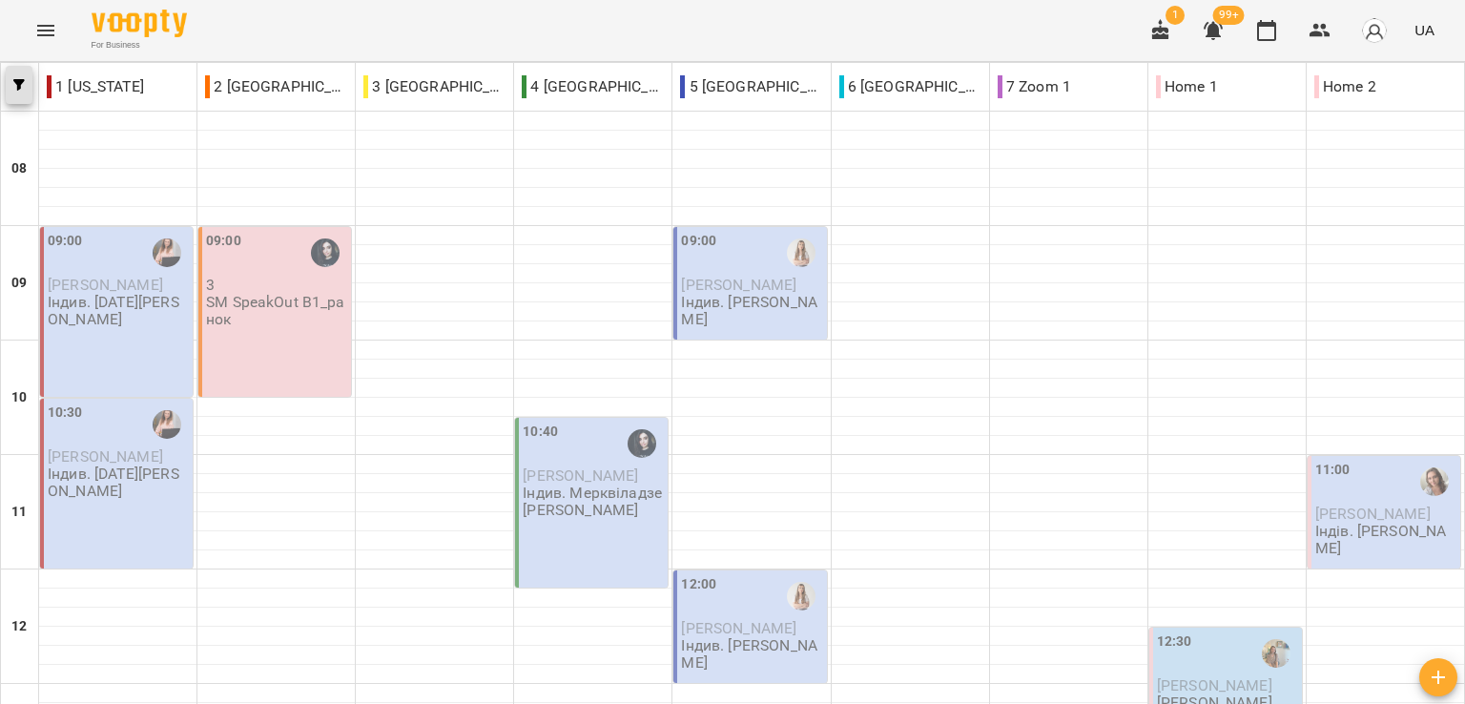
click at [15, 96] on button "button" at bounding box center [19, 85] width 27 height 38
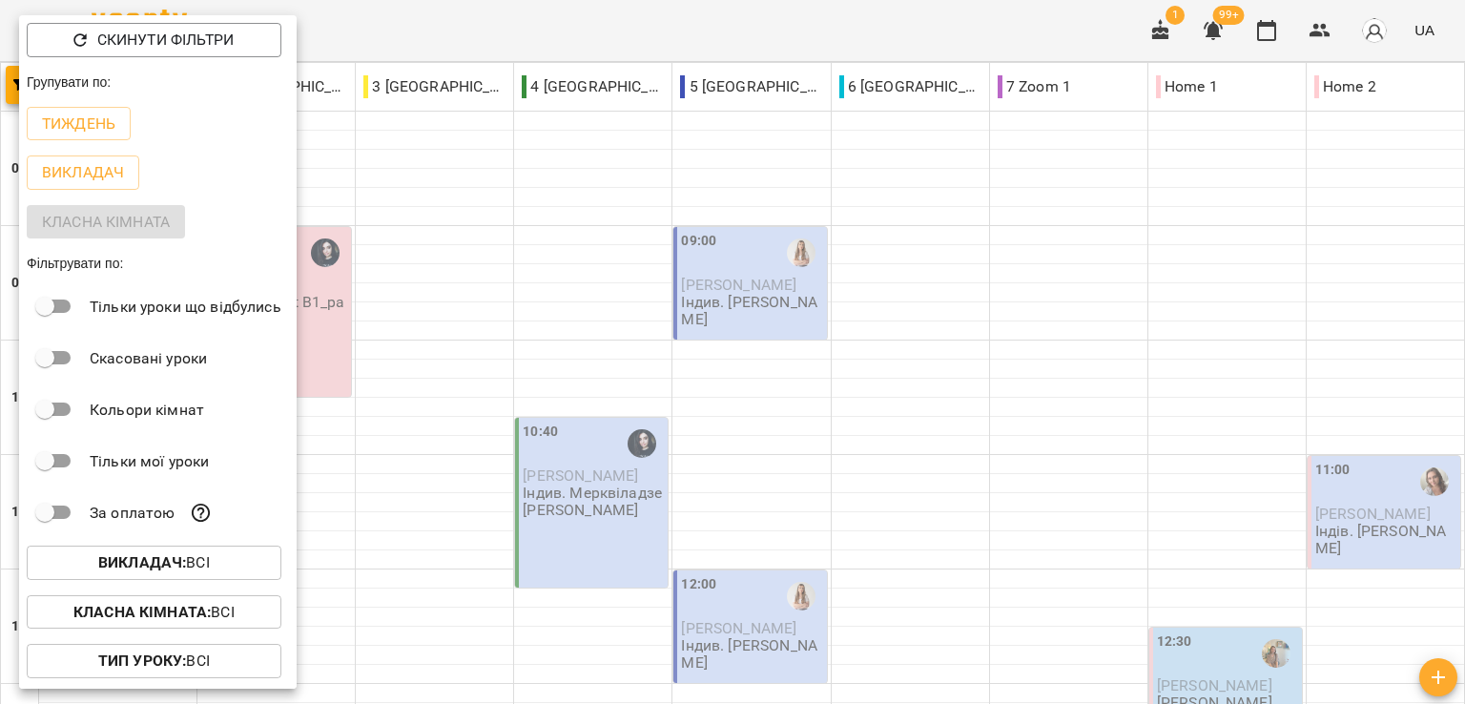
click at [146, 566] on b "Викладач :" at bounding box center [142, 562] width 88 height 18
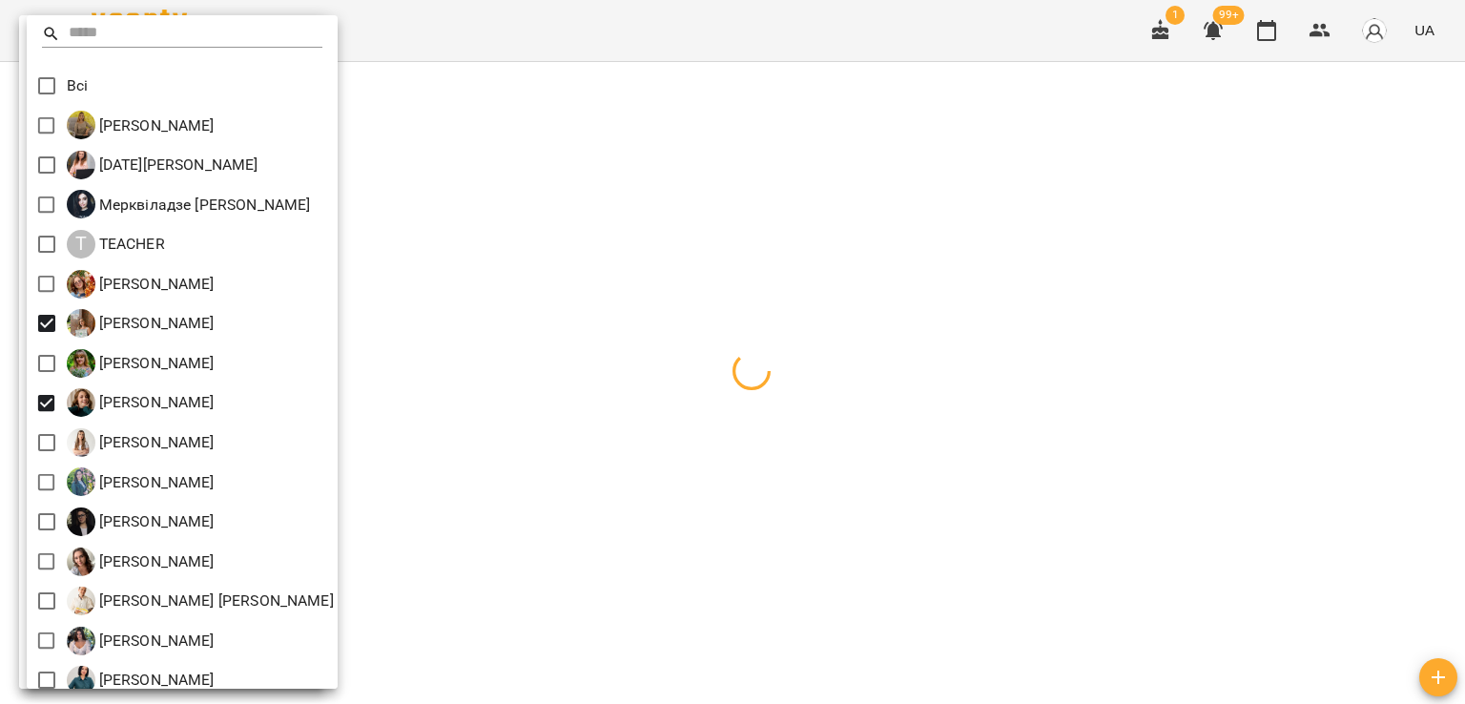
click at [557, 40] on div at bounding box center [732, 352] width 1465 height 704
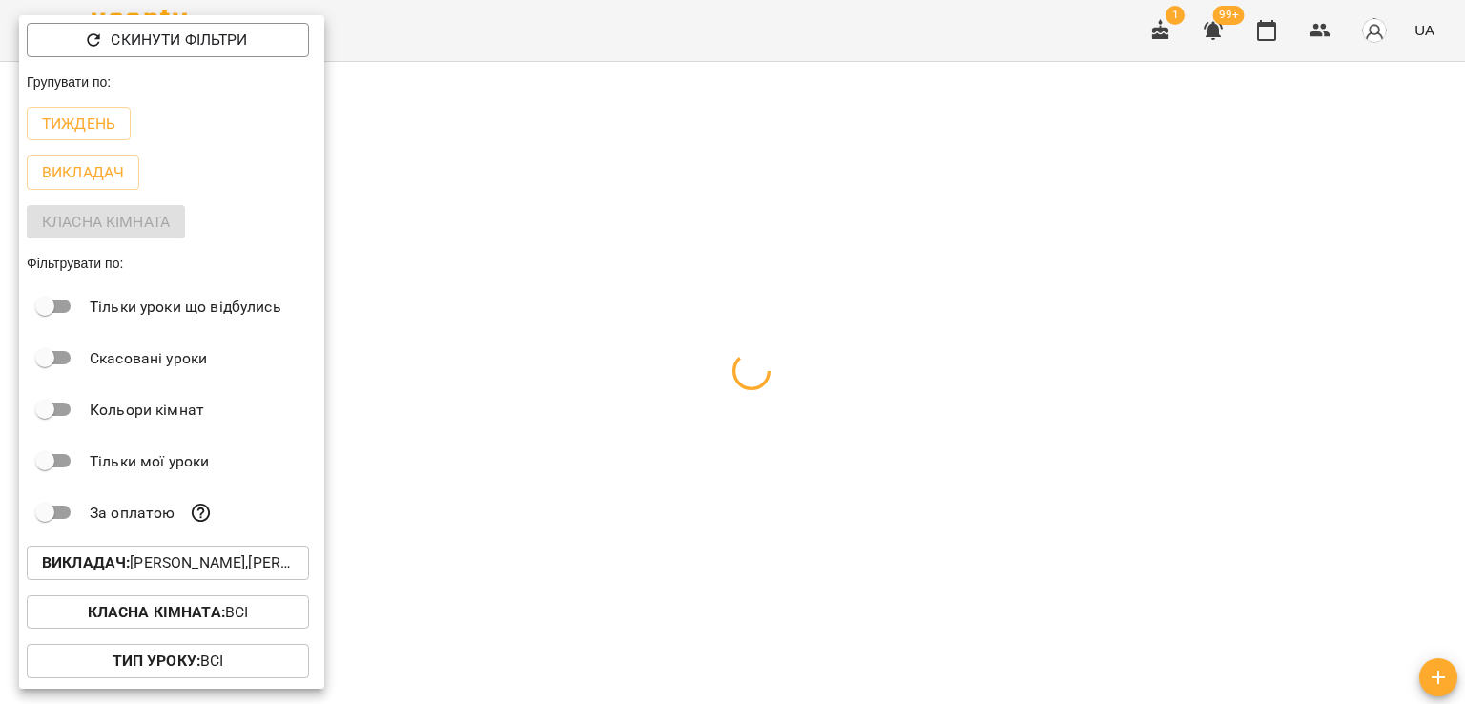
click at [576, 49] on div at bounding box center [732, 352] width 1465 height 704
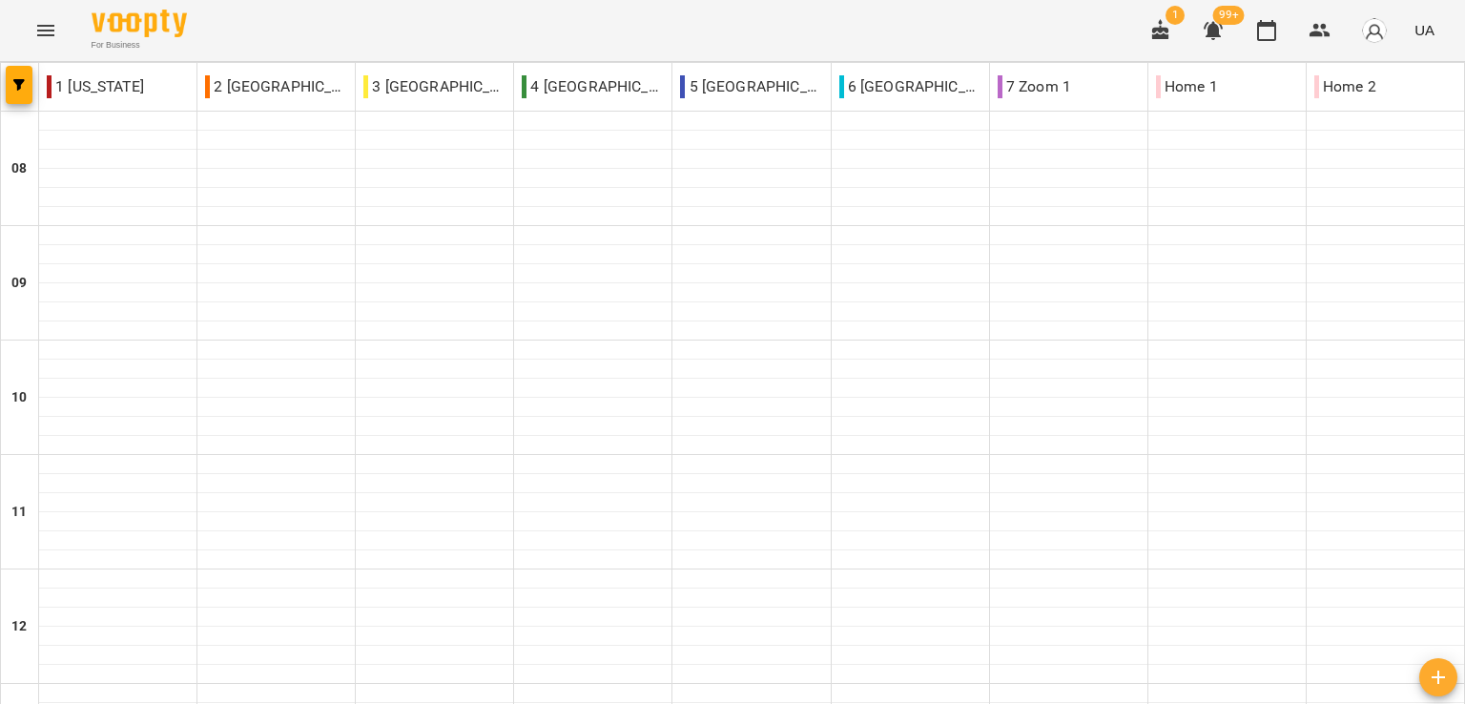
click at [257, 12] on div "For Business 1 99+ UA" at bounding box center [732, 30] width 1465 height 61
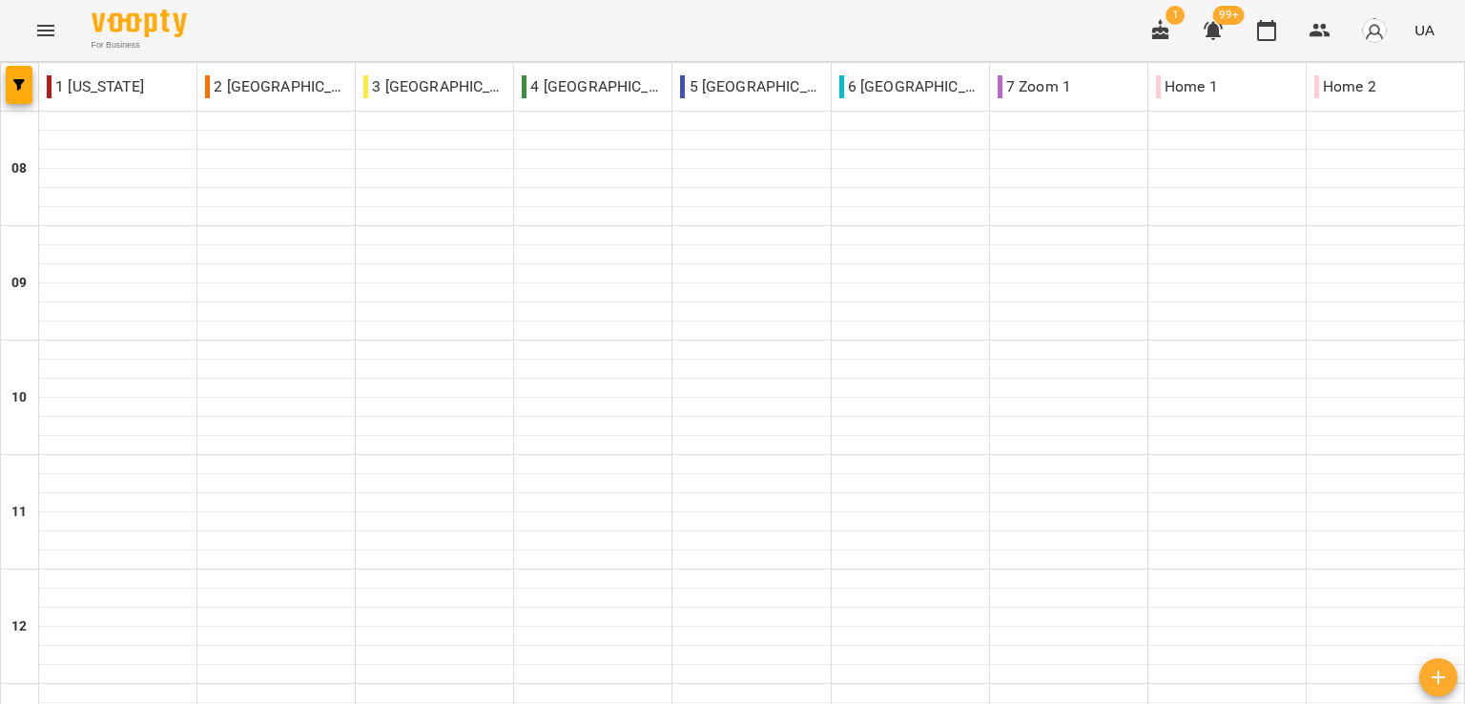
click at [10, 88] on span "button" at bounding box center [19, 84] width 27 height 11
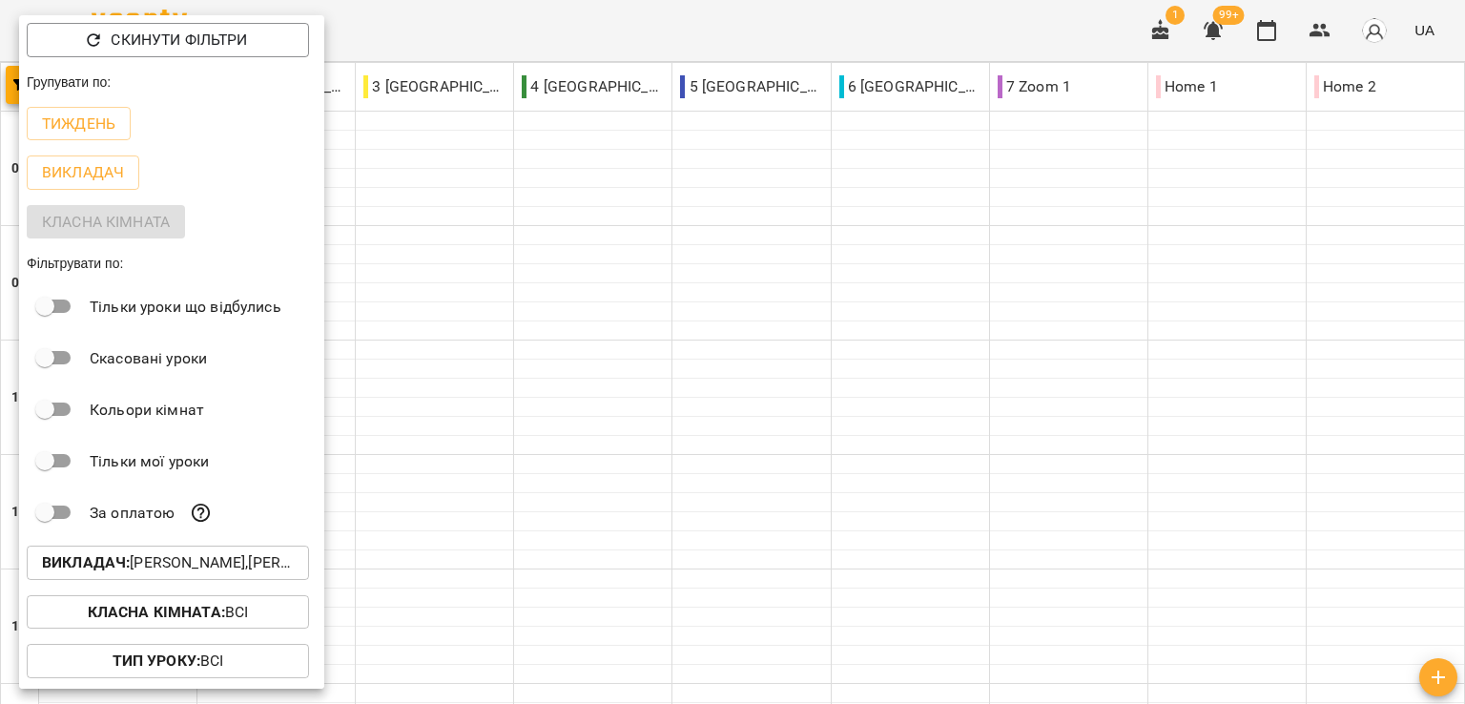
click at [159, 570] on p "Викладач : Головко Наталія Олександрівна,Коломієць Анастасія Володимирівна" at bounding box center [168, 562] width 252 height 23
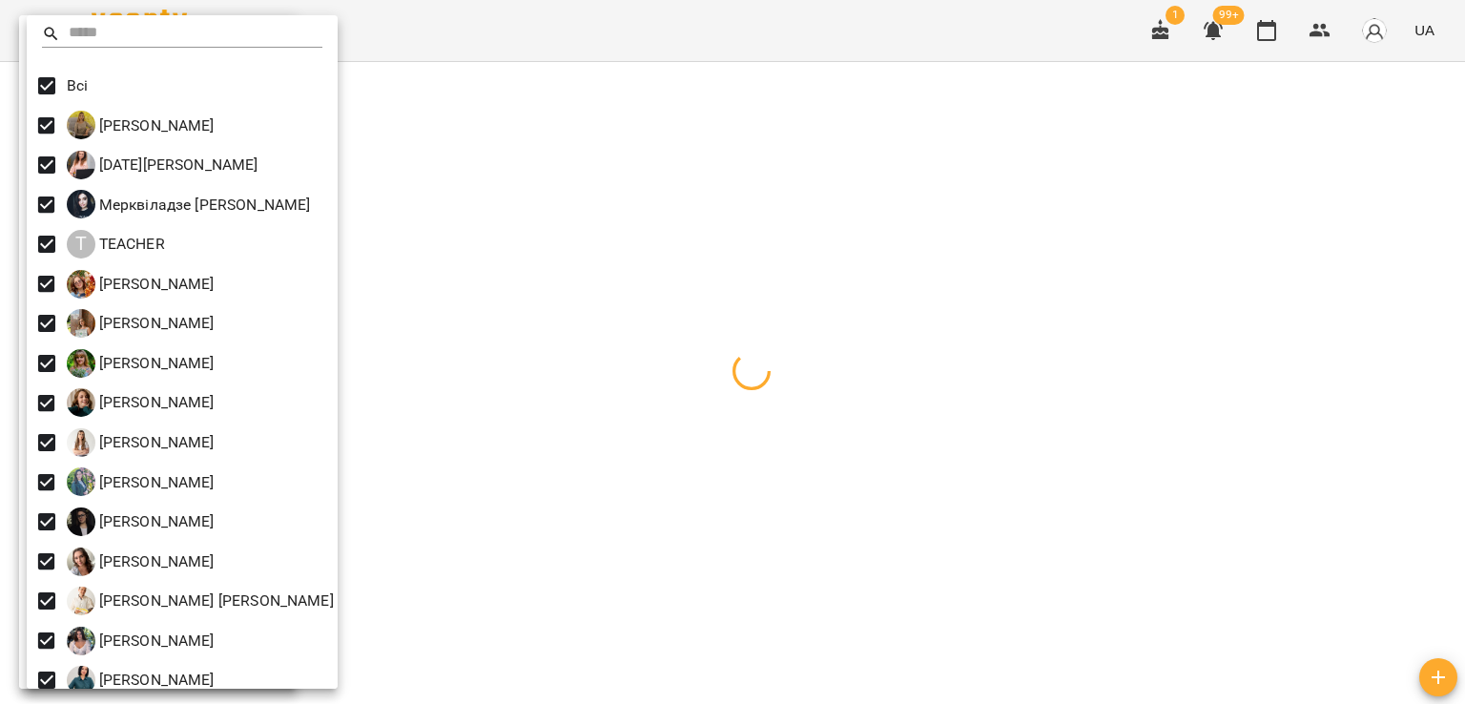
click at [723, 19] on div at bounding box center [732, 352] width 1465 height 704
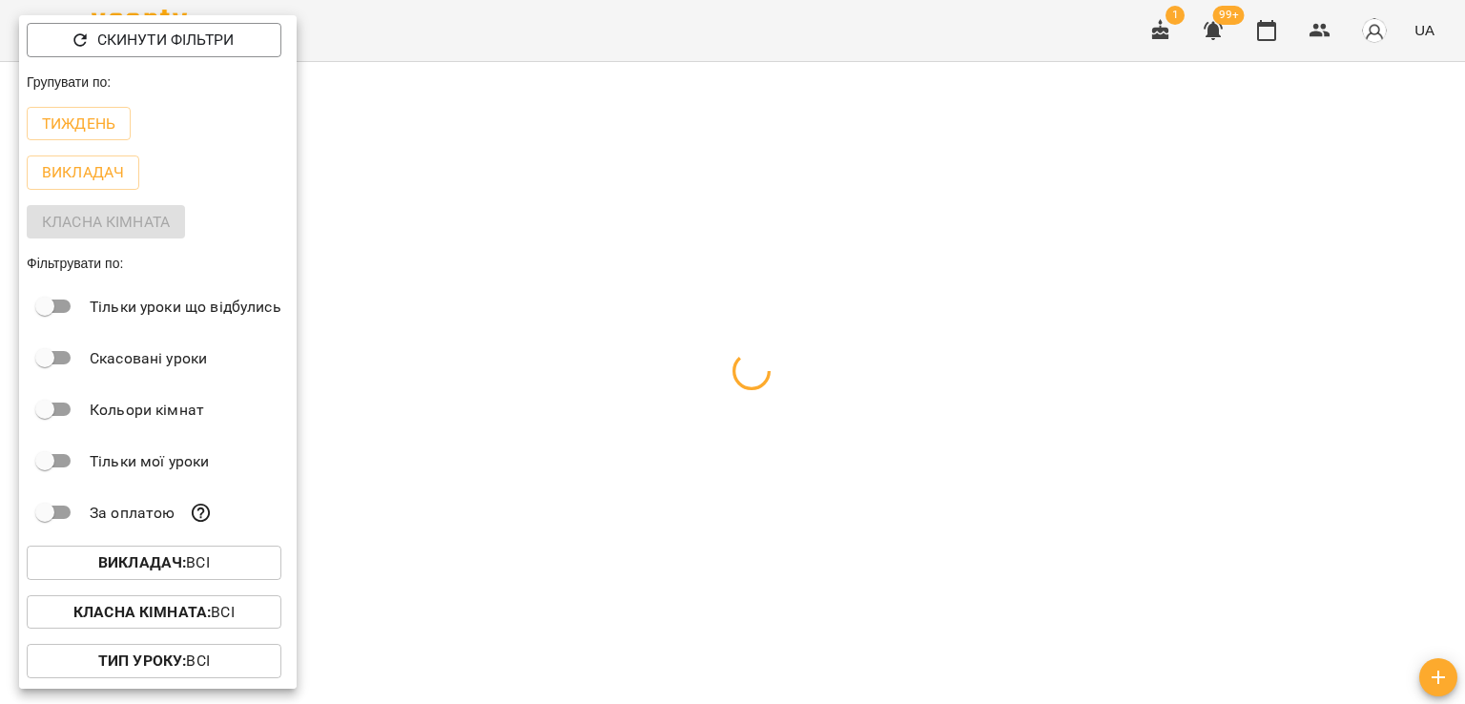
click at [855, 34] on div at bounding box center [732, 352] width 1465 height 704
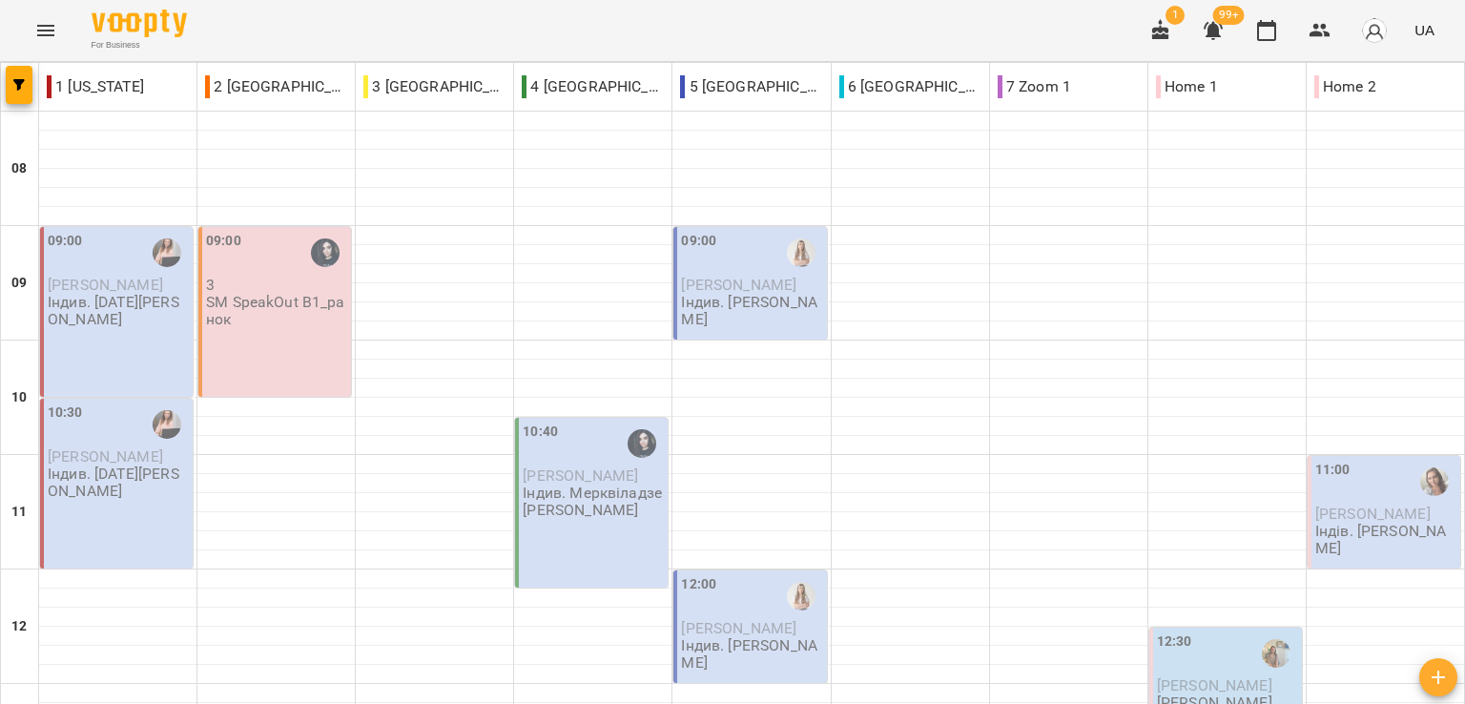
click at [262, 32] on div "For Business 1 99+ UA" at bounding box center [732, 30] width 1465 height 61
click at [248, 28] on div "For Business 1 99+ UA" at bounding box center [732, 30] width 1465 height 61
click at [259, 48] on div "For Business 1 99+ UA" at bounding box center [732, 30] width 1465 height 61
click at [250, 20] on div "For Business 1 99+ UA" at bounding box center [732, 30] width 1465 height 61
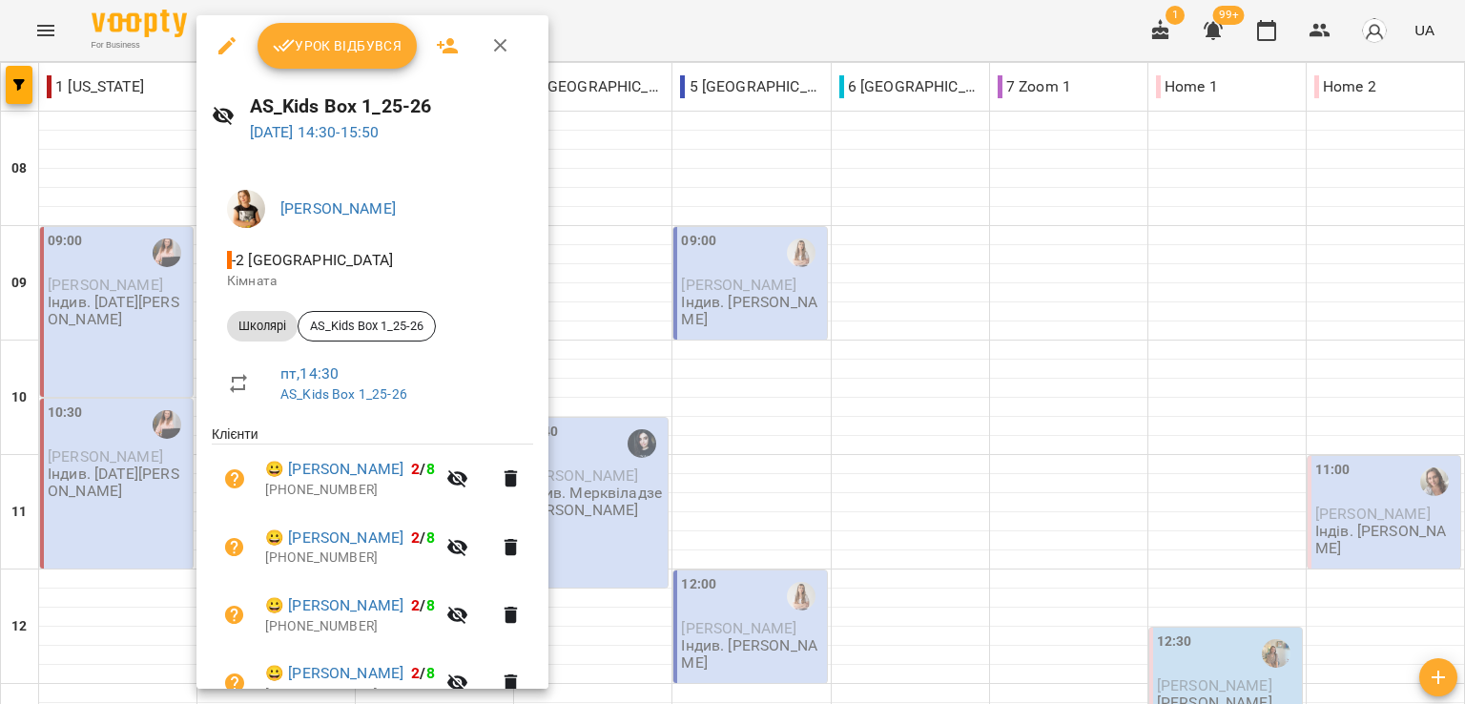
click at [228, 40] on icon "button" at bounding box center [227, 45] width 23 height 23
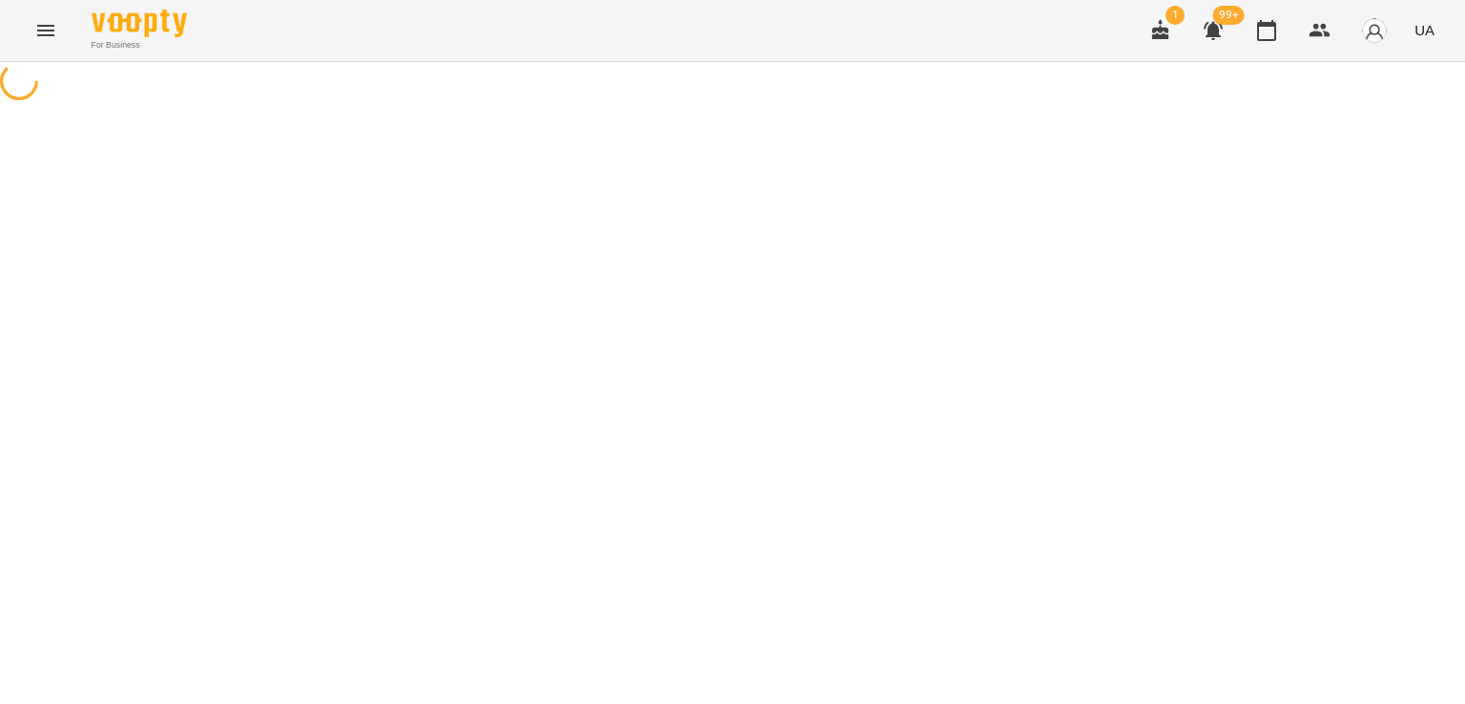
select select "*******"
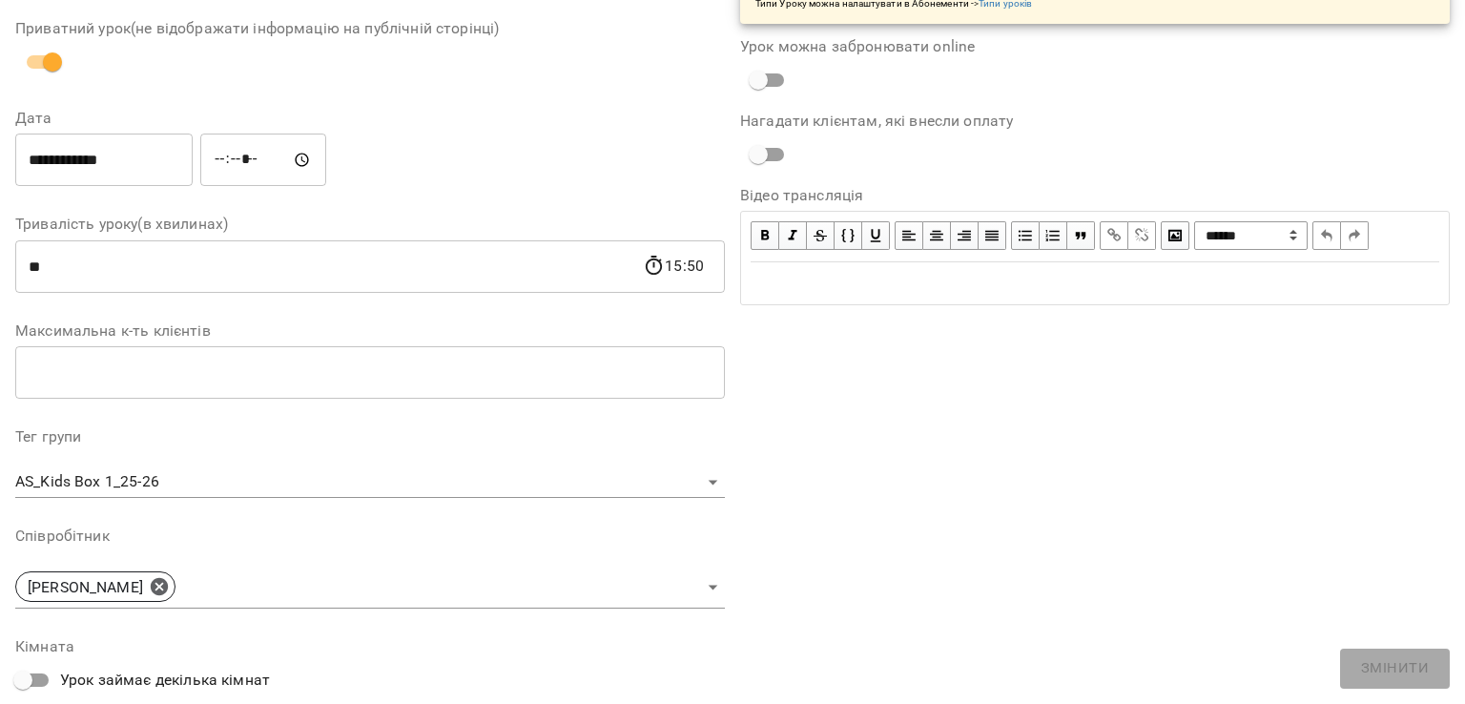
scroll to position [477, 0]
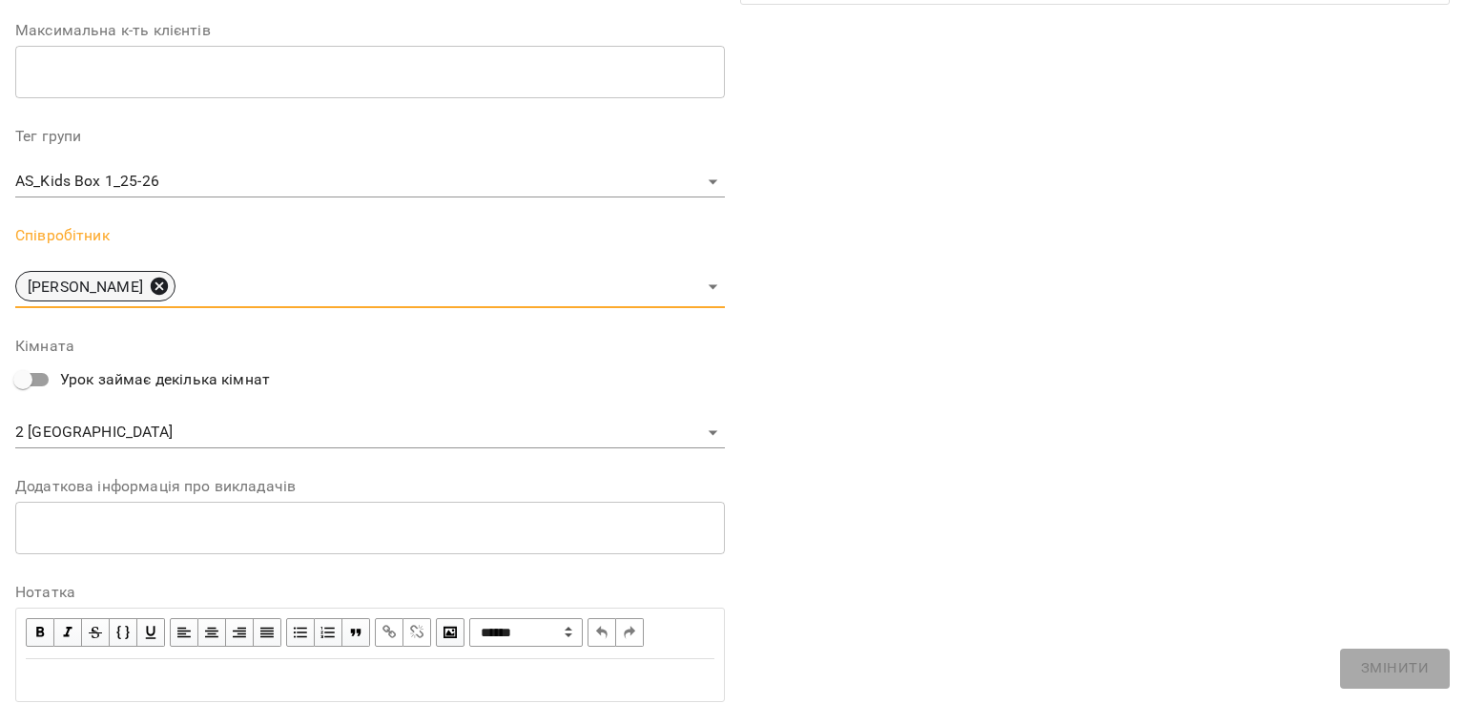
click at [168, 286] on icon at bounding box center [159, 286] width 17 height 17
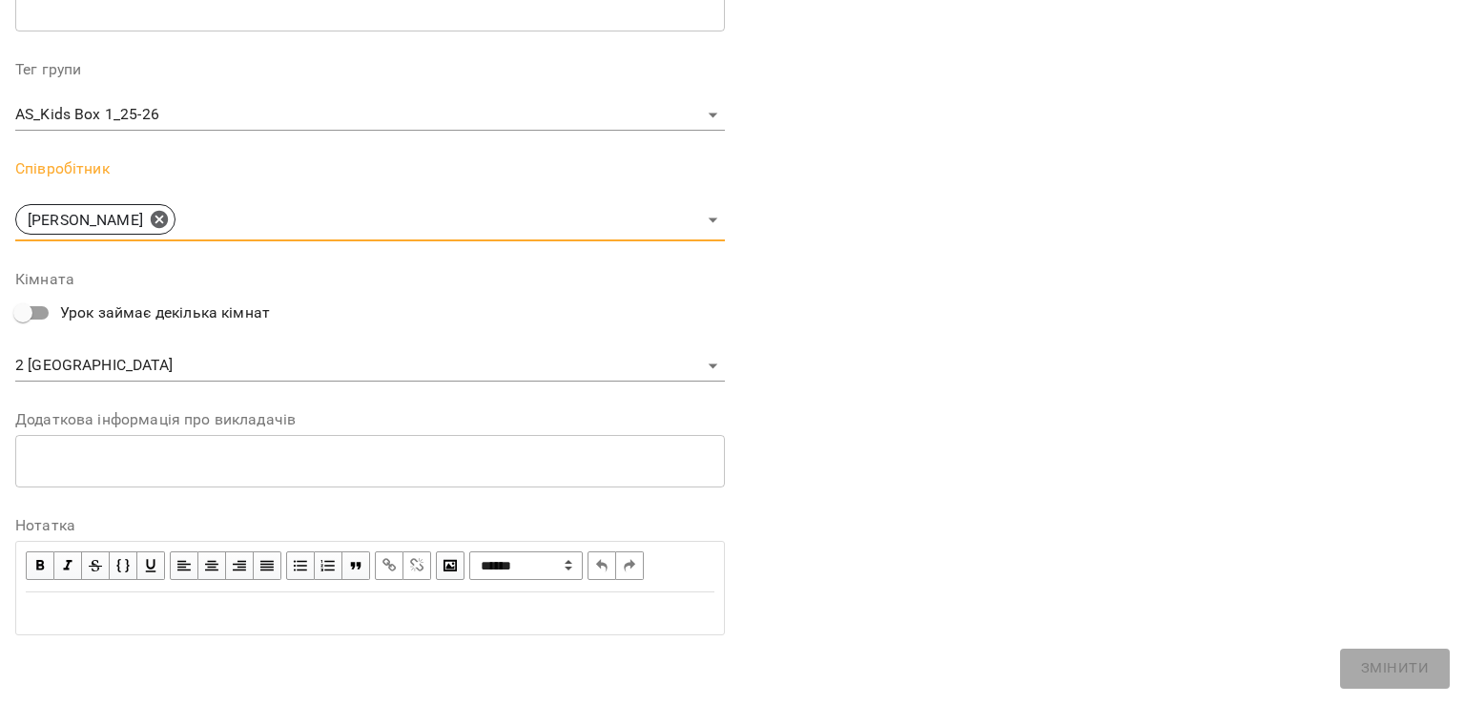
click at [220, 286] on body "For Business 1 99+ UA Журнал відвідувань / AS_Kids Box 1_25-26 пт, 17 жовт 2025…" at bounding box center [732, 604] width 1465 height 1209
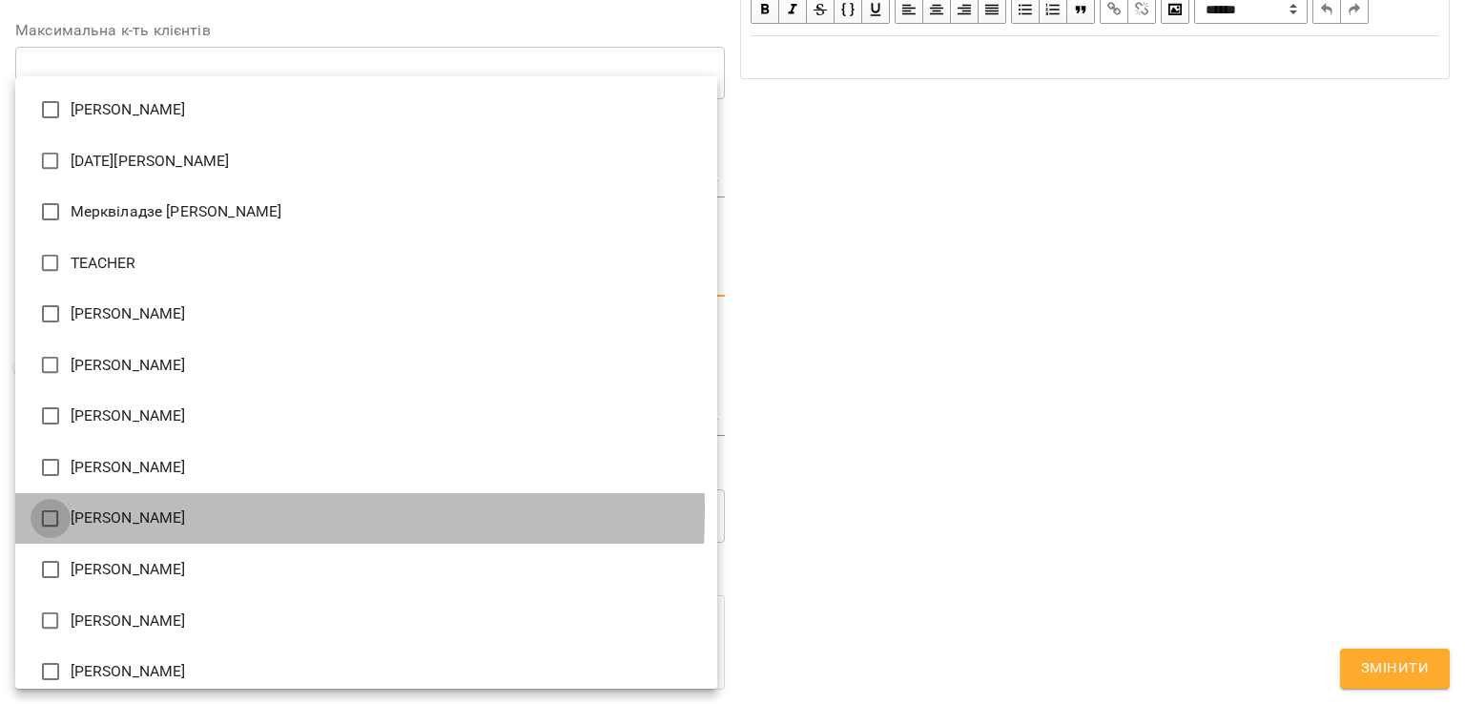
type input "**********"
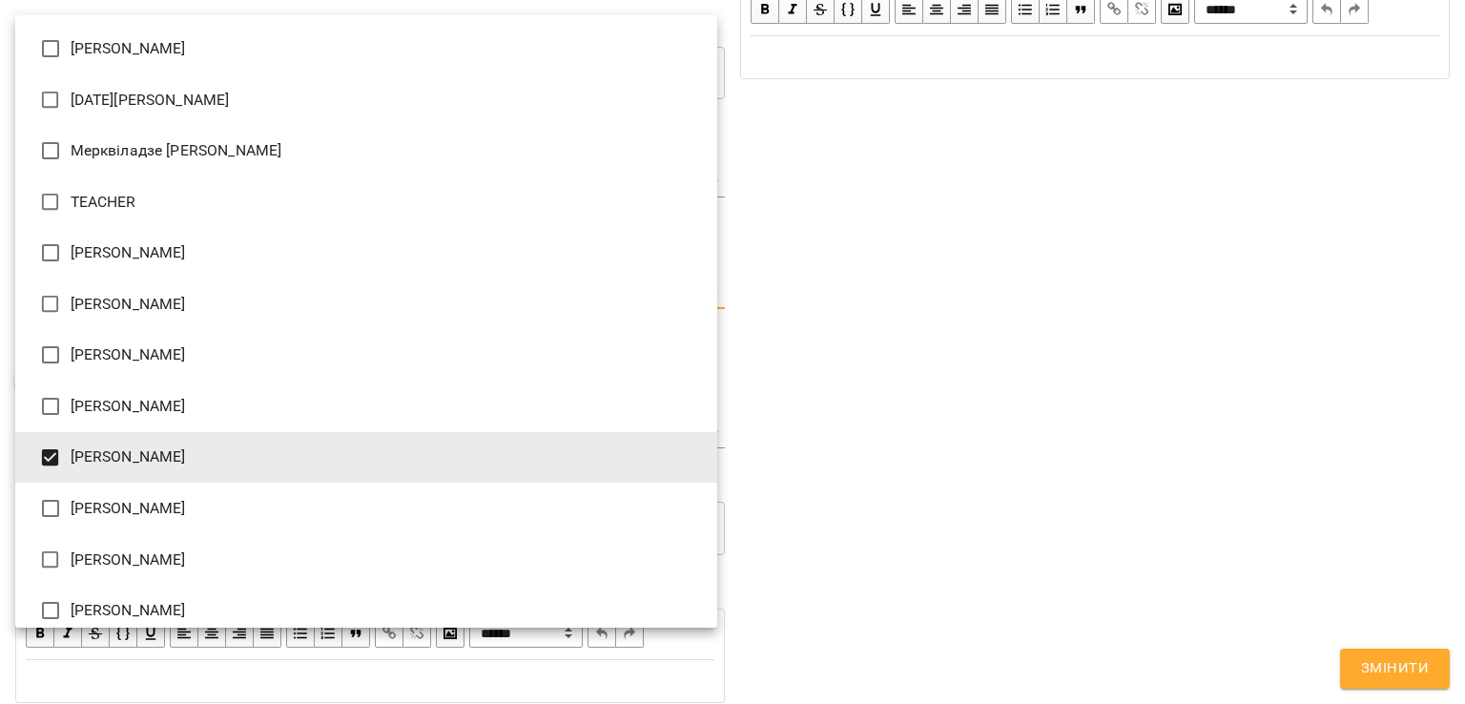
click at [974, 506] on div at bounding box center [732, 352] width 1465 height 704
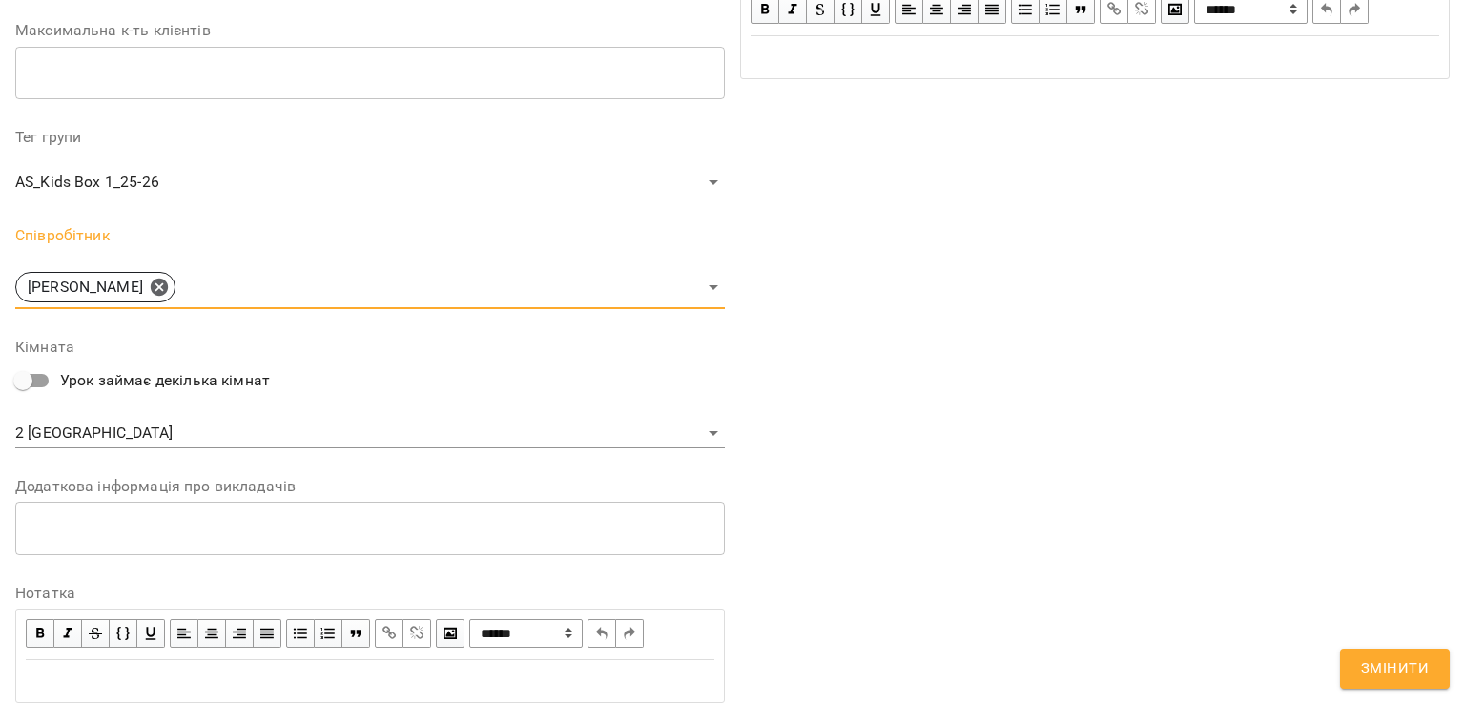
click at [1413, 665] on span "Змінити" at bounding box center [1395, 668] width 68 height 25
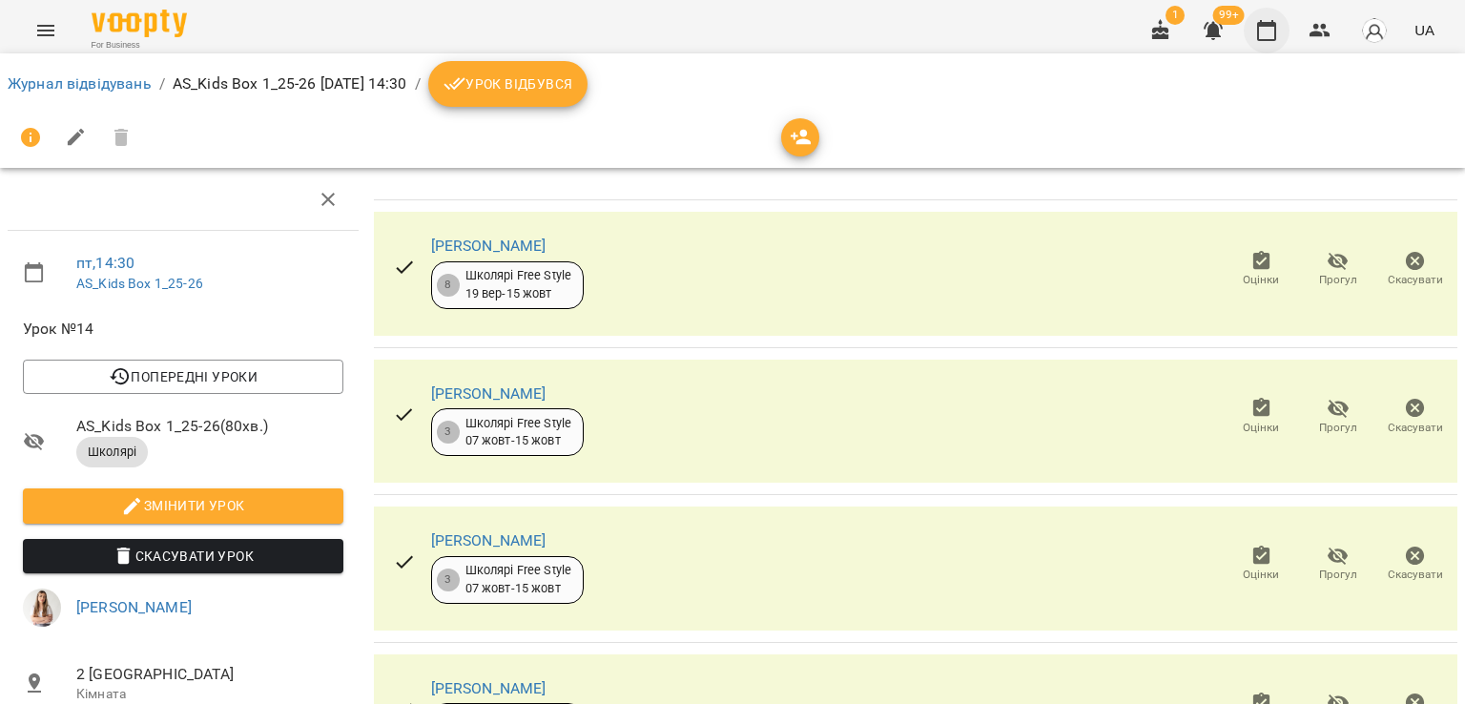
click at [1271, 35] on icon "button" at bounding box center [1266, 30] width 23 height 23
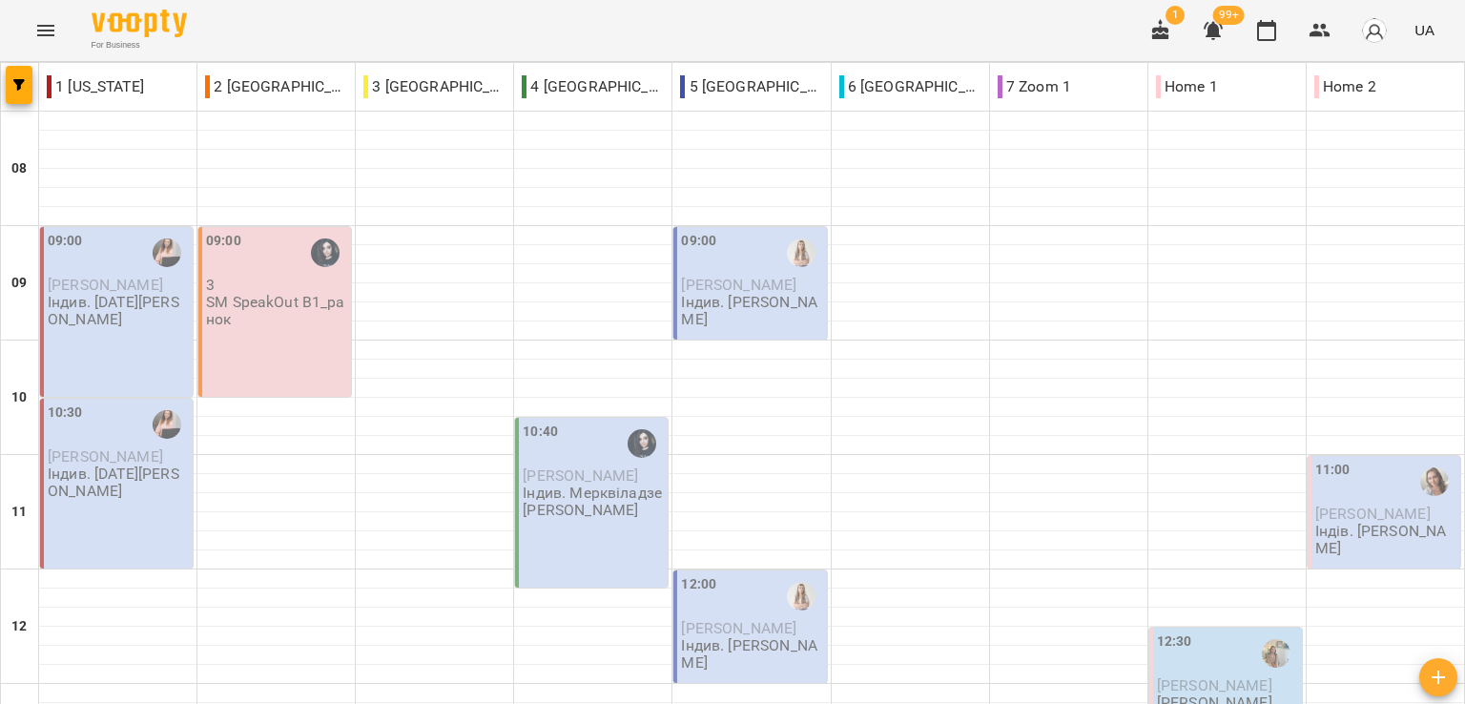
scroll to position [477, 0]
click at [226, 22] on div "For Business 1 99+ UA" at bounding box center [732, 30] width 1465 height 61
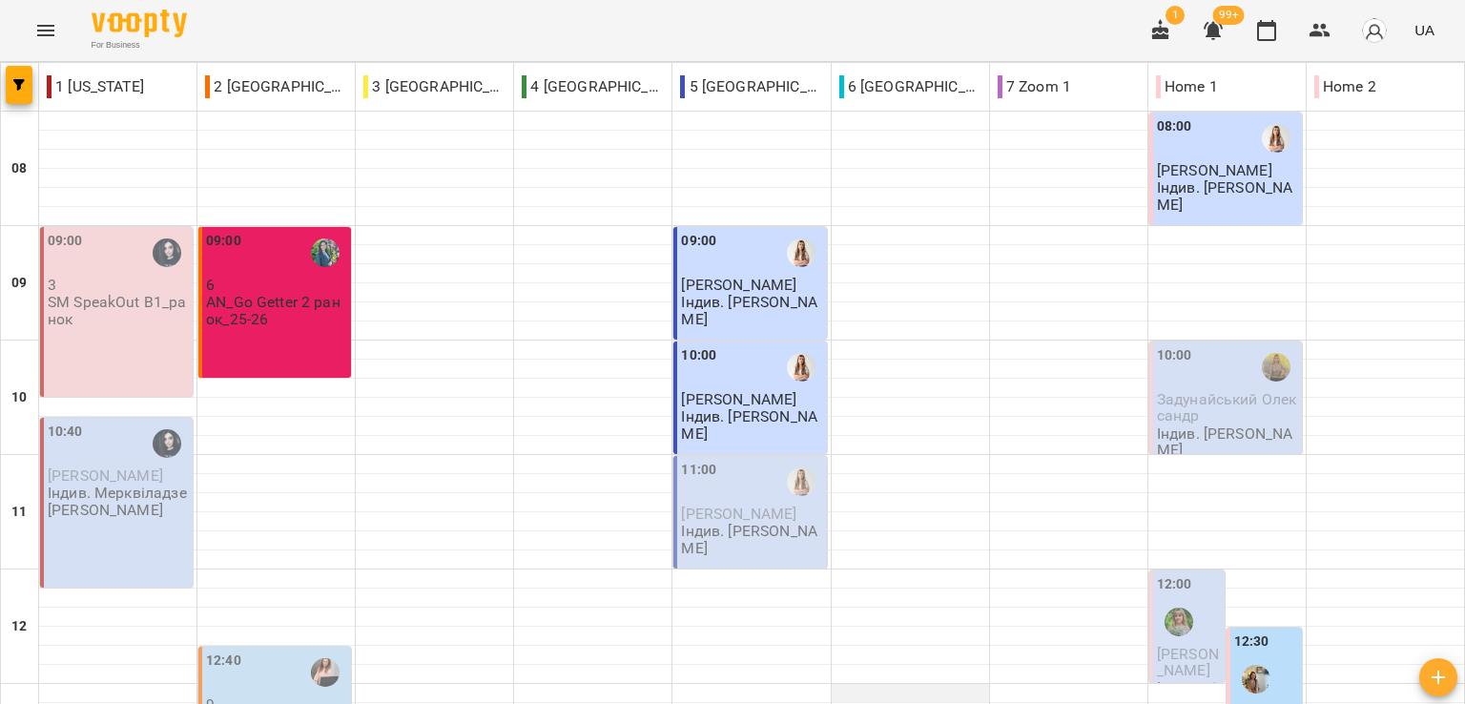
scroll to position [286, 0]
click at [153, 418] on div "10:40 Лізунков Артем Індив. Мерквіладзе Саломе Таймуразівна" at bounding box center [116, 503] width 153 height 170
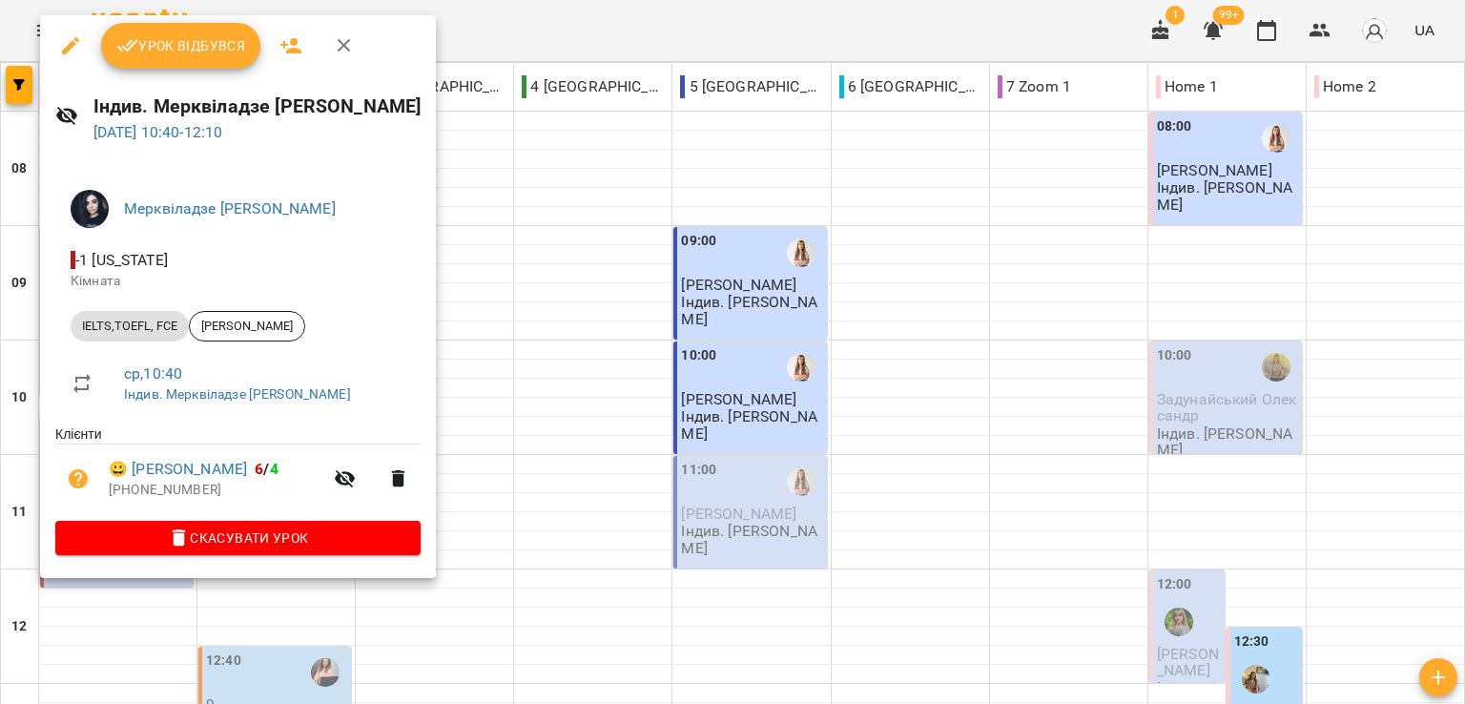
click at [649, 27] on div at bounding box center [732, 352] width 1465 height 704
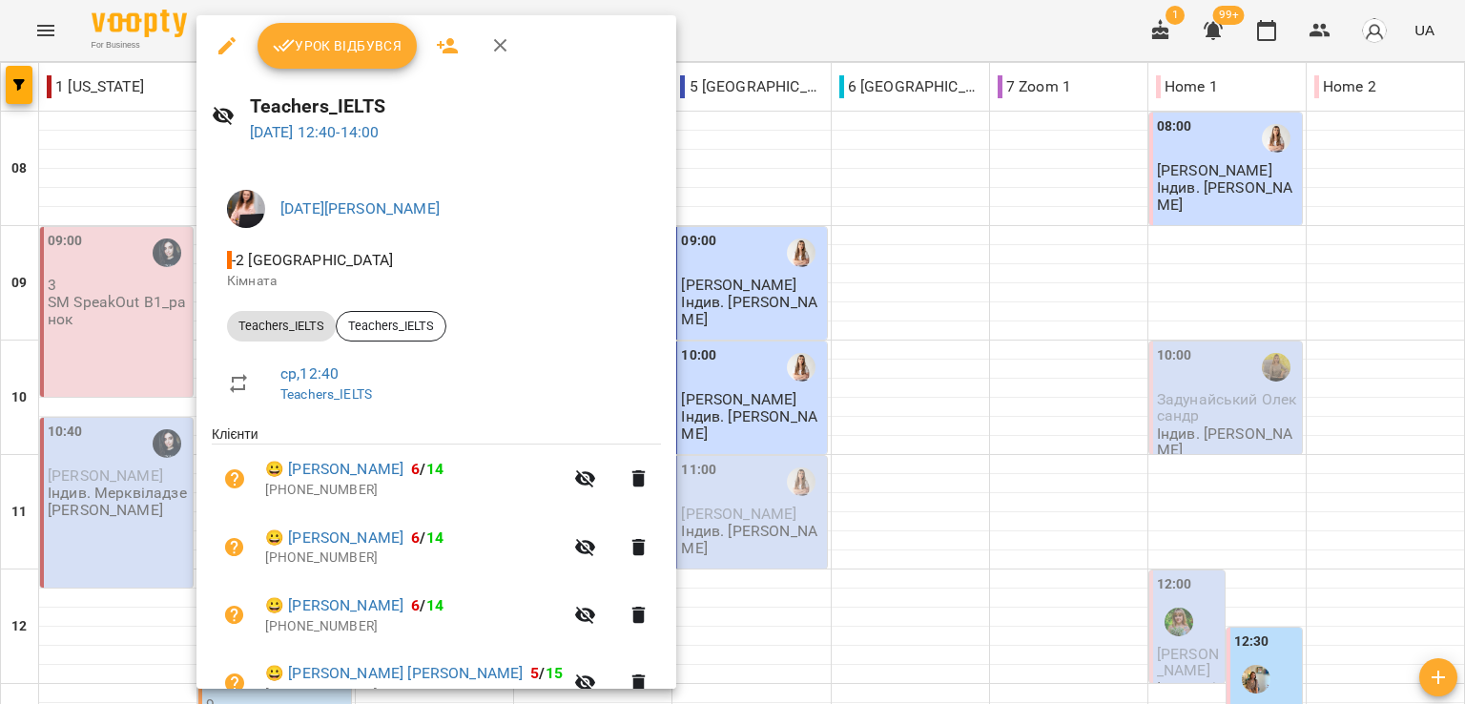
click at [942, 23] on div at bounding box center [732, 352] width 1465 height 704
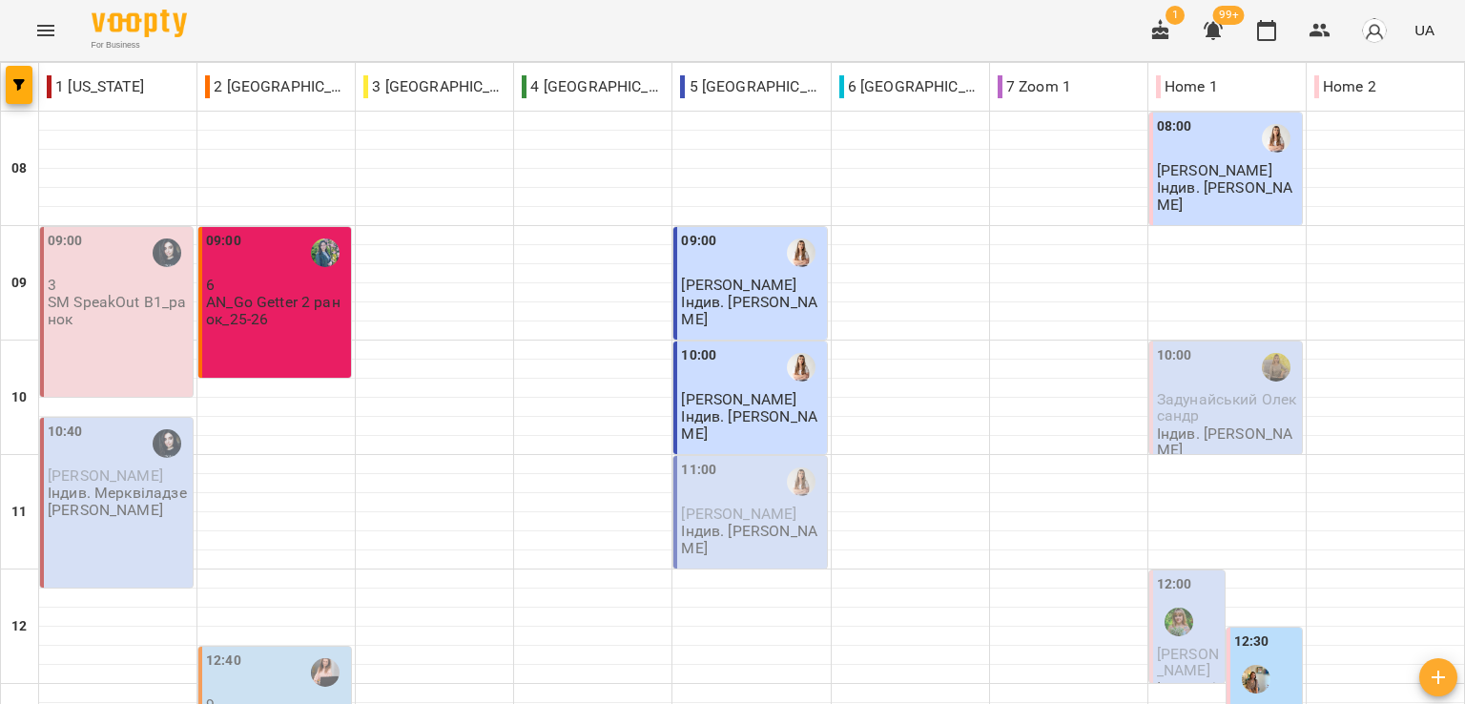
scroll to position [954, 0]
drag, startPoint x: 511, startPoint y: 676, endPoint x: 520, endPoint y: 644, distance: 33.5
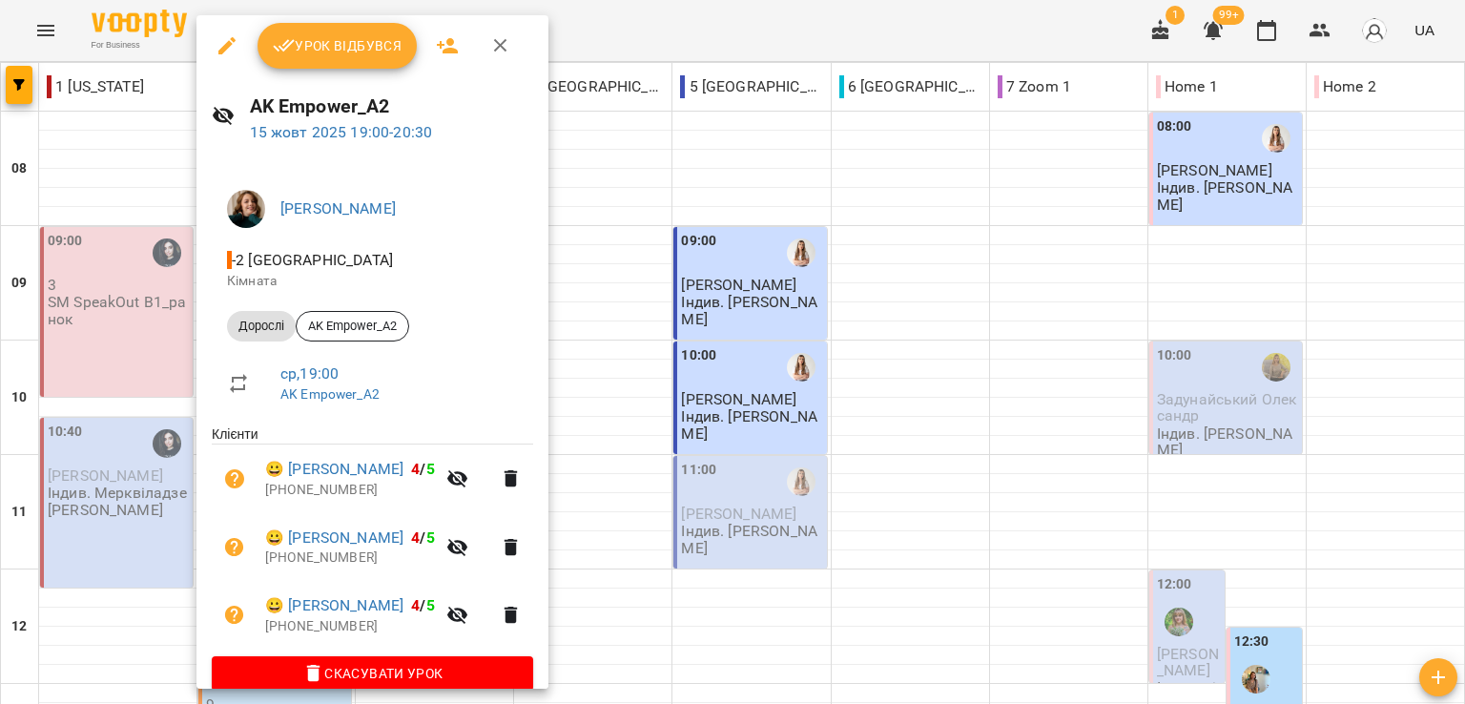
click at [818, 41] on div at bounding box center [732, 352] width 1465 height 704
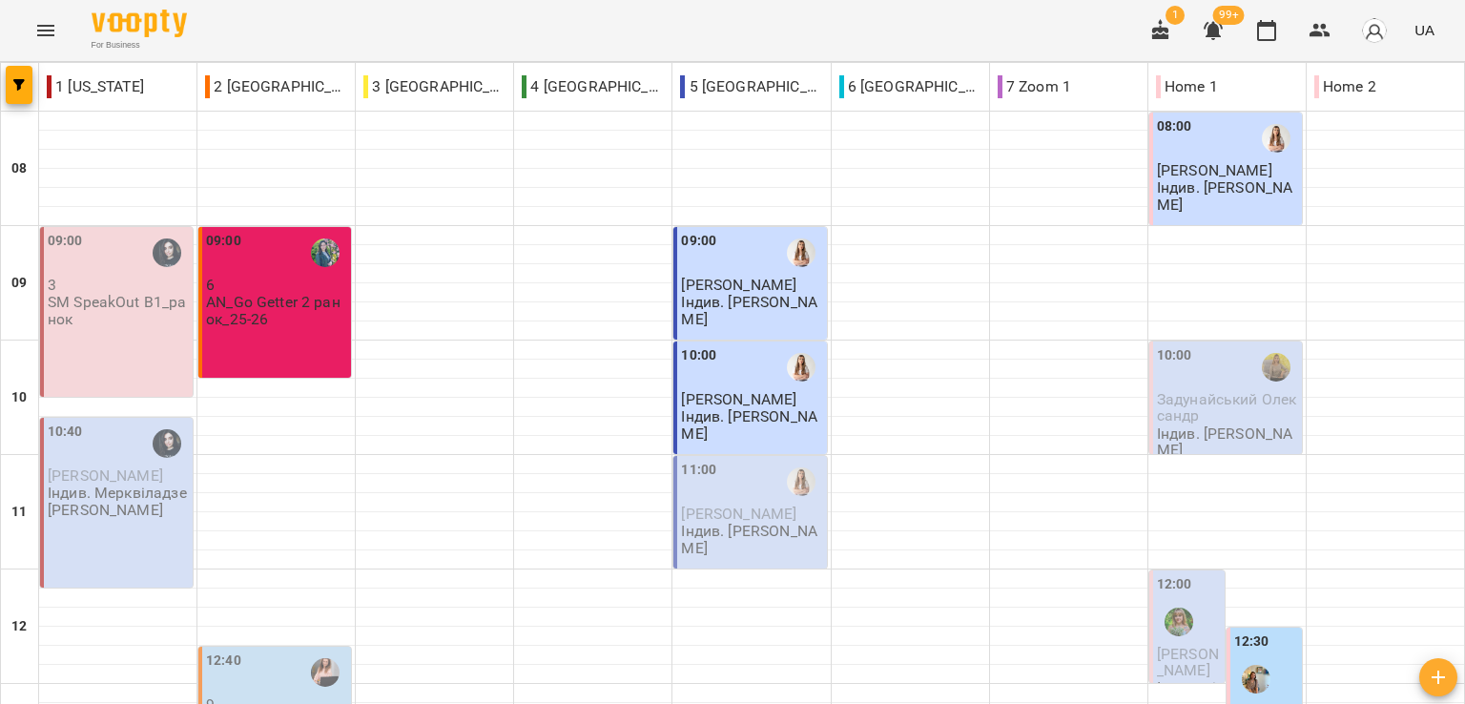
click at [249, 4] on div "For Business 1 99+ UA" at bounding box center [732, 30] width 1465 height 61
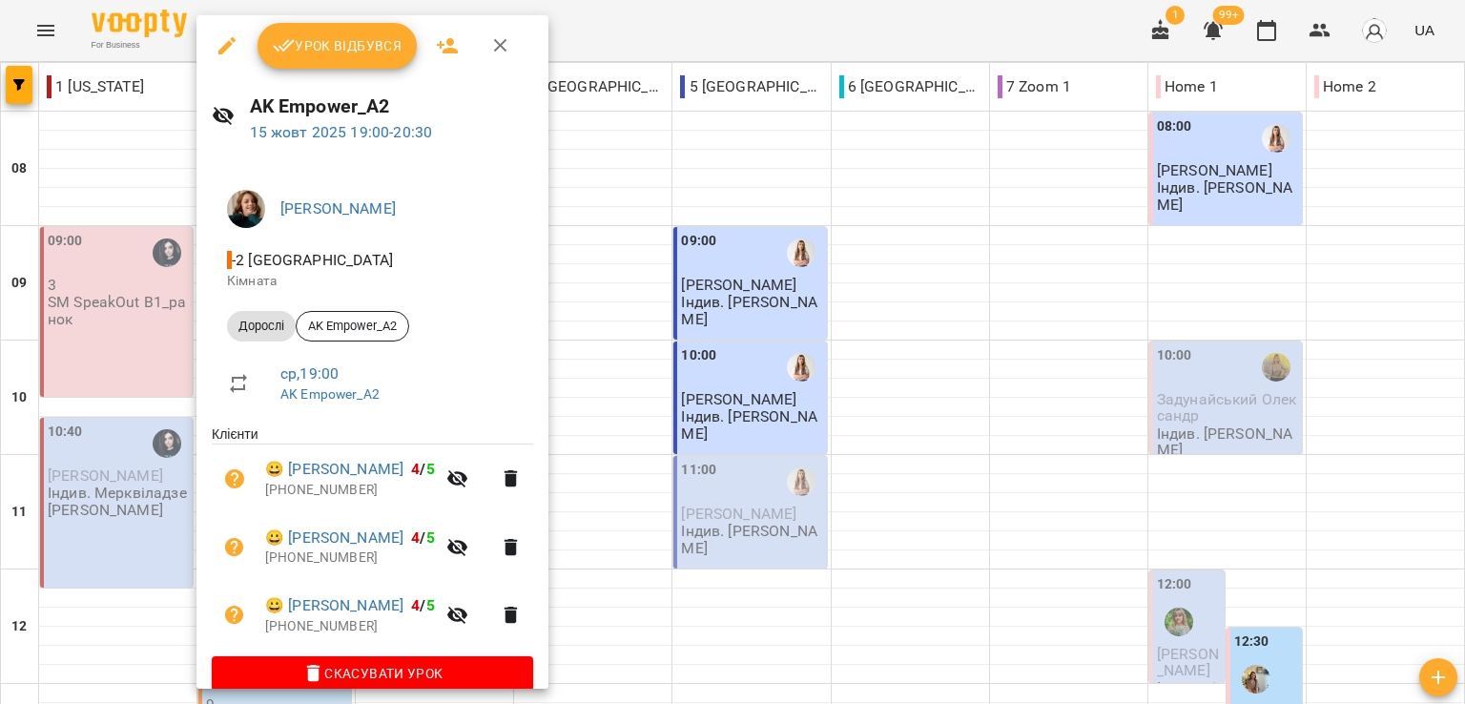
click at [702, 29] on div at bounding box center [732, 352] width 1465 height 704
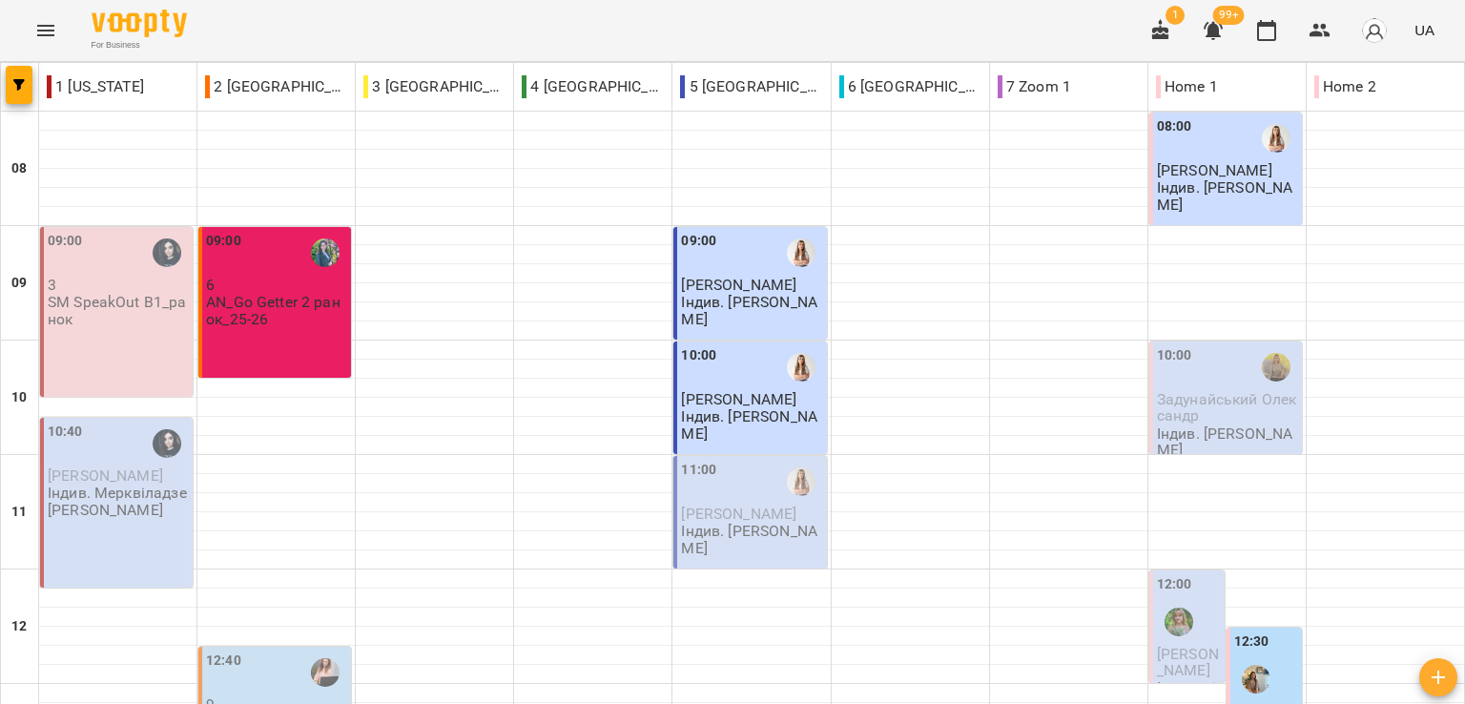
click at [253, 29] on div "For Business 1 99+ UA" at bounding box center [732, 30] width 1465 height 61
drag, startPoint x: 27, startPoint y: 608, endPoint x: 51, endPoint y: 575, distance: 40.3
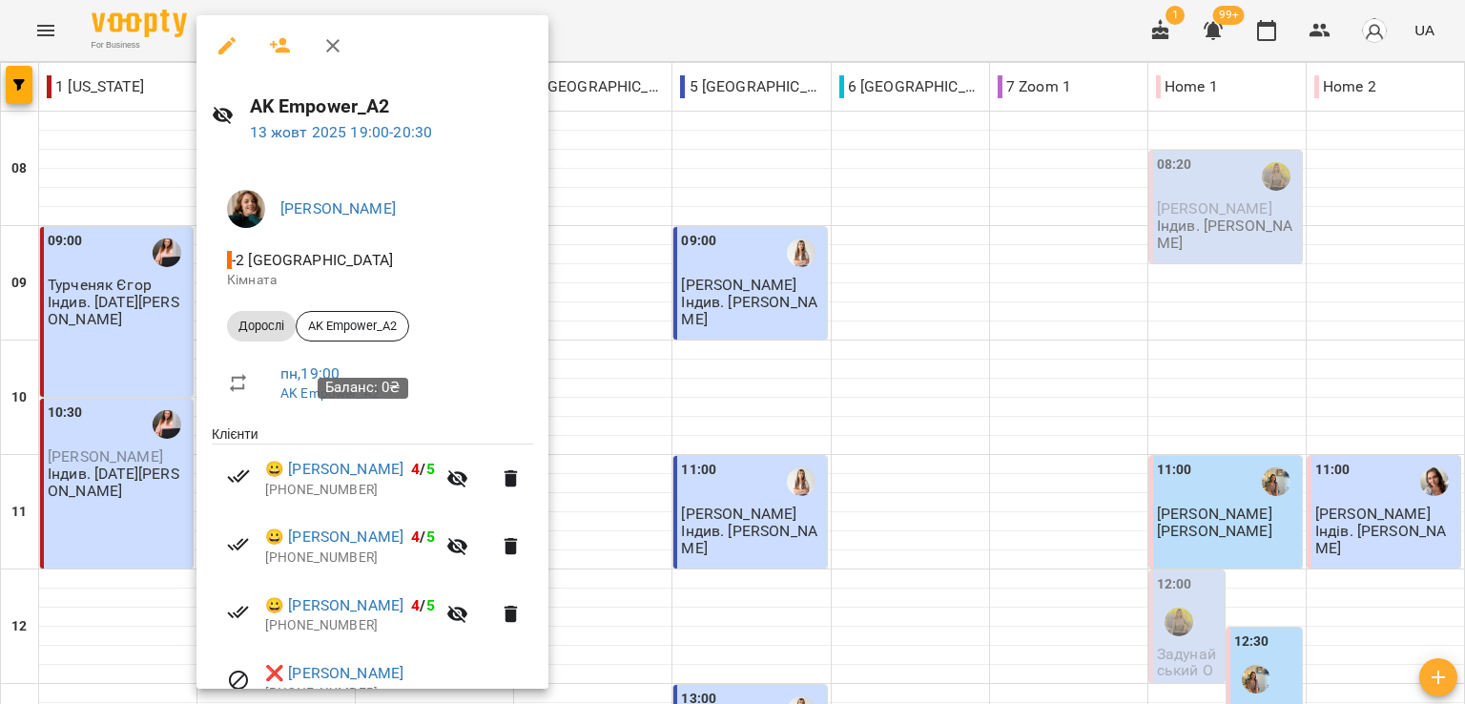
scroll to position [163, 0]
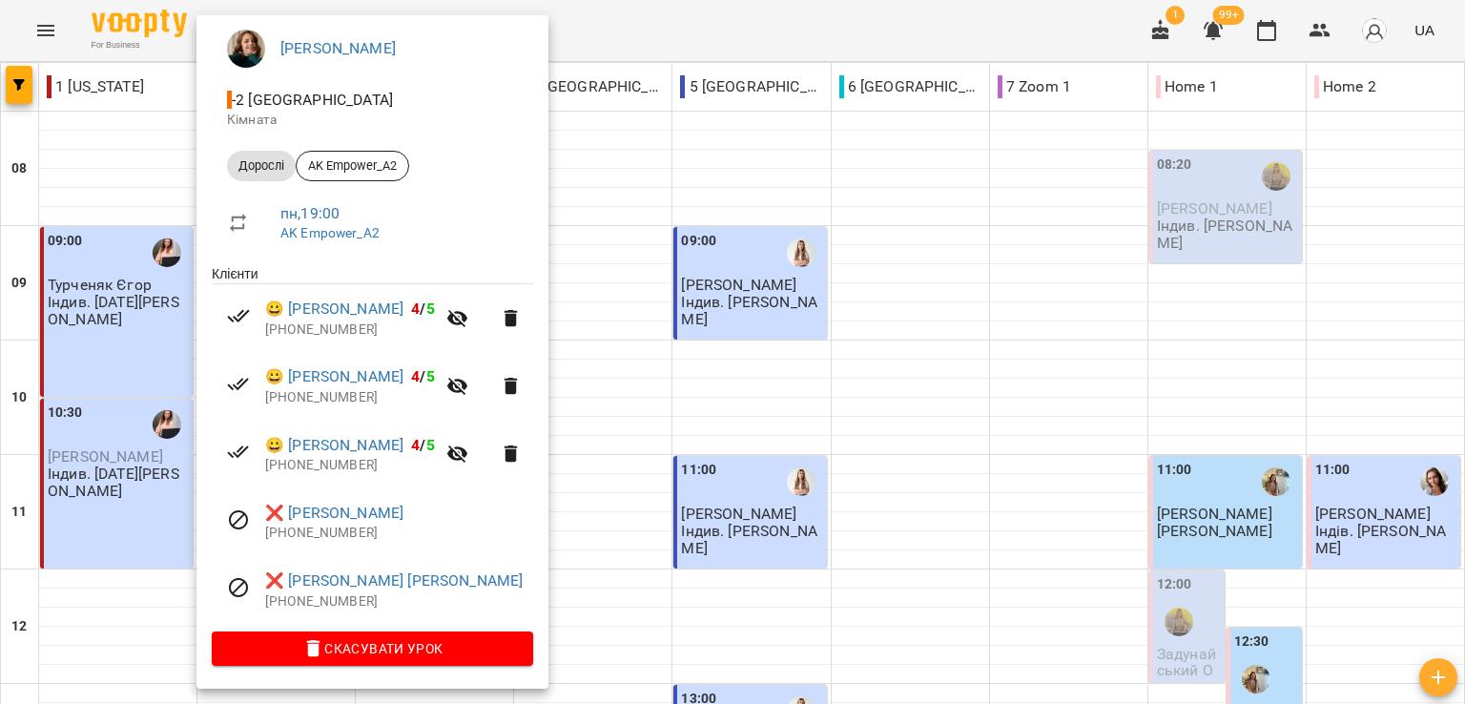
click at [692, 41] on div at bounding box center [732, 352] width 1465 height 704
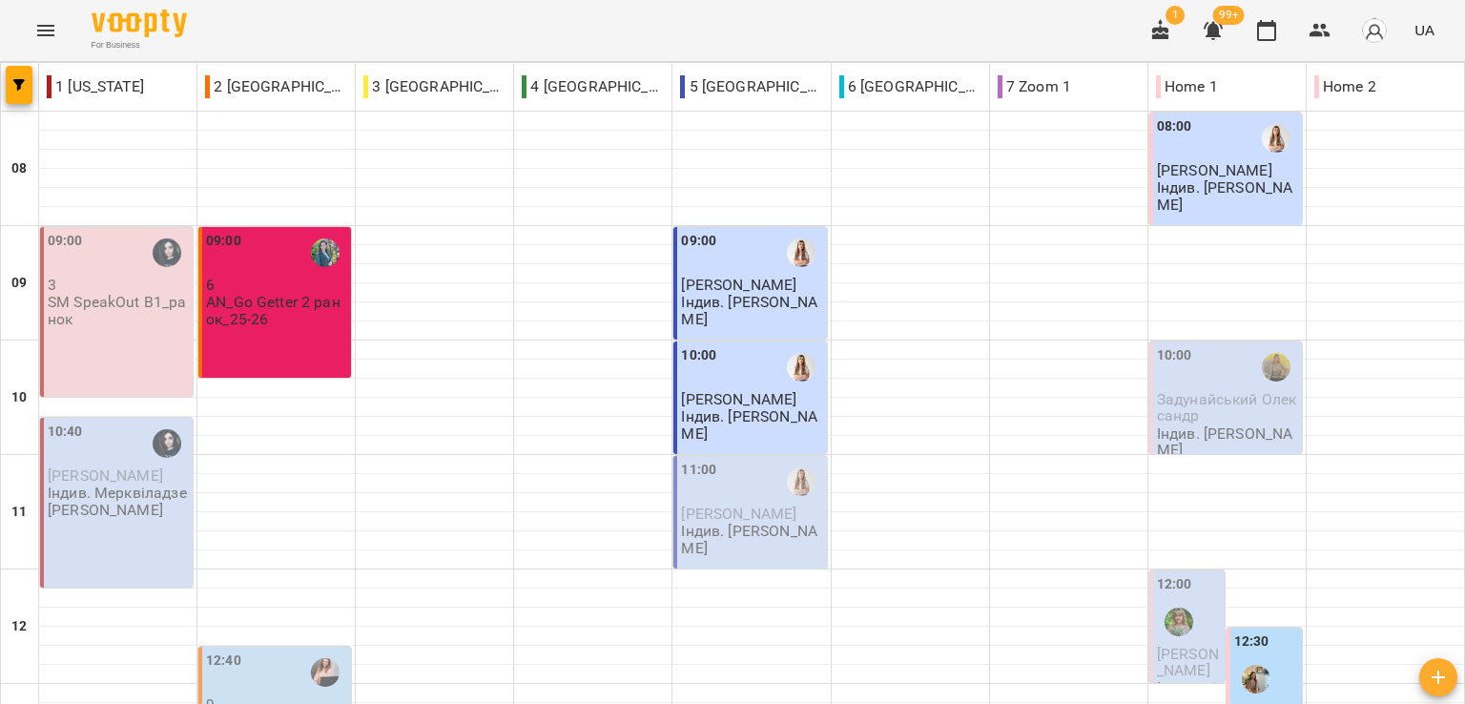
drag, startPoint x: 243, startPoint y: 29, endPoint x: 242, endPoint y: 0, distance: 28.6
click at [243, 29] on div "For Business 1 99+ UA" at bounding box center [732, 30] width 1465 height 61
drag, startPoint x: 222, startPoint y: 30, endPoint x: 309, endPoint y: 68, distance: 94.8
click at [222, 30] on div "For Business 1 99+ UA" at bounding box center [732, 30] width 1465 height 61
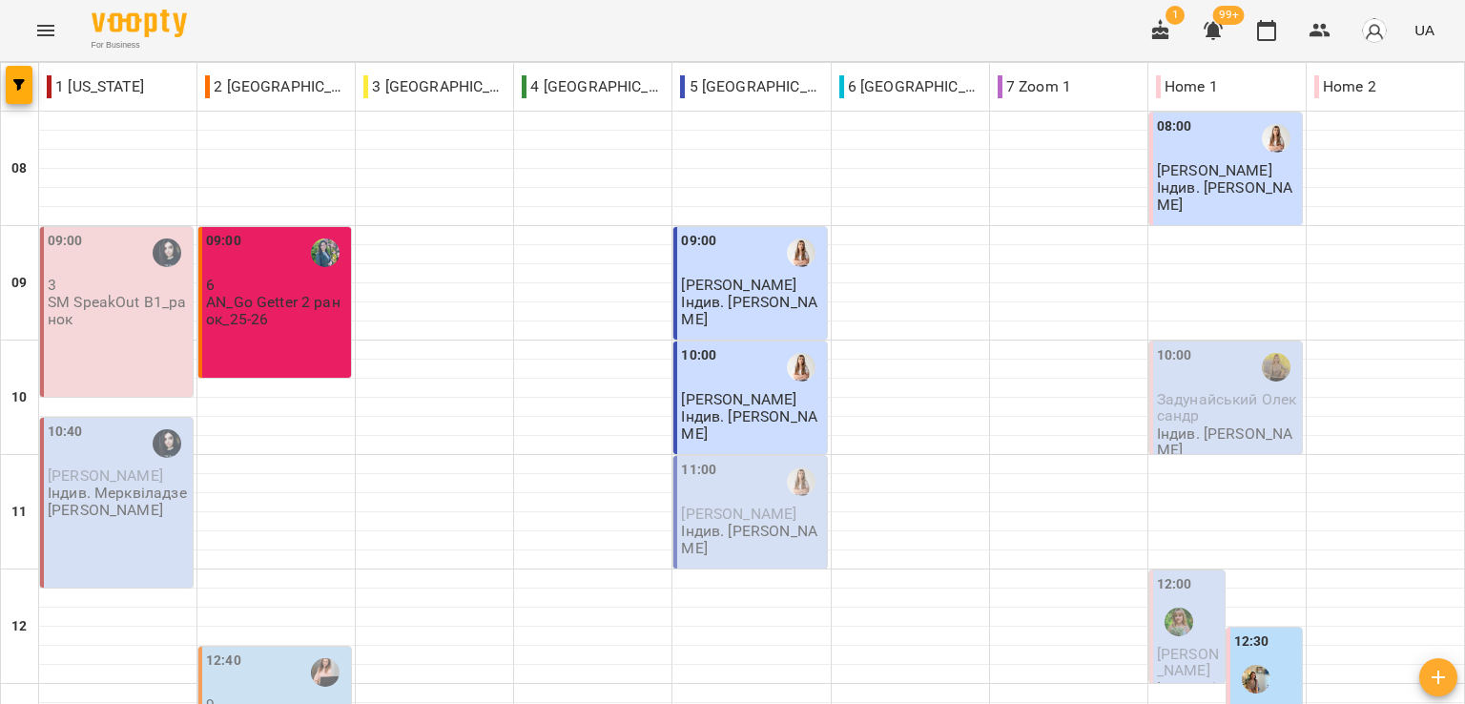
scroll to position [763, 0]
click at [249, 37] on div "For Business 1 99+ UA" at bounding box center [732, 30] width 1465 height 61
drag, startPoint x: 226, startPoint y: 39, endPoint x: 506, endPoint y: 188, distance: 316.6
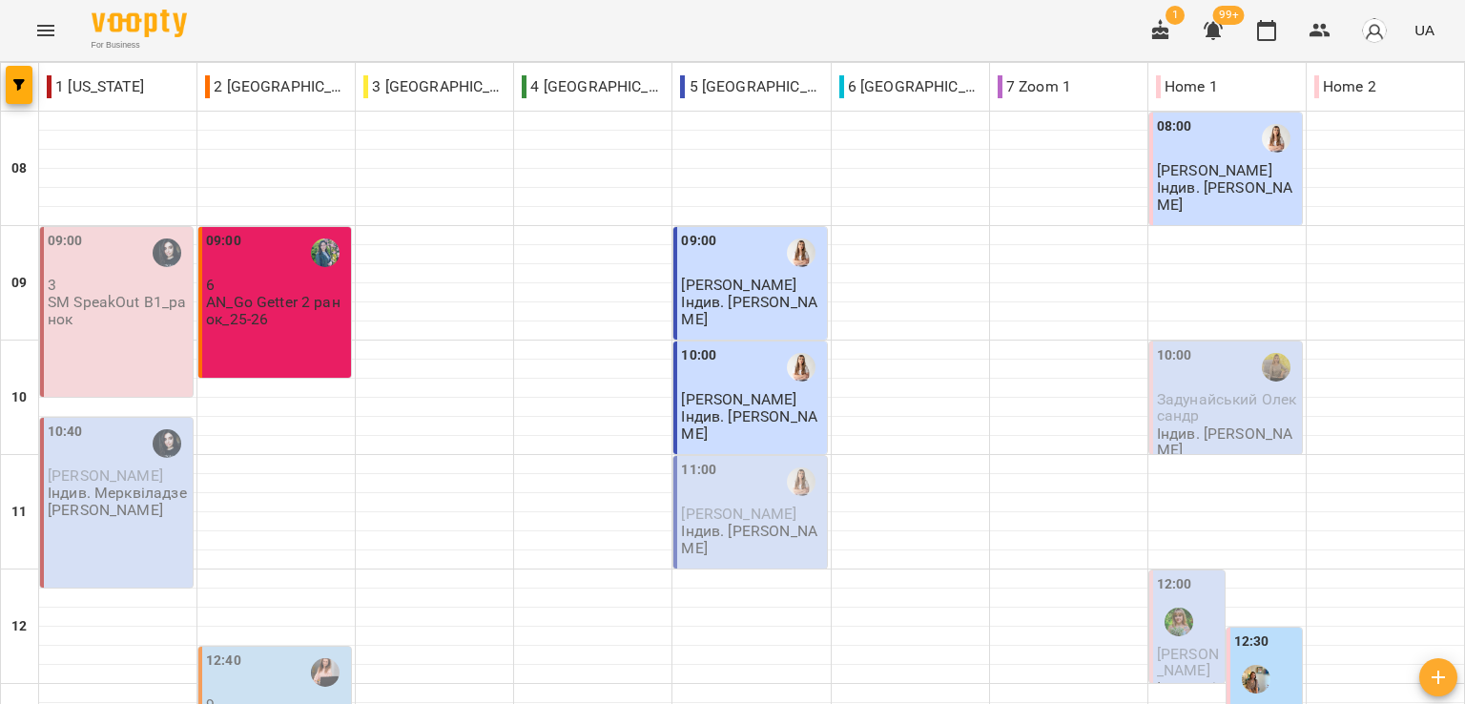
click at [228, 39] on div "For Business 1 99+ UA" at bounding box center [732, 30] width 1465 height 61
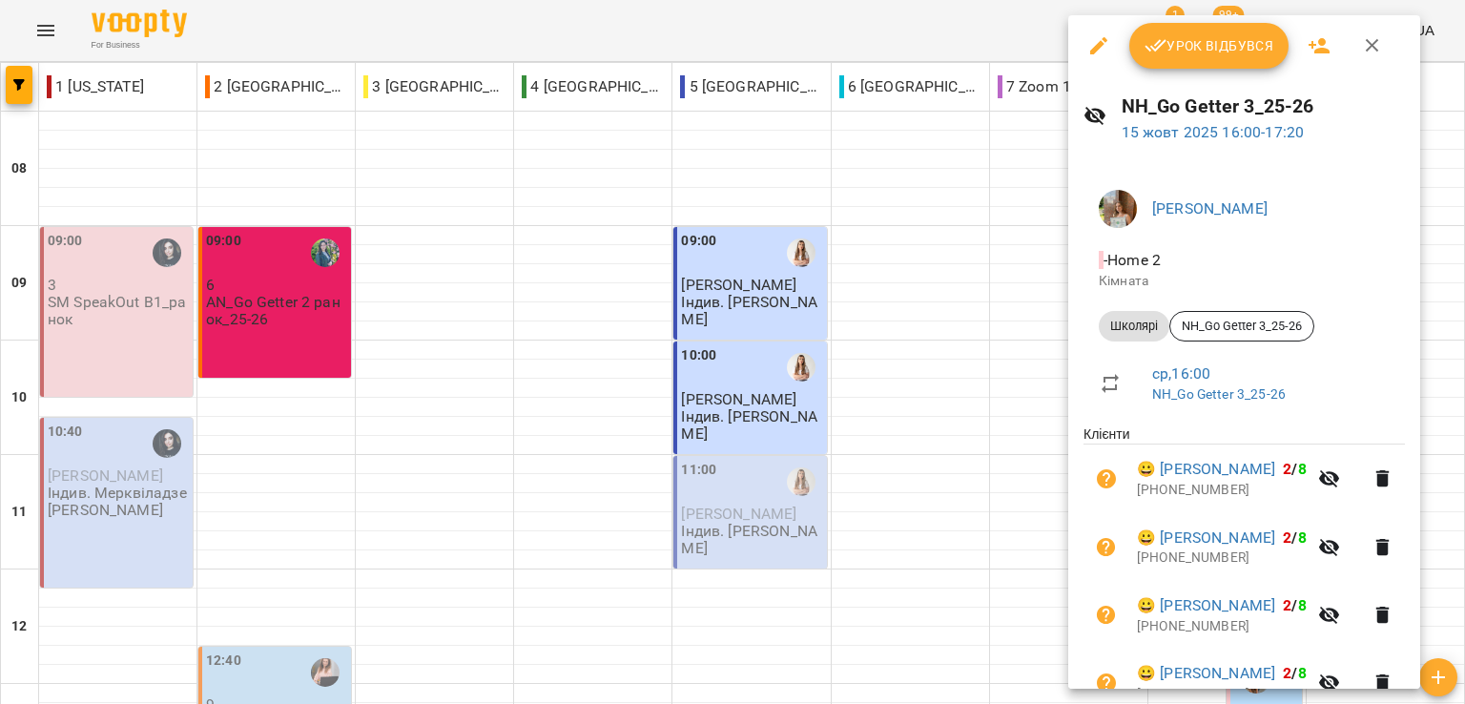
click at [1101, 31] on button "button" at bounding box center [1099, 46] width 46 height 46
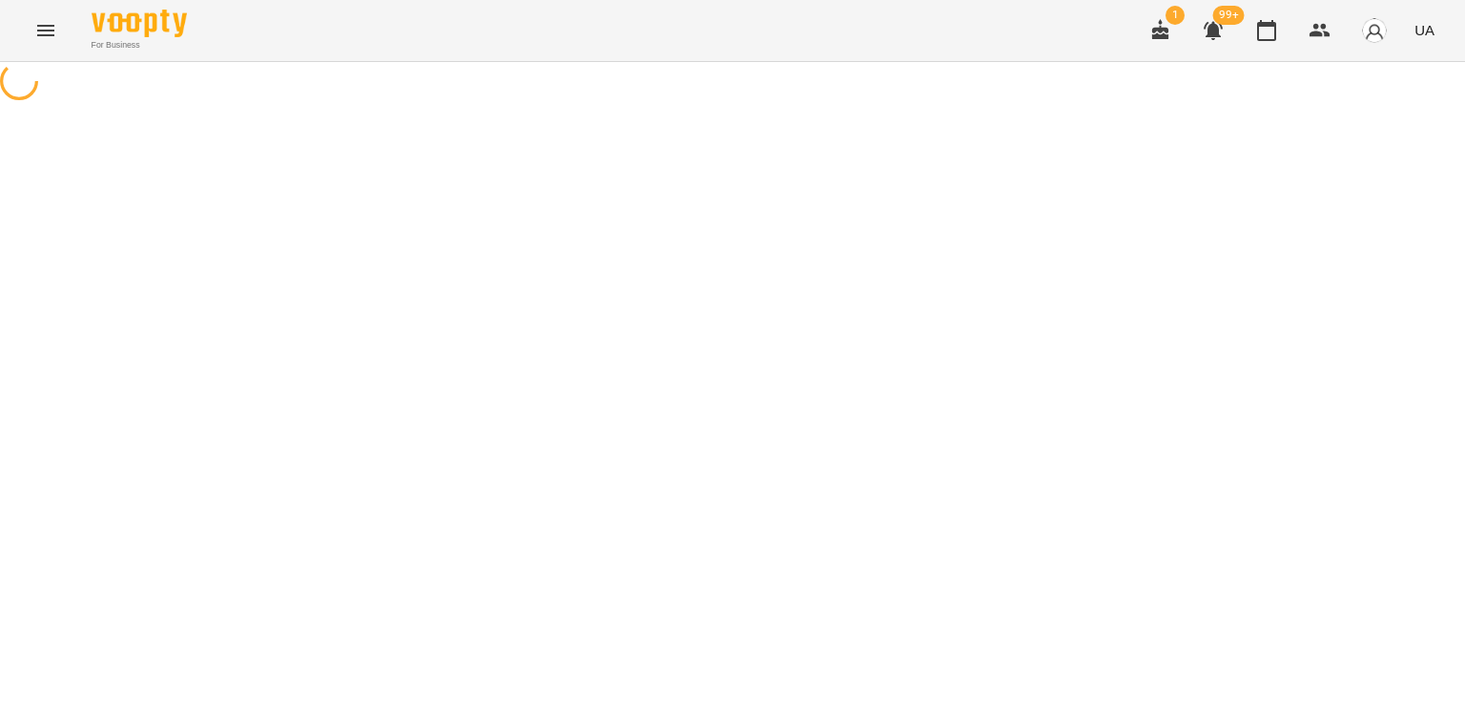
select select "*******"
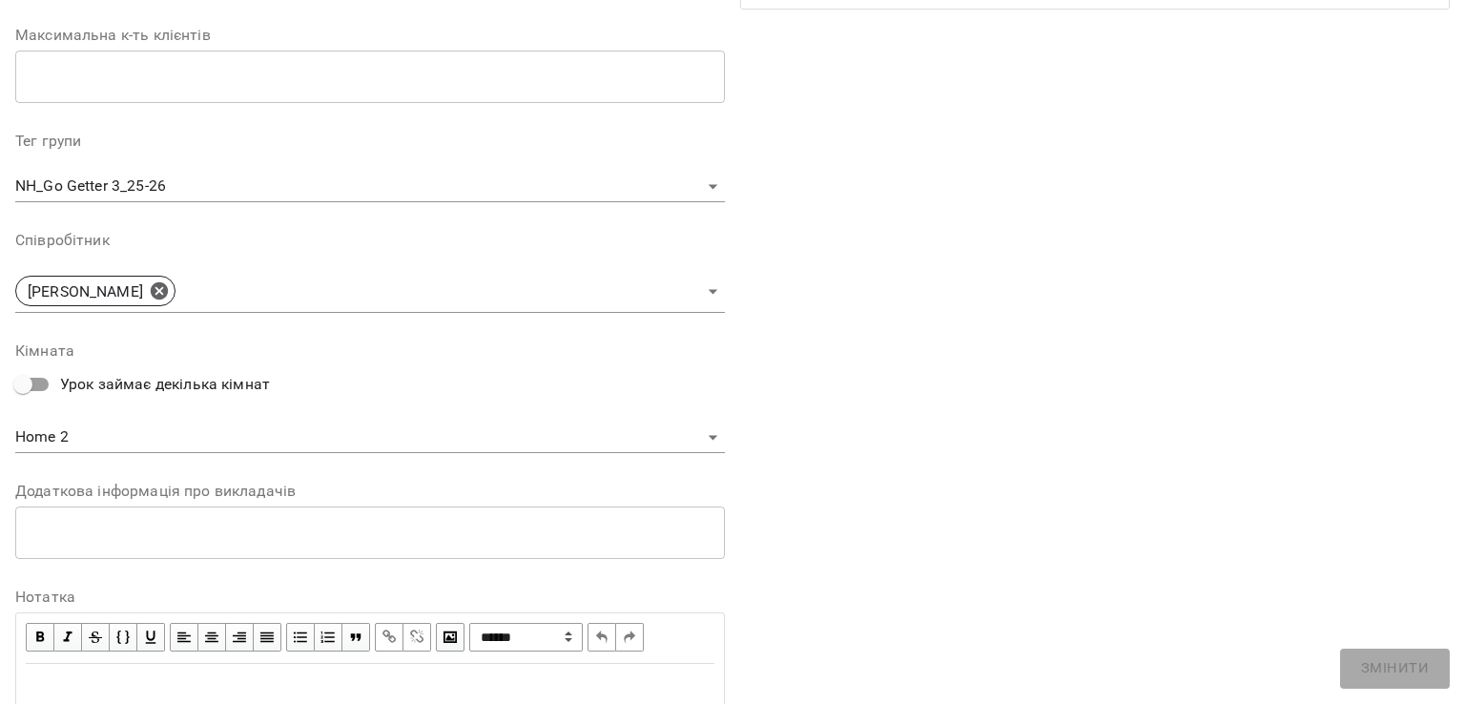
scroll to position [477, 0]
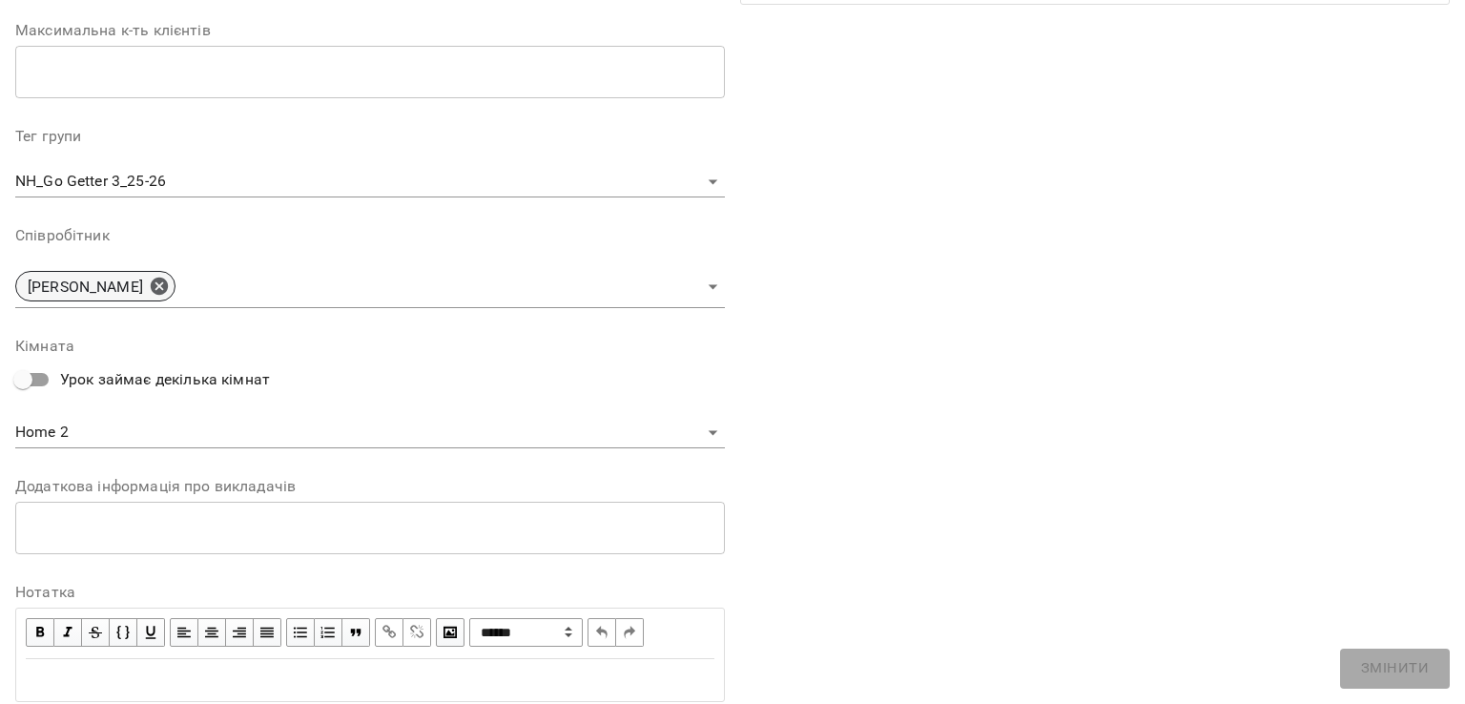
click at [176, 287] on div "[PERSON_NAME]" at bounding box center [95, 286] width 160 height 31
click at [143, 283] on p "[PERSON_NAME]" at bounding box center [85, 287] width 115 height 23
click at [170, 283] on icon at bounding box center [159, 286] width 21 height 21
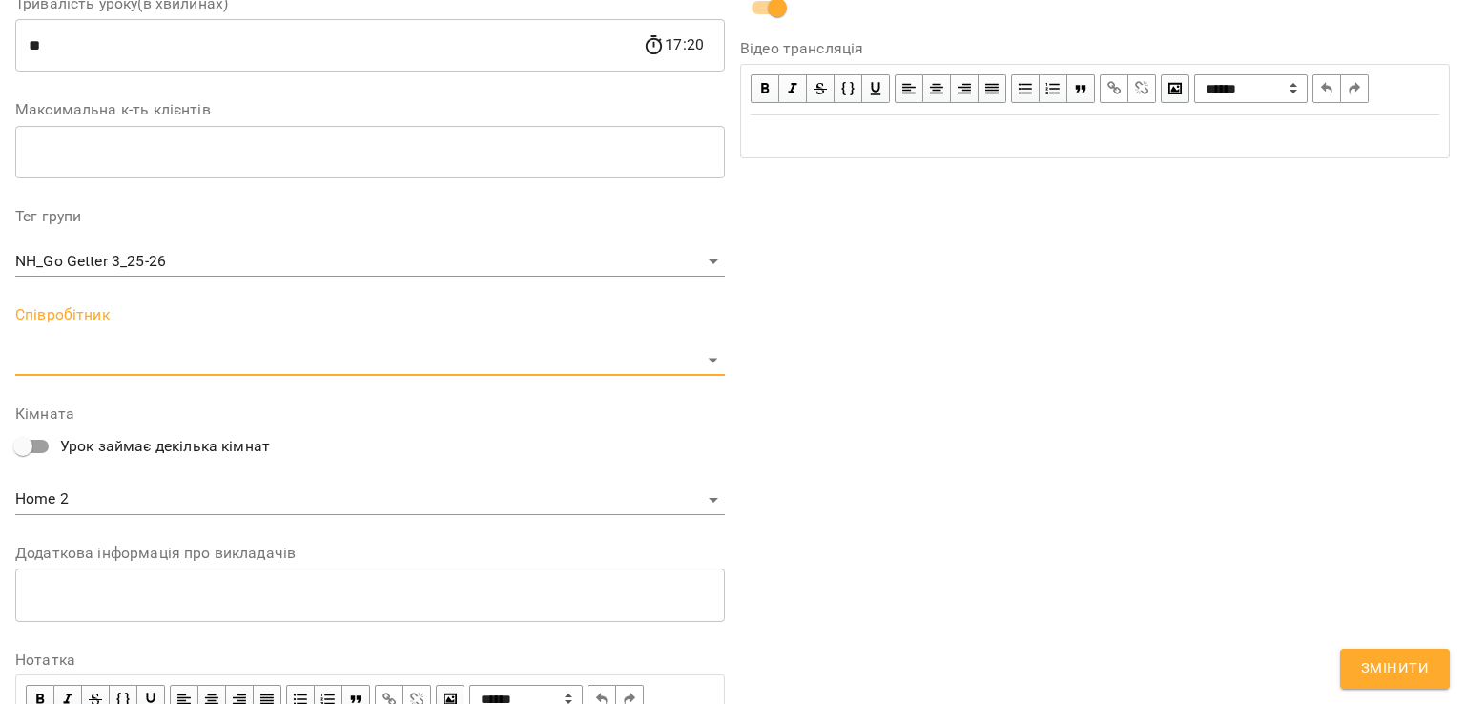
scroll to position [556, 0]
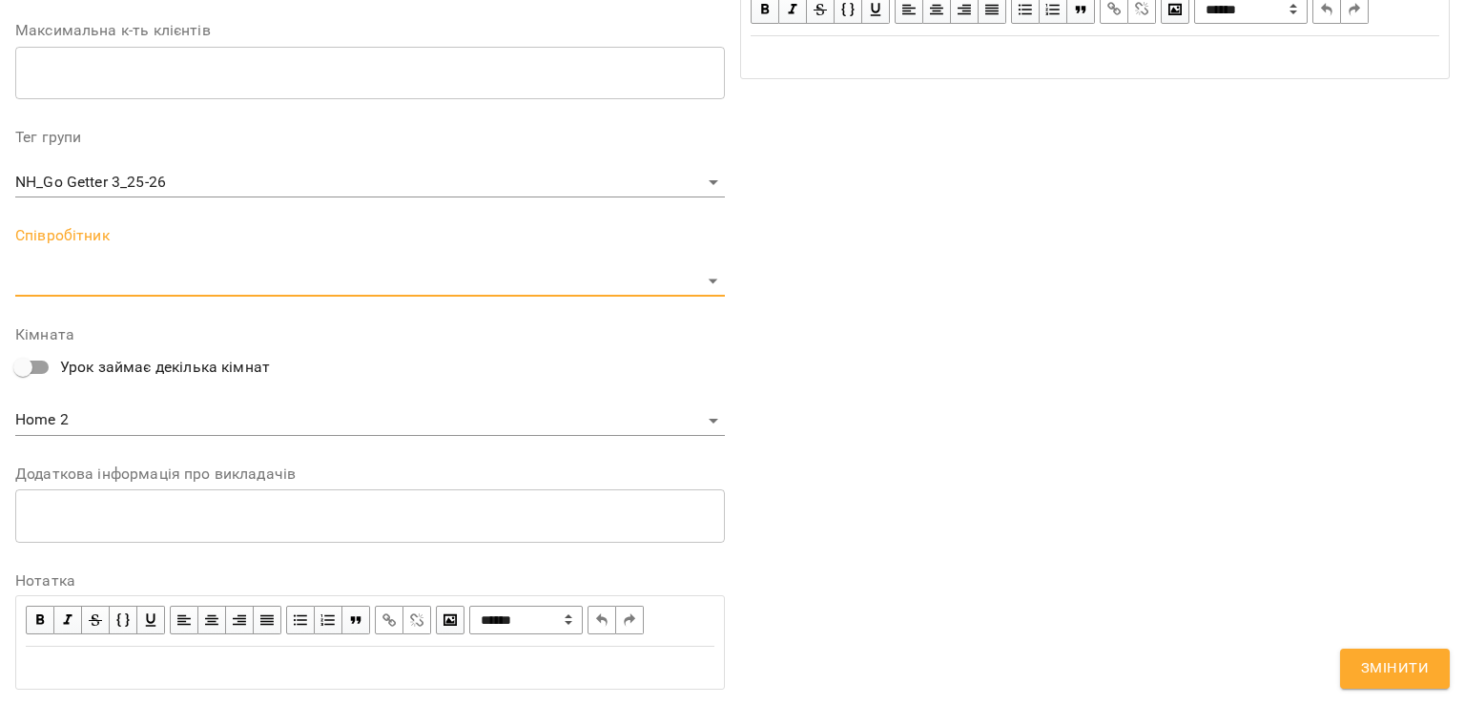
click at [238, 276] on body "For Business 1 99+ UA Журнал відвідувань / NH_Go Getter 3_25-26 ср, 15 жовт 202…" at bounding box center [732, 678] width 1465 height 1356
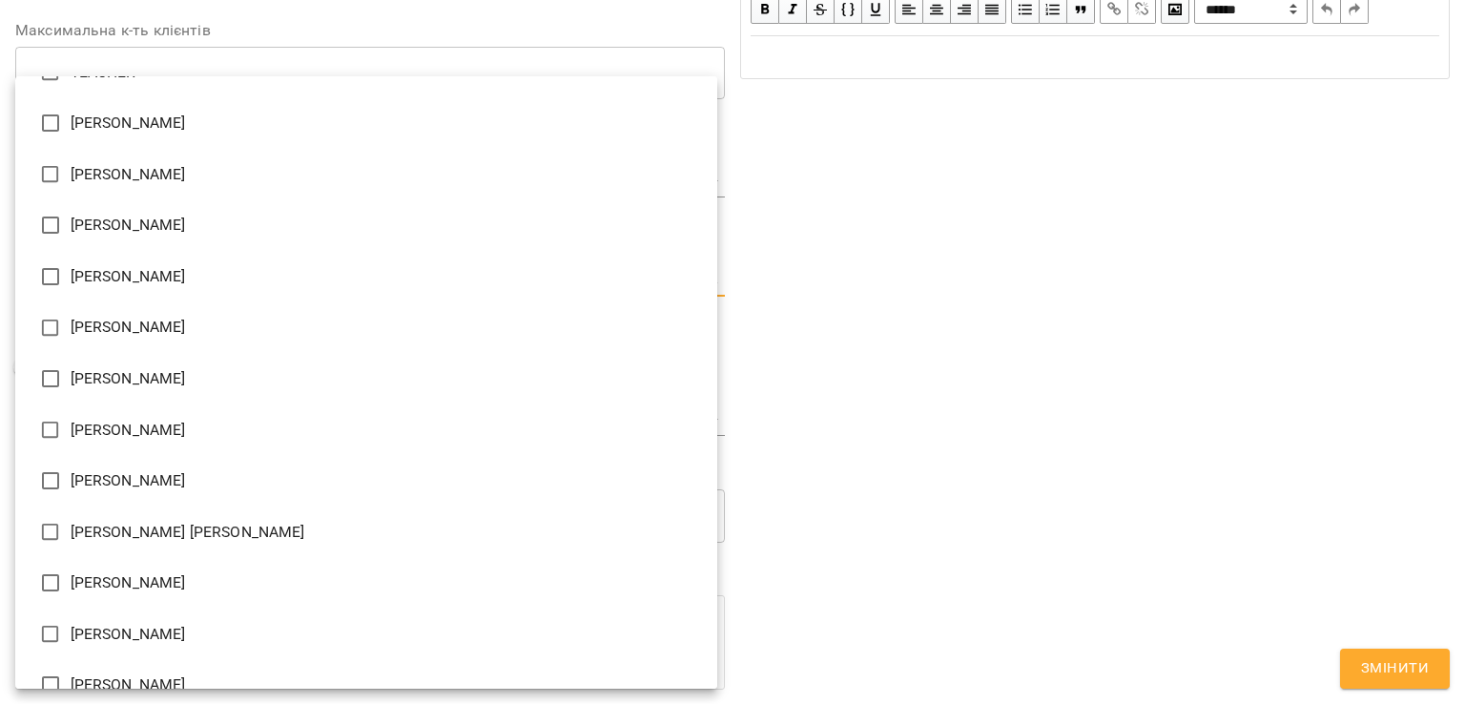
scroll to position [271, 0]
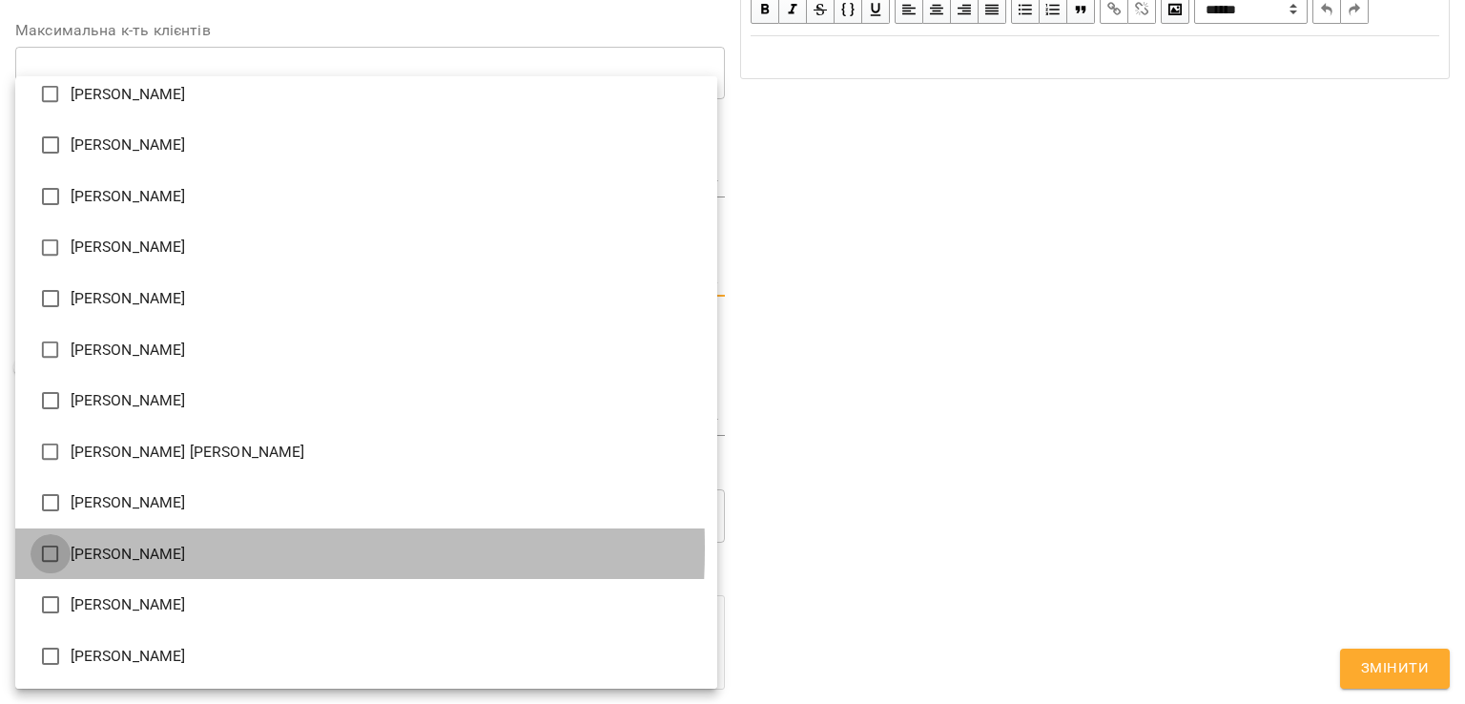
type input "**********"
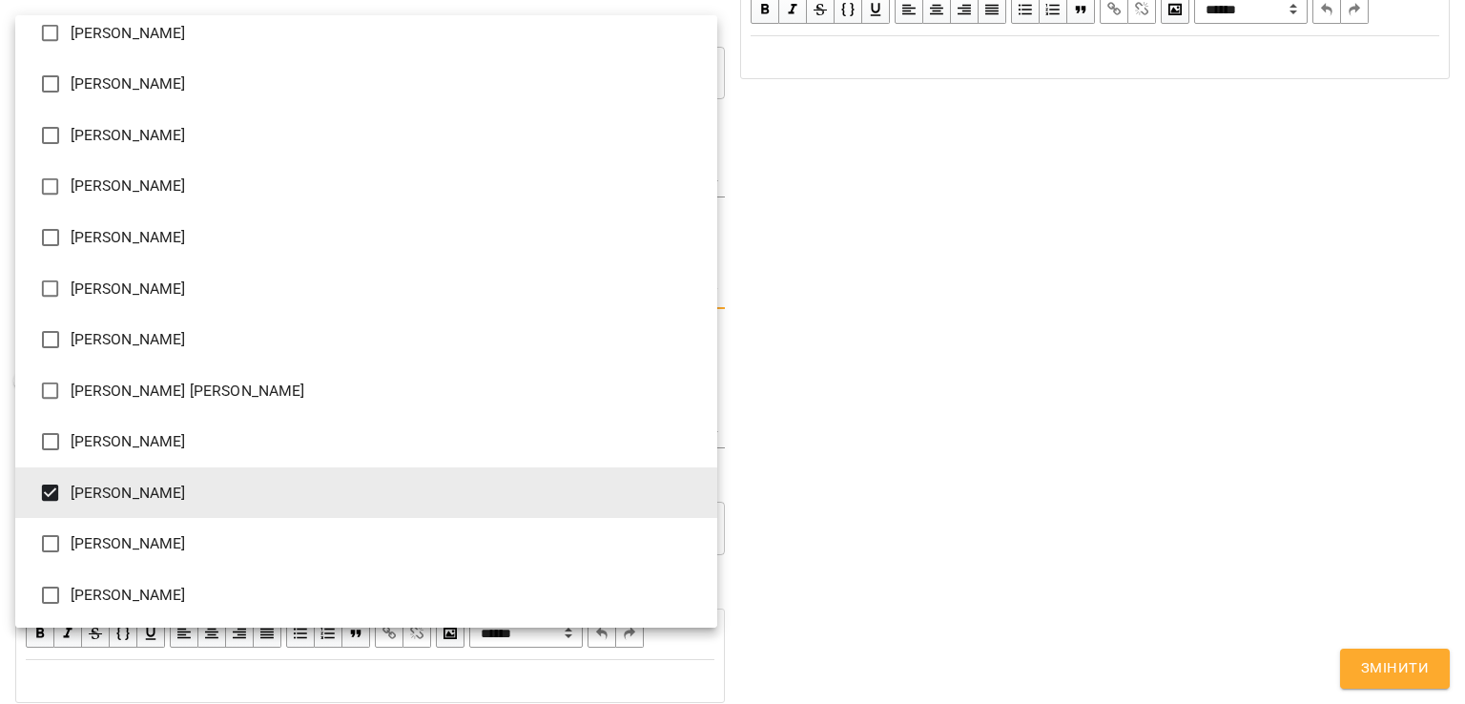
click at [1183, 537] on div at bounding box center [732, 352] width 1465 height 704
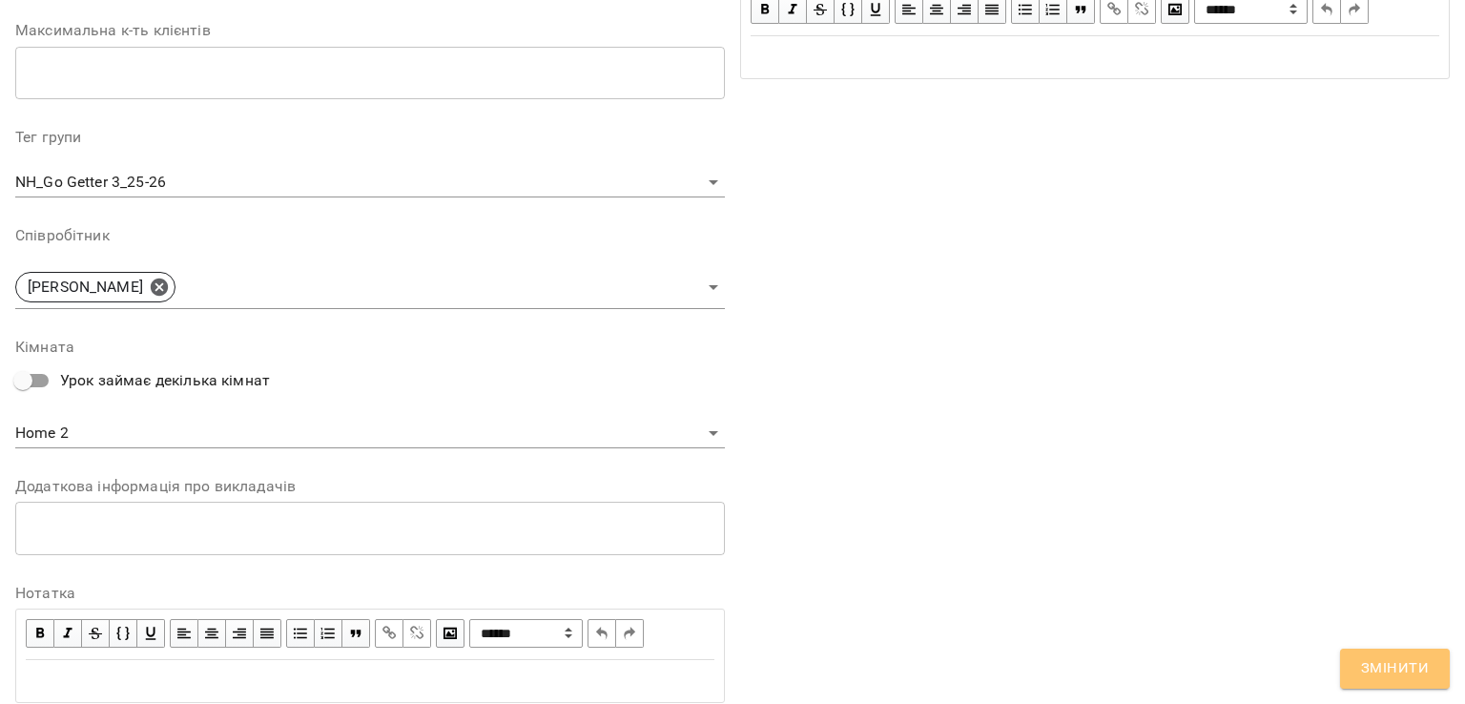
click at [1413, 658] on span "Змінити" at bounding box center [1395, 668] width 68 height 25
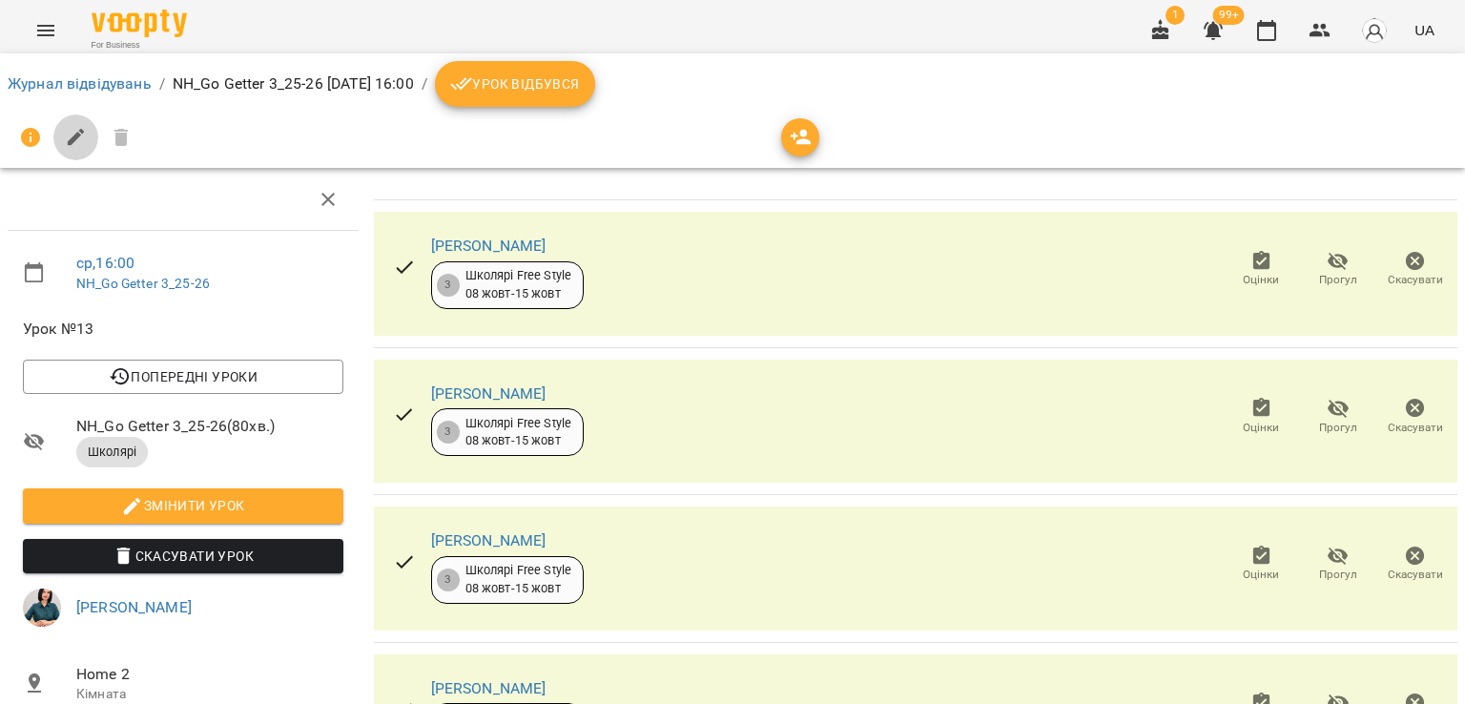
click at [61, 139] on button "button" at bounding box center [76, 137] width 46 height 46
select select "*******"
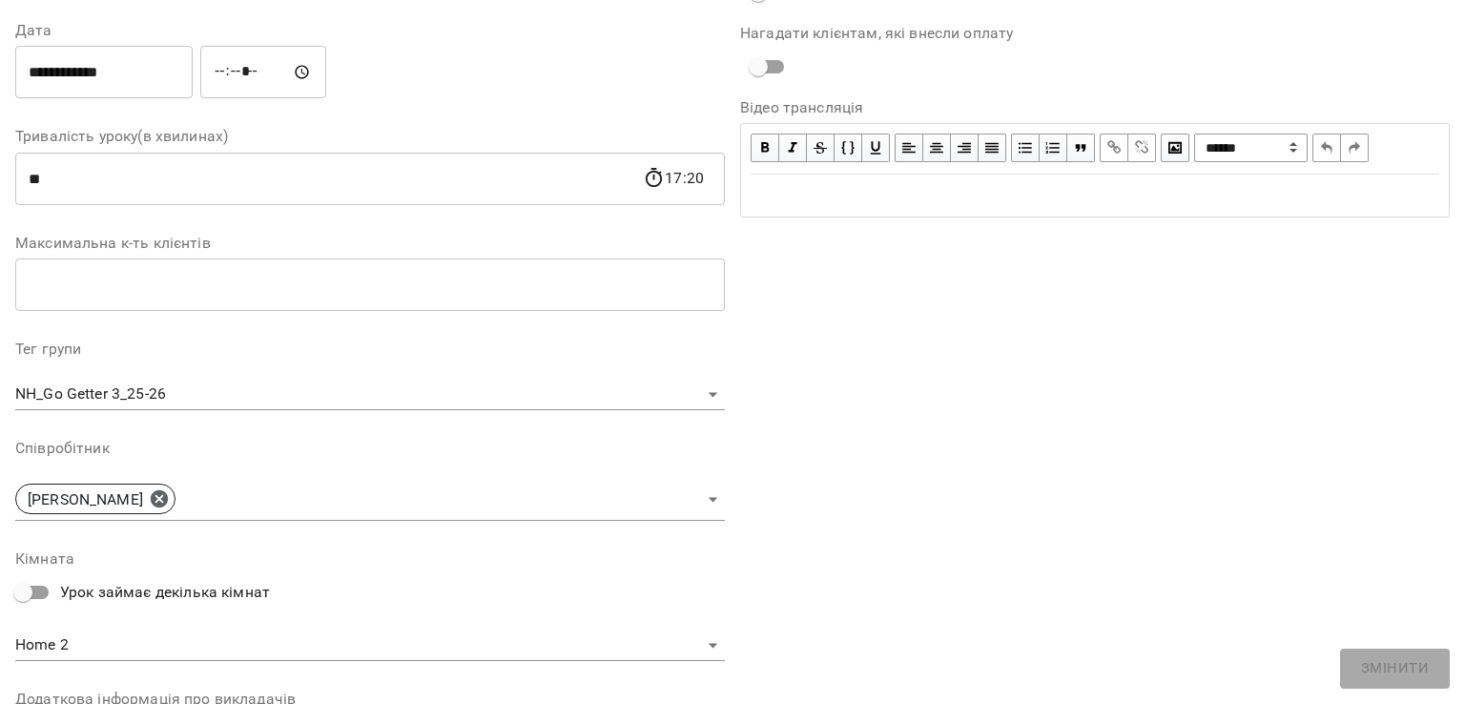
scroll to position [542, 0]
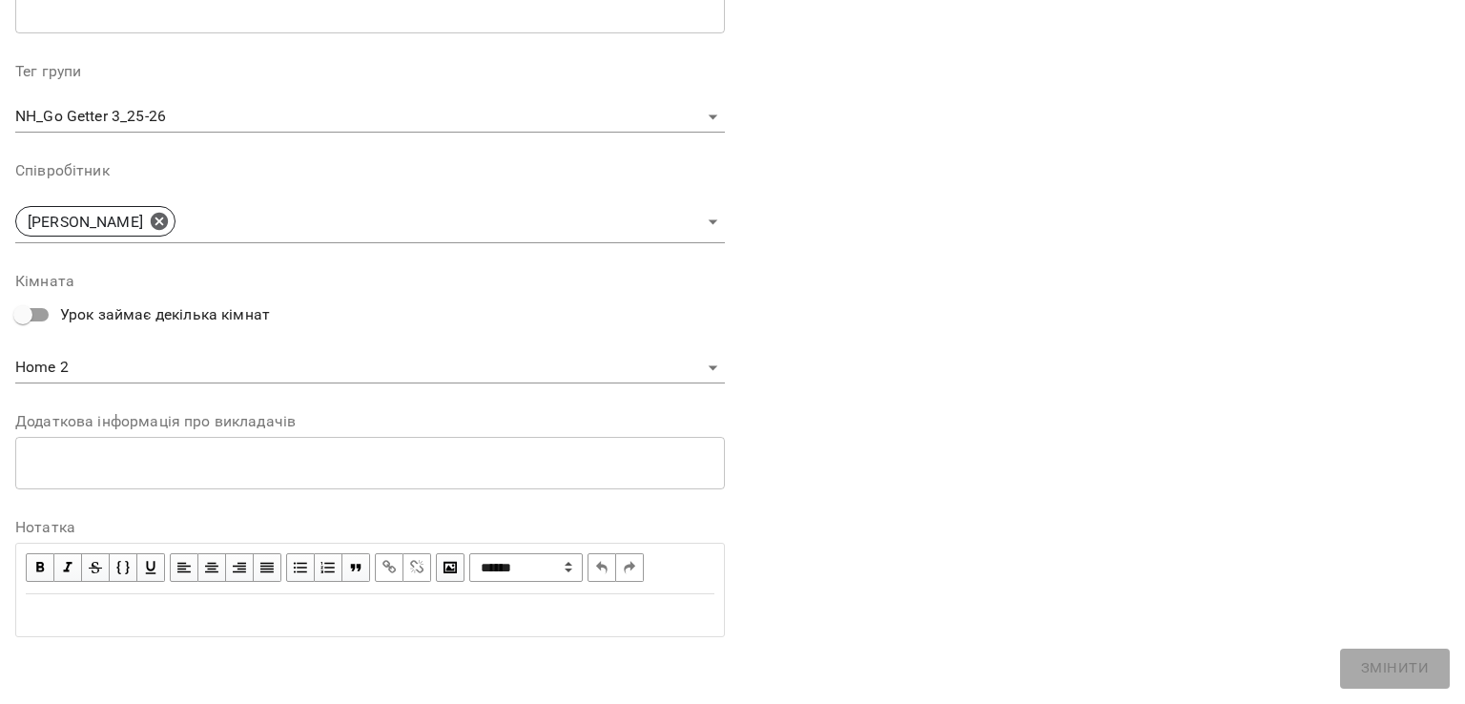
click at [62, 383] on div "**********" at bounding box center [370, 94] width 710 height 1118
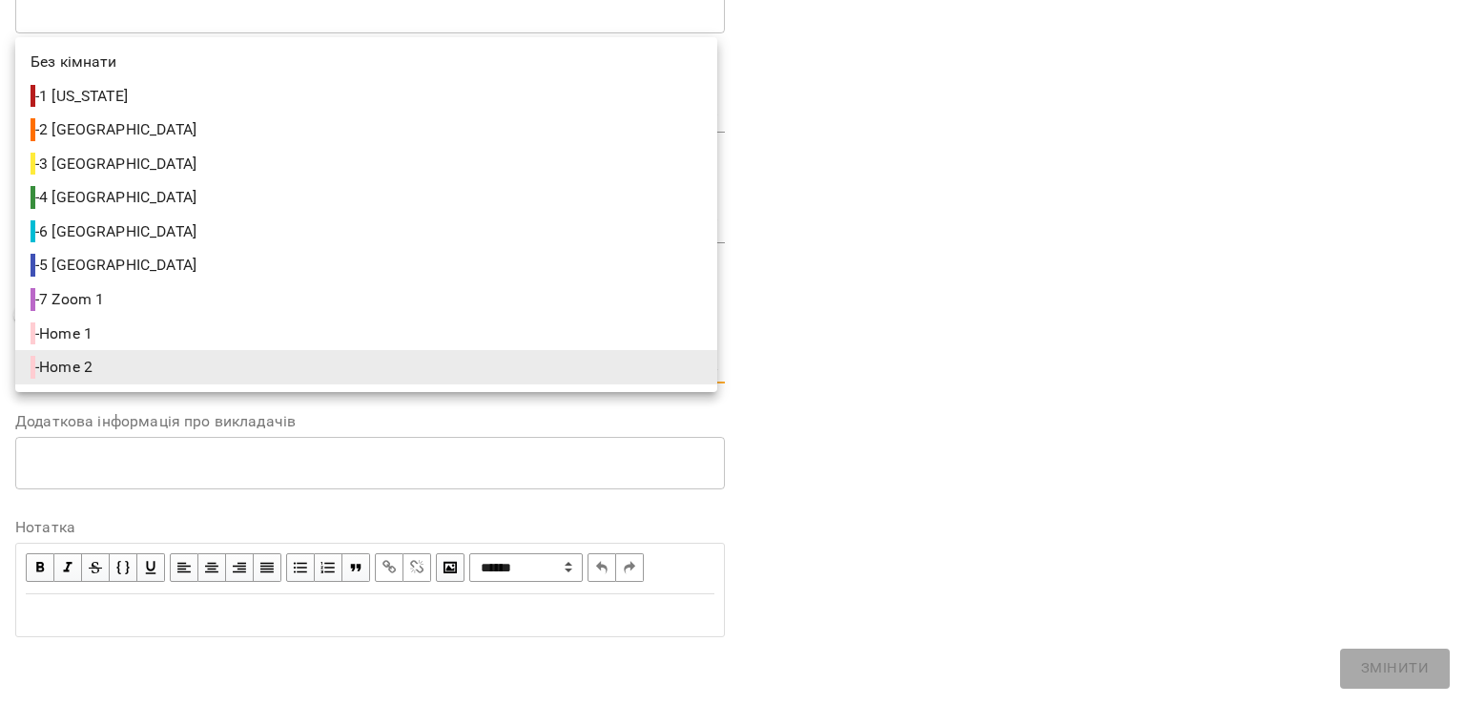
click at [72, 371] on body "For Business 1 99+ UA Журнал відвідувань / NH_Go Getter 3_25-26 ср, 15 жовт 202…" at bounding box center [732, 678] width 1465 height 1356
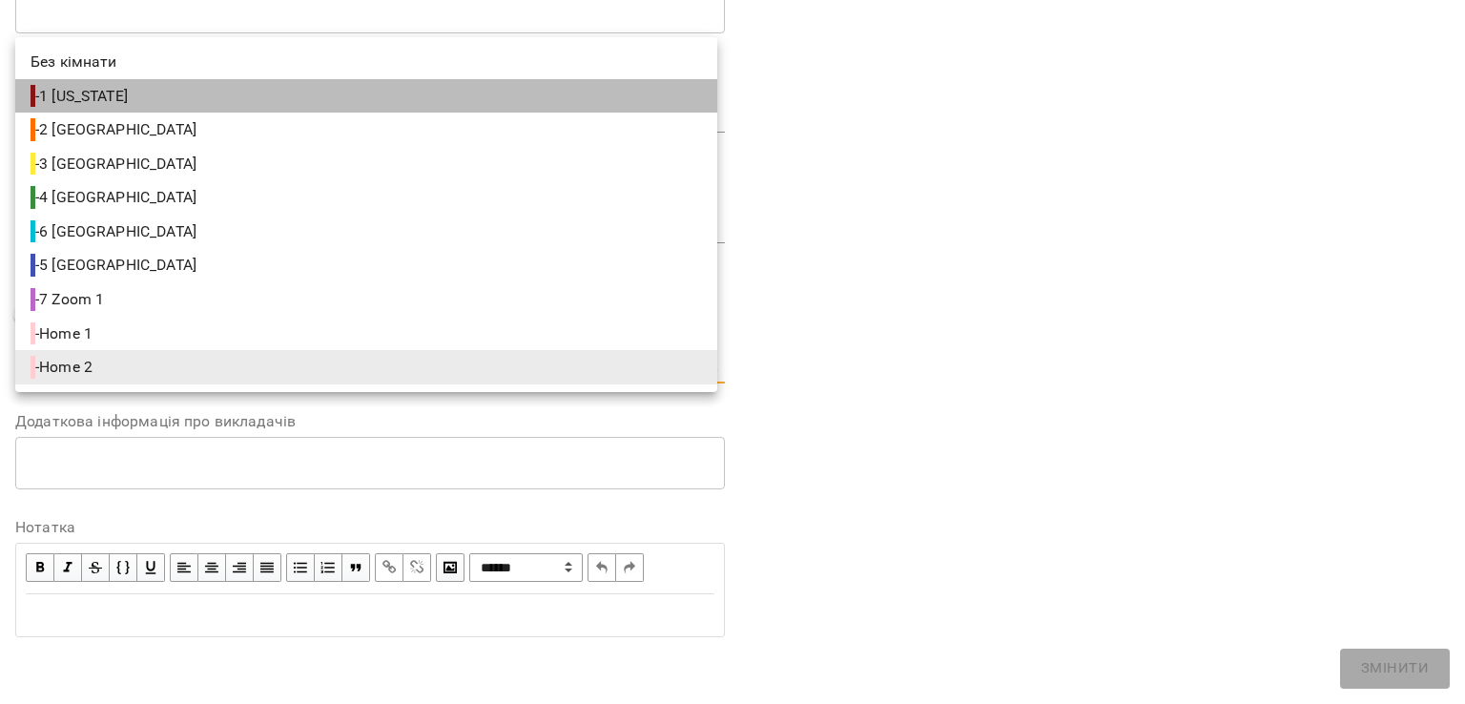
click at [114, 96] on span "- 1 New York" at bounding box center [81, 96] width 101 height 23
type input "**********"
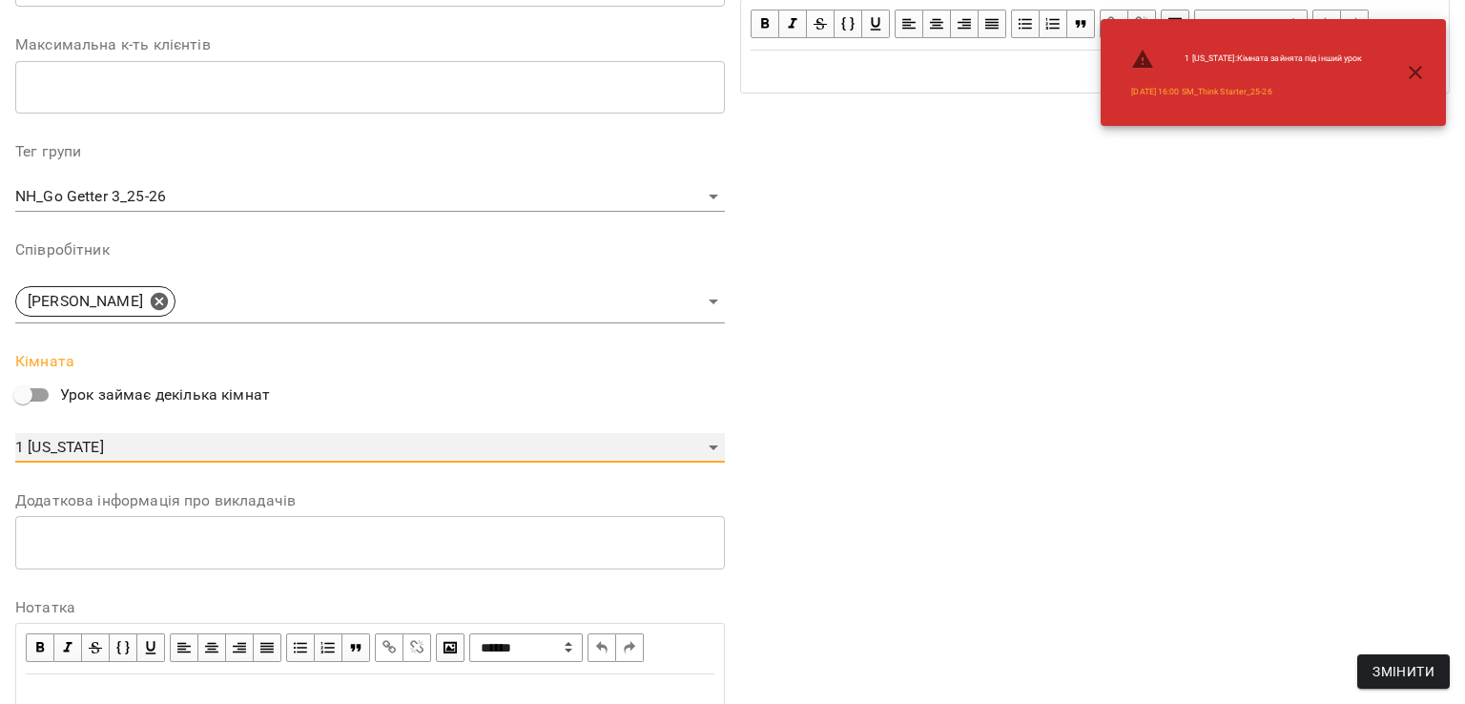
scroll to position [622, 0]
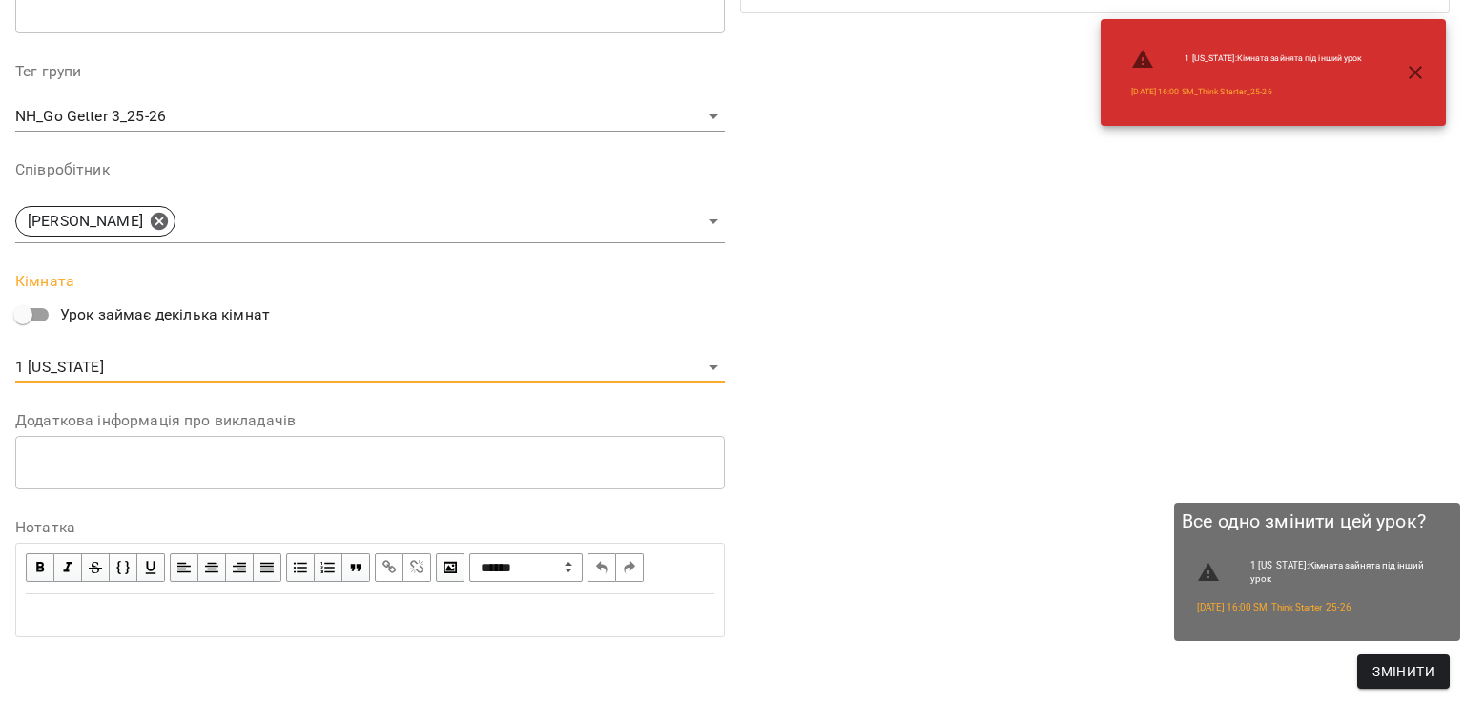
click at [1396, 669] on span "Змінити" at bounding box center [1404, 671] width 62 height 23
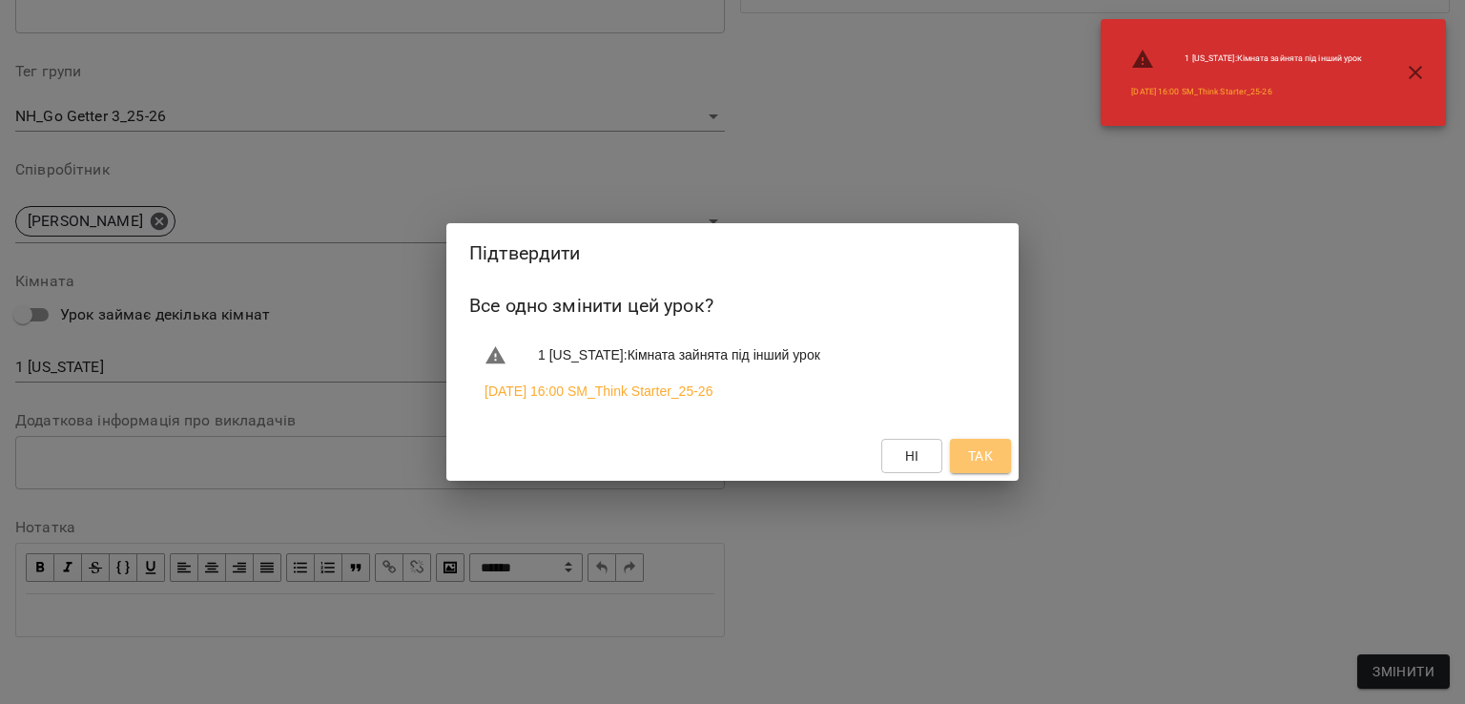
click at [981, 451] on span "Так" at bounding box center [980, 455] width 25 height 23
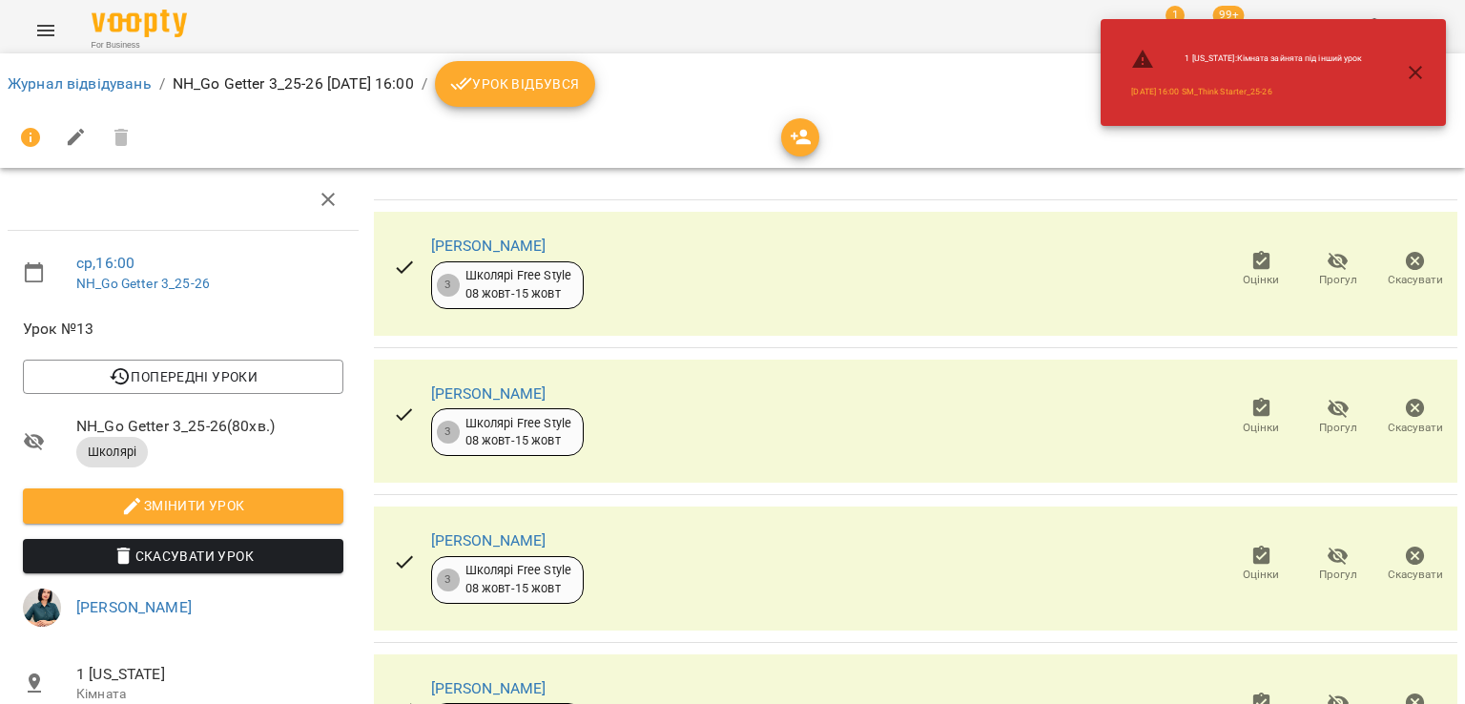
click at [1419, 68] on icon "button" at bounding box center [1415, 72] width 13 height 13
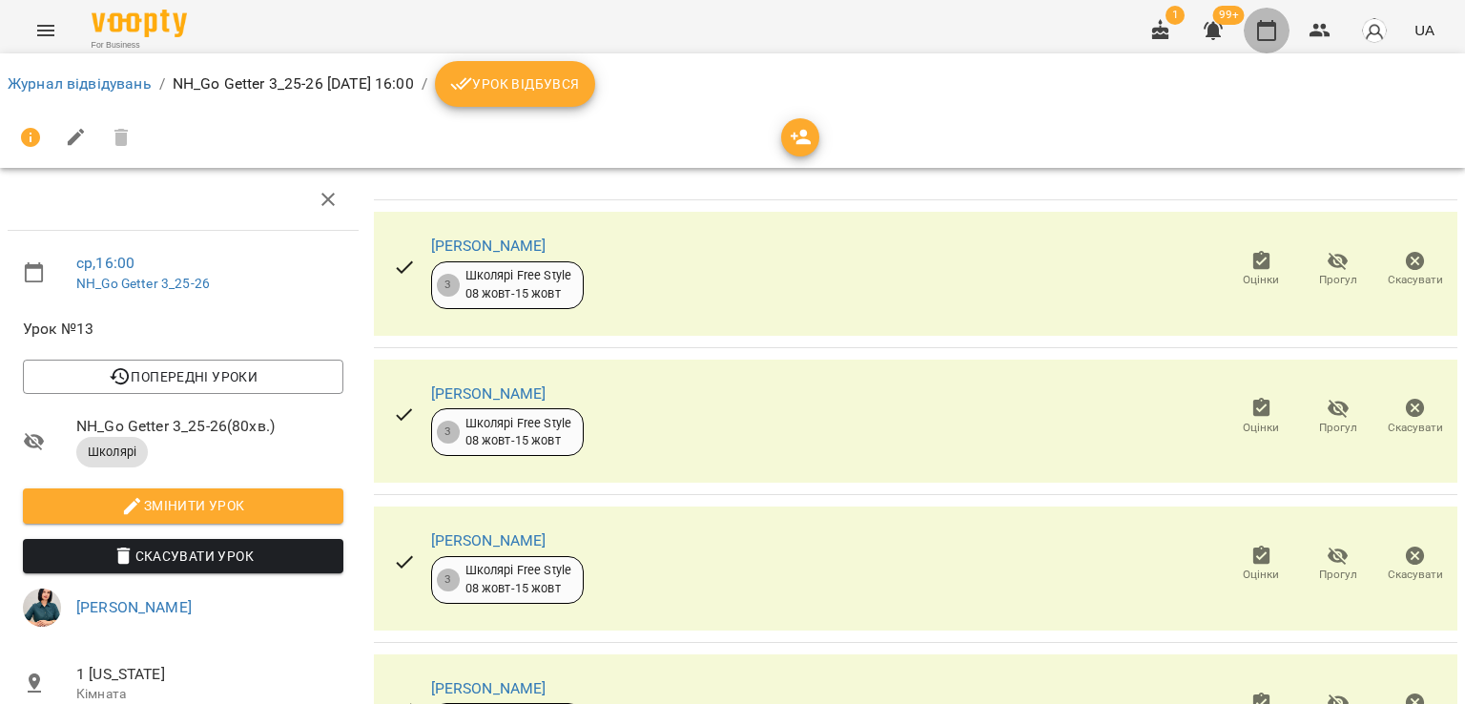
click at [1264, 31] on icon "button" at bounding box center [1266, 30] width 23 height 23
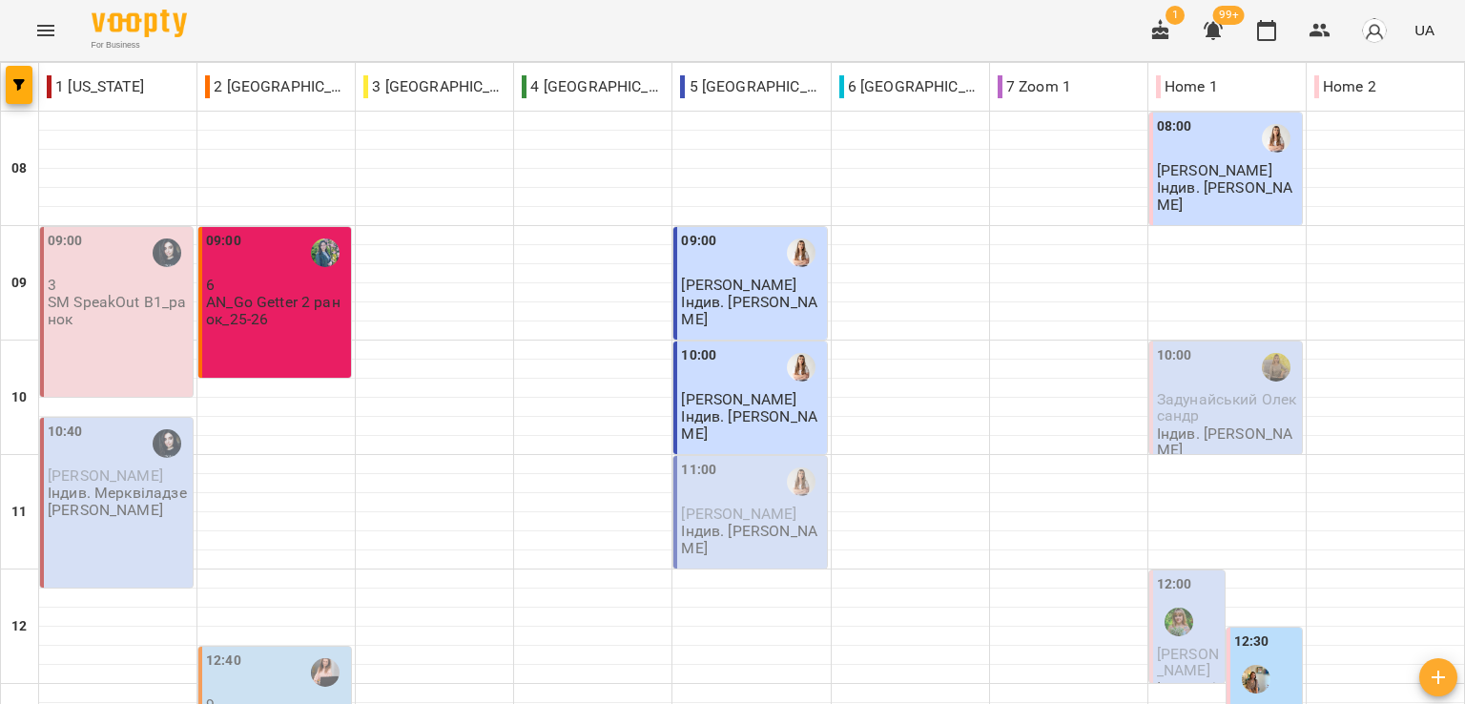
scroll to position [668, 0]
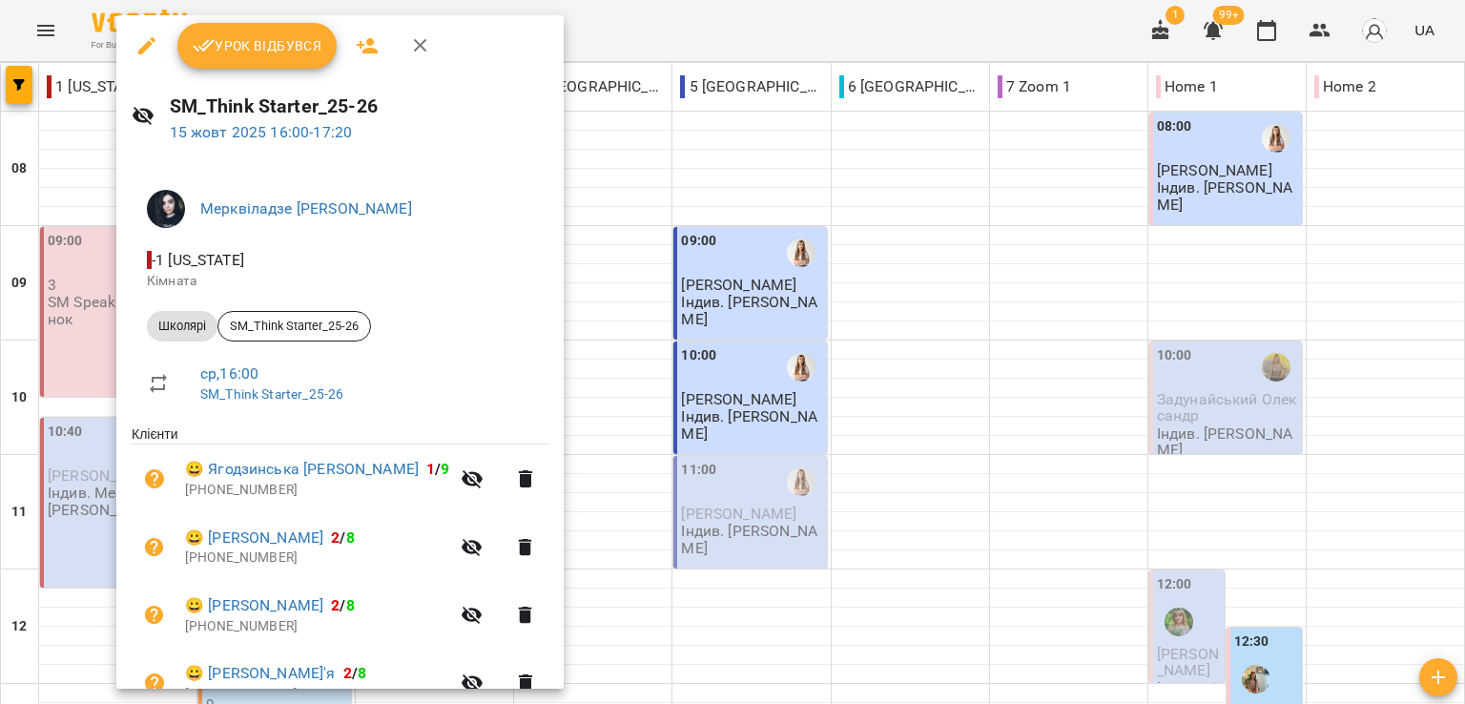
click at [149, 35] on icon "button" at bounding box center [146, 45] width 23 height 23
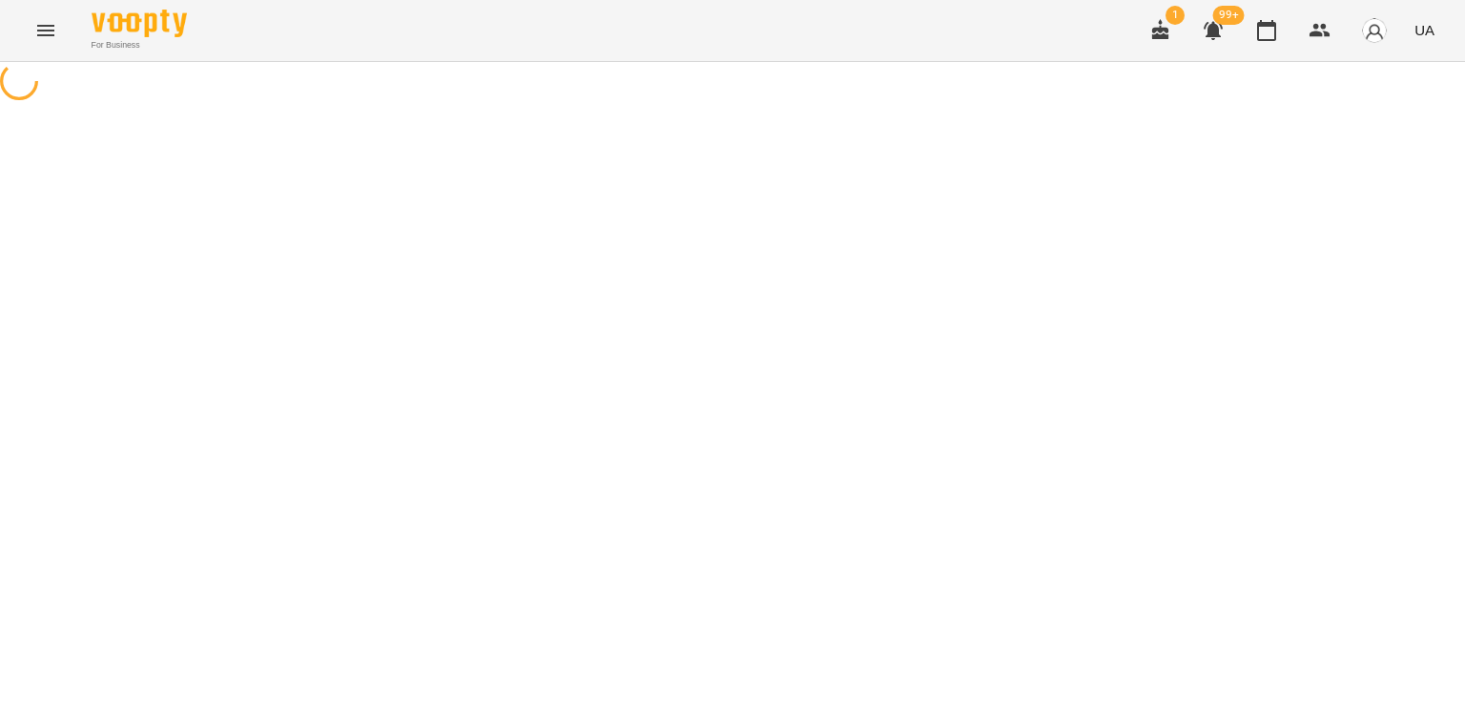
select select "*******"
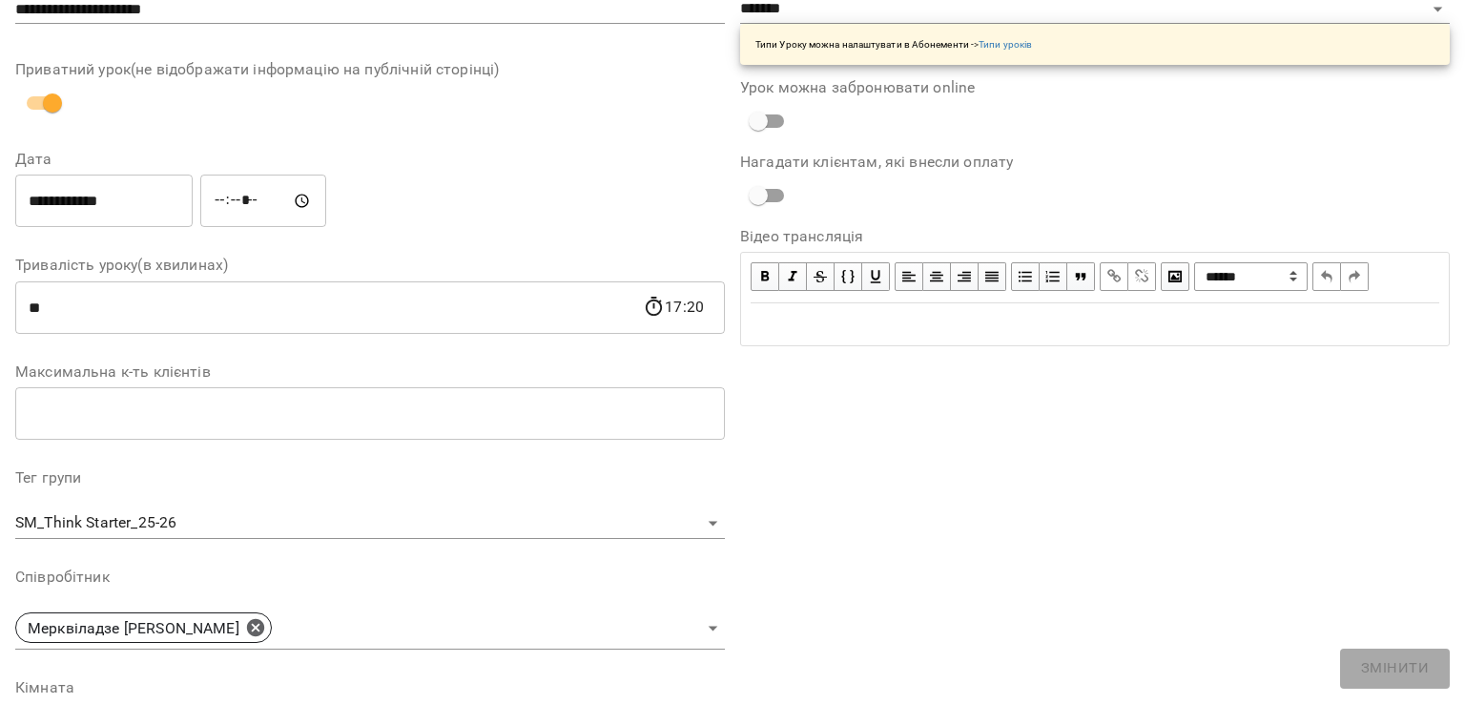
scroll to position [382, 0]
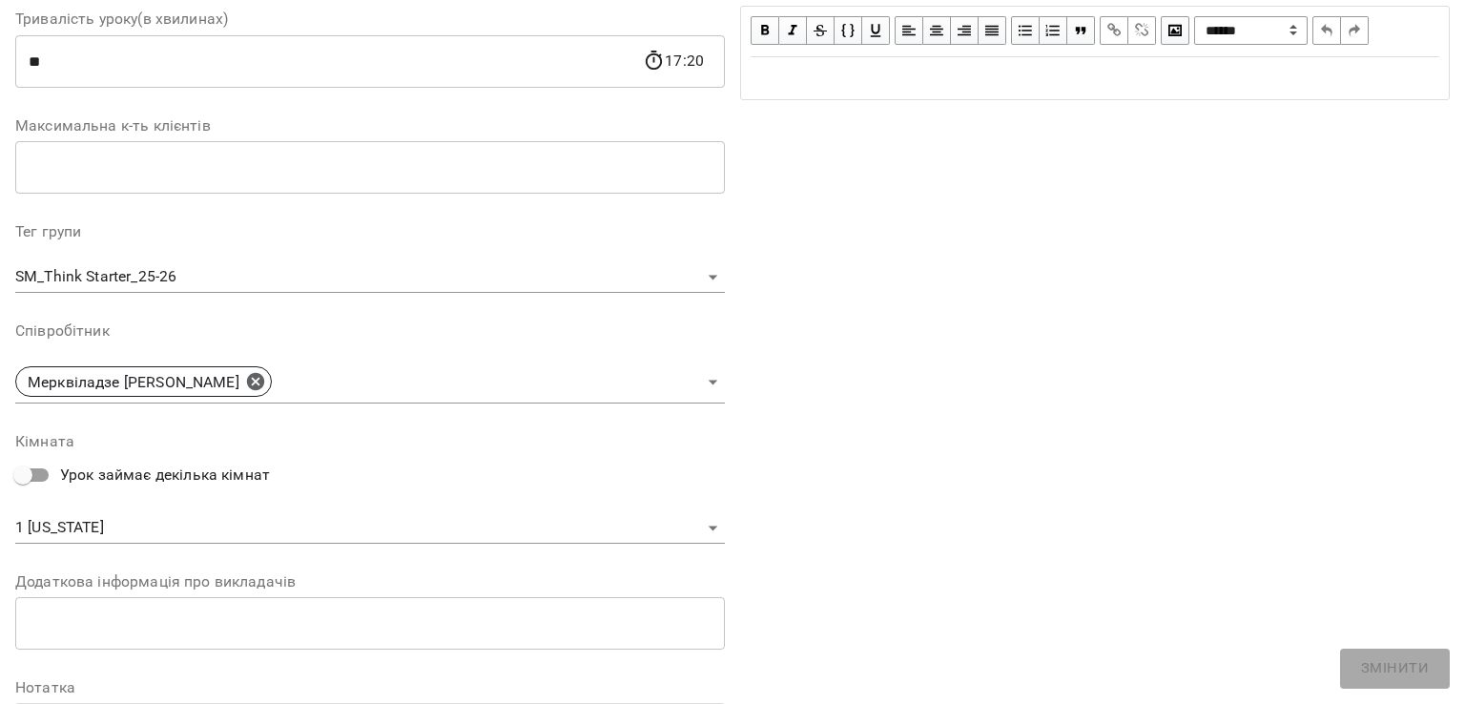
click at [71, 528] on body "For Business 1 99+ UA Журнал відвідувань / SM_Think Starter_25-26 ср, 15 жовт 2…" at bounding box center [732, 694] width 1465 height 1388
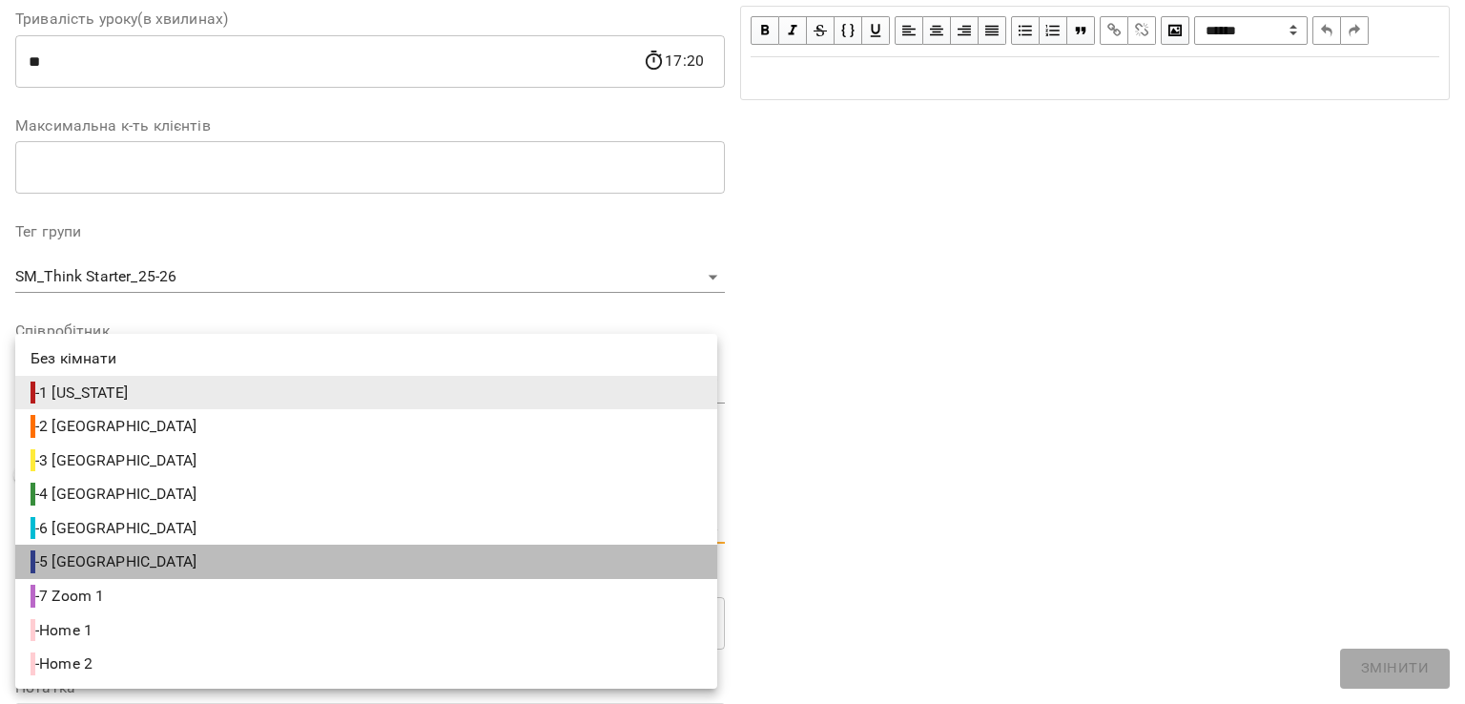
drag, startPoint x: 70, startPoint y: 567, endPoint x: 96, endPoint y: 550, distance: 31.2
click at [69, 566] on span "- 5 Paris" at bounding box center [116, 561] width 170 height 23
type input "**********"
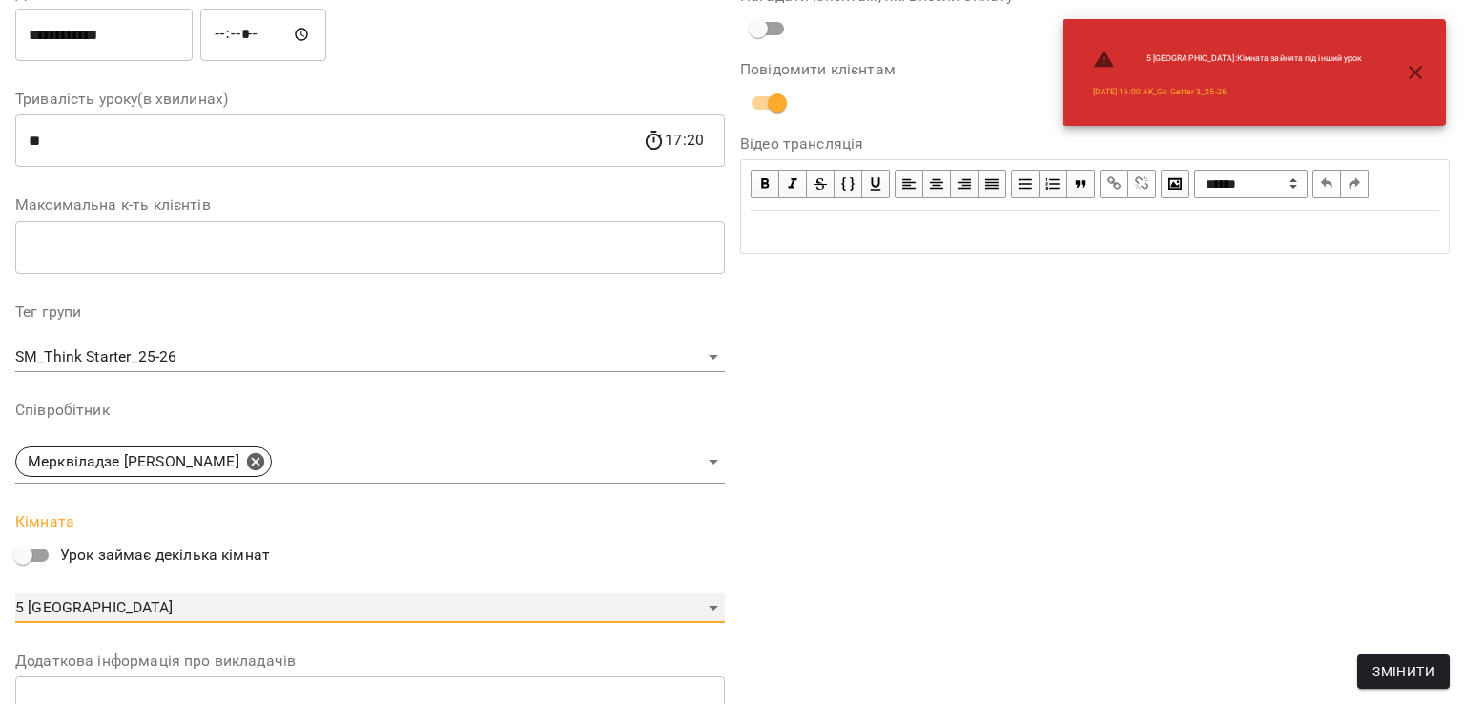
scroll to position [461, 0]
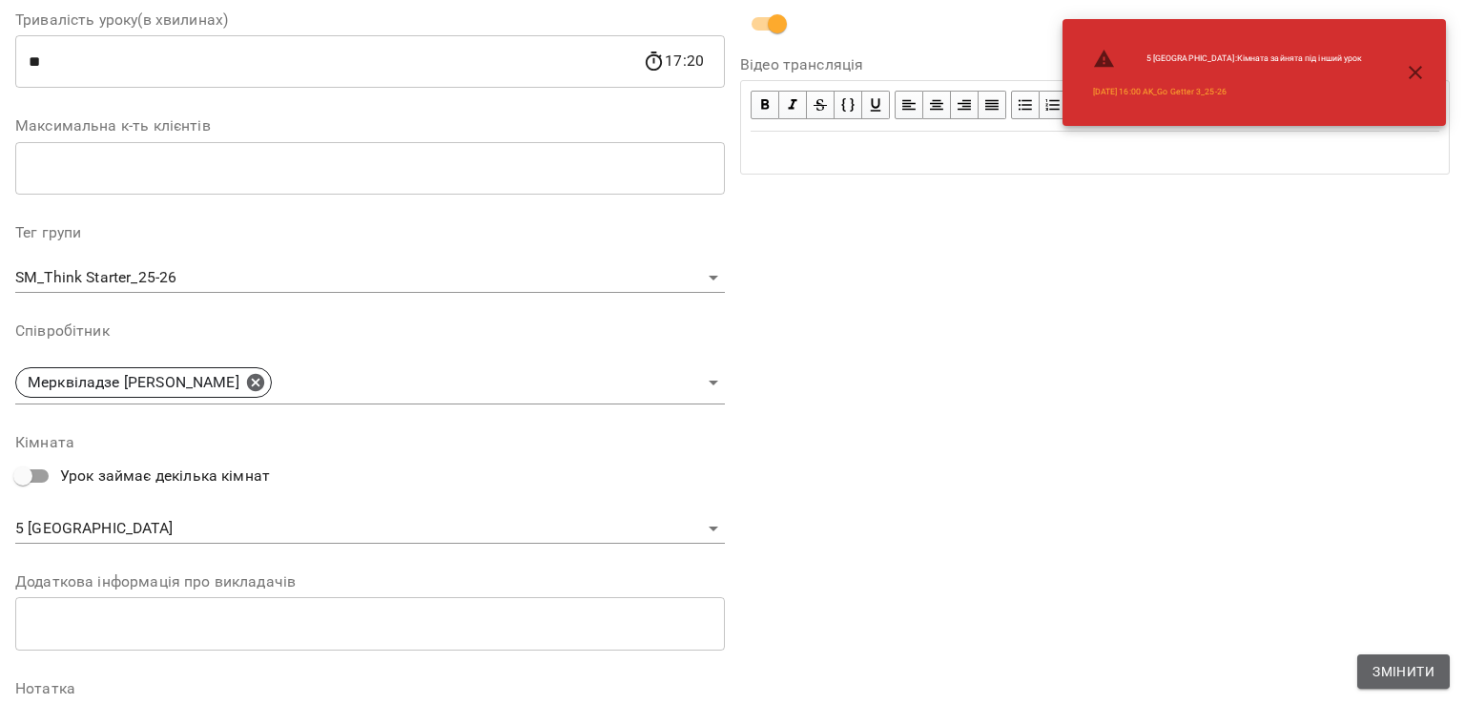
click at [1431, 665] on span "Змінити" at bounding box center [1404, 671] width 62 height 23
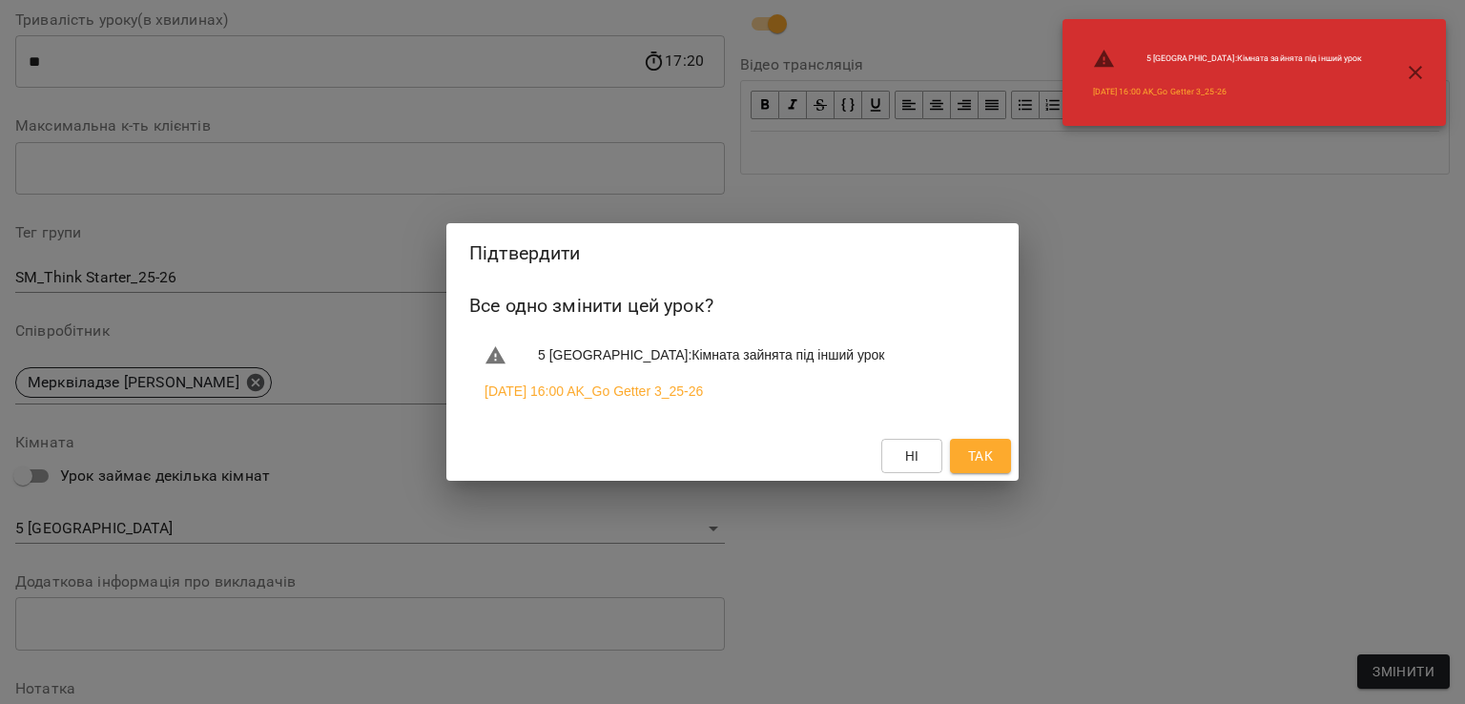
click at [980, 456] on span "Так" at bounding box center [980, 455] width 25 height 23
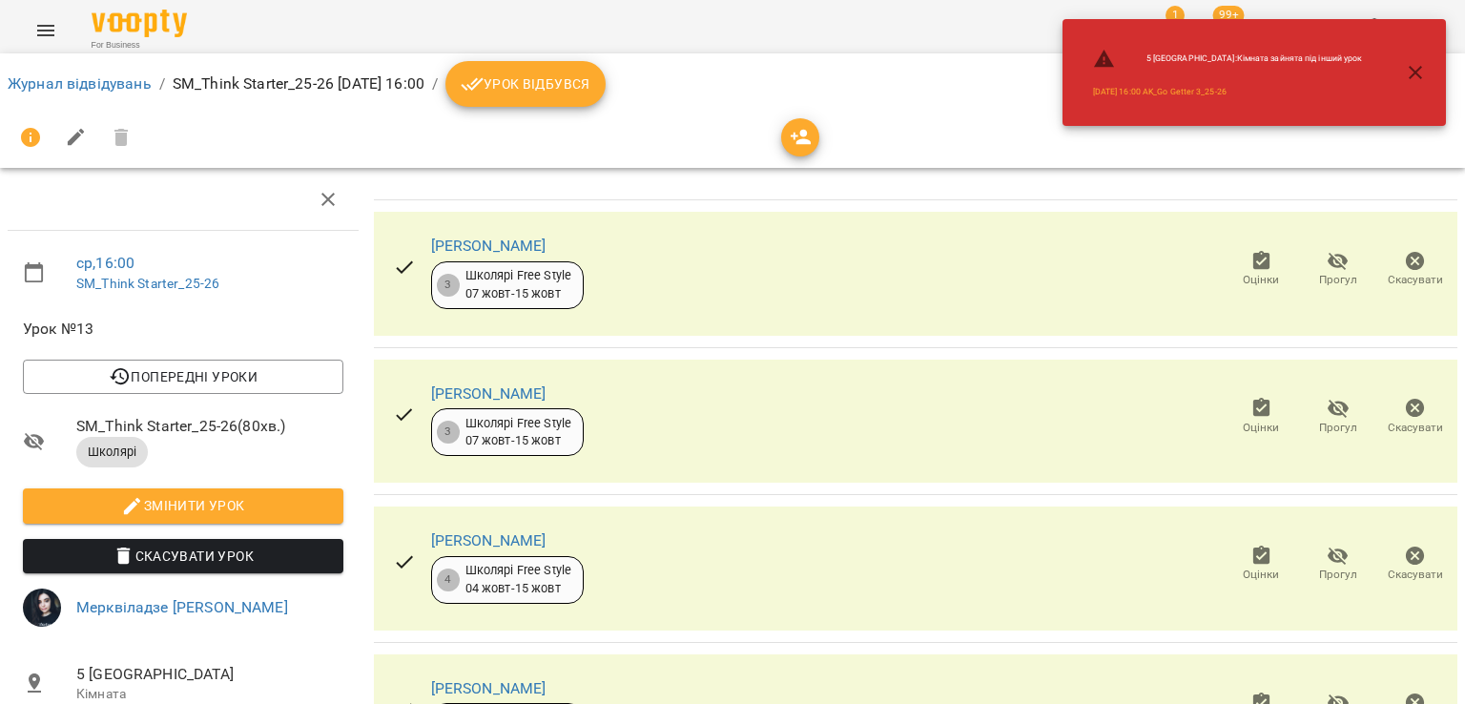
click at [1419, 72] on icon "button" at bounding box center [1415, 72] width 23 height 23
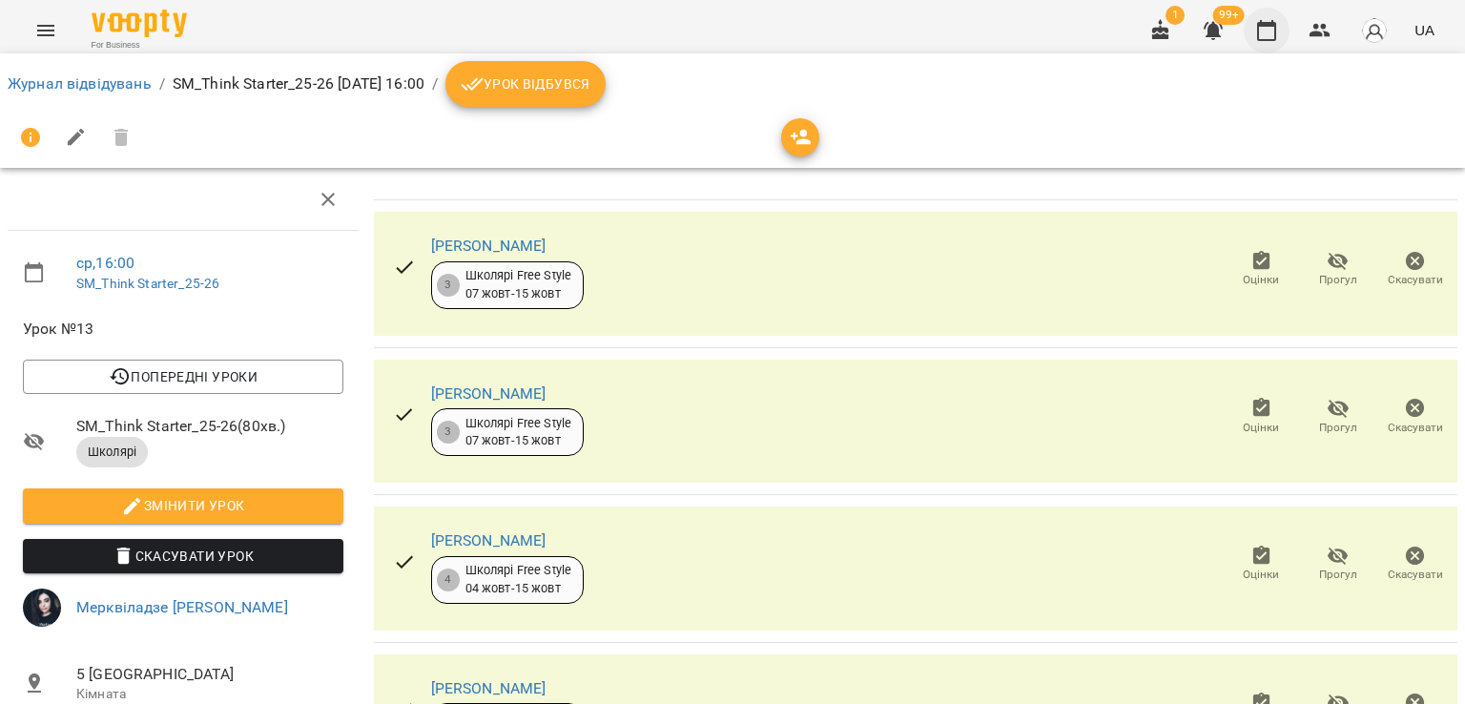
click at [1278, 30] on icon "button" at bounding box center [1266, 30] width 23 height 23
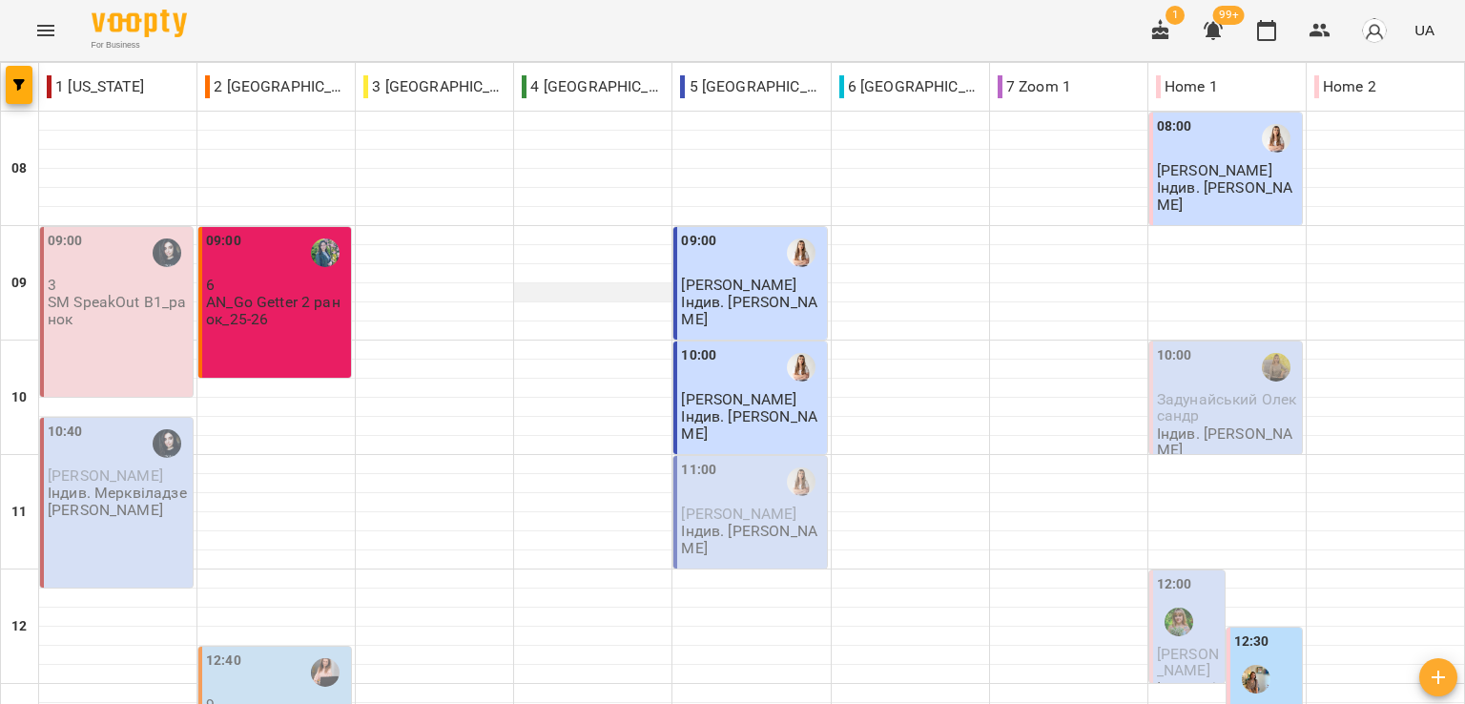
scroll to position [858, 0]
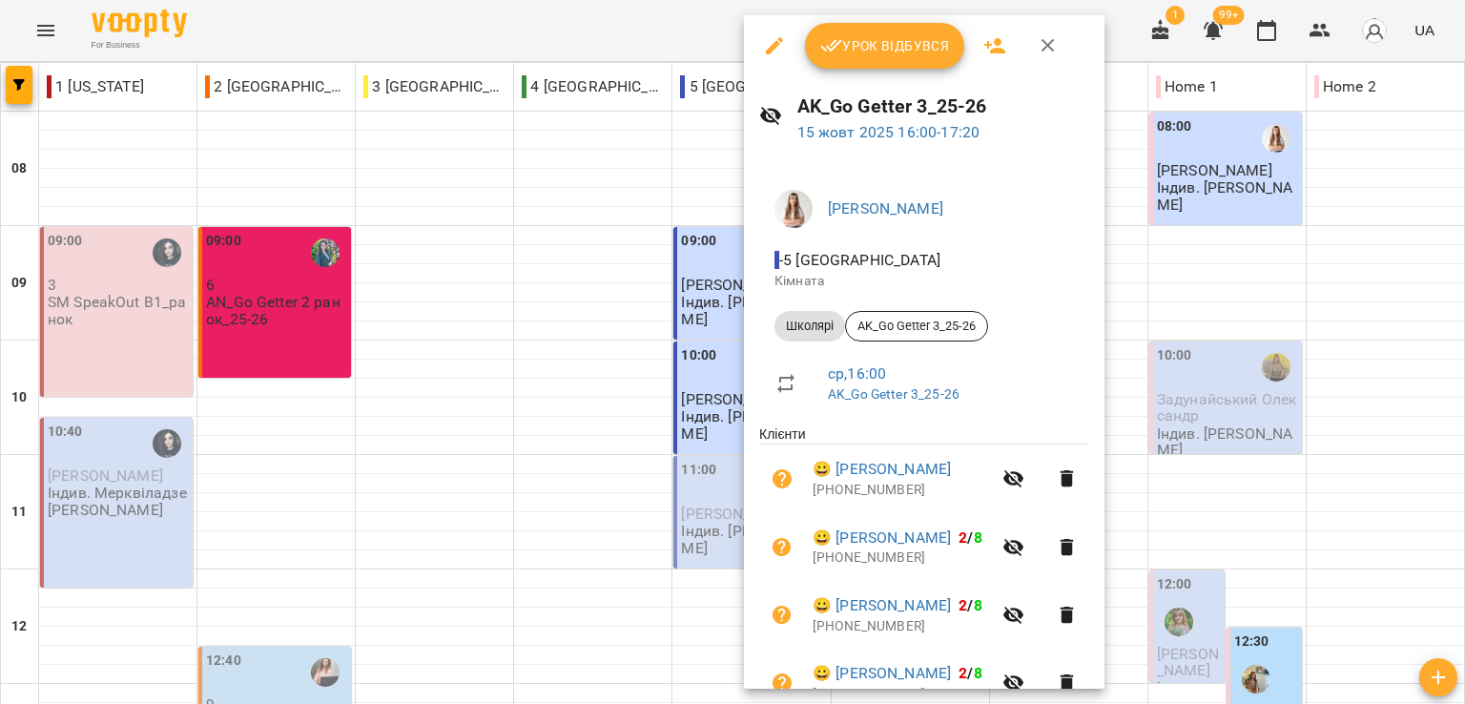
click at [771, 39] on icon "button" at bounding box center [774, 45] width 23 height 23
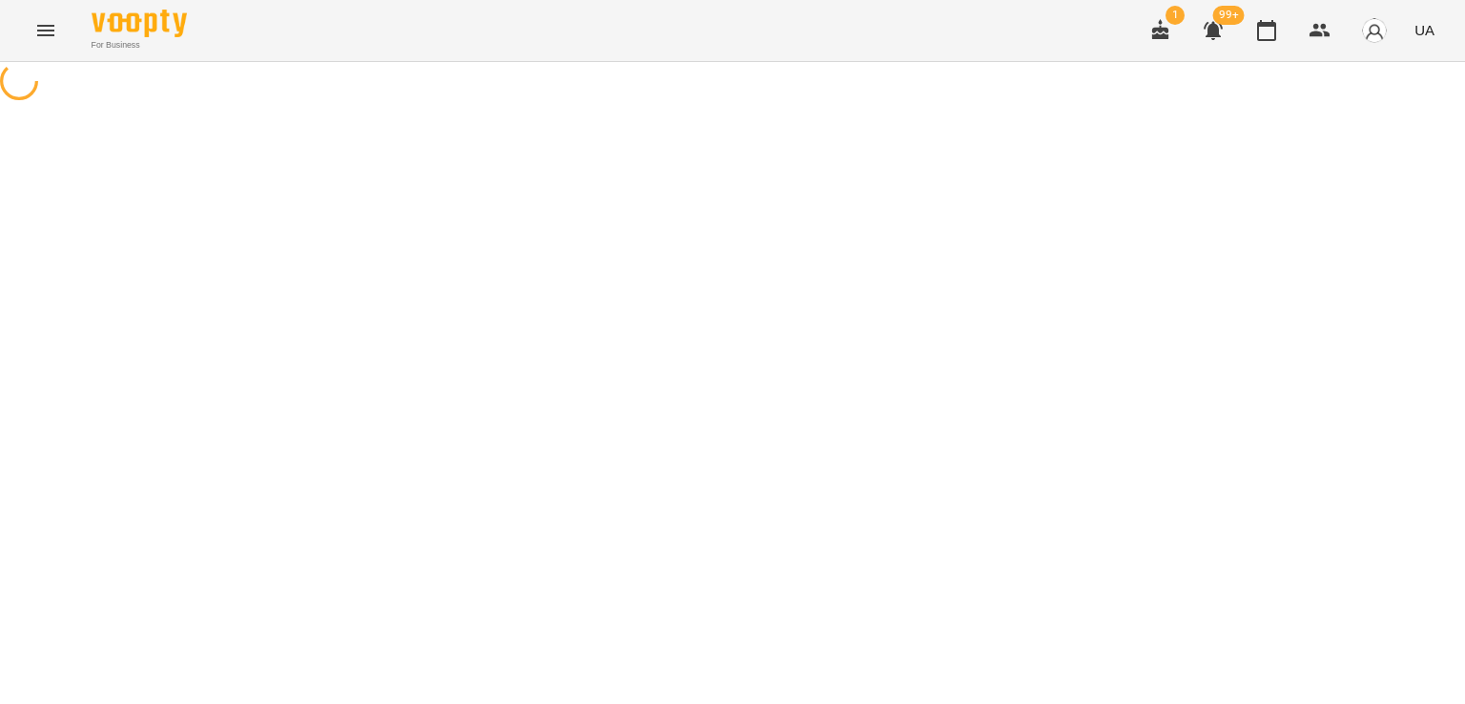
select select "*******"
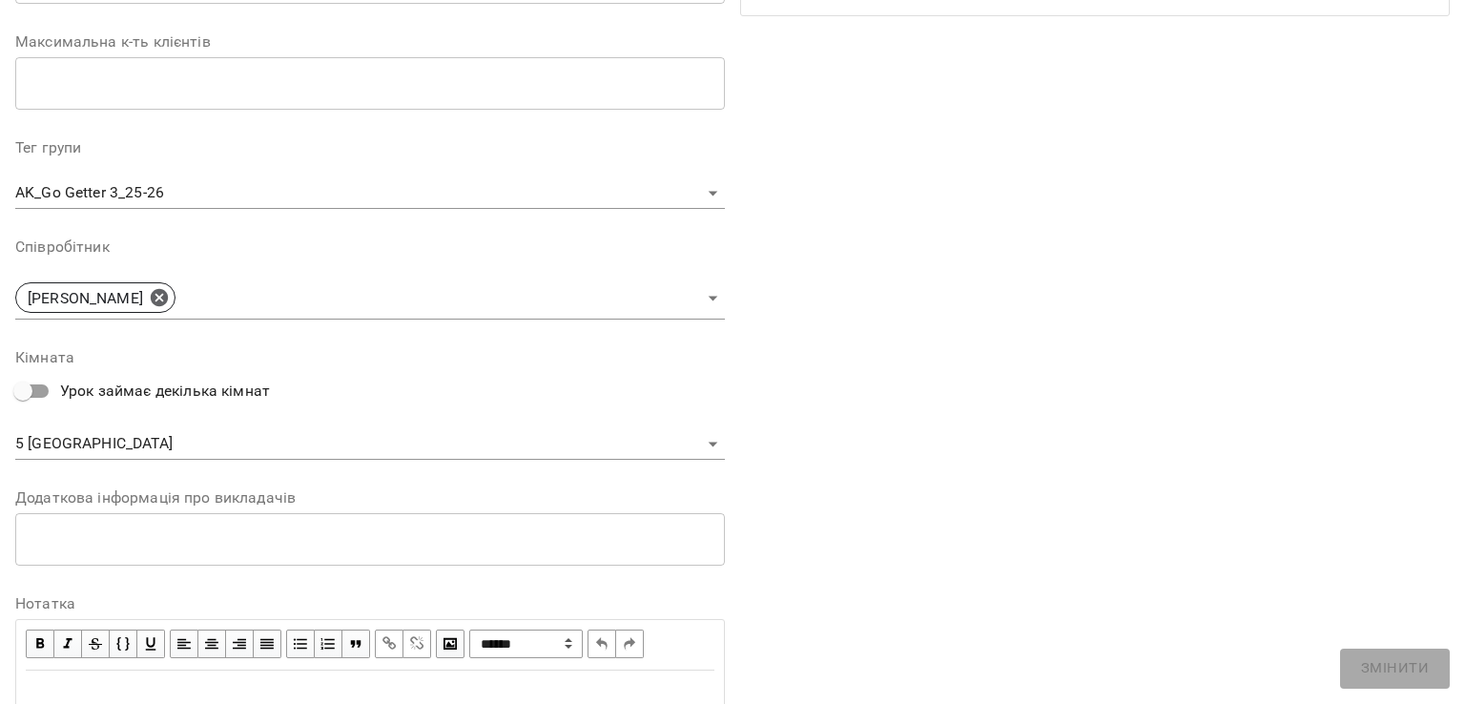
scroll to position [477, 0]
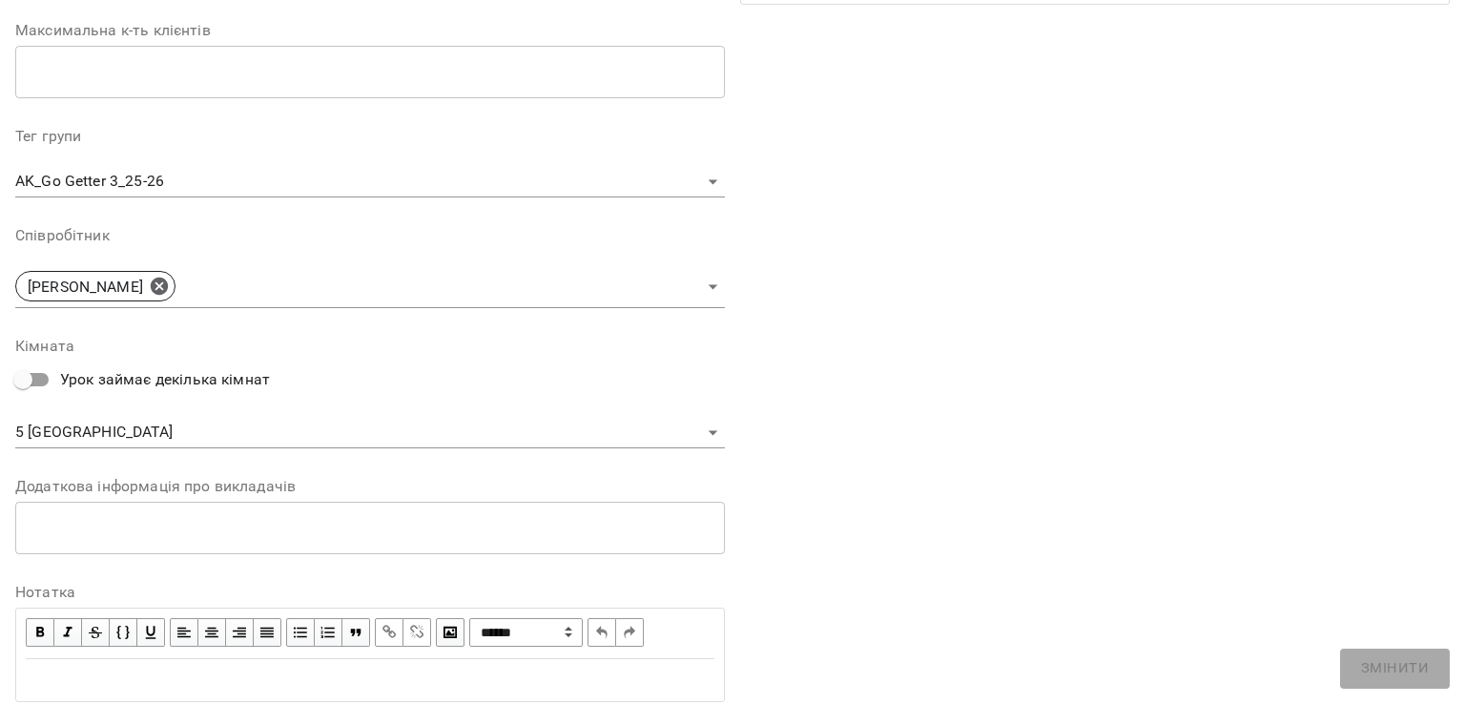
click at [50, 438] on body "For Business 1 99+ UA Журнал відвідувань / AK_Go Getter 3_25-26 ср, 15 жовт 202…" at bounding box center [732, 596] width 1465 height 1192
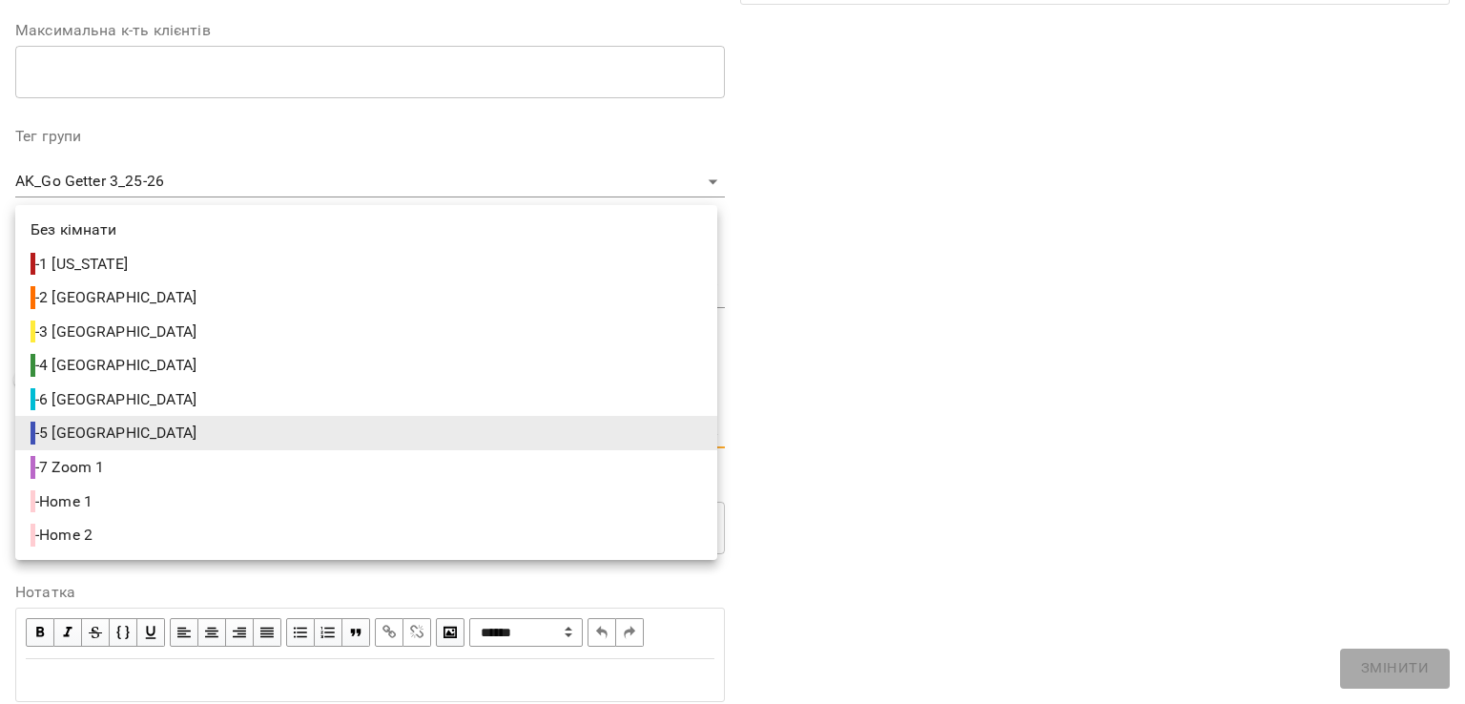
click at [96, 360] on span "- 4 Berlin" at bounding box center [116, 365] width 170 height 23
type input "**********"
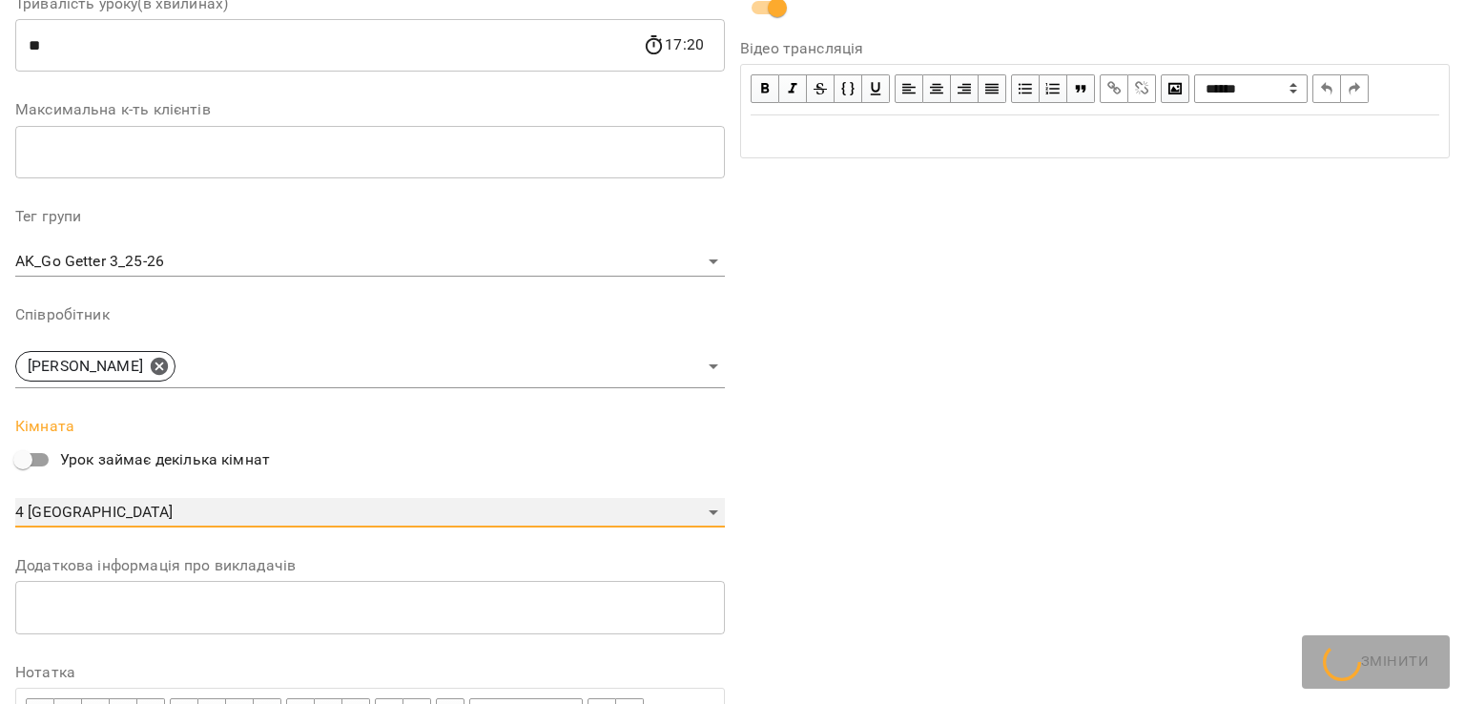
scroll to position [556, 0]
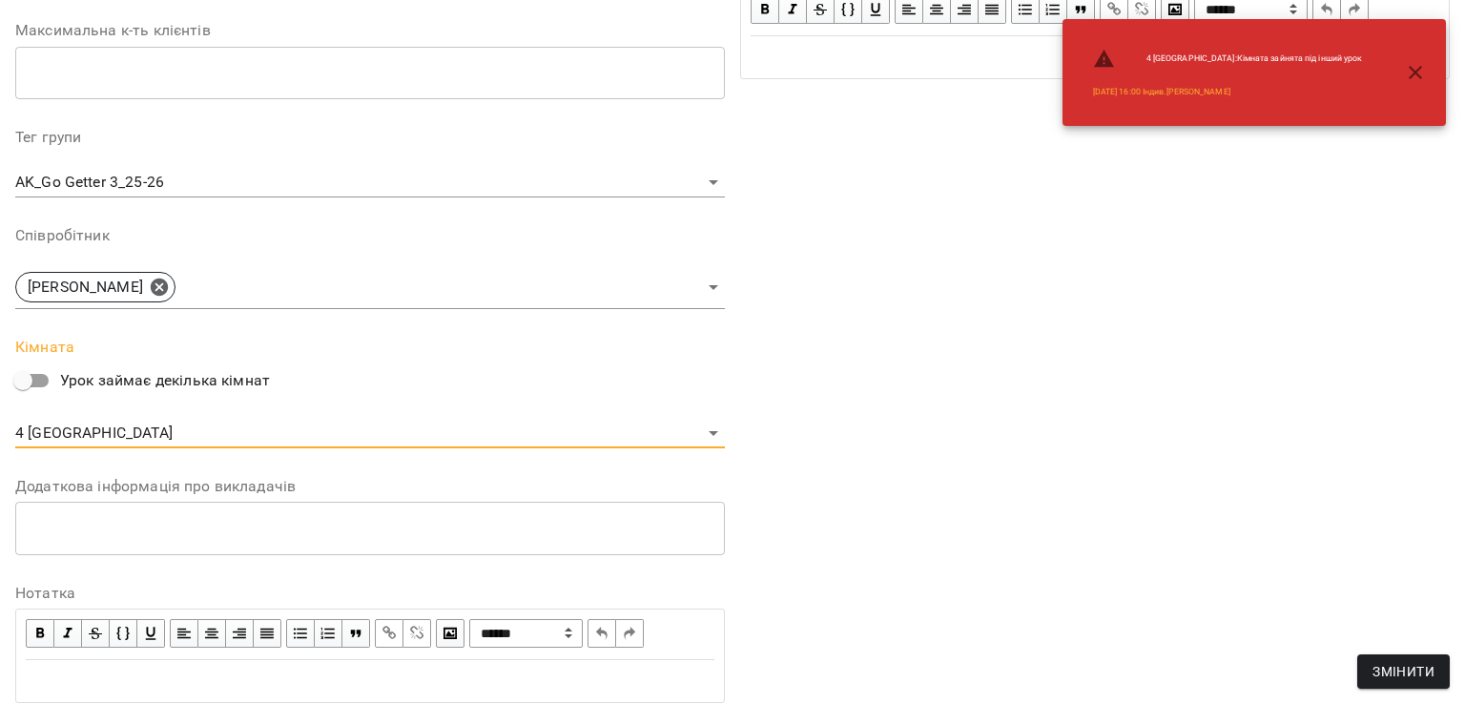
click at [1411, 667] on span "Змінити" at bounding box center [1404, 671] width 62 height 23
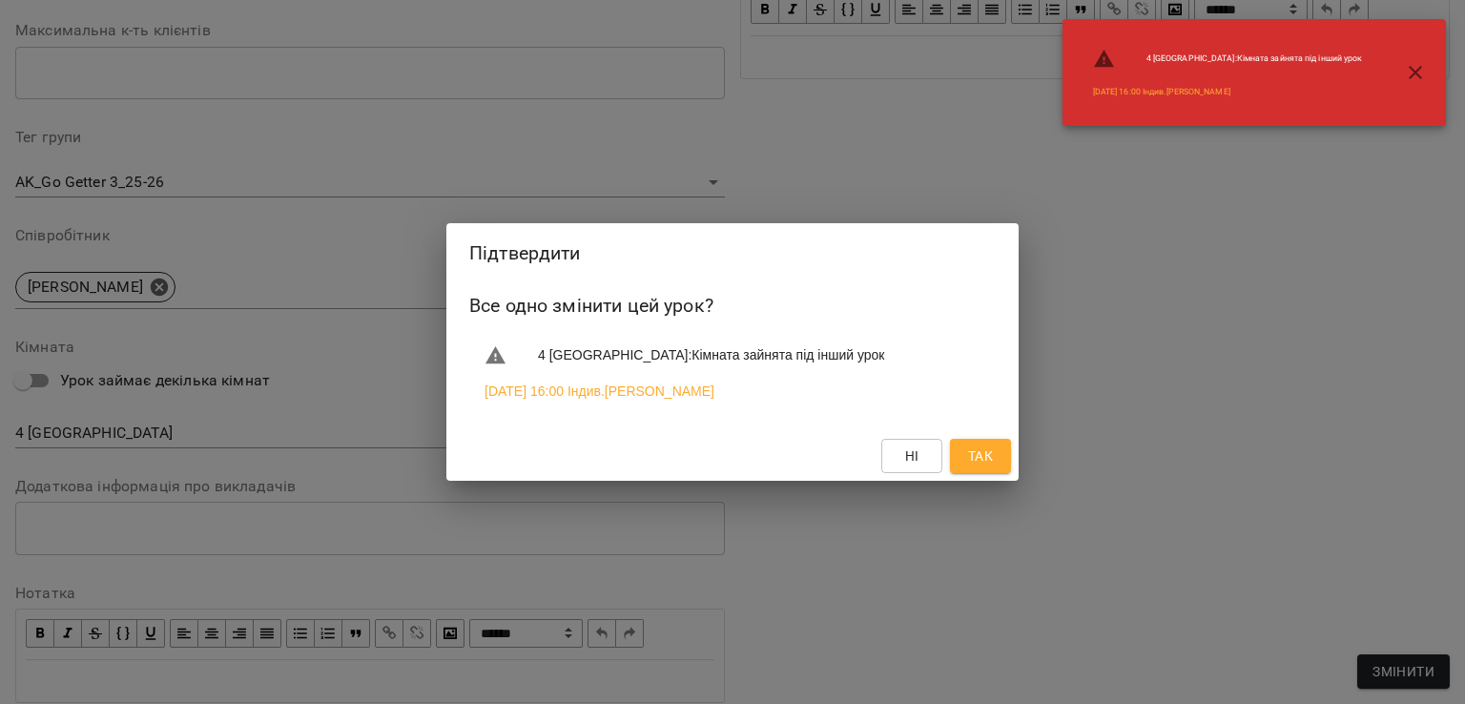
click at [999, 457] on button "Так" at bounding box center [980, 456] width 61 height 34
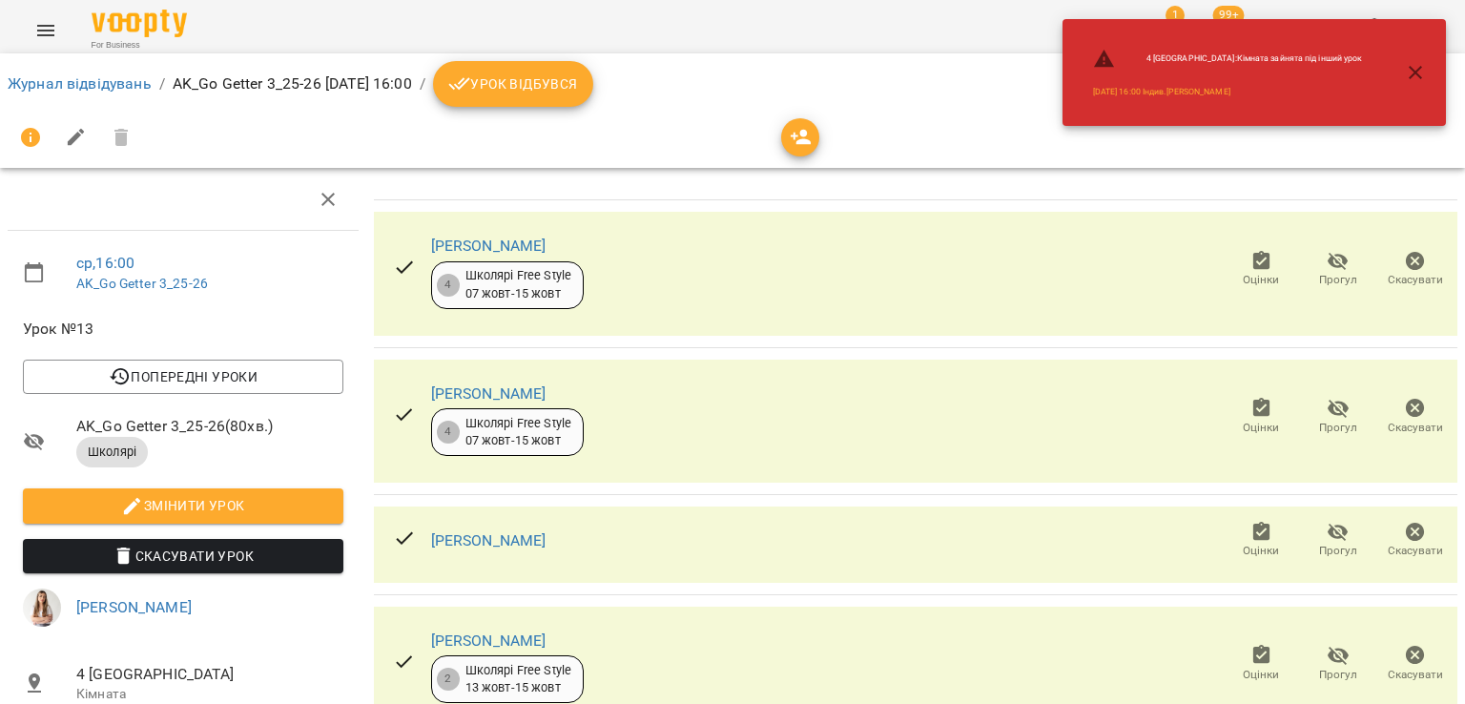
click at [1420, 71] on icon "button" at bounding box center [1415, 72] width 23 height 23
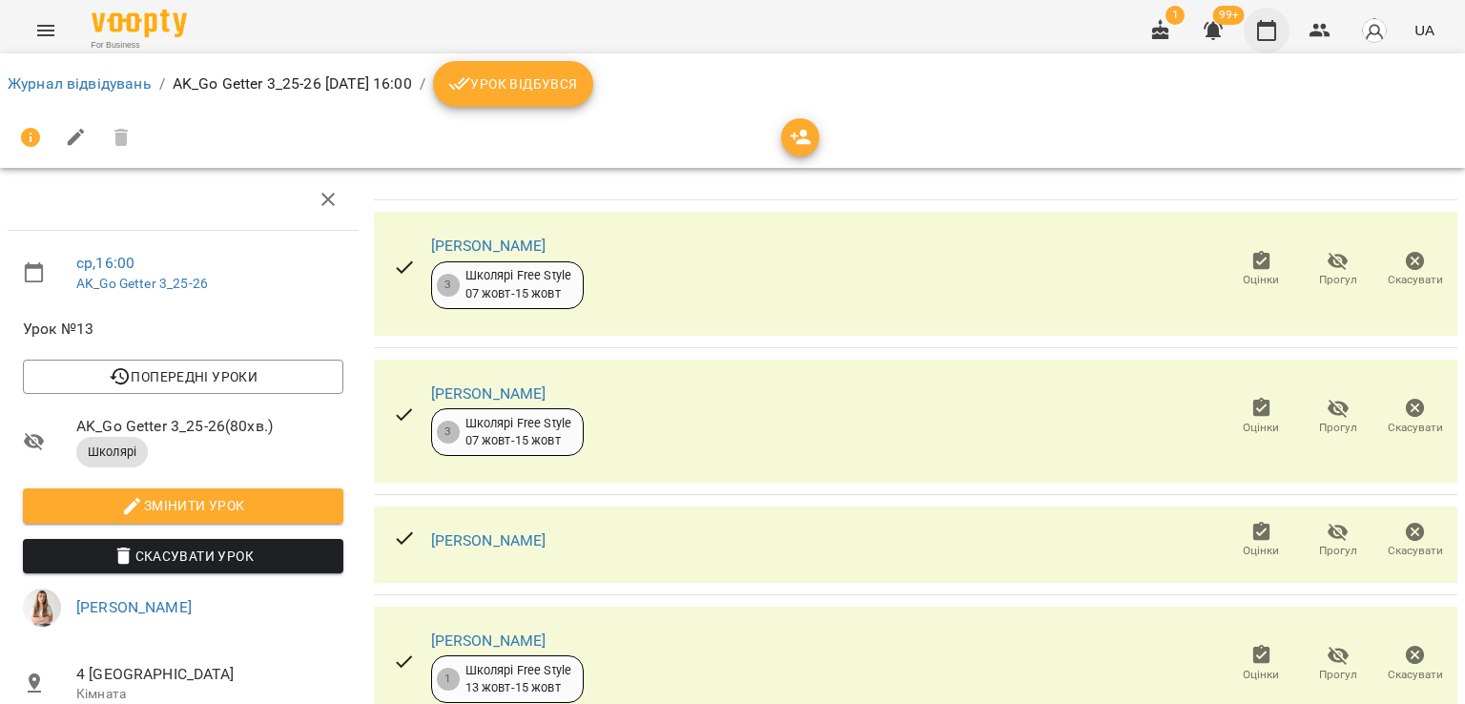
click at [1271, 26] on icon "button" at bounding box center [1266, 30] width 19 height 21
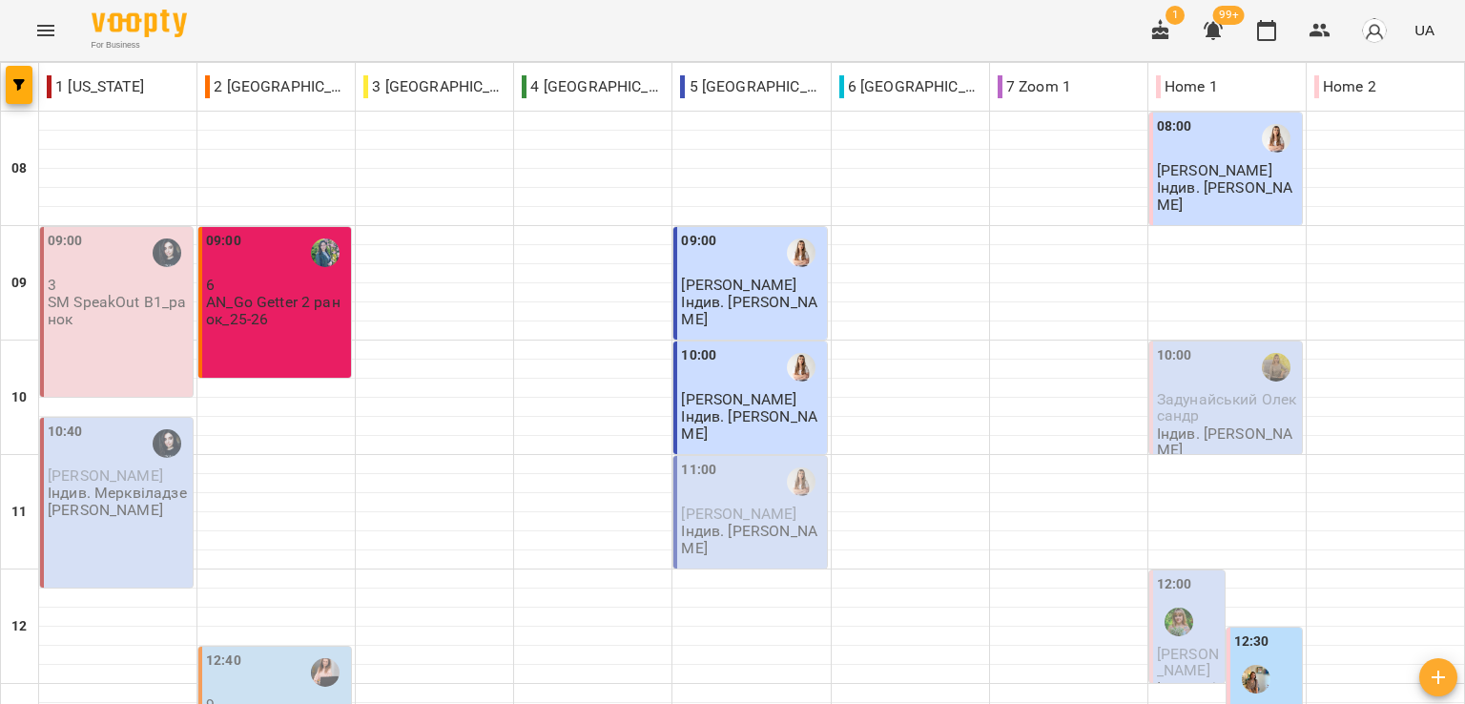
scroll to position [763, 0]
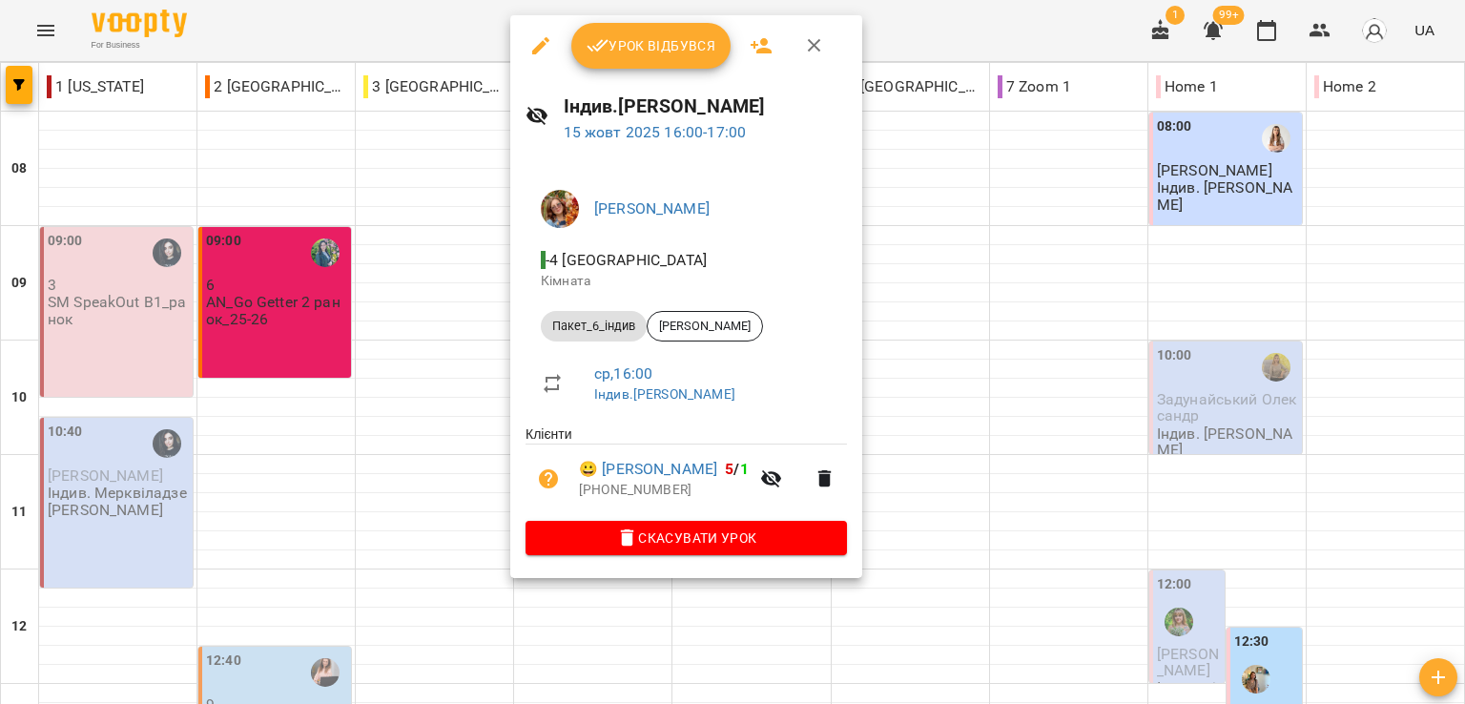
click at [534, 31] on button "button" at bounding box center [541, 46] width 46 height 46
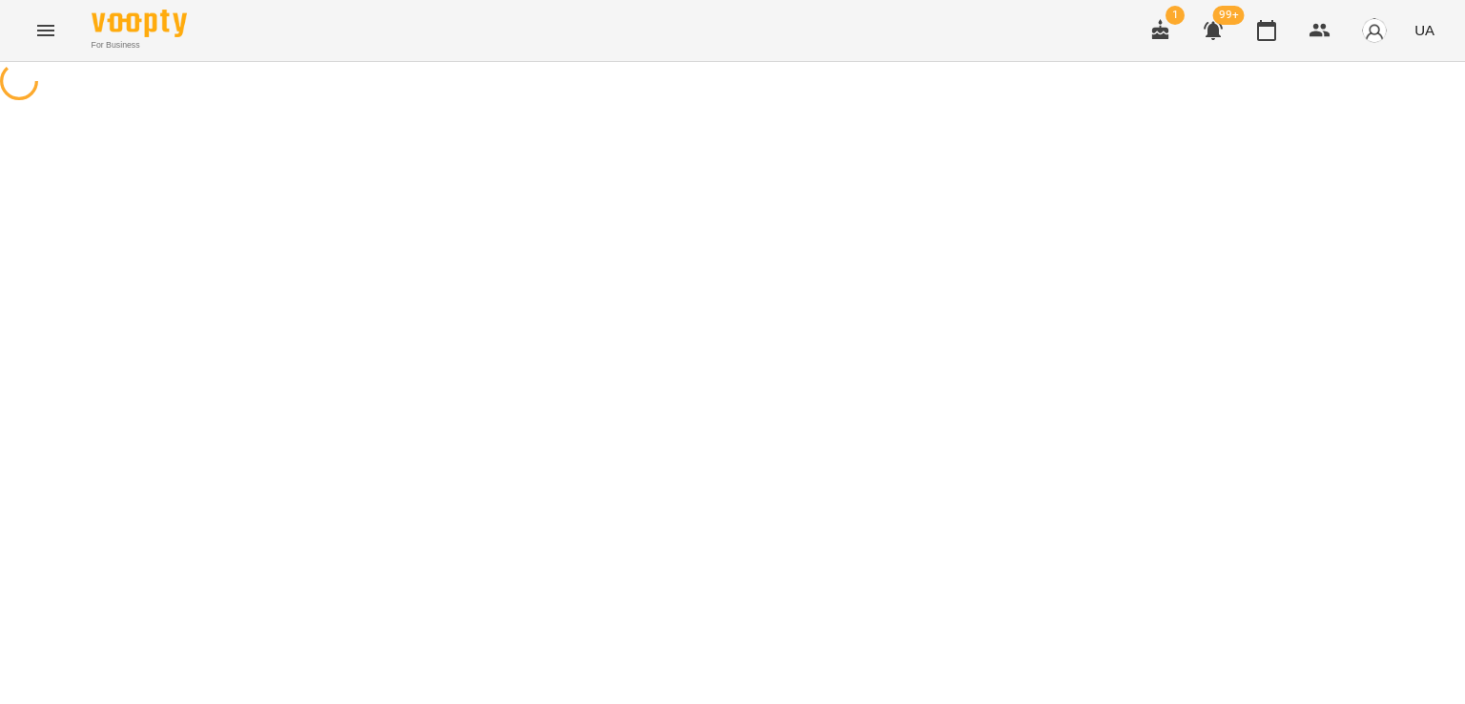
select select "**********"
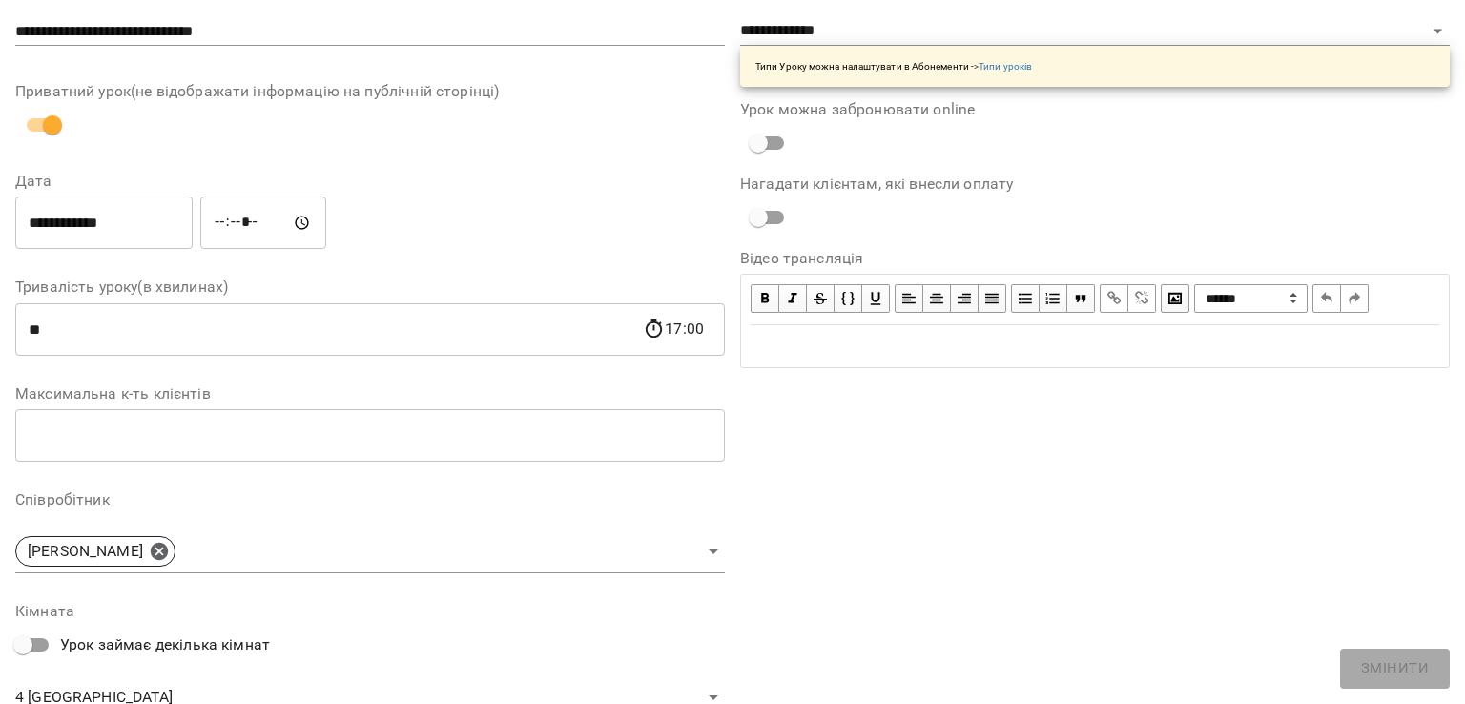
scroll to position [444, 0]
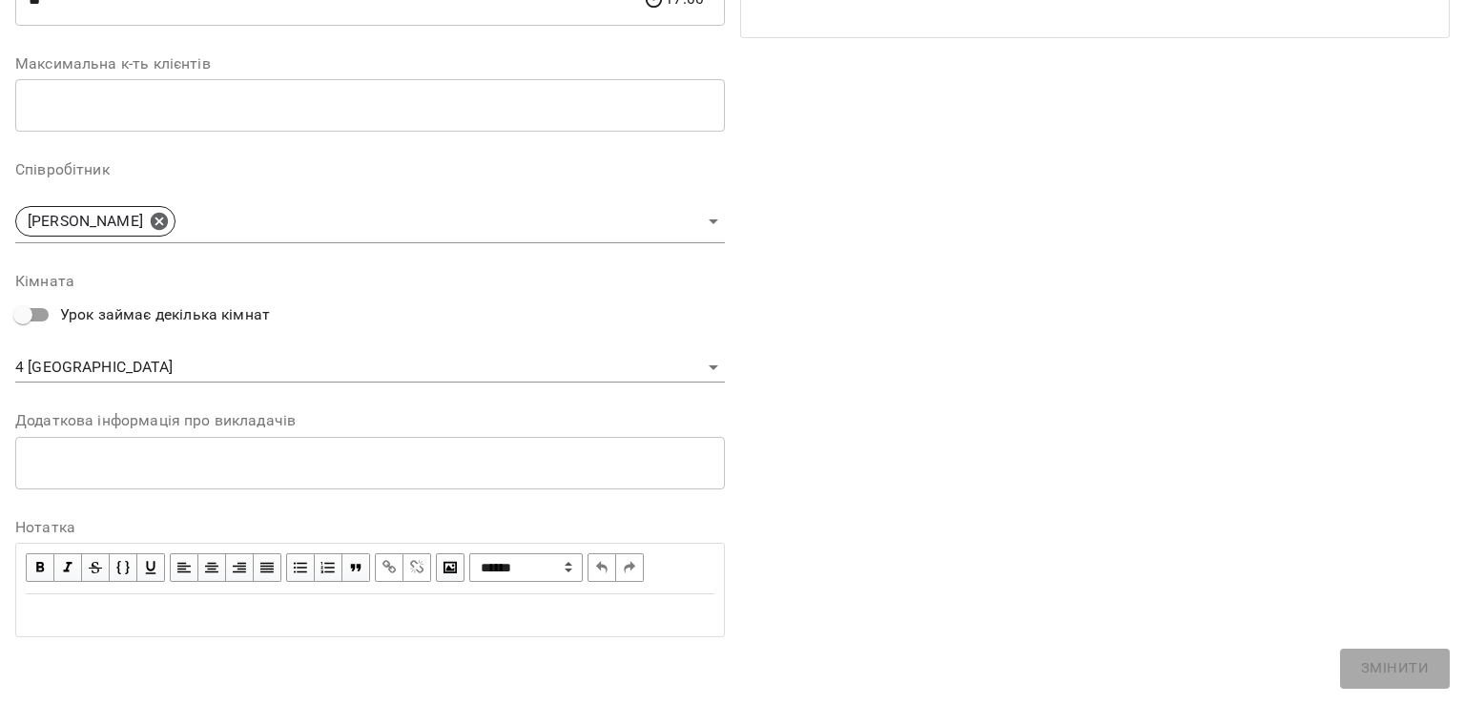
click at [65, 372] on body "For Business 1 99+ UA Журнал відвідувань / Індив.Тетяна Божко Олексіївна ср, 15…" at bounding box center [732, 435] width 1465 height 870
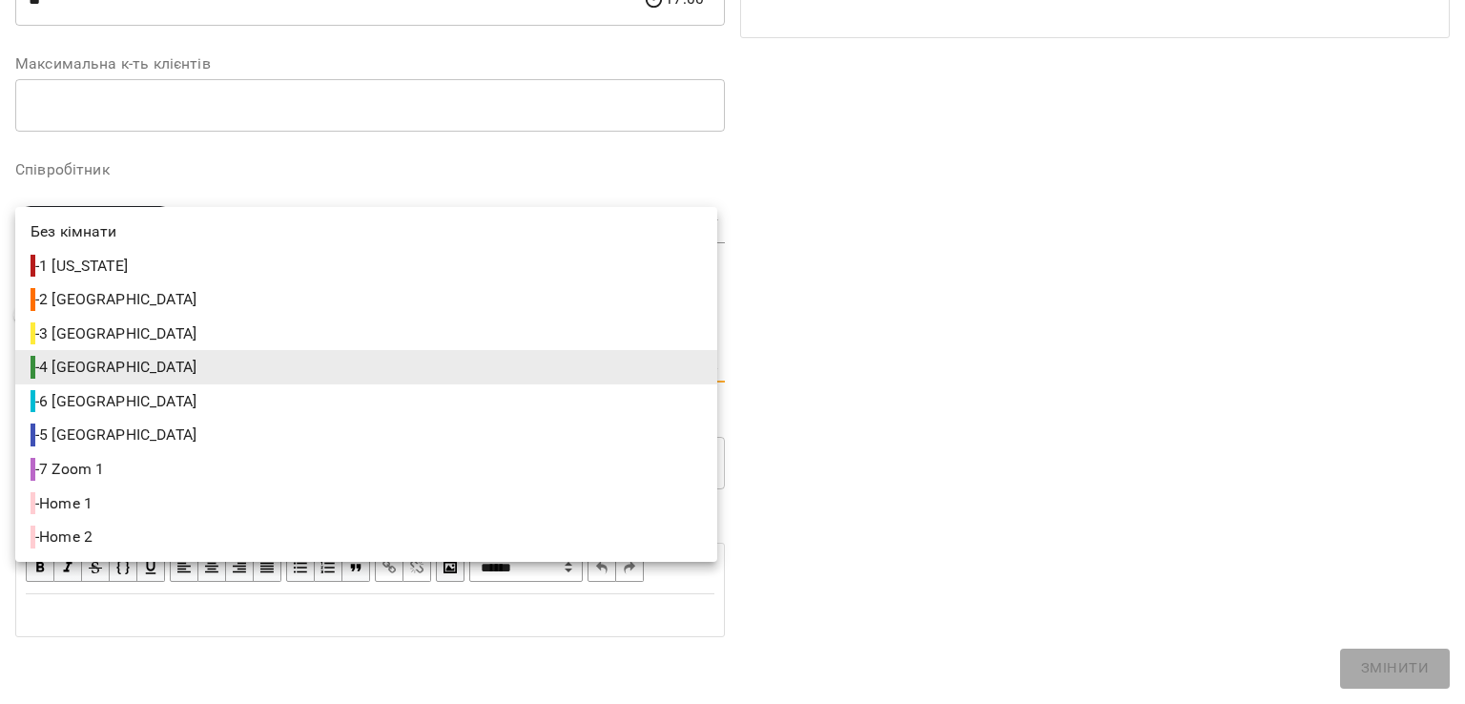
click at [83, 396] on span "- 6 Sydney" at bounding box center [116, 401] width 170 height 23
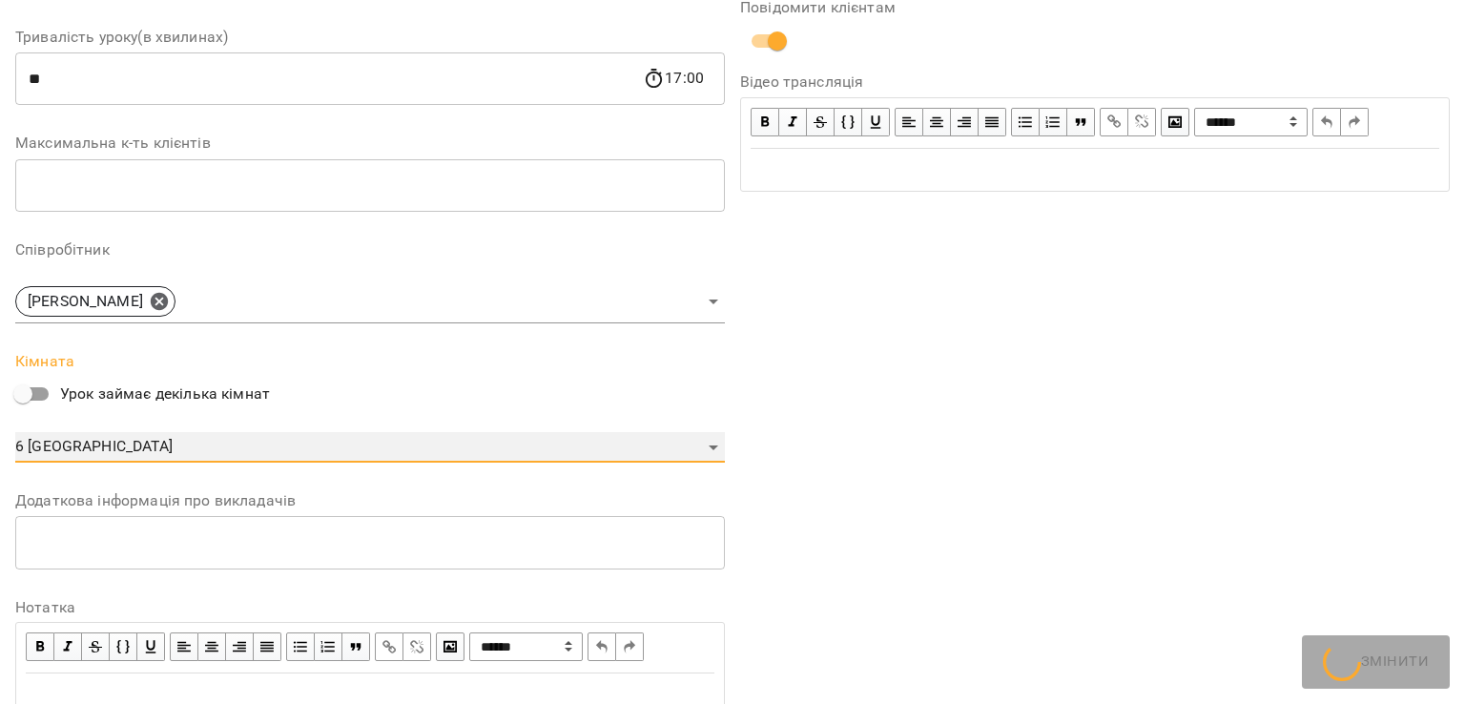
type input "**********"
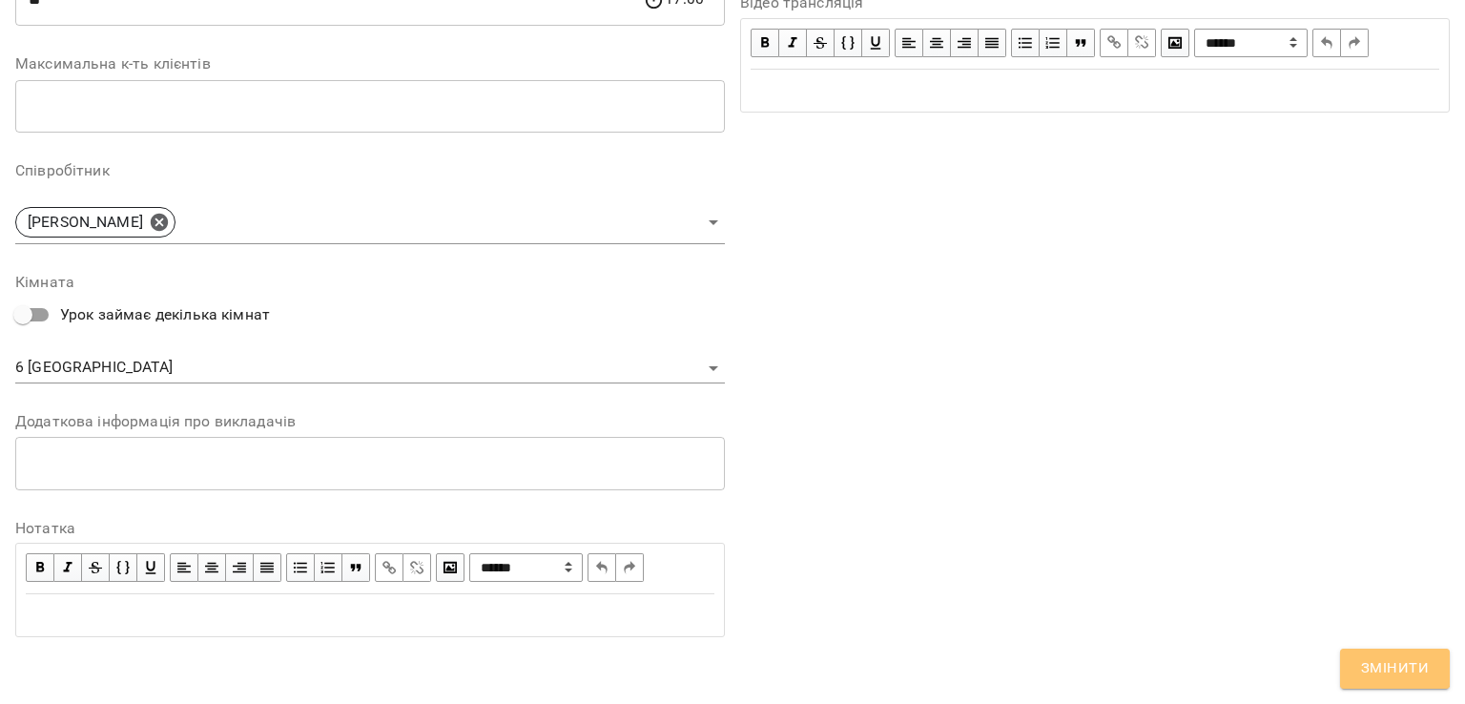
click at [1374, 668] on span "Змінити" at bounding box center [1395, 668] width 68 height 25
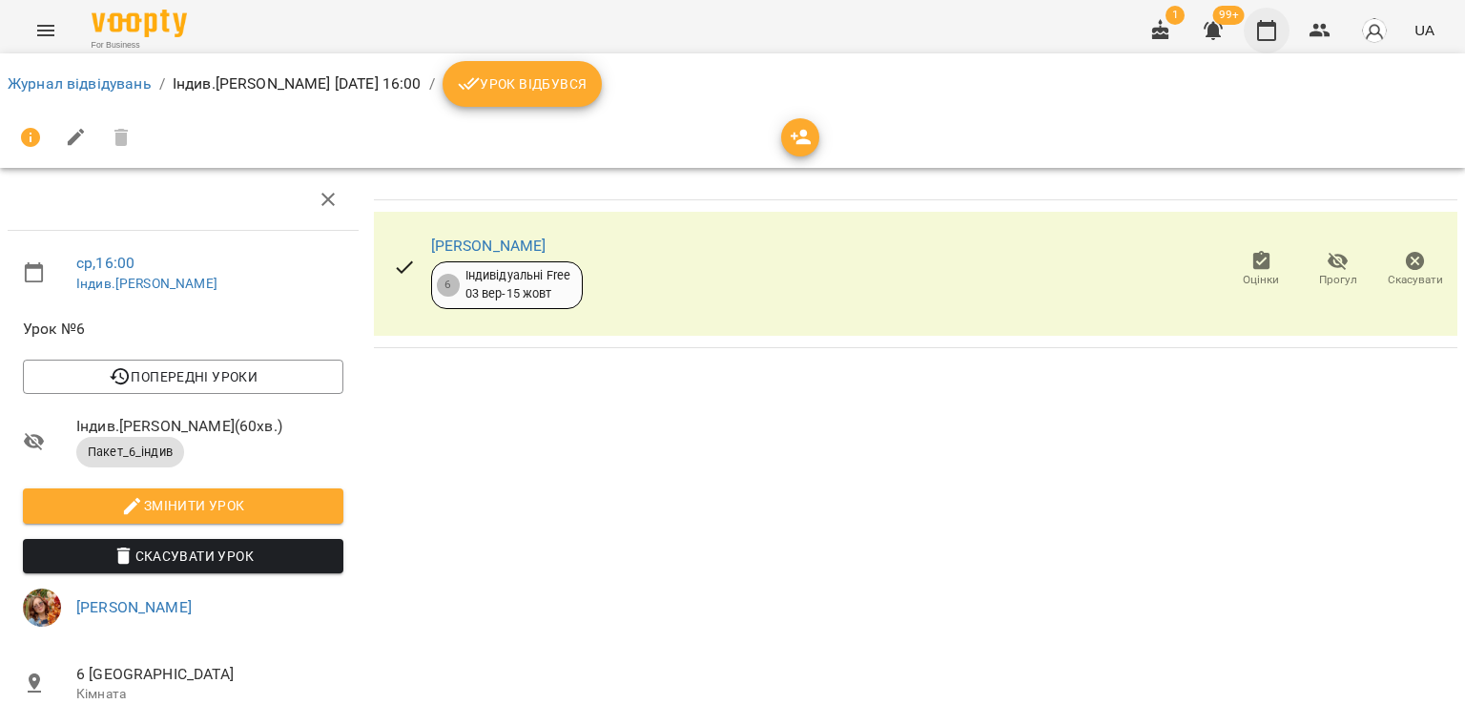
click at [1274, 36] on icon "button" at bounding box center [1266, 30] width 23 height 23
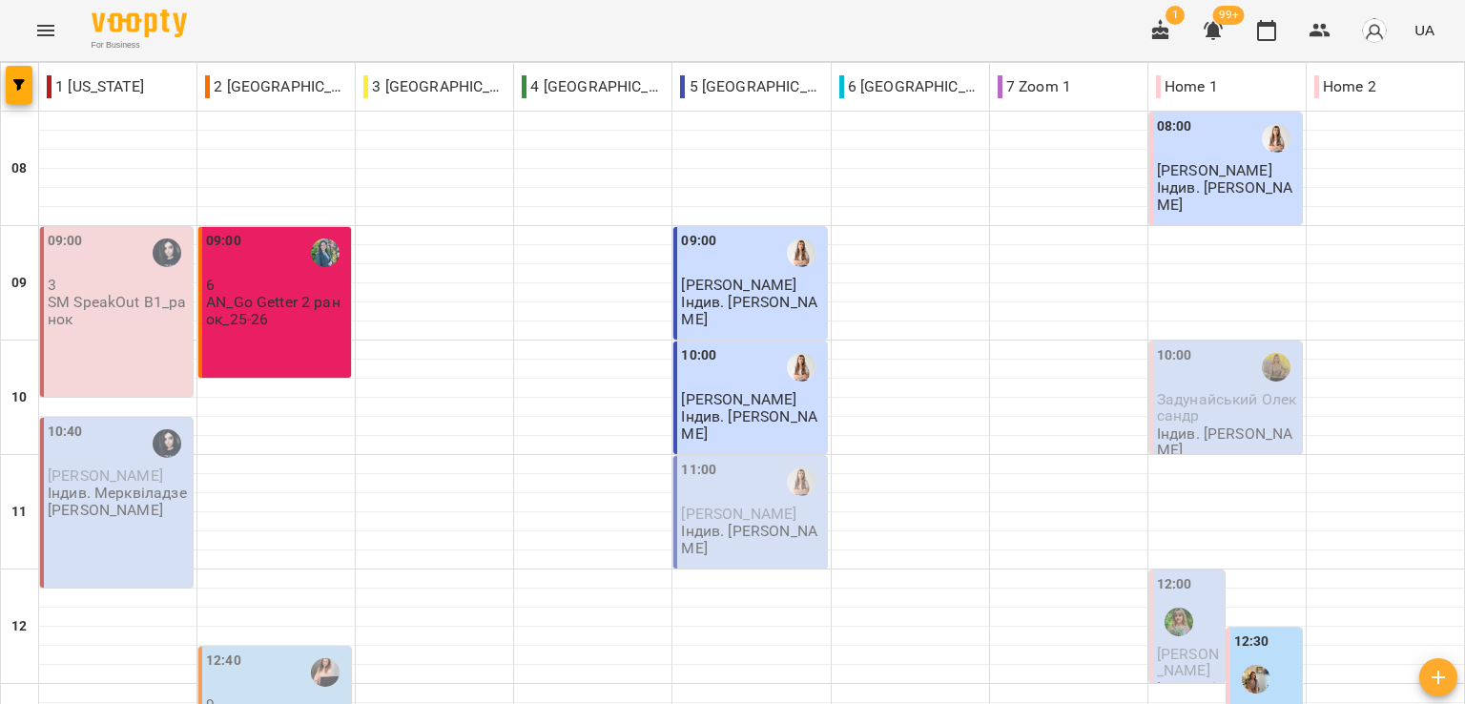
scroll to position [858, 0]
click at [743, 29] on div "For Business 1 99+ UA" at bounding box center [732, 30] width 1465 height 61
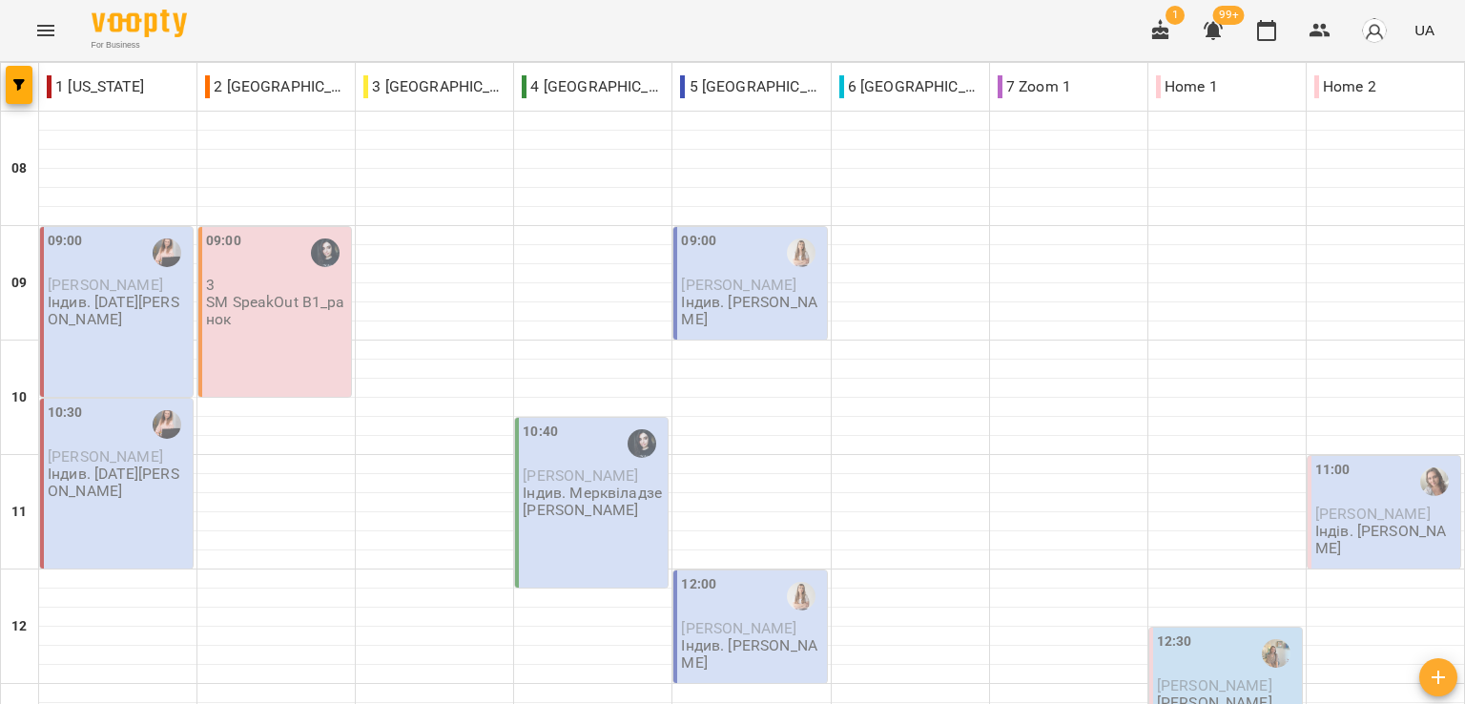
scroll to position [763, 0]
click at [249, 33] on div "For Business 1 99+ UA" at bounding box center [732, 30] width 1465 height 61
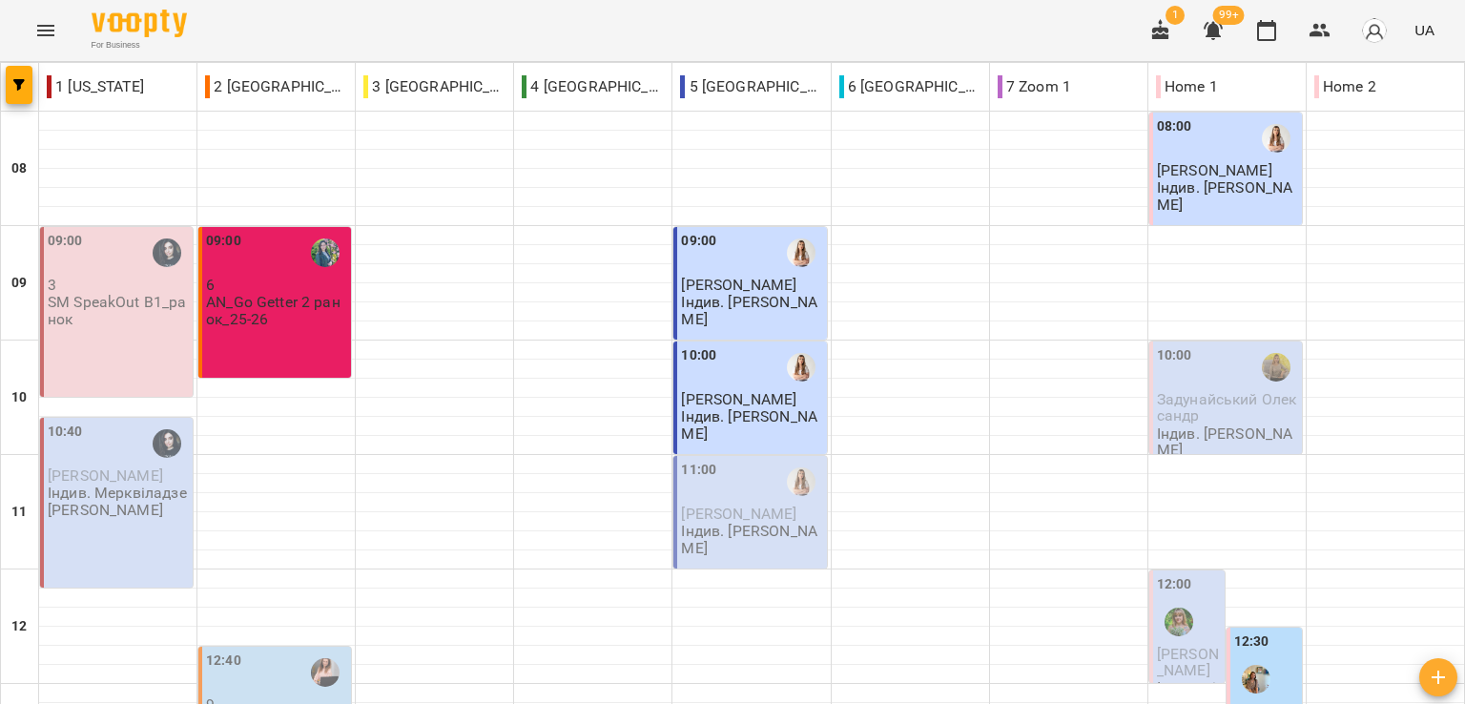
scroll to position [668, 0]
click at [227, 16] on div "For Business 1 99+ UA" at bounding box center [732, 30] width 1465 height 61
click at [706, 13] on div "For Business 1 99+ UA" at bounding box center [732, 30] width 1465 height 61
click at [258, 39] on div "For Business 1 99+ UA" at bounding box center [732, 30] width 1465 height 61
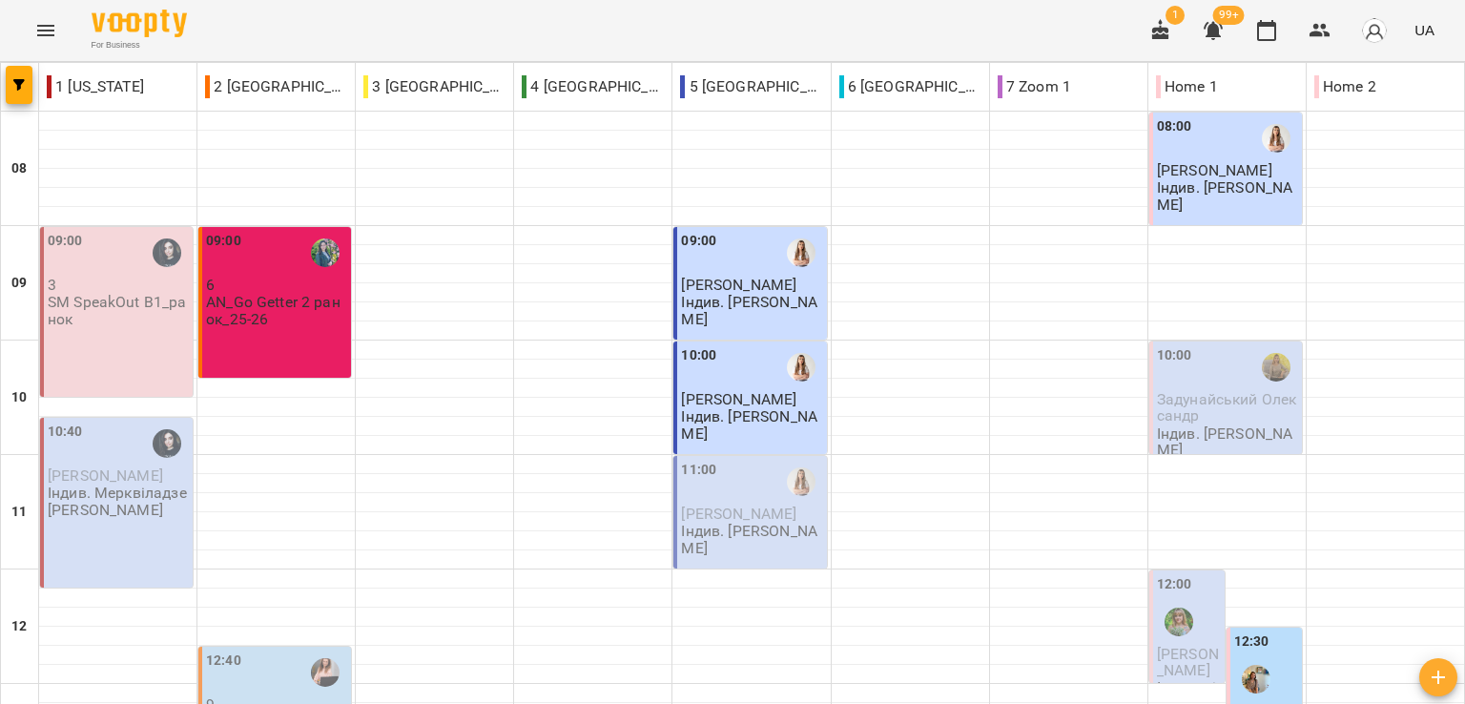
click at [556, 36] on div "For Business 1 99+ UA" at bounding box center [732, 30] width 1465 height 61
click at [226, 28] on div "For Business 1 99+ UA" at bounding box center [732, 30] width 1465 height 61
click at [227, 23] on div "For Business 1 99+ UA" at bounding box center [732, 30] width 1465 height 61
click at [759, 38] on div "For Business 1 99+ UA" at bounding box center [732, 30] width 1465 height 61
click at [759, 35] on div "For Business 1 99+ UA" at bounding box center [732, 30] width 1465 height 61
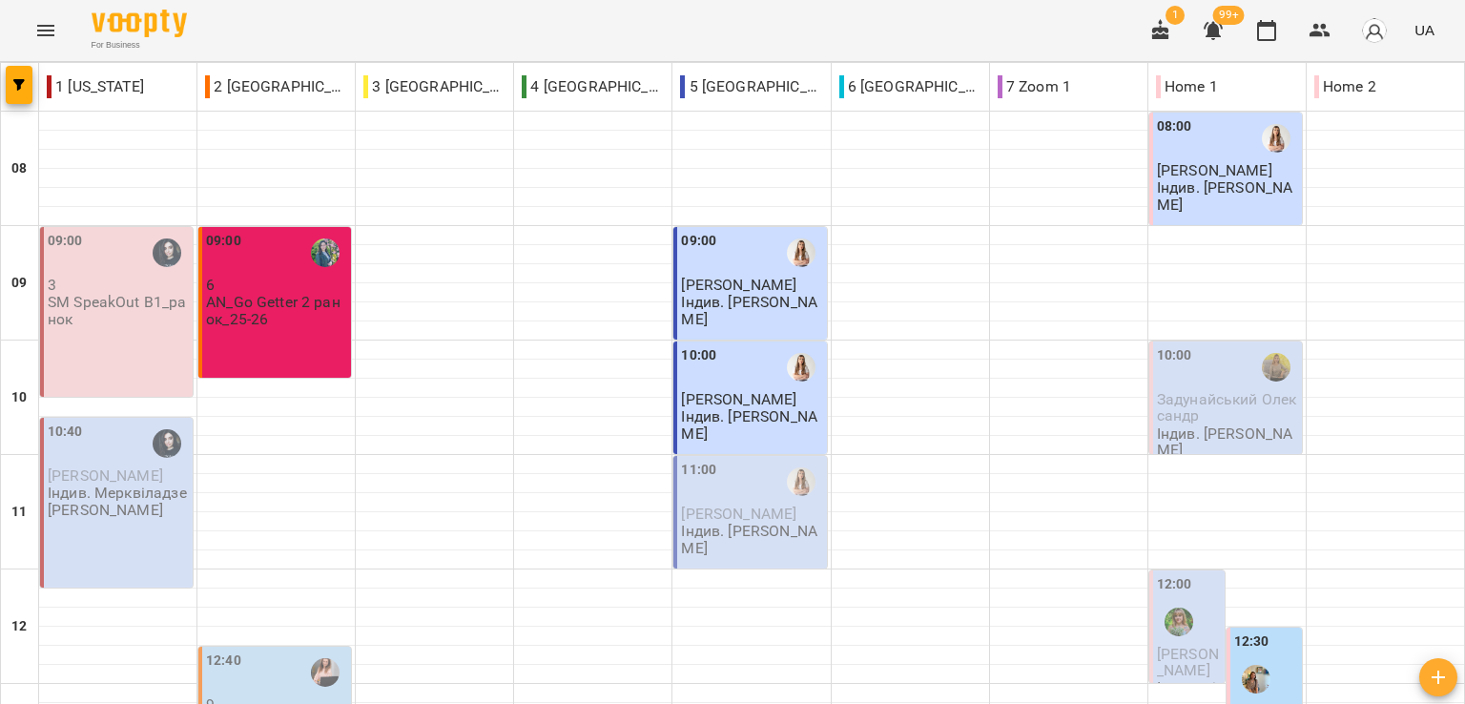
click at [691, 16] on div "For Business 1 99+ UA" at bounding box center [732, 30] width 1465 height 61
click at [410, 10] on div "For Business 1 99+ UA" at bounding box center [732, 30] width 1465 height 61
click at [260, 32] on div "For Business 1 99+ UA" at bounding box center [732, 30] width 1465 height 61
click at [682, 33] on div "For Business 1 99+ UA" at bounding box center [732, 30] width 1465 height 61
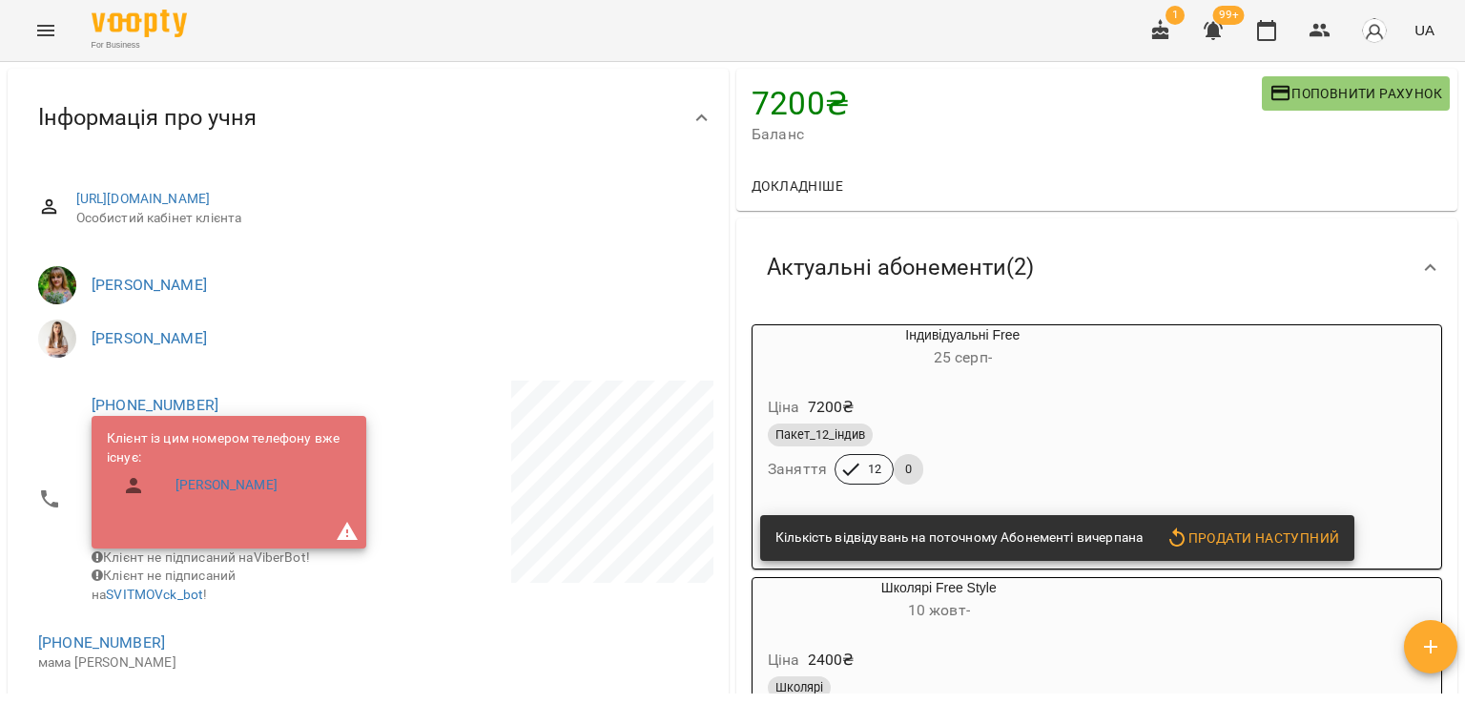
scroll to position [191, 0]
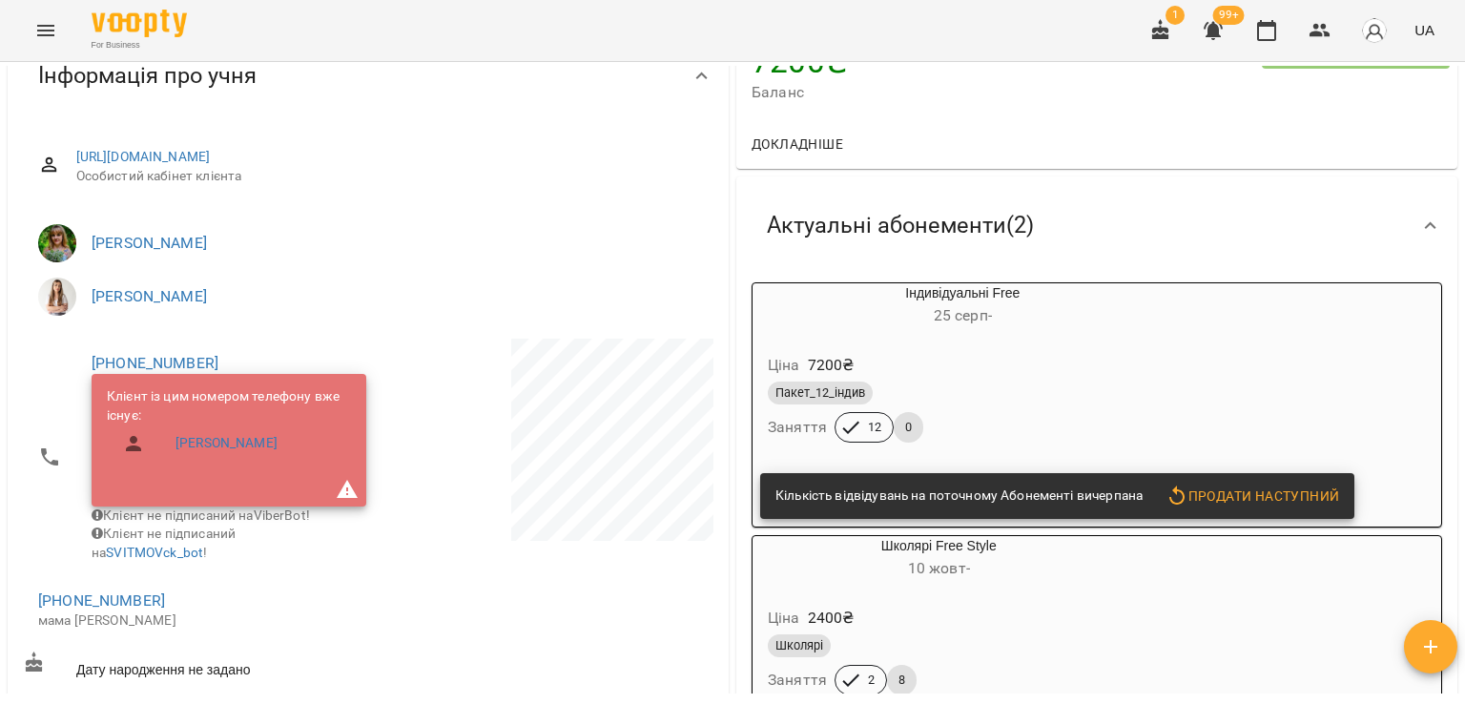
click at [1233, 498] on span "Продати наступний" at bounding box center [1253, 496] width 174 height 23
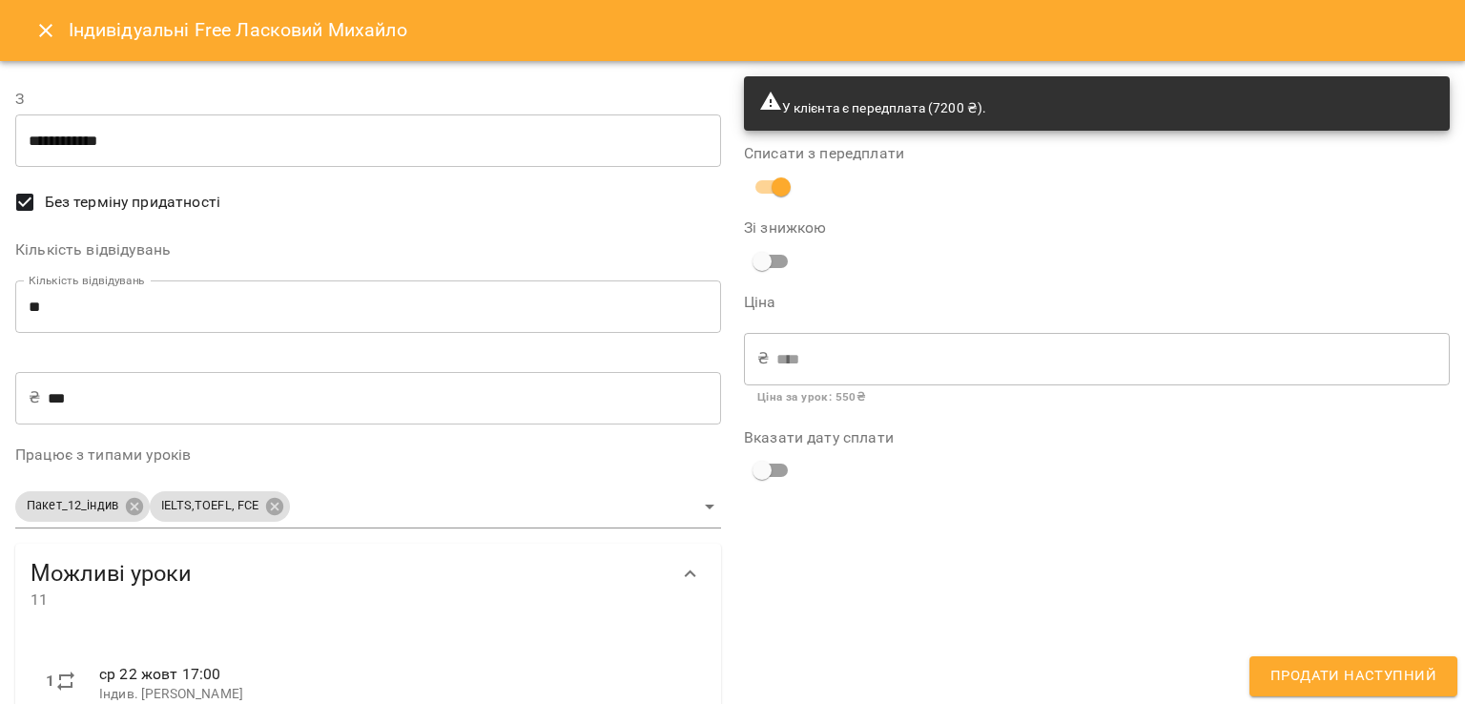
click at [155, 131] on input "**********" at bounding box center [368, 140] width 706 height 53
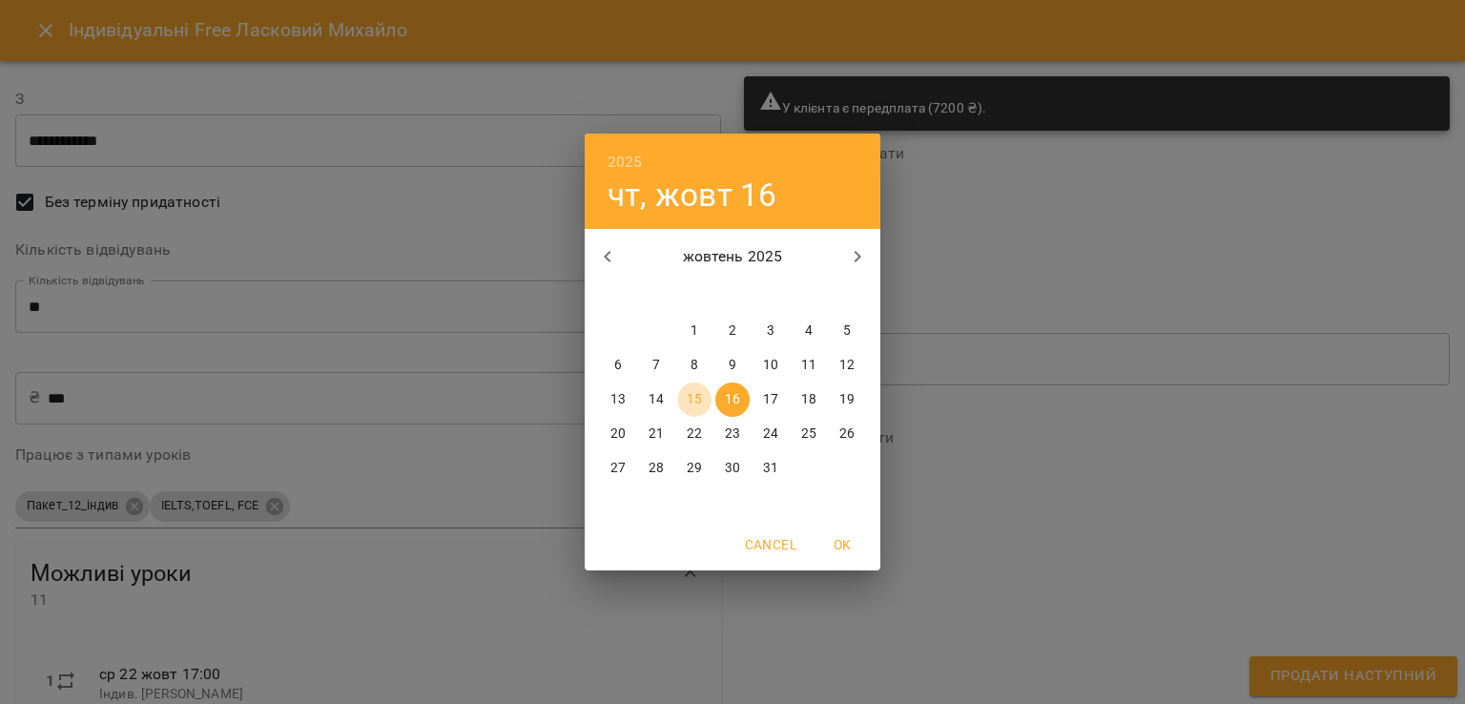
click at [694, 394] on p "15" at bounding box center [694, 399] width 15 height 19
type input "**********"
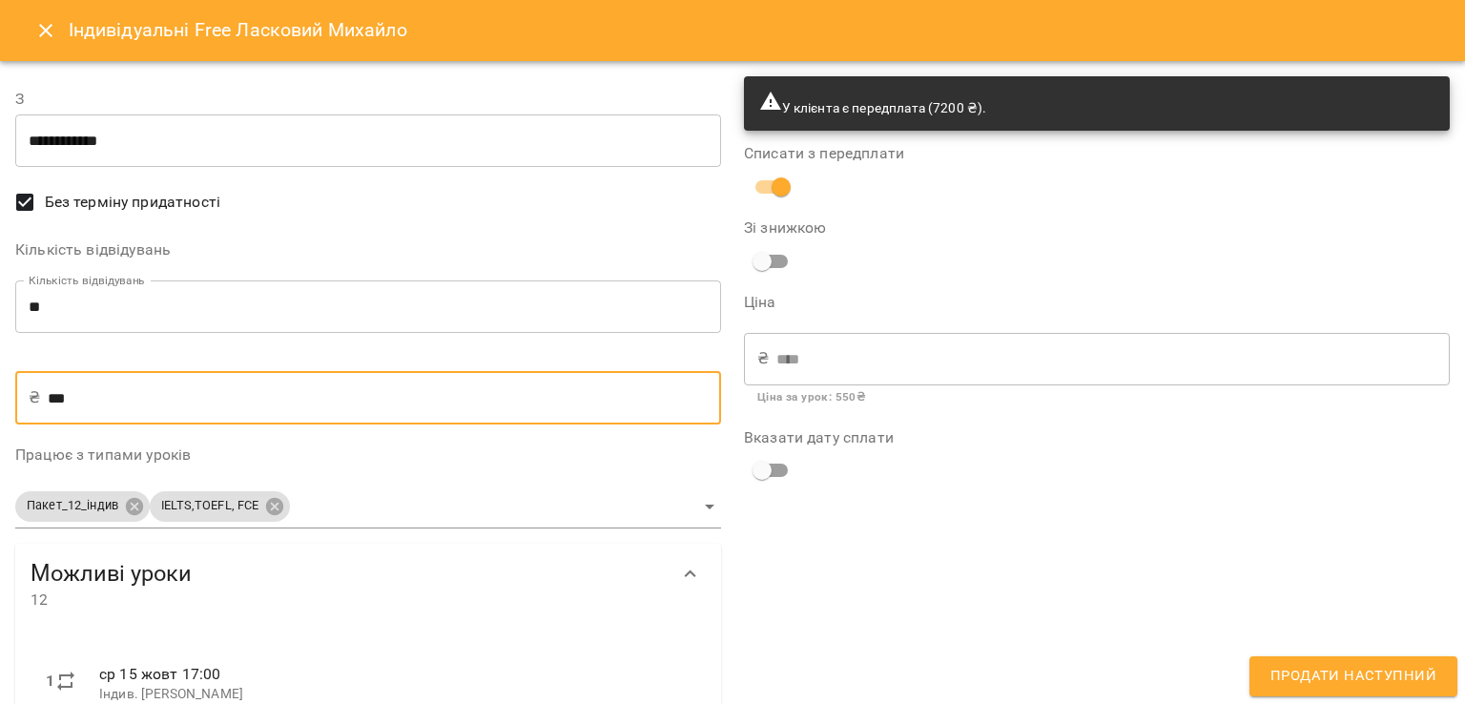
drag, startPoint x: 103, startPoint y: 400, endPoint x: 2, endPoint y: 399, distance: 101.1
type input "*"
type input "**"
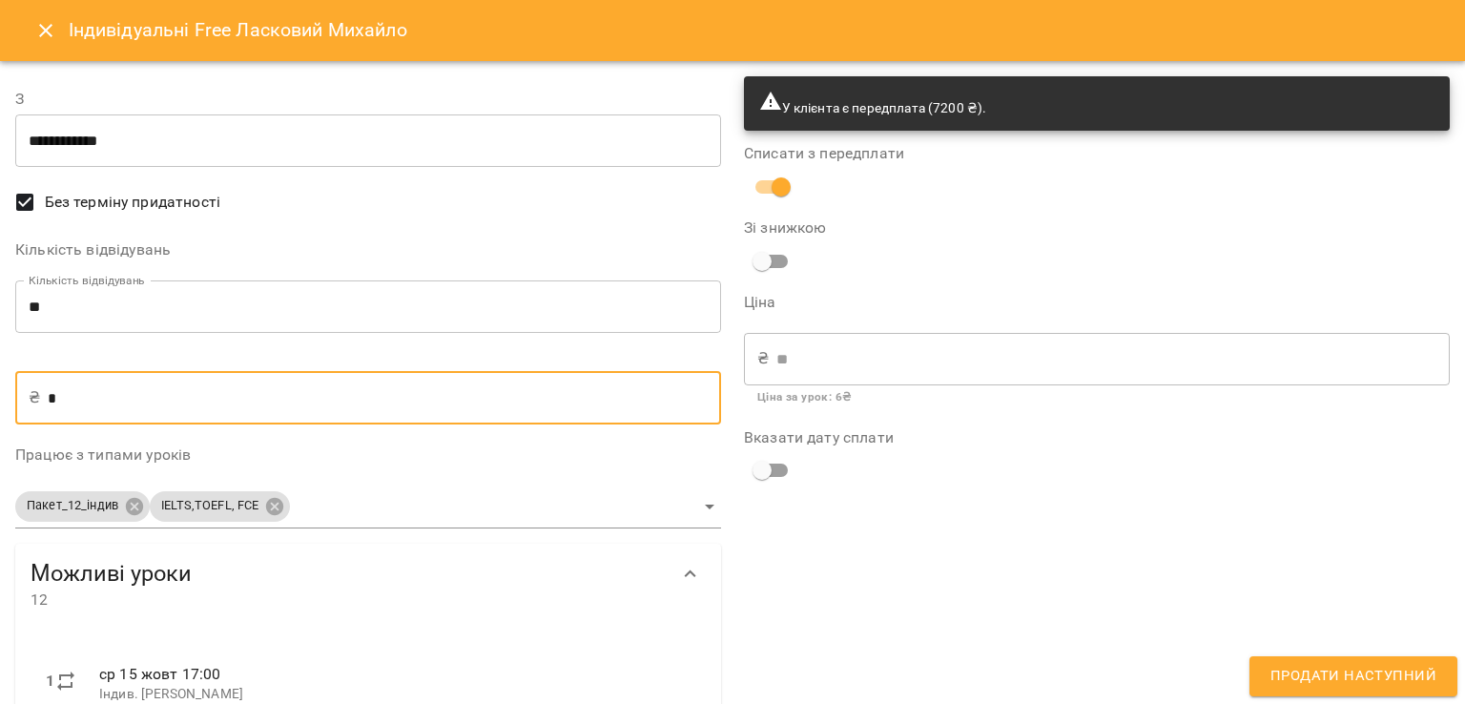
type input "***"
type input "****"
type input "***"
click at [271, 508] on body "For Business 1 99+ UA Мої клієнти / Ласковий Михайло Ласковий Михайло VS_Gold E…" at bounding box center [732, 383] width 1465 height 766
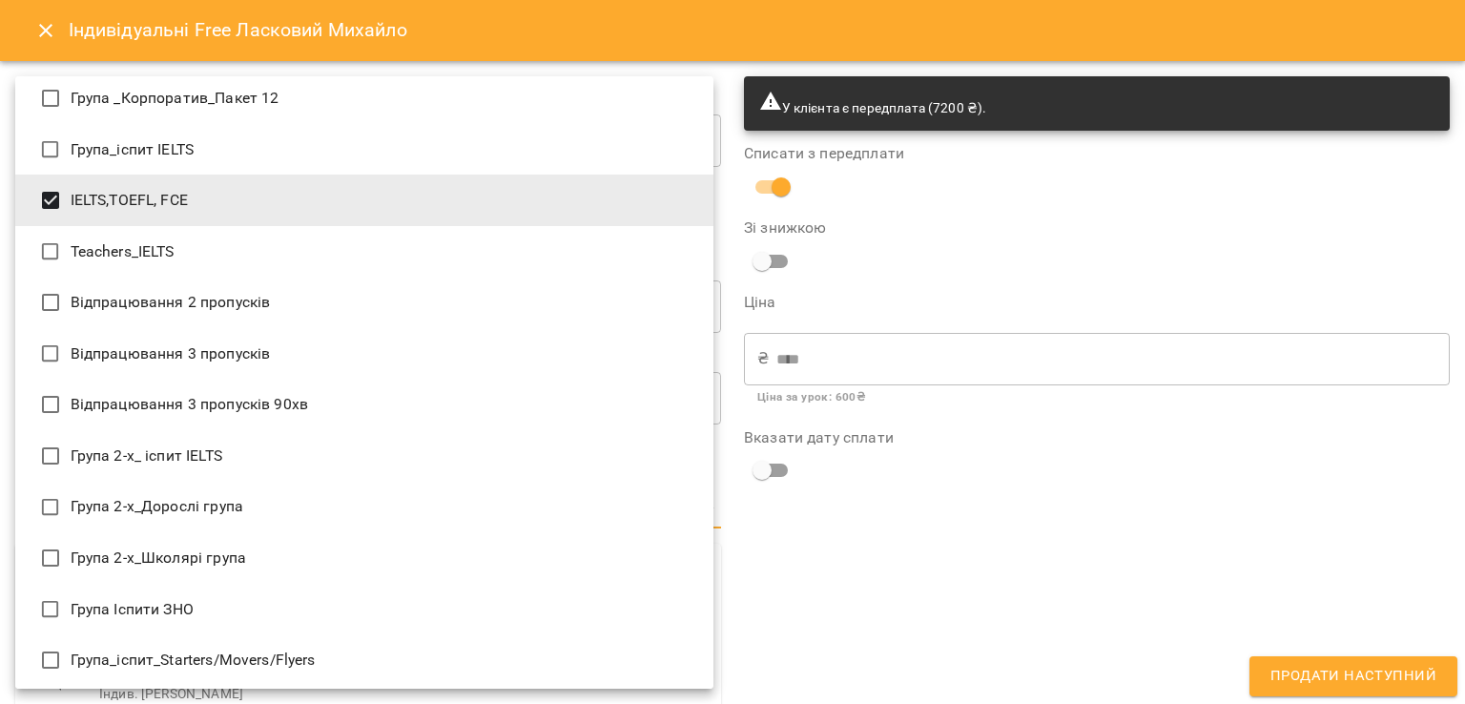
scroll to position [0, 0]
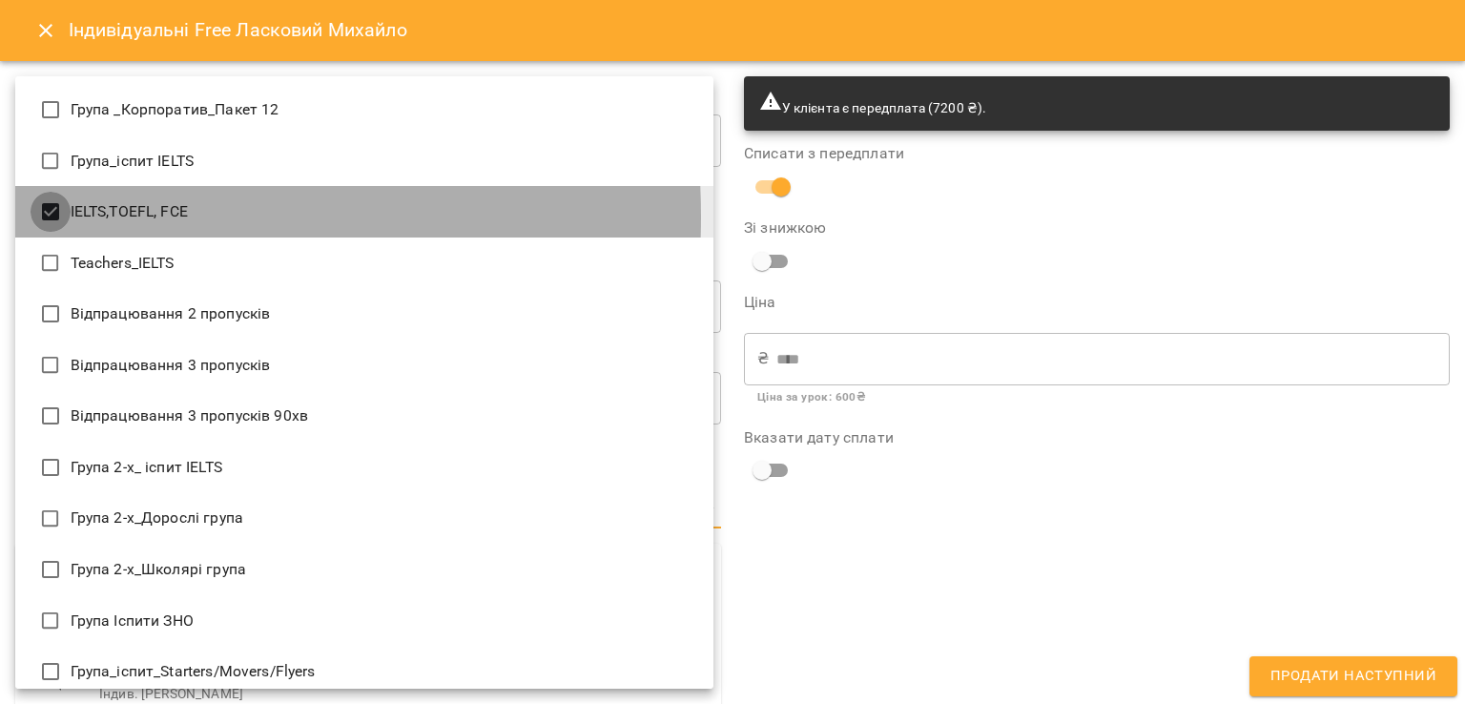
type input "**********"
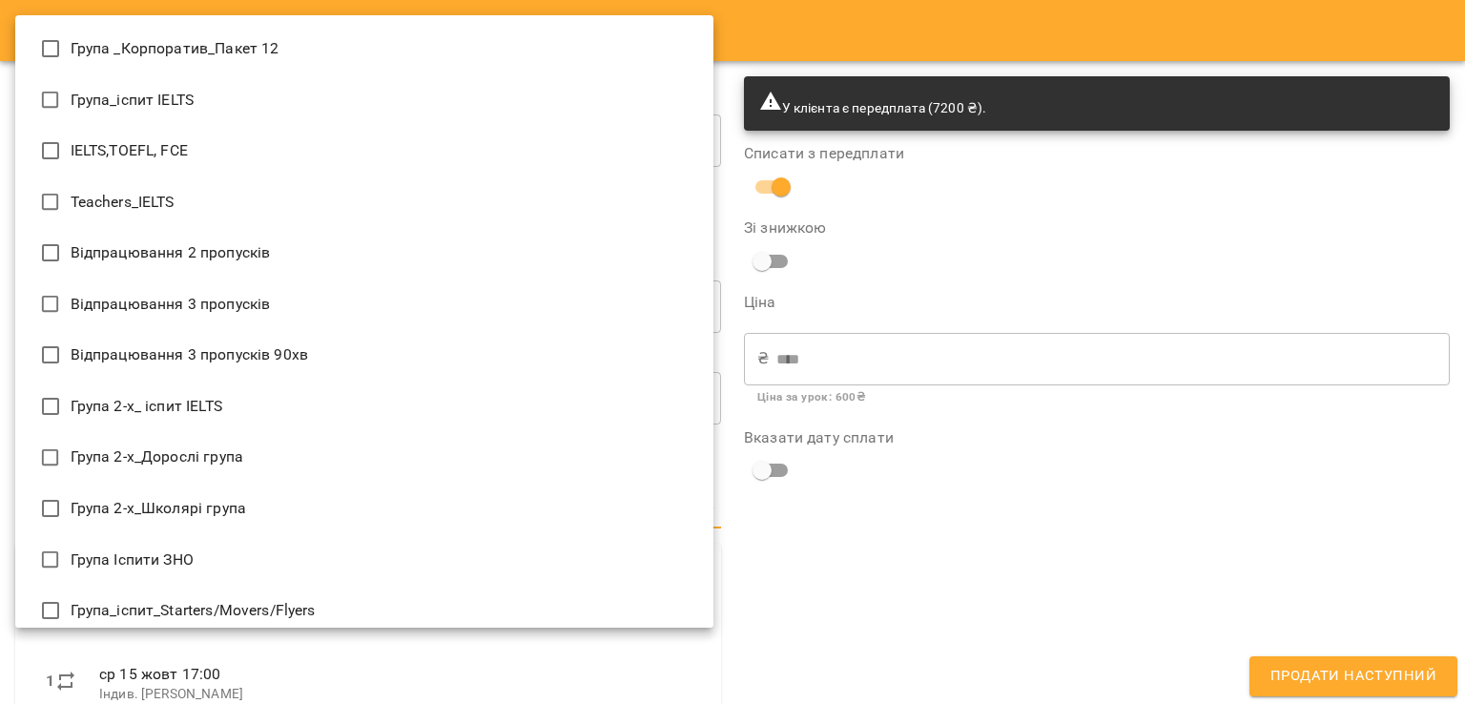
click at [902, 649] on div at bounding box center [732, 352] width 1465 height 704
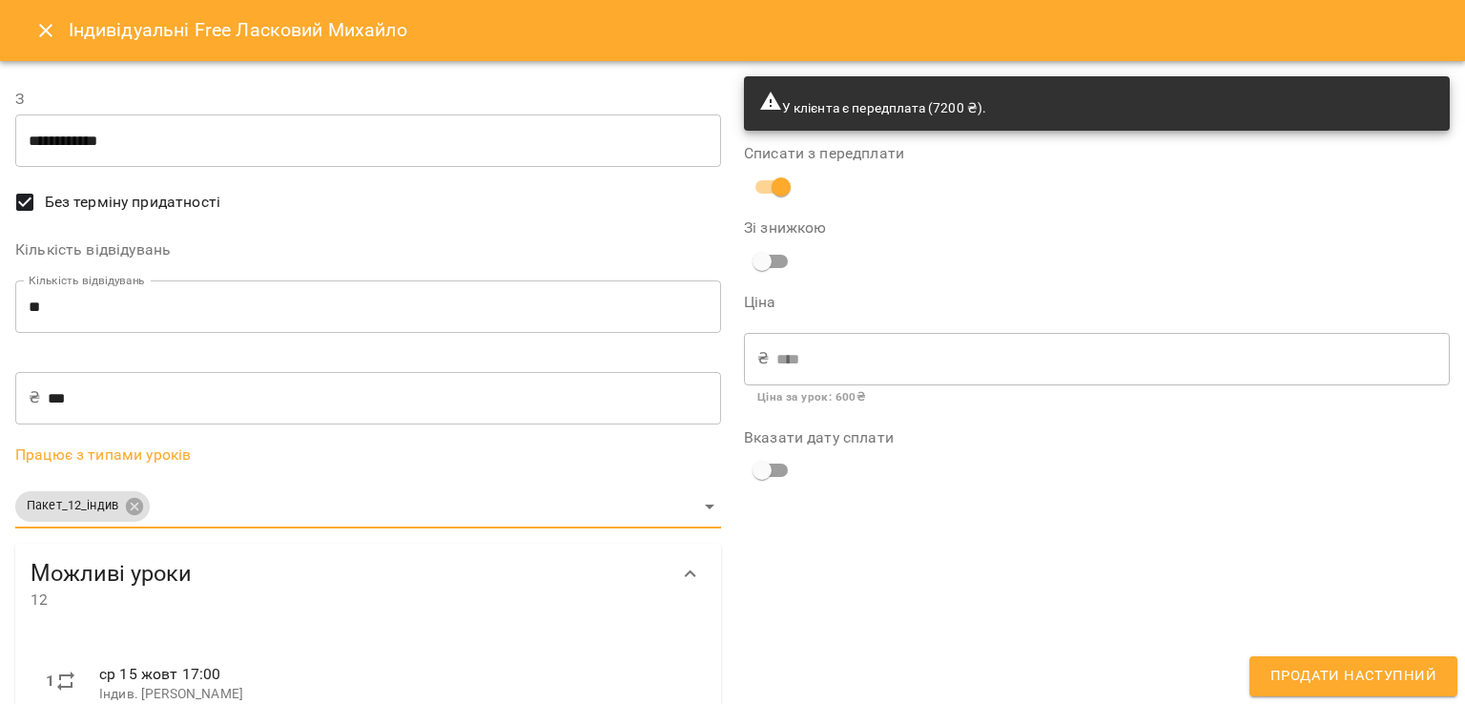
click at [1341, 680] on span "Продати наступний" at bounding box center [1354, 676] width 166 height 25
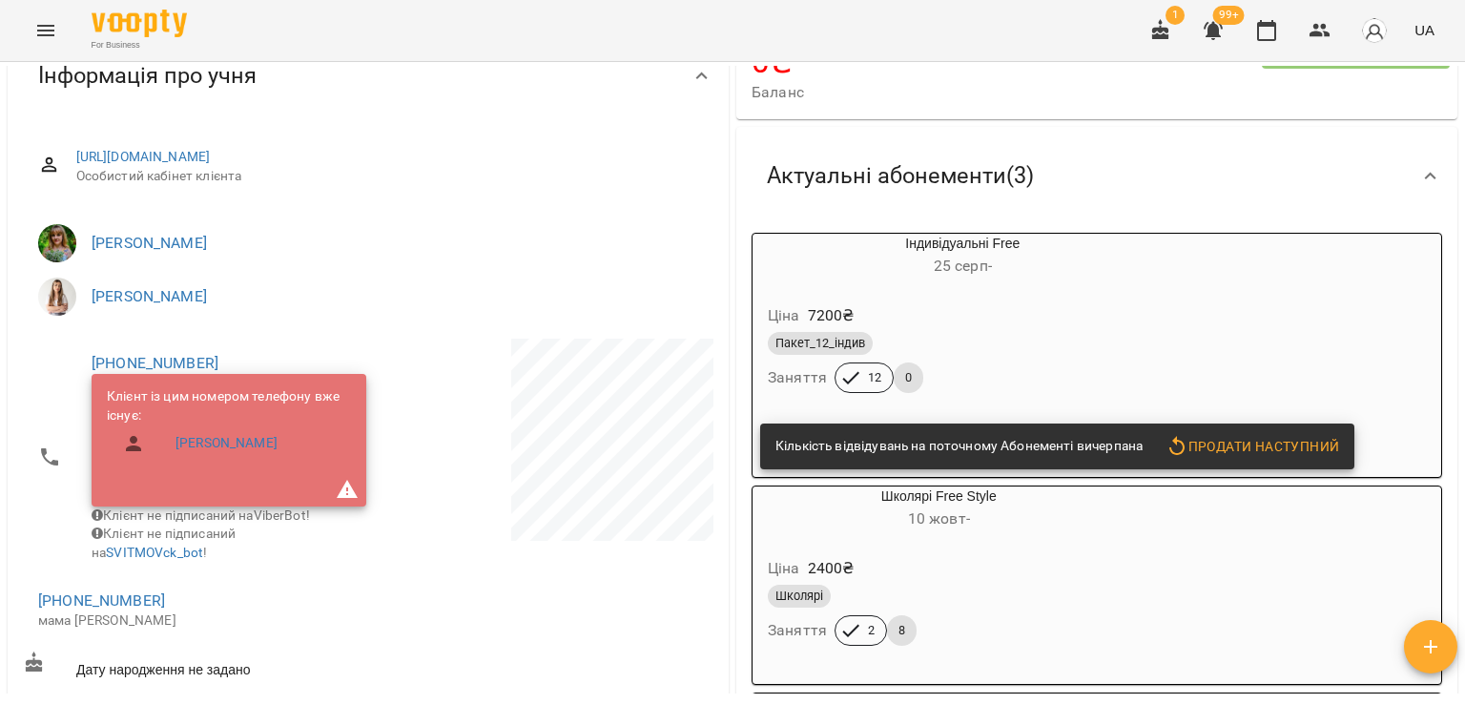
click at [1013, 355] on div "Пакет_12_індив" at bounding box center [963, 343] width 390 height 23
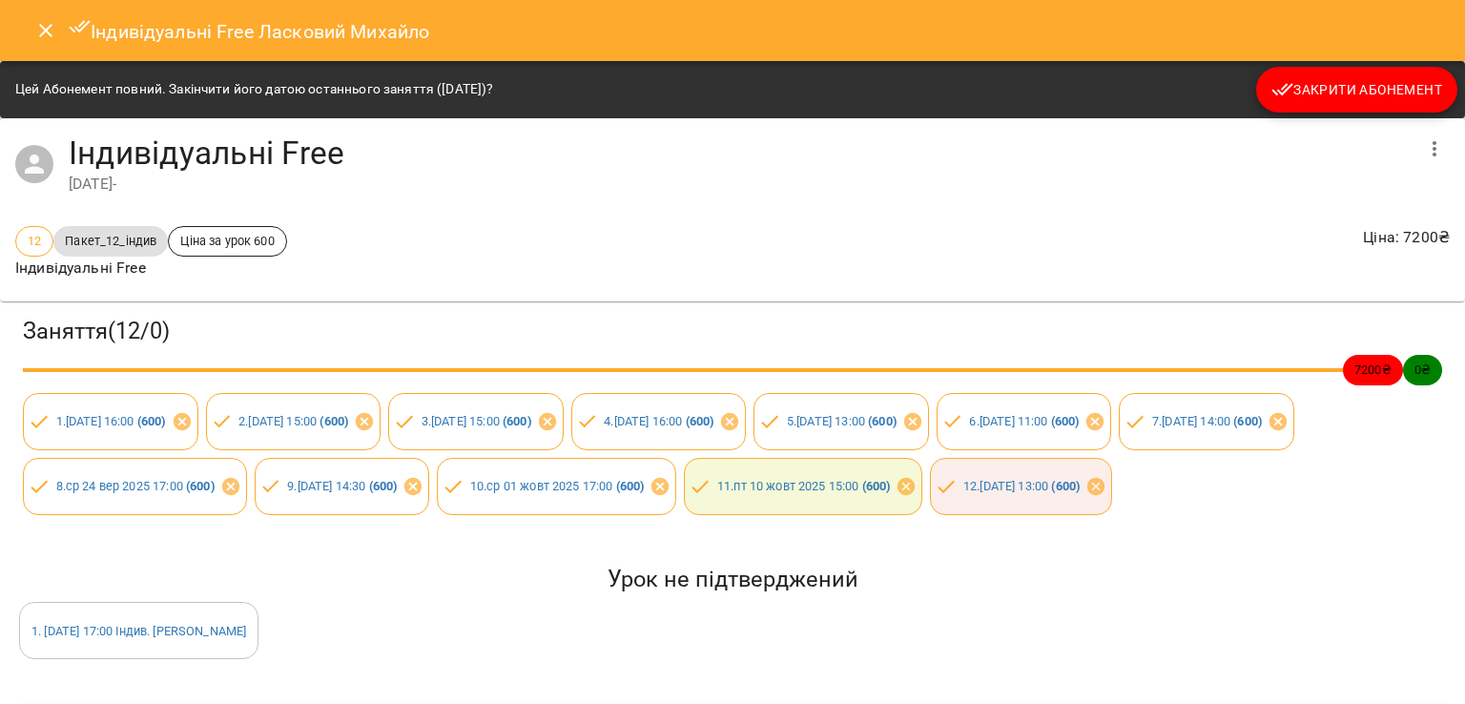
click at [1313, 82] on span "Закрити Абонемент" at bounding box center [1356, 89] width 171 height 23
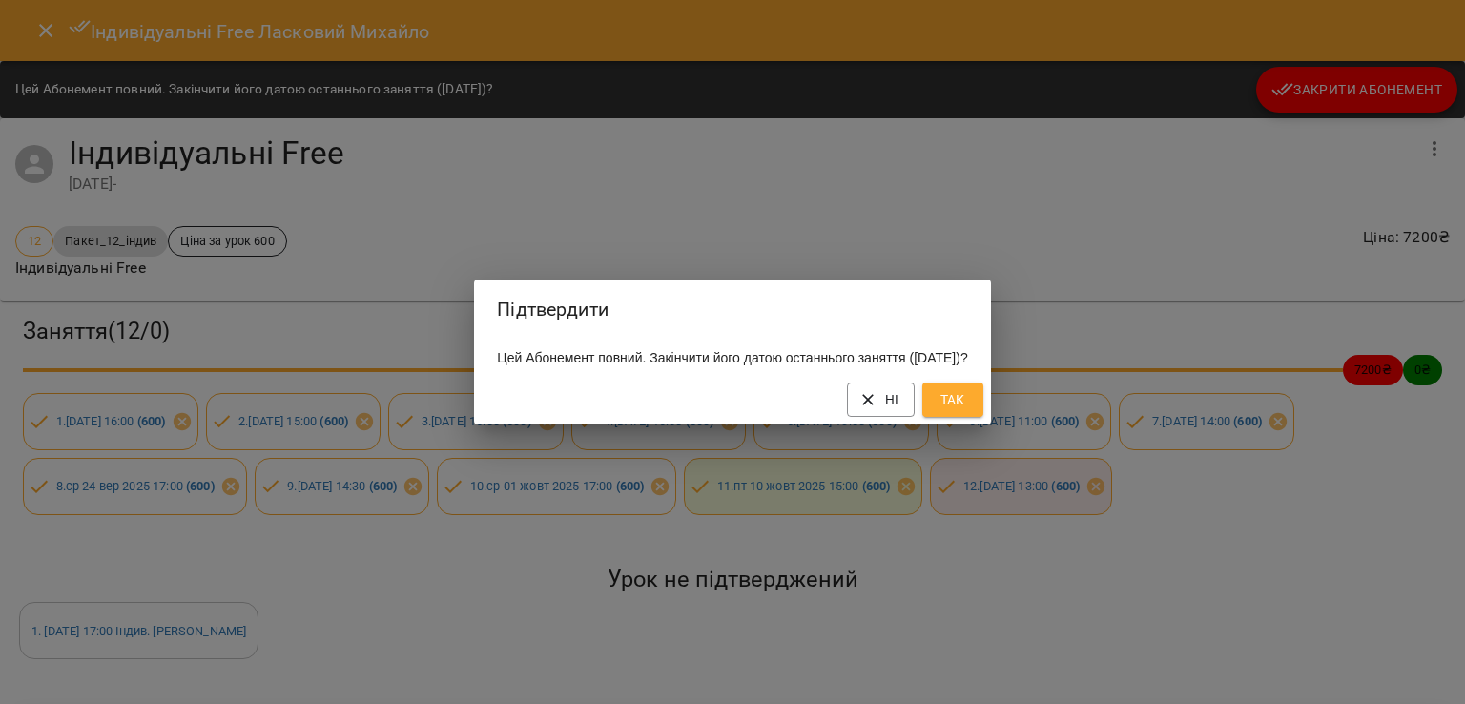
click at [968, 411] on span "Так" at bounding box center [953, 399] width 31 height 23
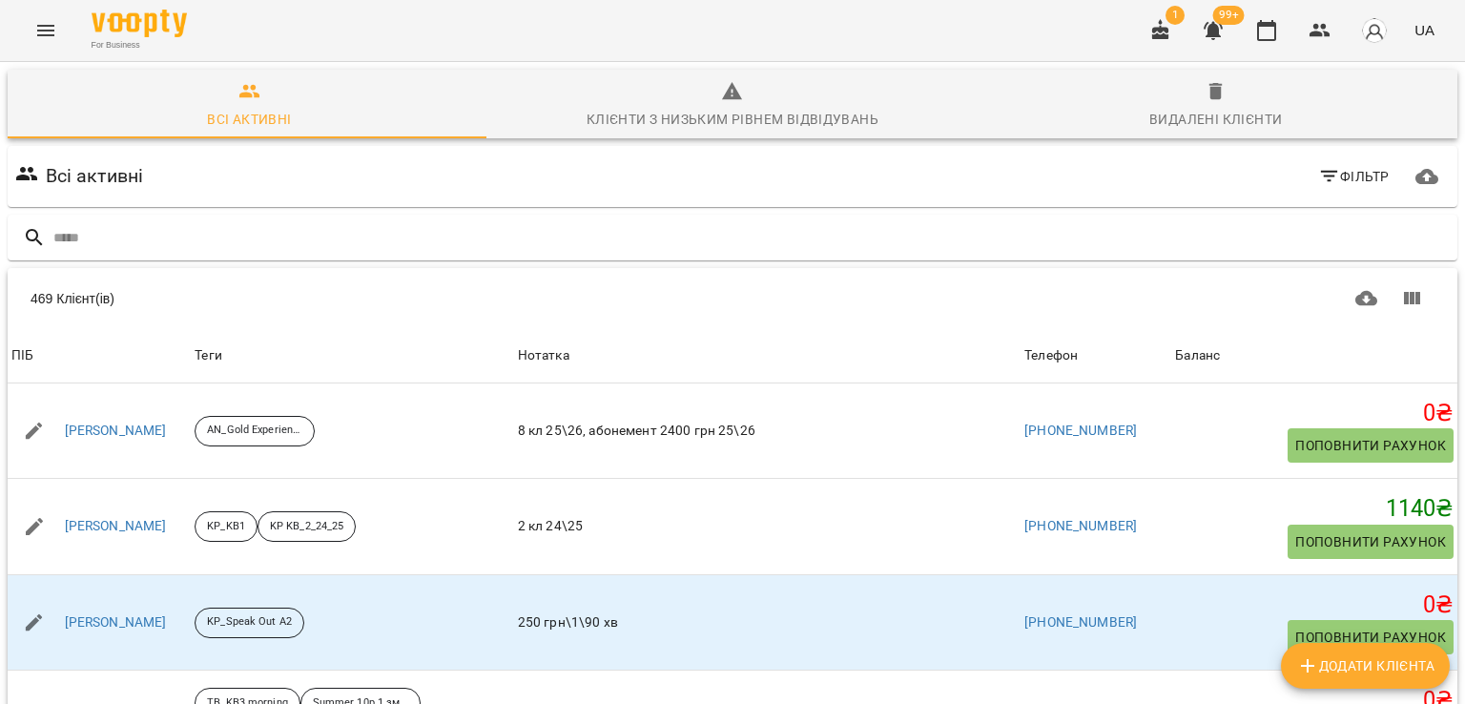
click at [332, 246] on input "text" at bounding box center [751, 237] width 1396 height 31
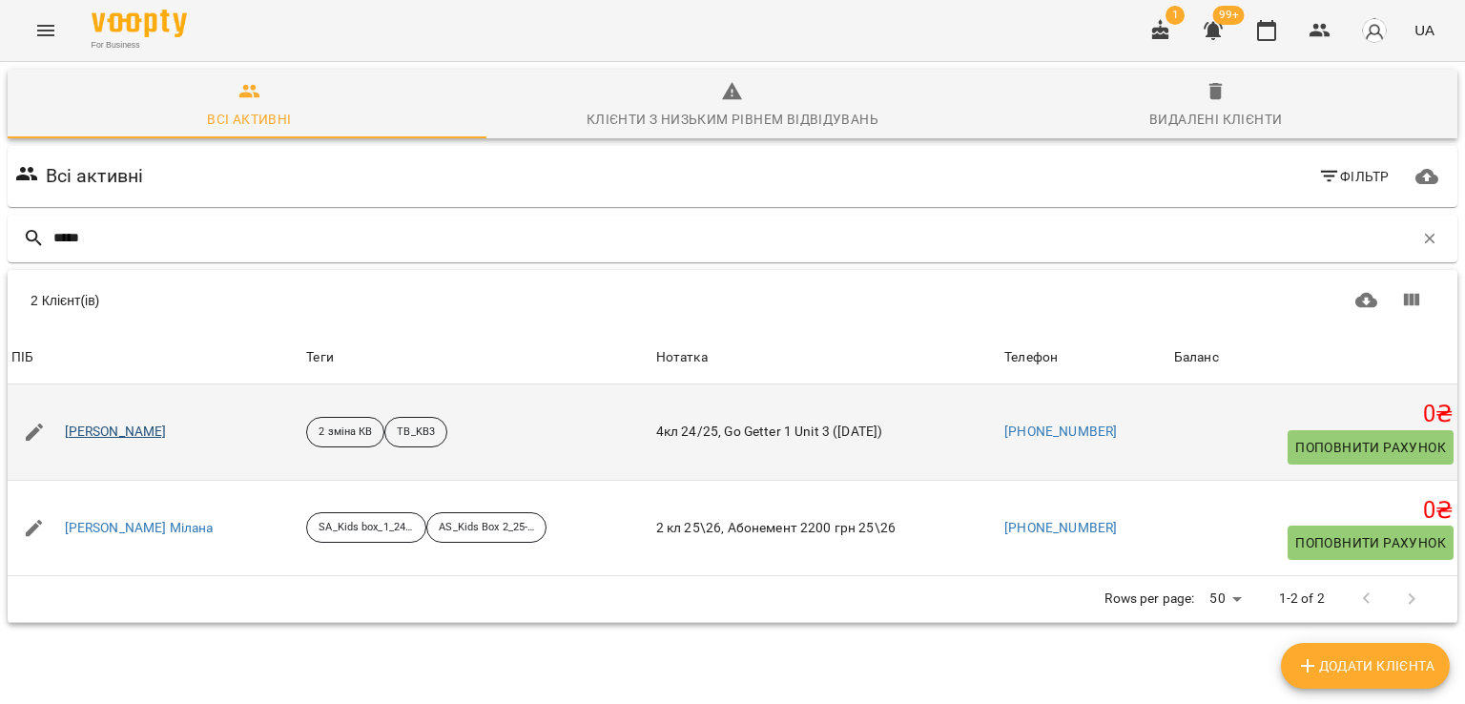
type input "*****"
click at [145, 435] on link "[PERSON_NAME]" at bounding box center [116, 432] width 102 height 19
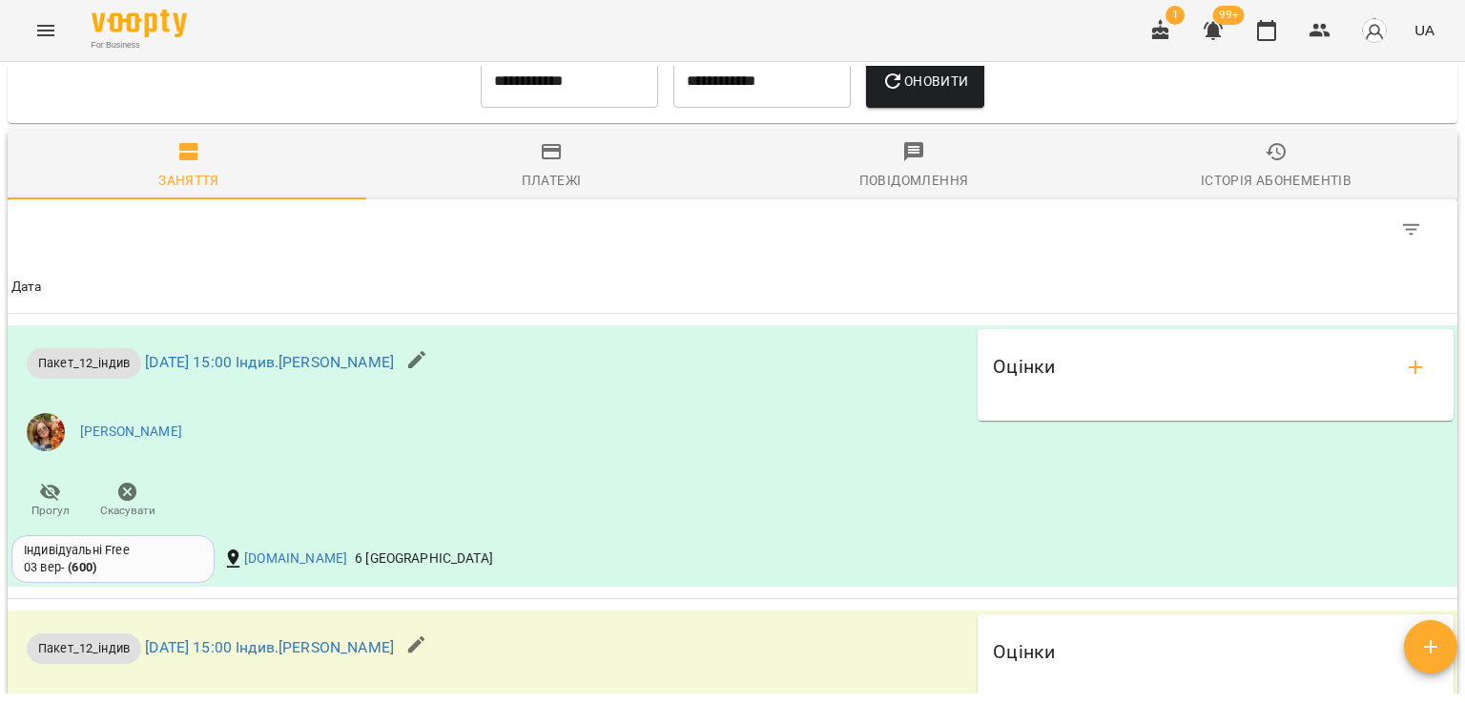
scroll to position [1332, 0]
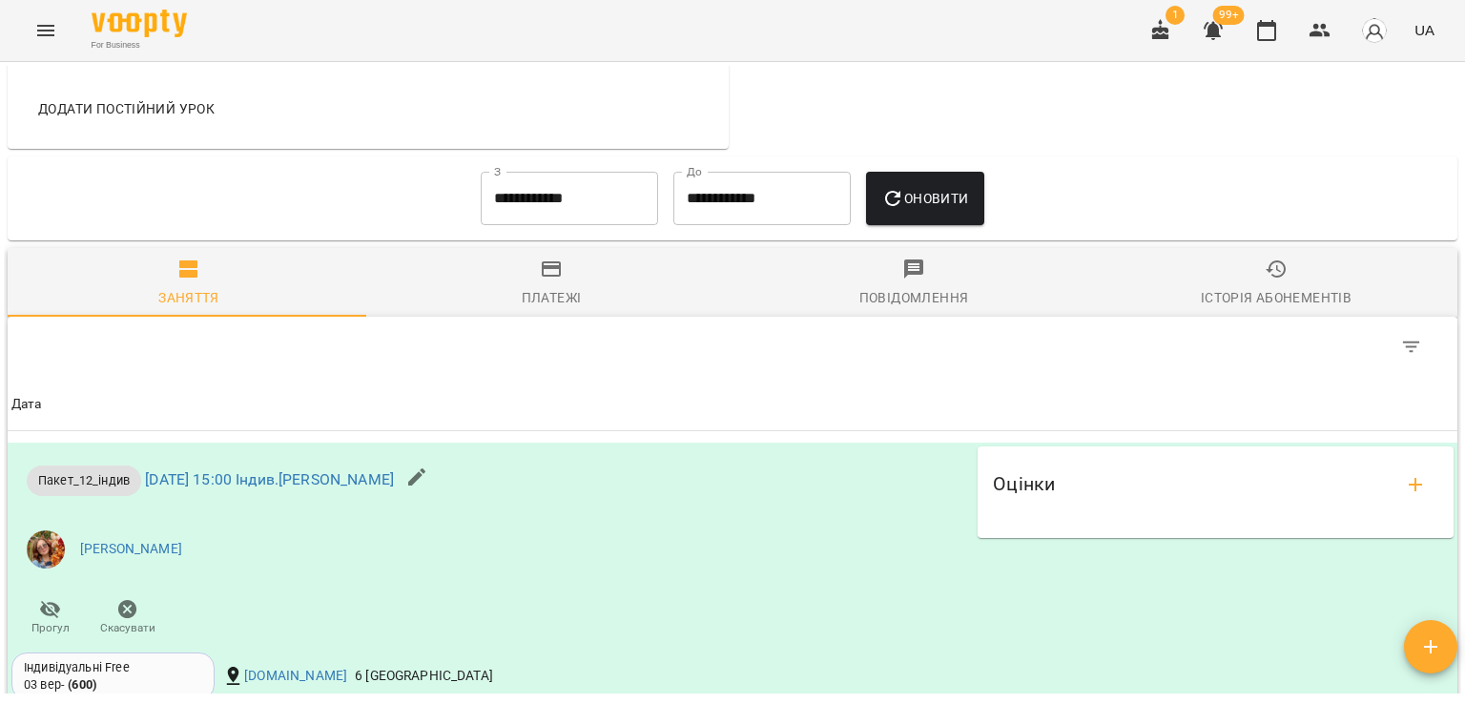
click at [616, 203] on input "**********" at bounding box center [569, 198] width 177 height 53
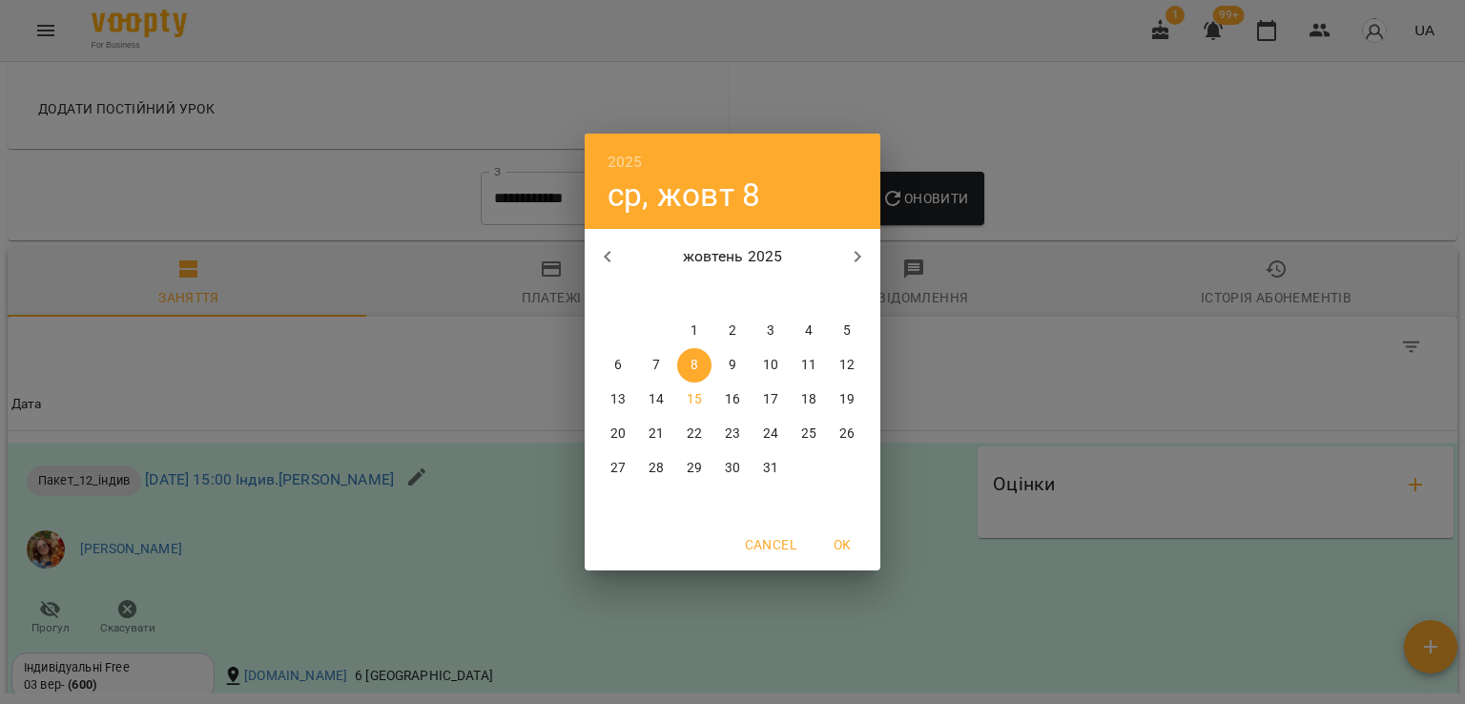
click at [618, 250] on icon "button" at bounding box center [607, 256] width 23 height 23
drag, startPoint x: 611, startPoint y: 440, endPoint x: 614, endPoint y: 425, distance: 14.6
click at [612, 439] on p "22" at bounding box center [617, 433] width 15 height 19
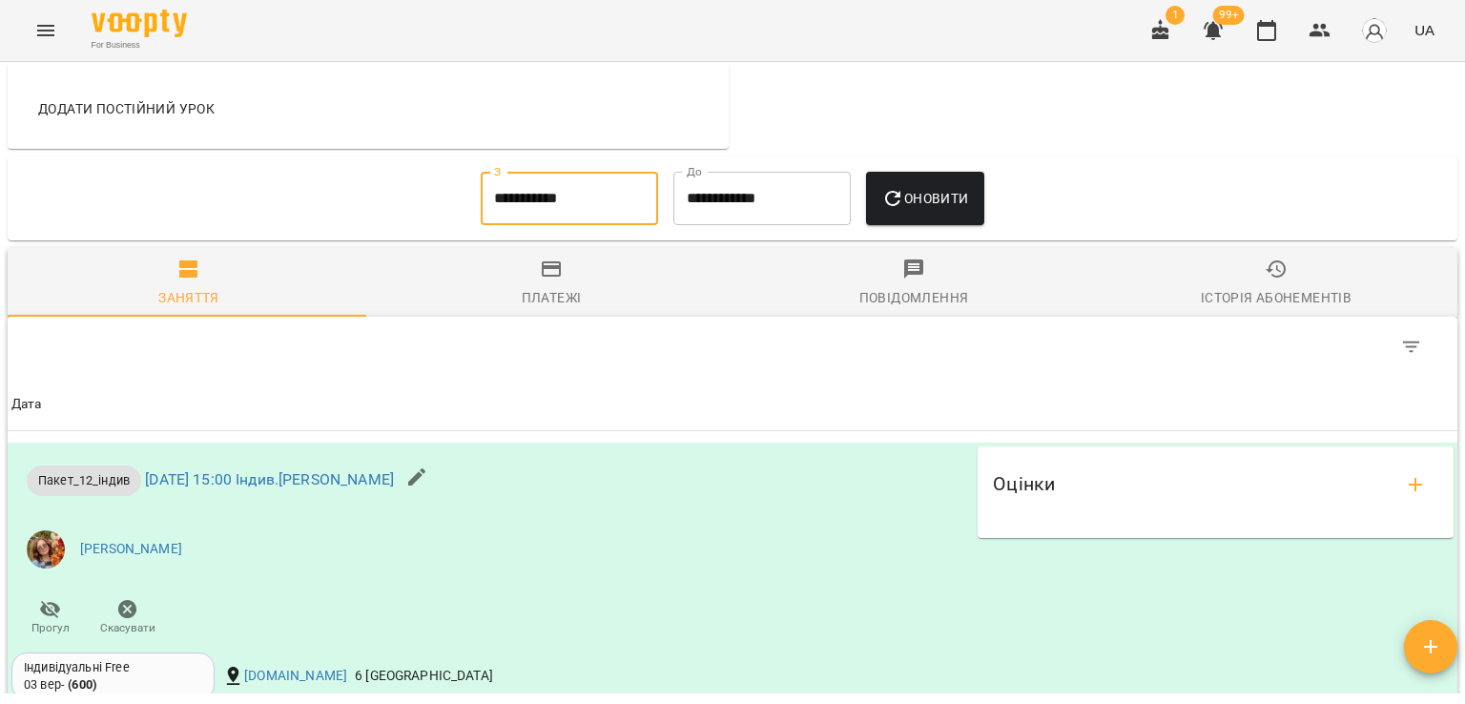
click at [918, 210] on span "Оновити" at bounding box center [924, 198] width 87 height 23
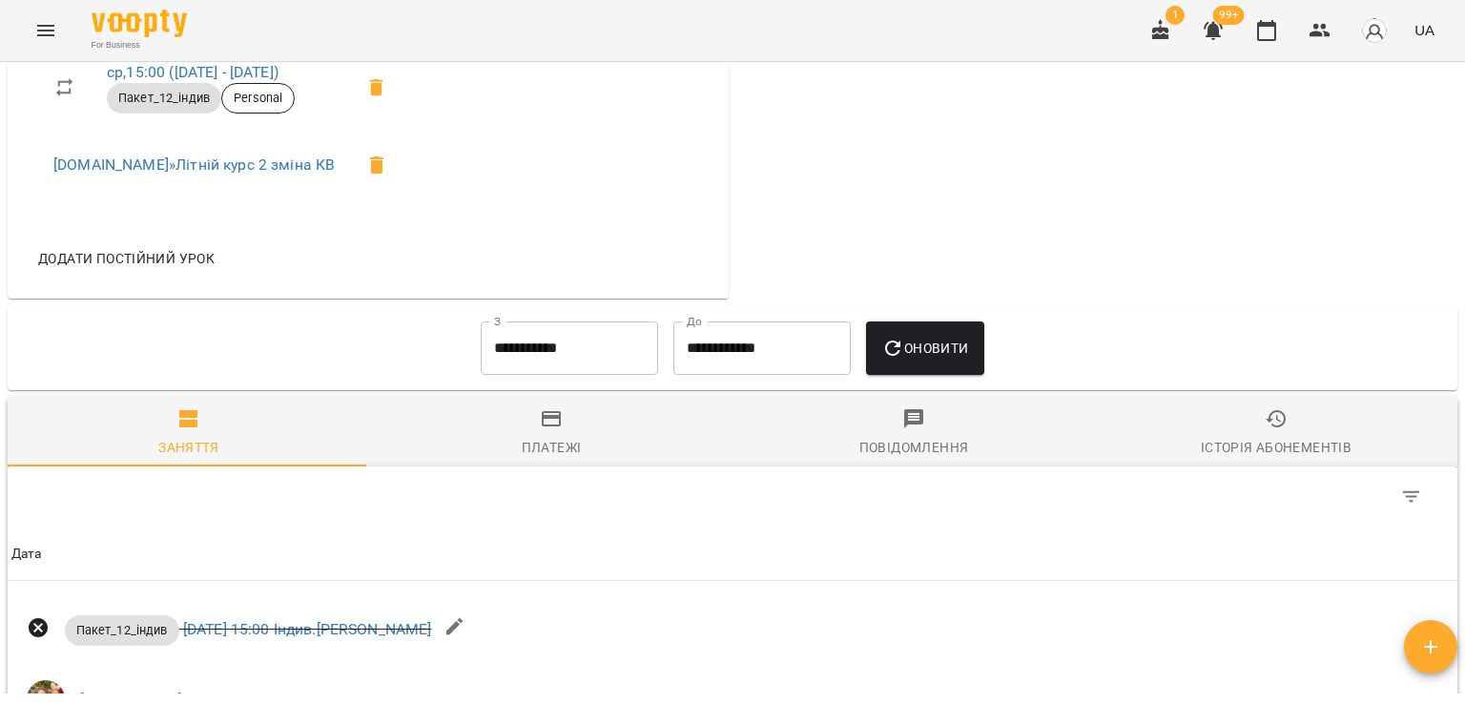
scroll to position [1086, 0]
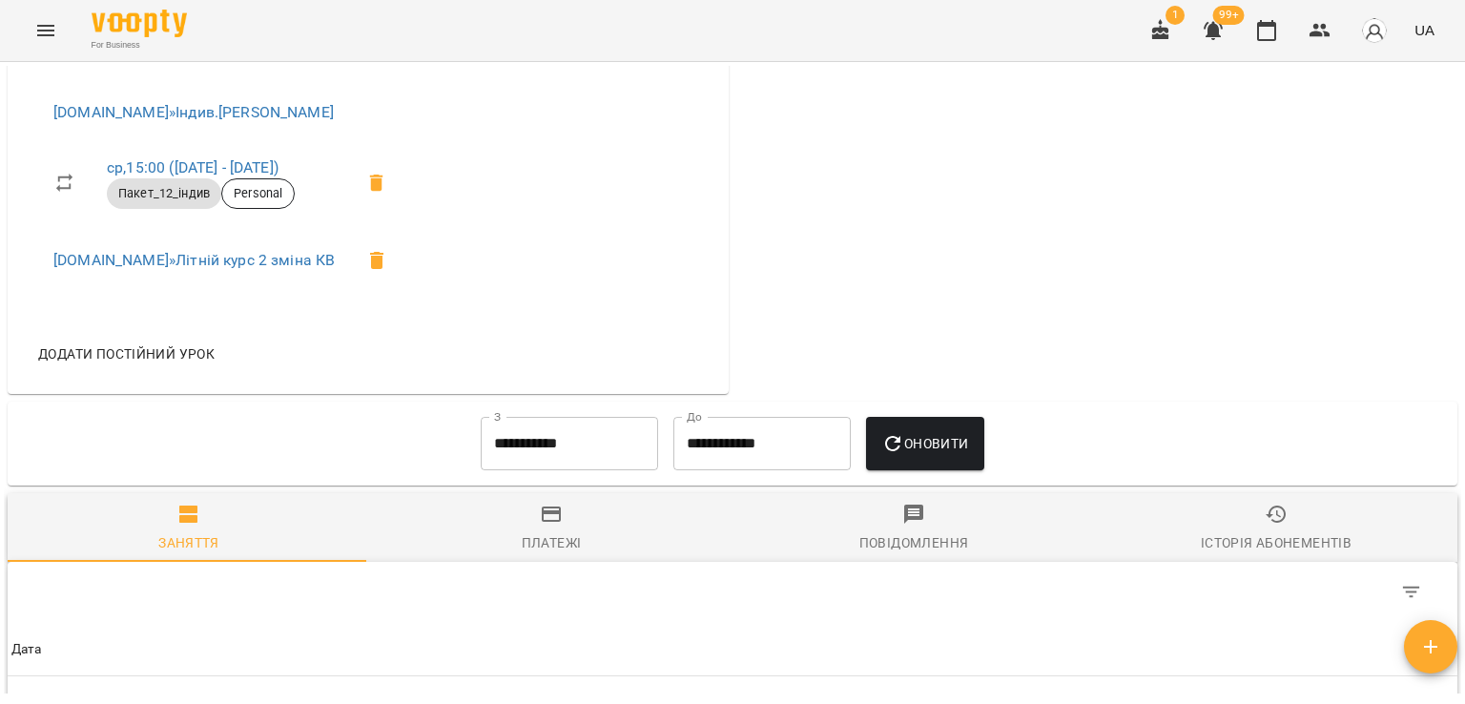
click at [548, 459] on input "**********" at bounding box center [569, 443] width 177 height 53
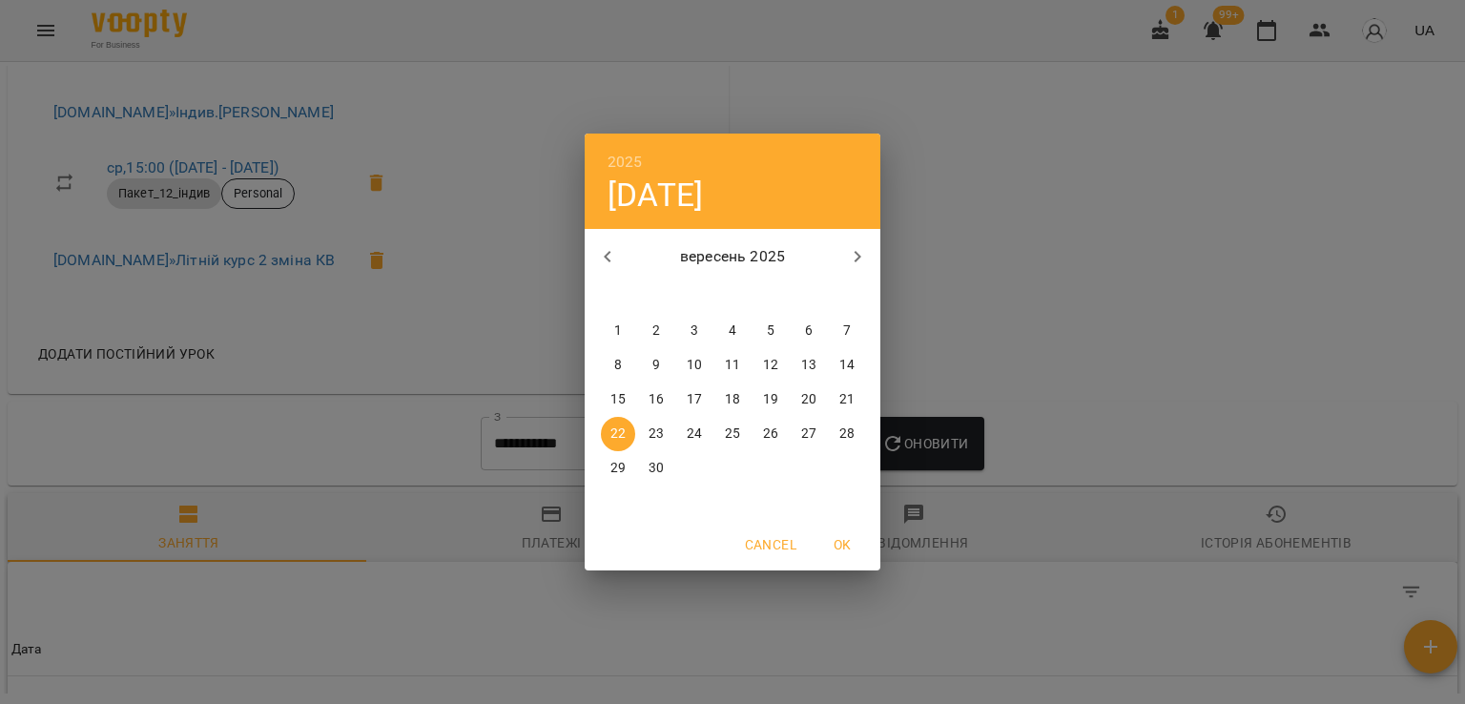
click at [621, 332] on p "1" at bounding box center [618, 330] width 8 height 19
type input "**********"
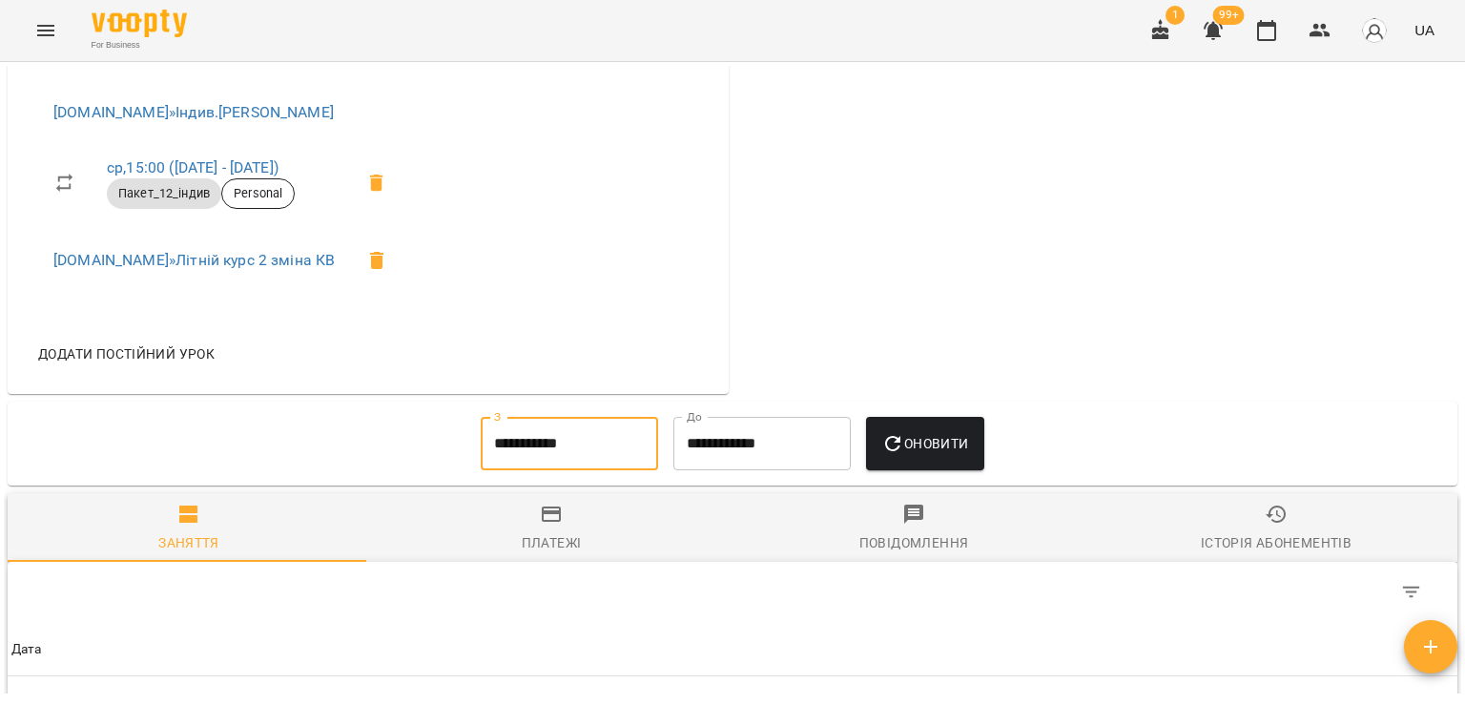
click at [916, 451] on span "Оновити" at bounding box center [924, 443] width 87 height 23
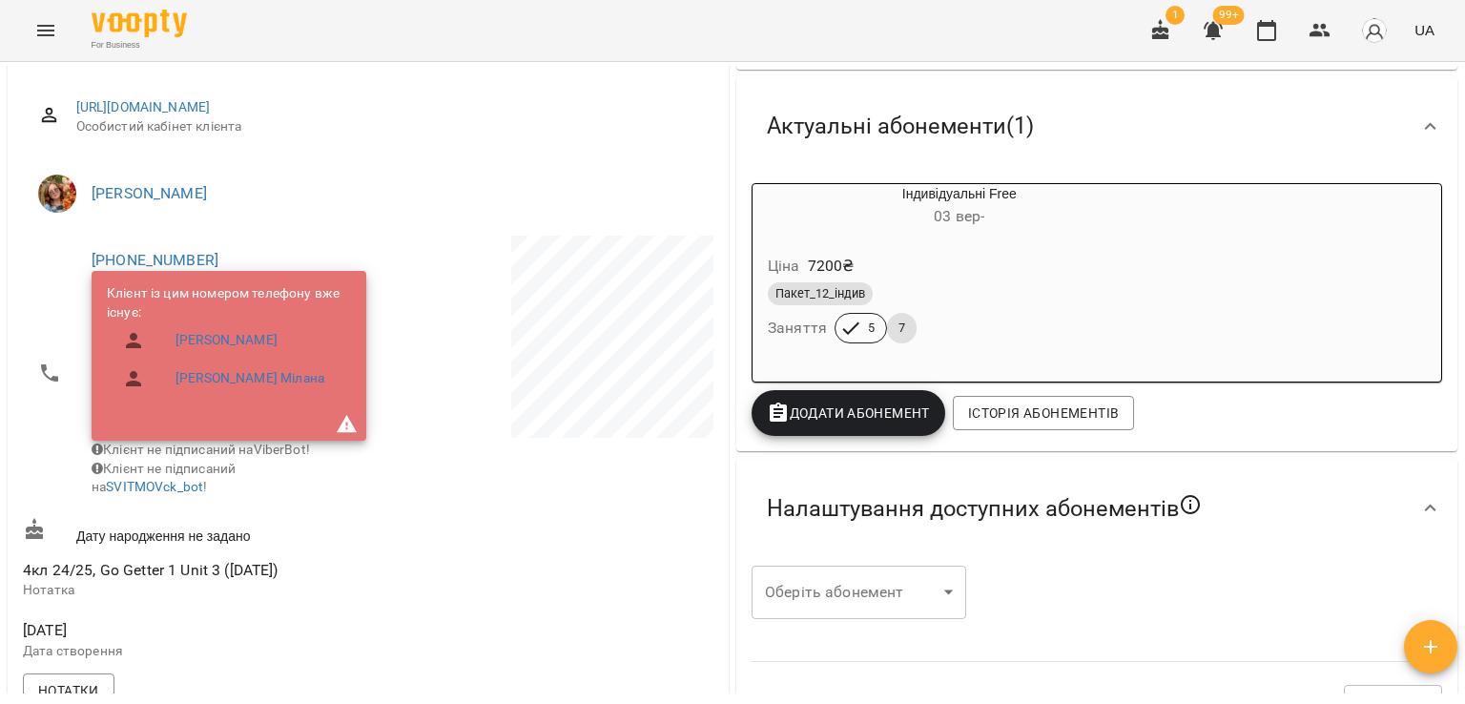
scroll to position [0, 0]
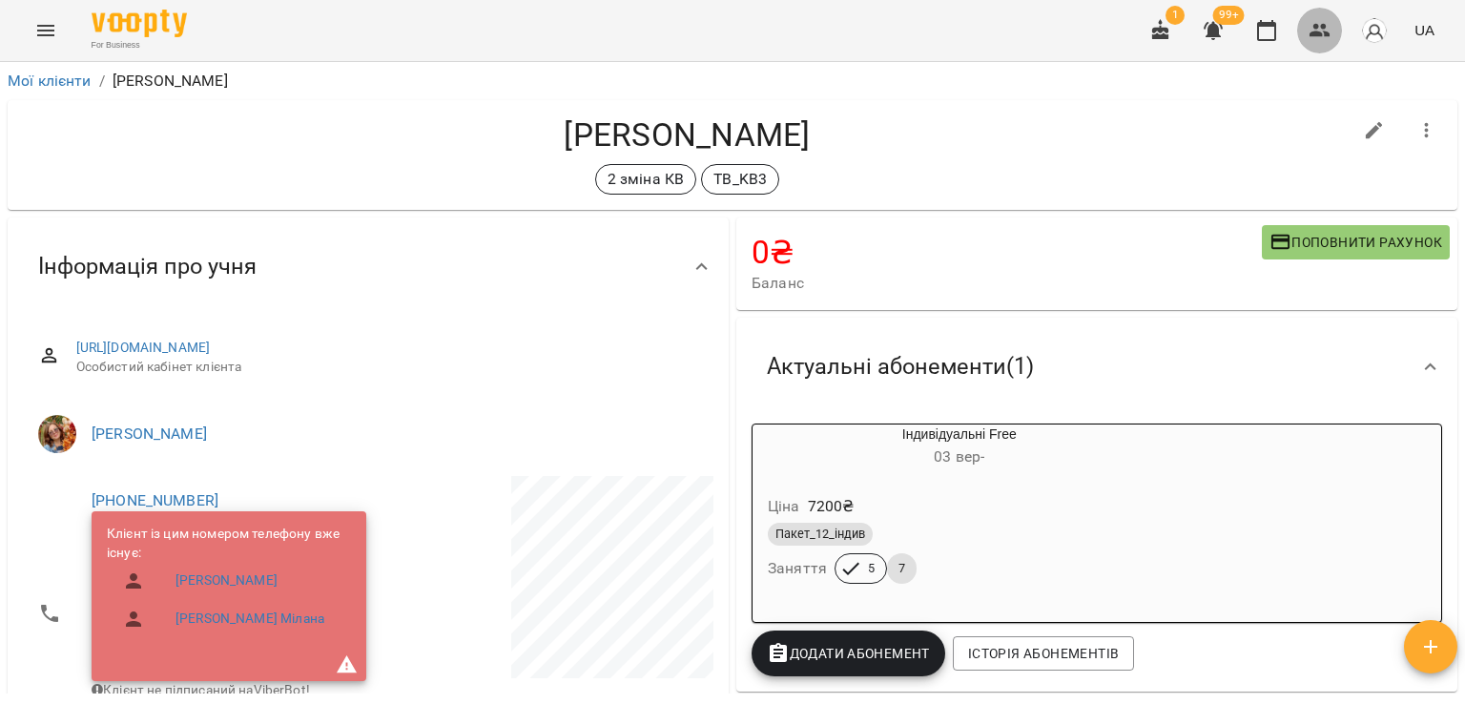
click at [1305, 25] on button "button" at bounding box center [1320, 31] width 46 height 46
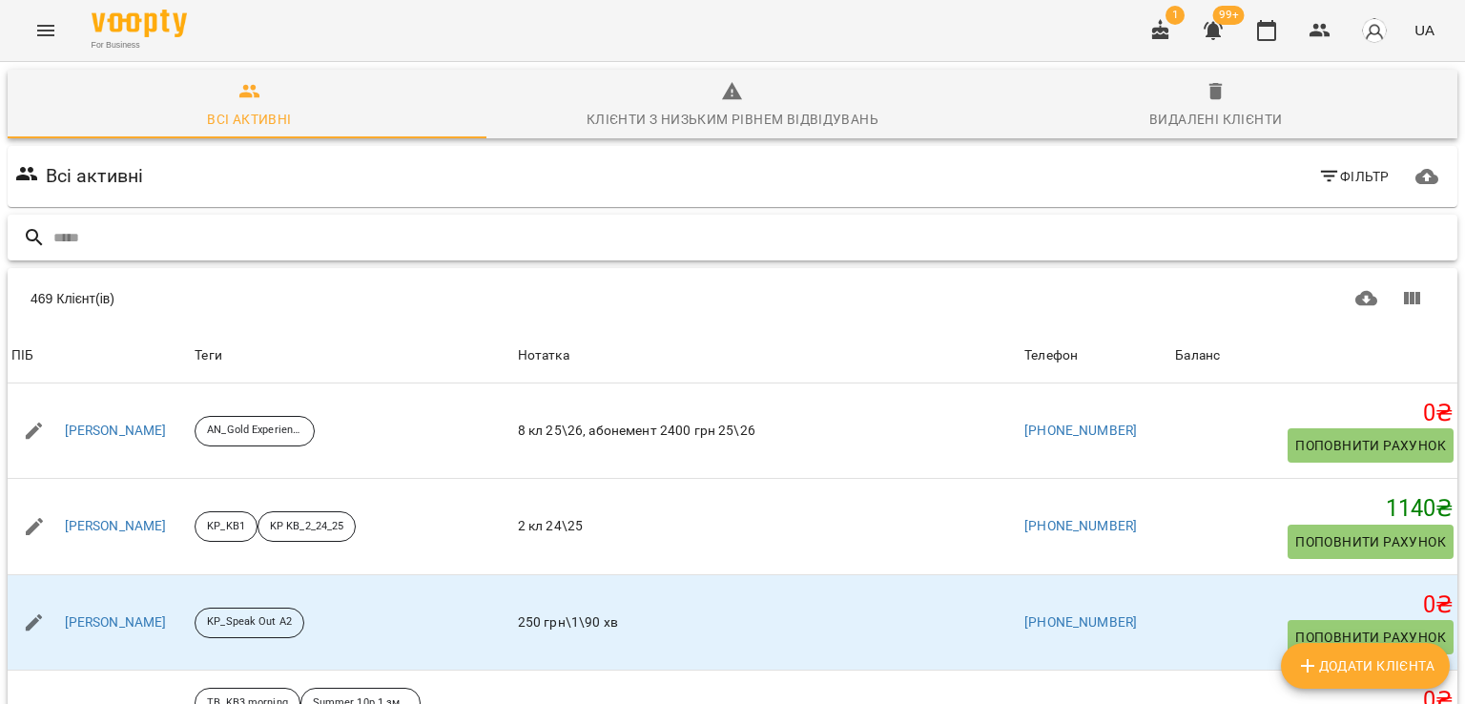
click at [395, 234] on input "text" at bounding box center [751, 237] width 1396 height 31
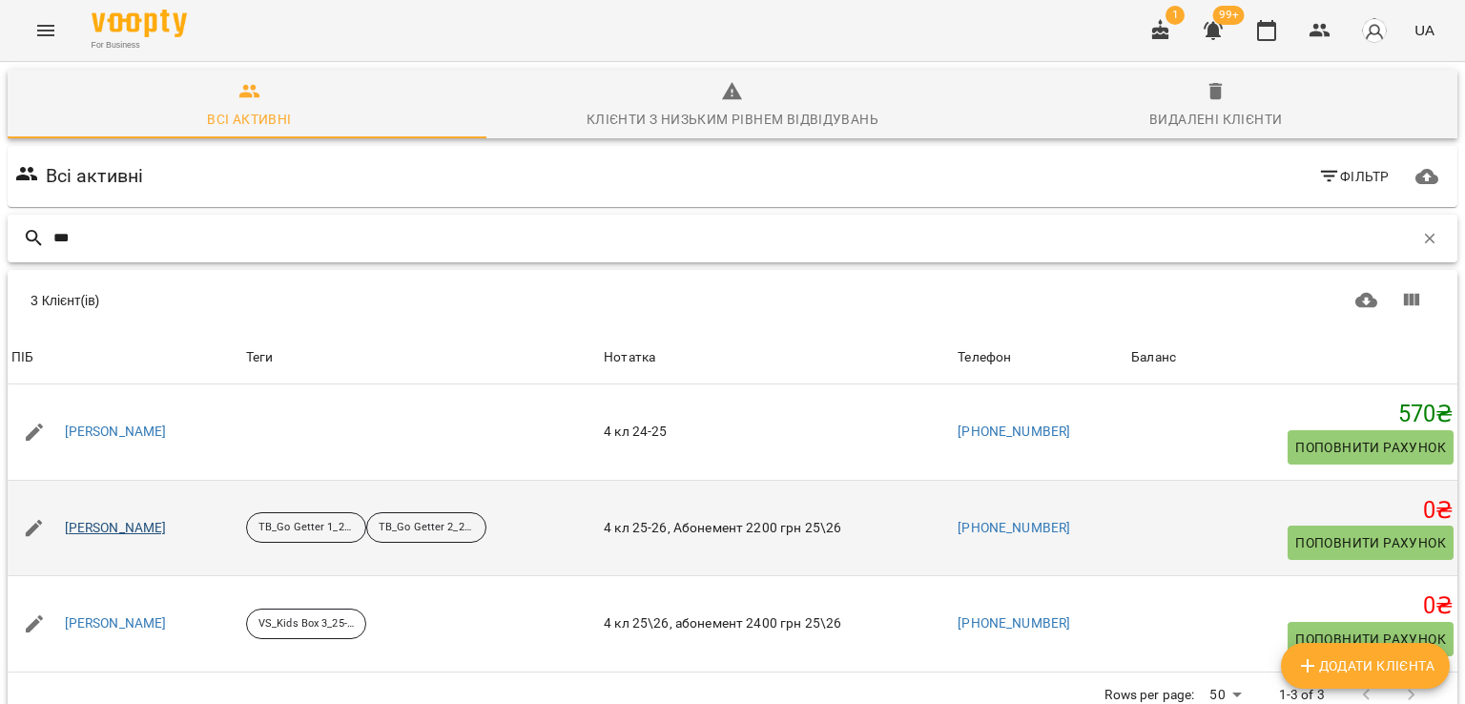
type input "***"
click at [144, 525] on link "[PERSON_NAME]" at bounding box center [116, 528] width 102 height 19
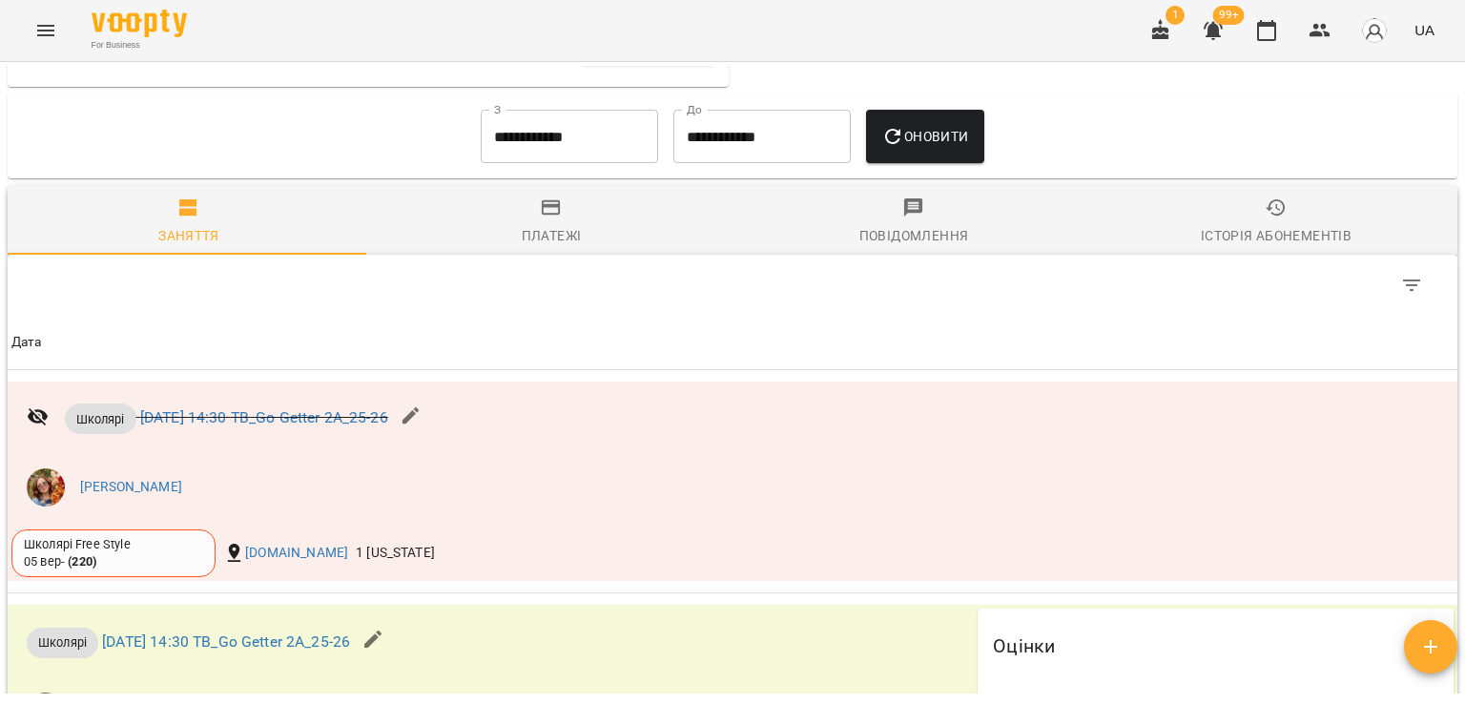
scroll to position [1335, 0]
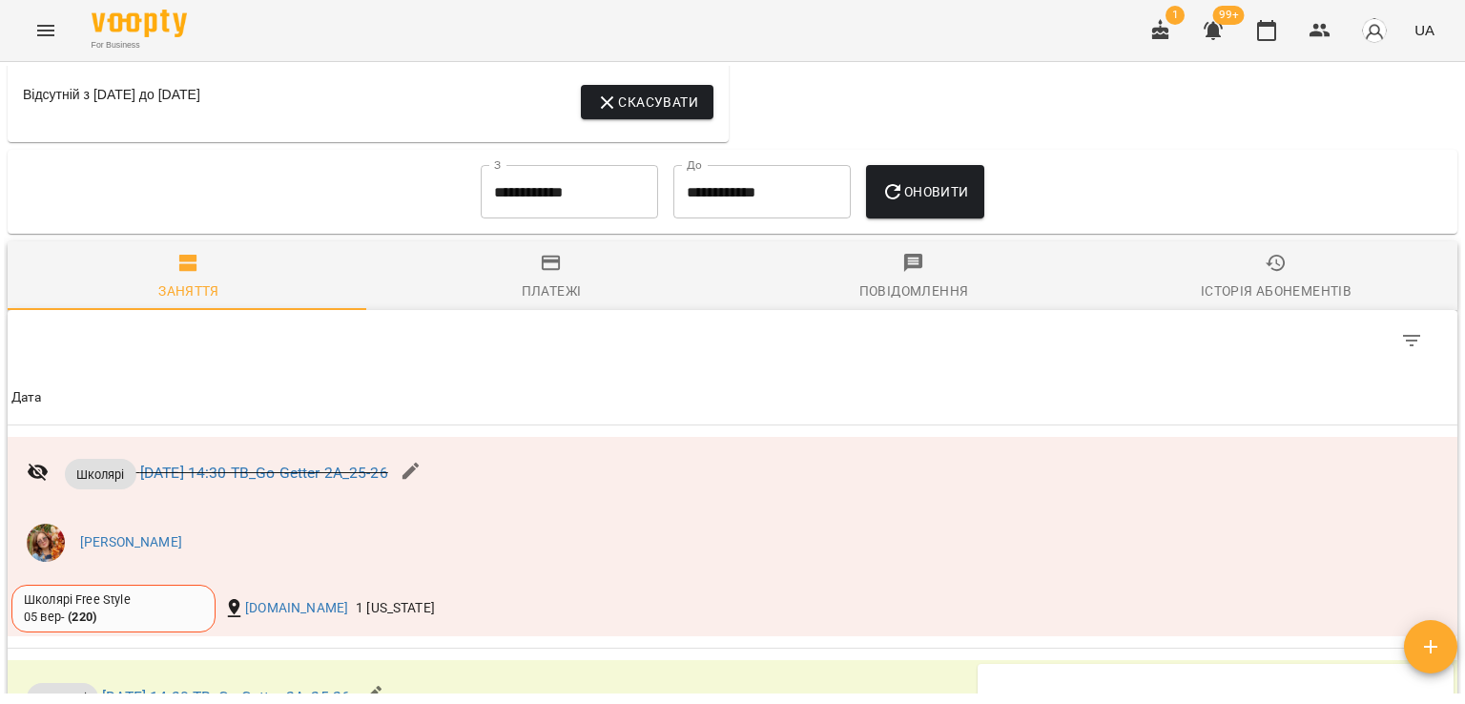
click at [613, 201] on input "**********" at bounding box center [569, 191] width 177 height 53
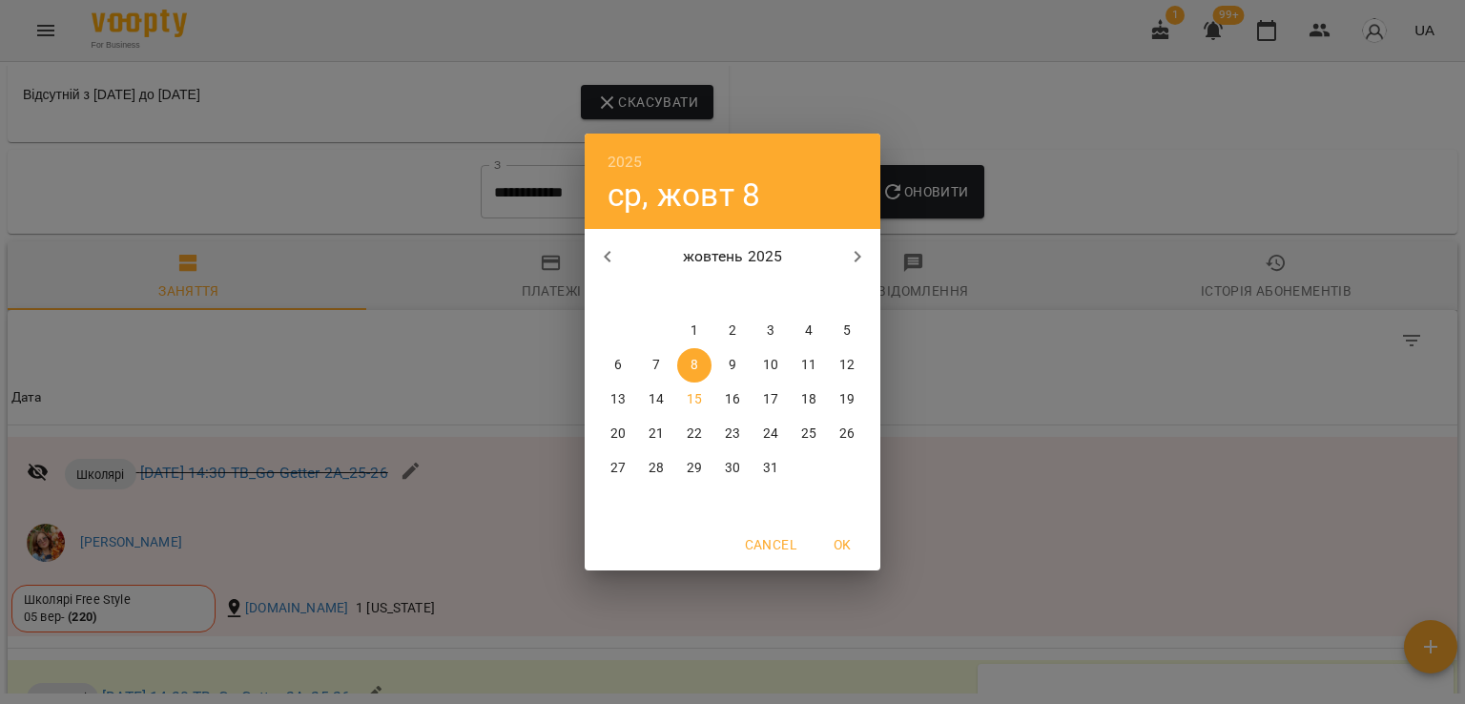
click at [629, 263] on button "button" at bounding box center [608, 257] width 46 height 46
click at [615, 392] on p "15" at bounding box center [617, 399] width 15 height 19
type input "**********"
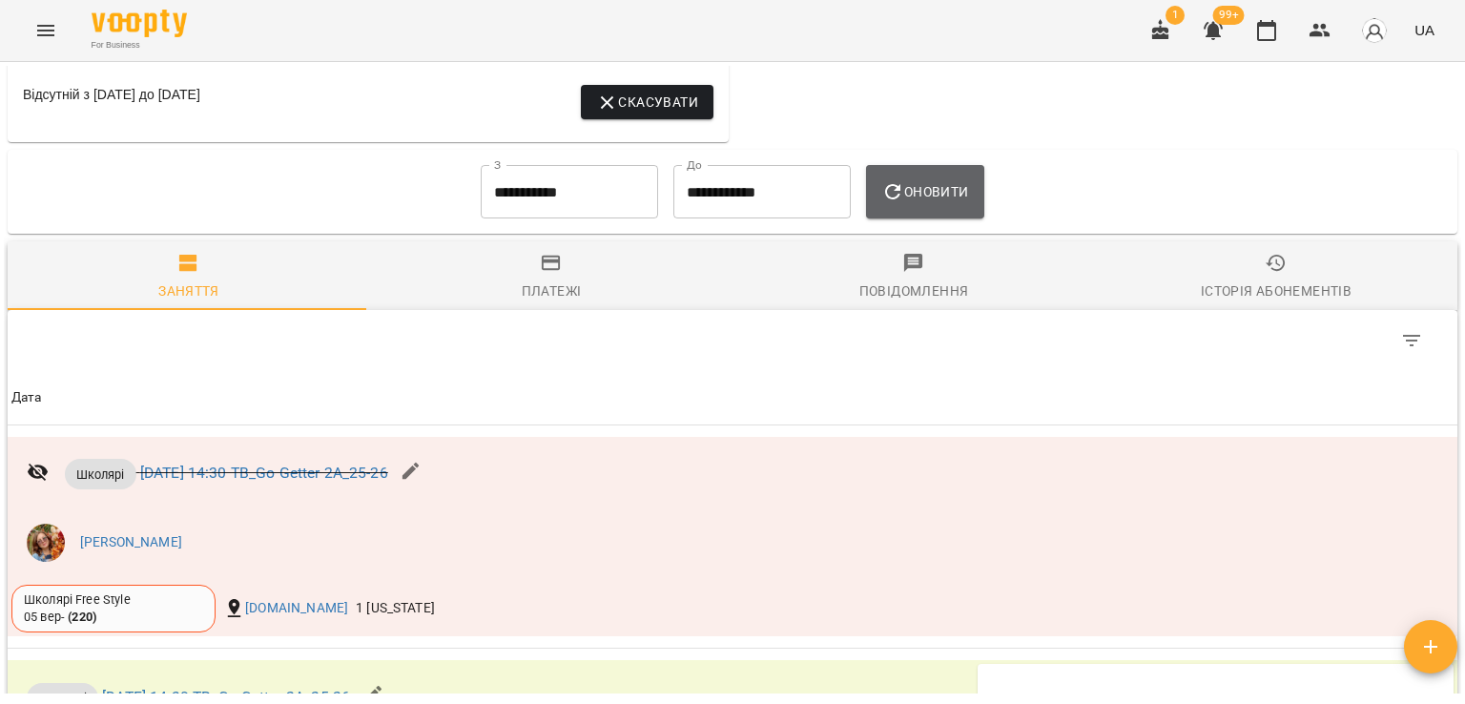
click at [958, 181] on button "Оновити" at bounding box center [924, 191] width 117 height 53
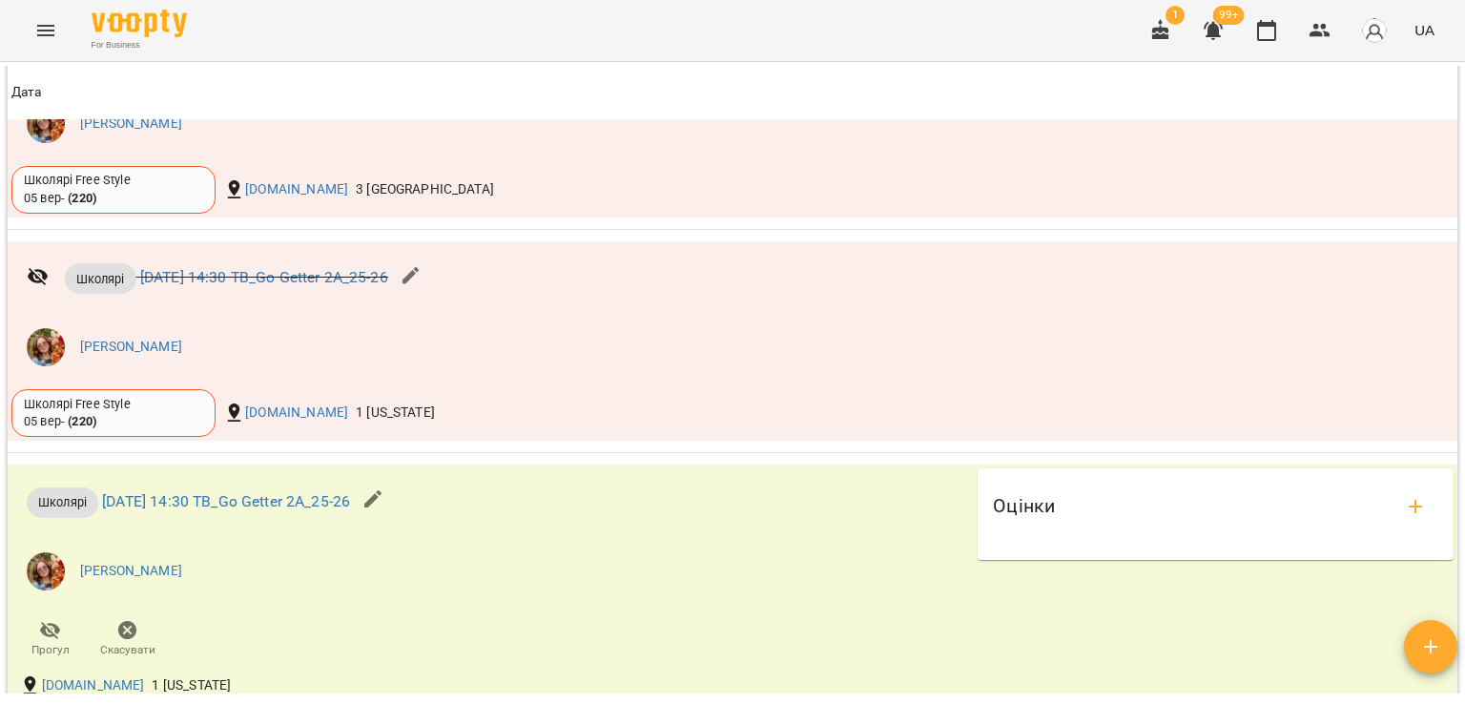
scroll to position [3434, 0]
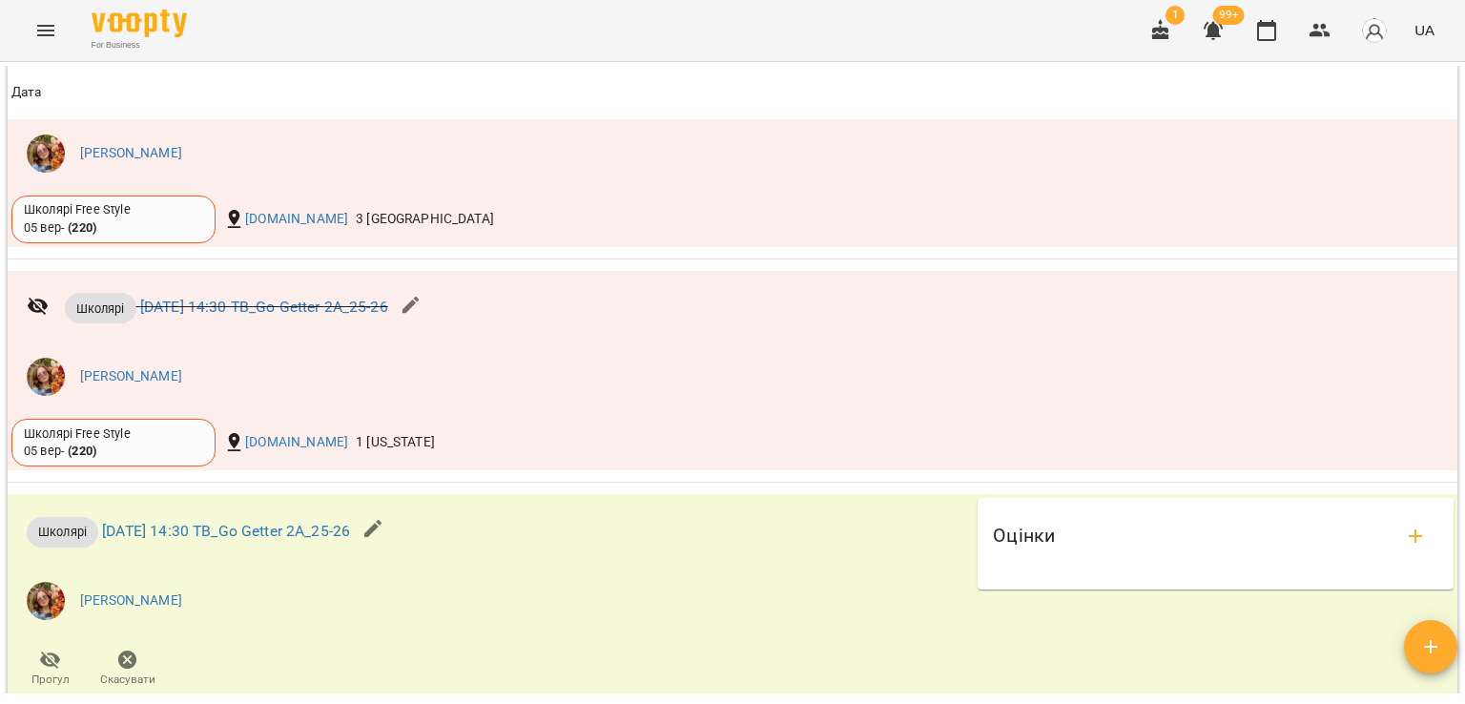
click at [225, 27] on div "For Business 1 99+ UA" at bounding box center [732, 30] width 1465 height 61
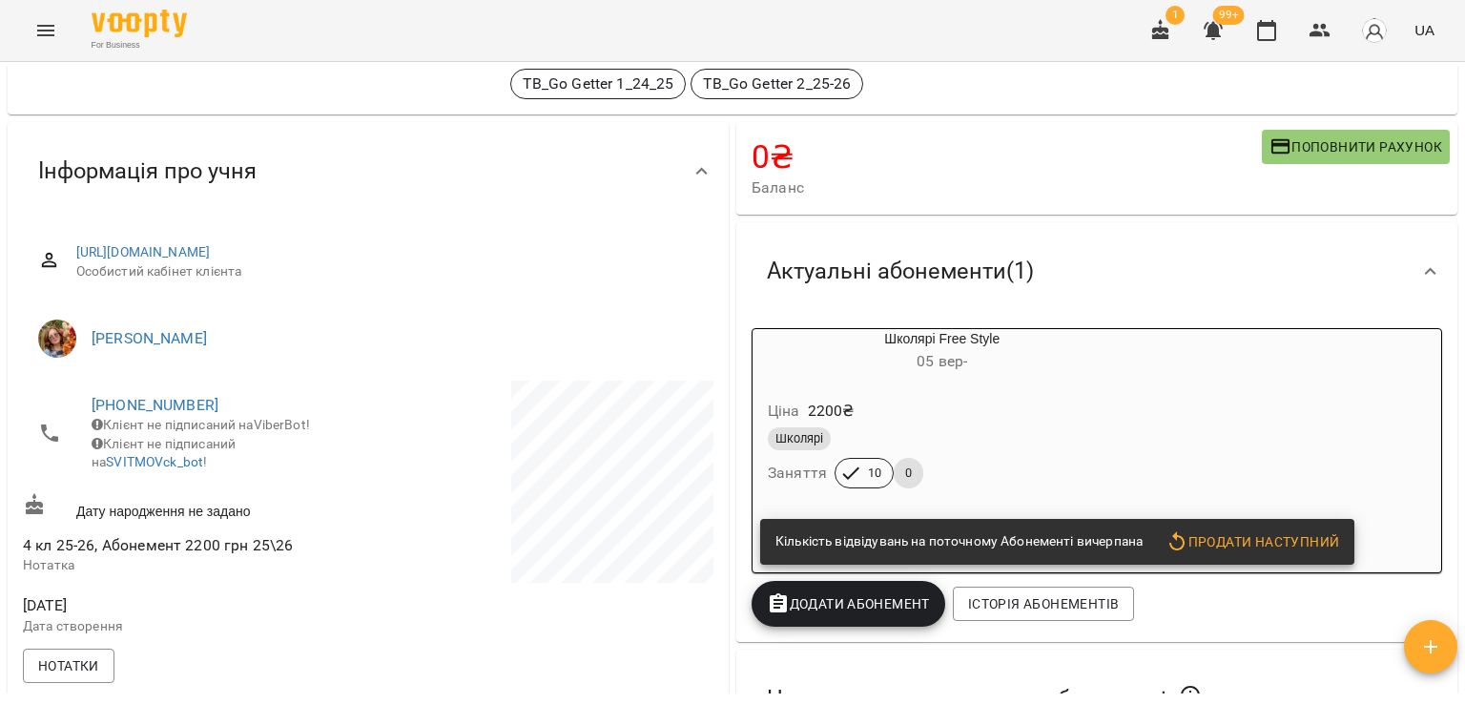
scroll to position [0, 0]
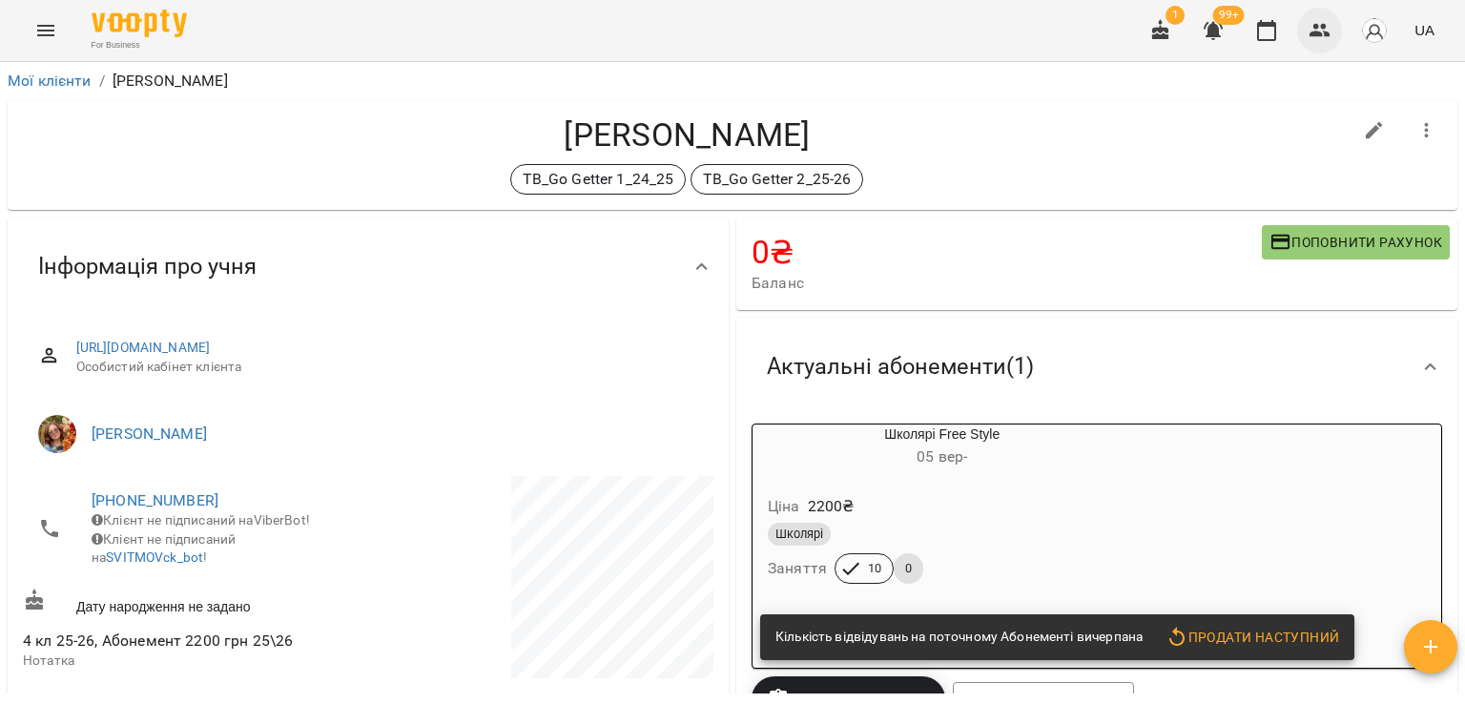
click at [1324, 30] on icon "button" at bounding box center [1320, 30] width 23 height 23
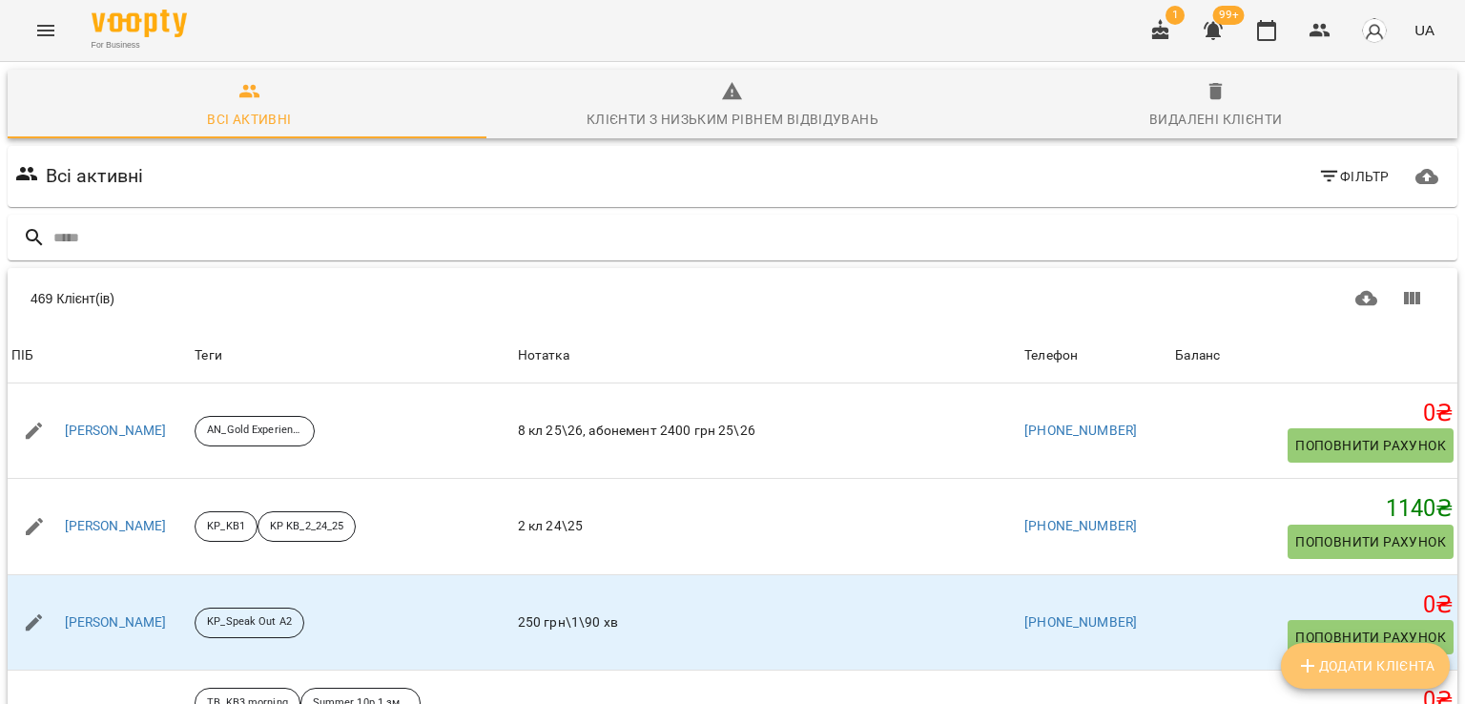
click at [1346, 652] on button "Додати клієнта" at bounding box center [1365, 666] width 169 height 46
select select "**"
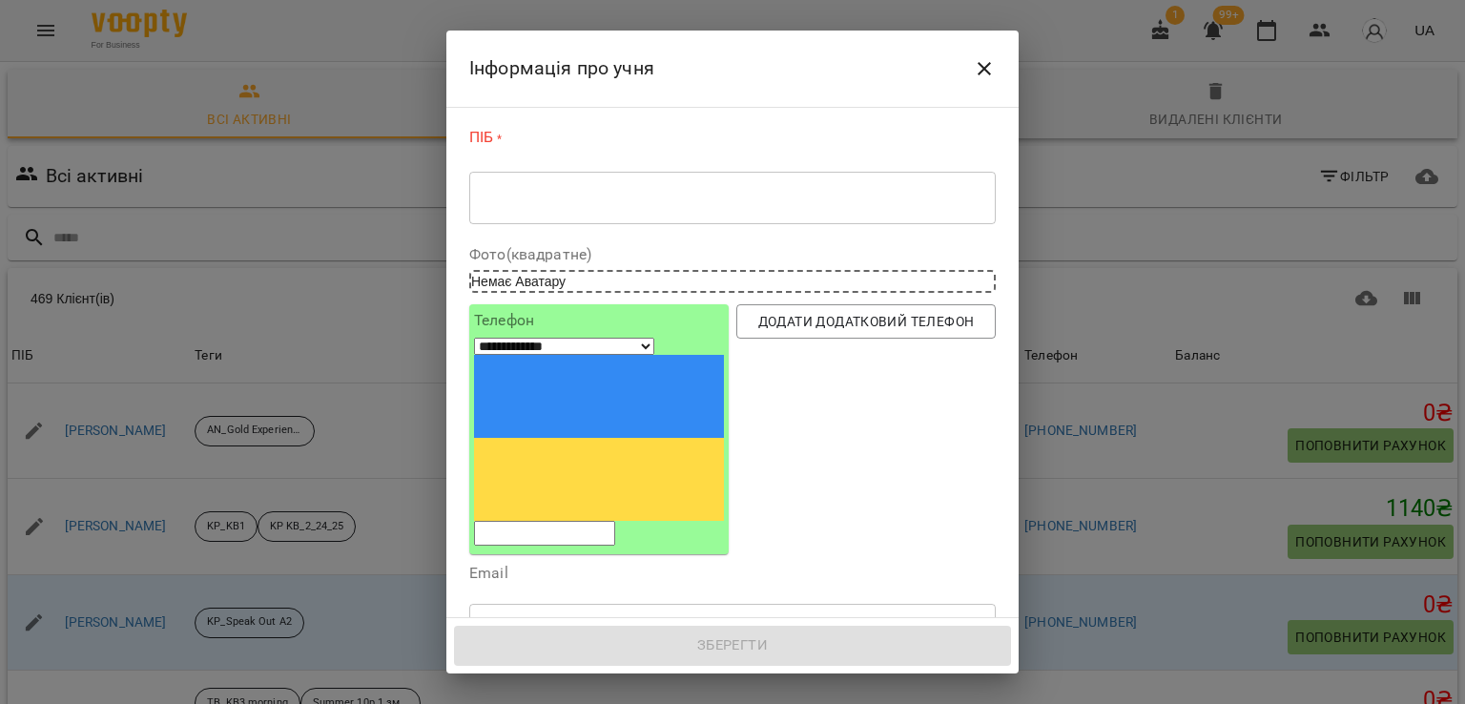
click at [557, 190] on textarea at bounding box center [733, 198] width 500 height 18
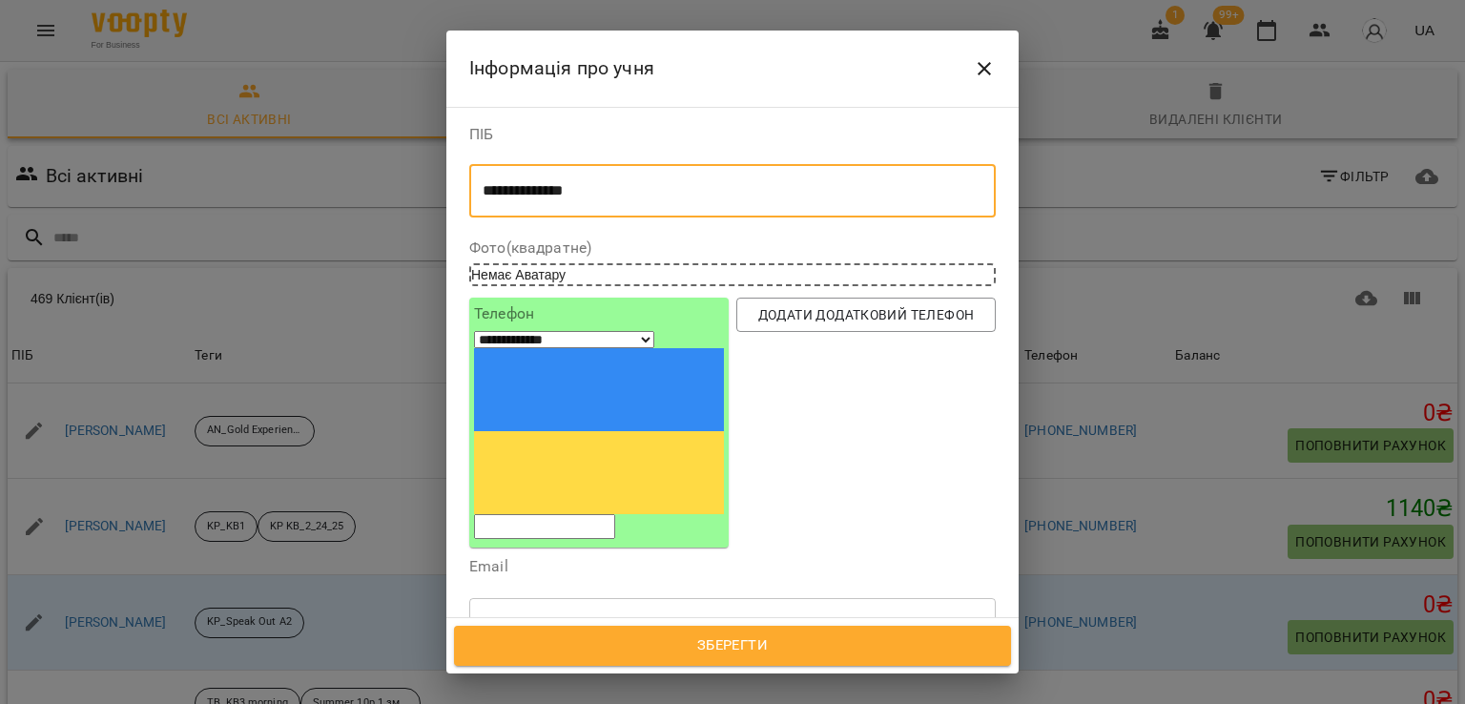
type textarea "**********"
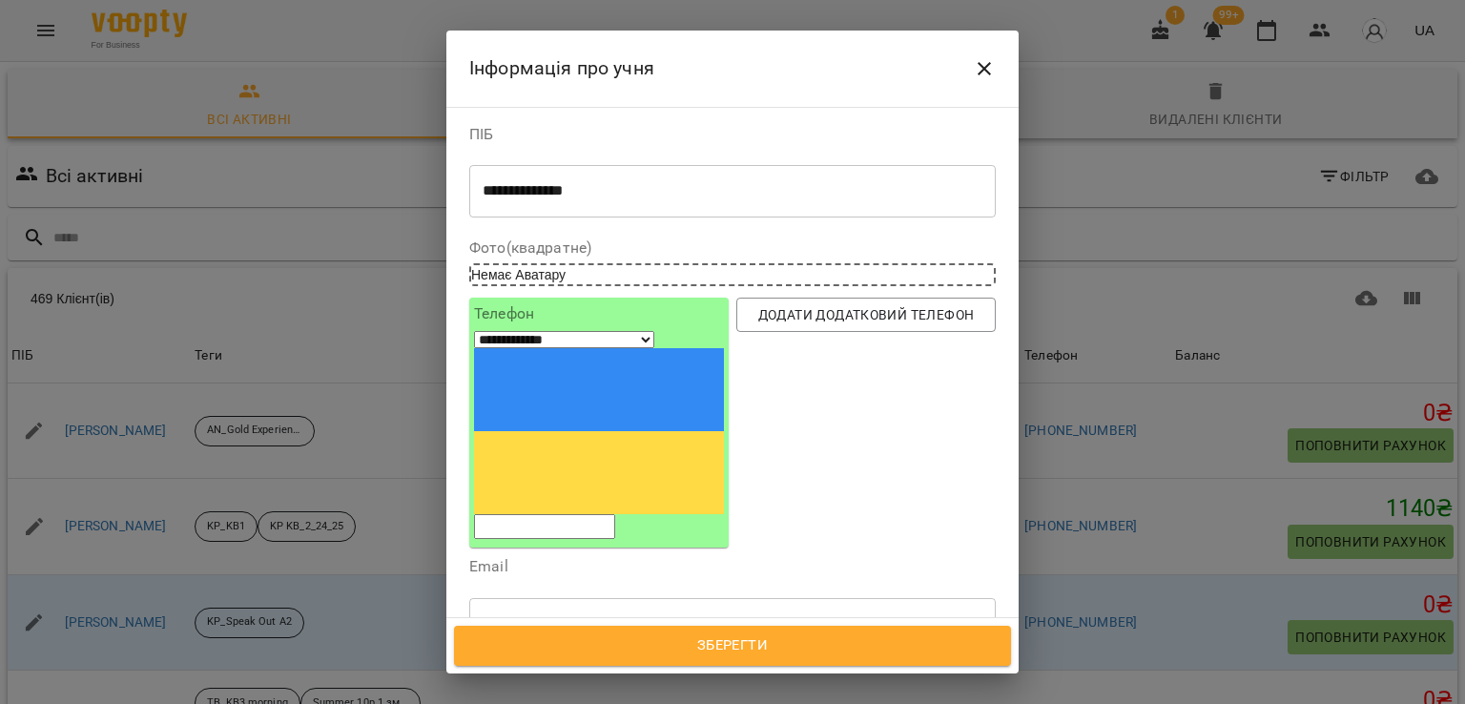
paste input "**********"
type input "**********"
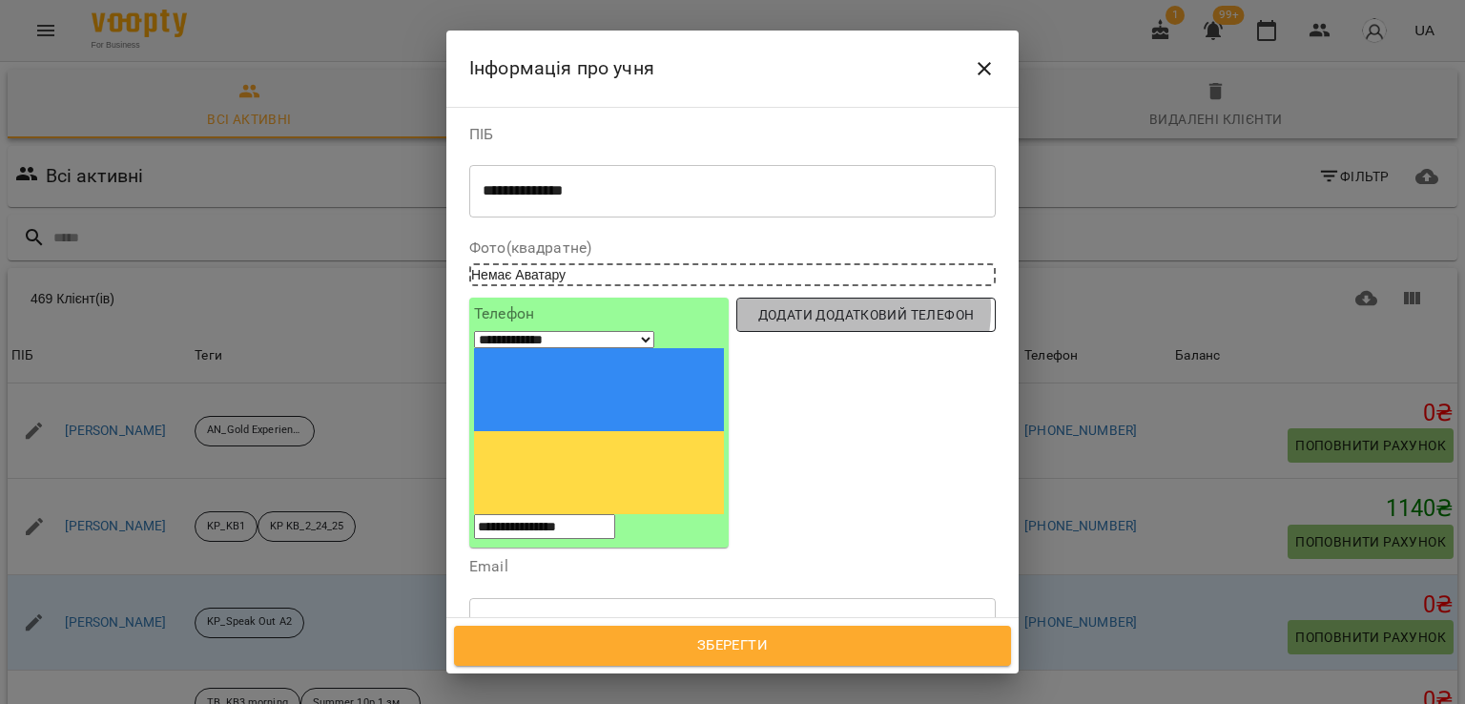
click at [828, 311] on span "Додати додатковий телефон" at bounding box center [866, 314] width 229 height 23
select select "**"
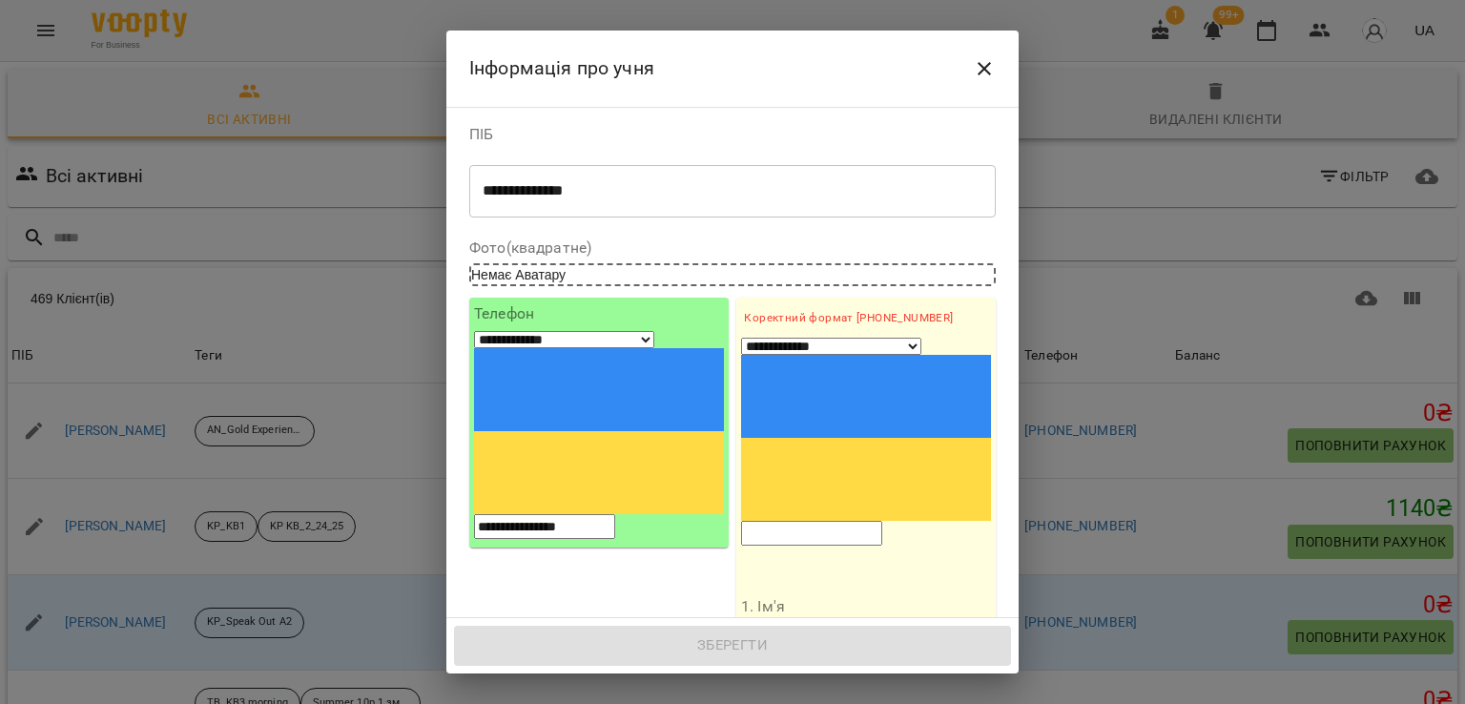
paste input "**********"
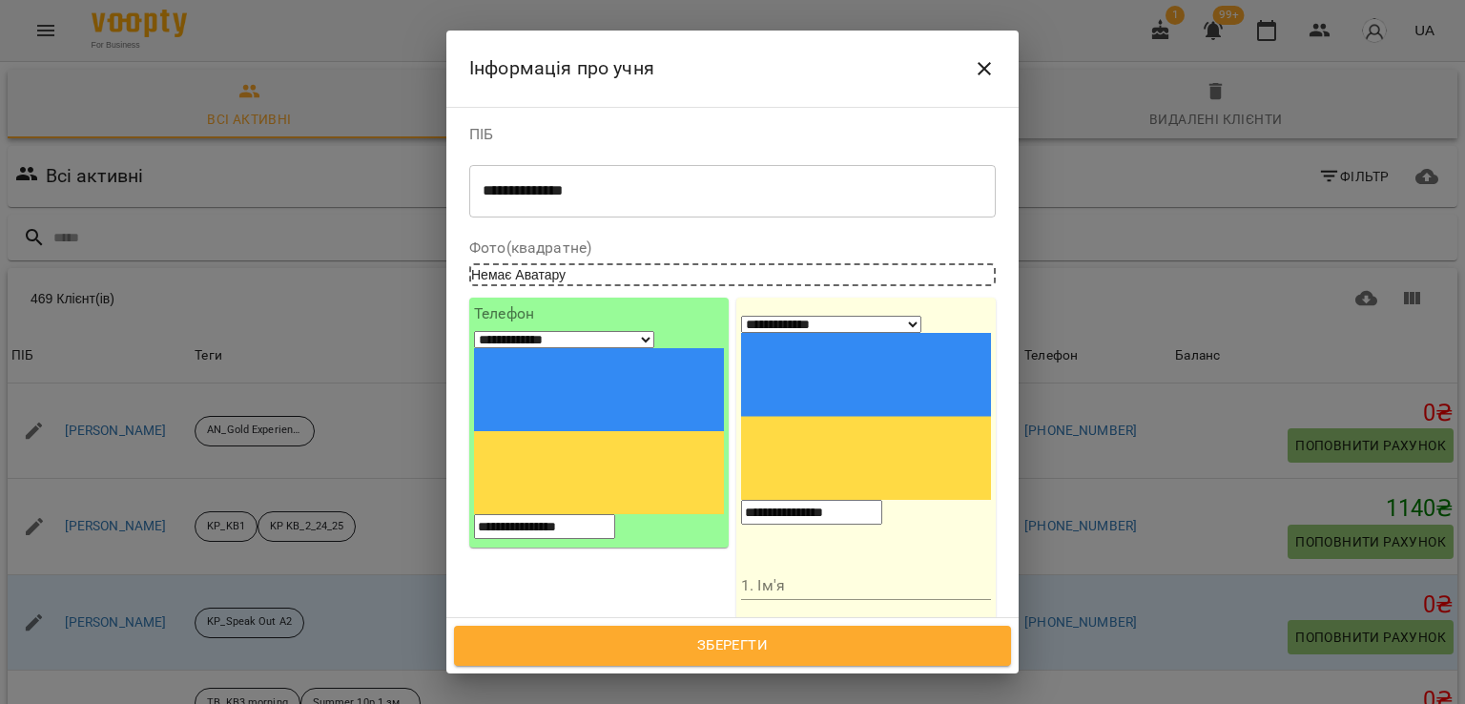
type input "**********"
click at [776, 570] on input "1. Ім'я" at bounding box center [866, 585] width 250 height 31
type input "****"
click at [669, 471] on div "**********" at bounding box center [598, 495] width 267 height 403
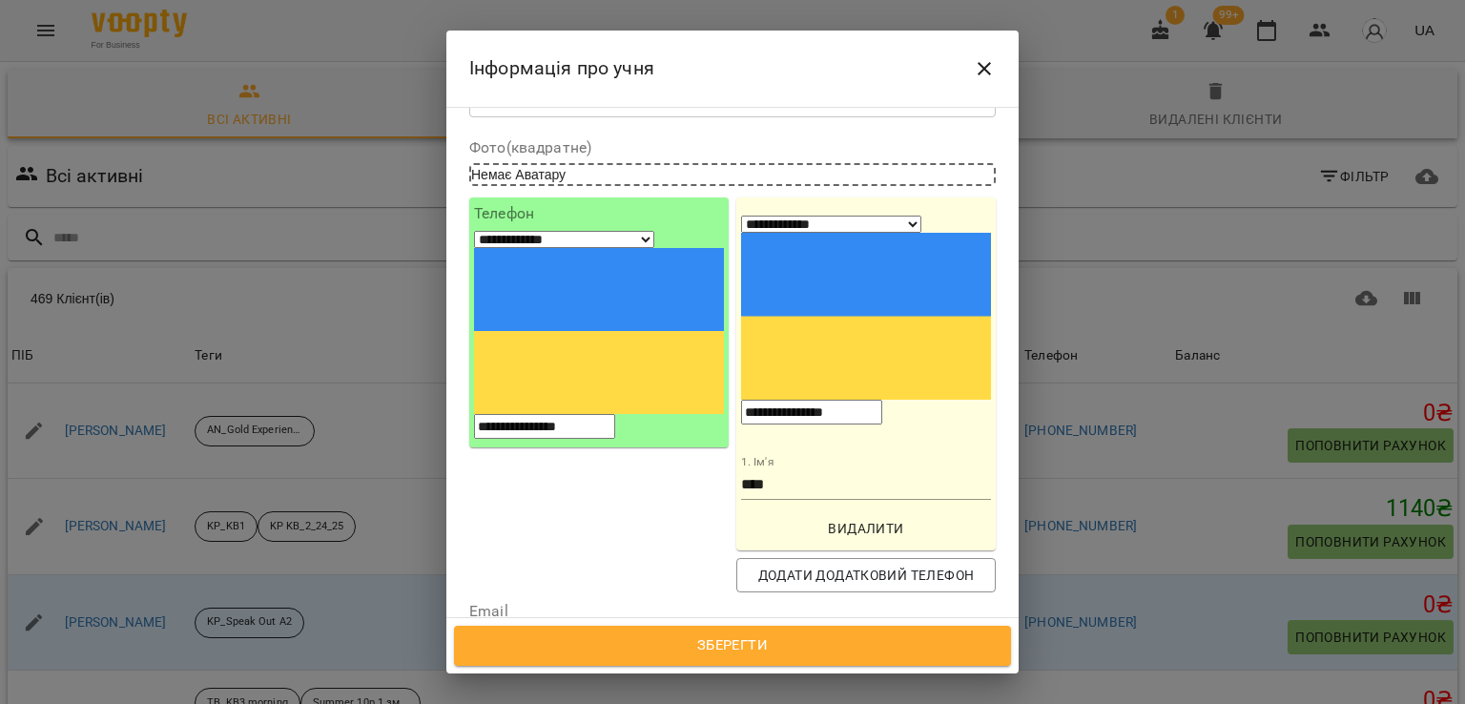
scroll to position [95, 0]
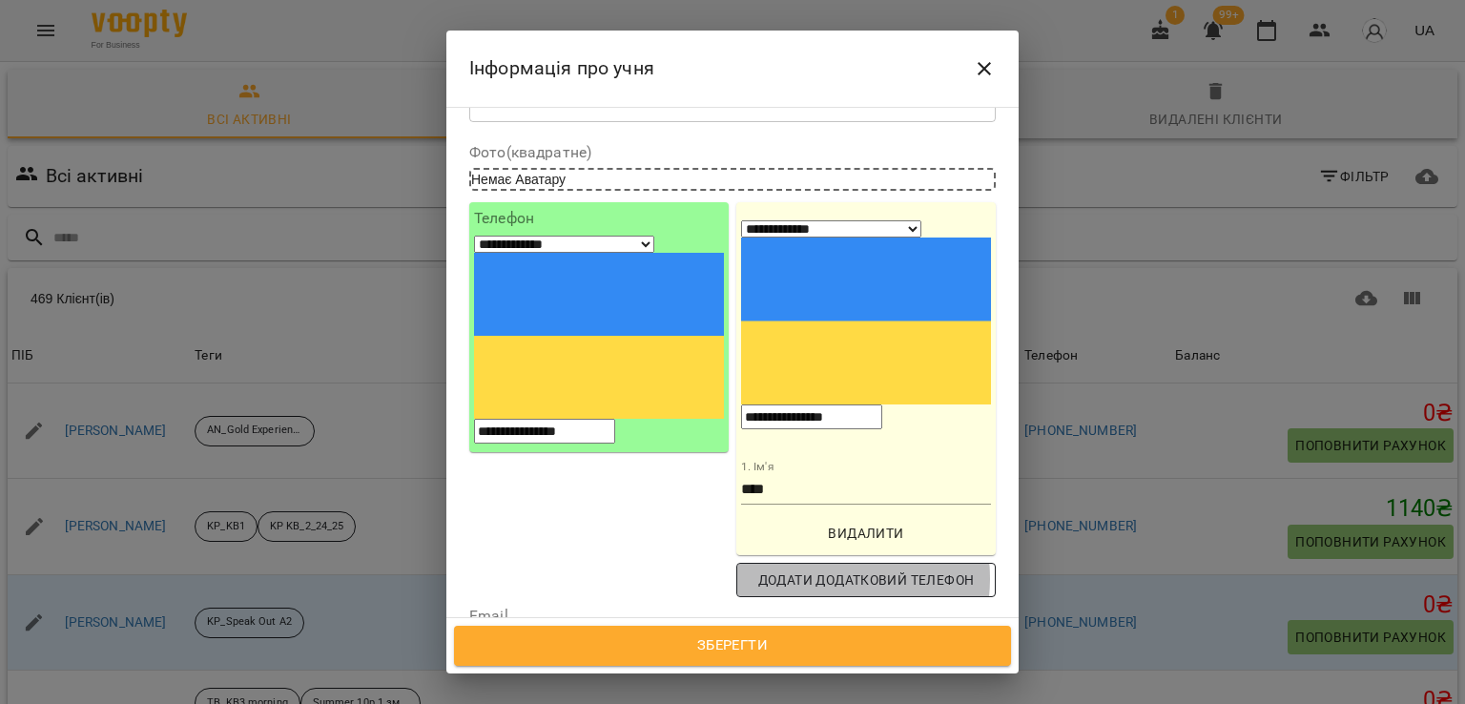
click at [821, 568] on span "Додати додатковий телефон" at bounding box center [866, 579] width 229 height 23
select select "**"
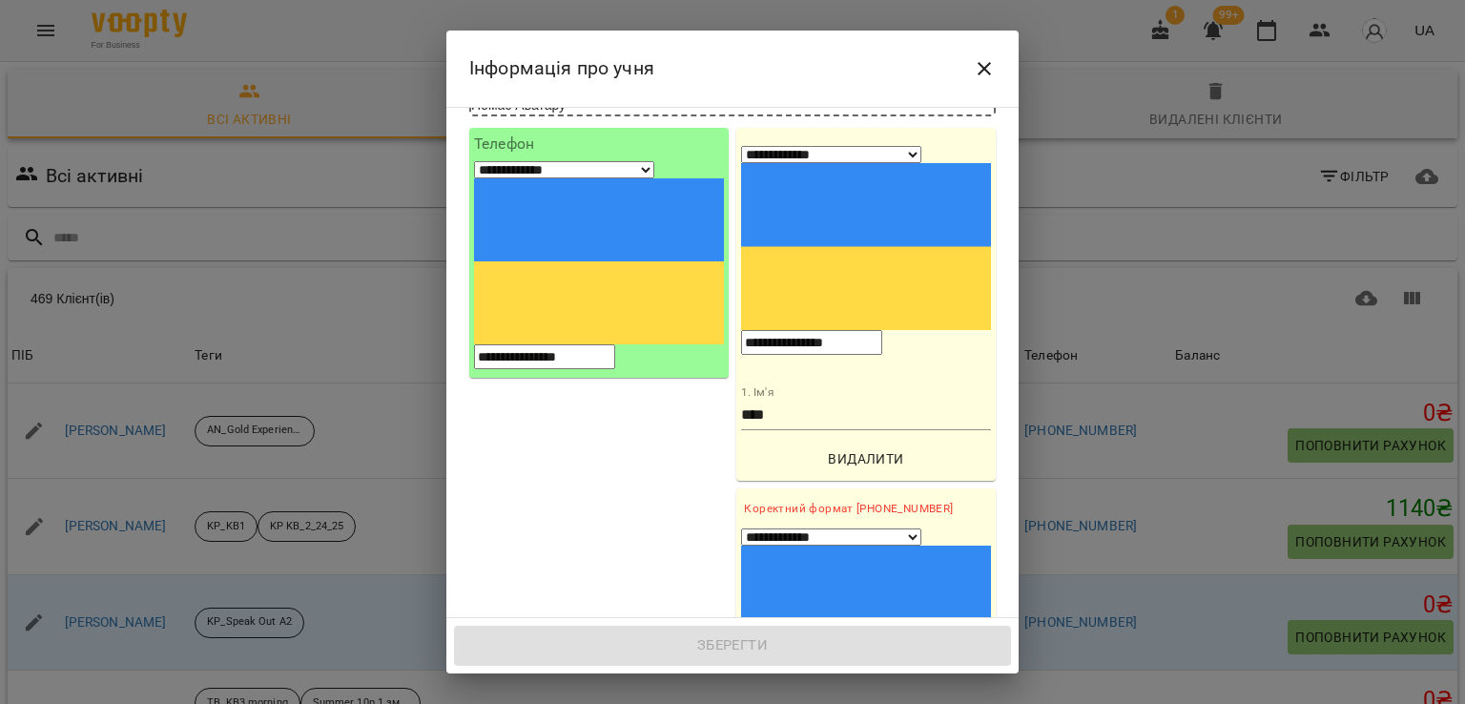
scroll to position [191, 0]
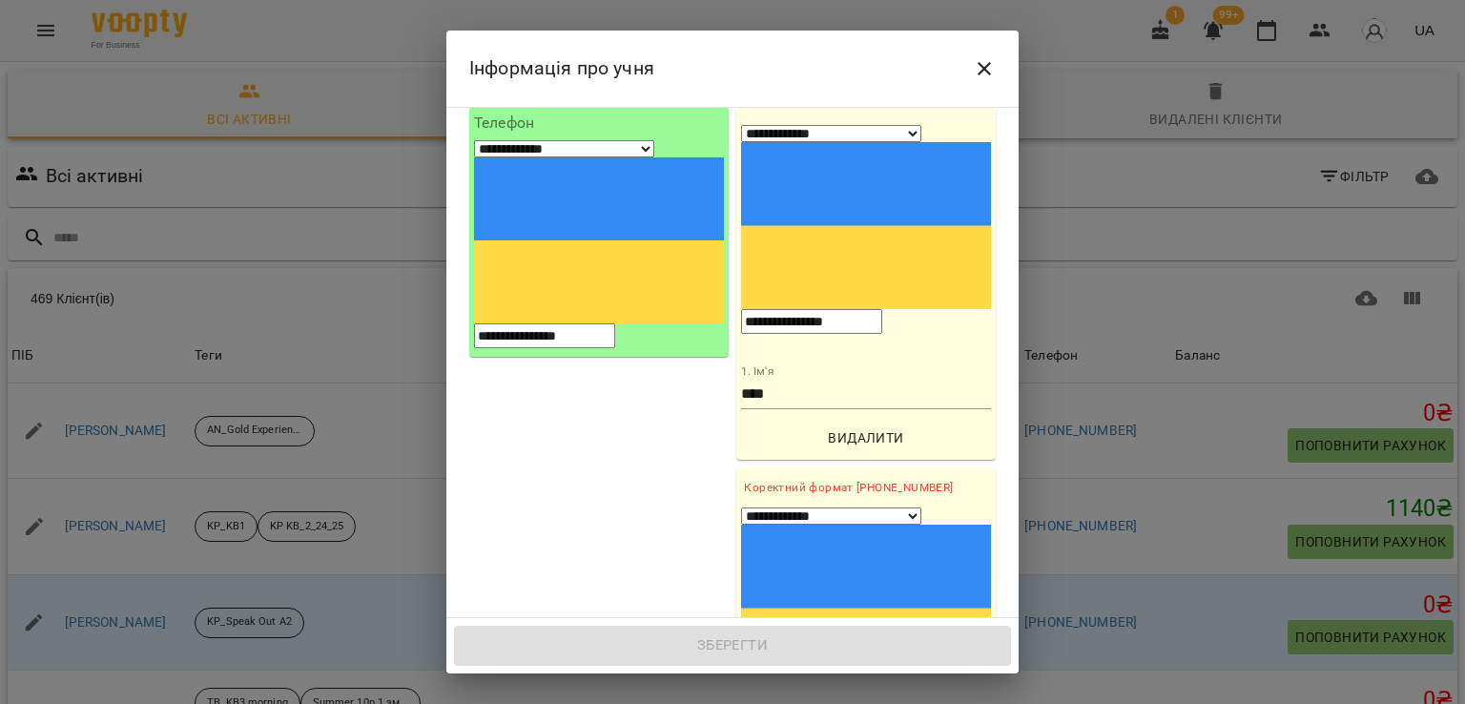
click at [817, 692] on input "tel" at bounding box center [811, 704] width 141 height 25
paste input "**********"
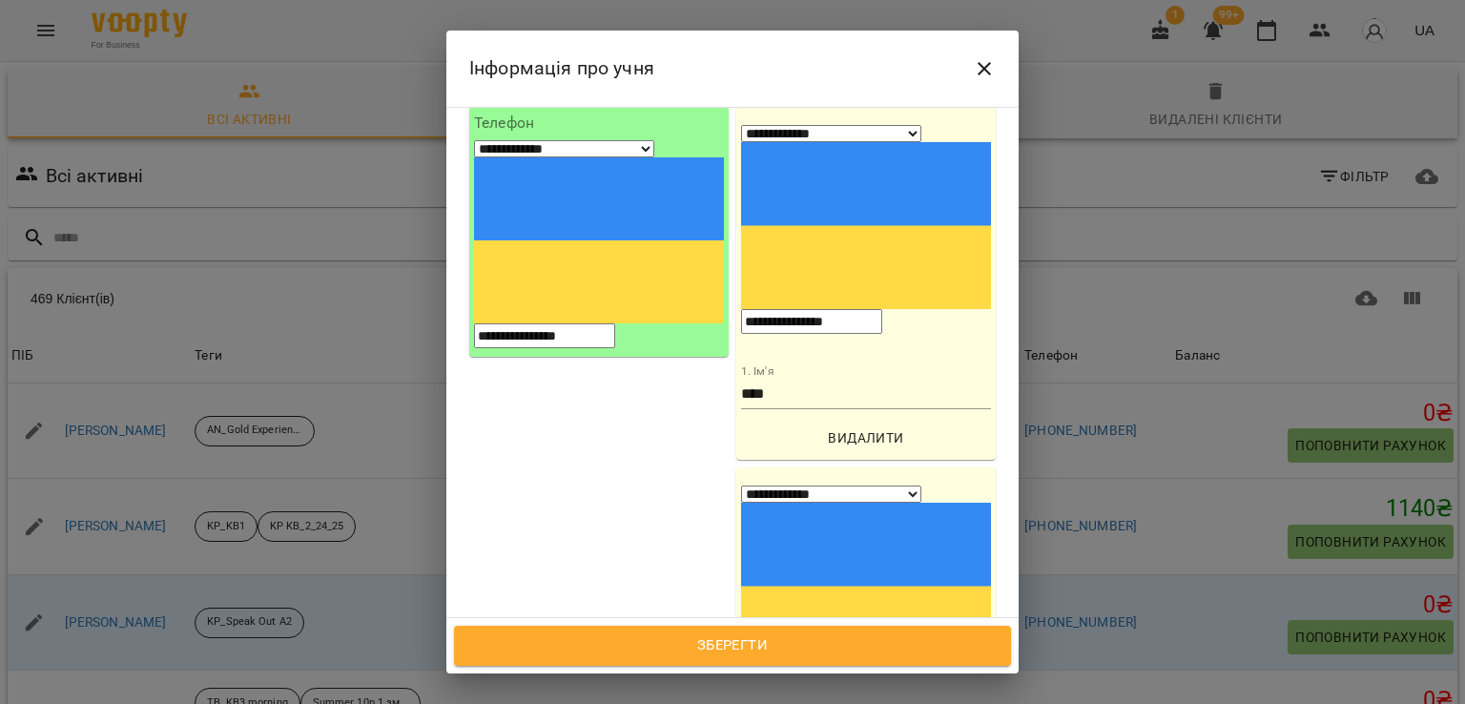
type input "**********"
type input "*****"
select select "**"
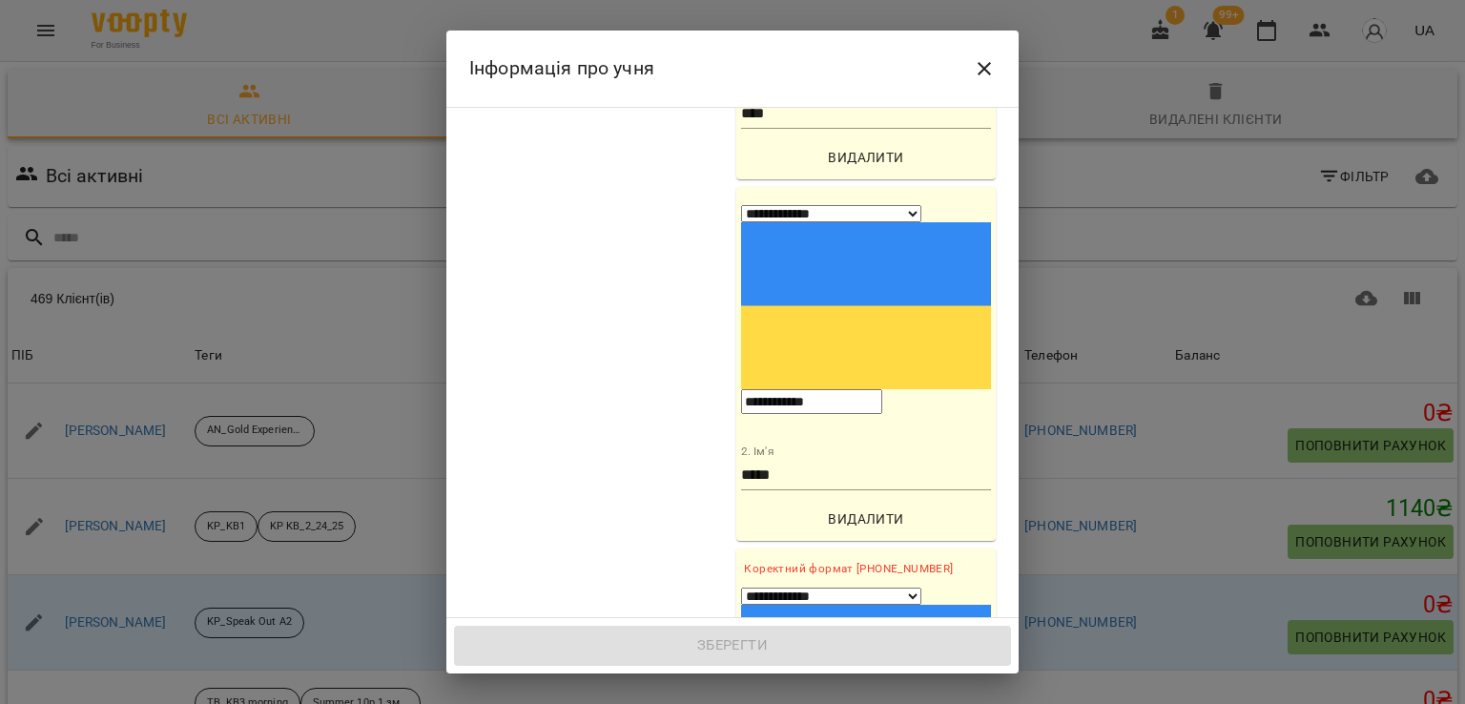
scroll to position [477, 0]
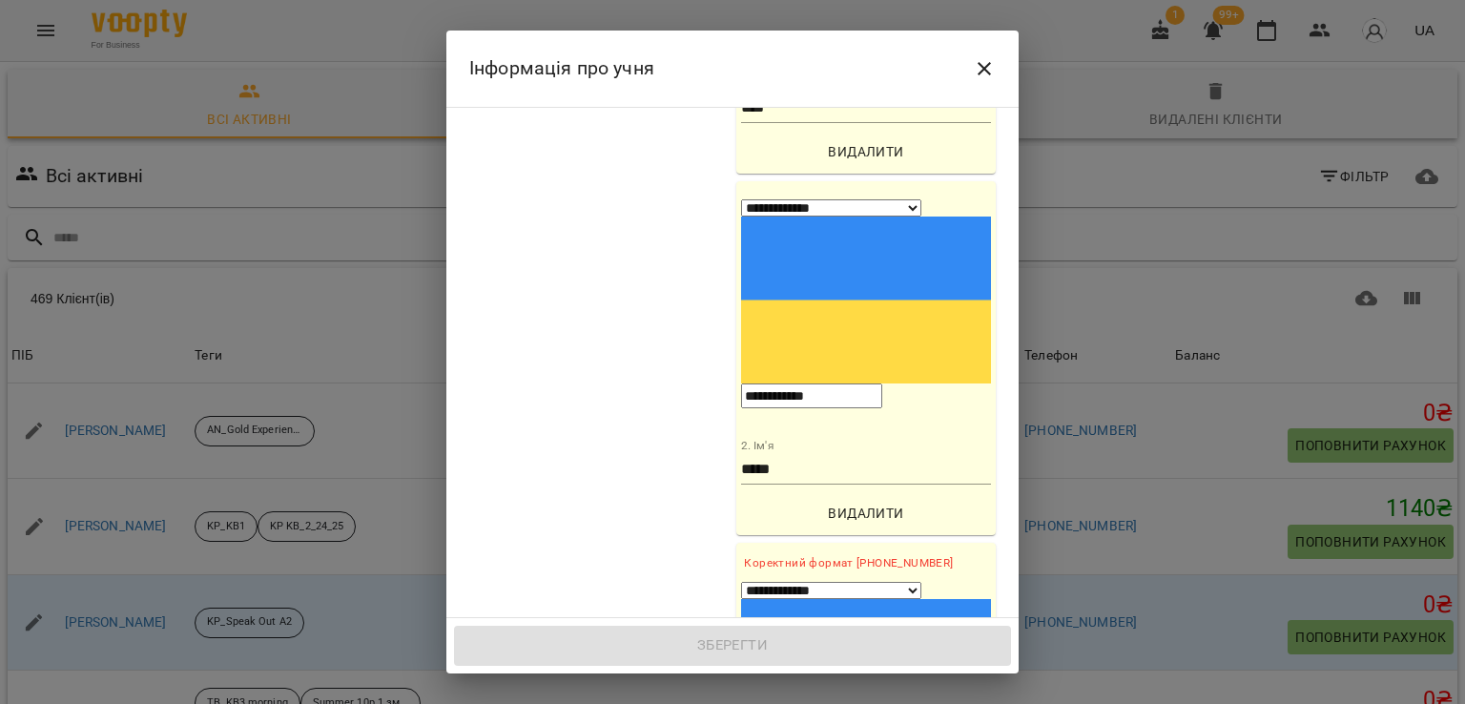
paste input "**********"
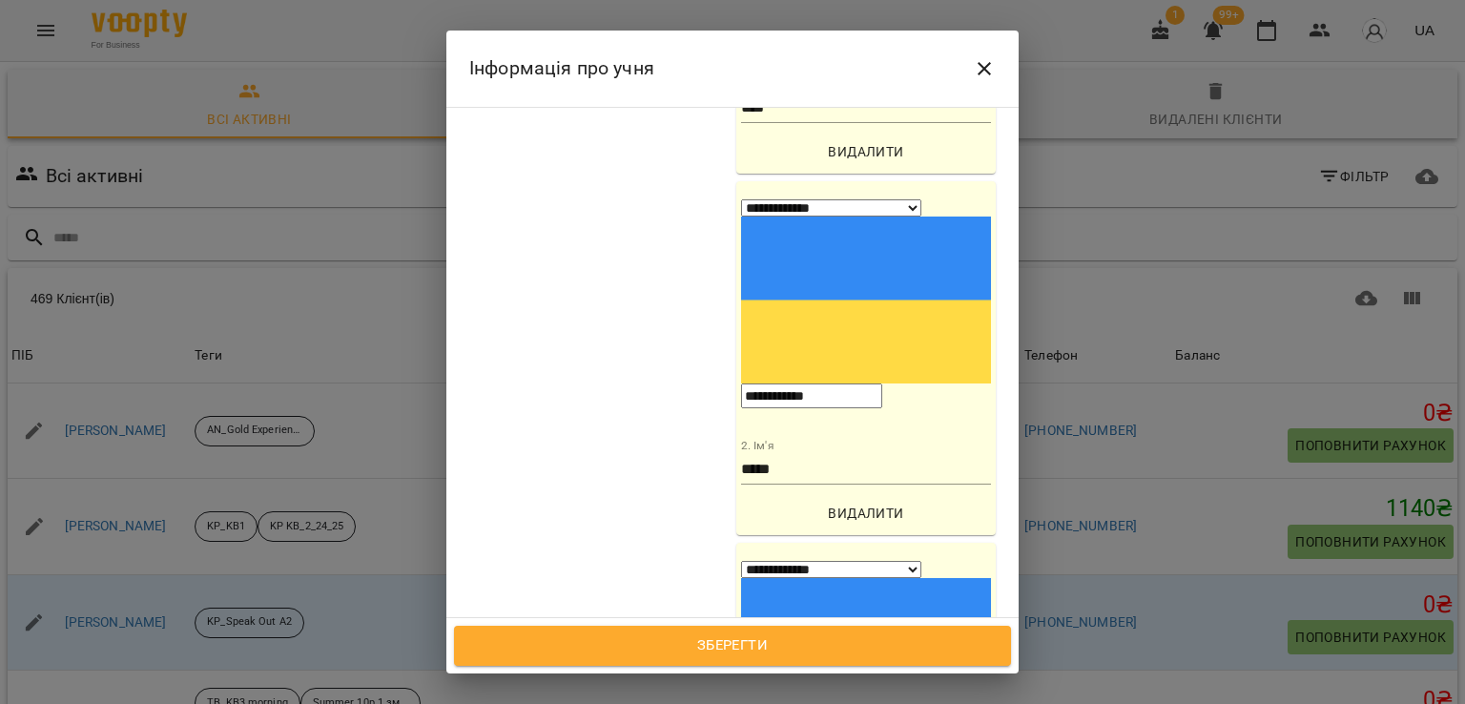
type input "**********"
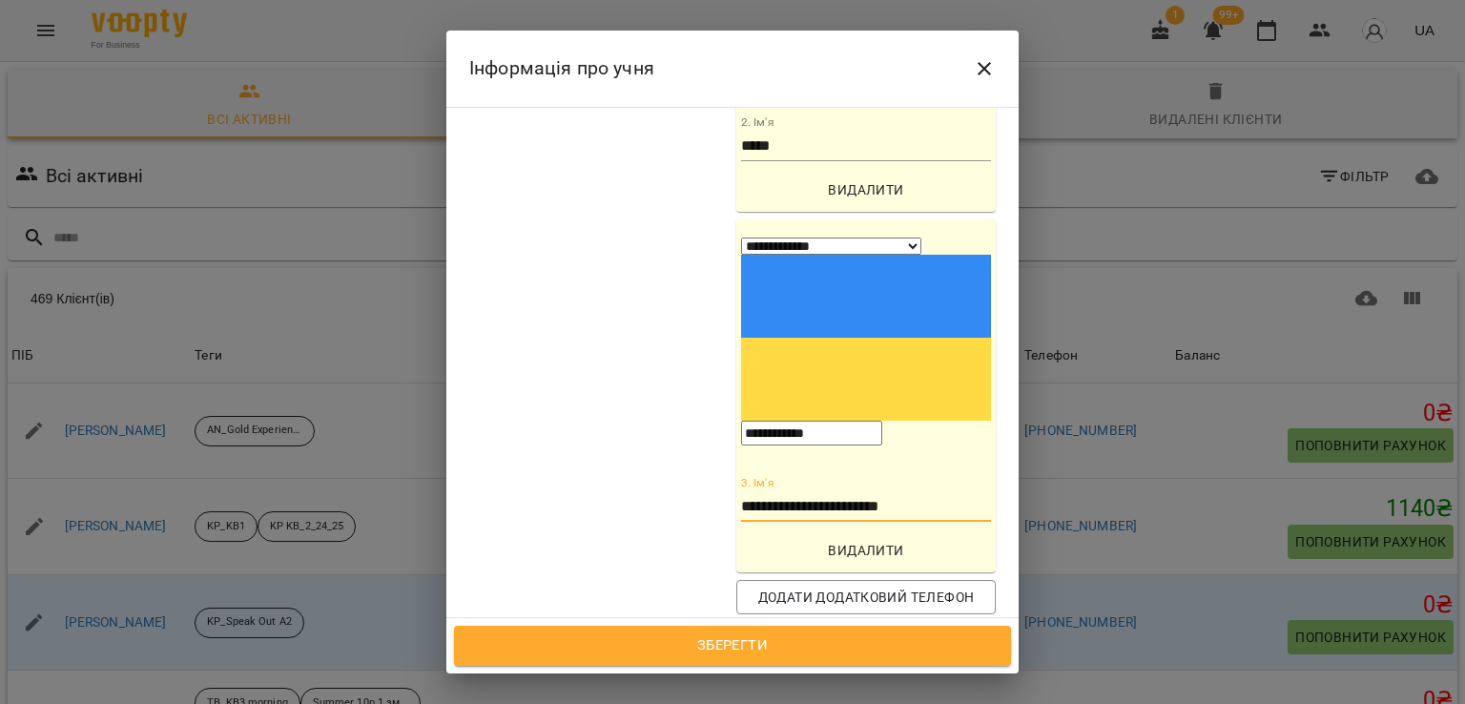
scroll to position [858, 0]
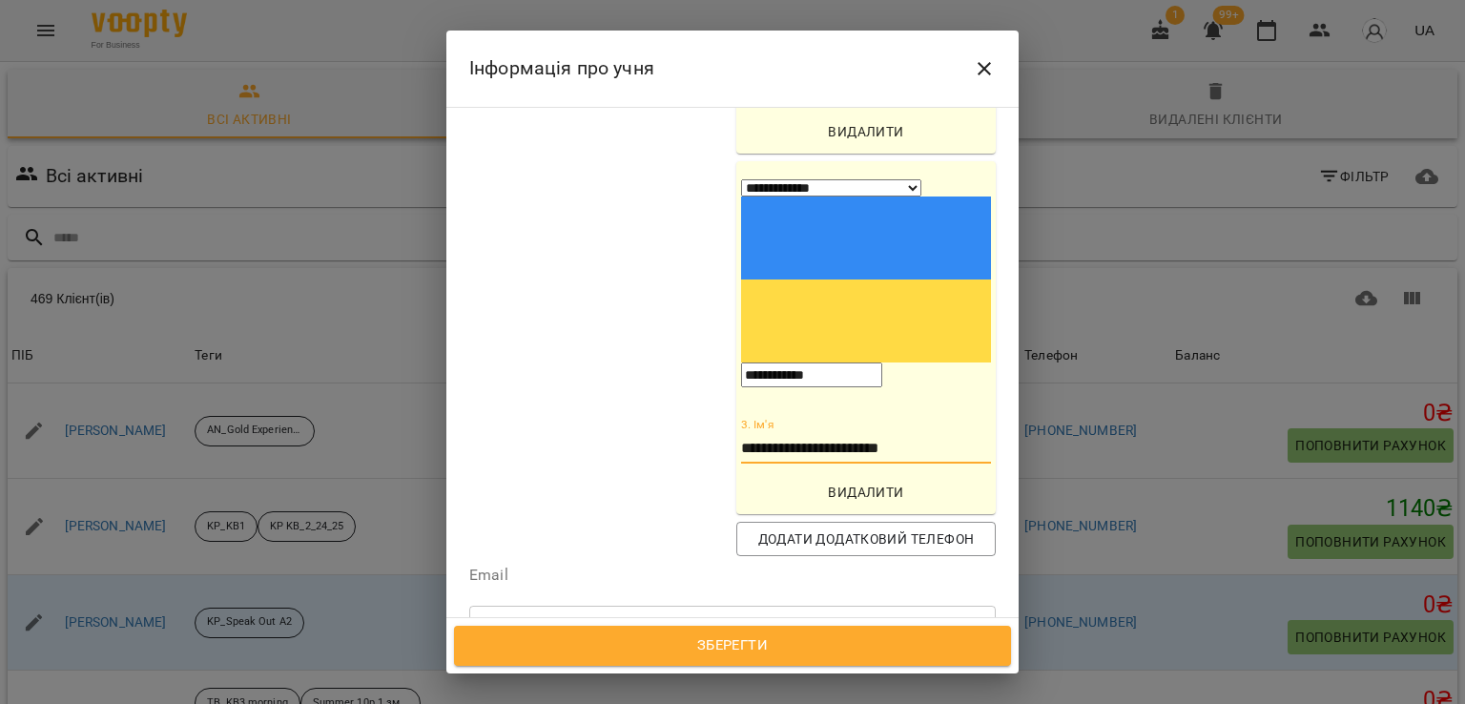
type input "**********"
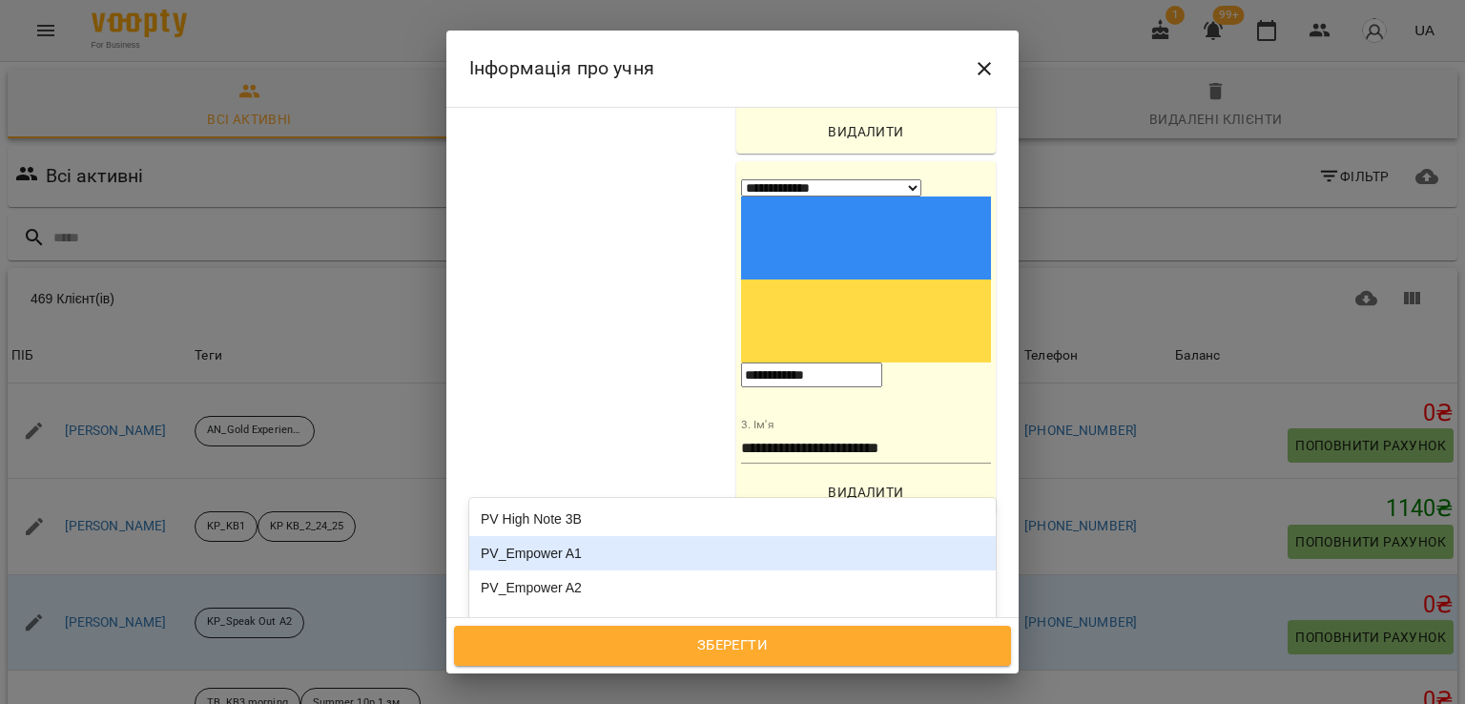
type input "*"
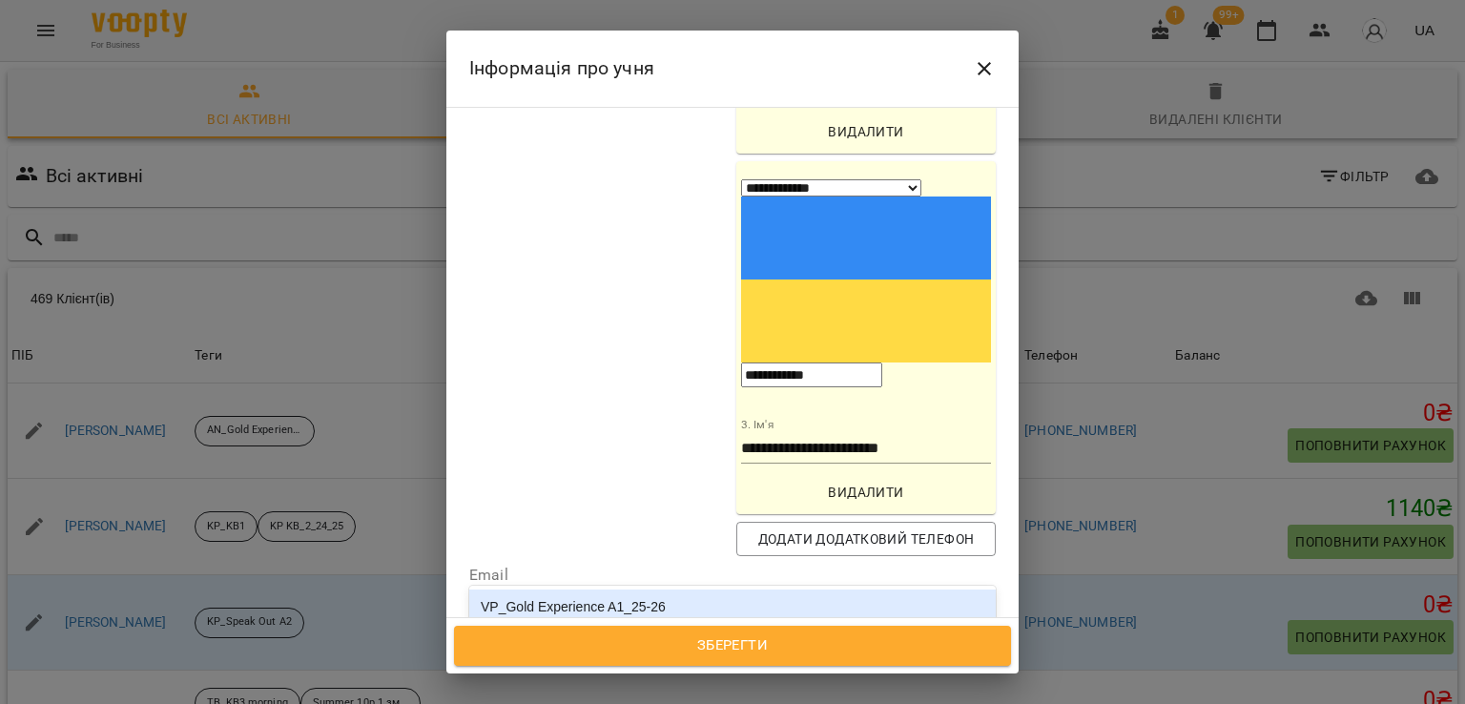
type input "*****"
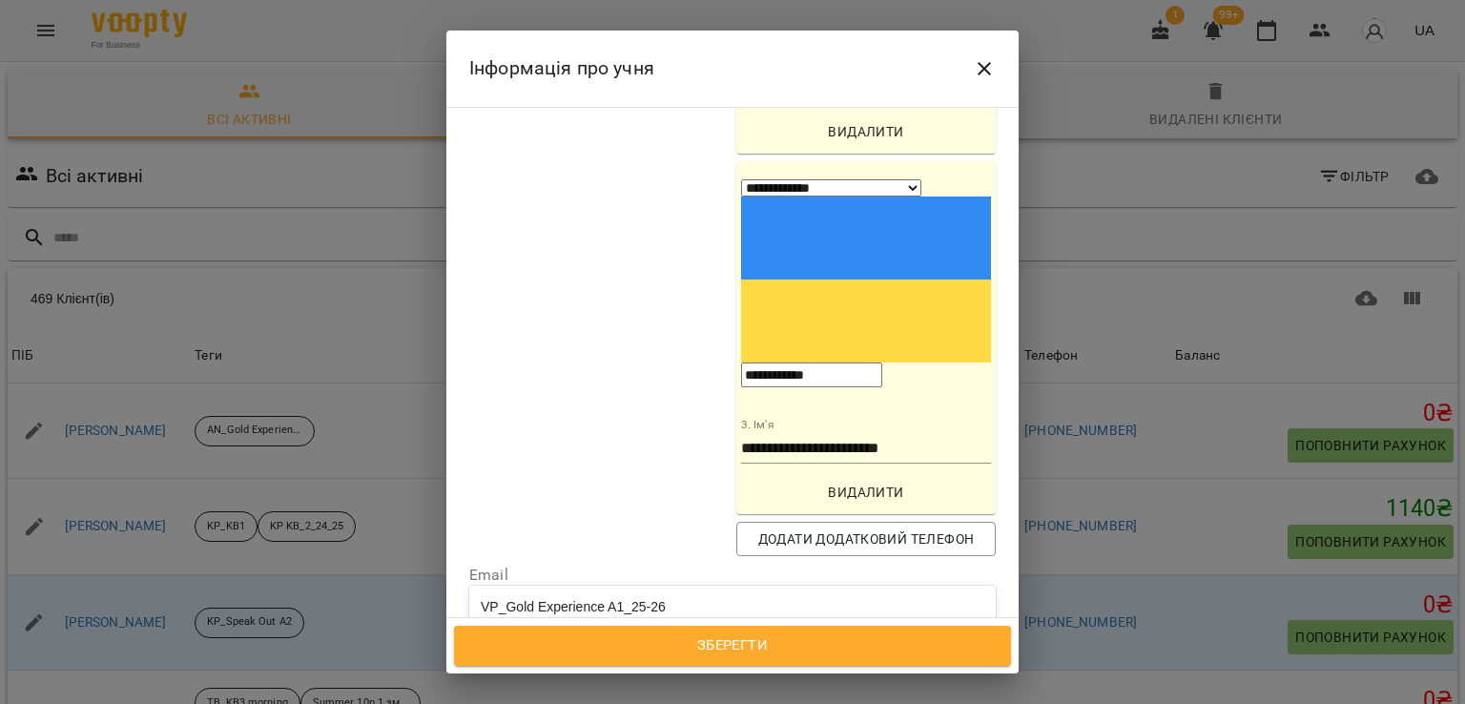
click at [626, 624] on div "VP_Gold Experience B1_25-26" at bounding box center [732, 641] width 527 height 34
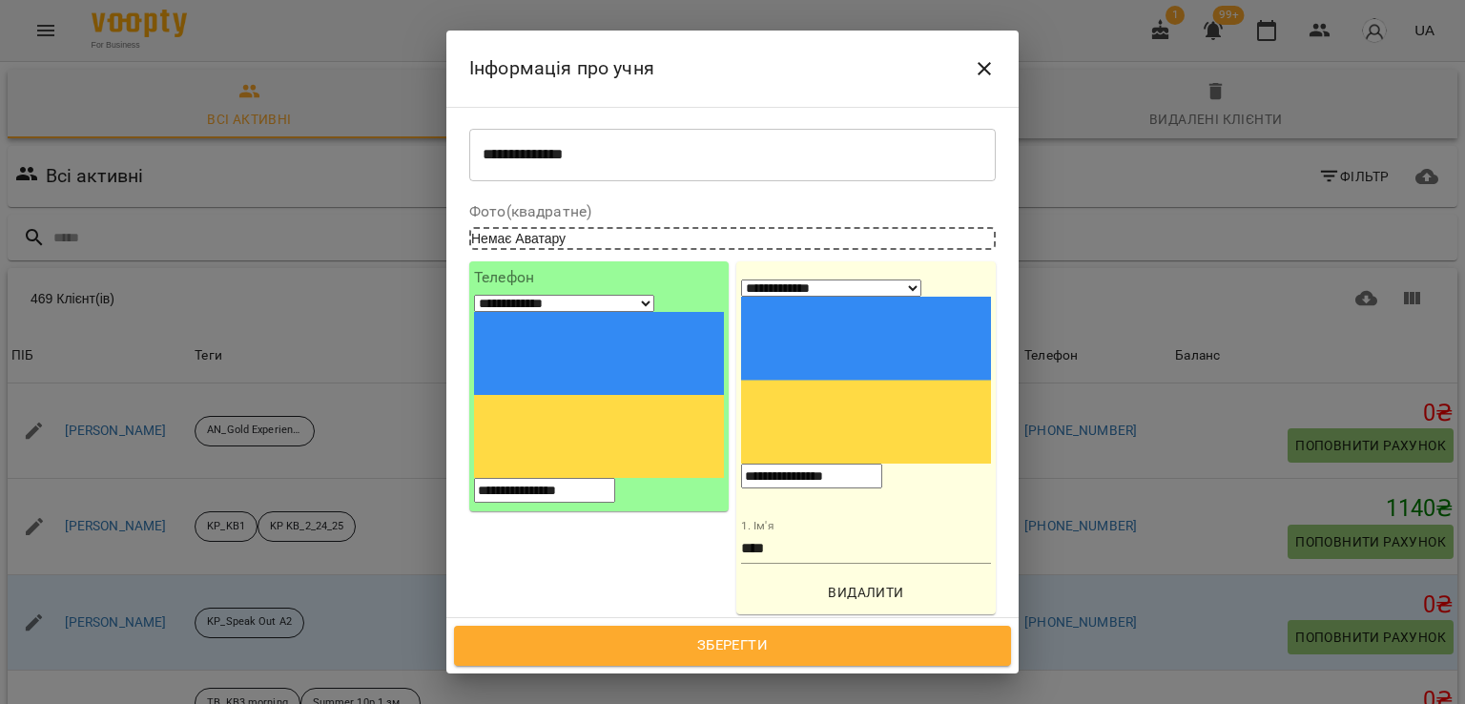
scroll to position [0, 0]
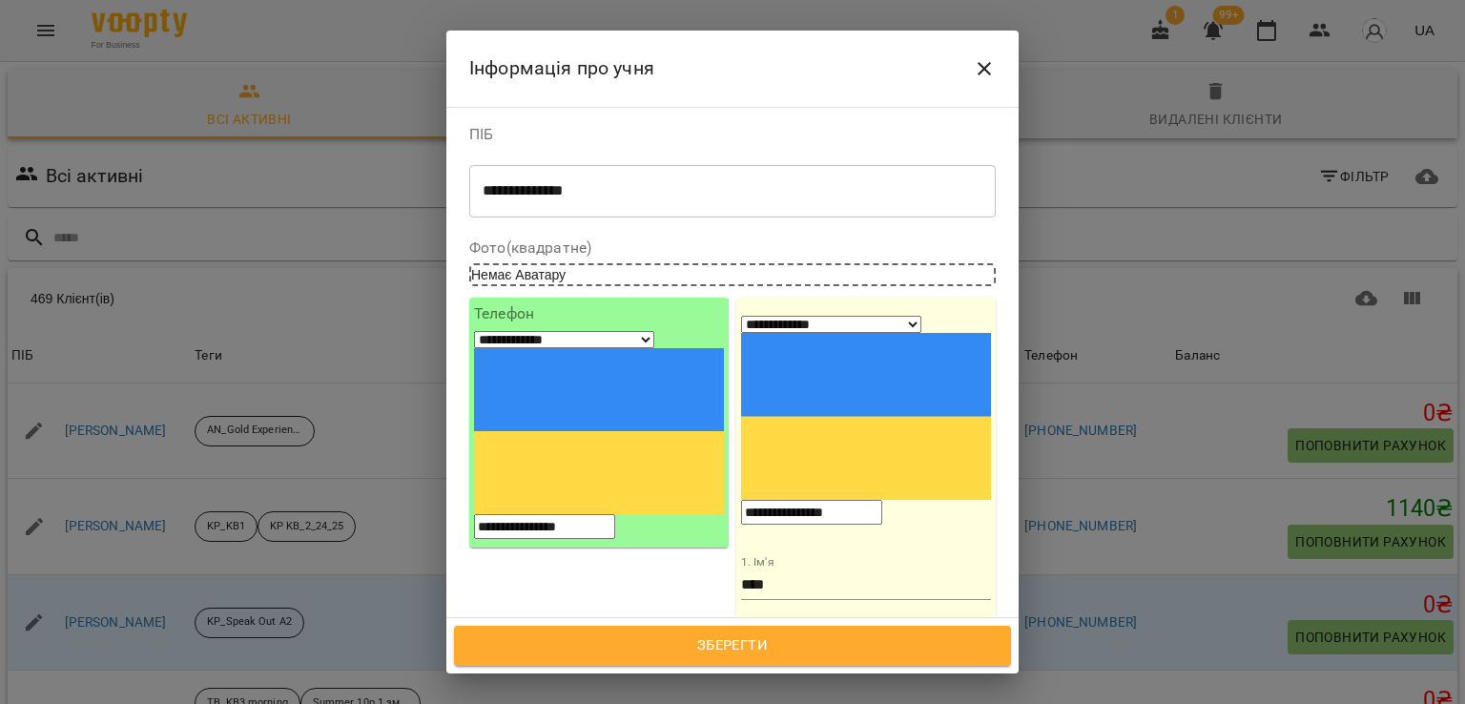
click at [697, 642] on span "Зберегти" at bounding box center [732, 645] width 515 height 25
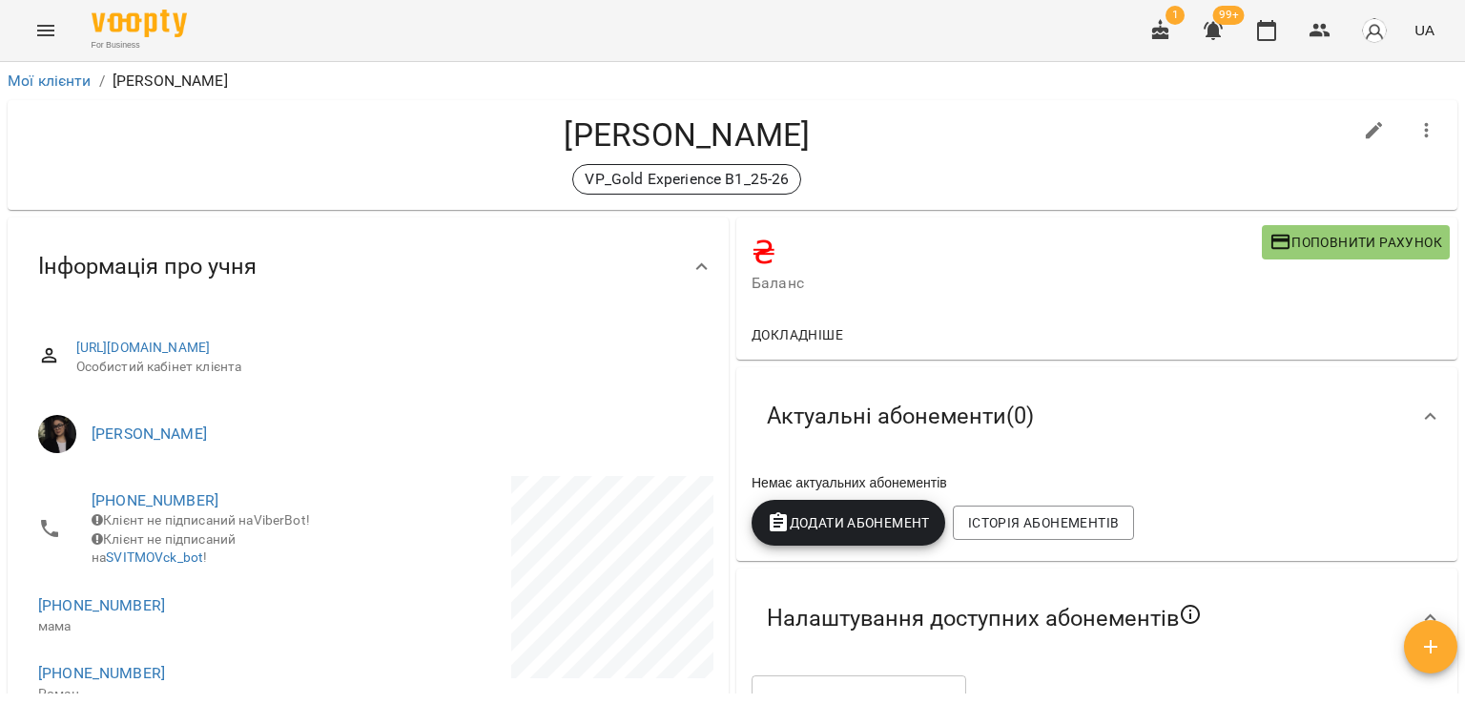
click at [197, 176] on div "VP_Gold Experience B1_25-26" at bounding box center [687, 179] width 1329 height 31
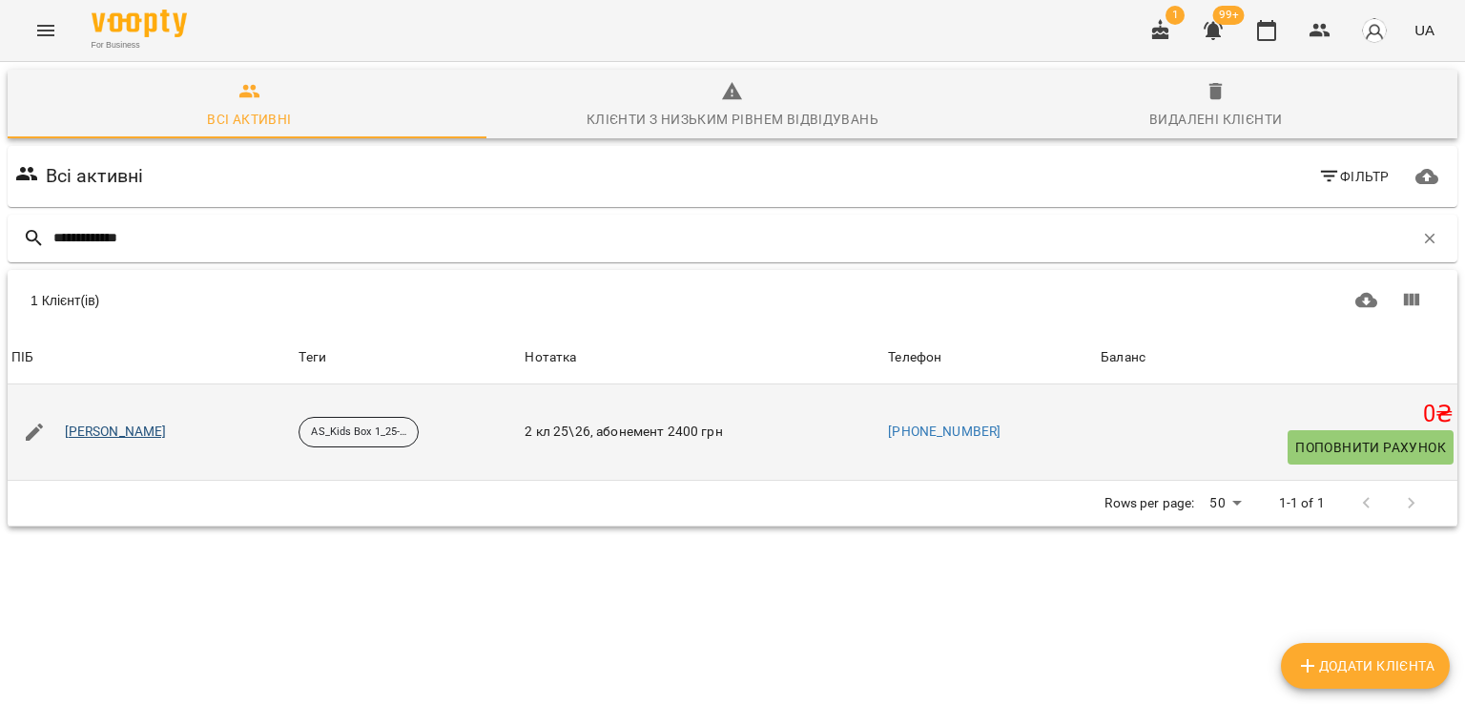
type input "**********"
click at [133, 428] on link "[PERSON_NAME]" at bounding box center [116, 432] width 102 height 19
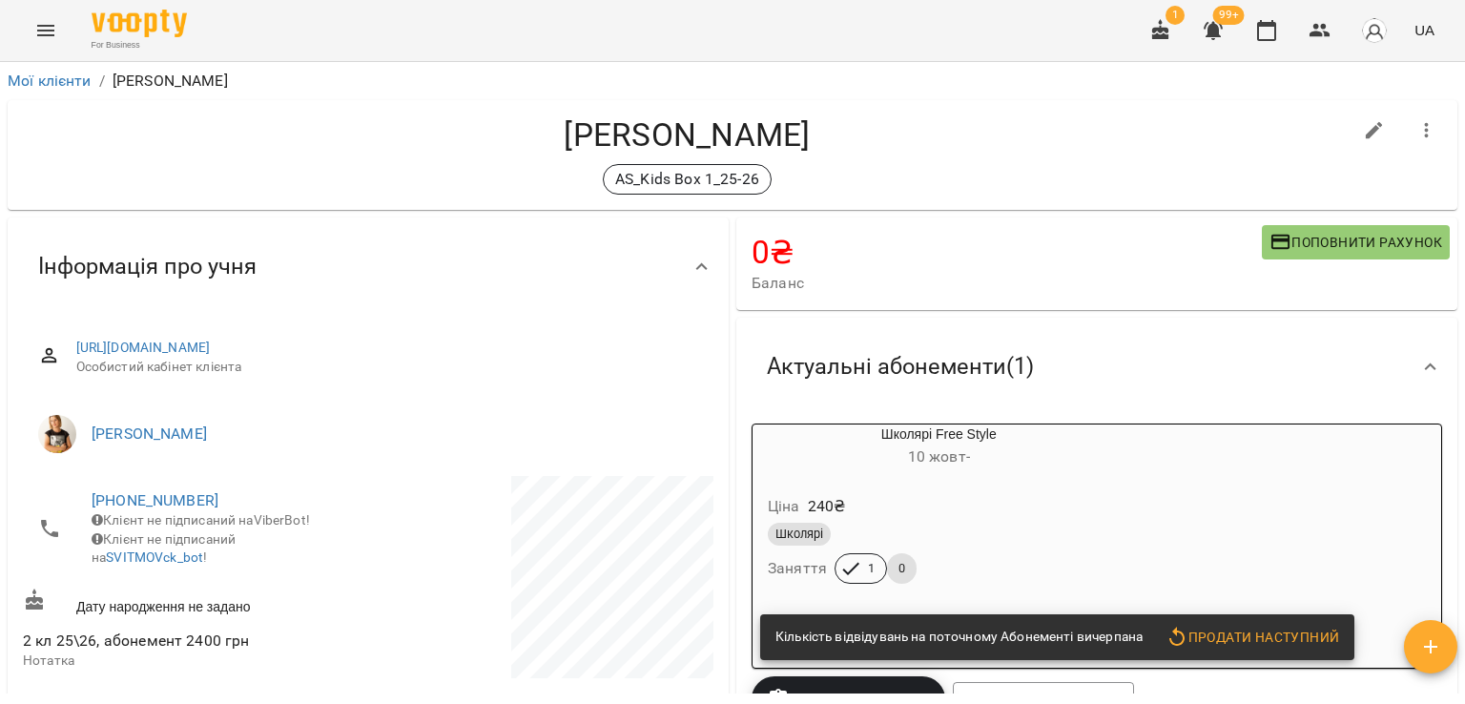
drag, startPoint x: 58, startPoint y: 138, endPoint x: 81, endPoint y: 146, distance: 24.1
click at [58, 138] on h4 "[PERSON_NAME]" at bounding box center [687, 134] width 1329 height 39
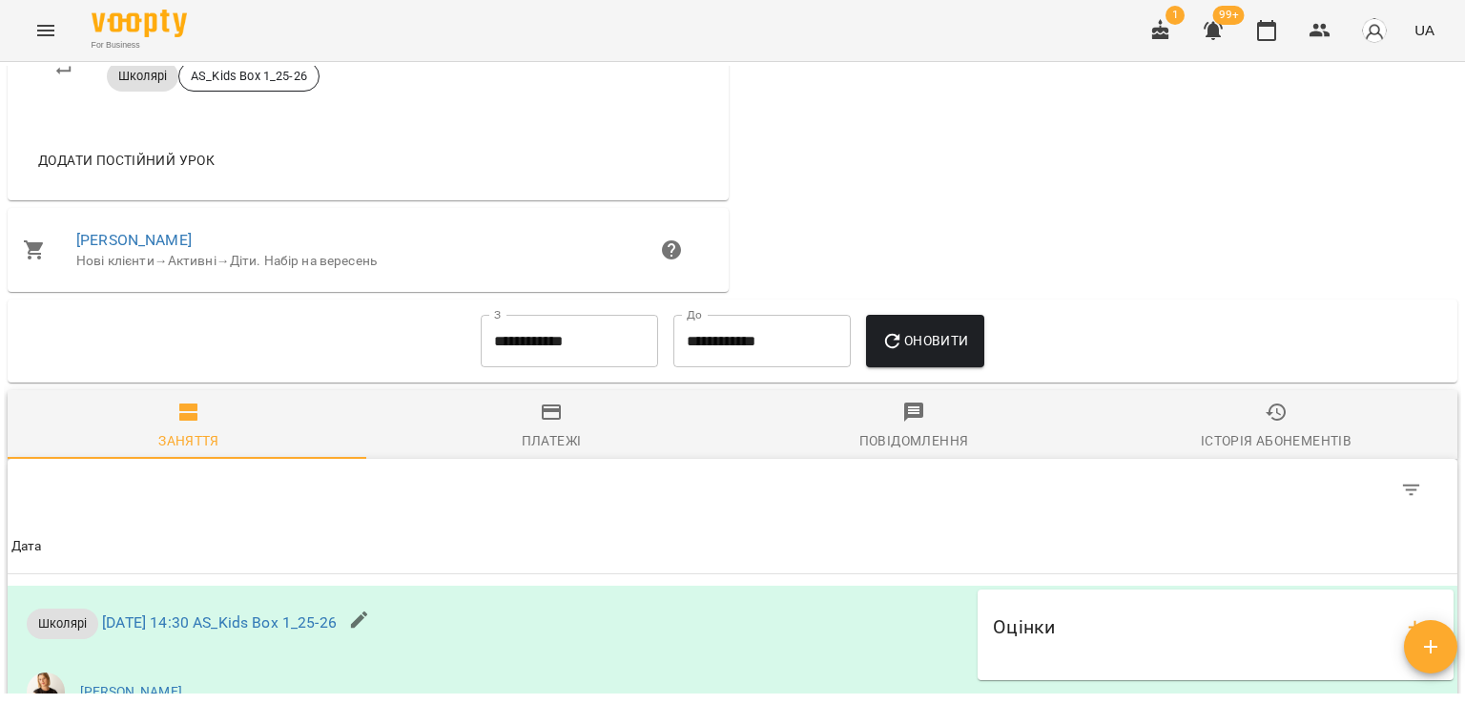
scroll to position [668, 0]
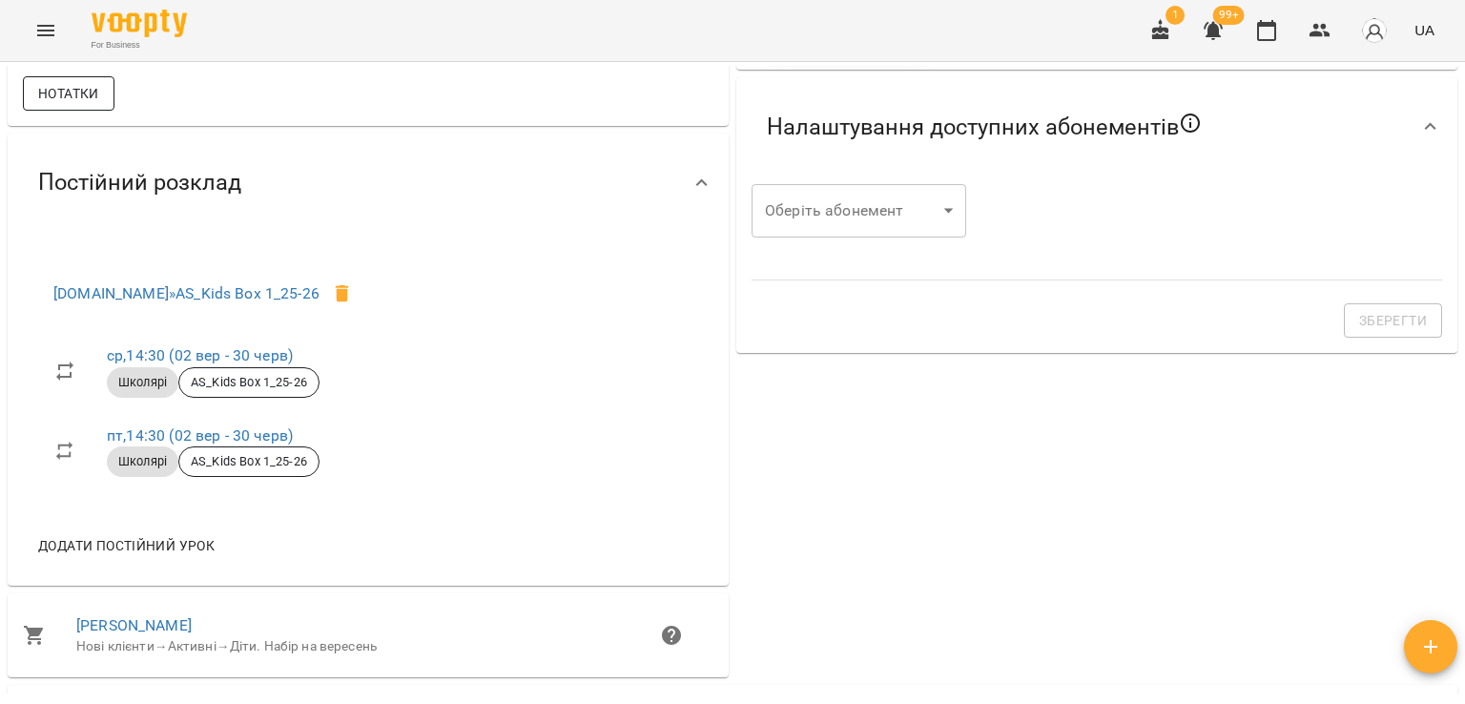
click at [95, 105] on span "Нотатки" at bounding box center [68, 93] width 61 height 23
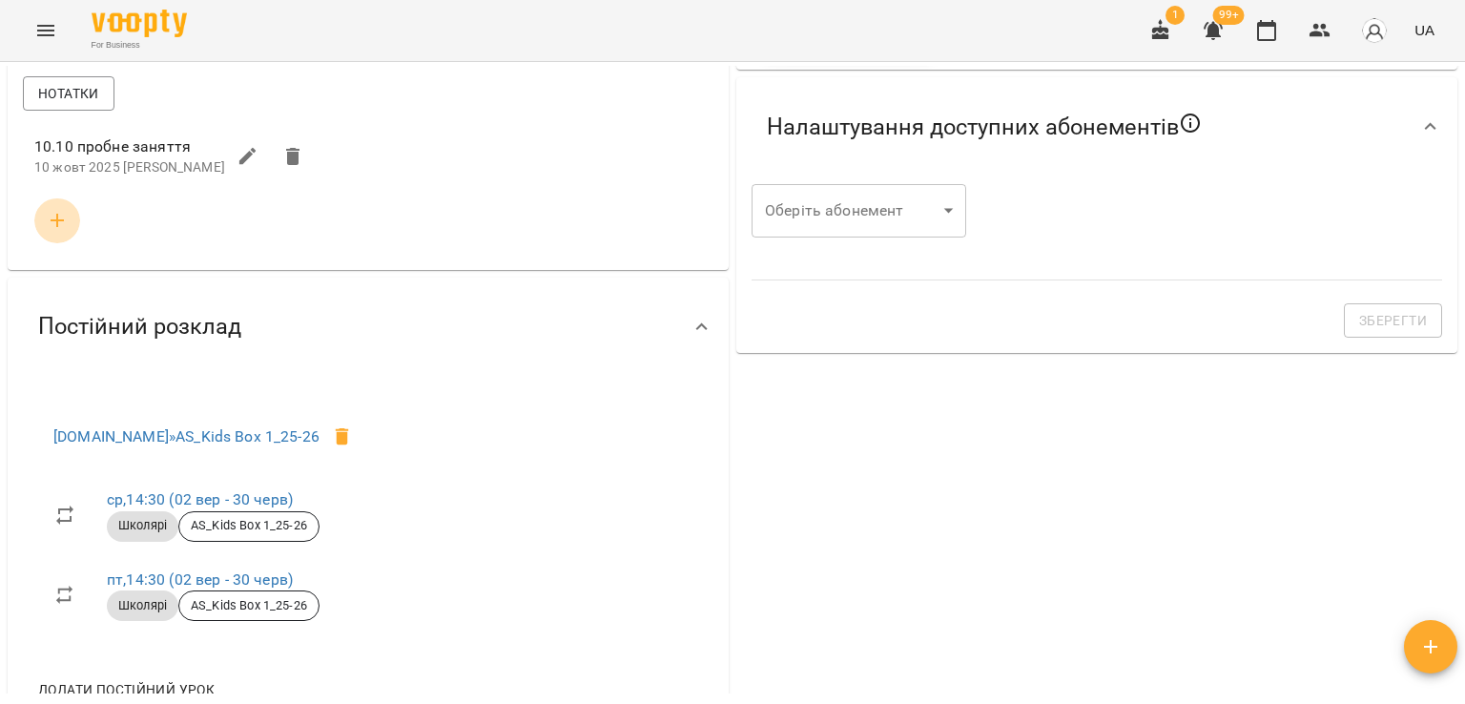
click at [54, 232] on icon "button" at bounding box center [57, 220] width 23 height 23
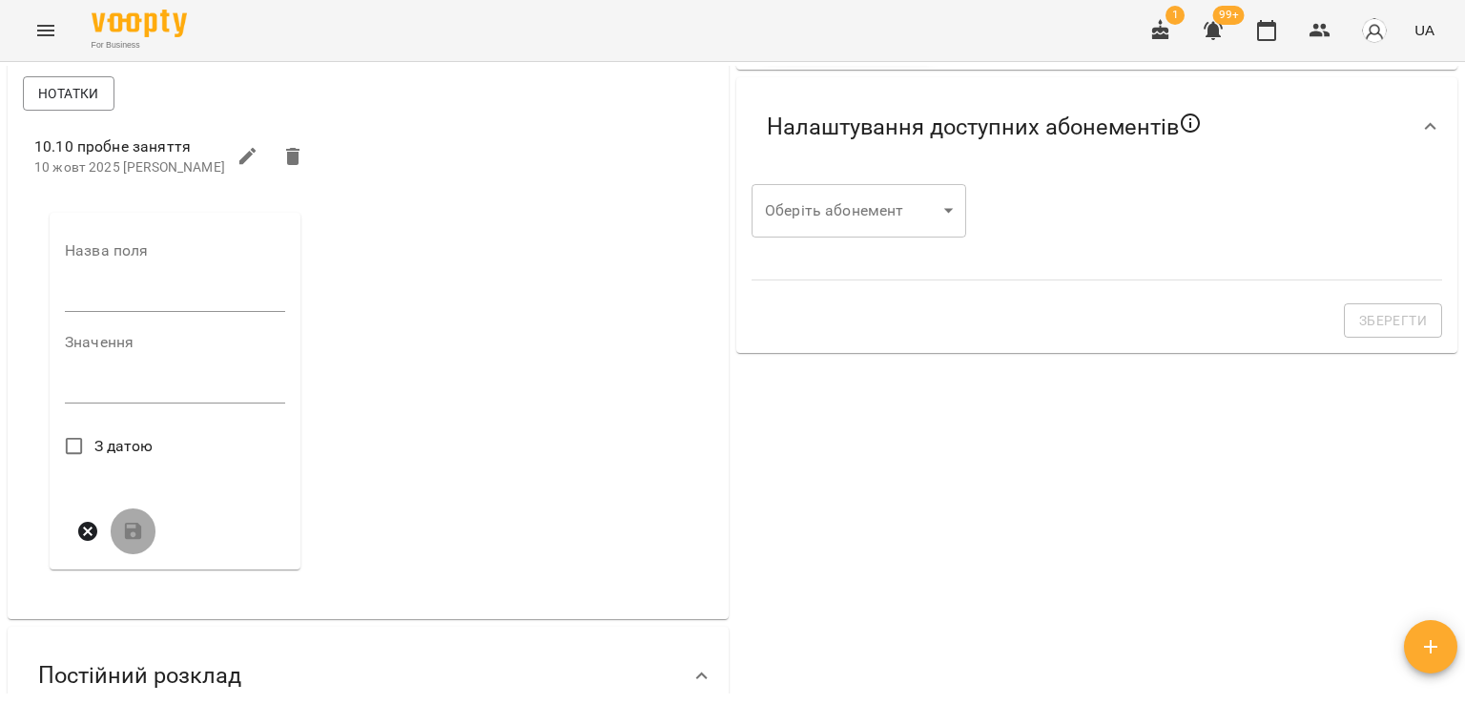
drag, startPoint x: 132, startPoint y: 301, endPoint x: 139, endPoint y: 320, distance: 19.7
click at [132, 301] on input "text" at bounding box center [175, 296] width 220 height 31
click at [122, 403] on div "*" at bounding box center [175, 388] width 220 height 31
drag, startPoint x: 130, startPoint y: 306, endPoint x: 137, endPoint y: 325, distance: 20.5
click at [130, 306] on input "text" at bounding box center [175, 296] width 220 height 31
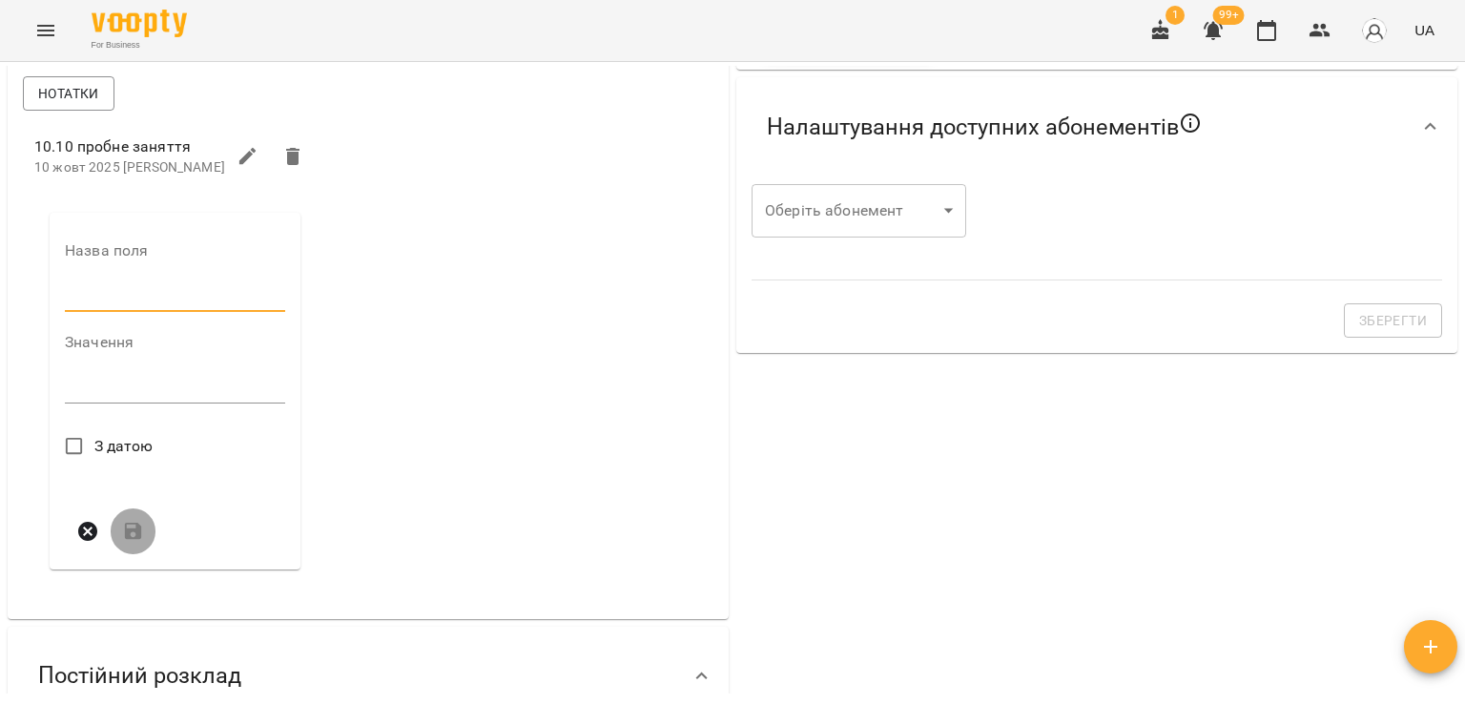
type input "****"
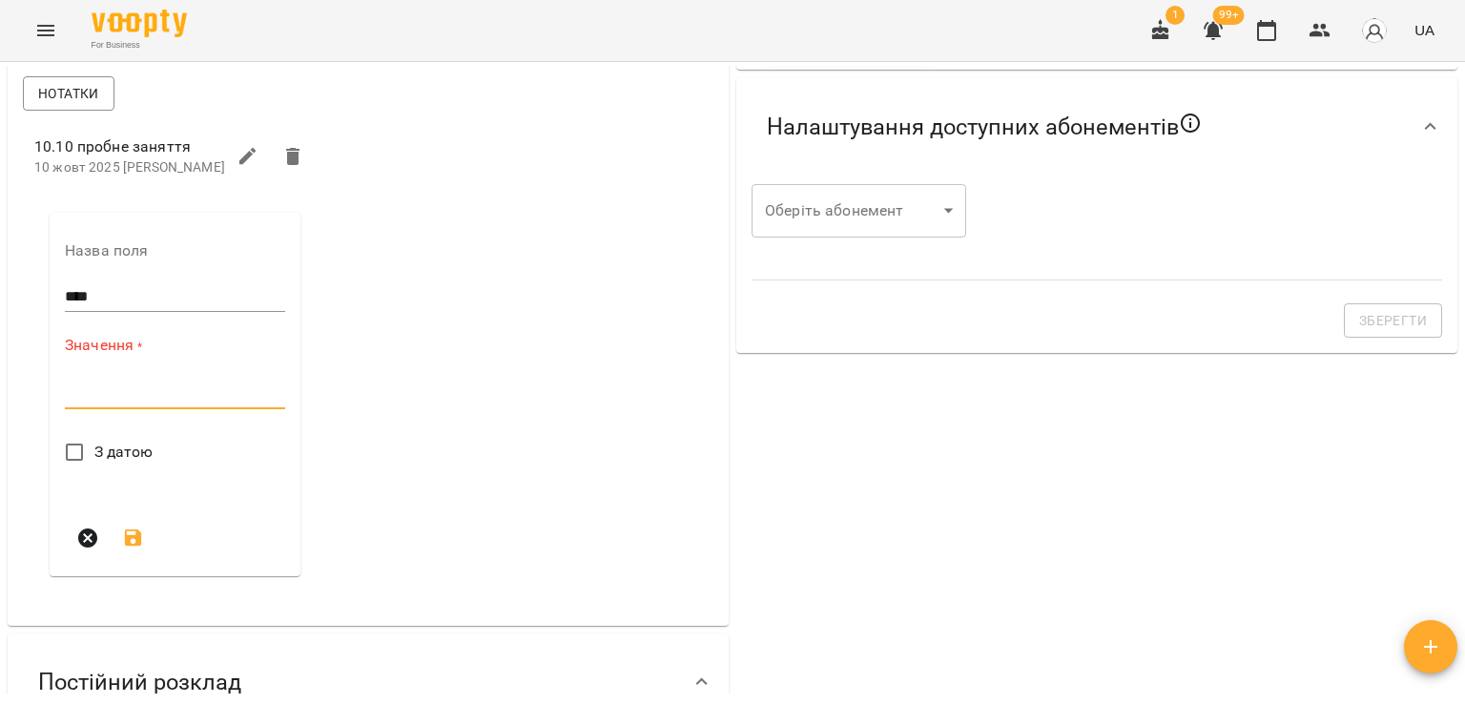
click at [109, 403] on textarea at bounding box center [175, 393] width 220 height 18
paste textarea "**********"
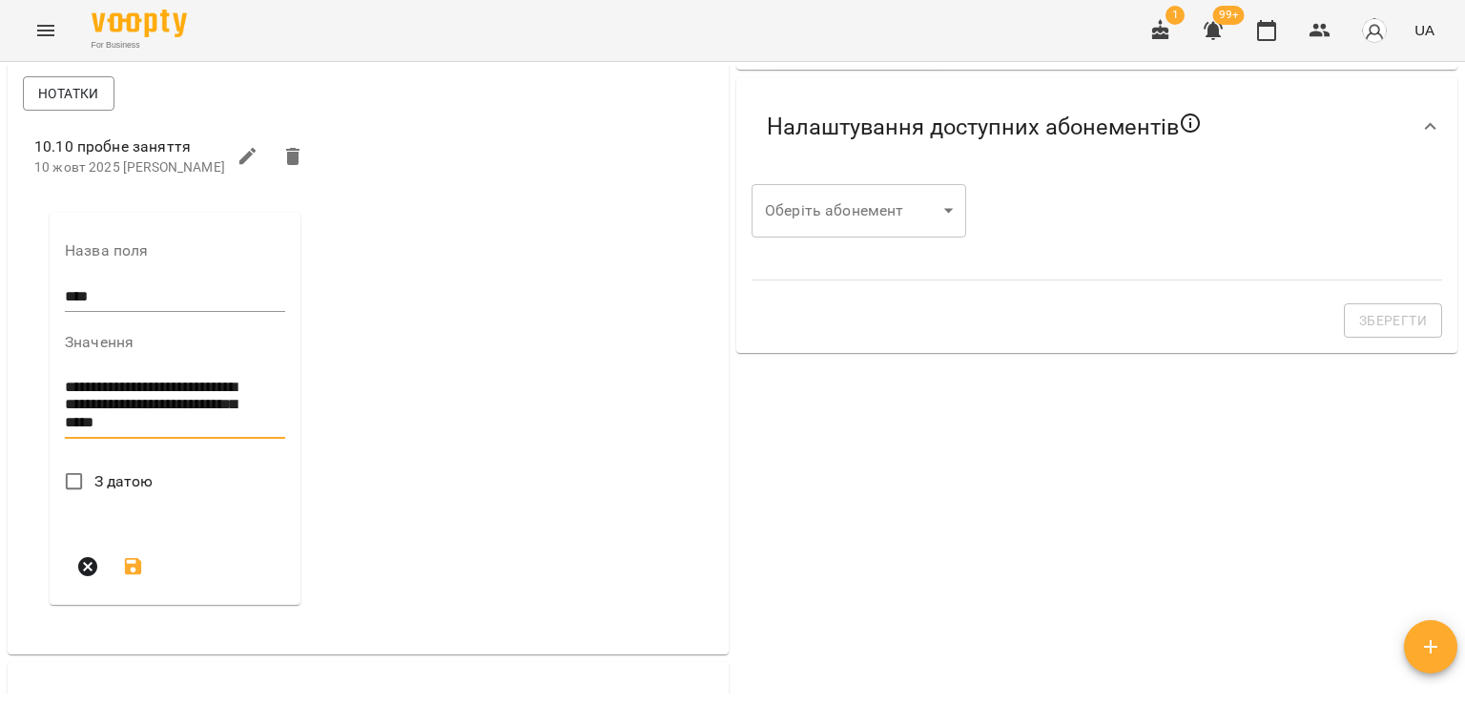
type textarea "**********"
click at [130, 629] on icon "submit" at bounding box center [133, 619] width 17 height 17
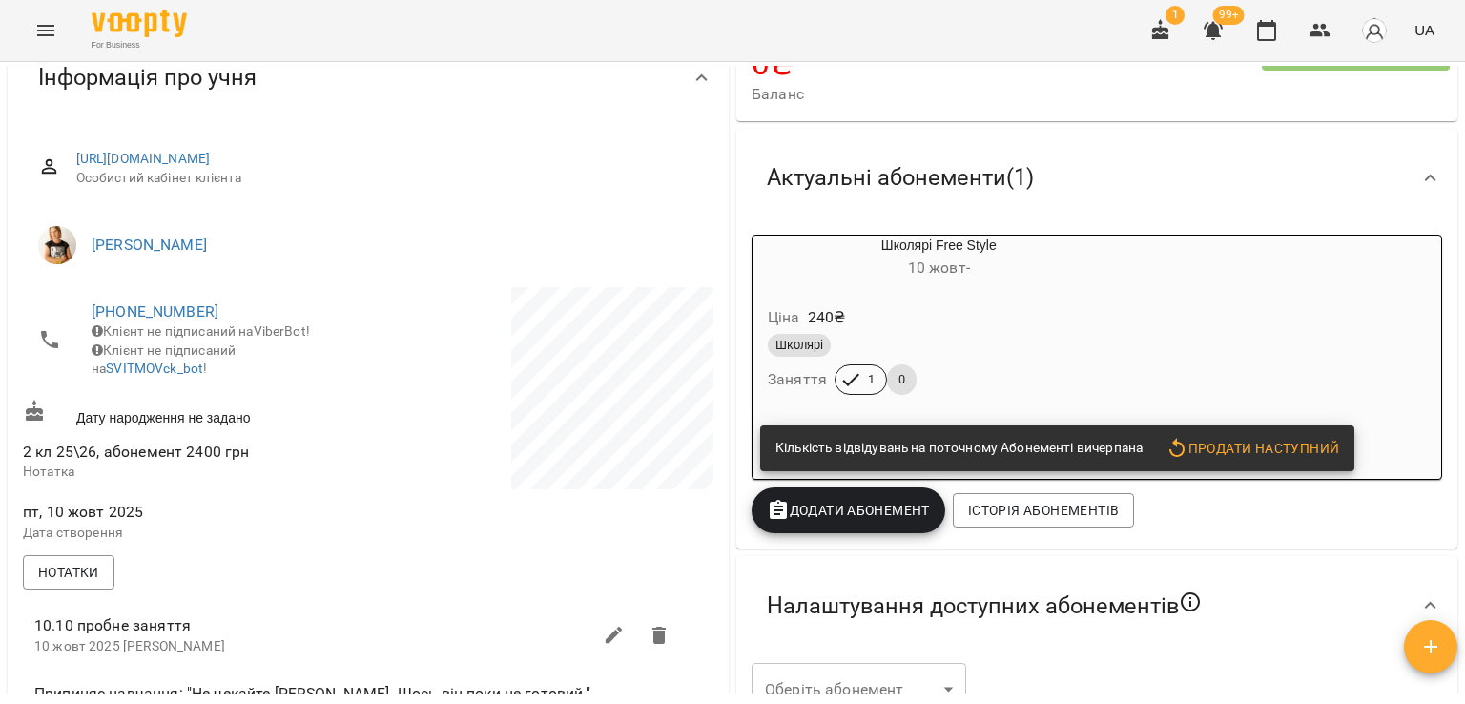
scroll to position [0, 0]
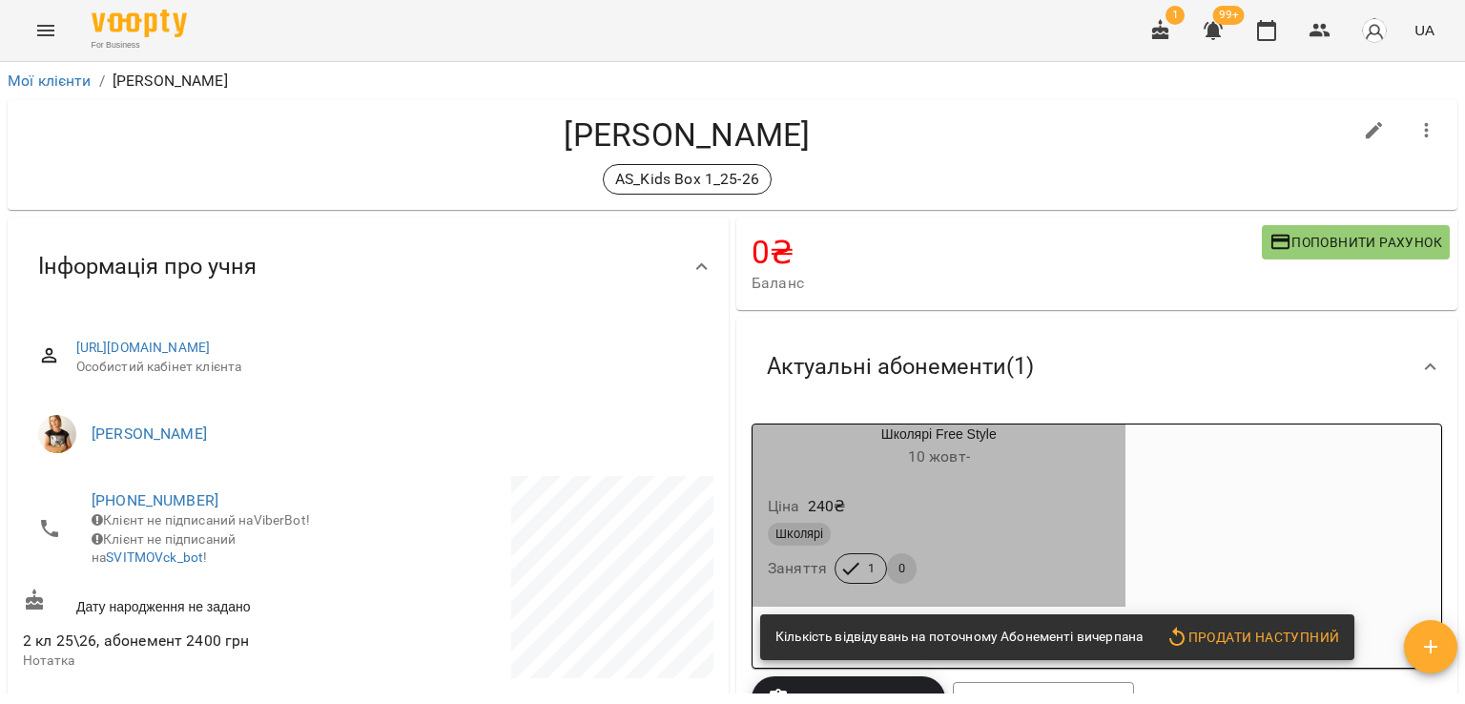
click at [984, 481] on div "Ціна 240 ₴ Школярі Заняття 1 0" at bounding box center [939, 543] width 373 height 130
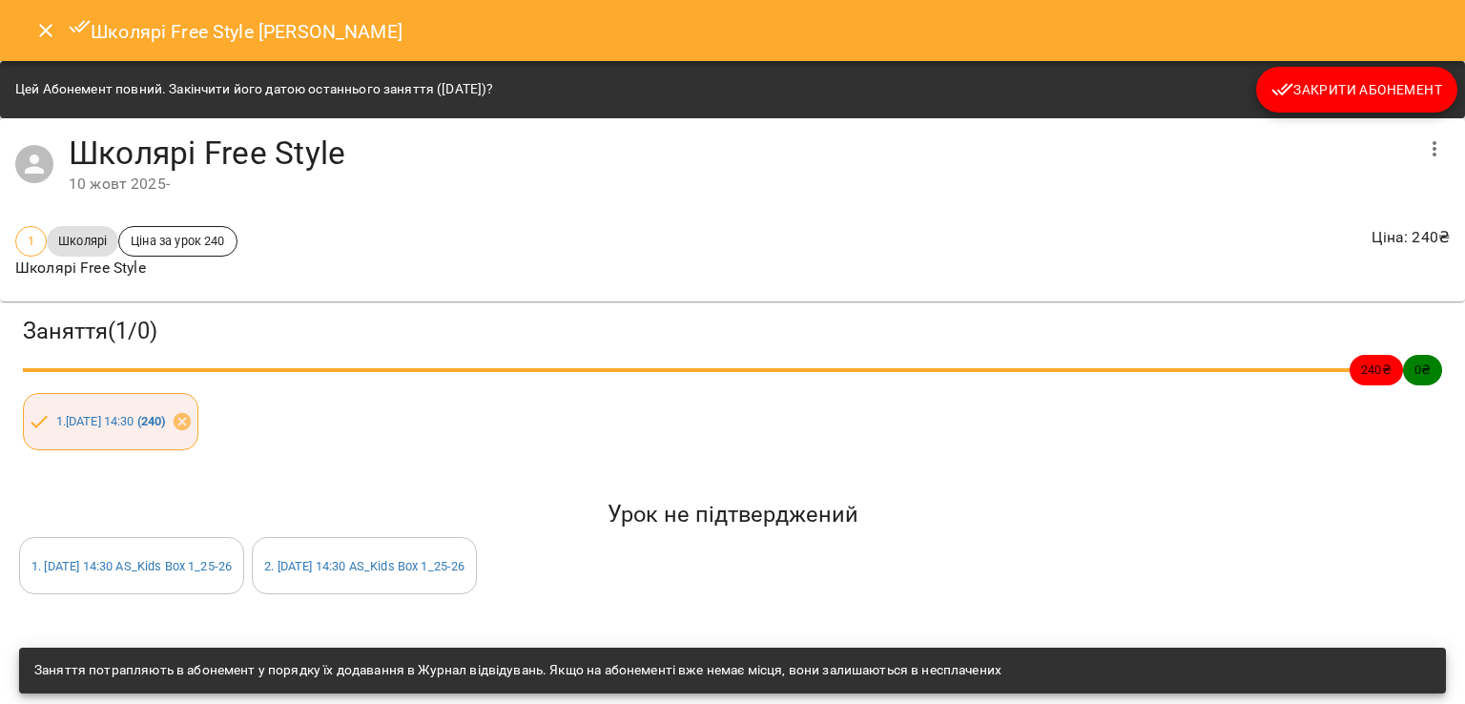
click at [1370, 75] on button "Закрити Абонемент" at bounding box center [1356, 90] width 201 height 46
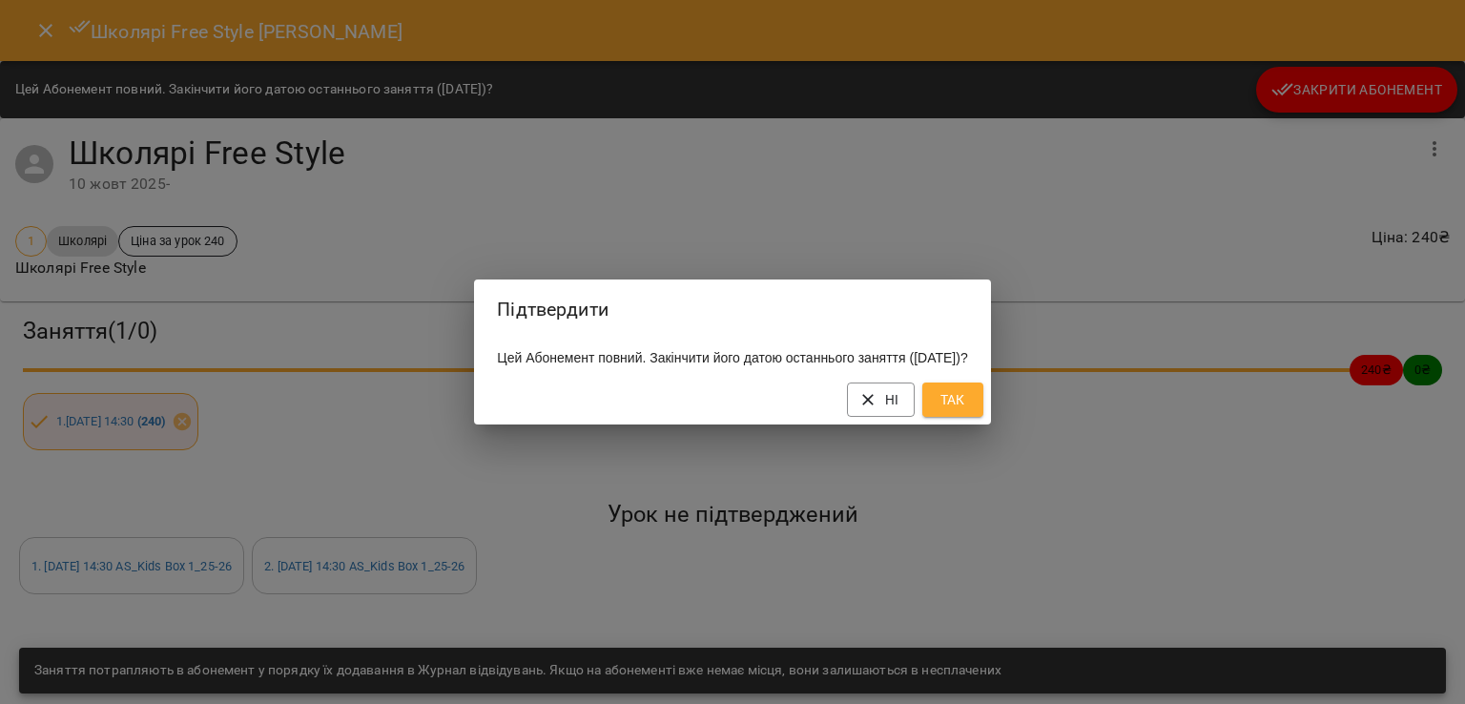
click at [983, 399] on button "Так" at bounding box center [952, 399] width 61 height 34
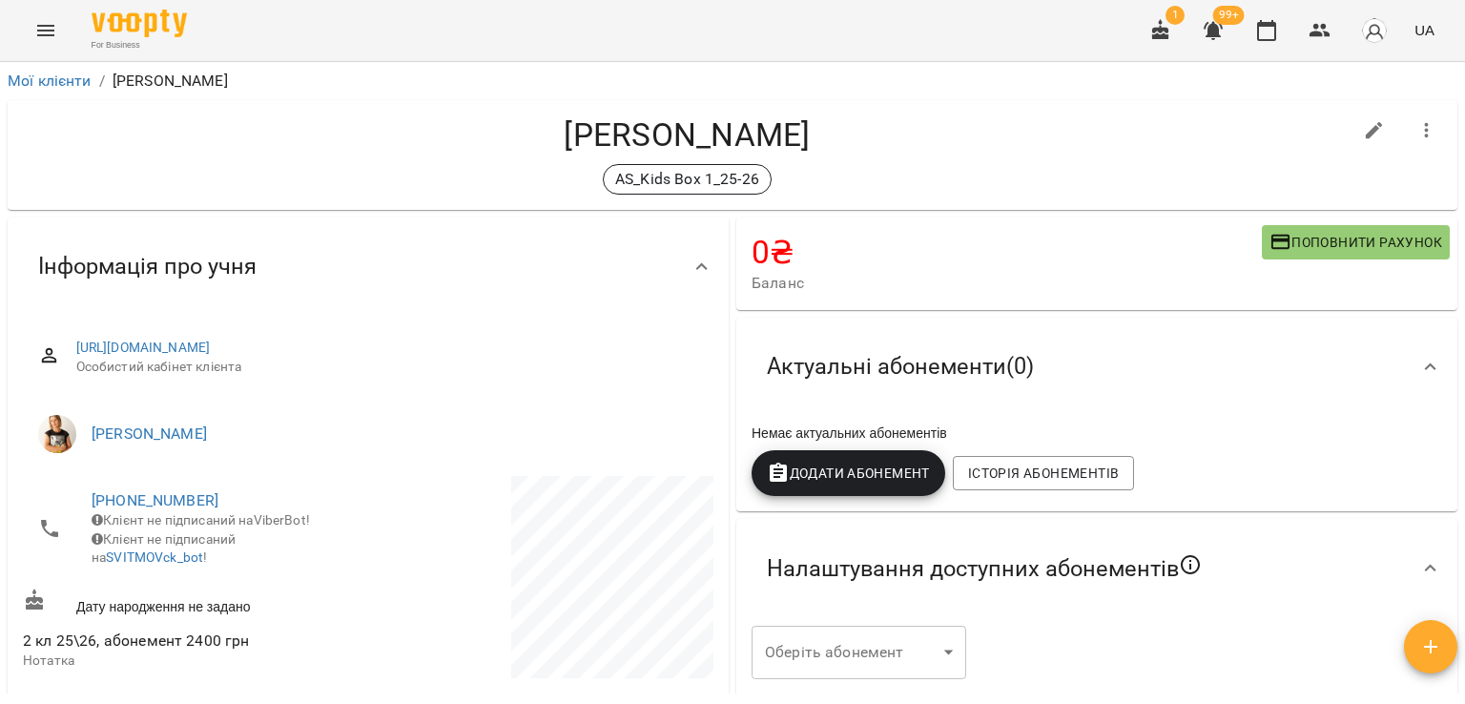
click at [1366, 127] on icon "button" at bounding box center [1374, 130] width 17 height 17
select select "**"
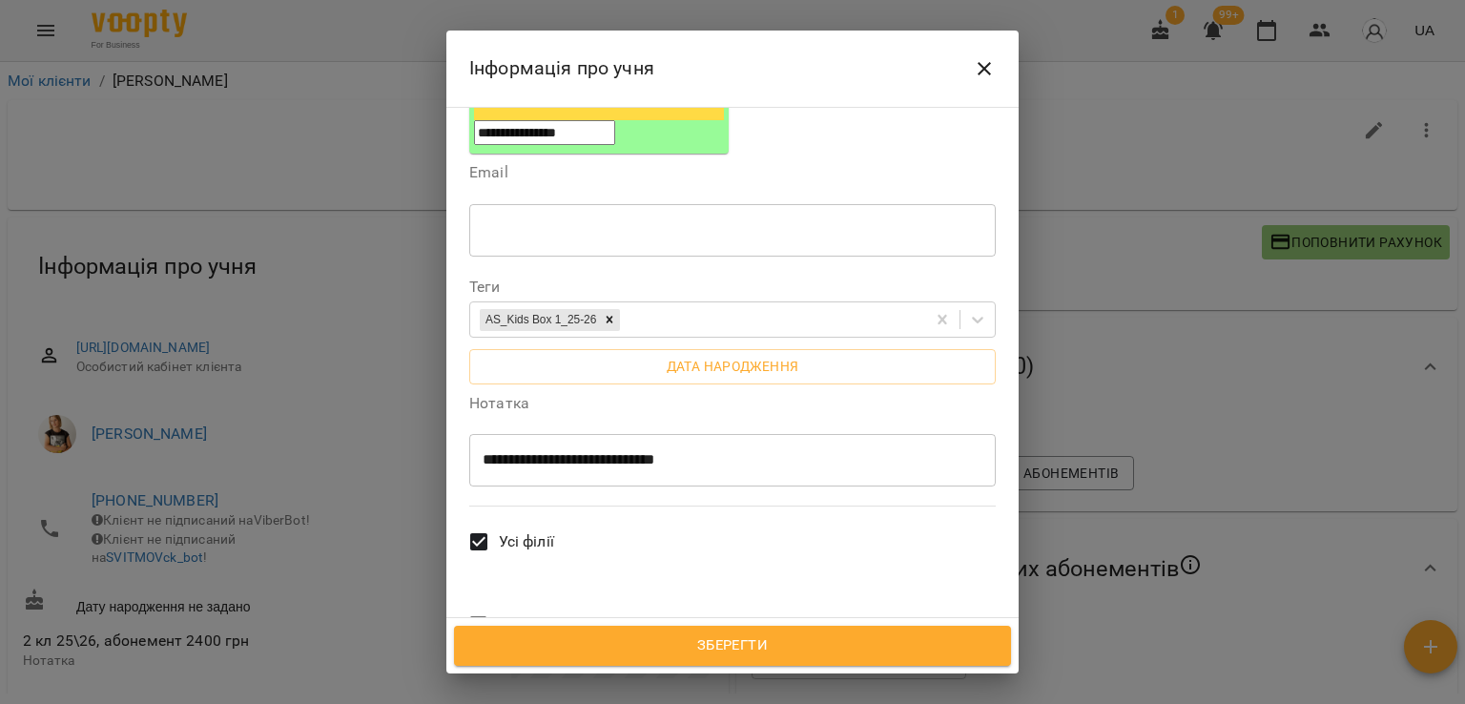
scroll to position [191, 0]
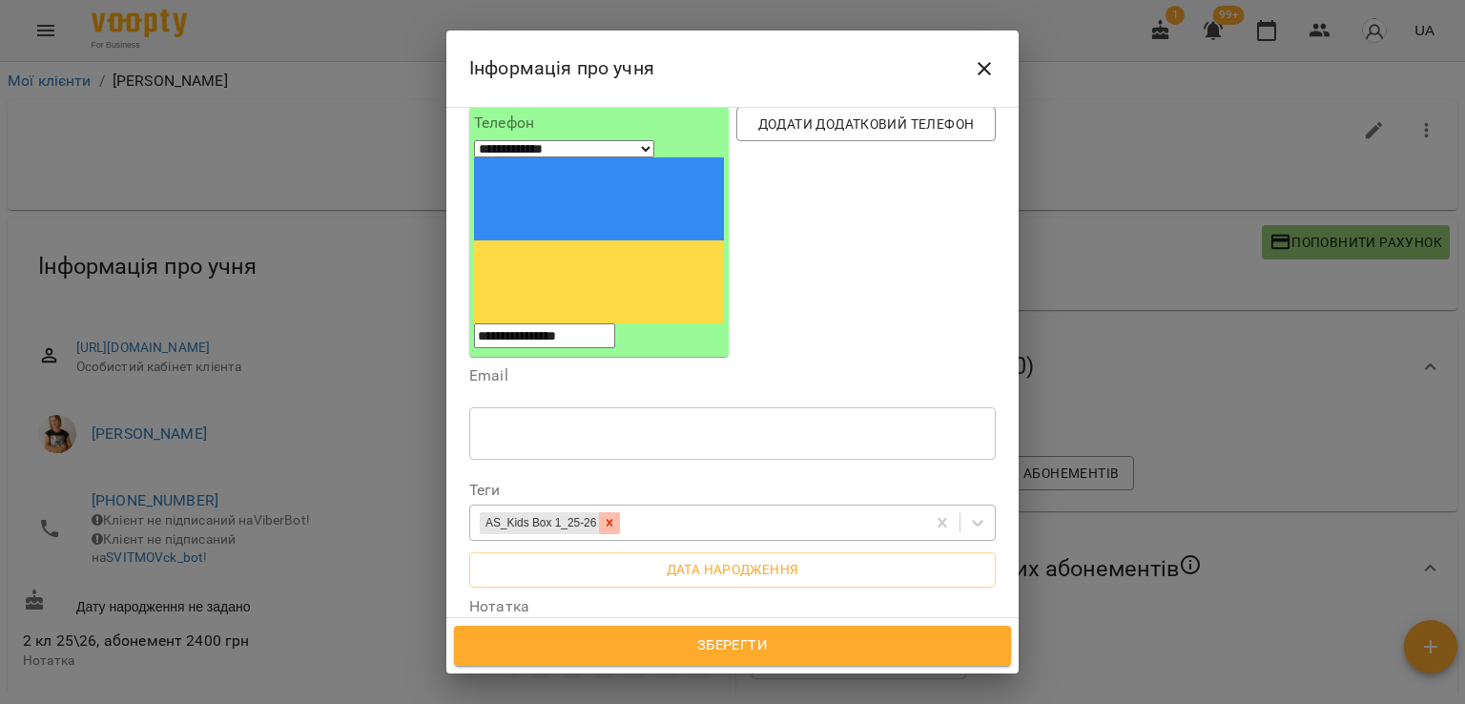
click at [616, 516] on icon at bounding box center [609, 522] width 13 height 13
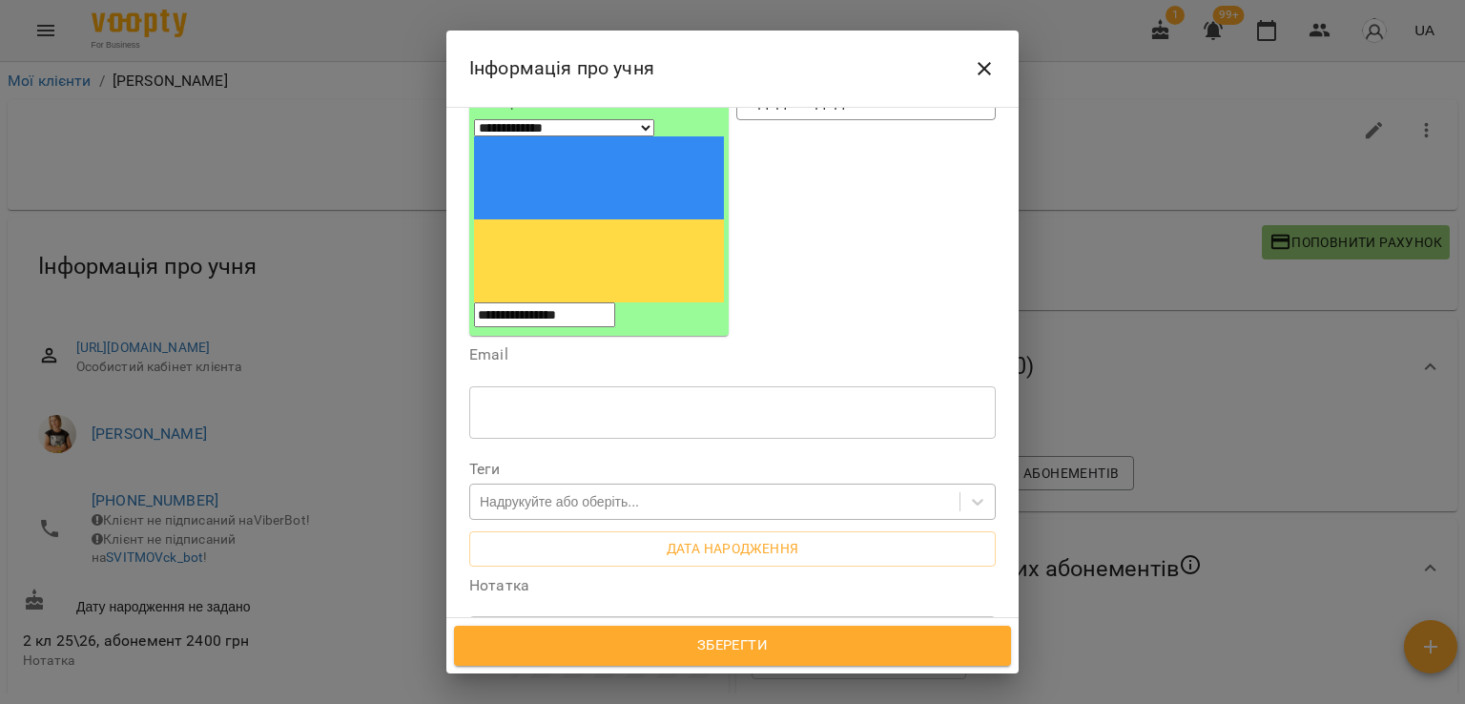
scroll to position [286, 0]
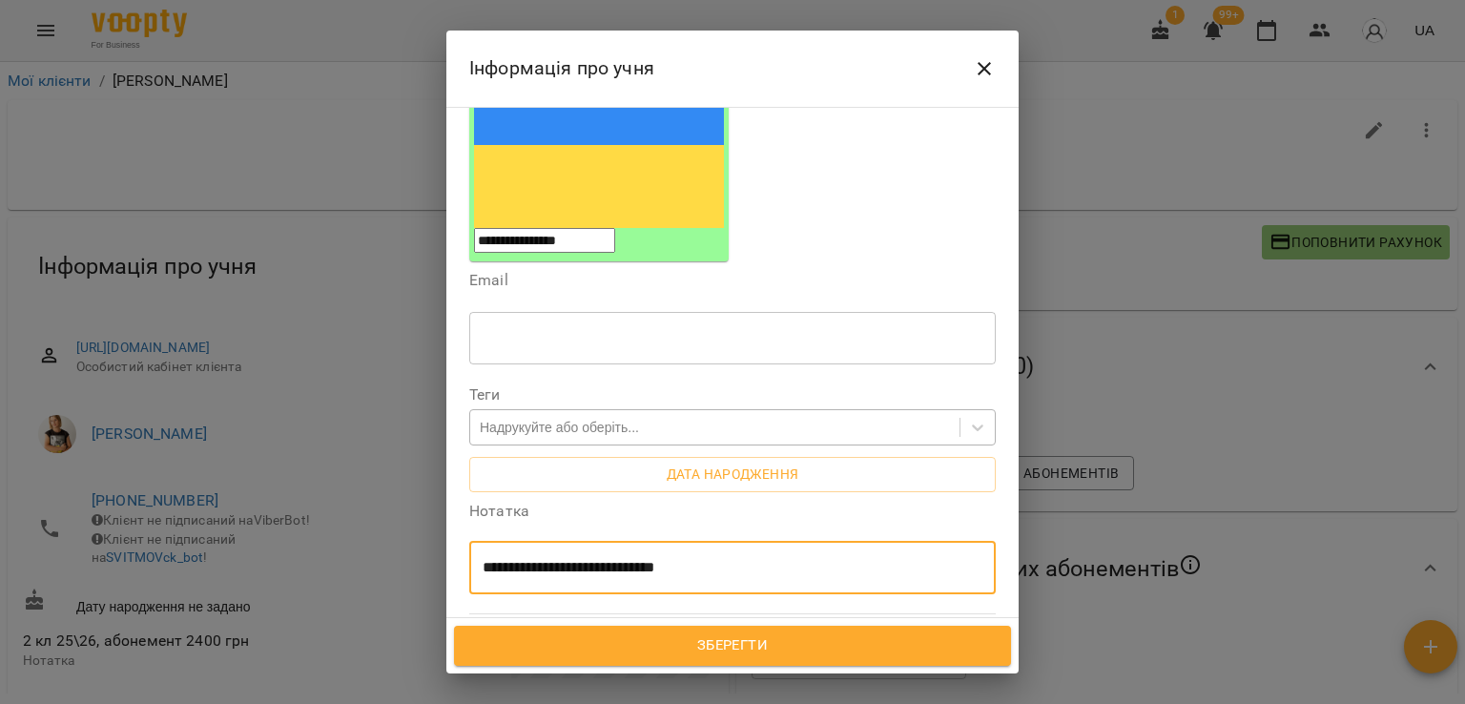
drag, startPoint x: 715, startPoint y: 407, endPoint x: 556, endPoint y: 404, distance: 159.3
click at [556, 559] on textarea "**********" at bounding box center [726, 568] width 486 height 18
type textarea "**********"
click at [727, 626] on button "Зберегти" at bounding box center [732, 646] width 557 height 40
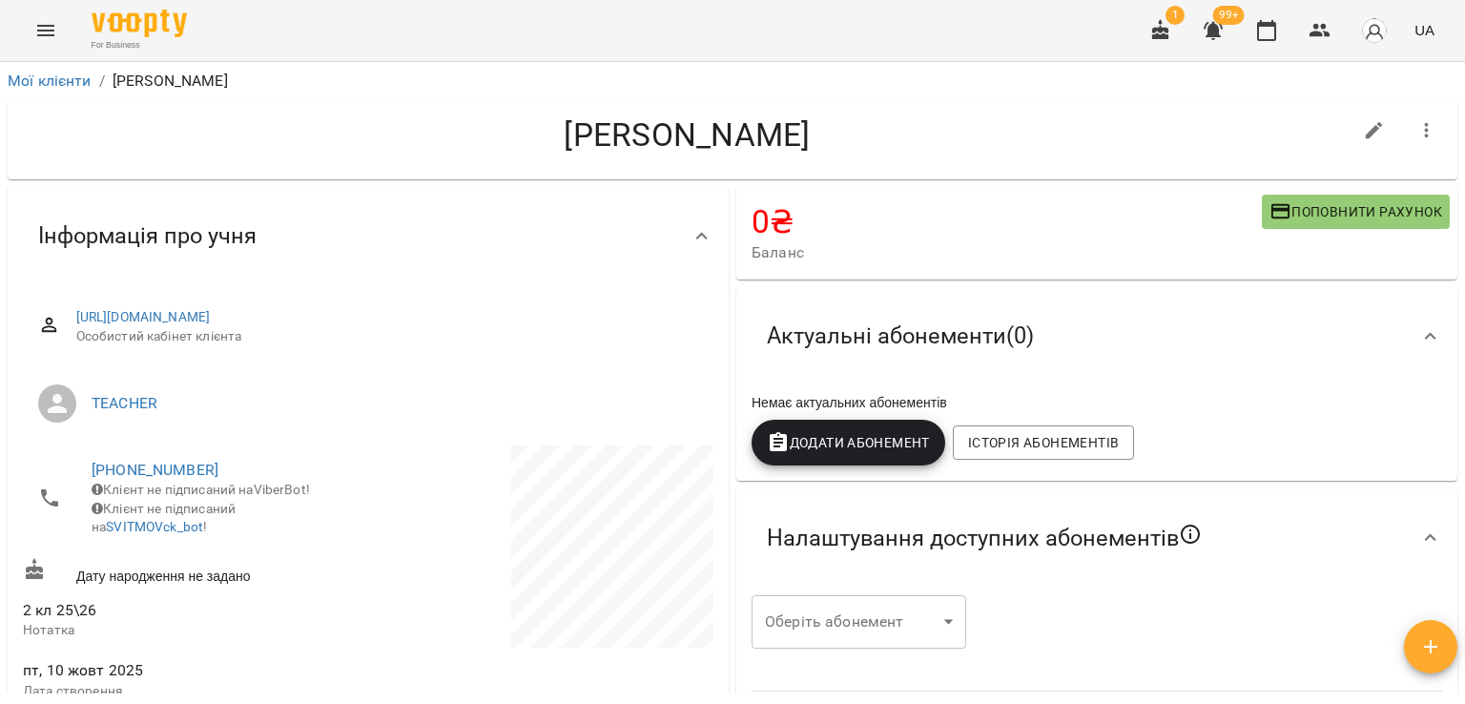
drag, startPoint x: 179, startPoint y: 142, endPoint x: 765, endPoint y: 91, distance: 587.9
click at [179, 142] on h4 "[PERSON_NAME]" at bounding box center [687, 134] width 1329 height 39
click at [1404, 129] on button "button" at bounding box center [1427, 131] width 46 height 46
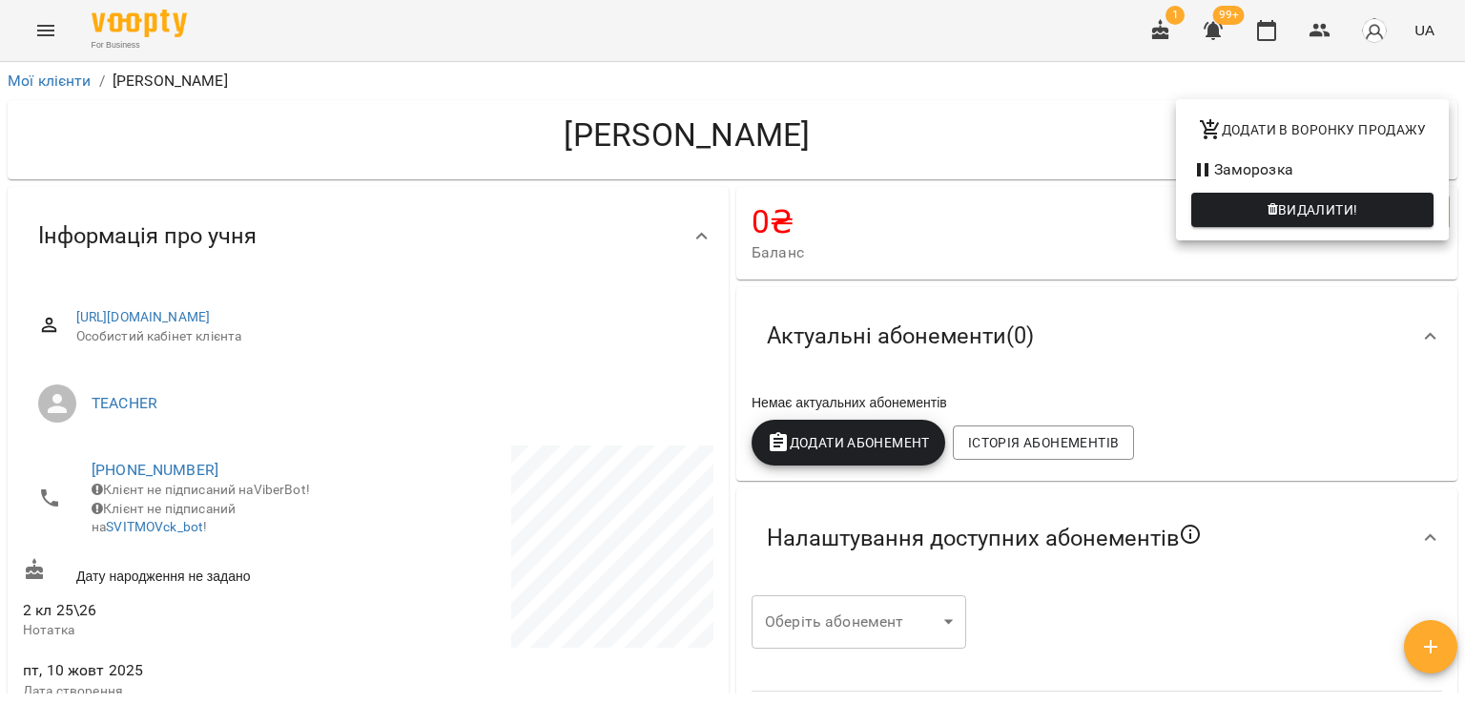
click at [1266, 206] on span "Видалити!" at bounding box center [1313, 209] width 212 height 23
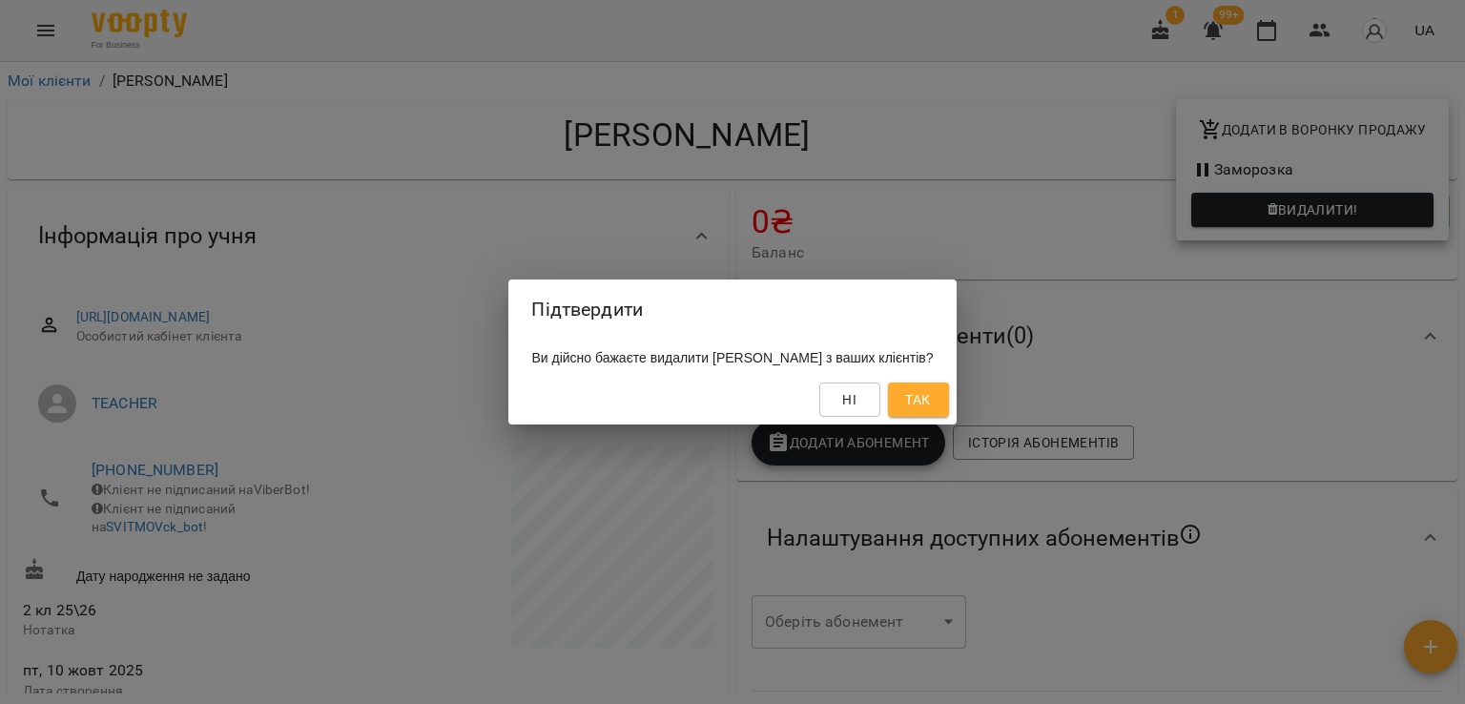
click at [930, 402] on span "Так" at bounding box center [917, 399] width 25 height 23
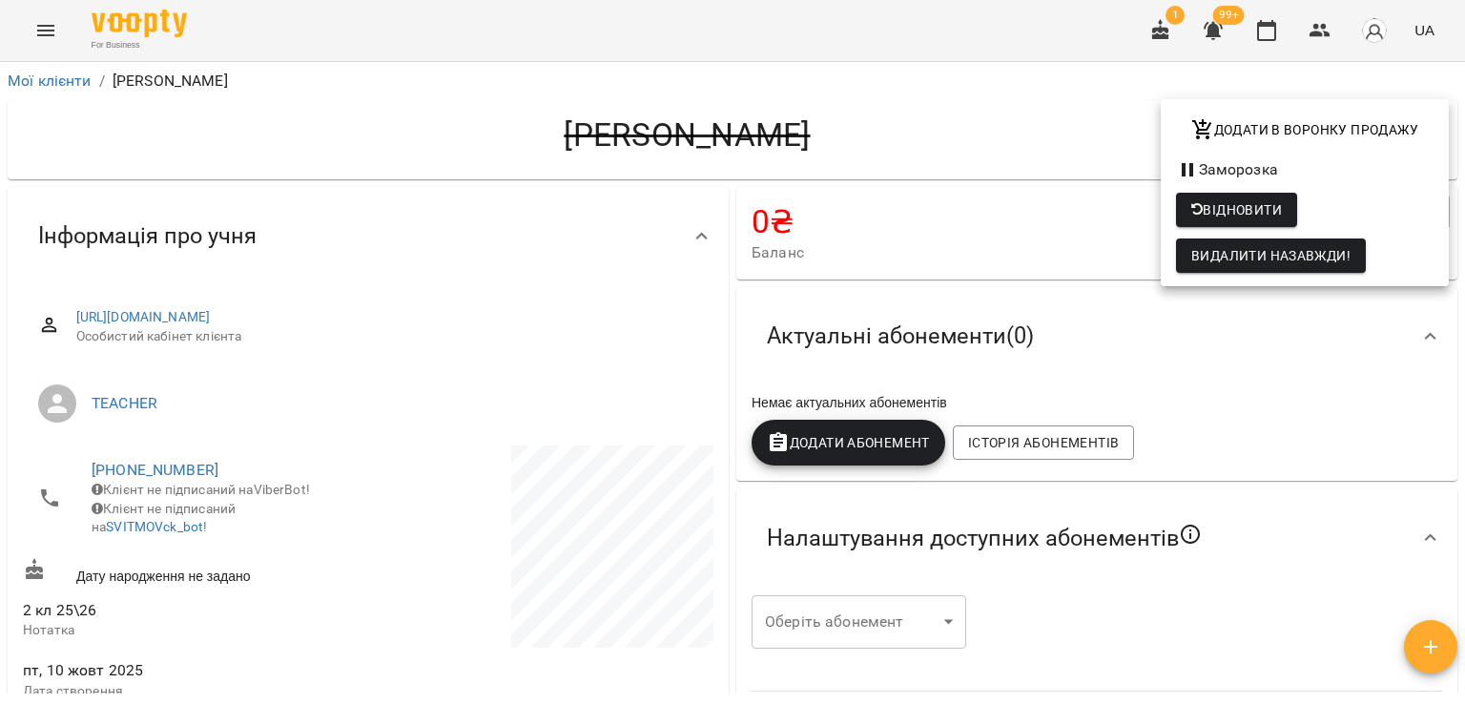
click at [1305, 30] on div at bounding box center [732, 352] width 1465 height 704
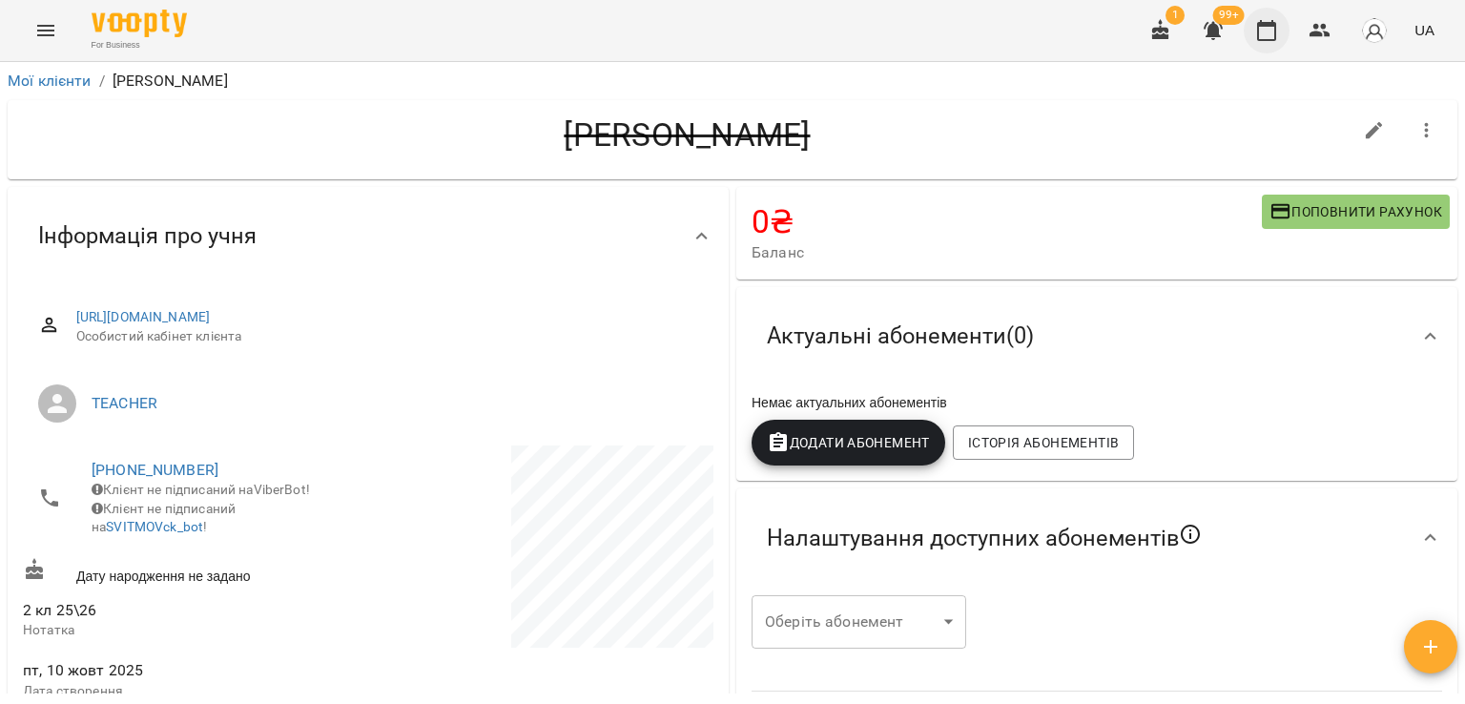
click at [1327, 29] on icon "button" at bounding box center [1320, 30] width 23 height 23
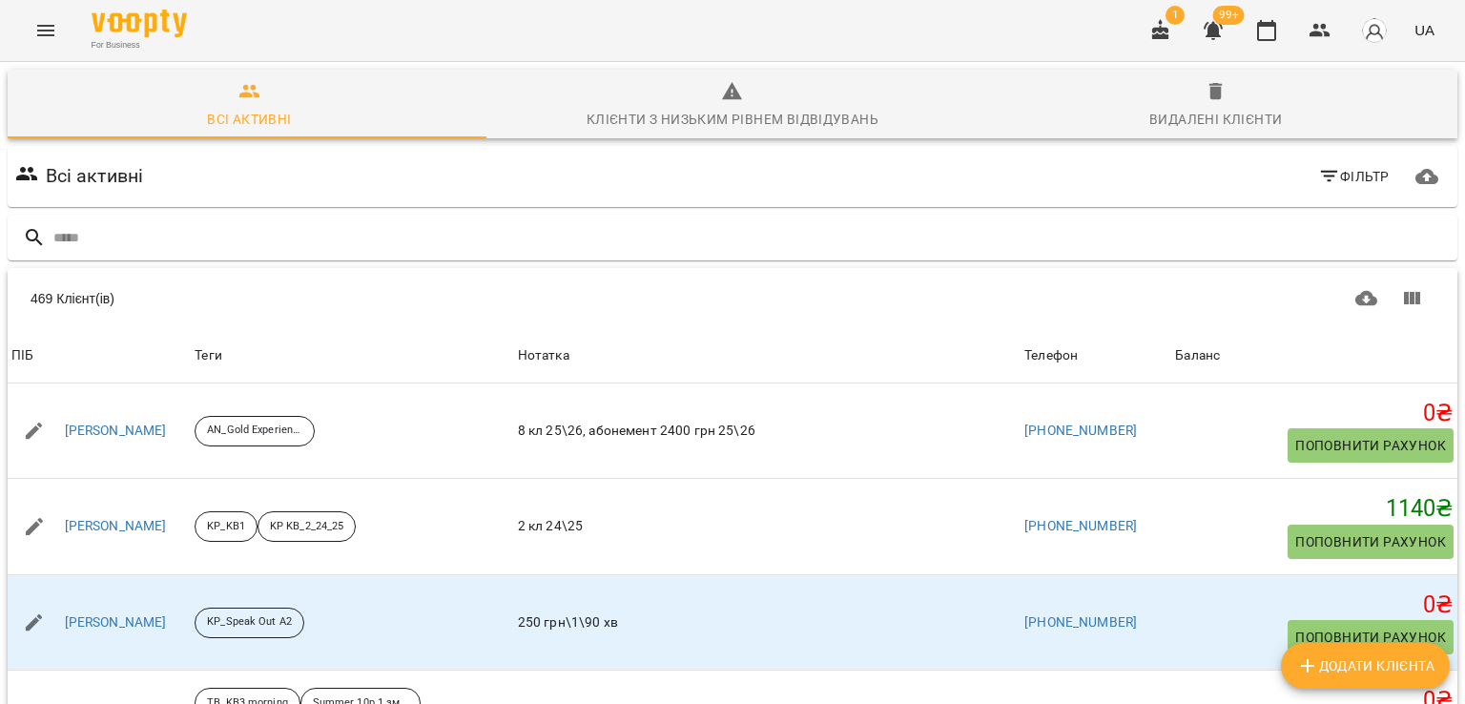
click at [1209, 24] on icon "button" at bounding box center [1213, 30] width 23 height 23
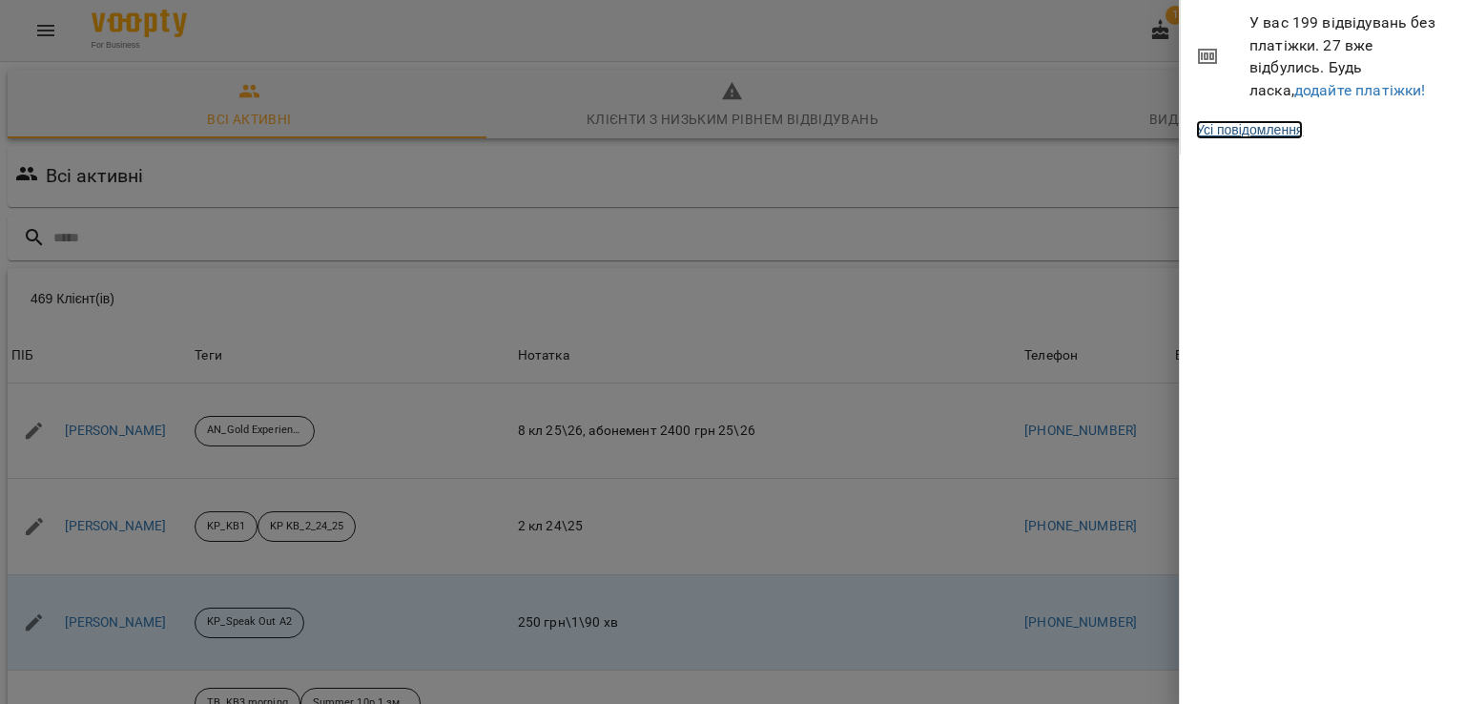
click at [1255, 139] on link "Усі повідомлення" at bounding box center [1249, 129] width 107 height 19
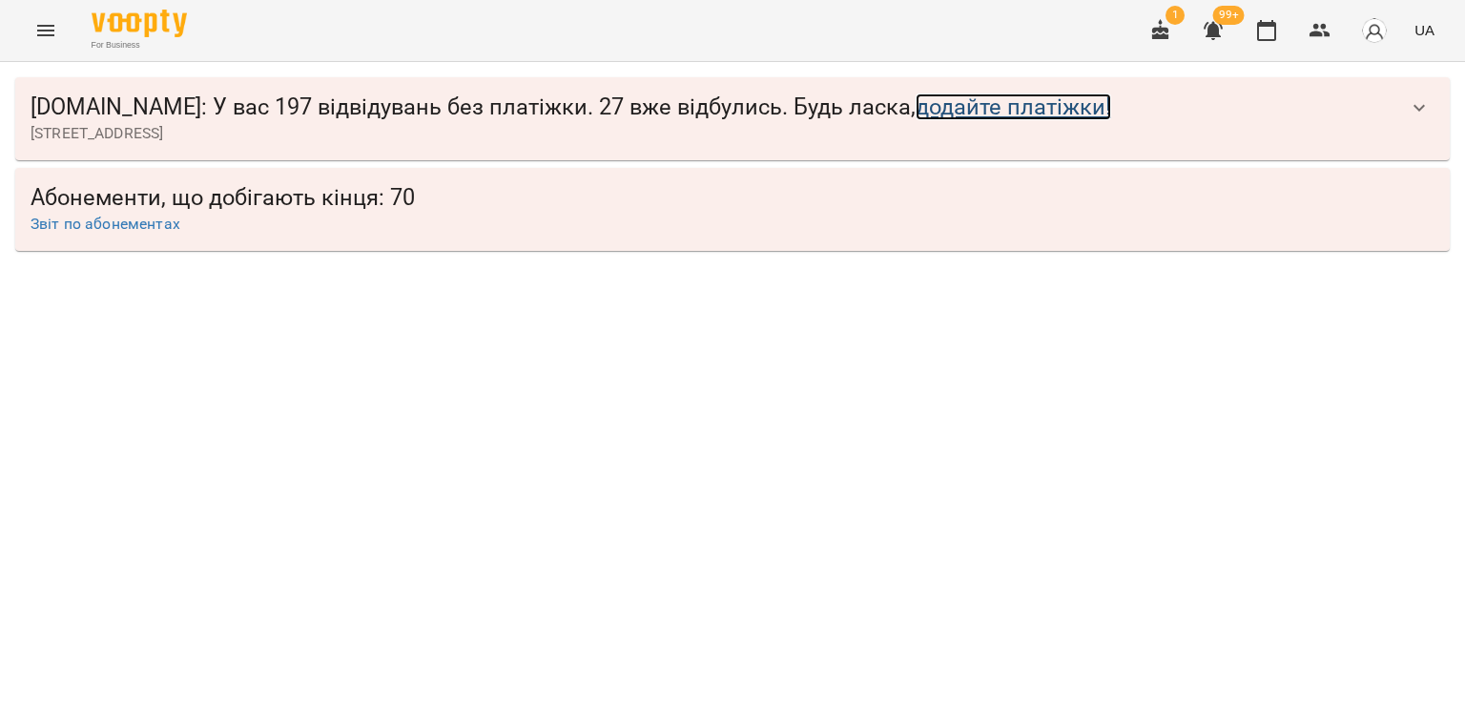
click at [972, 107] on link "додайте платіжки!" at bounding box center [1014, 106] width 196 height 27
